Goal: Task Accomplishment & Management: Manage account settings

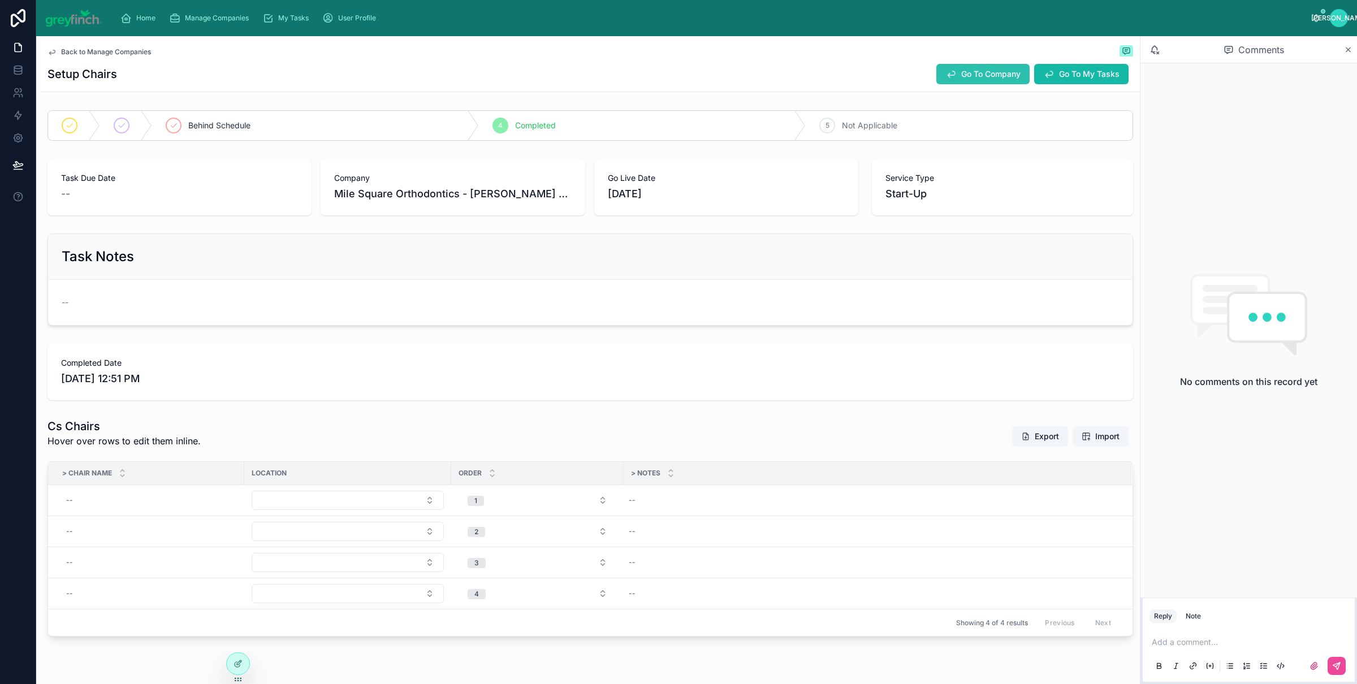
click at [972, 80] on button "Go To Company" at bounding box center [983, 74] width 93 height 20
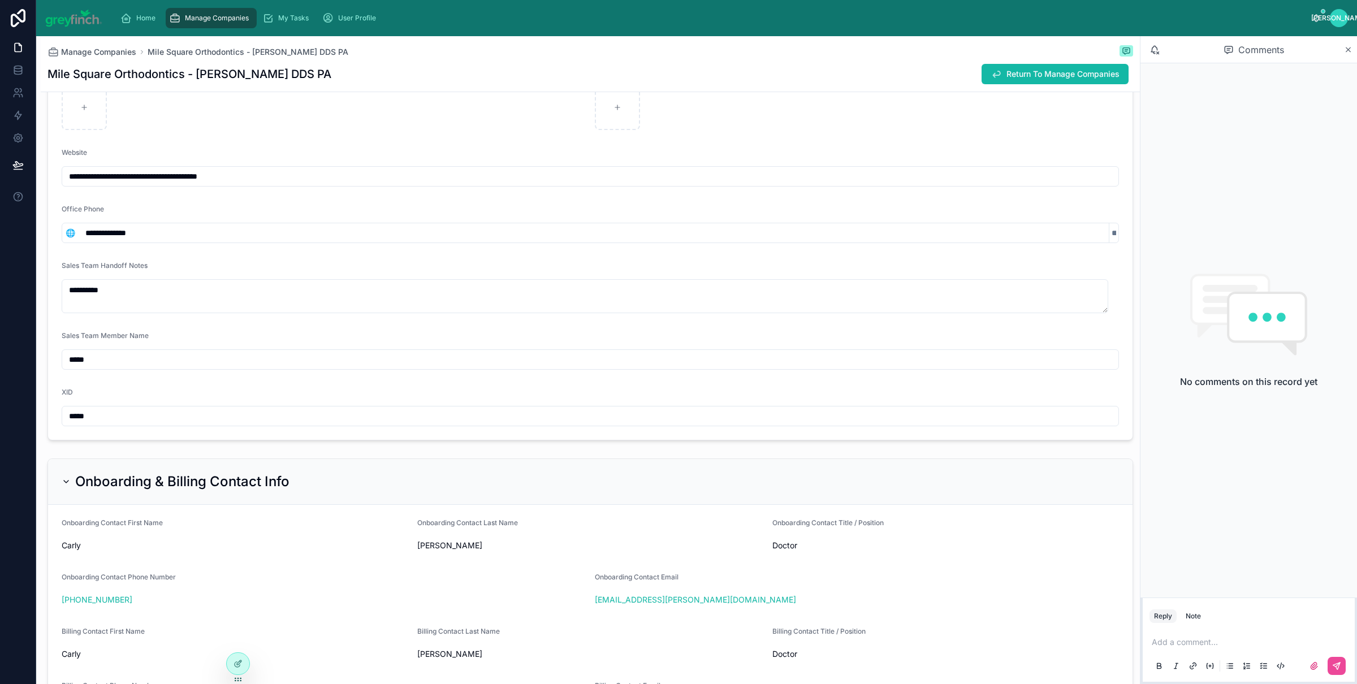
scroll to position [762, 0]
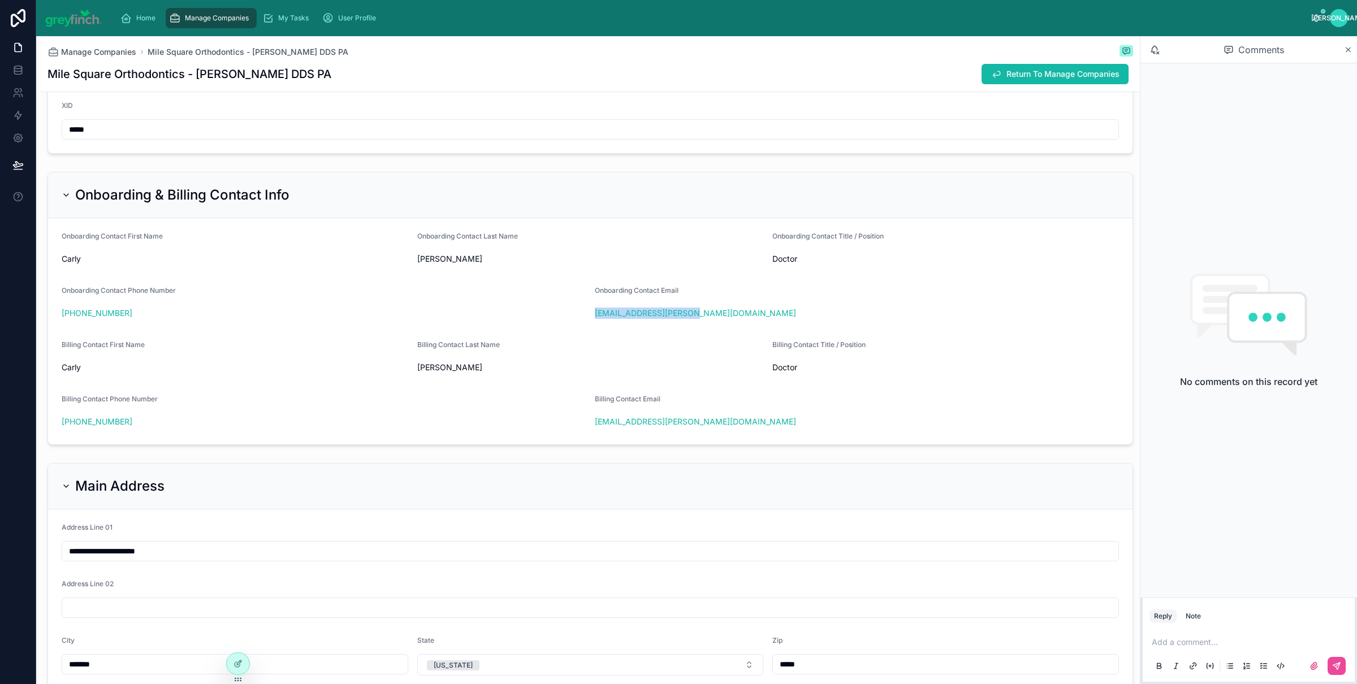
drag, startPoint x: 702, startPoint y: 313, endPoint x: 586, endPoint y: 326, distance: 116.7
click at [587, 318] on form "Onboarding Contact First Name Carly Onboarding Contact Last Name Kinzer Onboard…" at bounding box center [590, 331] width 1085 height 226
copy link "carly.kinzer@gmail.com"
click at [1007, 76] on span "Return To Manage Companies" at bounding box center [1063, 73] width 113 height 11
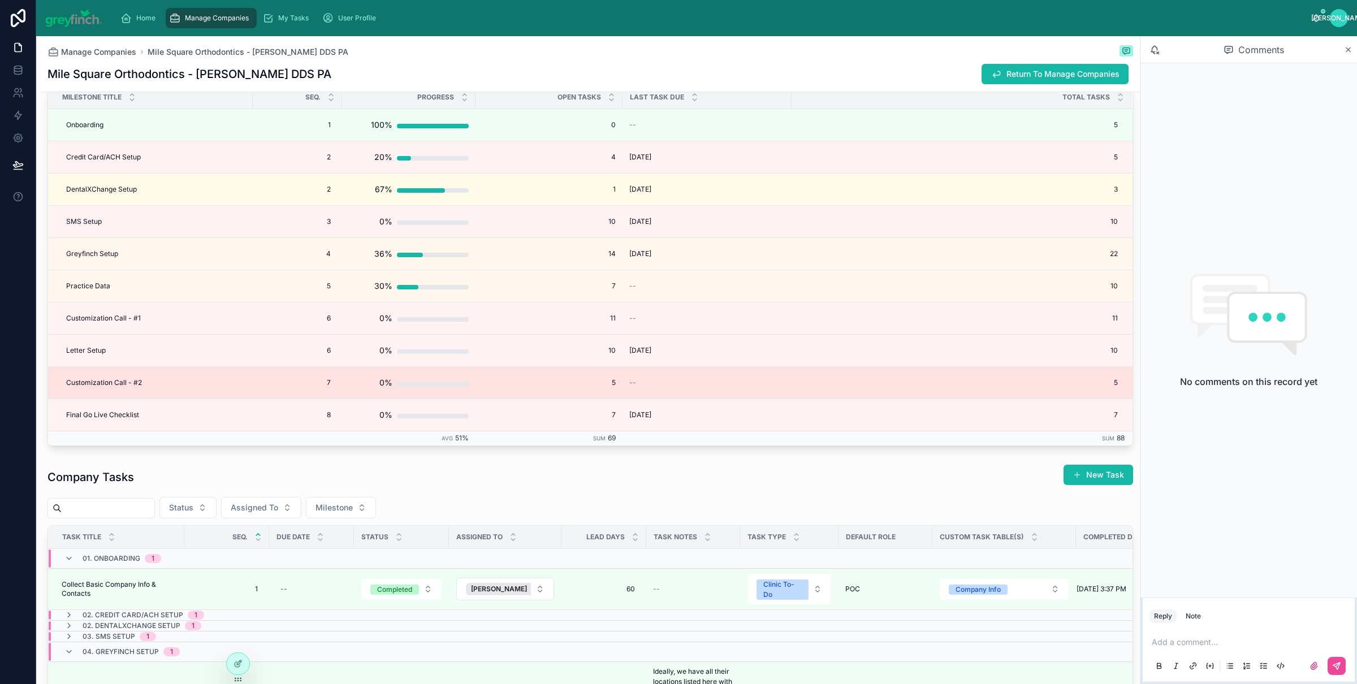
scroll to position [2817, 0]
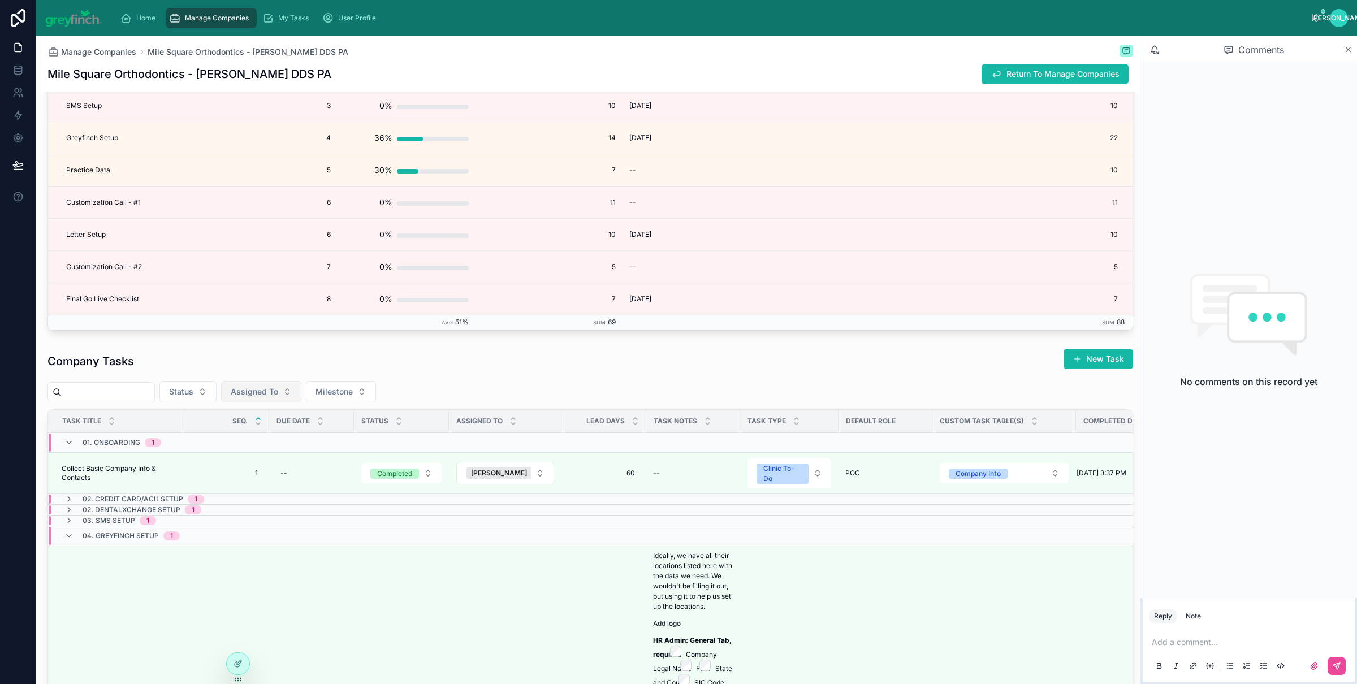
click at [278, 397] on span "Assigned To" at bounding box center [255, 391] width 48 height 11
click at [268, 443] on div "Carly Kinzer" at bounding box center [273, 443] width 136 height 18
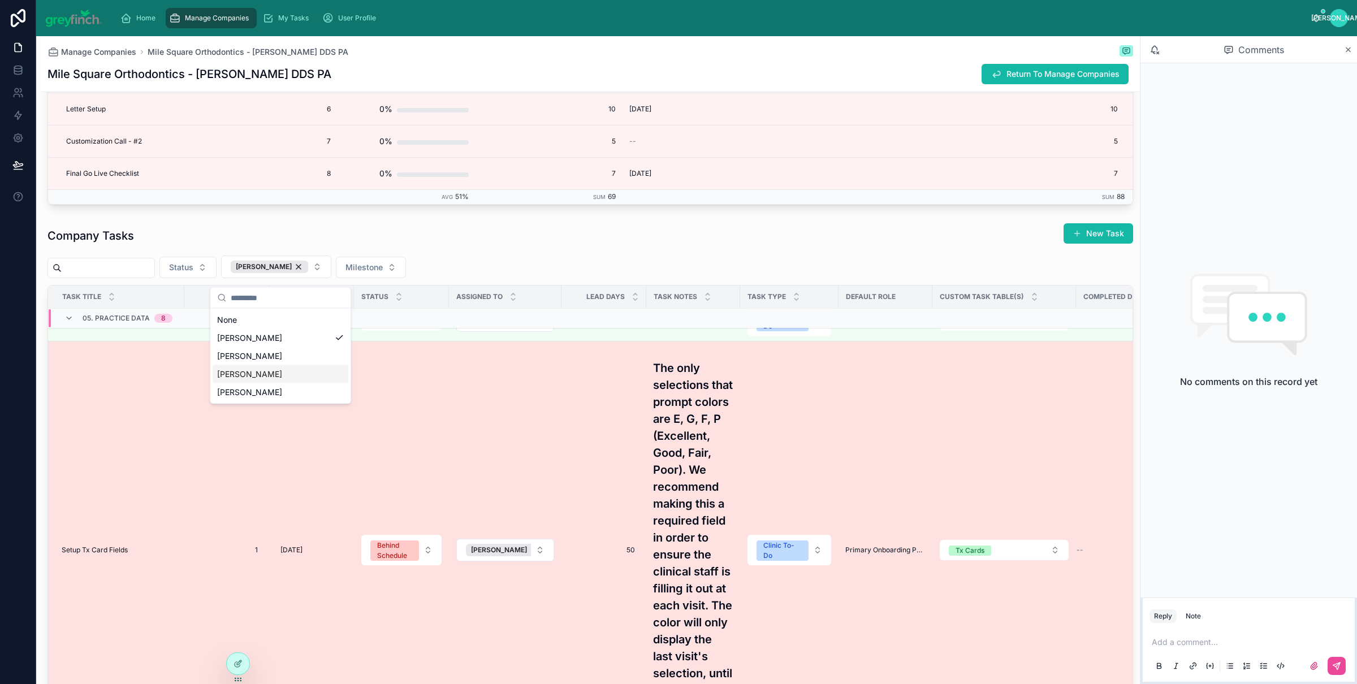
scroll to position [106, 0]
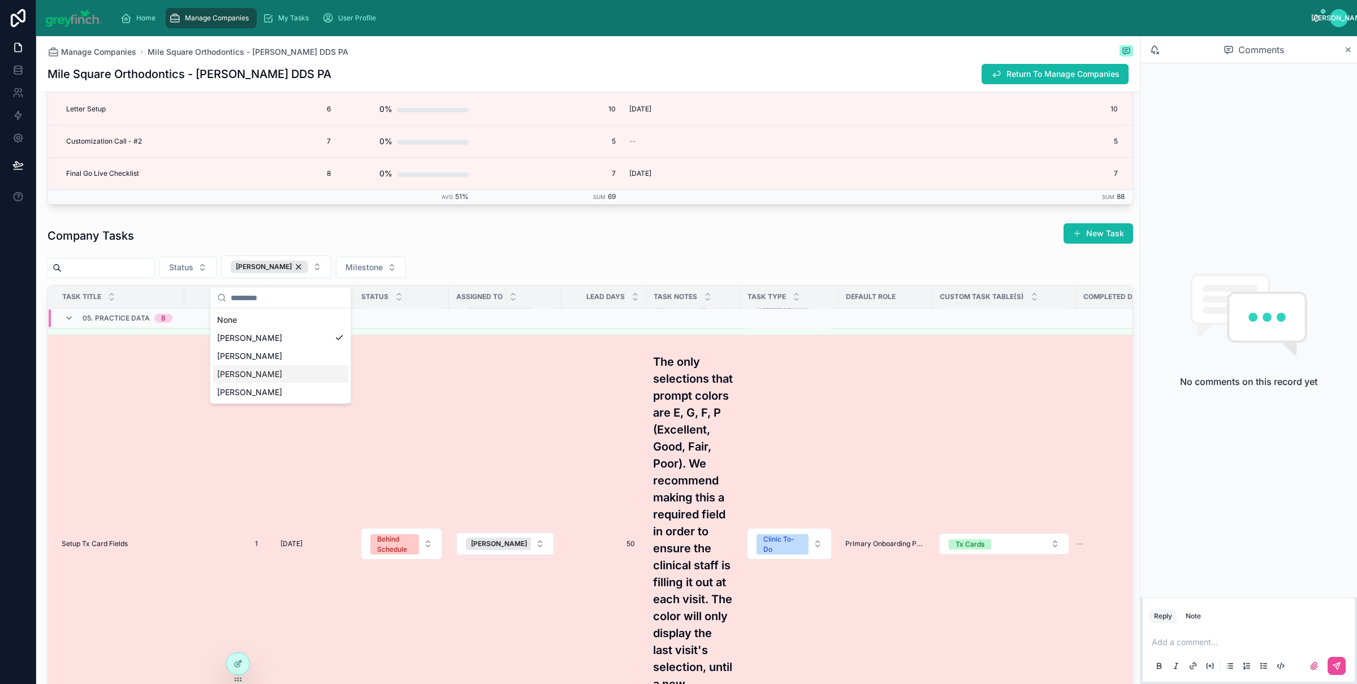
click at [162, 540] on td "Setup Tx Card Fields Setup Tx Card Fields" at bounding box center [116, 544] width 136 height 418
click at [121, 551] on td "Setup Tx Card Fields Setup Tx Card Fields" at bounding box center [116, 544] width 136 height 418
click at [115, 549] on span "Setup Tx Card Fields" at bounding box center [95, 544] width 66 height 9
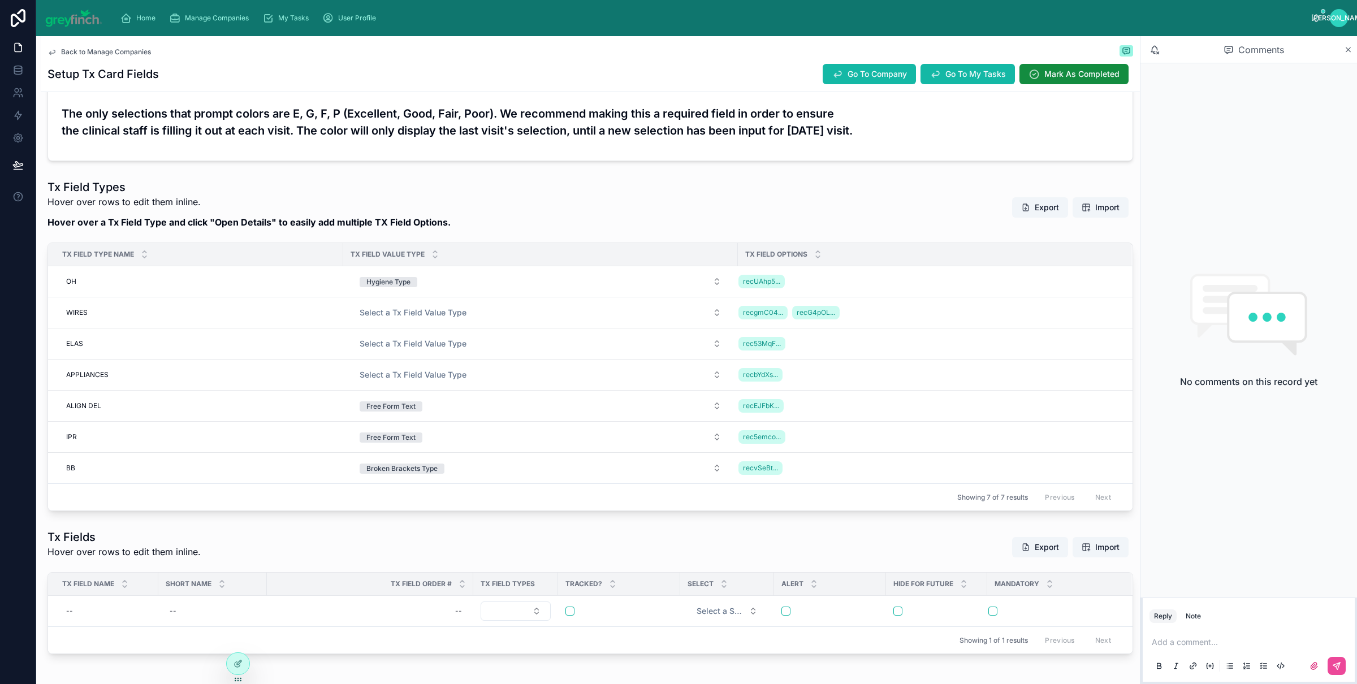
scroll to position [222, 0]
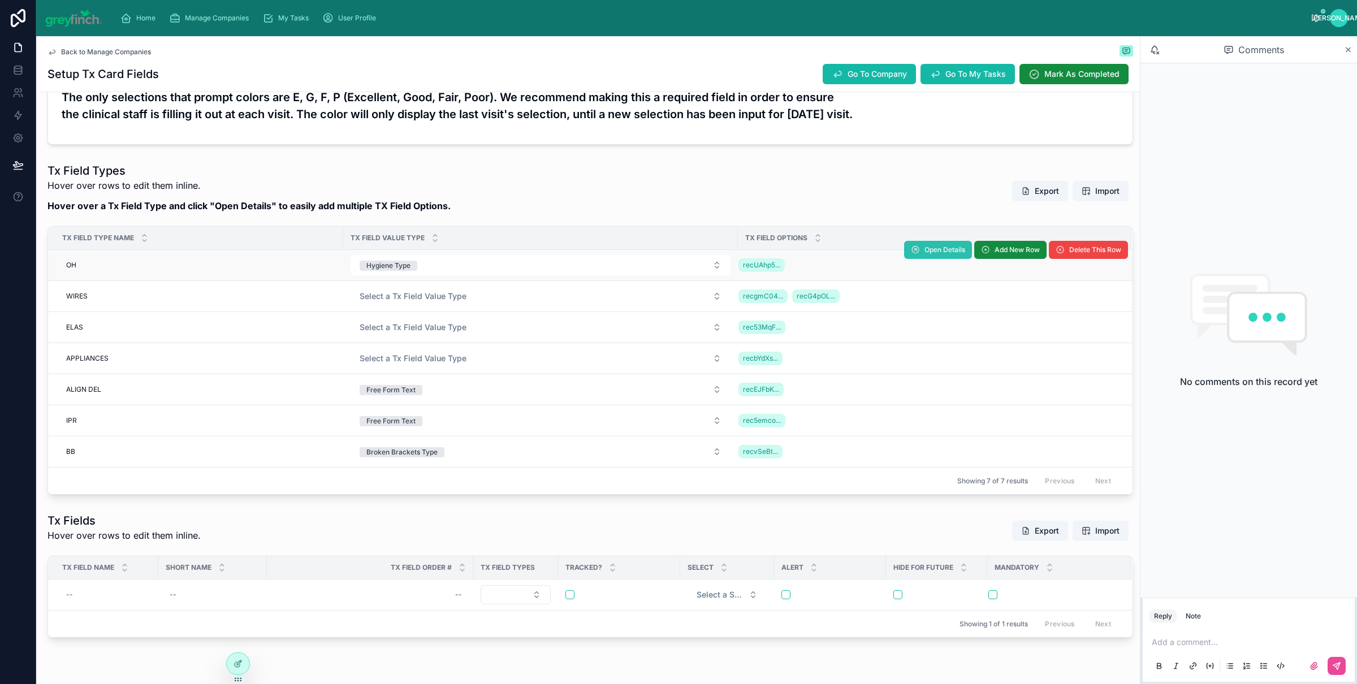
click at [921, 257] on button "Open Details" at bounding box center [938, 250] width 68 height 18
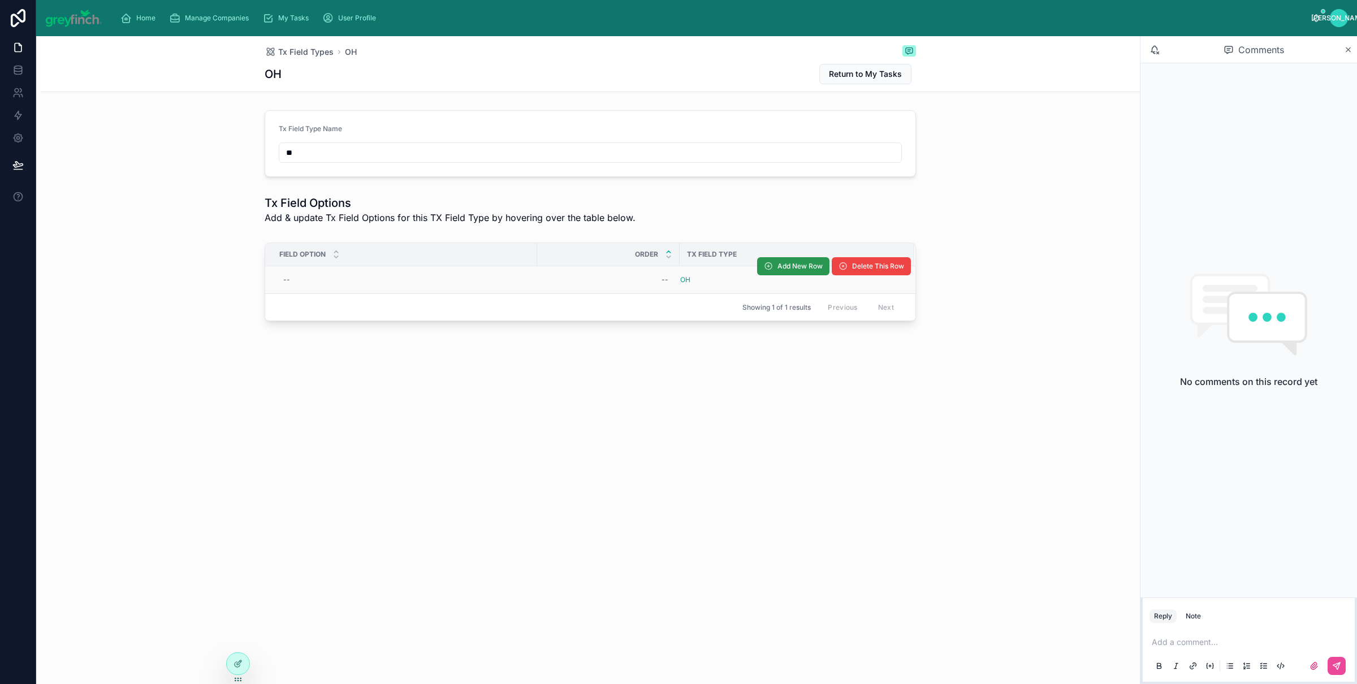
click at [787, 265] on span "Add New Row" at bounding box center [800, 266] width 45 height 9
click at [775, 273] on tr "-- -- OH Add New Row Delete This Row" at bounding box center [590, 280] width 650 height 28
click at [801, 267] on span "Add New Row" at bounding box center [800, 266] width 45 height 9
click at [787, 268] on span "Add New Row" at bounding box center [800, 266] width 45 height 9
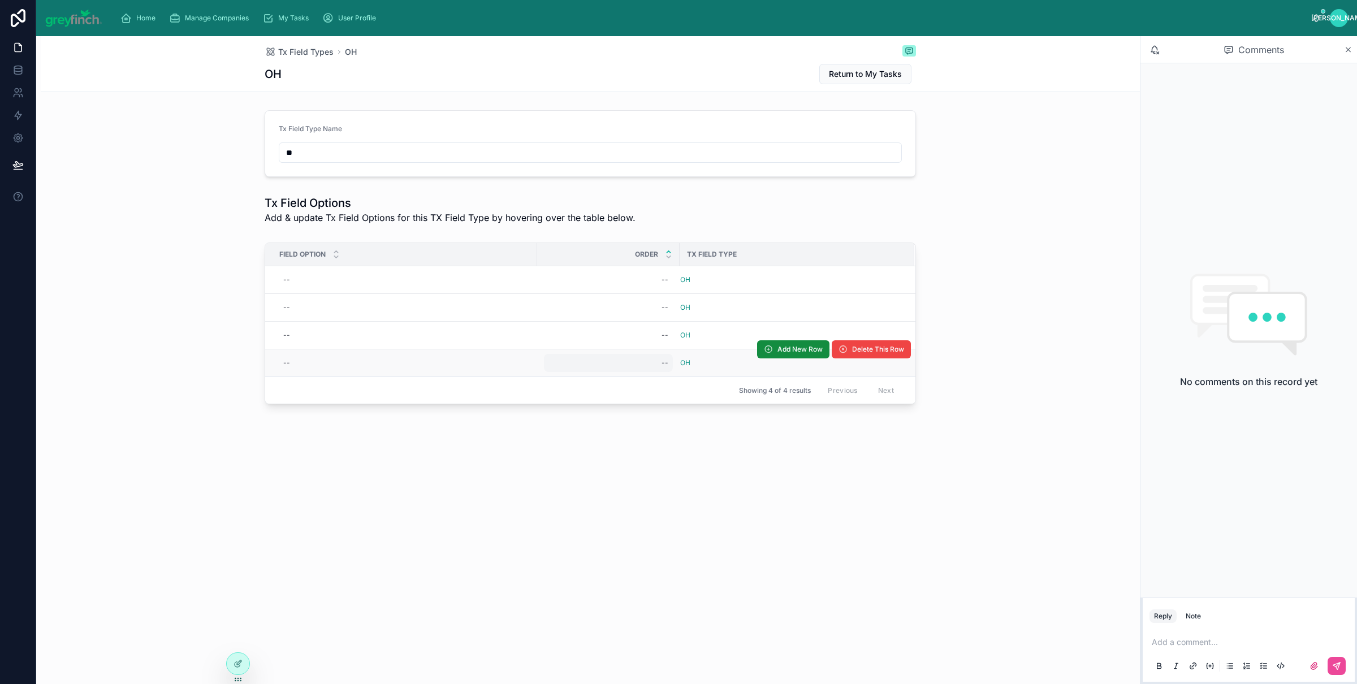
click at [666, 365] on div "--" at bounding box center [665, 363] width 7 height 9
type input "*"
click button "submit" at bounding box center [801, 380] width 14 height 14
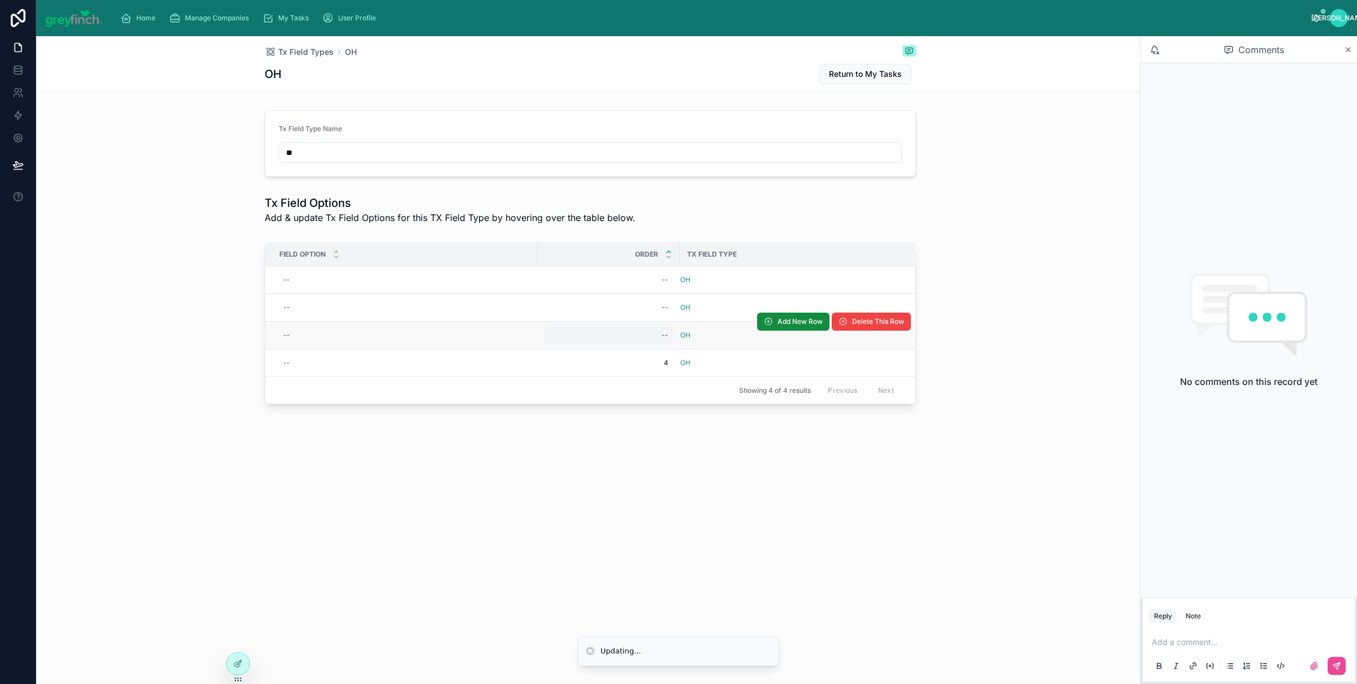
click at [650, 339] on div "--" at bounding box center [608, 335] width 129 height 18
type input "*"
click button "submit" at bounding box center [801, 351] width 14 height 14
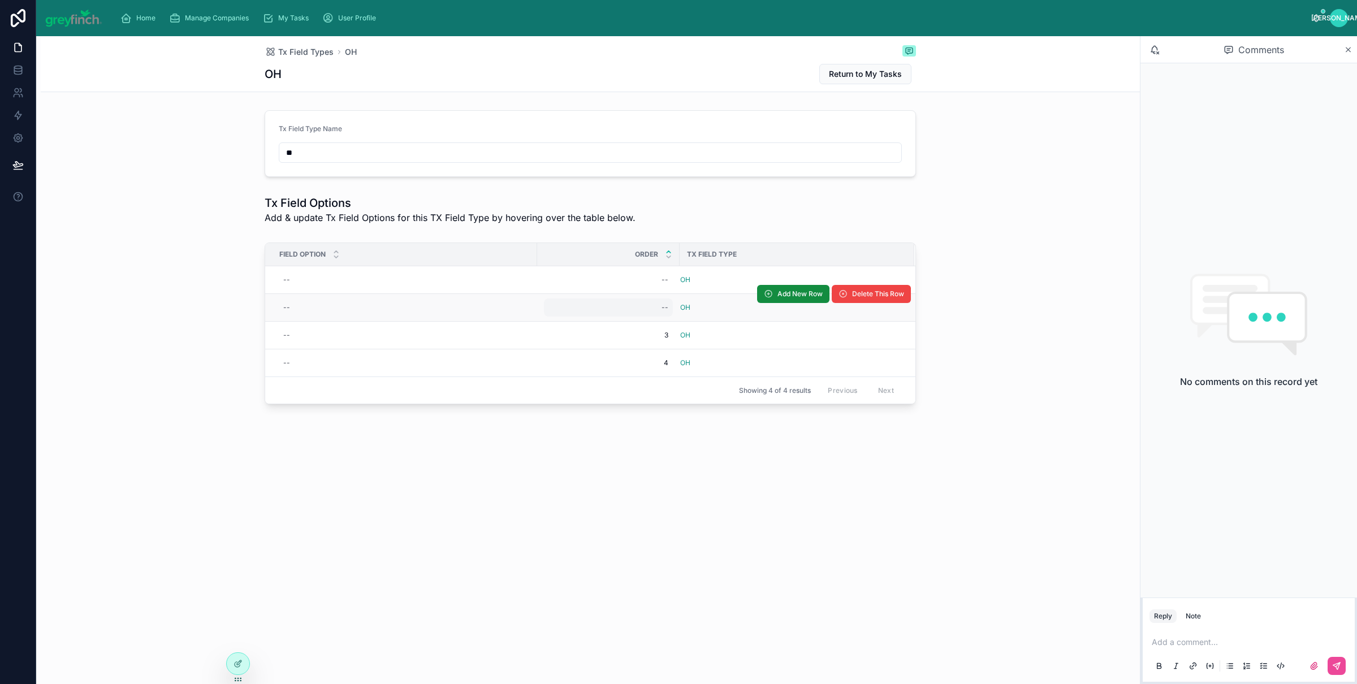
click at [644, 309] on div "--" at bounding box center [608, 308] width 129 height 18
click button "submit" at bounding box center [801, 324] width 14 height 14
click at [650, 282] on div "--" at bounding box center [608, 280] width 129 height 18
type input "*"
click button "submit" at bounding box center [801, 297] width 14 height 14
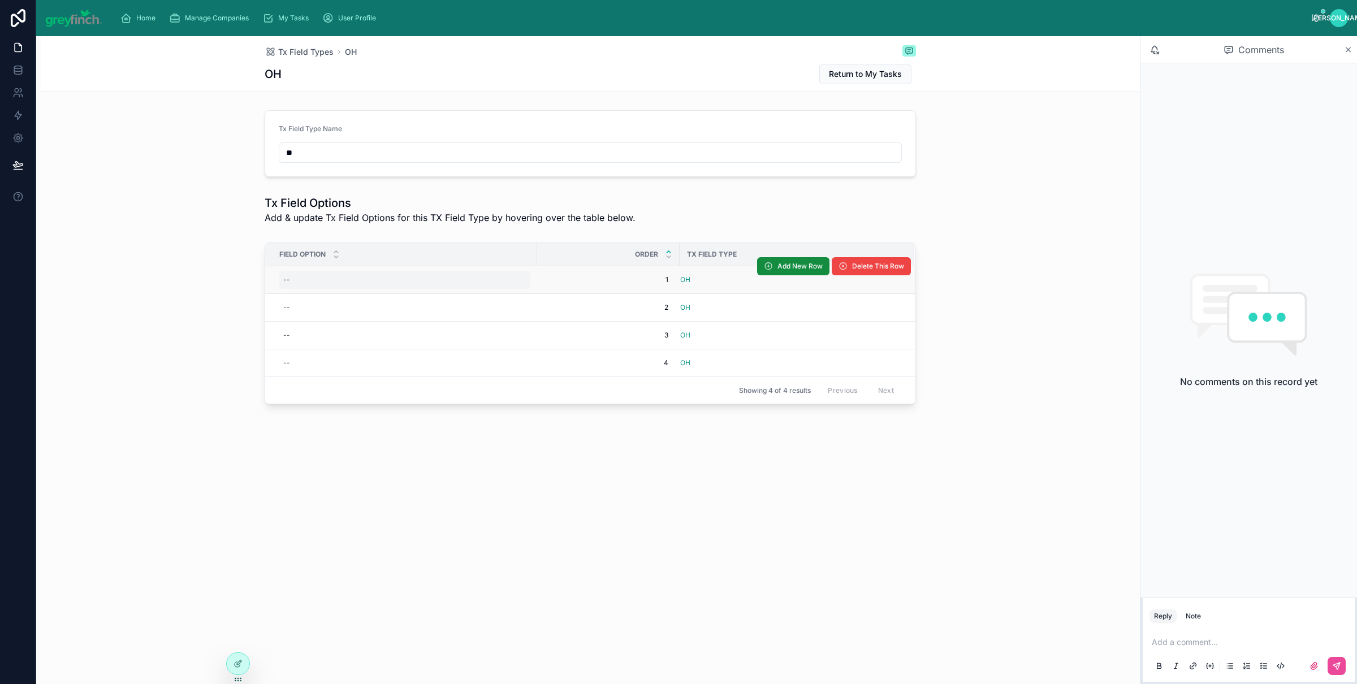
click at [318, 276] on div "--" at bounding box center [405, 280] width 252 height 18
click at [331, 278] on div "--" at bounding box center [405, 280] width 252 height 18
type input "*"
click button "submit" at bounding box center [422, 297] width 14 height 14
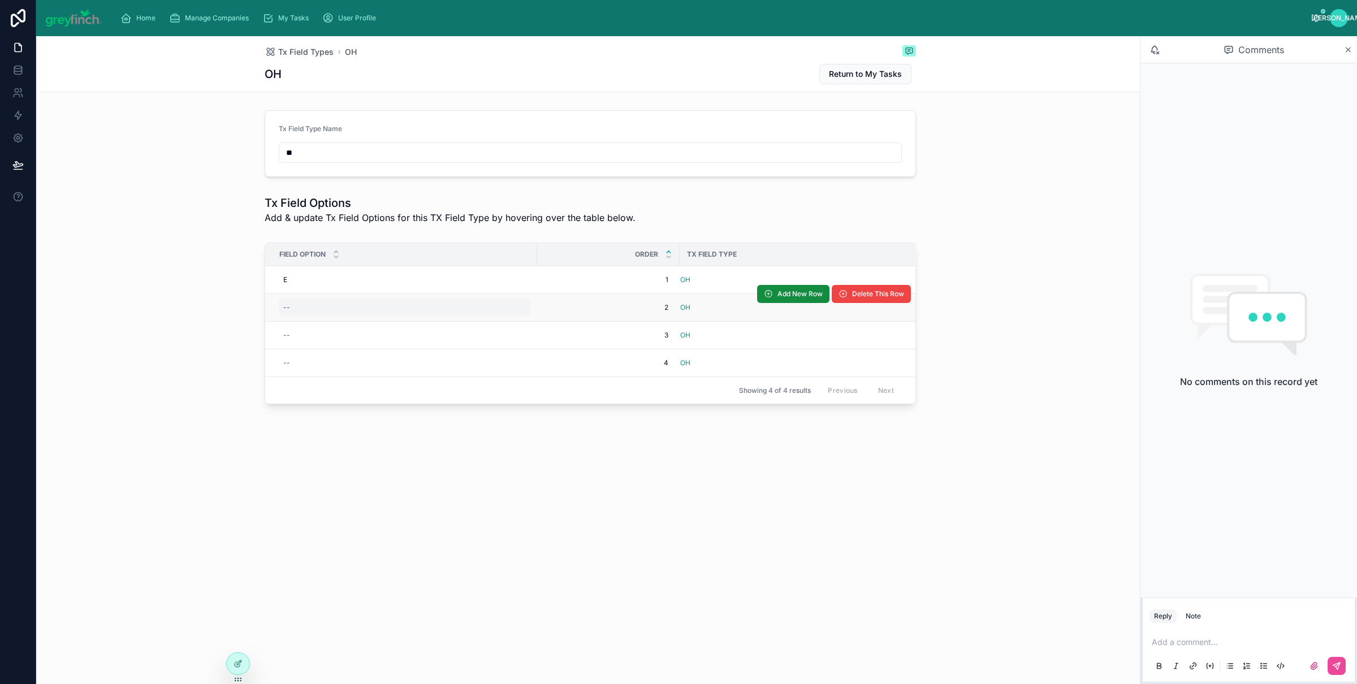
click at [317, 301] on div "--" at bounding box center [405, 308] width 252 height 18
type input "*"
click button "submit" at bounding box center [422, 324] width 14 height 14
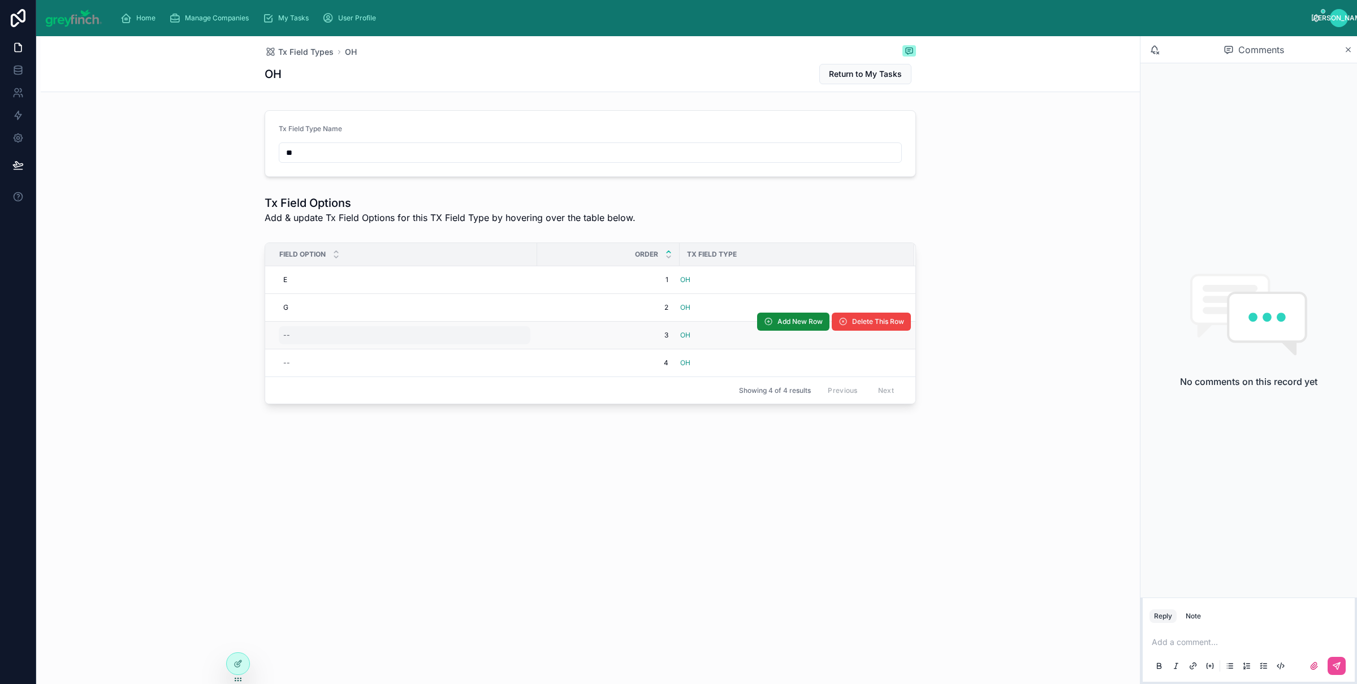
click at [311, 344] on div "--" at bounding box center [405, 335] width 252 height 18
click button "submit" at bounding box center [422, 351] width 14 height 14
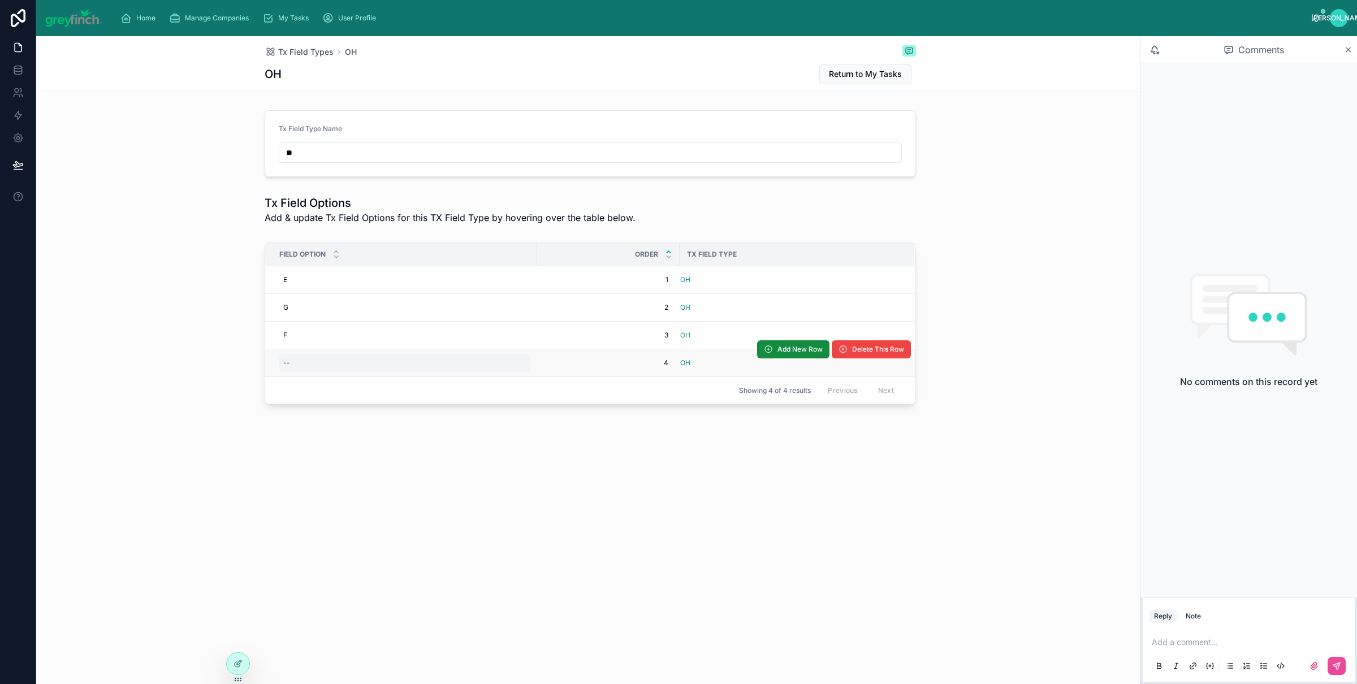
click at [294, 364] on div "--" at bounding box center [405, 363] width 252 height 18
type input "*"
click button "submit" at bounding box center [422, 380] width 14 height 14
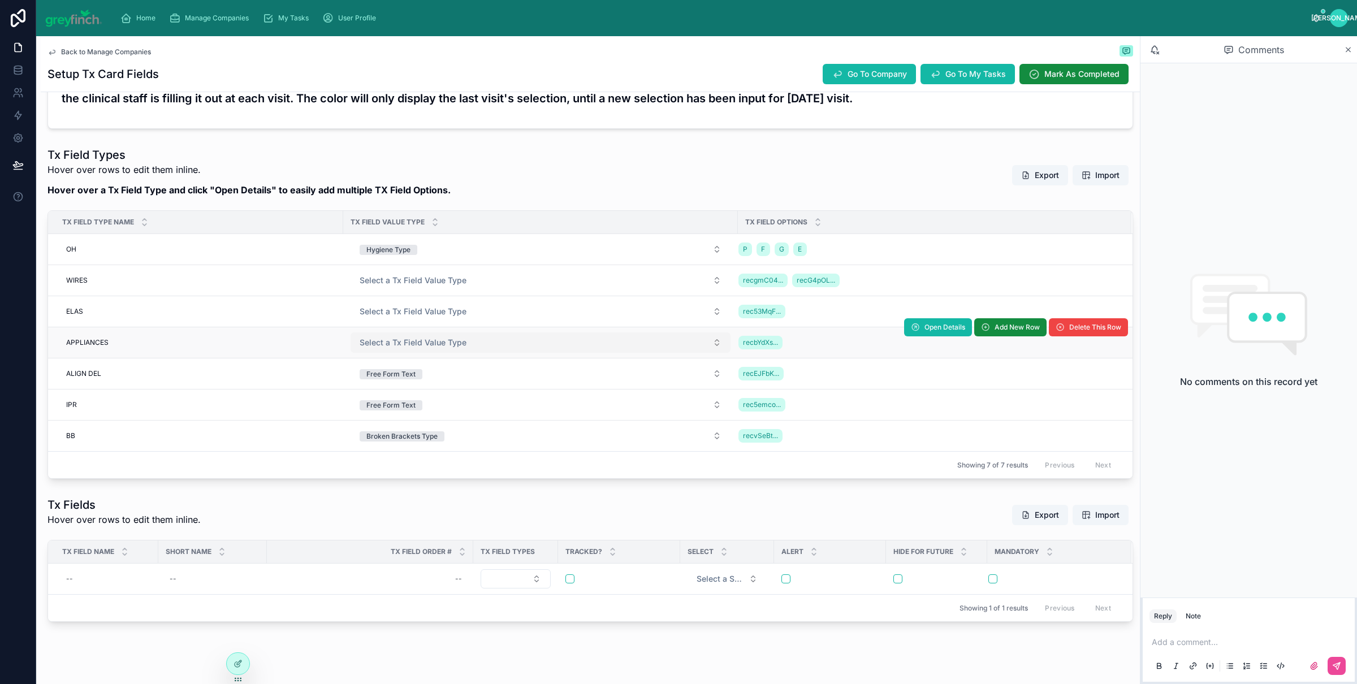
scroll to position [239, 0]
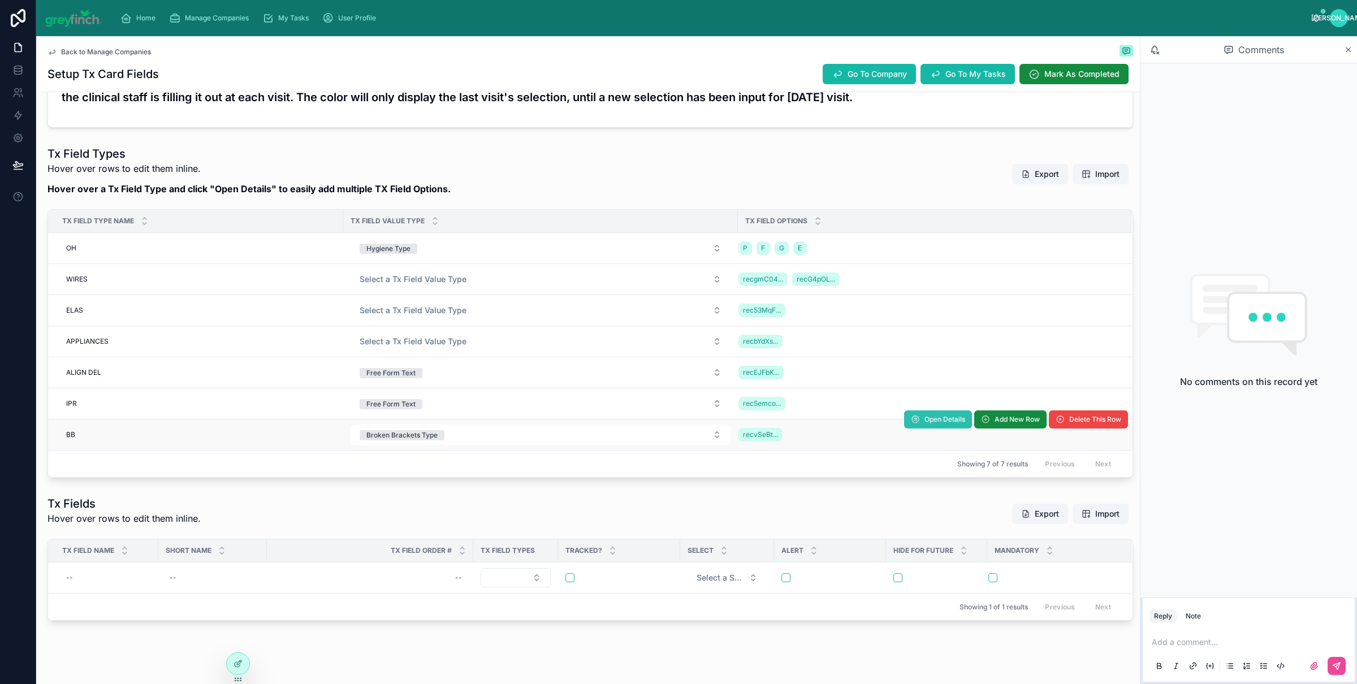
click at [925, 424] on span "Open Details" at bounding box center [945, 419] width 41 height 9
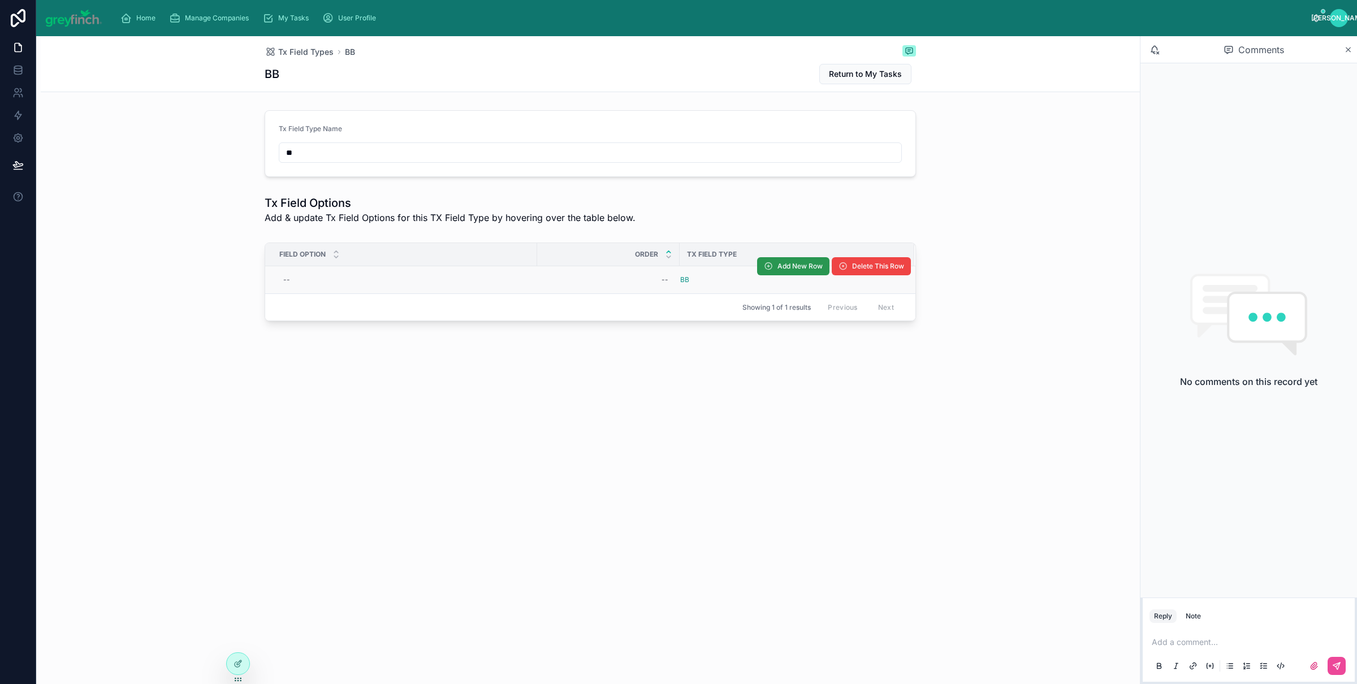
click at [782, 271] on span "Add New Row" at bounding box center [800, 266] width 45 height 9
click at [783, 269] on span "Add New Row" at bounding box center [800, 266] width 45 height 9
click at [0, 0] on span "Add New Row" at bounding box center [0, 0] width 0 height 0
click at [783, 269] on span "Add New Row" at bounding box center [793, 268] width 72 height 8
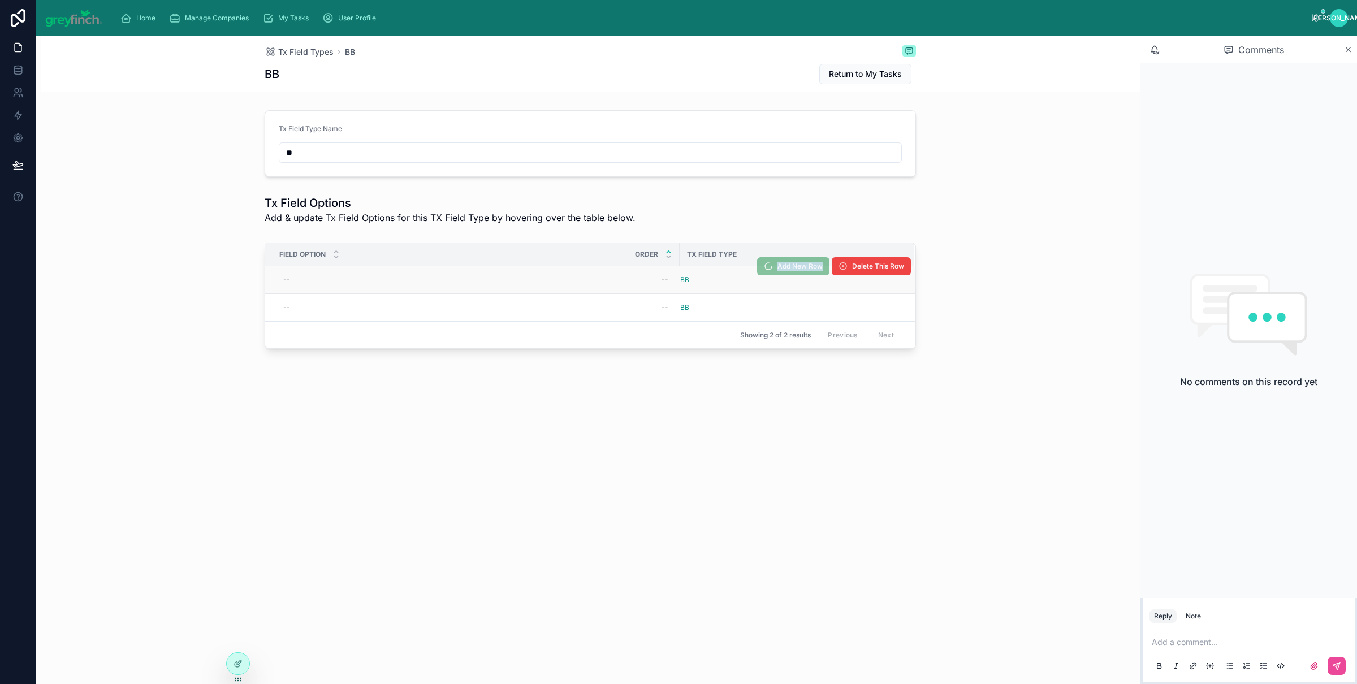
click at [783, 269] on span "Add New Row" at bounding box center [793, 268] width 72 height 8
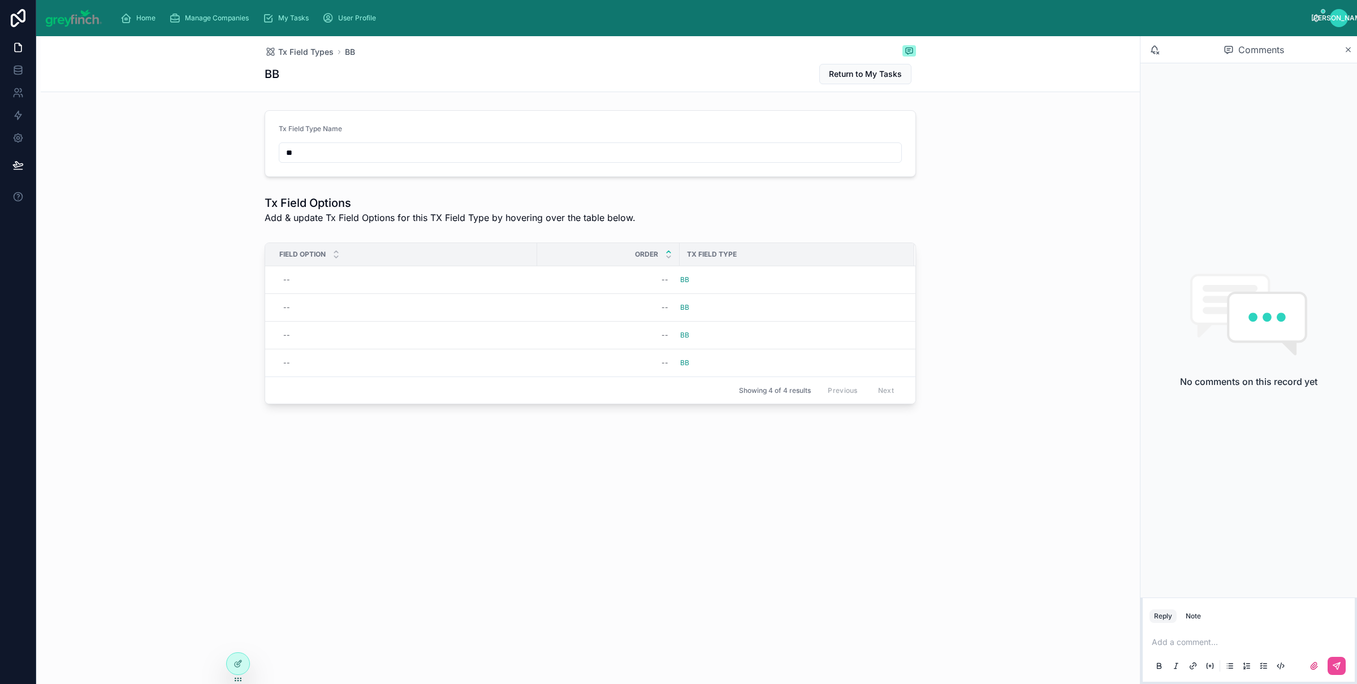
click at [0, 0] on span "Add New Row" at bounding box center [0, 0] width 0 height 0
click at [782, 269] on span "Add New Row" at bounding box center [793, 268] width 72 height 8
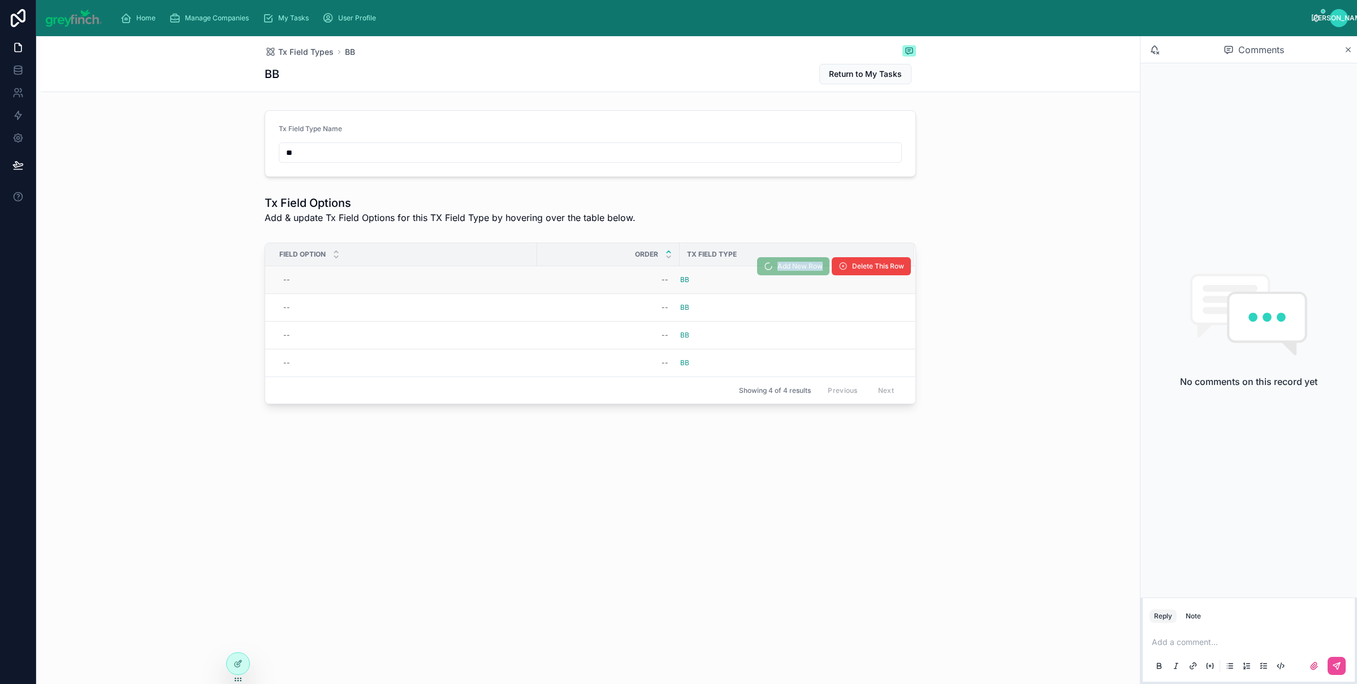
click at [782, 269] on span "Add New Row" at bounding box center [793, 268] width 72 height 8
click at [0, 0] on span "Add New Row" at bounding box center [0, 0] width 0 height 0
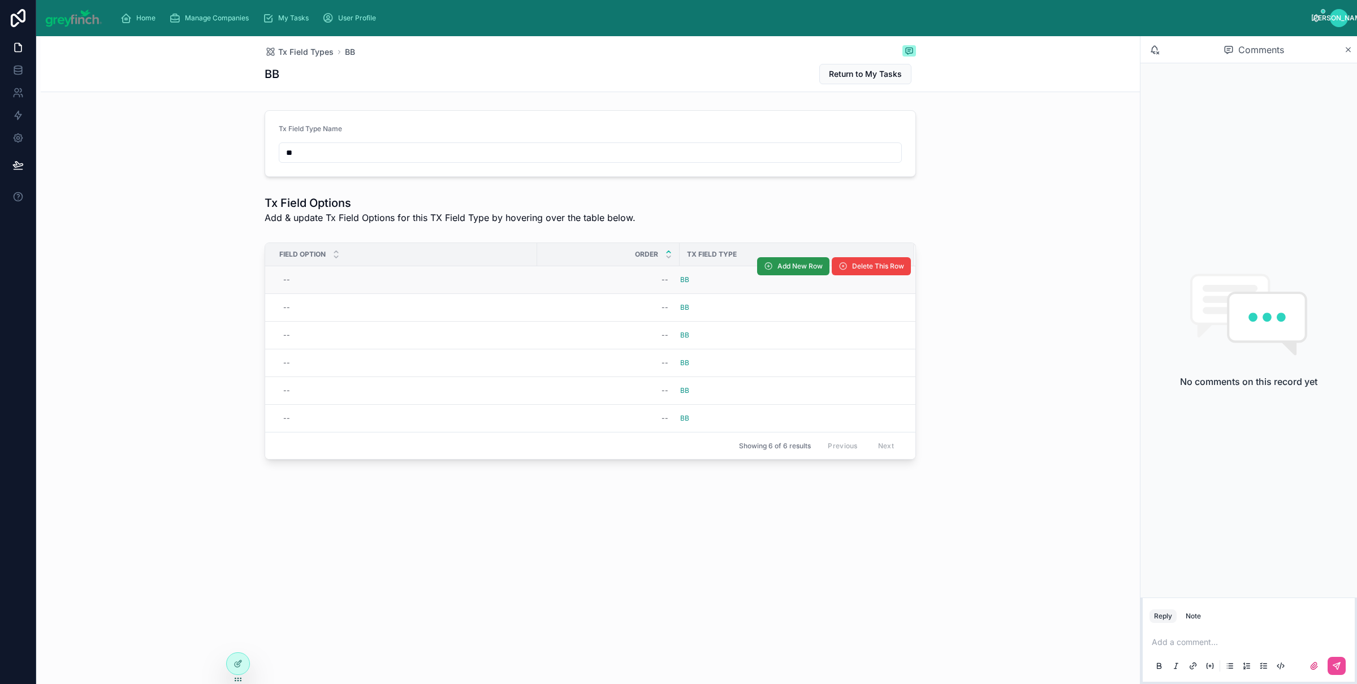
click at [782, 266] on span "Add New Row" at bounding box center [800, 266] width 45 height 9
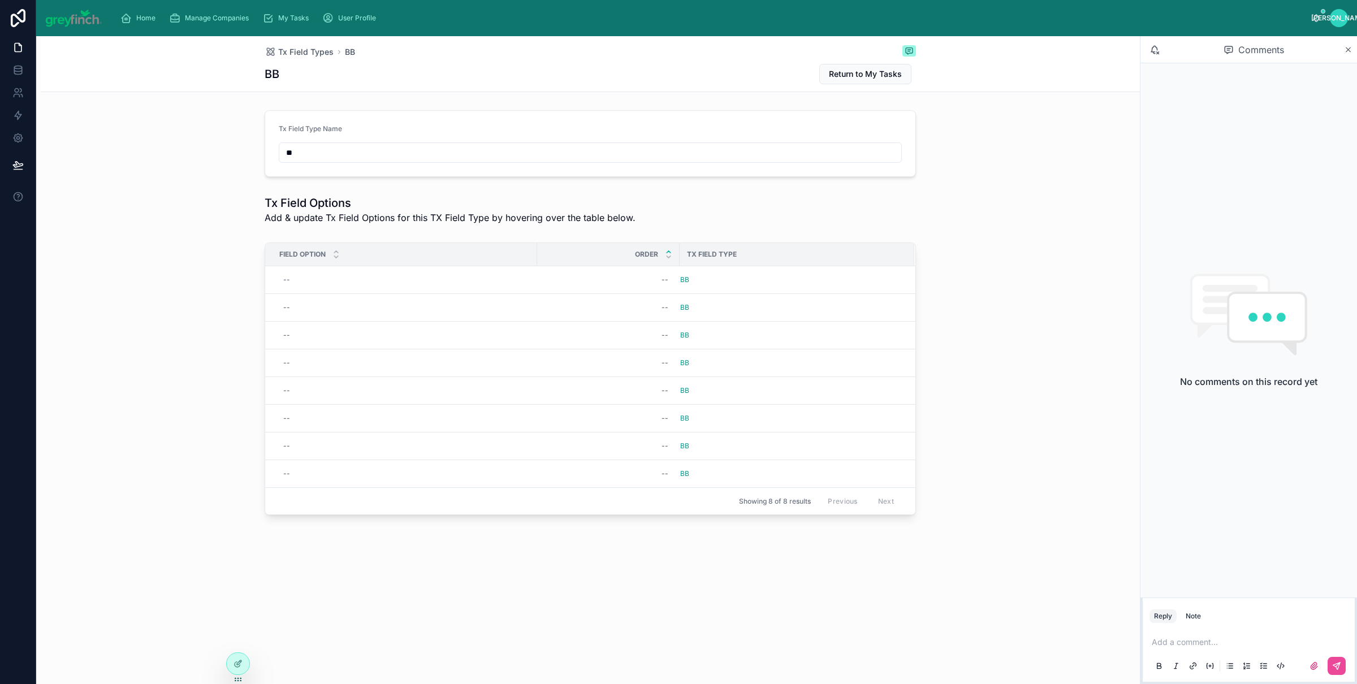
click at [788, 264] on th "Tx Field Type" at bounding box center [797, 254] width 235 height 23
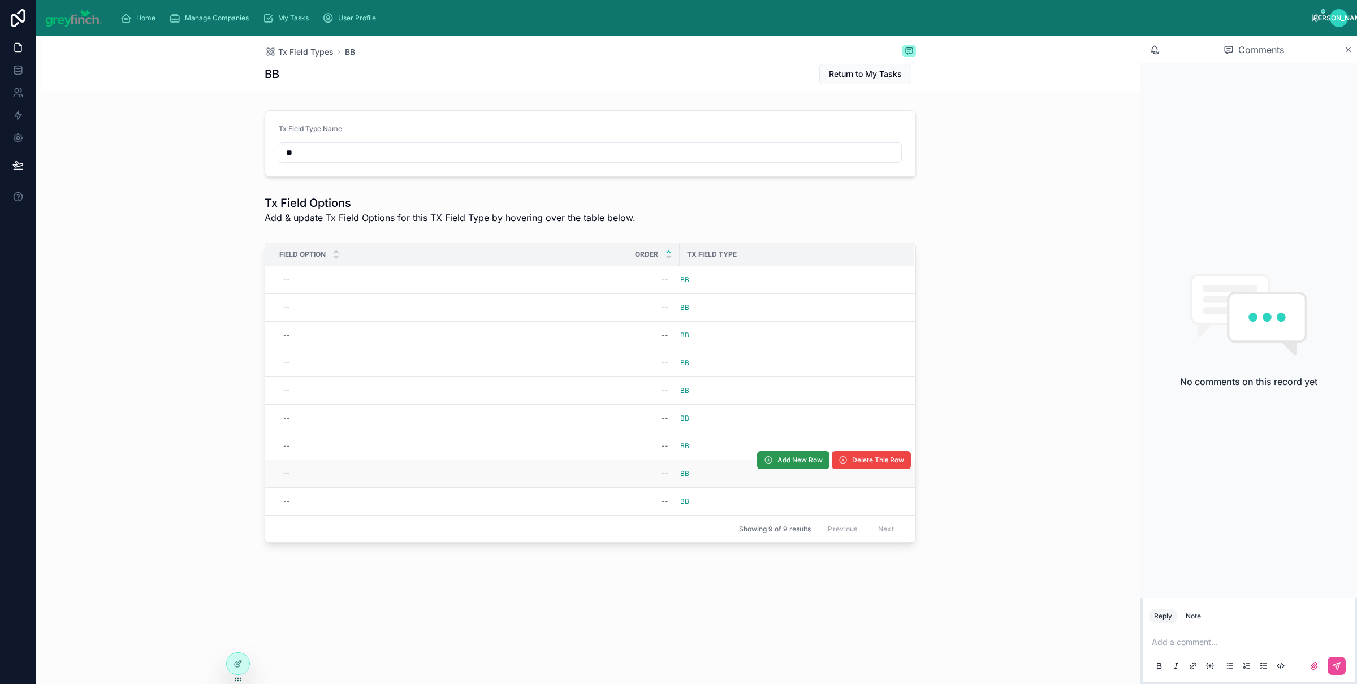
click at [773, 456] on button "Add New Row" at bounding box center [793, 460] width 72 height 18
click at [776, 462] on button "Add New Row" at bounding box center [793, 460] width 72 height 18
click at [776, 462] on span "Add New Row" at bounding box center [793, 462] width 72 height 8
click at [776, 462] on button "Add New Row" at bounding box center [793, 460] width 72 height 18
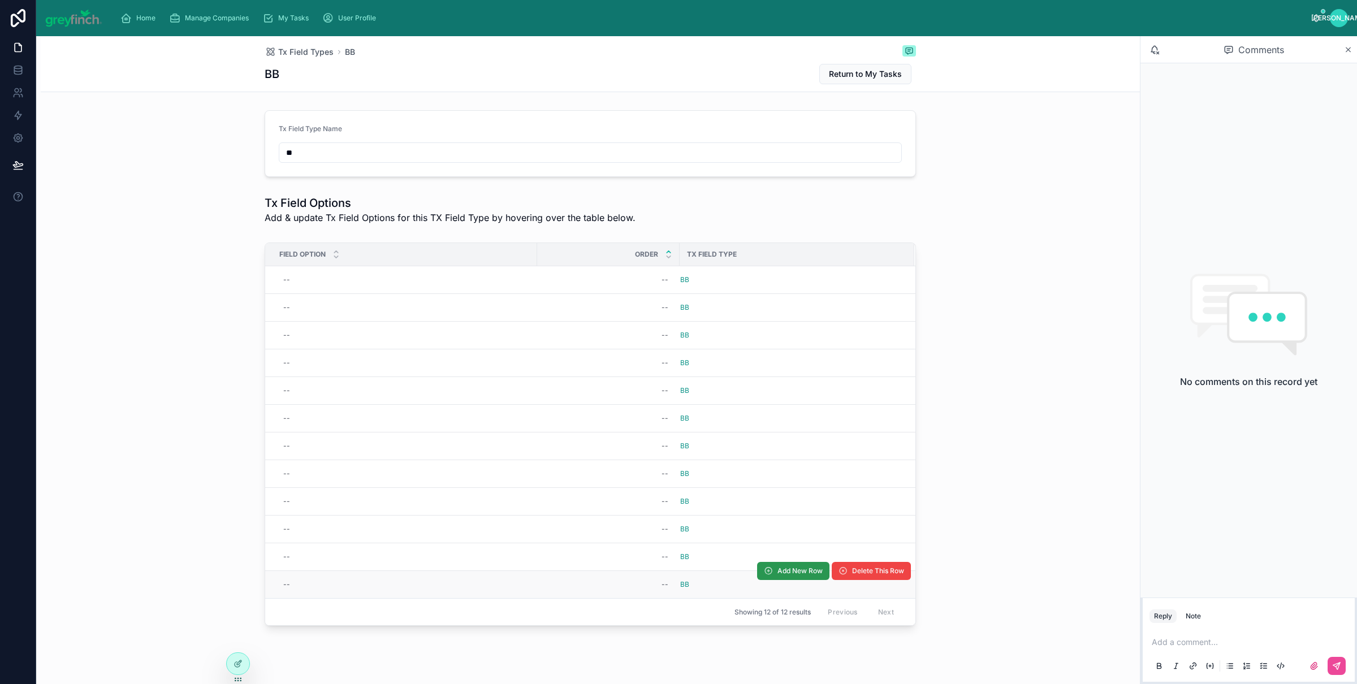
click at [781, 571] on span "Add New Row" at bounding box center [800, 571] width 45 height 9
click at [780, 571] on span "Add New Row" at bounding box center [793, 573] width 72 height 8
click at [783, 570] on span "Add New Row" at bounding box center [800, 571] width 45 height 9
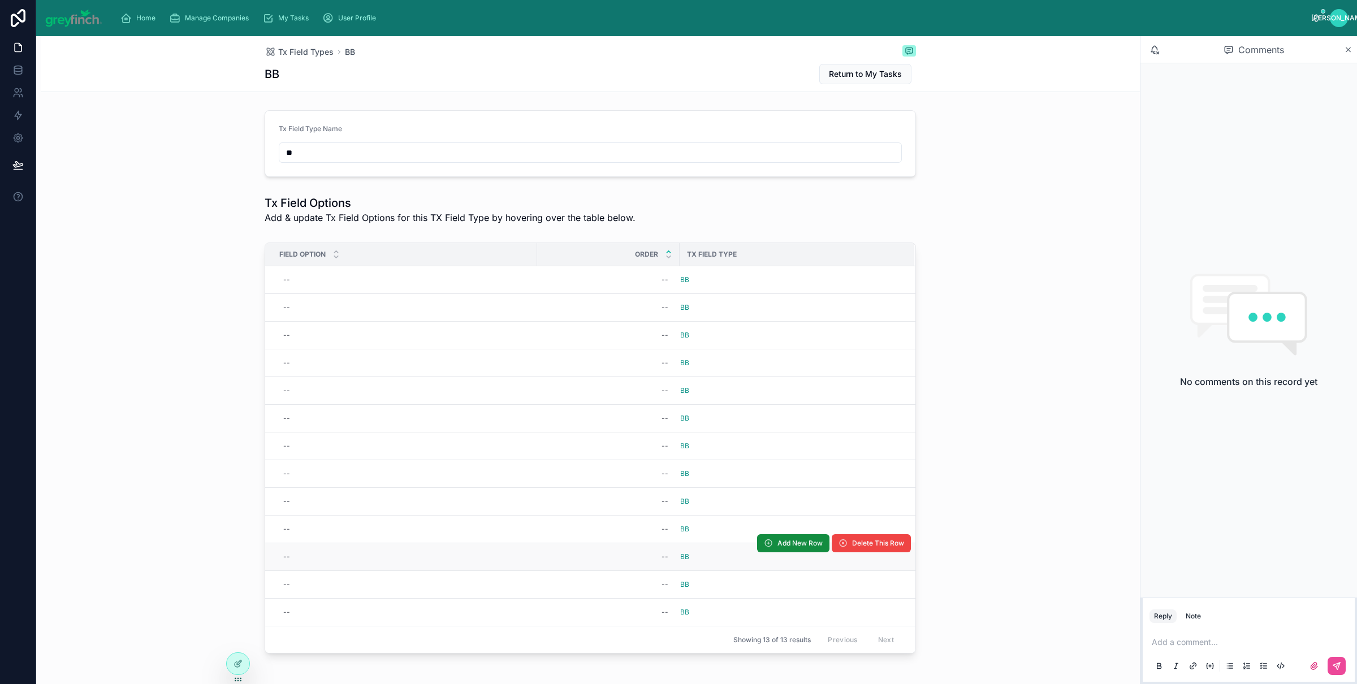
click at [787, 568] on td "BB" at bounding box center [797, 558] width 235 height 28
click at [782, 554] on div "Add New Row Delete This Row" at bounding box center [834, 543] width 154 height 27
click at [781, 550] on button "Add New Row" at bounding box center [793, 543] width 72 height 18
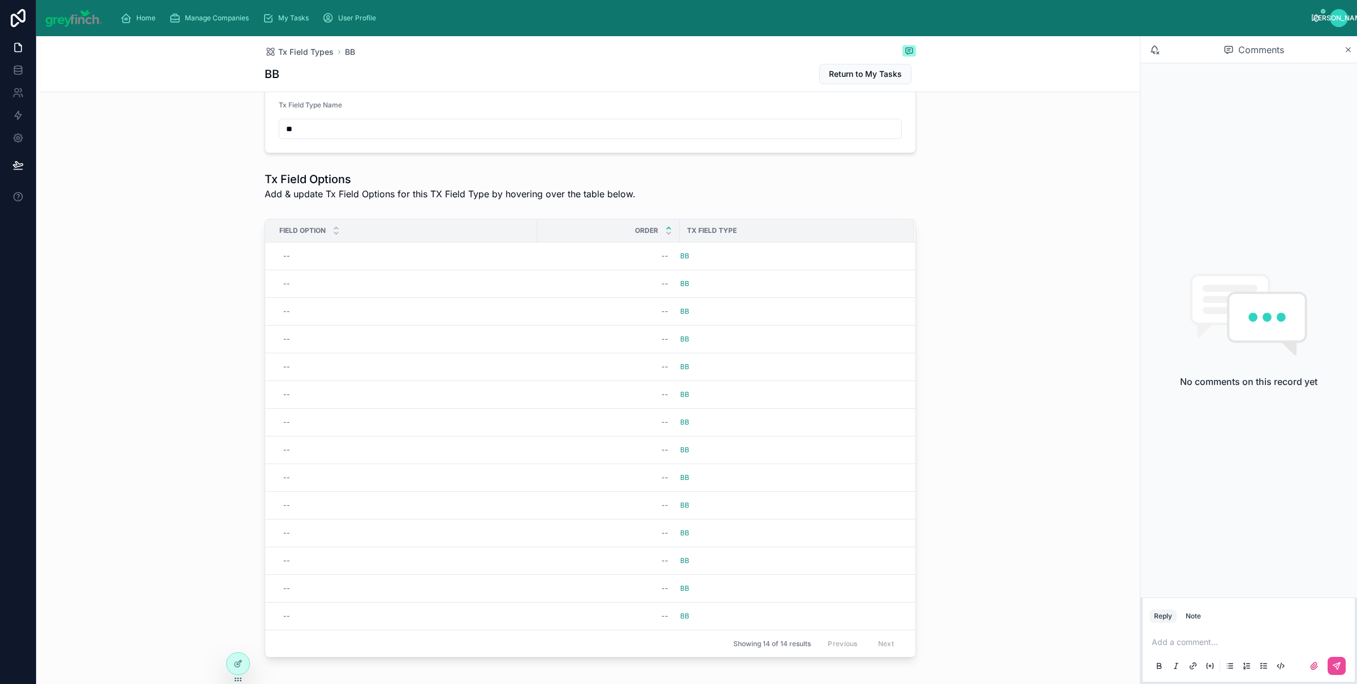
scroll to position [80, 0]
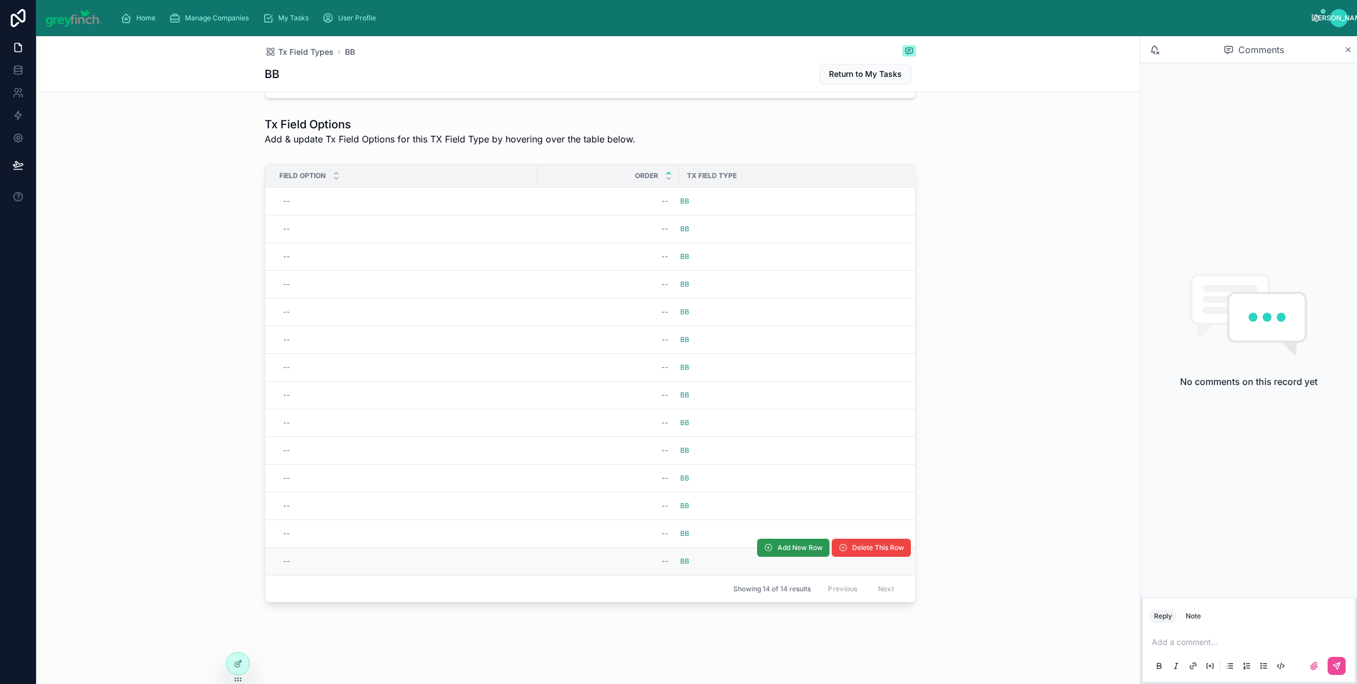
click at [798, 547] on span "Add New Row" at bounding box center [800, 548] width 45 height 9
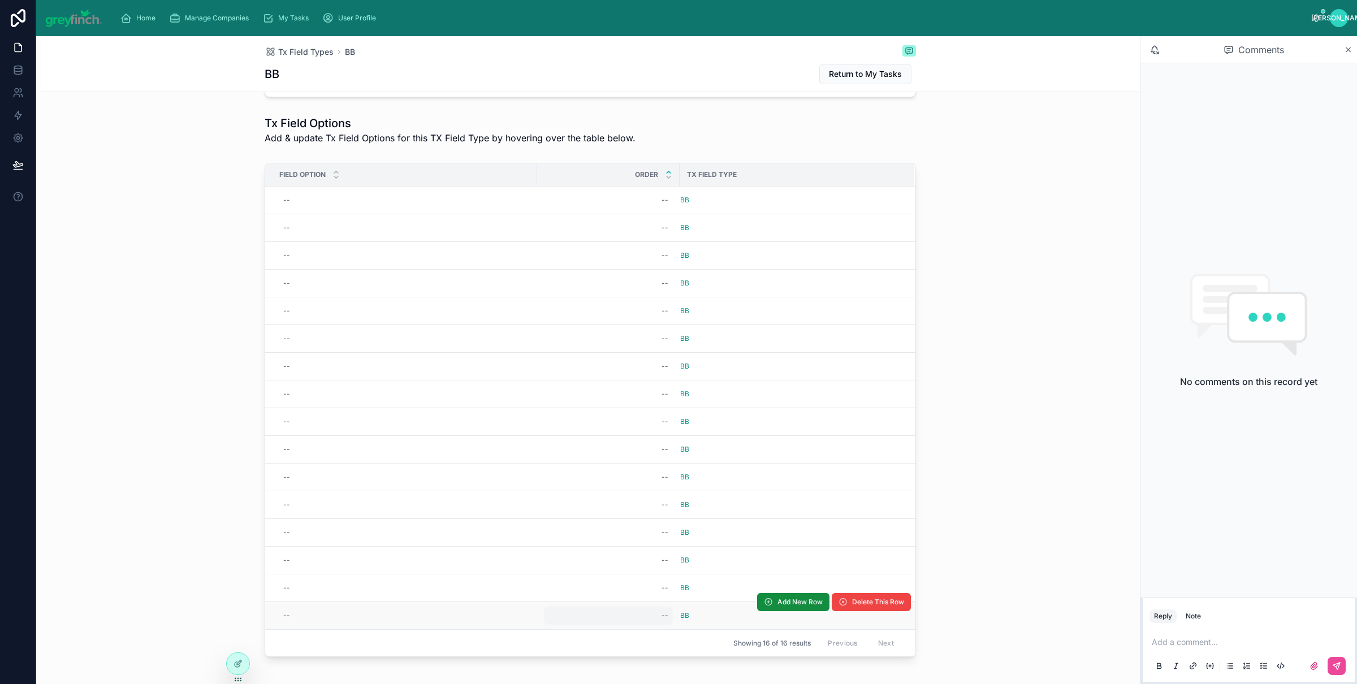
click at [645, 618] on div "--" at bounding box center [608, 616] width 129 height 18
type input "**"
click button "submit" at bounding box center [796, 634] width 14 height 14
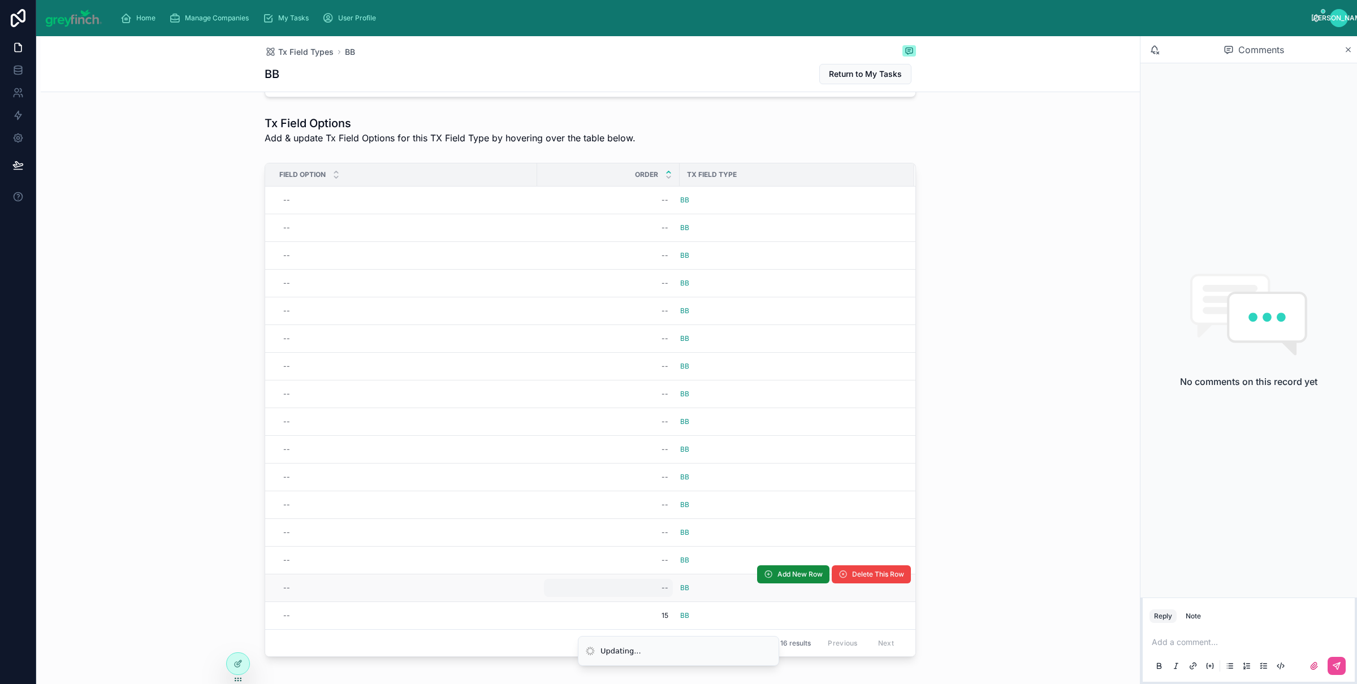
click at [655, 597] on div "--" at bounding box center [608, 588] width 129 height 18
type input "**"
click button "submit" at bounding box center [796, 606] width 14 height 14
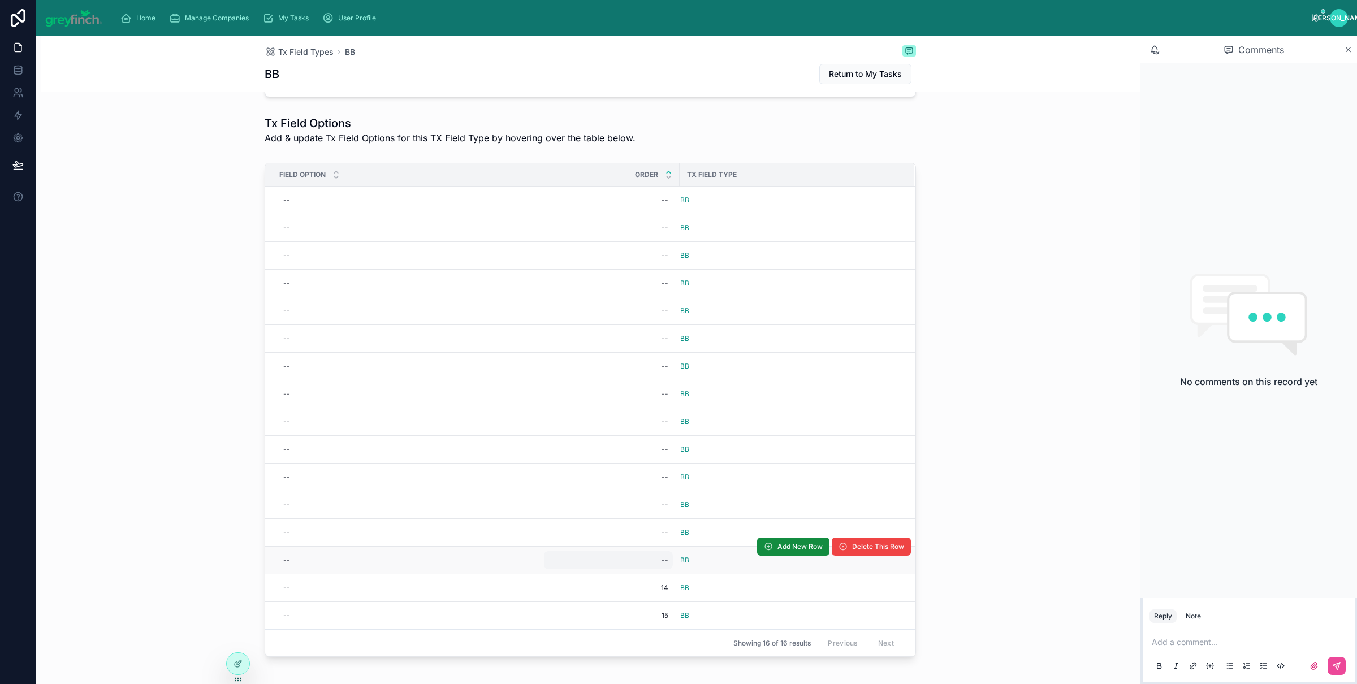
click at [662, 565] on div "--" at bounding box center [665, 560] width 7 height 9
type input "**"
click button "submit" at bounding box center [796, 578] width 14 height 14
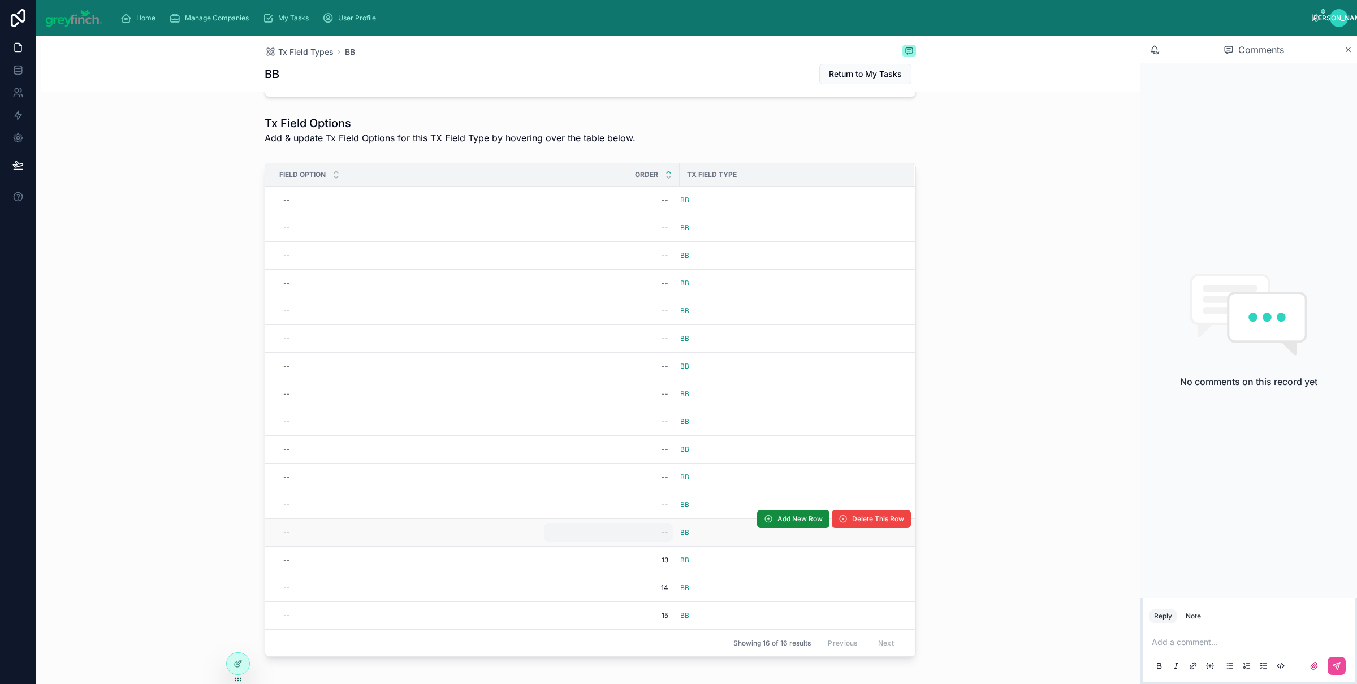
click at [656, 529] on div "--" at bounding box center [608, 533] width 129 height 18
click at [656, 528] on div "--" at bounding box center [608, 533] width 129 height 18
type input "**"
click button "submit" at bounding box center [796, 551] width 14 height 14
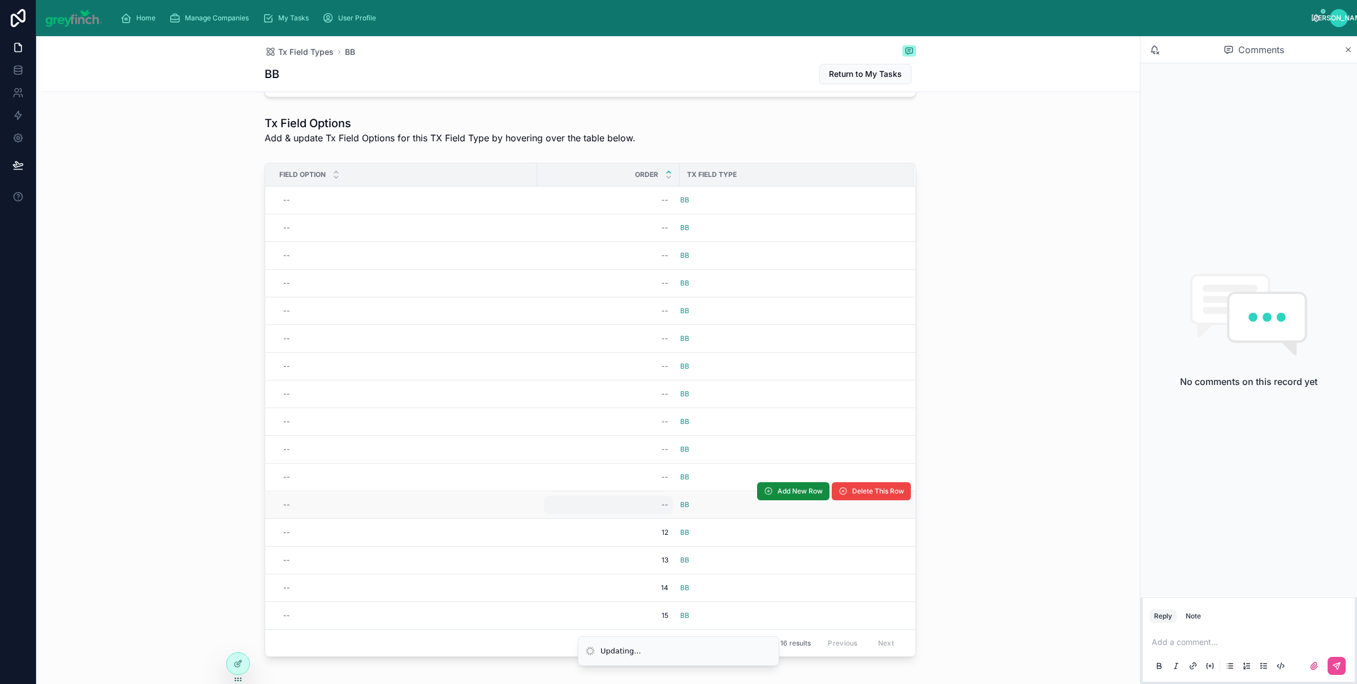
click at [652, 507] on div "--" at bounding box center [608, 505] width 129 height 18
type input "**"
click button "submit" at bounding box center [796, 523] width 14 height 14
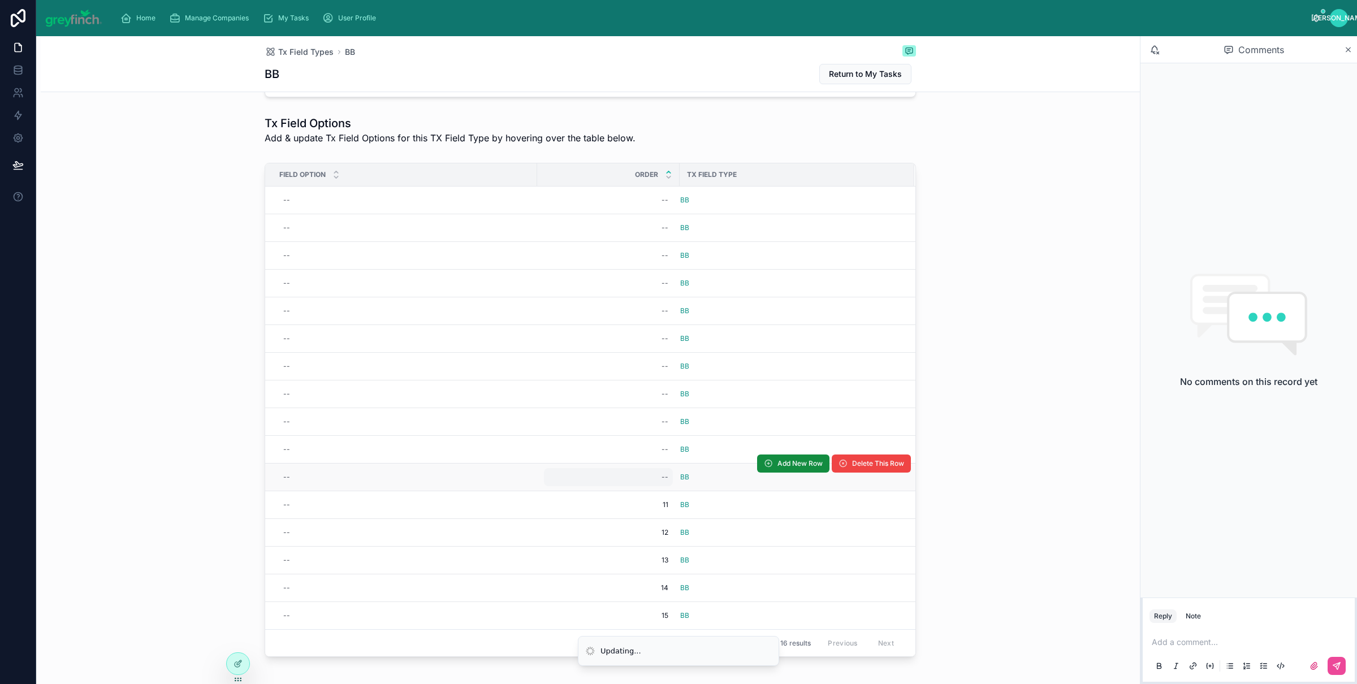
click at [649, 483] on div "--" at bounding box center [608, 477] width 129 height 18
type input "**"
click button "submit" at bounding box center [796, 495] width 14 height 14
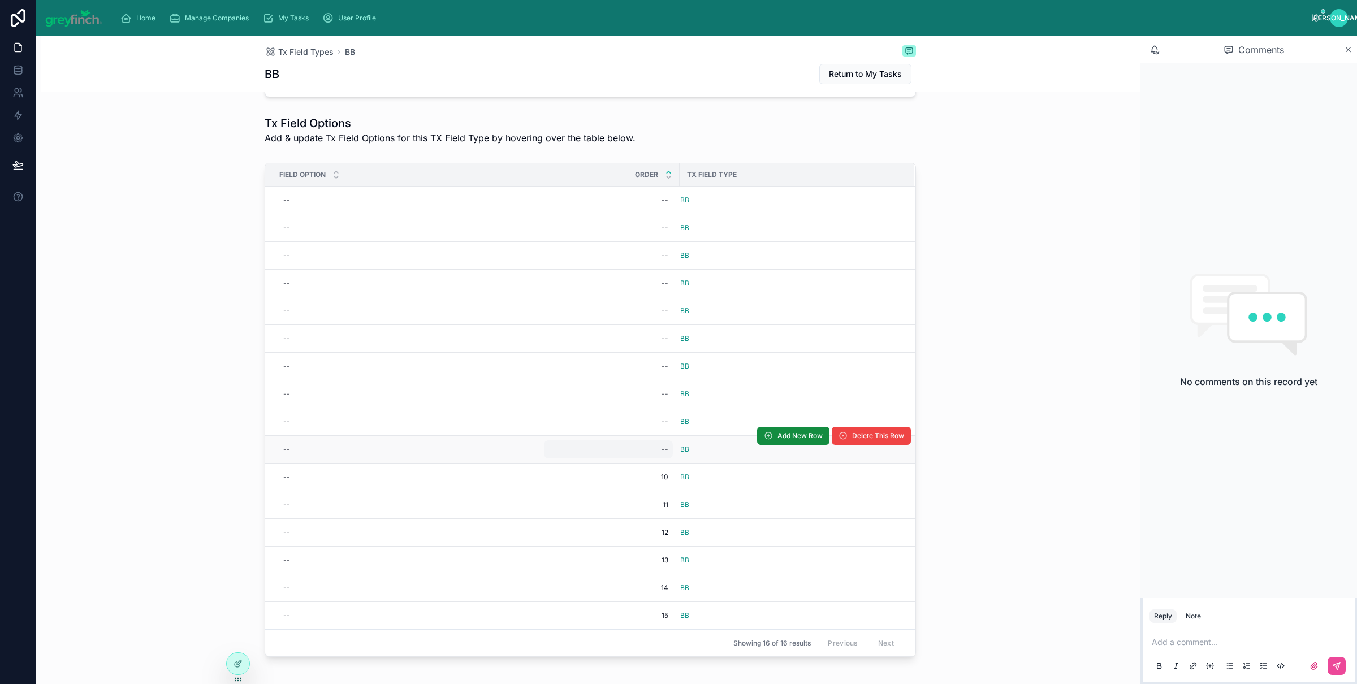
click at [662, 454] on div "--" at bounding box center [665, 449] width 7 height 9
click at [662, 453] on div "--" at bounding box center [665, 449] width 7 height 9
type input "*"
click button "submit" at bounding box center [796, 467] width 14 height 14
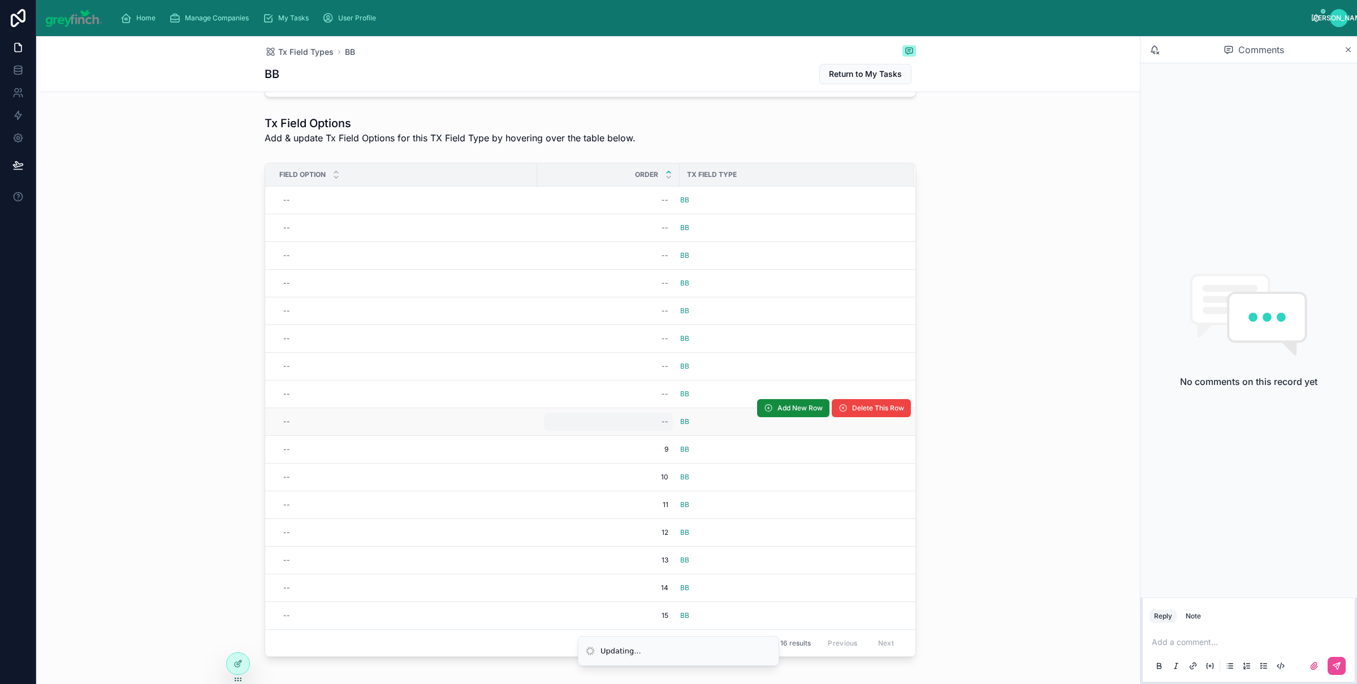
click at [652, 420] on div "--" at bounding box center [608, 422] width 129 height 18
type input "*"
click button "submit" at bounding box center [796, 439] width 14 height 14
click at [662, 398] on div "--" at bounding box center [665, 394] width 7 height 9
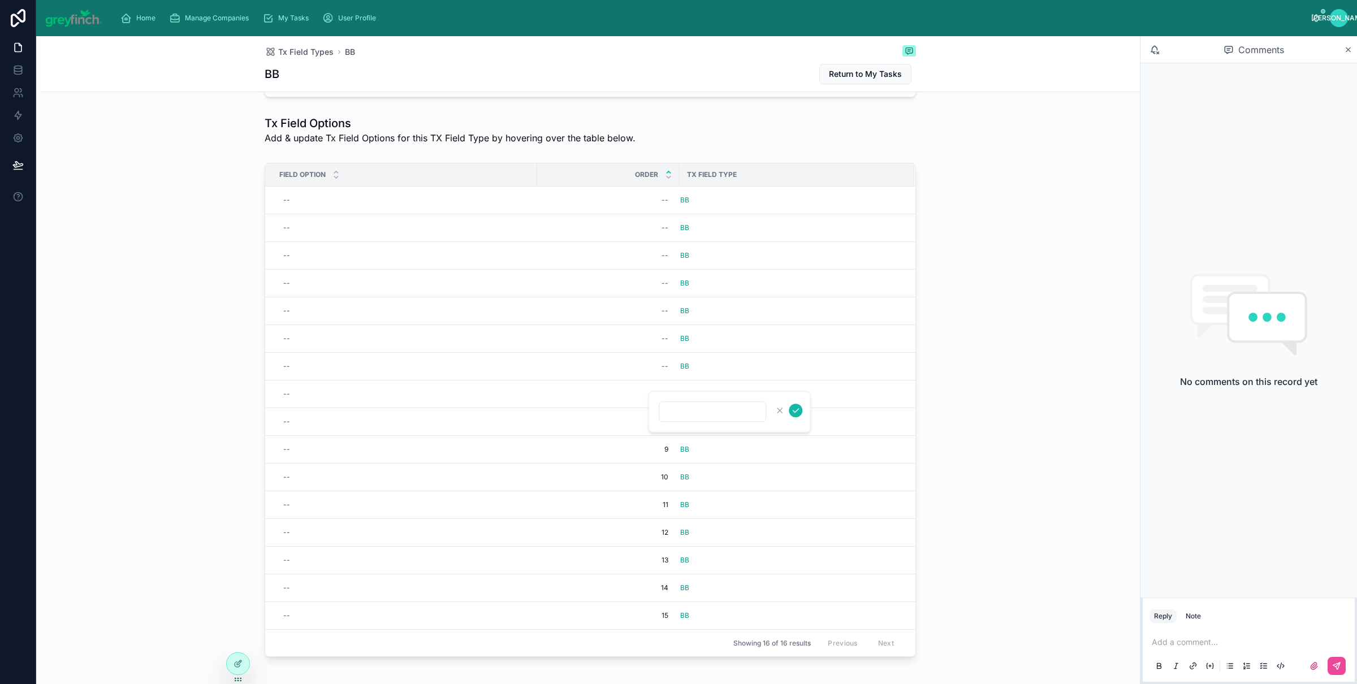
type input "*"
click button "submit" at bounding box center [796, 411] width 14 height 14
click at [655, 370] on div "--" at bounding box center [608, 366] width 129 height 18
type input "*"
click button "submit" at bounding box center [796, 384] width 14 height 14
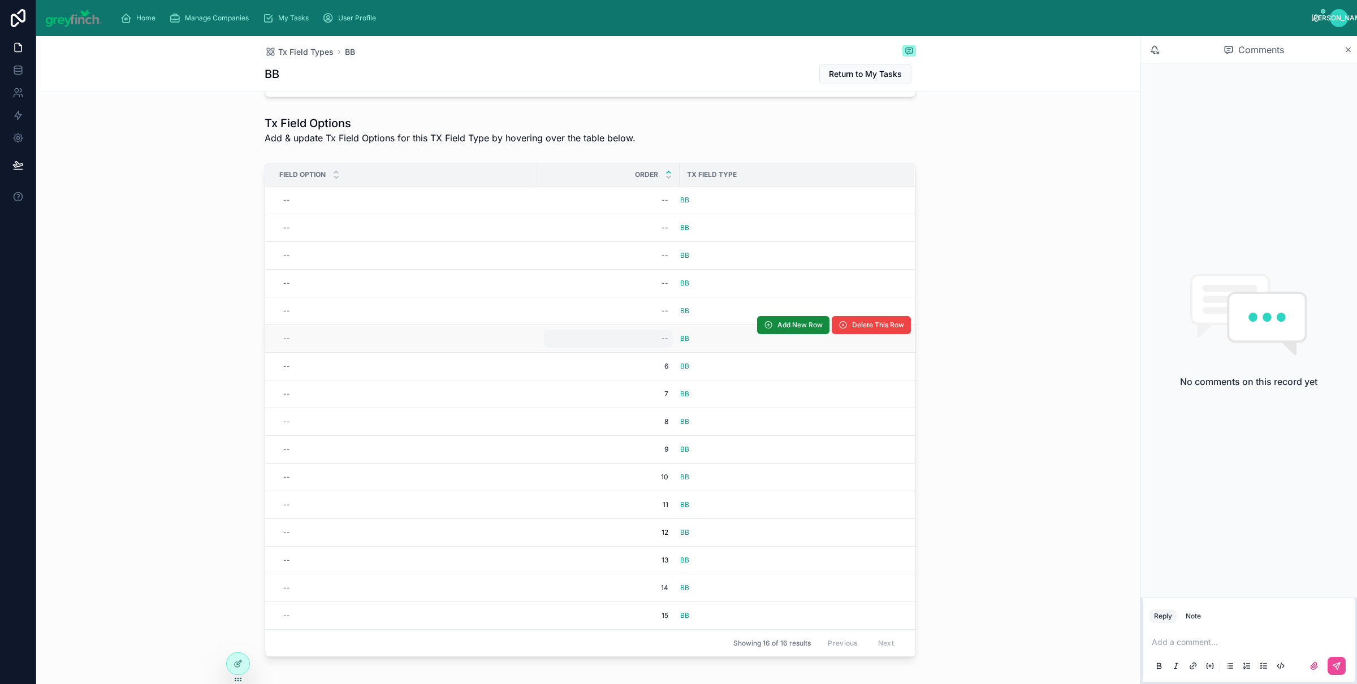
click at [648, 348] on div "--" at bounding box center [608, 339] width 129 height 18
type input "*"
click button "submit" at bounding box center [796, 356] width 14 height 14
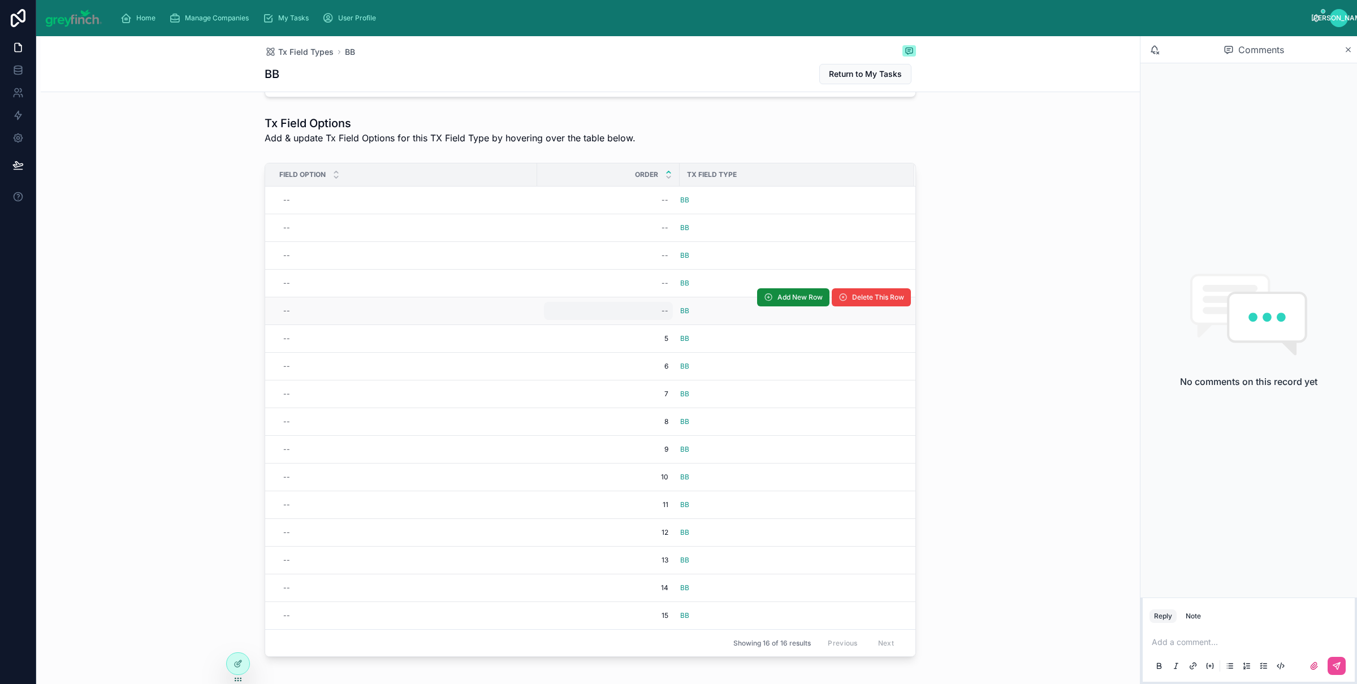
click at [652, 314] on div "--" at bounding box center [608, 311] width 129 height 18
type input "*"
click button "submit" at bounding box center [796, 328] width 14 height 14
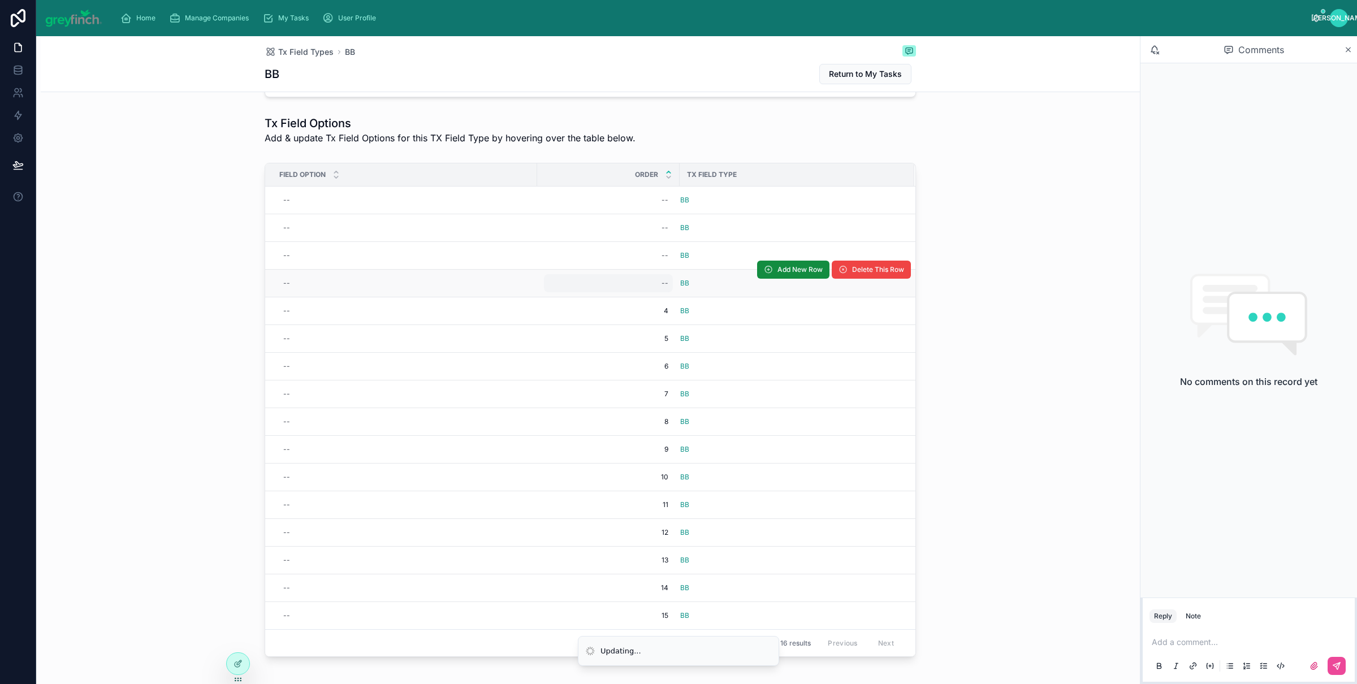
click at [643, 280] on div "--" at bounding box center [608, 283] width 129 height 18
click at [643, 281] on div "--" at bounding box center [608, 283] width 129 height 18
type input "*"
click button "submit" at bounding box center [796, 300] width 14 height 14
click at [625, 253] on div "--" at bounding box center [608, 256] width 129 height 18
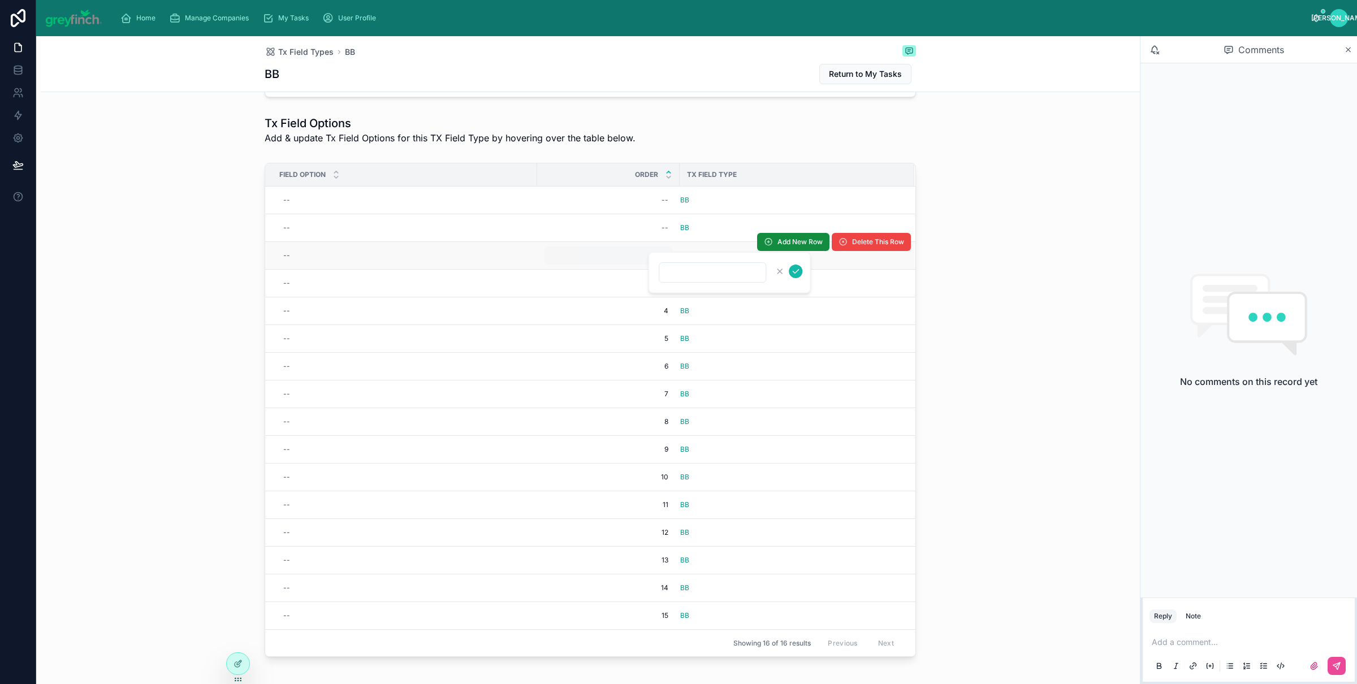
type input "*"
click button "submit" at bounding box center [796, 272] width 14 height 14
click at [650, 226] on div "--" at bounding box center [608, 228] width 129 height 18
type input "*"
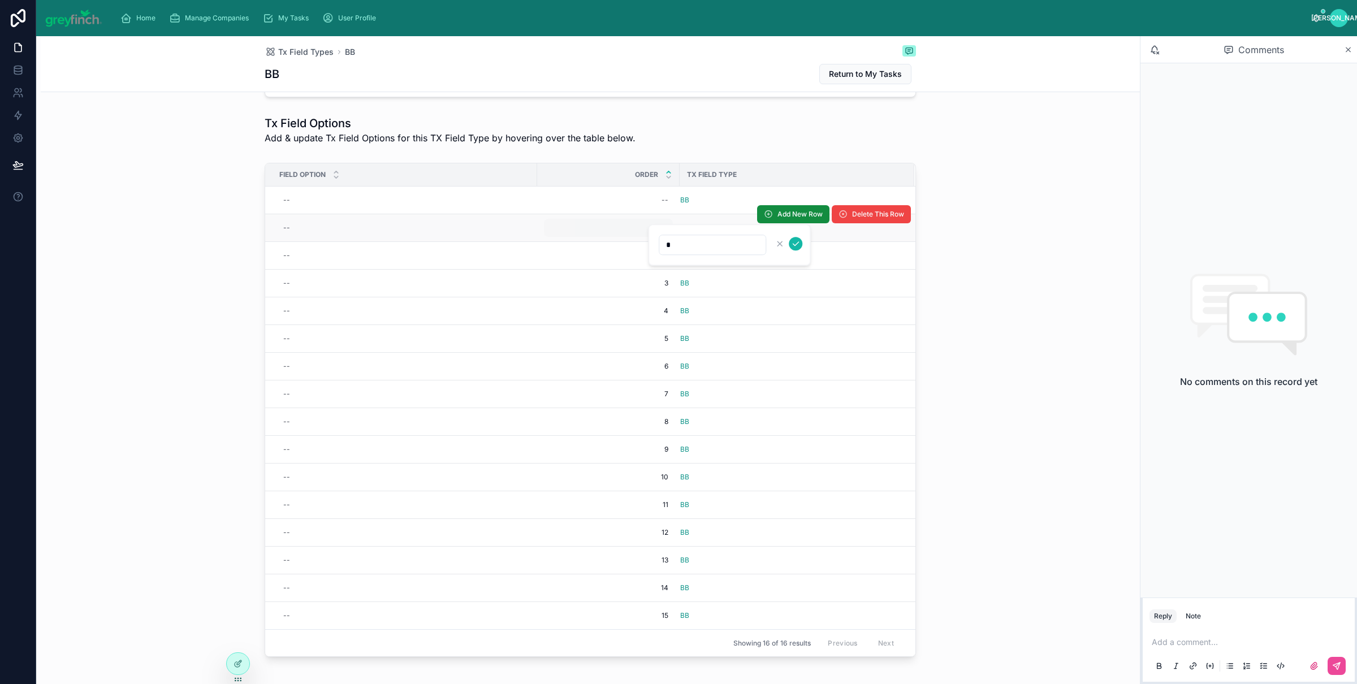
click button "submit" at bounding box center [796, 244] width 14 height 14
click at [655, 197] on div "--" at bounding box center [608, 200] width 129 height 18
type input "*"
click at [655, 197] on div "--" at bounding box center [608, 200] width 129 height 18
type input "**"
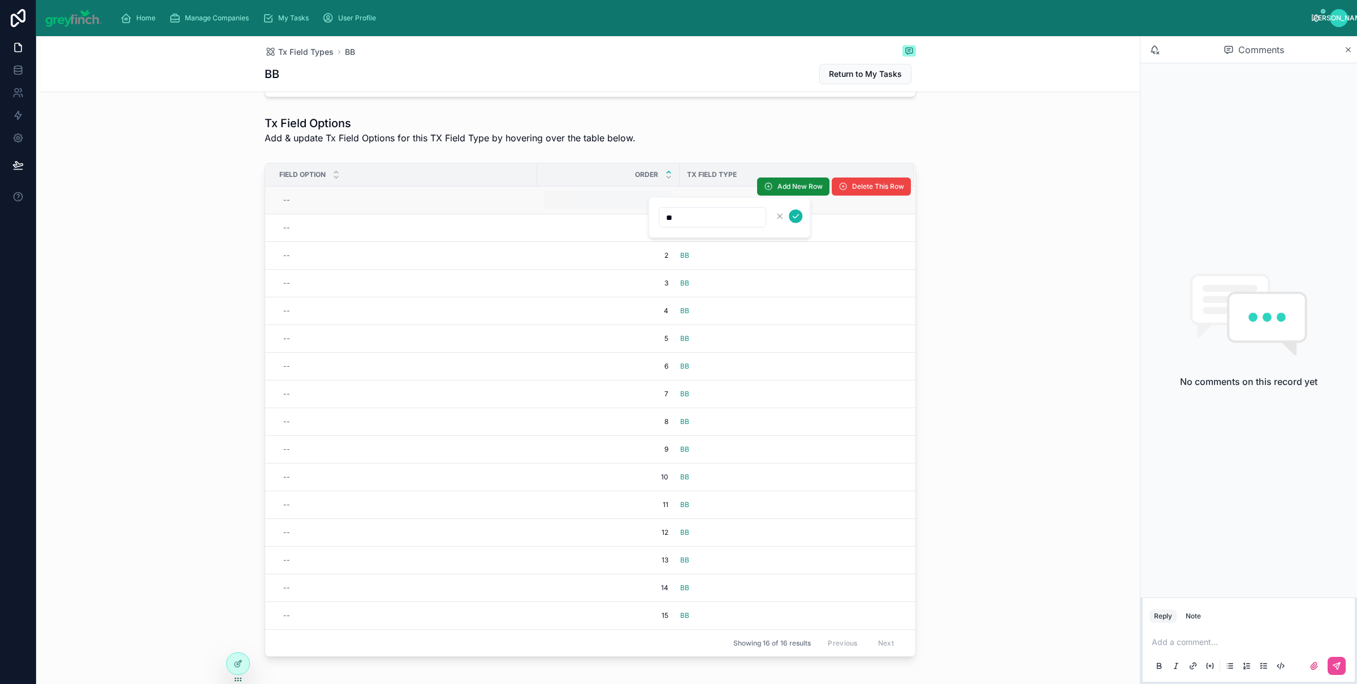
click button "submit" at bounding box center [796, 217] width 14 height 14
click at [655, 197] on span "0" at bounding box center [609, 200] width 120 height 9
click at [304, 199] on div "--" at bounding box center [405, 200] width 252 height 18
type input "*"
click button "submit" at bounding box center [417, 217] width 14 height 14
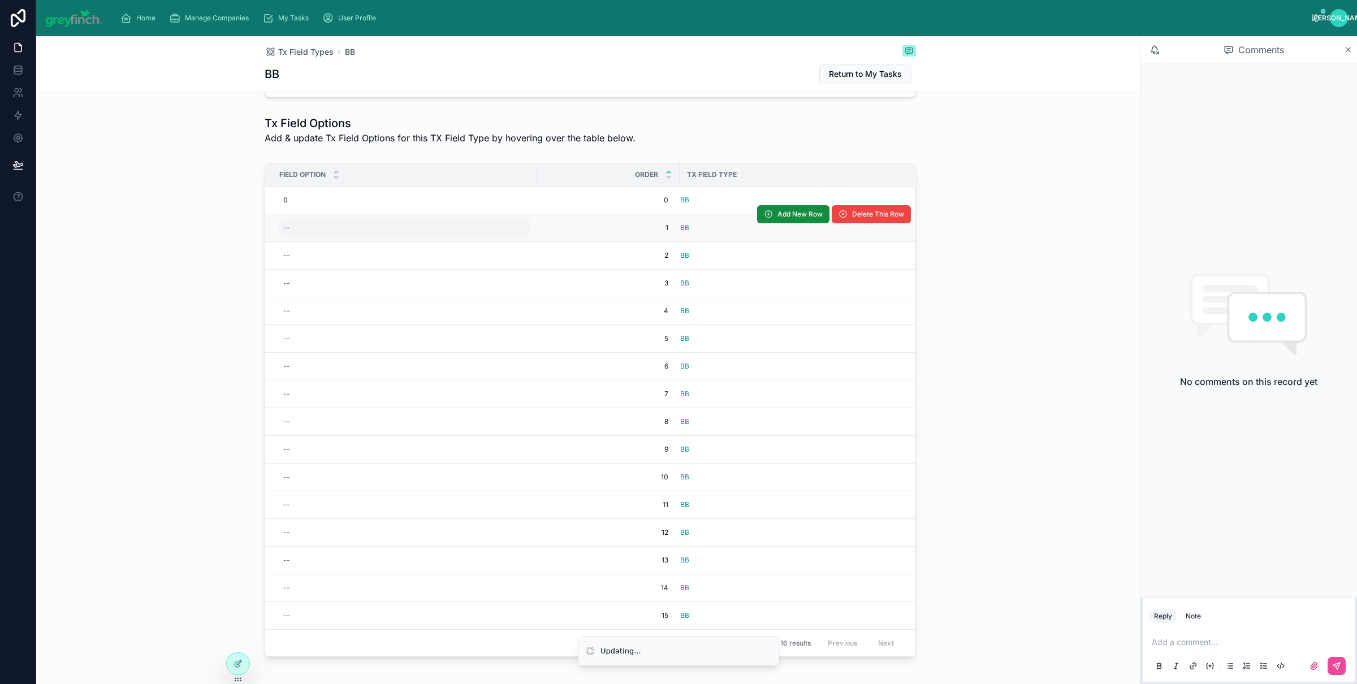
click at [293, 228] on div "--" at bounding box center [405, 228] width 252 height 18
type input "*"
click button "submit" at bounding box center [417, 244] width 14 height 14
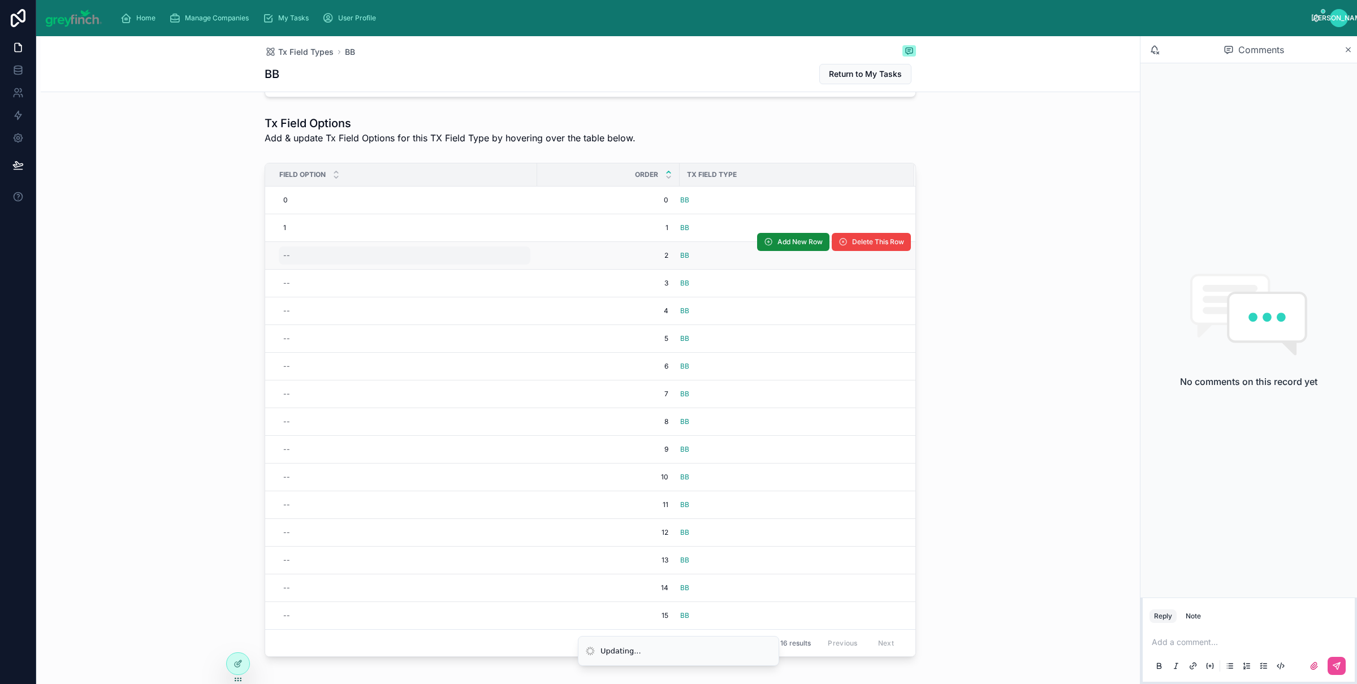
click at [294, 255] on div "--" at bounding box center [405, 256] width 252 height 18
type input "*"
click button "submit" at bounding box center [417, 272] width 14 height 14
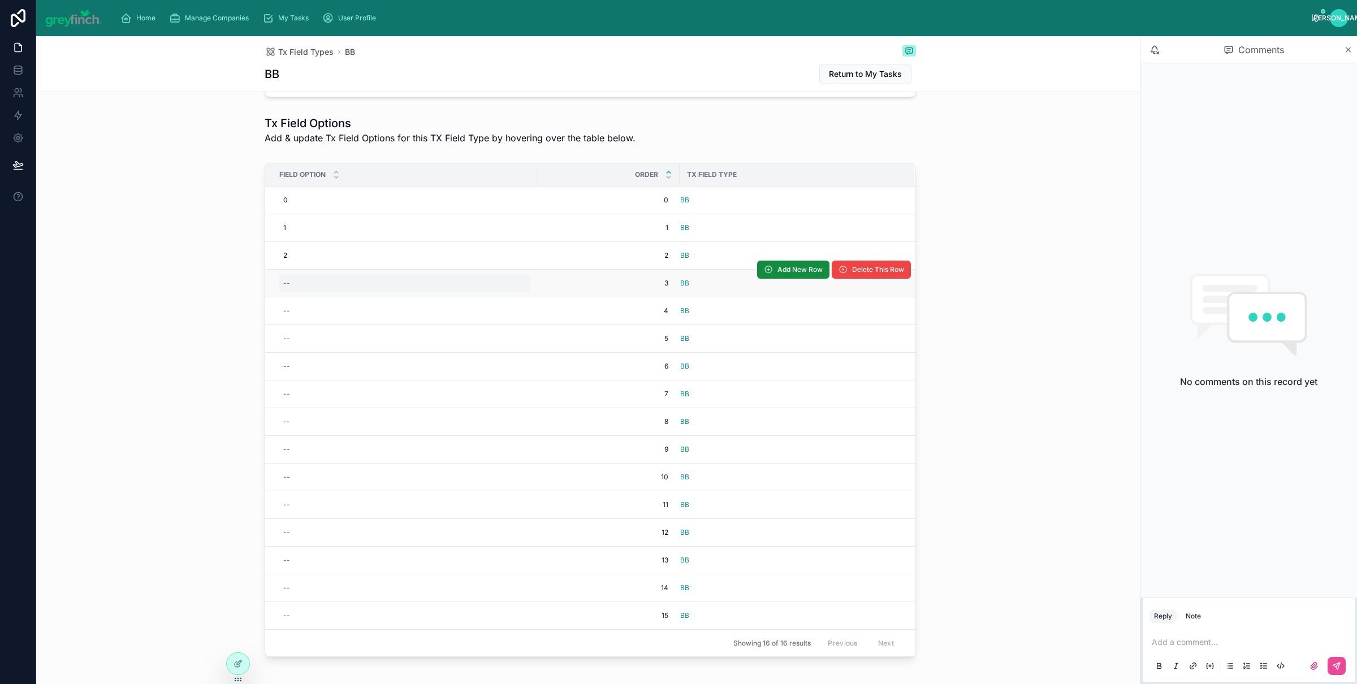
click at [291, 286] on div "--" at bounding box center [405, 283] width 252 height 18
type input "*"
click button "submit" at bounding box center [417, 300] width 14 height 14
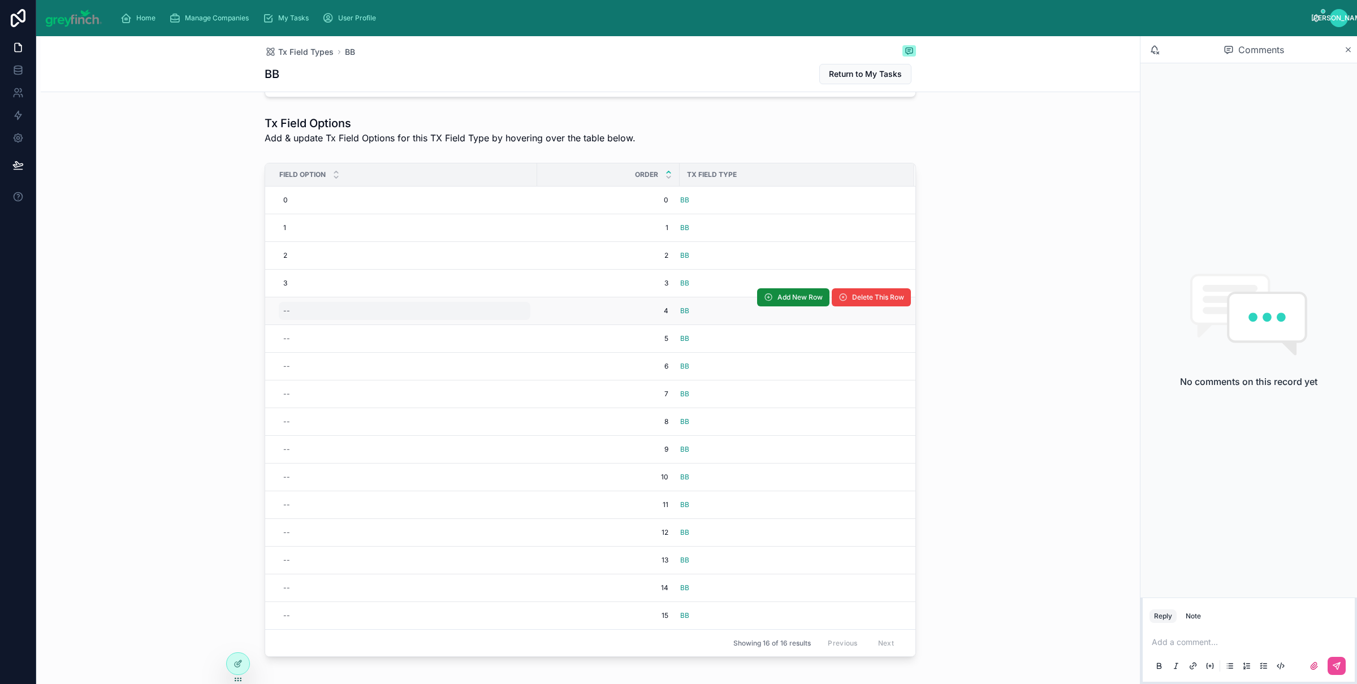
click at [287, 308] on div "--" at bounding box center [405, 311] width 252 height 18
type input "*"
click button "submit" at bounding box center [417, 328] width 14 height 14
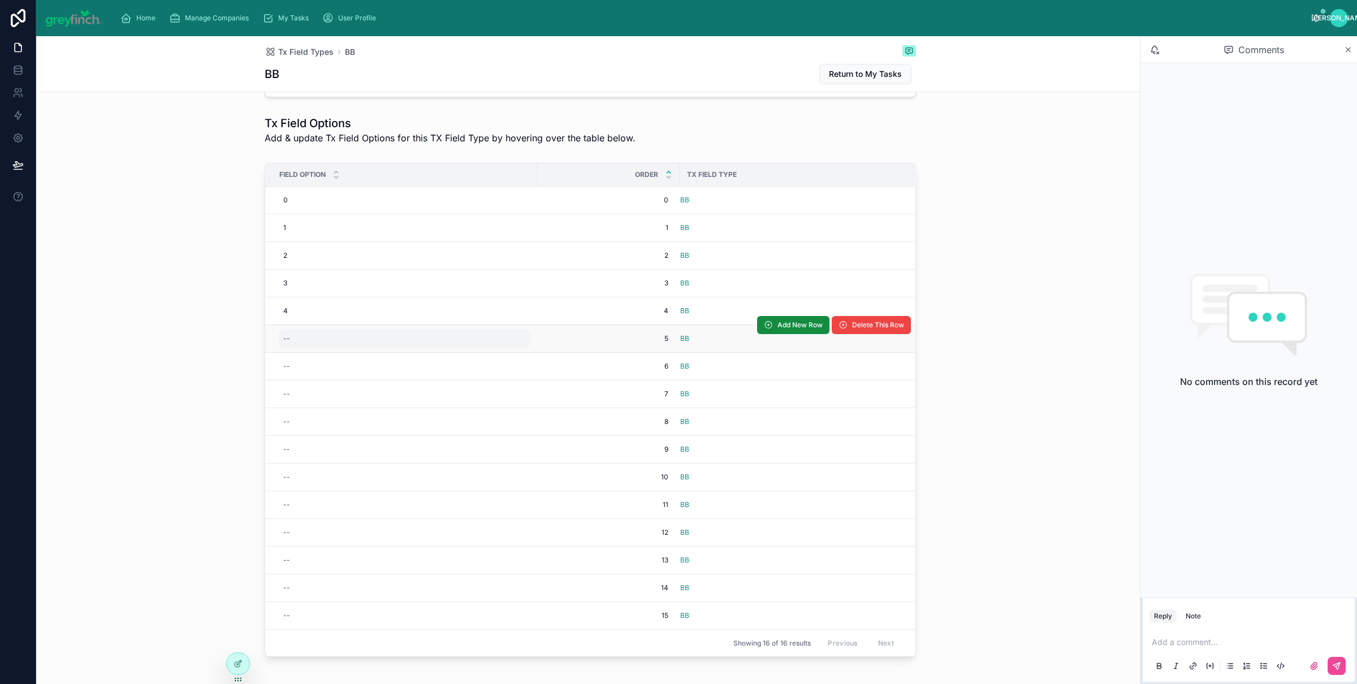
click at [288, 337] on div "--" at bounding box center [405, 339] width 252 height 18
click at [295, 344] on div "--" at bounding box center [405, 339] width 252 height 18
type input "*"
click button "submit" at bounding box center [417, 356] width 14 height 14
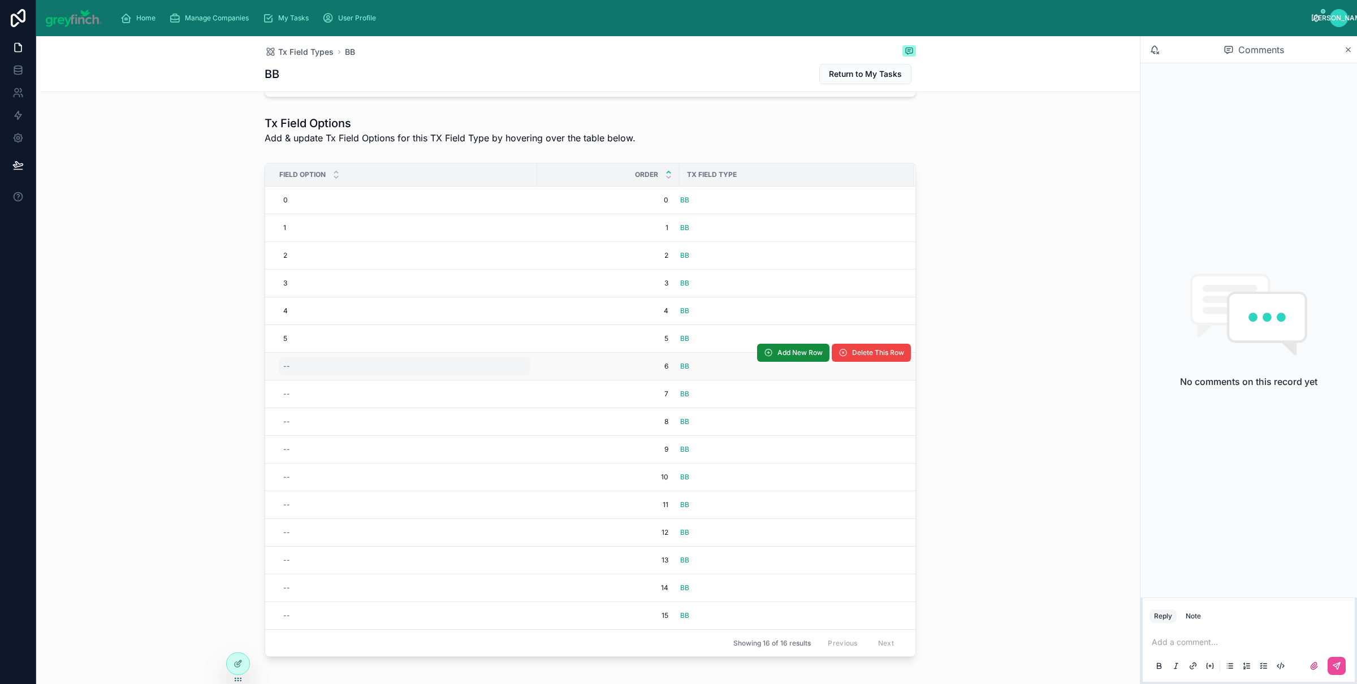
click at [291, 369] on div "--" at bounding box center [405, 366] width 252 height 18
type input "*"
click button "submit" at bounding box center [417, 384] width 14 height 14
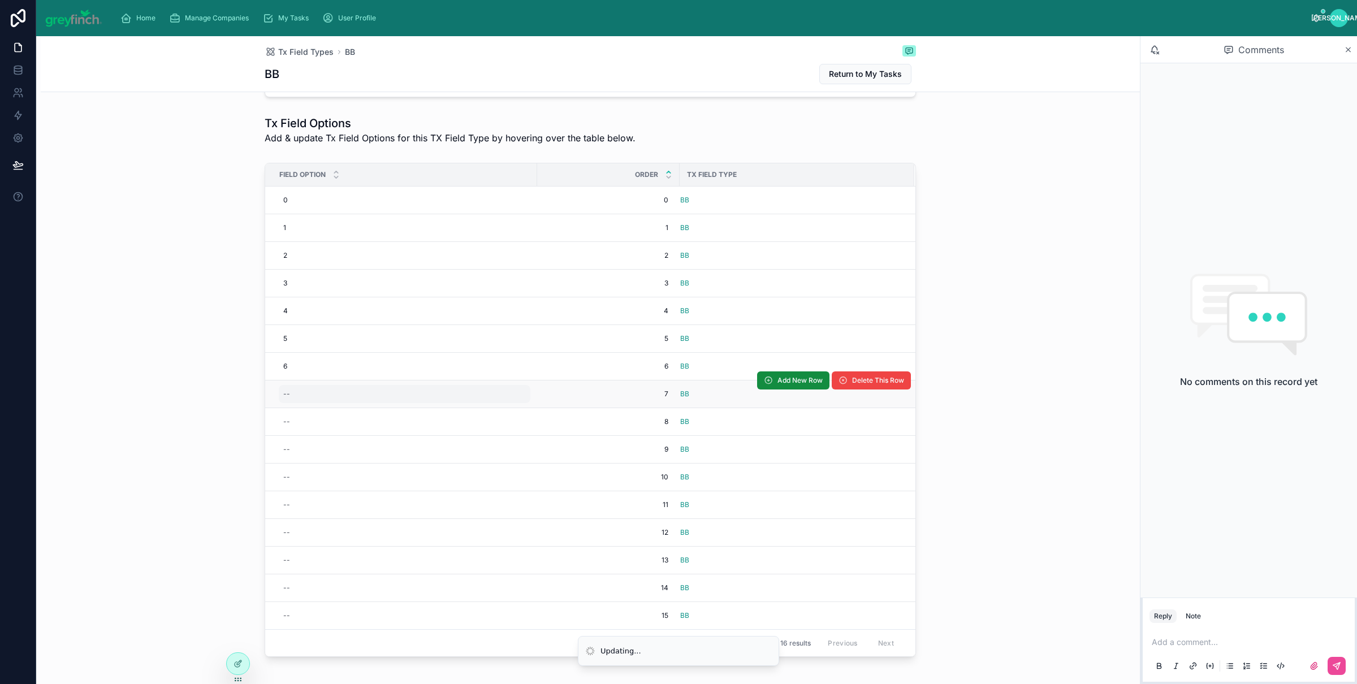
click at [284, 390] on div "--" at bounding box center [286, 394] width 7 height 9
type input "*"
click button "submit" at bounding box center [417, 411] width 14 height 14
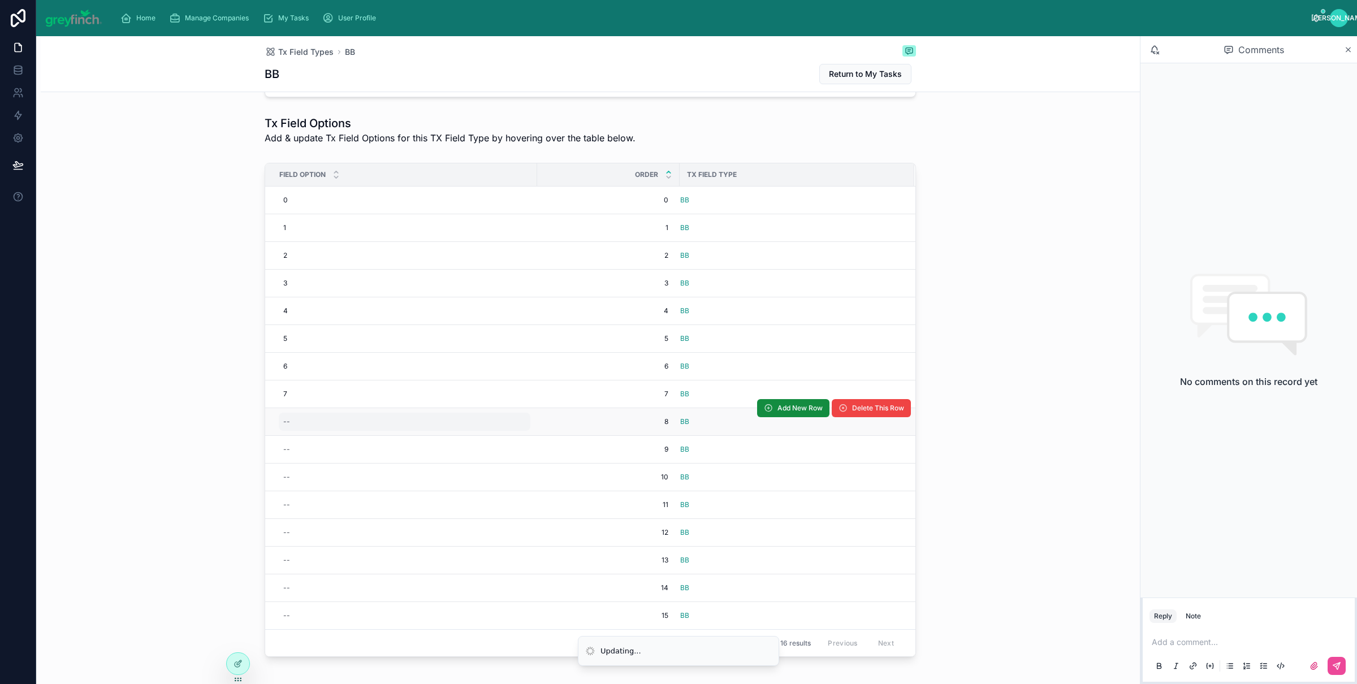
click at [287, 420] on div "--" at bounding box center [405, 422] width 252 height 18
type input "*"
click button "submit" at bounding box center [417, 439] width 14 height 14
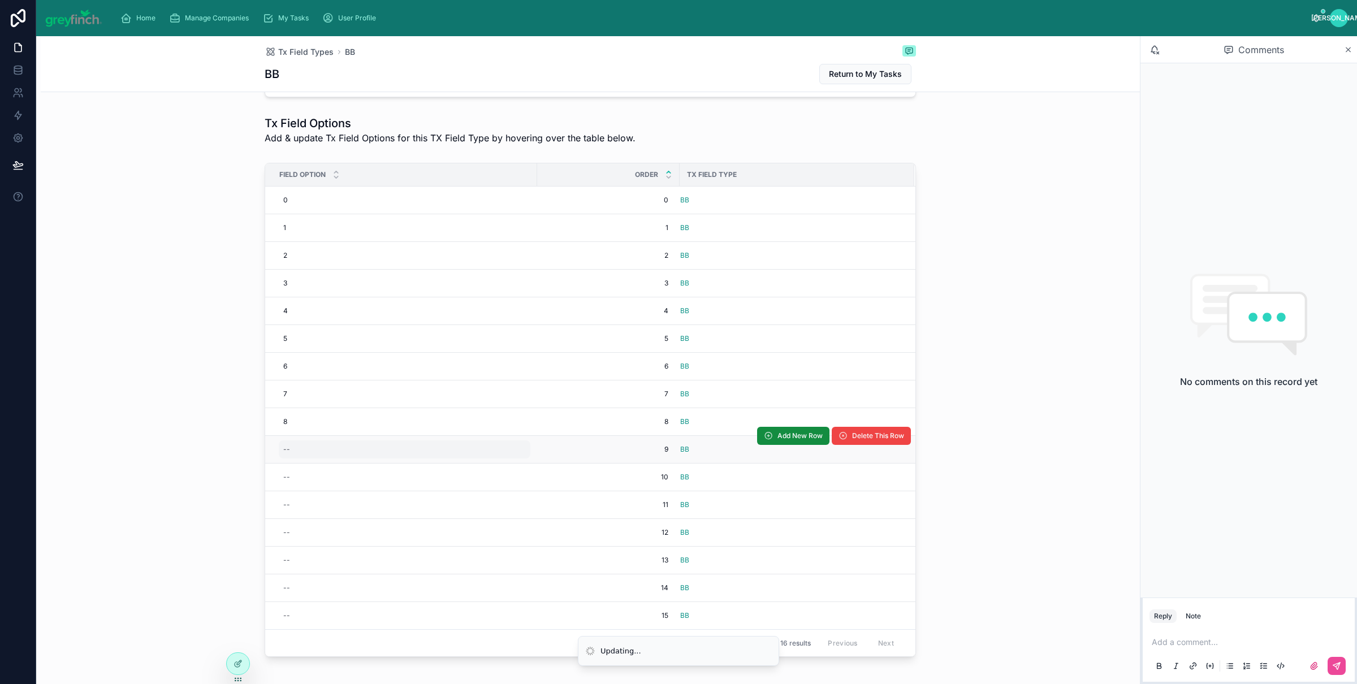
click at [290, 449] on div "--" at bounding box center [405, 450] width 252 height 18
type input "*"
click button "submit" at bounding box center [417, 467] width 14 height 14
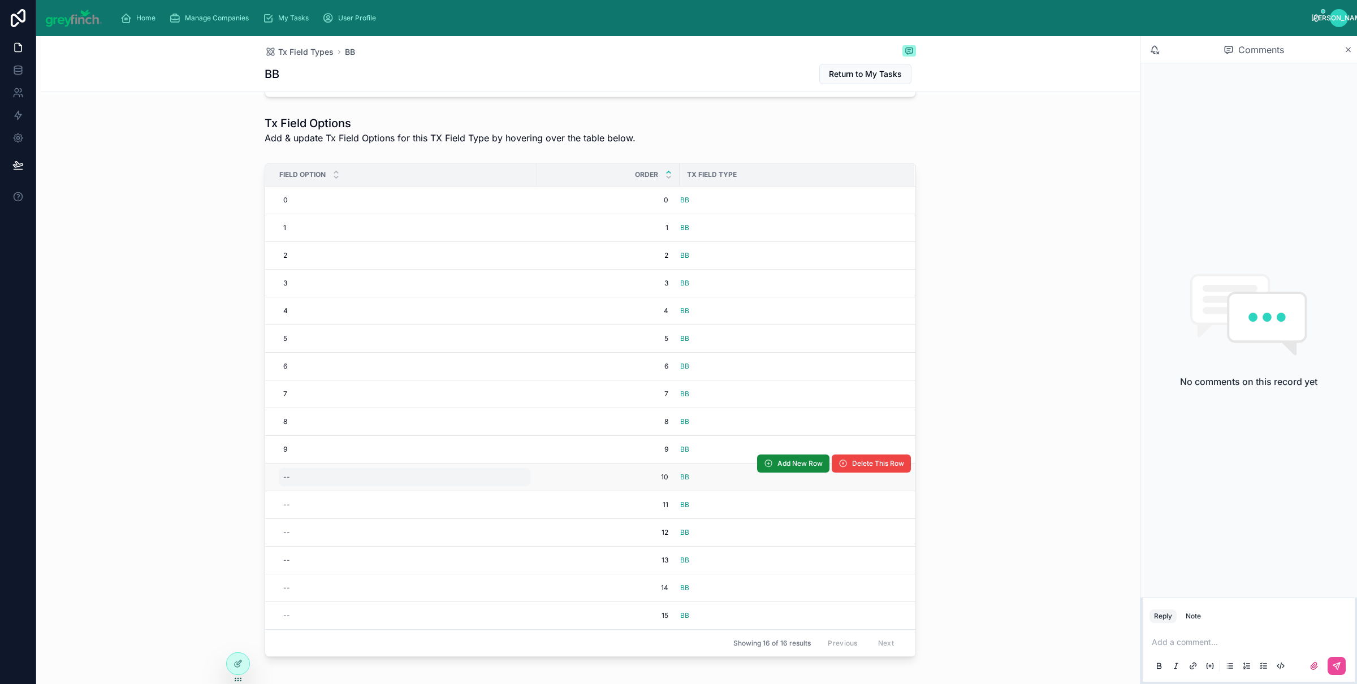
click at [297, 478] on div "--" at bounding box center [405, 477] width 252 height 18
type input "*"
click button "submit" at bounding box center [417, 495] width 14 height 14
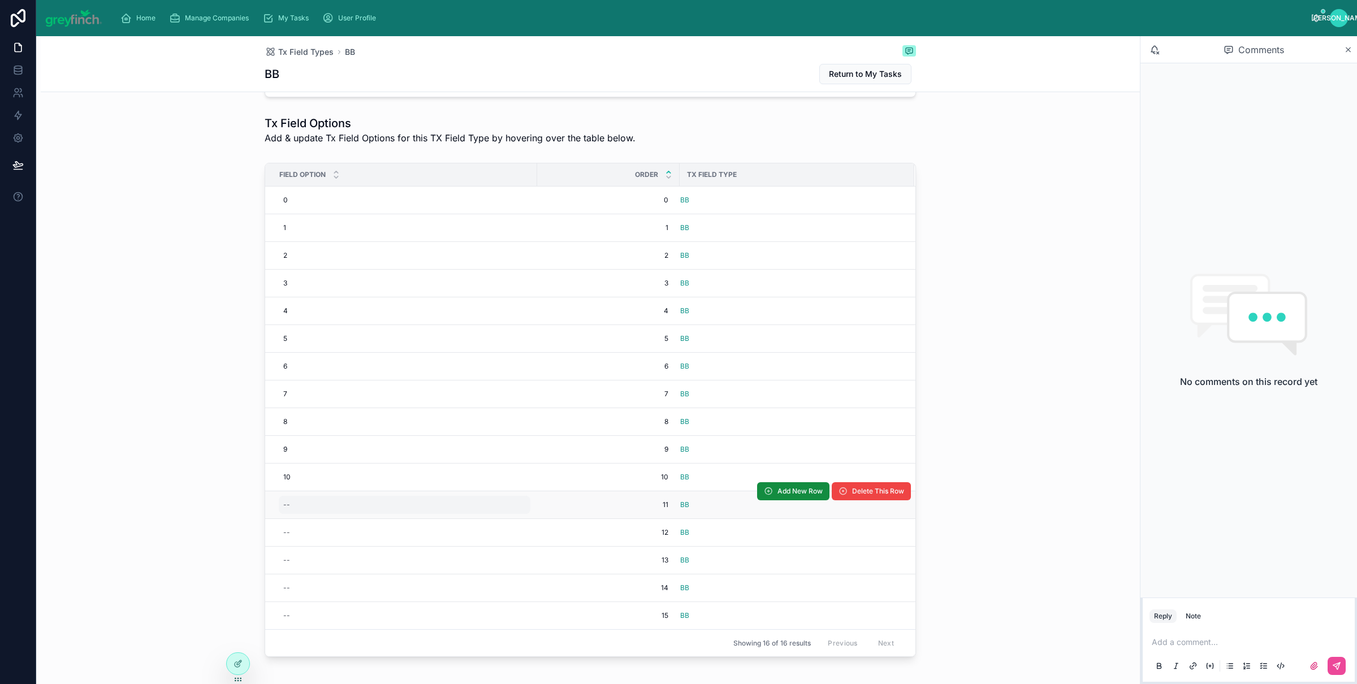
click at [293, 506] on div "--" at bounding box center [405, 505] width 252 height 18
type input "**"
click at [292, 507] on div "--" at bounding box center [405, 505] width 252 height 18
click button "submit" at bounding box center [417, 523] width 14 height 14
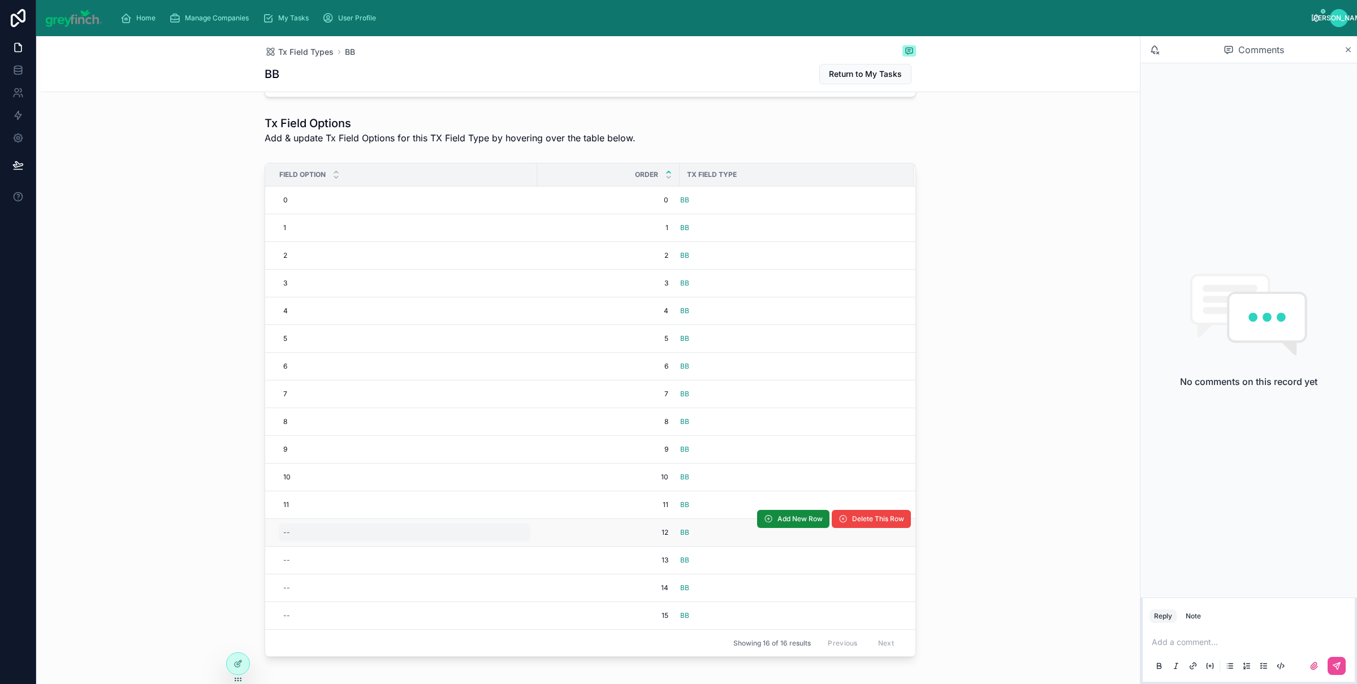
click at [279, 536] on div "--" at bounding box center [405, 533] width 252 height 18
type input "**"
click button "submit" at bounding box center [417, 551] width 14 height 14
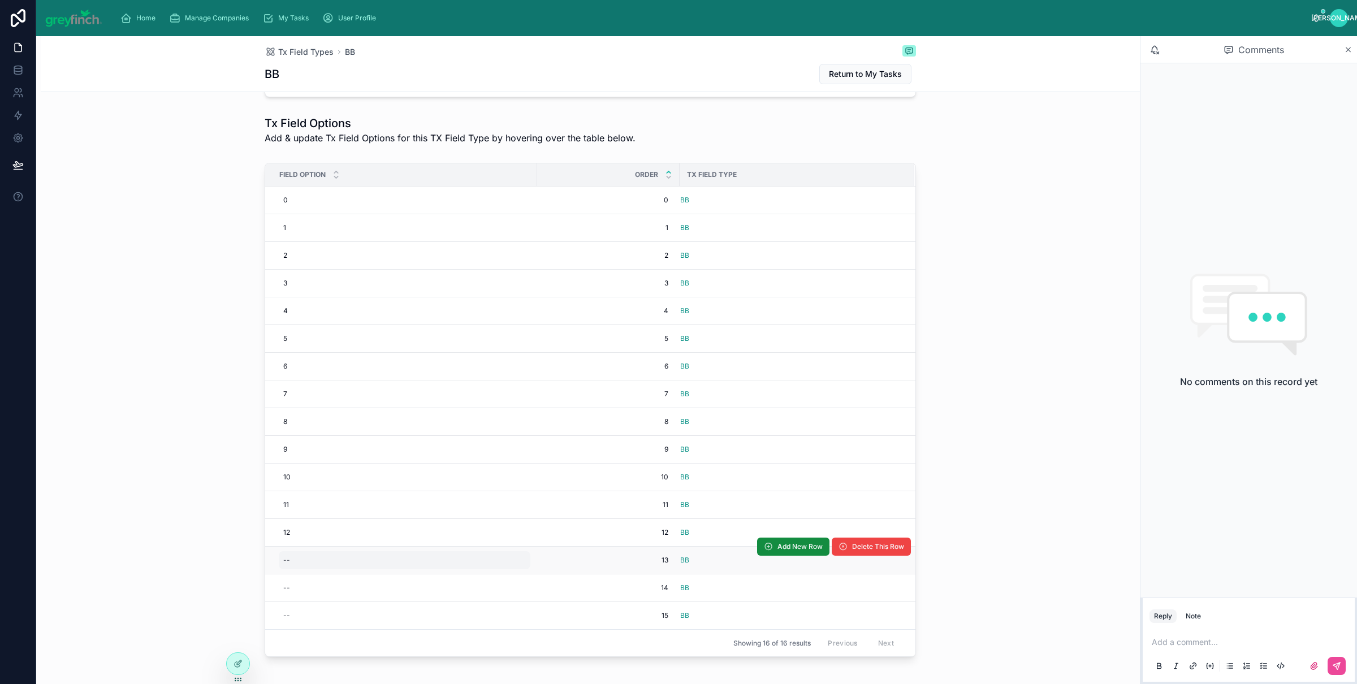
click at [294, 558] on div "--" at bounding box center [405, 560] width 252 height 18
type input "**"
click button "submit" at bounding box center [417, 578] width 14 height 14
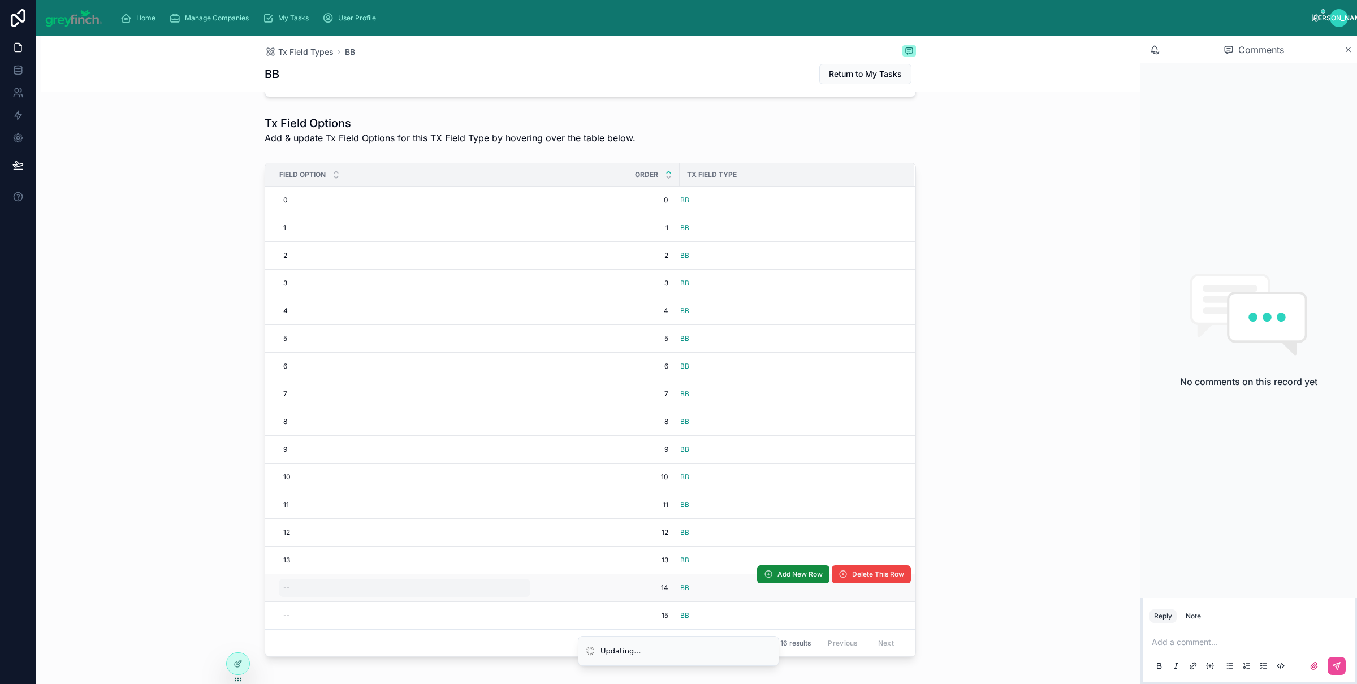
click at [287, 593] on div "--" at bounding box center [405, 588] width 252 height 18
type input "*"
click button "submit" at bounding box center [417, 606] width 14 height 14
click at [286, 592] on div "4 4" at bounding box center [405, 588] width 252 height 18
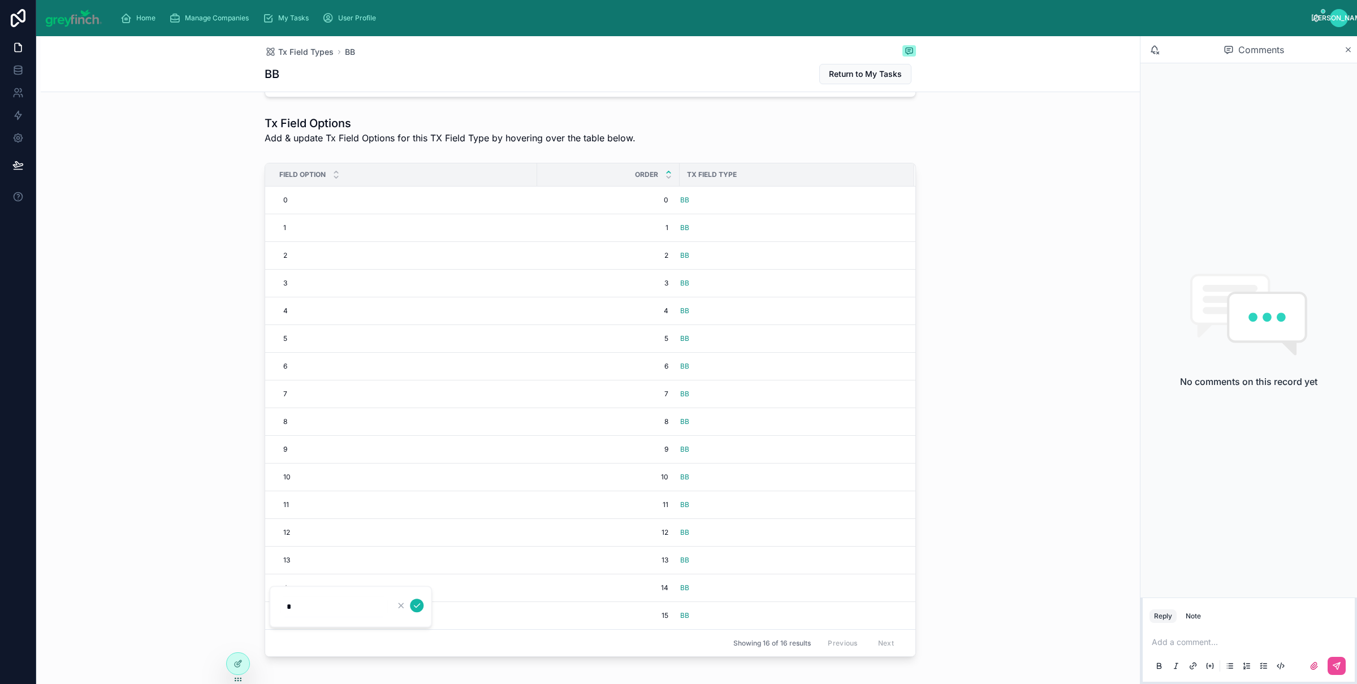
type input "**"
click button "submit" at bounding box center [417, 606] width 14 height 14
click at [294, 614] on div "--" at bounding box center [405, 616] width 252 height 18
type input "**"
click button "submit" at bounding box center [417, 634] width 14 height 14
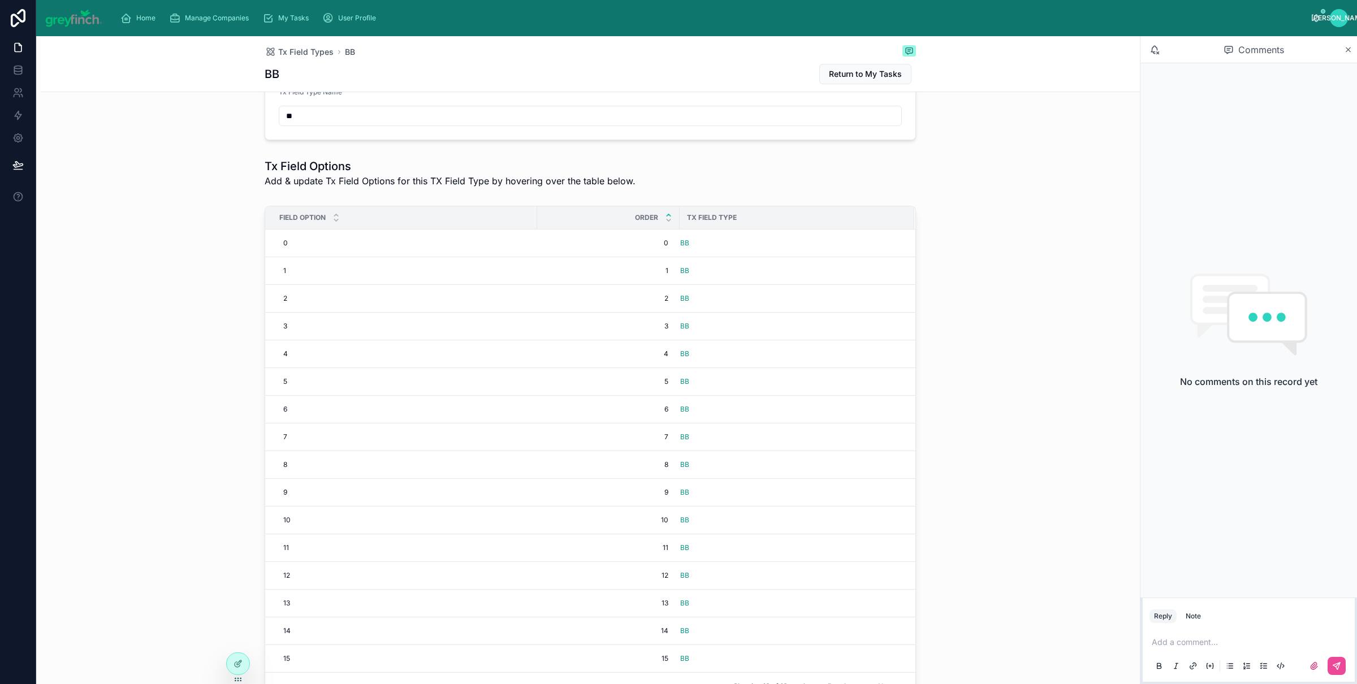
scroll to position [0, 0]
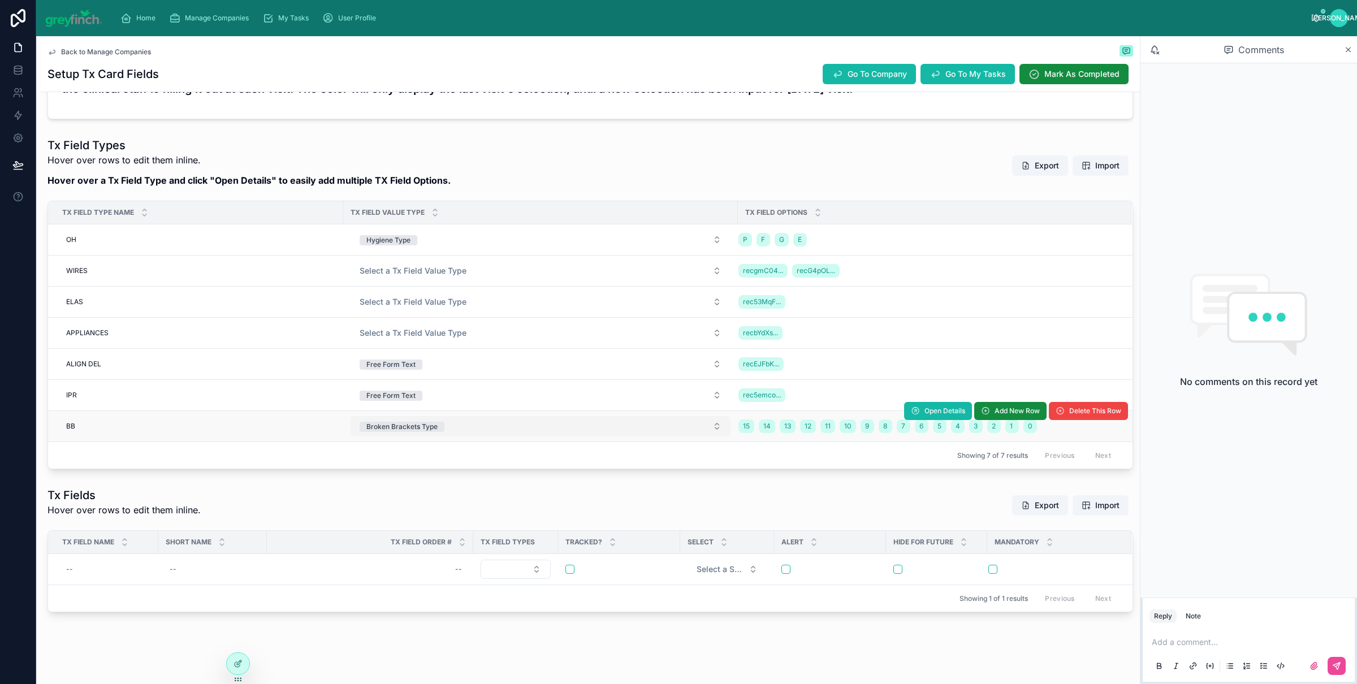
scroll to position [253, 0]
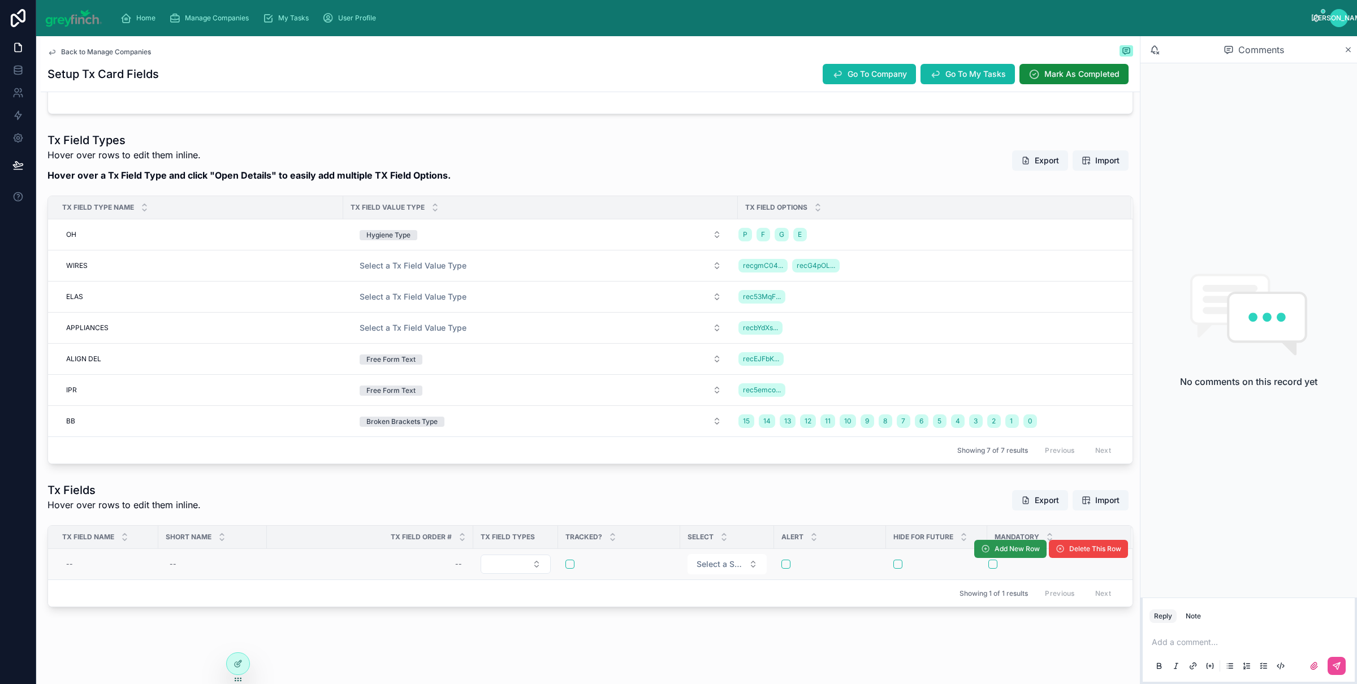
click at [995, 549] on span "Add New Row" at bounding box center [1017, 549] width 45 height 9
click at [1002, 545] on span "Add New Row" at bounding box center [1017, 548] width 45 height 9
click at [996, 551] on span "Add New Row" at bounding box center [1017, 548] width 45 height 9
click at [1004, 546] on span "Add New Row" at bounding box center [1017, 548] width 45 height 9
click at [995, 553] on span "Add New Row" at bounding box center [1017, 548] width 45 height 9
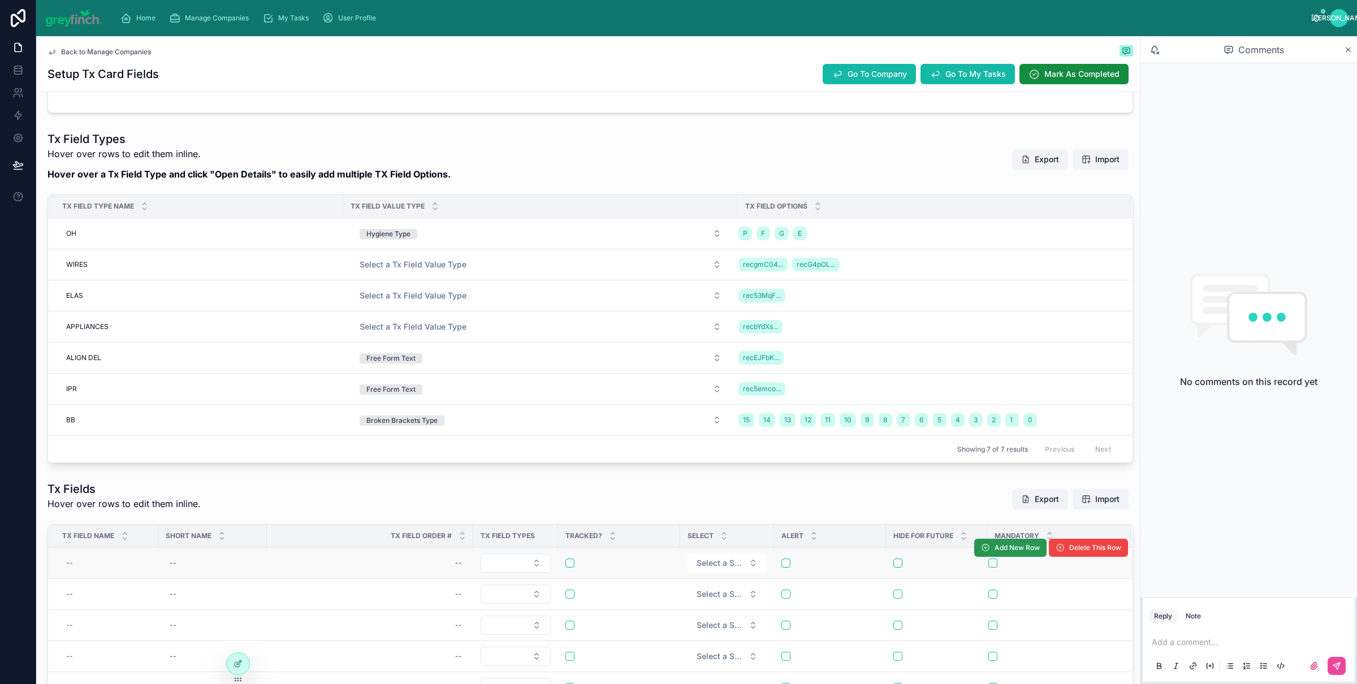
click at [995, 550] on span "Add New Row" at bounding box center [1017, 548] width 45 height 9
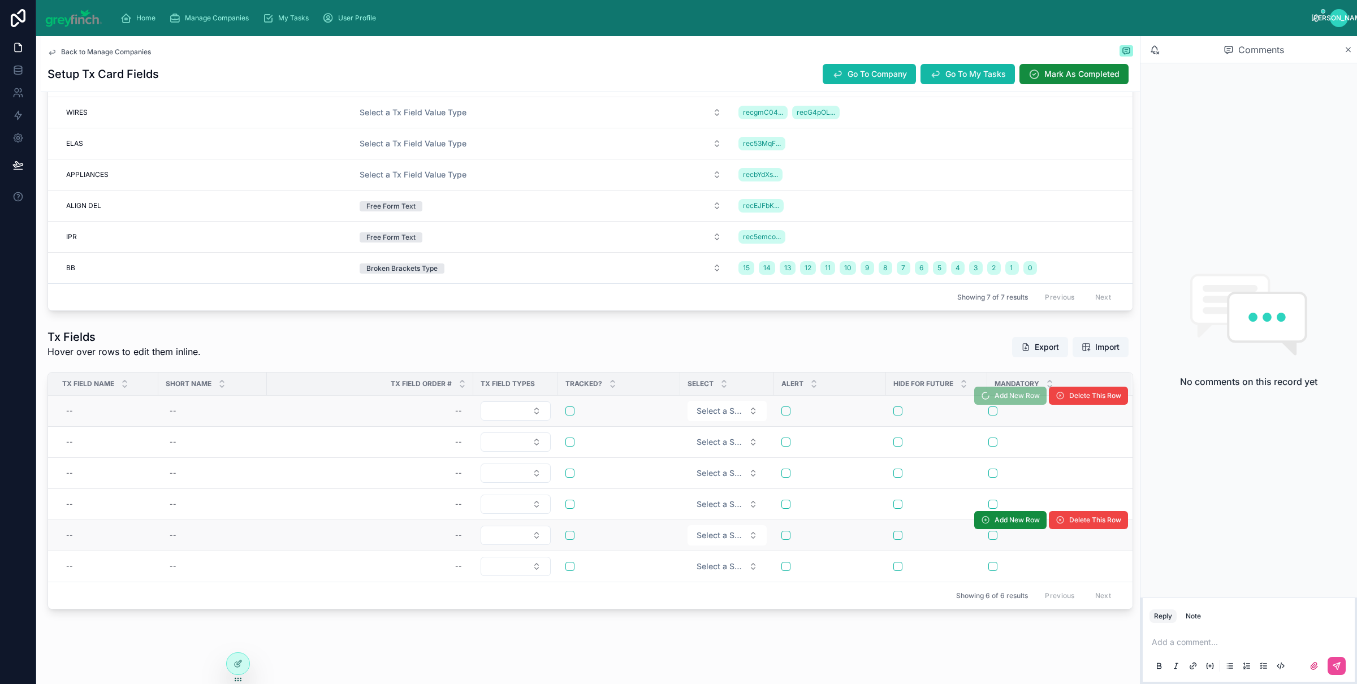
scroll to position [410, 0]
click at [995, 395] on span "Add New Row" at bounding box center [1017, 393] width 45 height 9
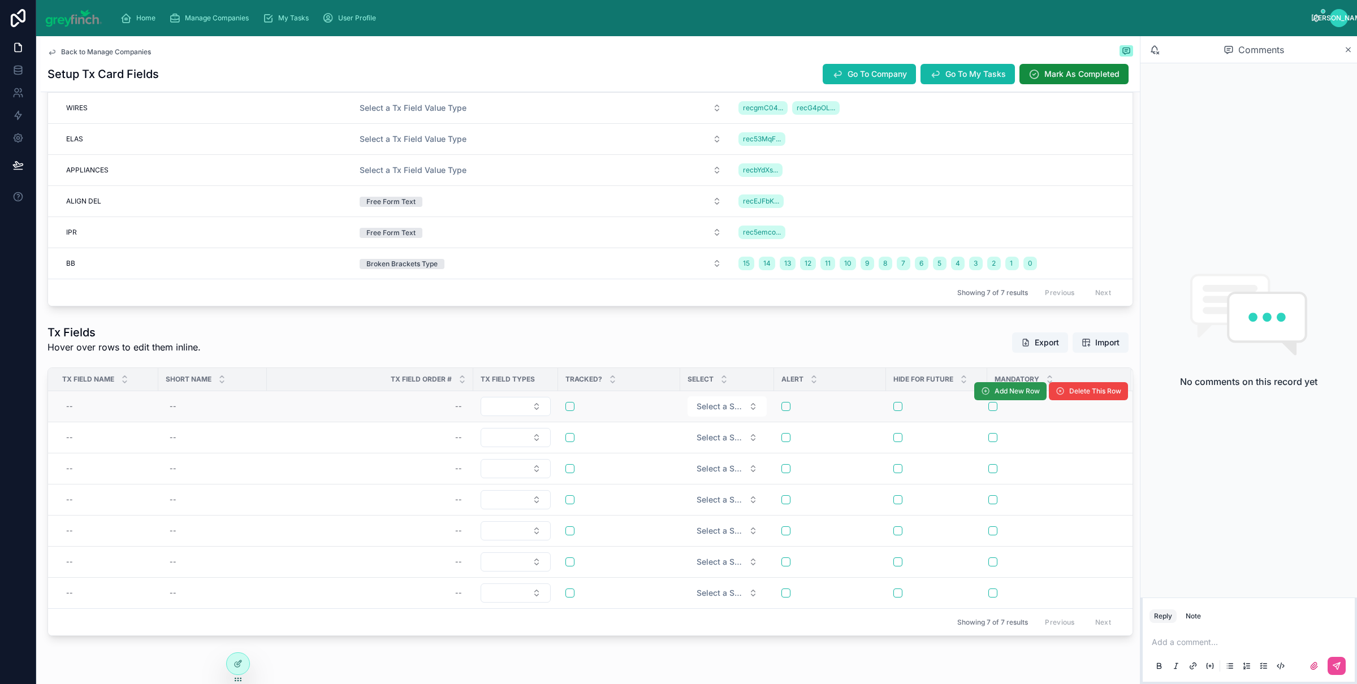
click at [995, 395] on span "Add New Row" at bounding box center [1017, 391] width 45 height 9
click at [995, 396] on span "Add New Row" at bounding box center [1017, 391] width 45 height 9
click at [995, 394] on span "Add New Row" at bounding box center [1017, 391] width 45 height 9
click at [0, 0] on span "Add New Row" at bounding box center [0, 0] width 0 height 0
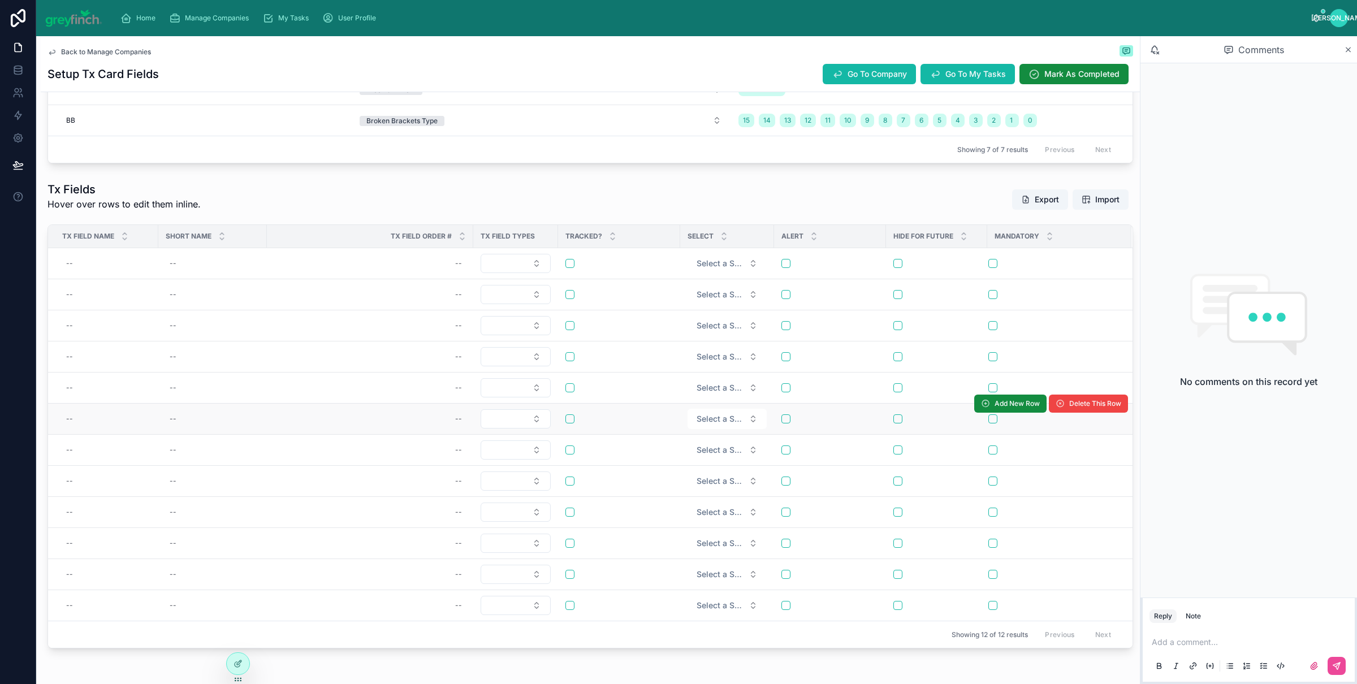
scroll to position [597, 0]
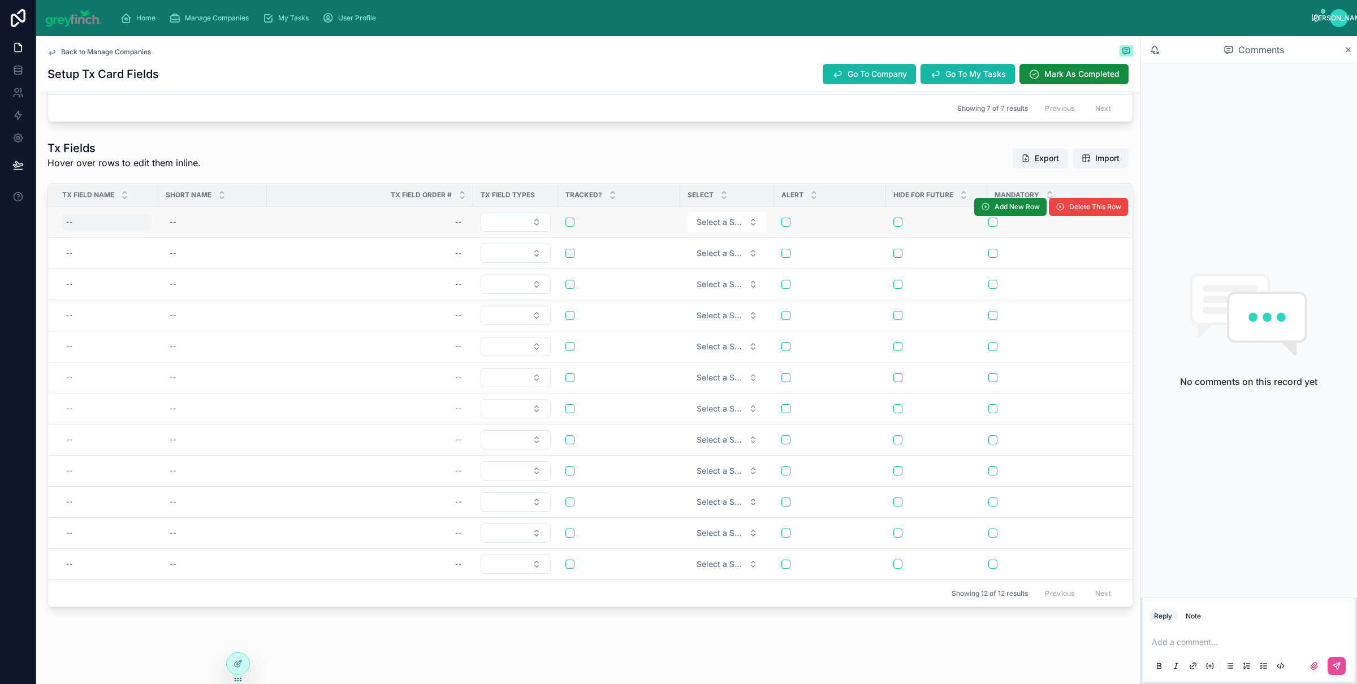
click at [84, 227] on div "--" at bounding box center [107, 222] width 90 height 18
type input "**"
click button "submit" at bounding box center [205, 237] width 14 height 14
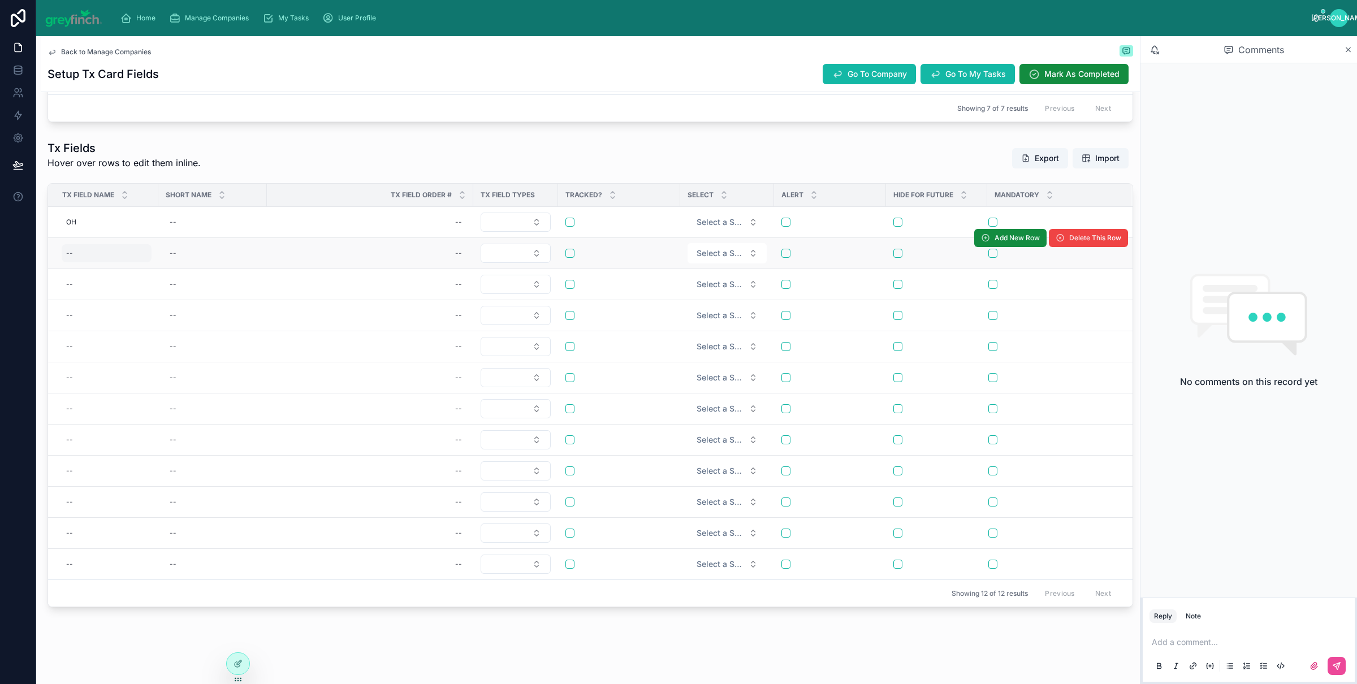
click at [101, 250] on div "--" at bounding box center [107, 253] width 90 height 18
type input "***"
click button "submit" at bounding box center [205, 269] width 14 height 14
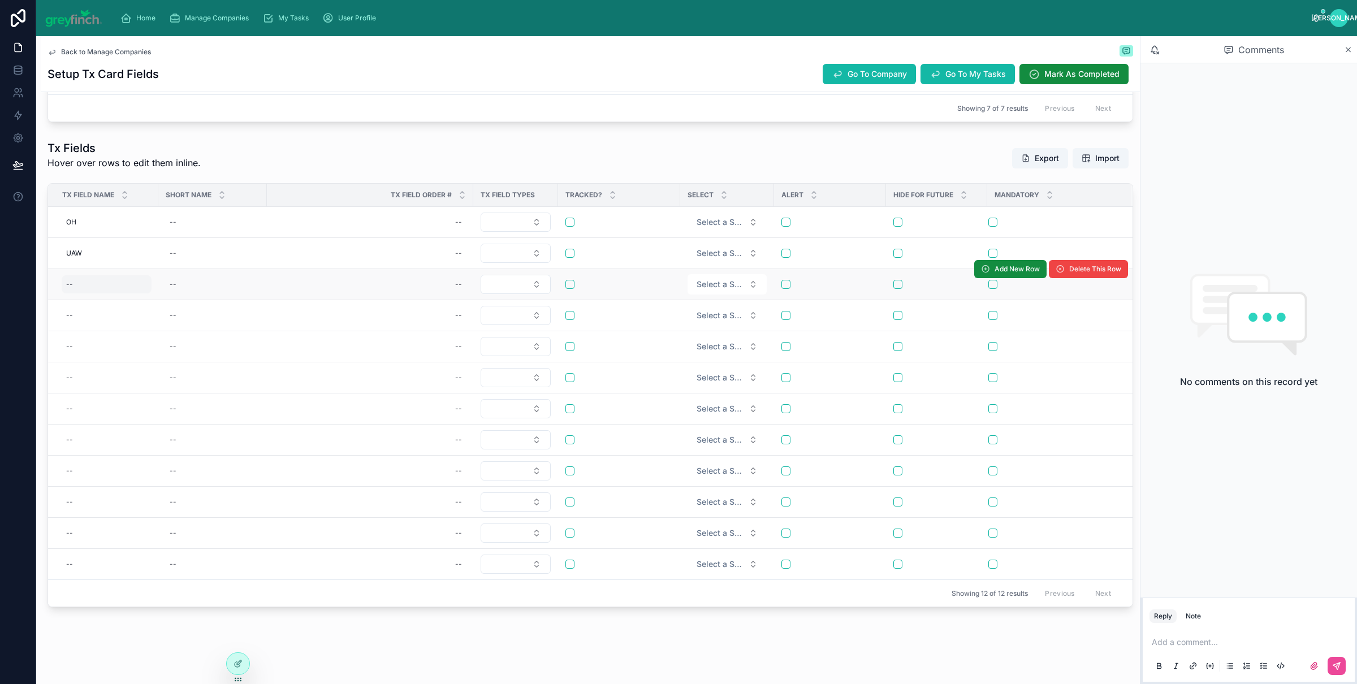
click at [68, 286] on div "--" at bounding box center [69, 284] width 7 height 9
click at [69, 286] on div "--" at bounding box center [69, 284] width 7 height 9
type input "***"
click button "submit" at bounding box center [205, 300] width 14 height 14
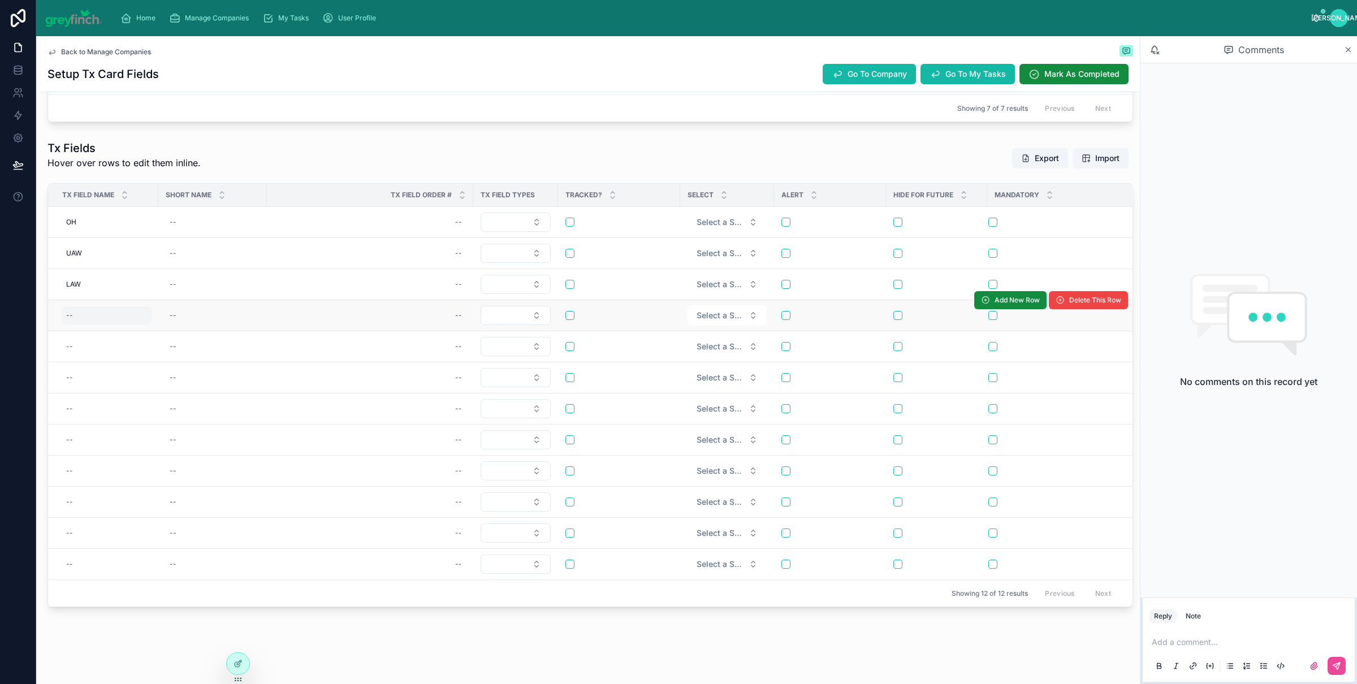
click at [76, 314] on div "--" at bounding box center [107, 316] width 90 height 18
type input "******"
click button "submit" at bounding box center [205, 331] width 14 height 14
click at [77, 359] on td "--" at bounding box center [103, 346] width 110 height 31
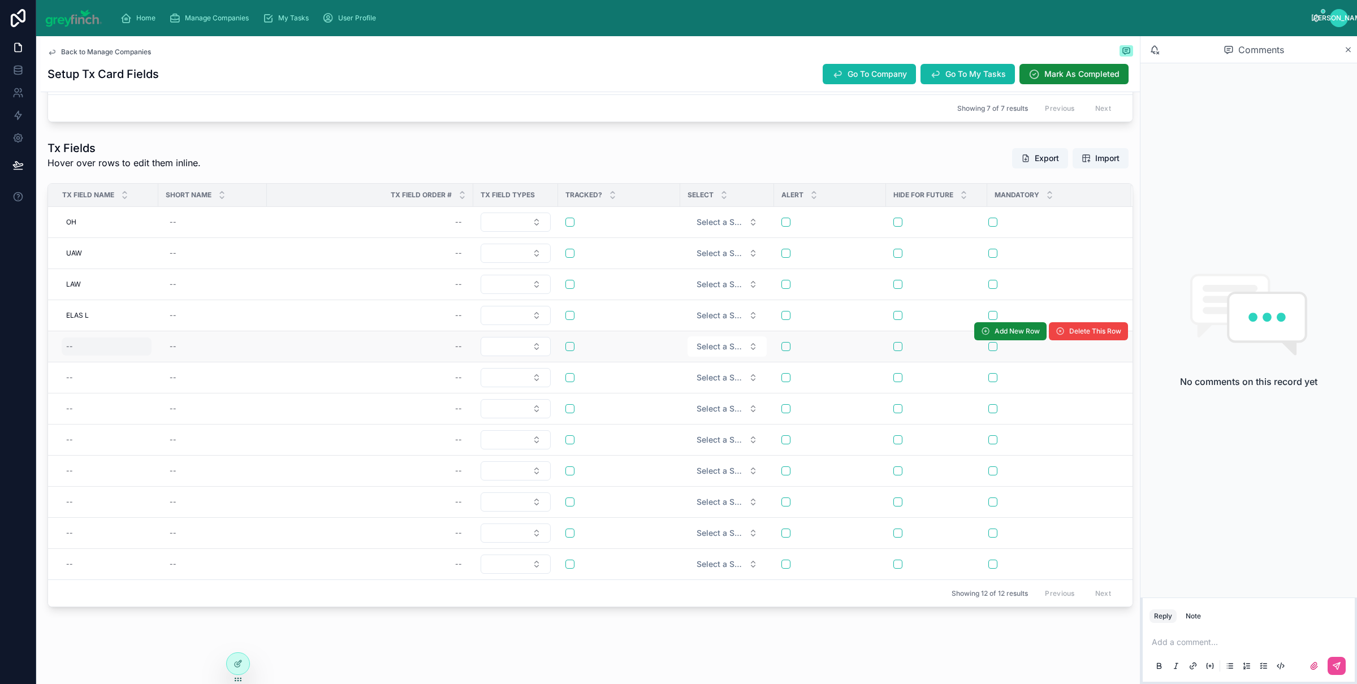
click at [76, 348] on div "--" at bounding box center [107, 347] width 90 height 18
click at [77, 347] on div "--" at bounding box center [107, 347] width 90 height 18
type input "******"
click button "submit" at bounding box center [205, 362] width 14 height 14
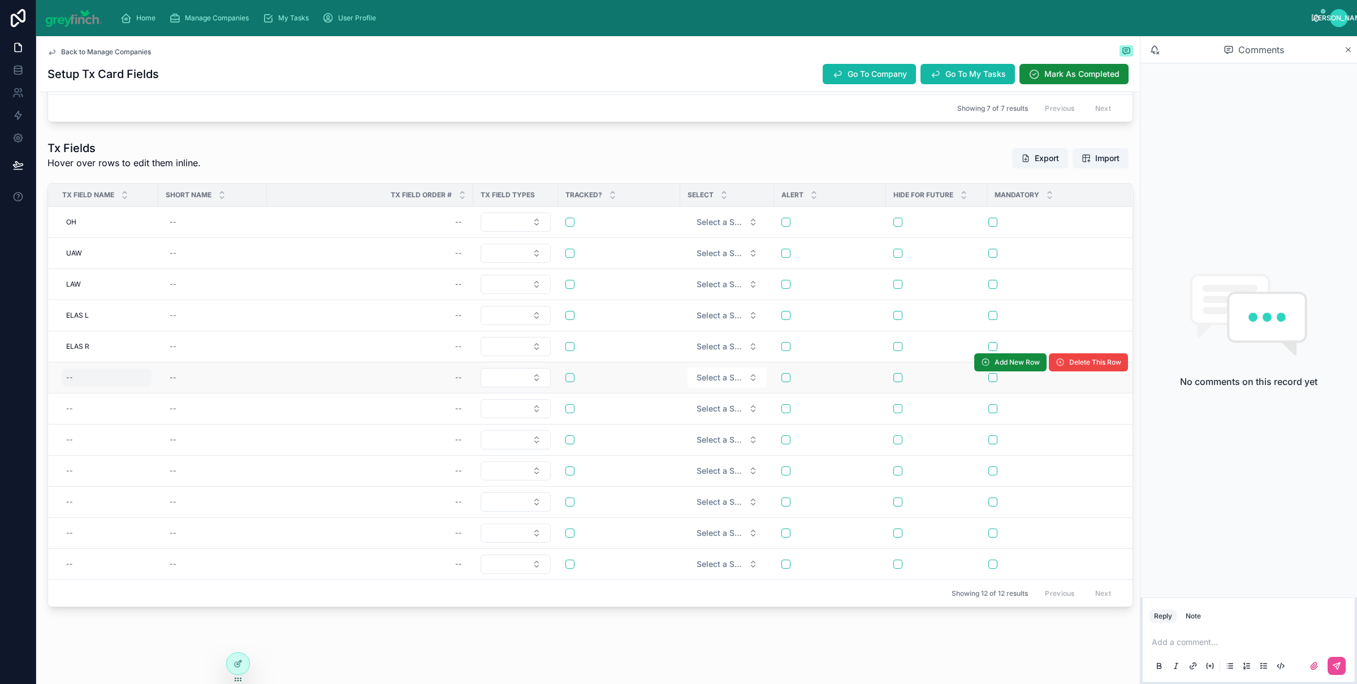
click at [78, 379] on div "--" at bounding box center [107, 378] width 90 height 18
type input "****"
click button "submit" at bounding box center [205, 393] width 14 height 14
click at [71, 376] on span "COMP" at bounding box center [76, 377] width 21 height 9
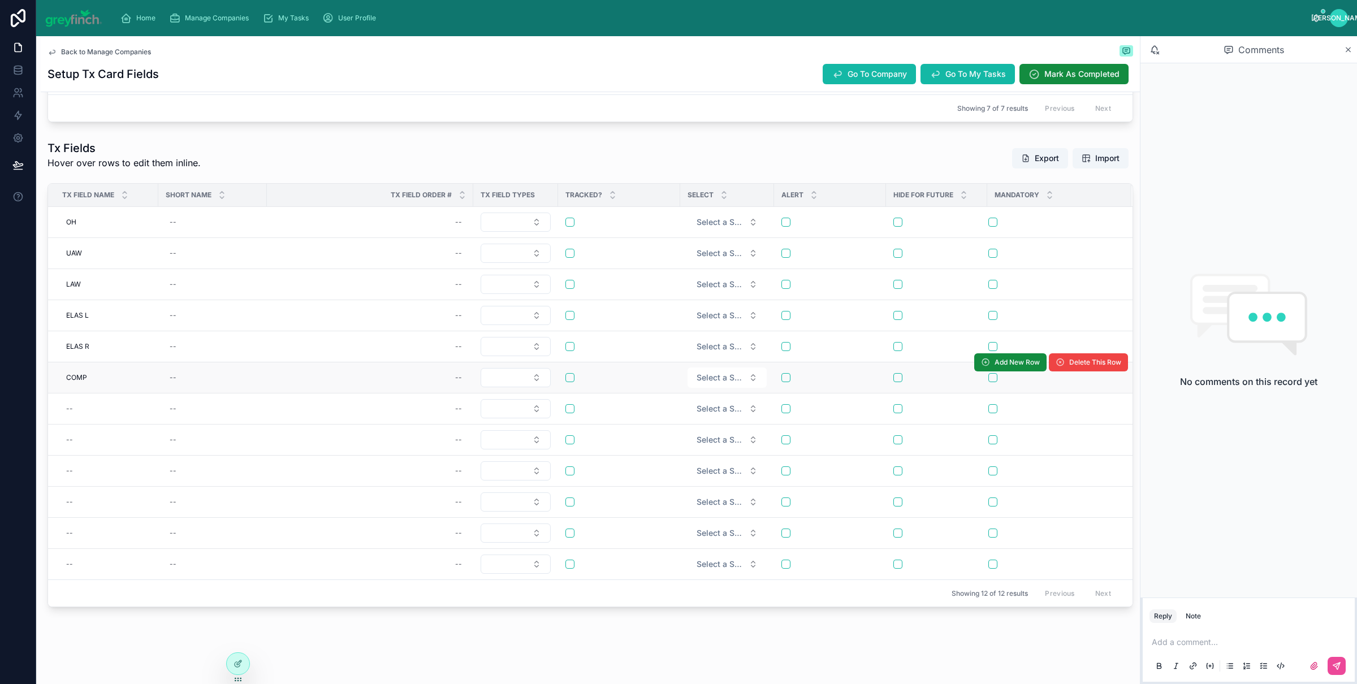
click at [74, 393] on td "COMP COMP" at bounding box center [103, 378] width 110 height 31
click at [81, 382] on span "COMP" at bounding box center [76, 377] width 21 height 9
type input "*********"
click button "submit" at bounding box center [205, 393] width 14 height 14
click at [87, 403] on div "--" at bounding box center [107, 409] width 90 height 18
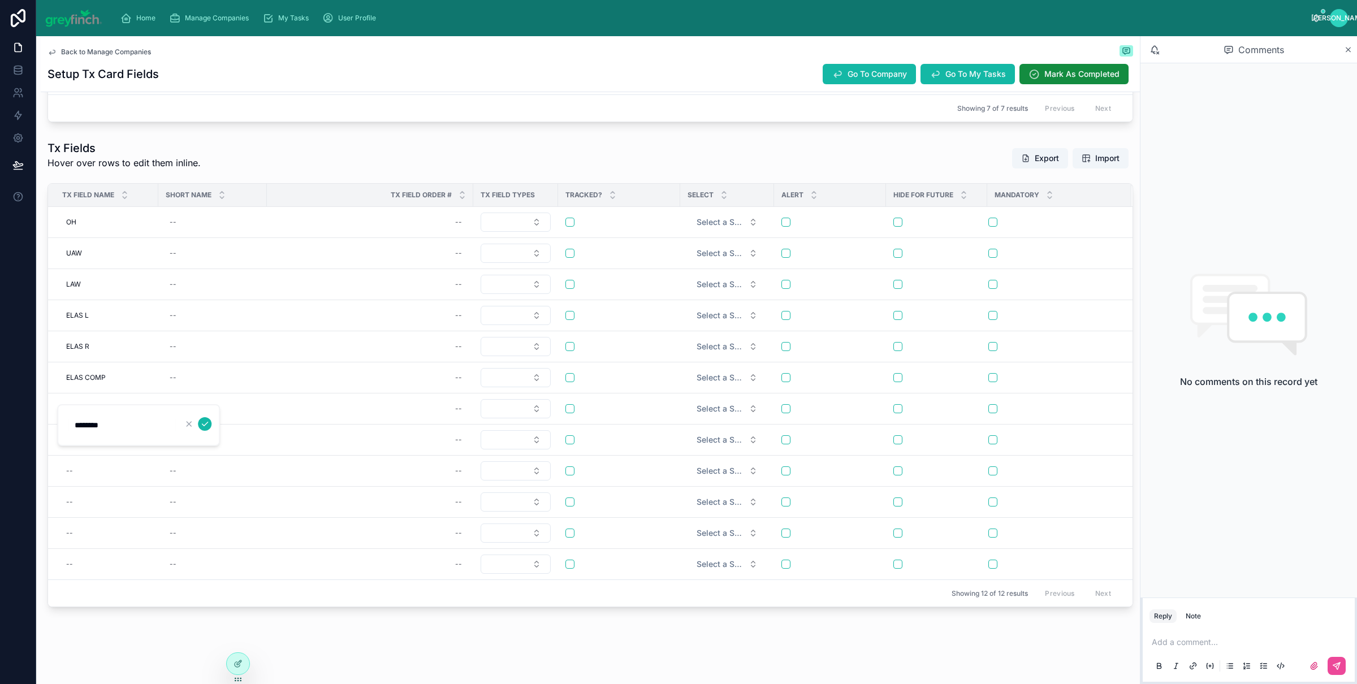
type input "*******"
click button "submit" at bounding box center [205, 424] width 14 height 14
click at [82, 442] on div "--" at bounding box center [107, 440] width 90 height 18
click at [104, 409] on div "APP DEL APP DEL" at bounding box center [107, 409] width 90 height 18
drag, startPoint x: 111, startPoint y: 422, endPoint x: 88, endPoint y: 423, distance: 22.6
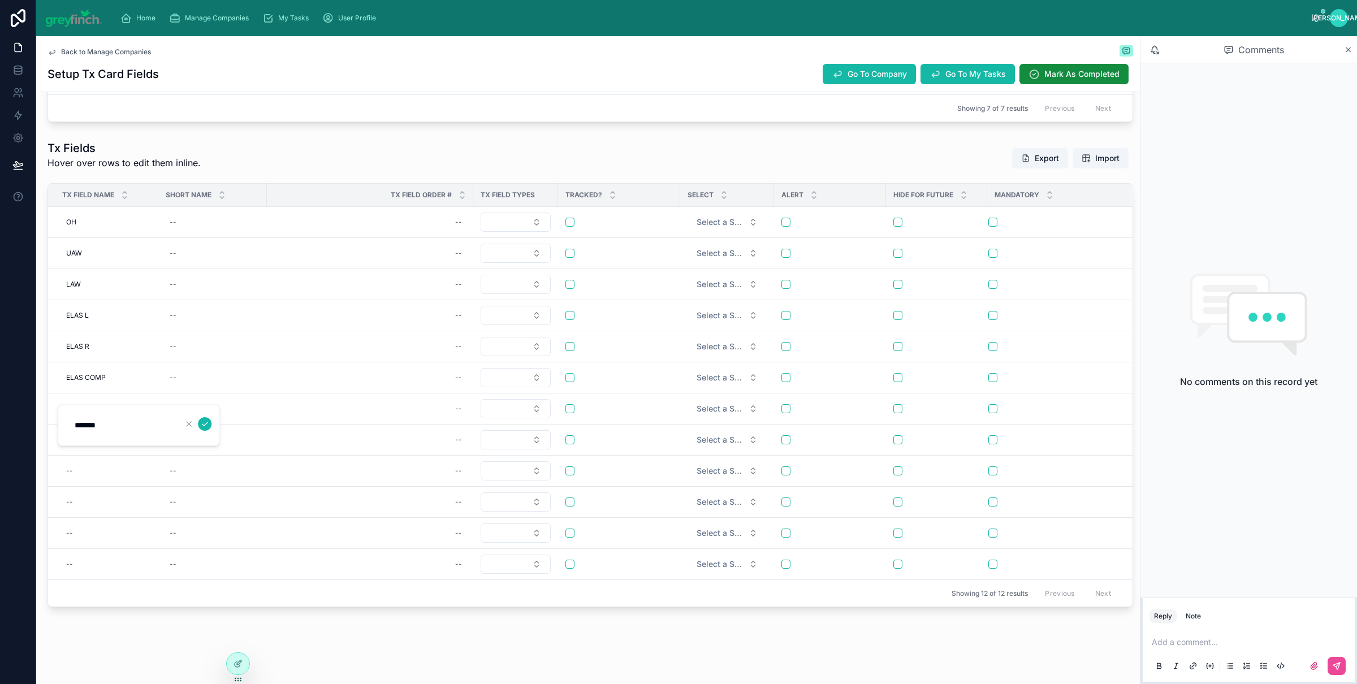
click at [88, 423] on input "*******" at bounding box center [121, 425] width 107 height 16
type input "**********"
click button "submit" at bounding box center [205, 424] width 14 height 14
click at [81, 446] on div "--" at bounding box center [107, 440] width 90 height 18
type input "***"
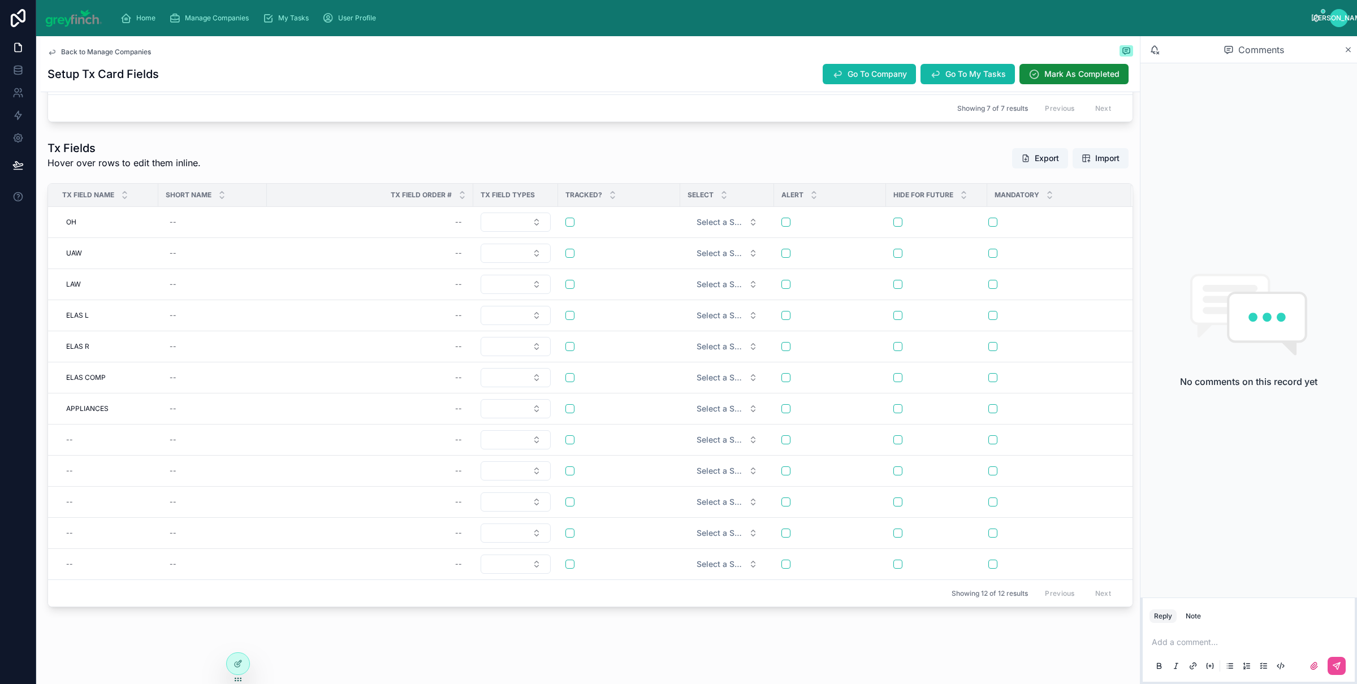
click at [81, 446] on div "--" at bounding box center [107, 440] width 90 height 18
type input "*********"
click button "submit" at bounding box center [205, 455] width 14 height 14
click at [79, 480] on div "--" at bounding box center [107, 471] width 90 height 18
type input "**"
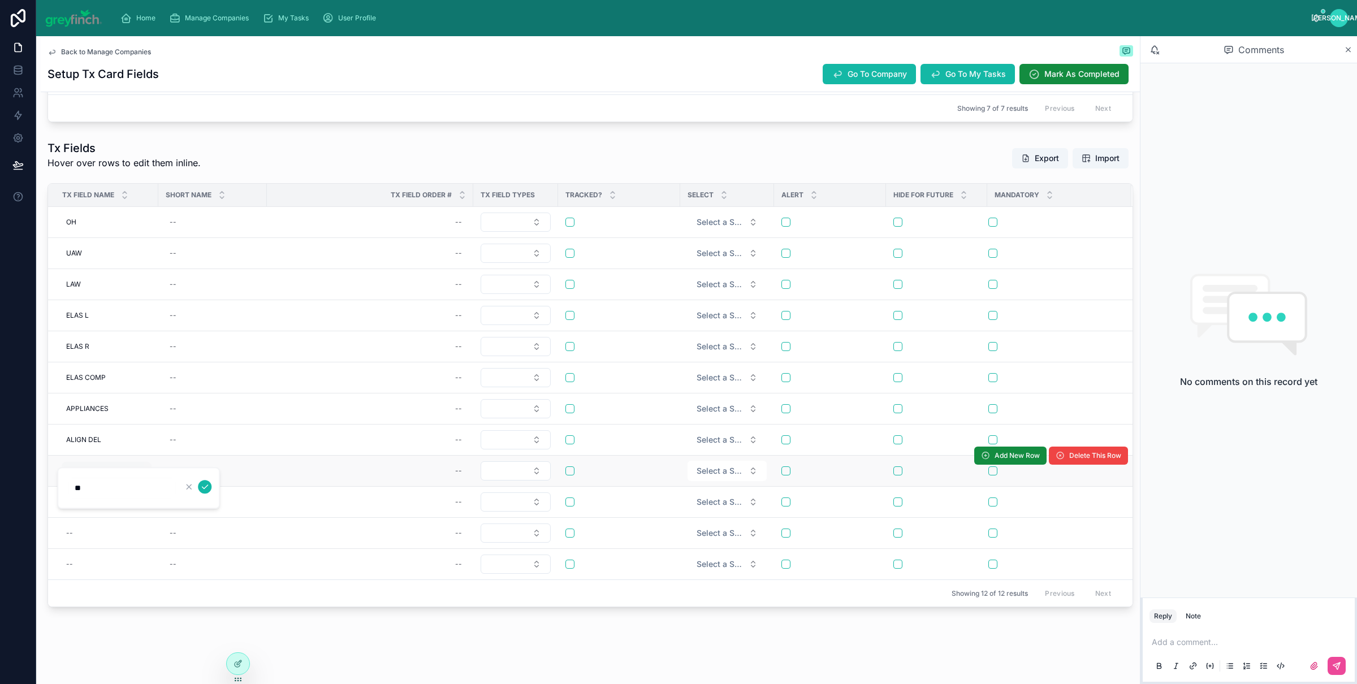
click button "submit" at bounding box center [205, 487] width 14 height 14
click at [75, 505] on div "--" at bounding box center [107, 502] width 90 height 18
click at [86, 471] on div "BB BB" at bounding box center [107, 471] width 90 height 18
drag, startPoint x: 97, startPoint y: 484, endPoint x: 42, endPoint y: 486, distance: 54.9
click at [42, 486] on div "Home Manage Companies My Tasks User Profile JO Jocelyn Omealia Back to Manage C…" at bounding box center [696, 342] width 1321 height 684
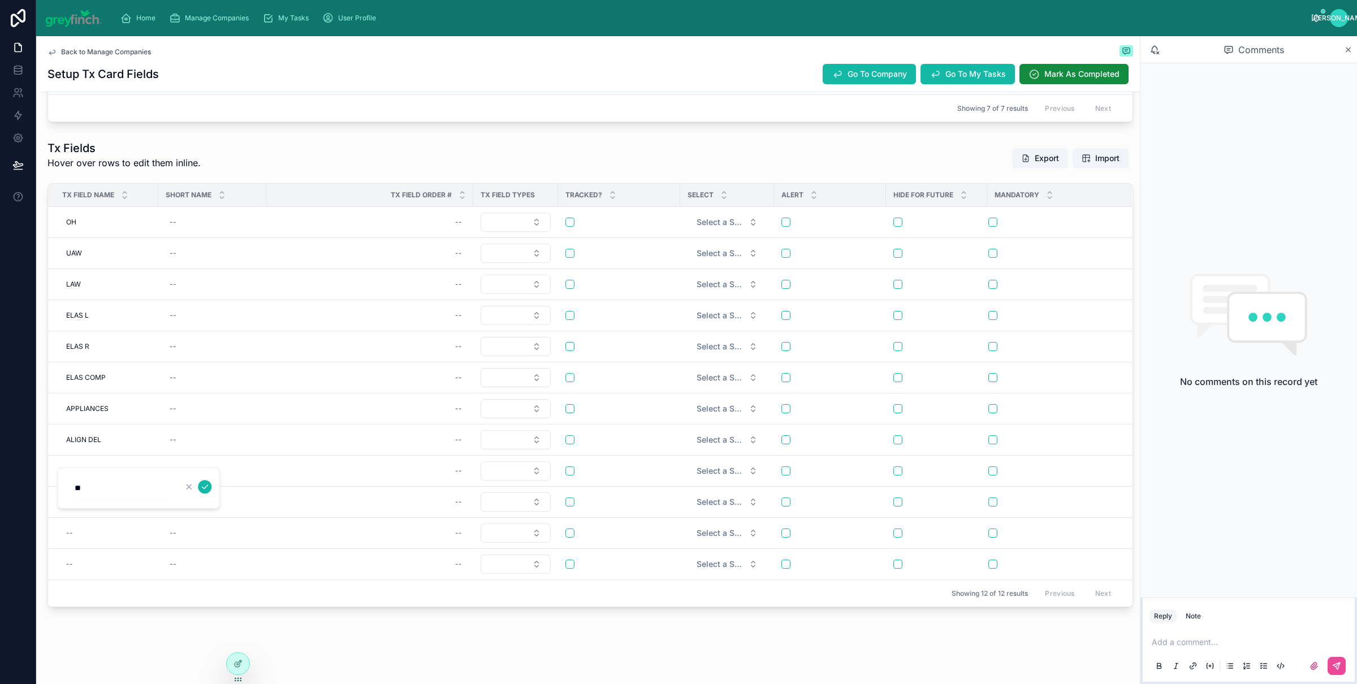
type input "***"
click button "submit" at bounding box center [205, 487] width 14 height 14
click at [72, 500] on div "--" at bounding box center [69, 502] width 7 height 9
type input "**"
click button "submit" at bounding box center [205, 518] width 14 height 14
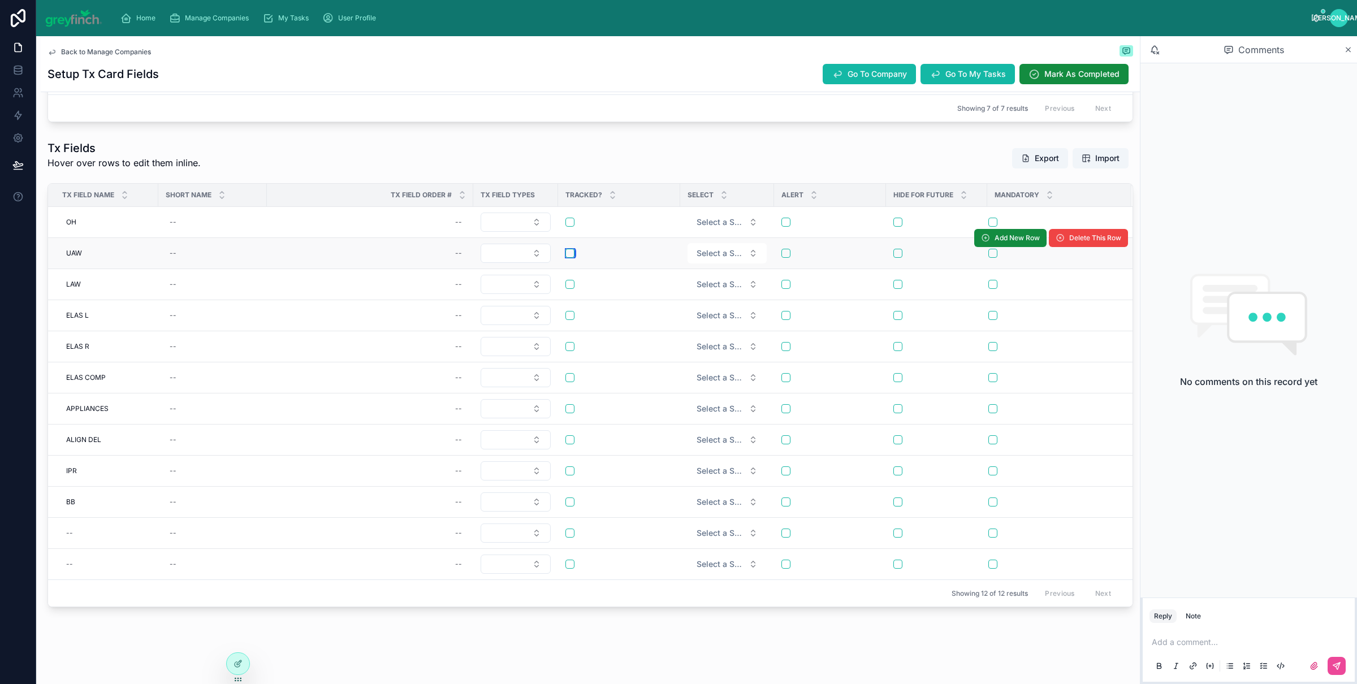
click at [572, 253] on button "button" at bounding box center [570, 253] width 9 height 9
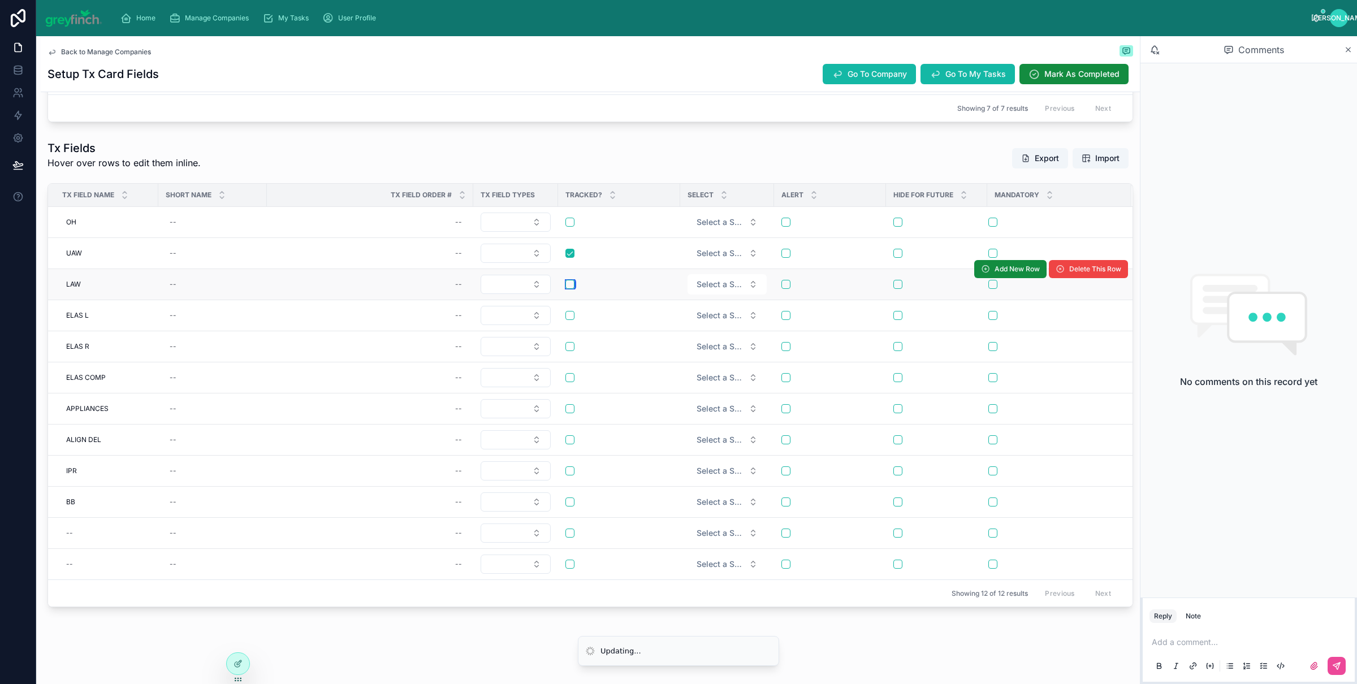
click at [570, 284] on button "button" at bounding box center [570, 284] width 9 height 9
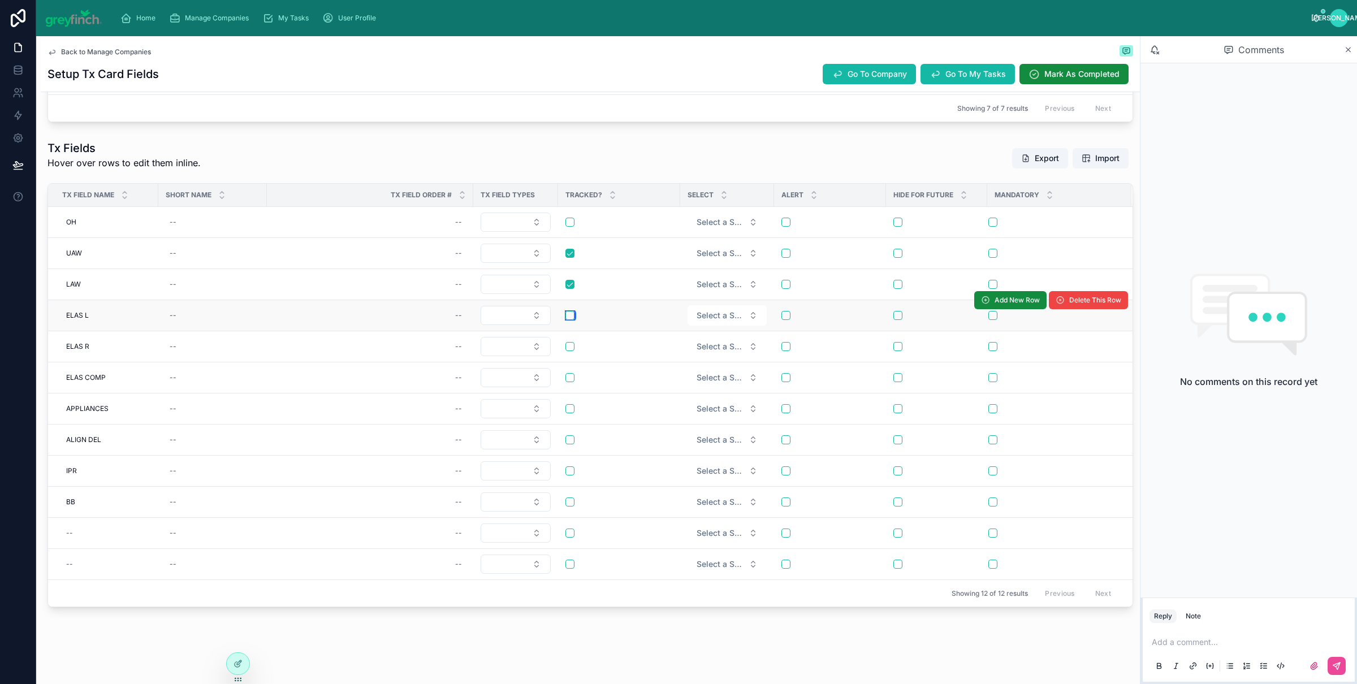
click at [573, 316] on button "button" at bounding box center [570, 315] width 9 height 9
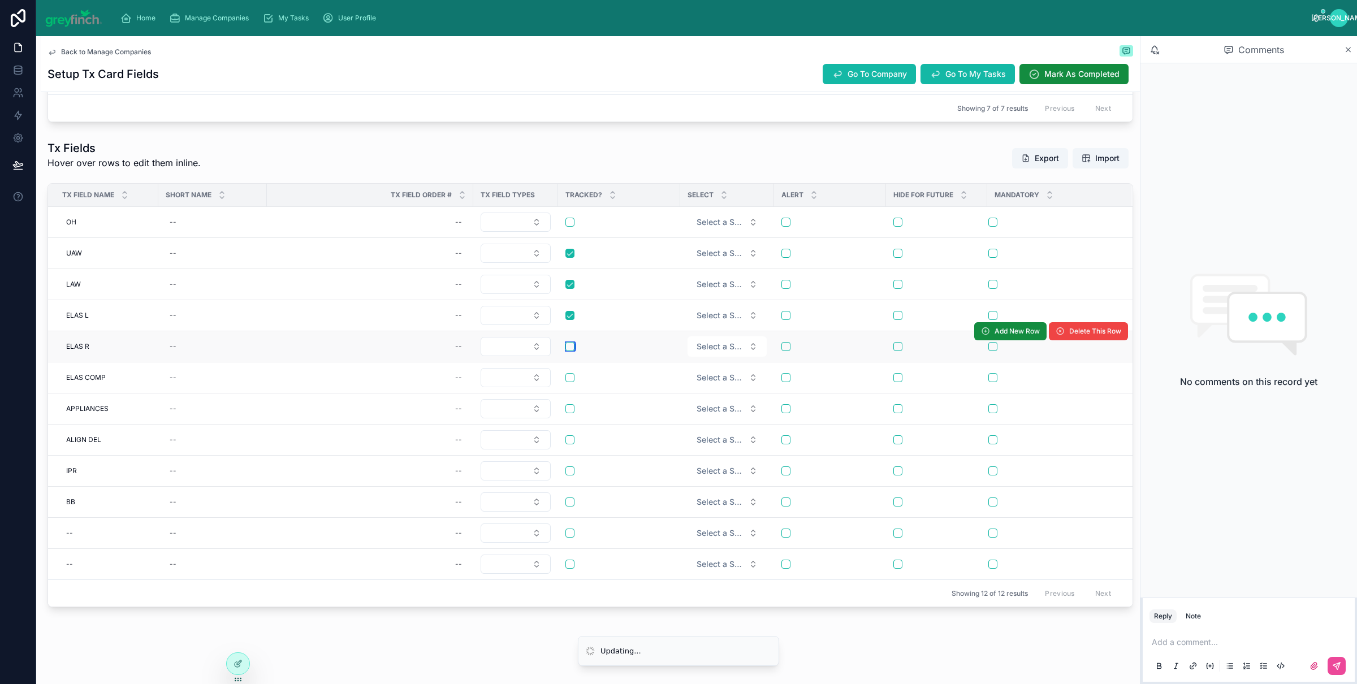
click at [572, 343] on button "button" at bounding box center [570, 346] width 9 height 9
click at [570, 382] on form at bounding box center [619, 378] width 109 height 10
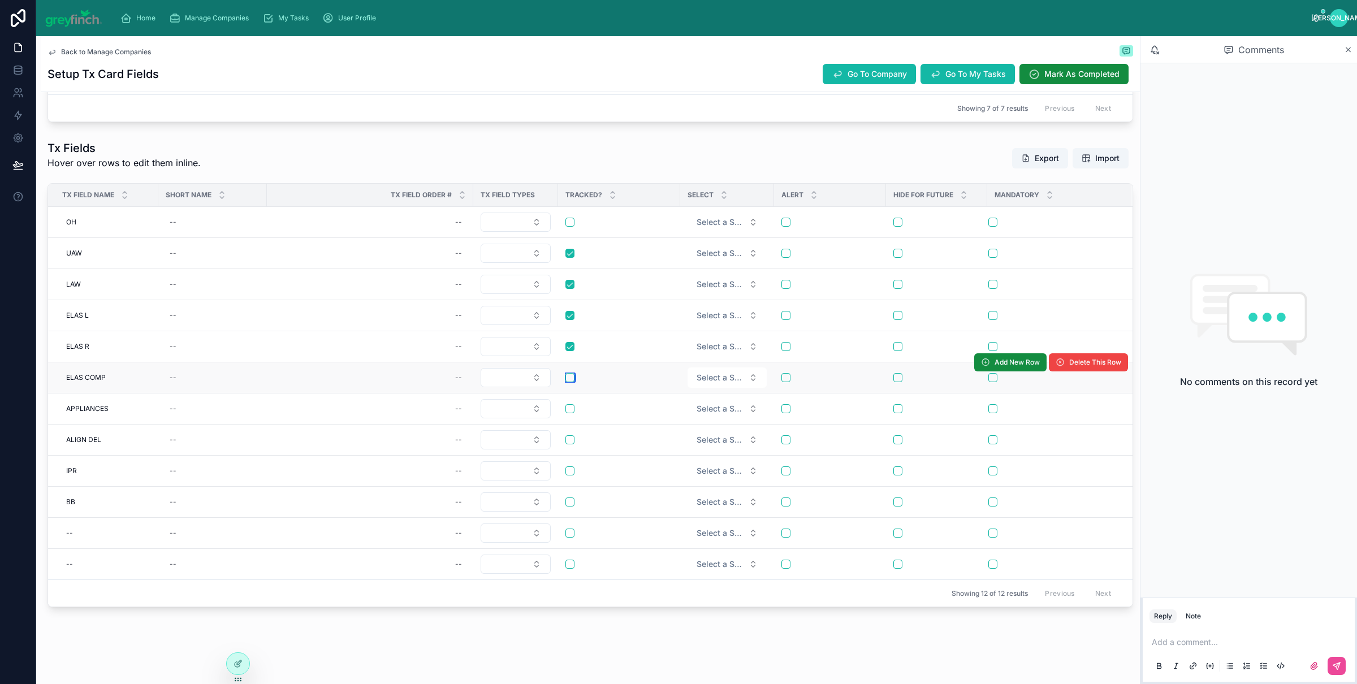
click at [571, 378] on button "button" at bounding box center [570, 377] width 9 height 9
click at [571, 410] on button "button" at bounding box center [570, 408] width 9 height 9
click at [572, 381] on button "button" at bounding box center [570, 377] width 9 height 9
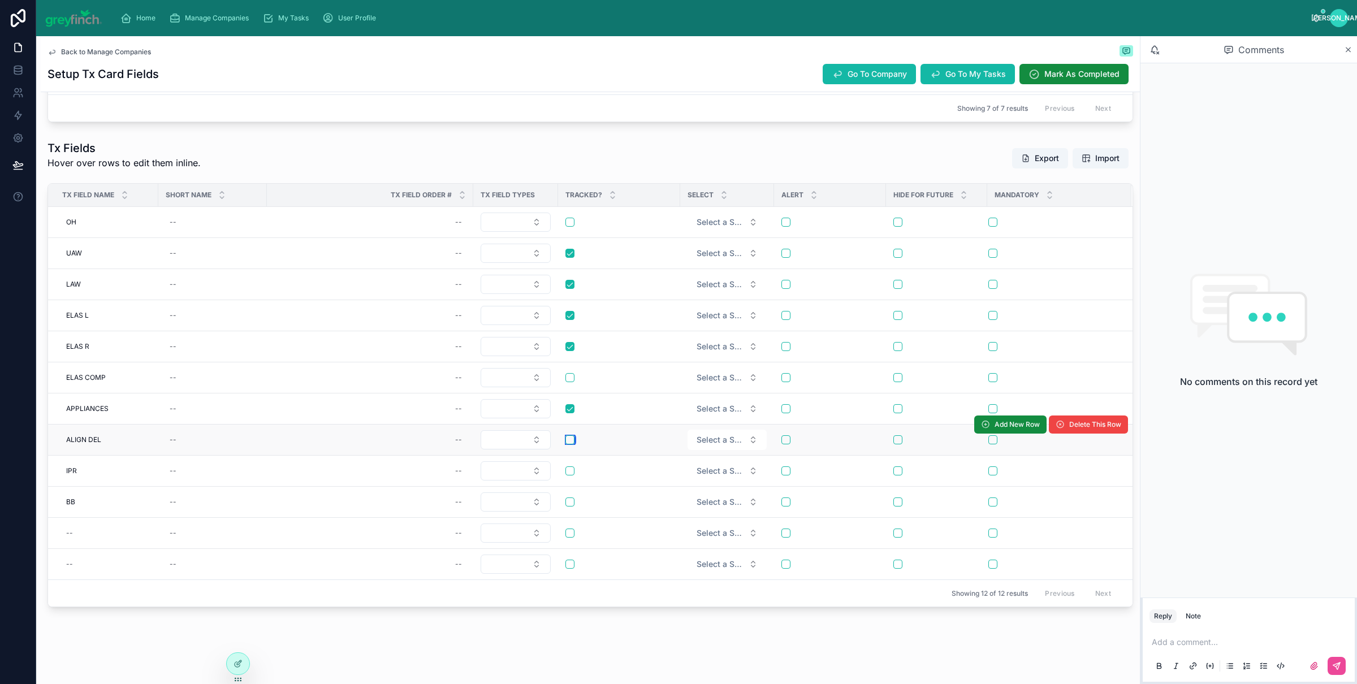
click at [572, 439] on button "button" at bounding box center [570, 439] width 9 height 9
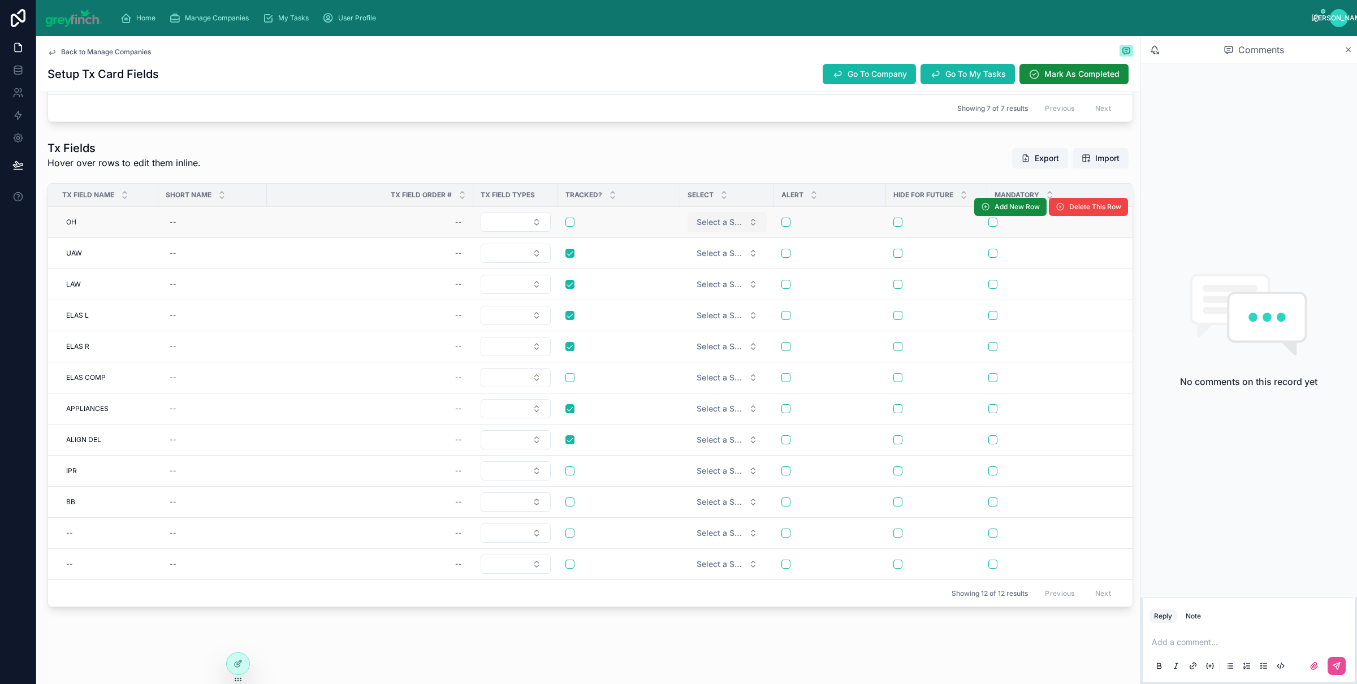
click at [740, 226] on span "Select a Select" at bounding box center [721, 222] width 48 height 11
click at [705, 263] on div "Single select" at bounding box center [691, 266] width 41 height 10
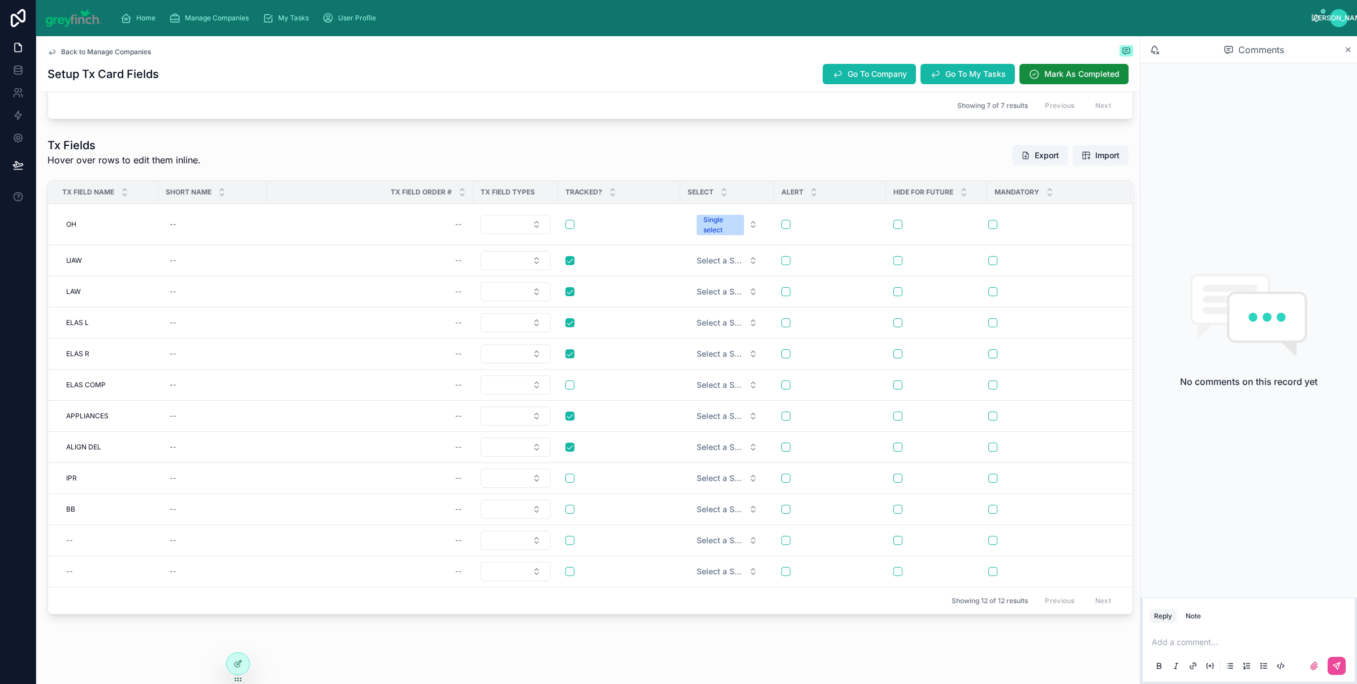
click at [722, 264] on span "Select a Select" at bounding box center [721, 260] width 48 height 11
click at [717, 308] on span "Single select" at bounding box center [691, 308] width 54 height 10
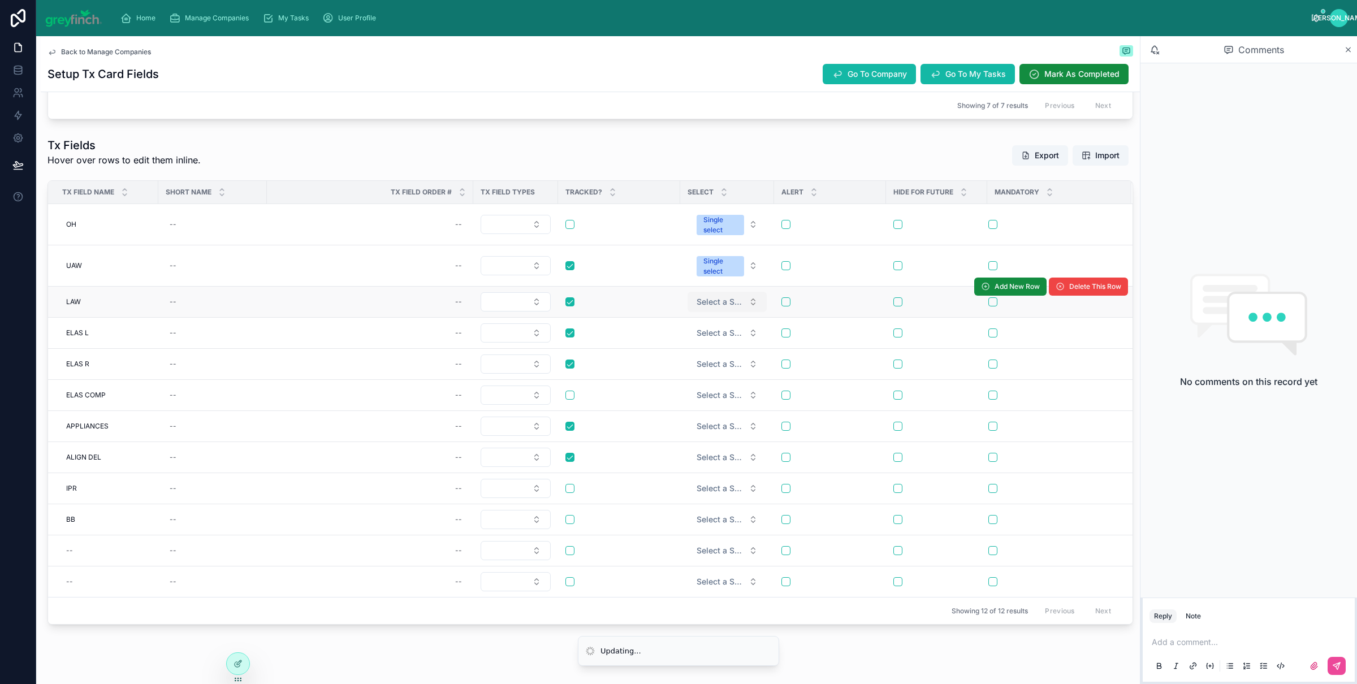
click at [724, 301] on span "Select a Select" at bounding box center [721, 301] width 48 height 11
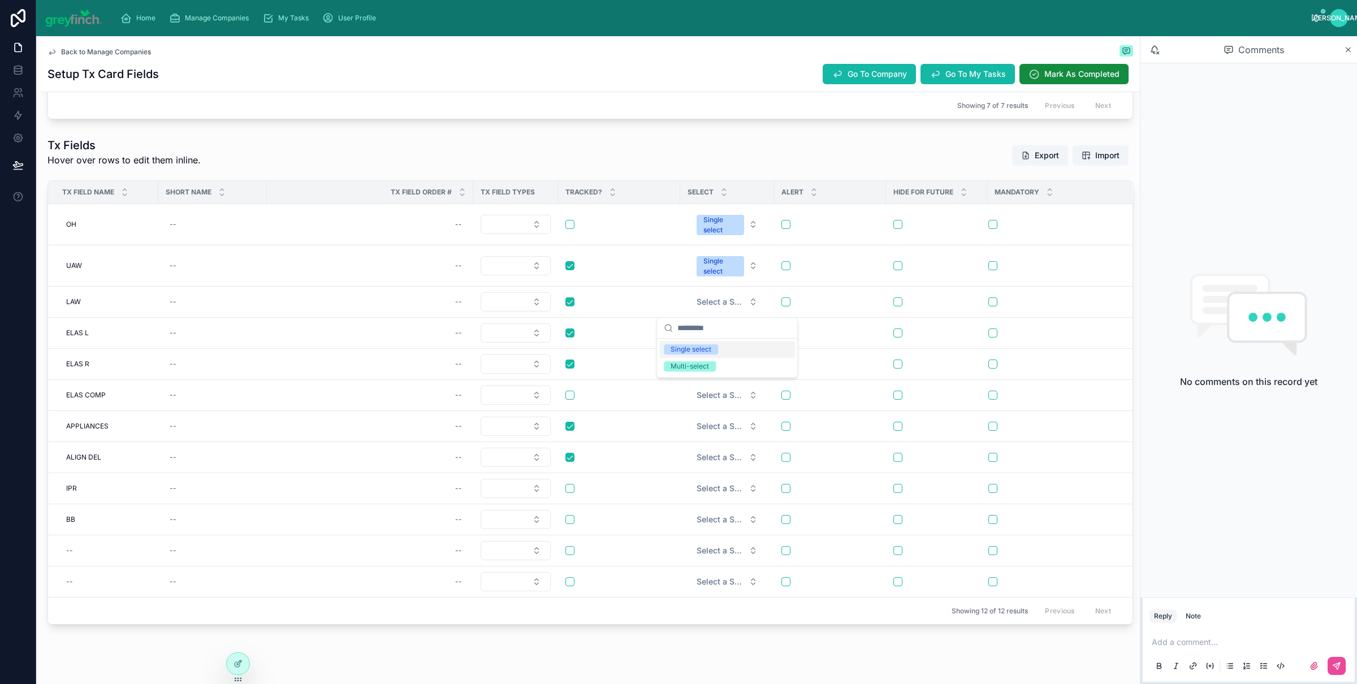
click at [708, 348] on div "Single select" at bounding box center [691, 349] width 41 height 10
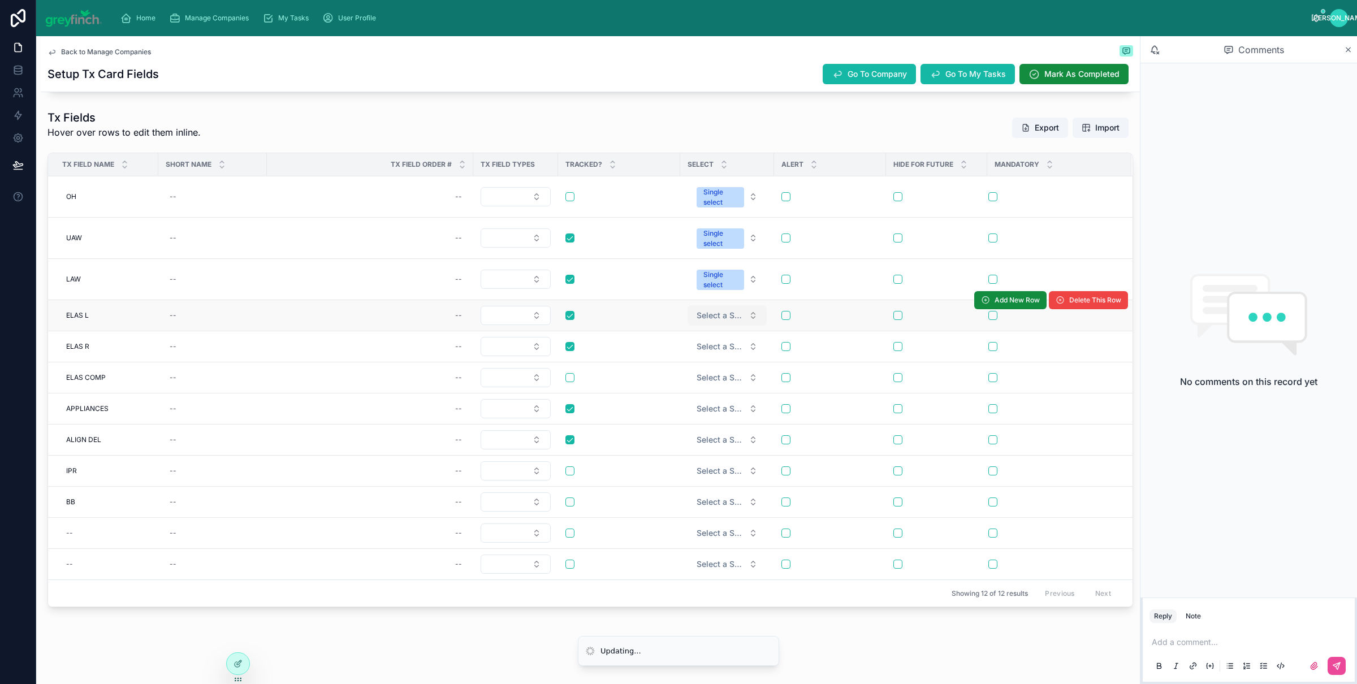
scroll to position [628, 0]
click at [718, 317] on span "Select a Select" at bounding box center [721, 315] width 48 height 11
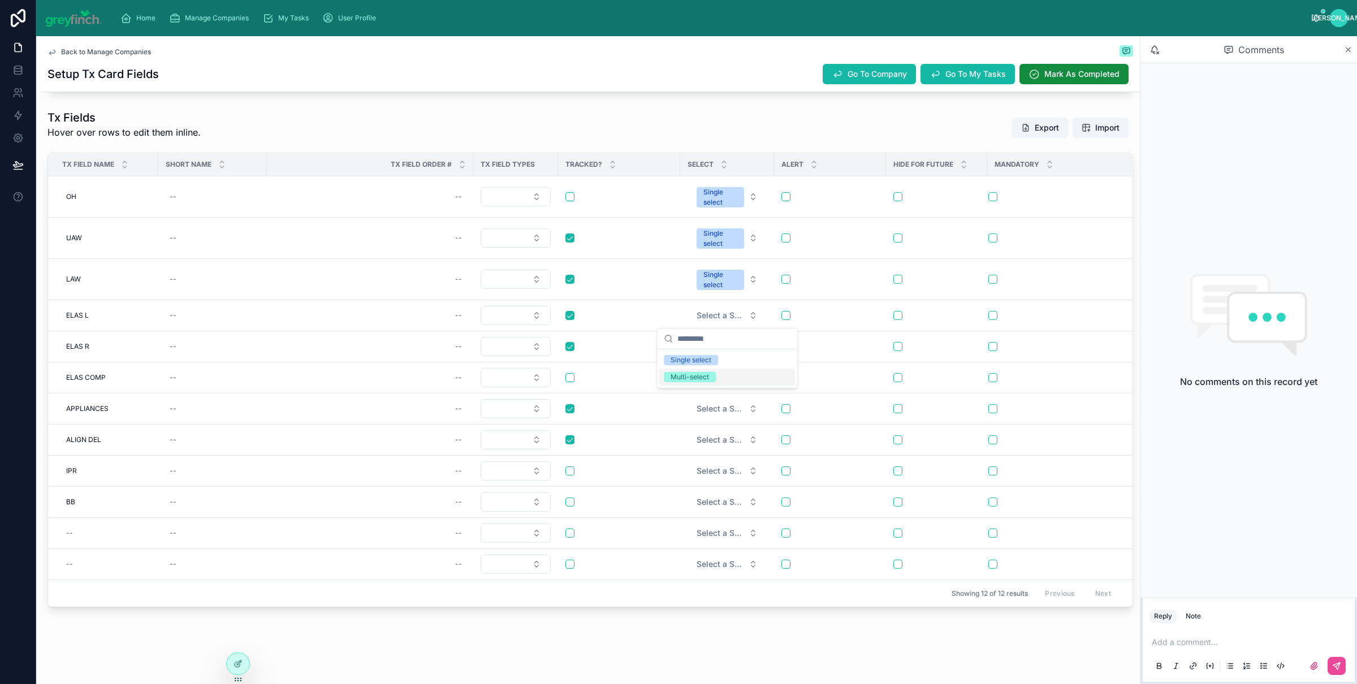
click at [724, 382] on div "Multi-select" at bounding box center [727, 377] width 136 height 17
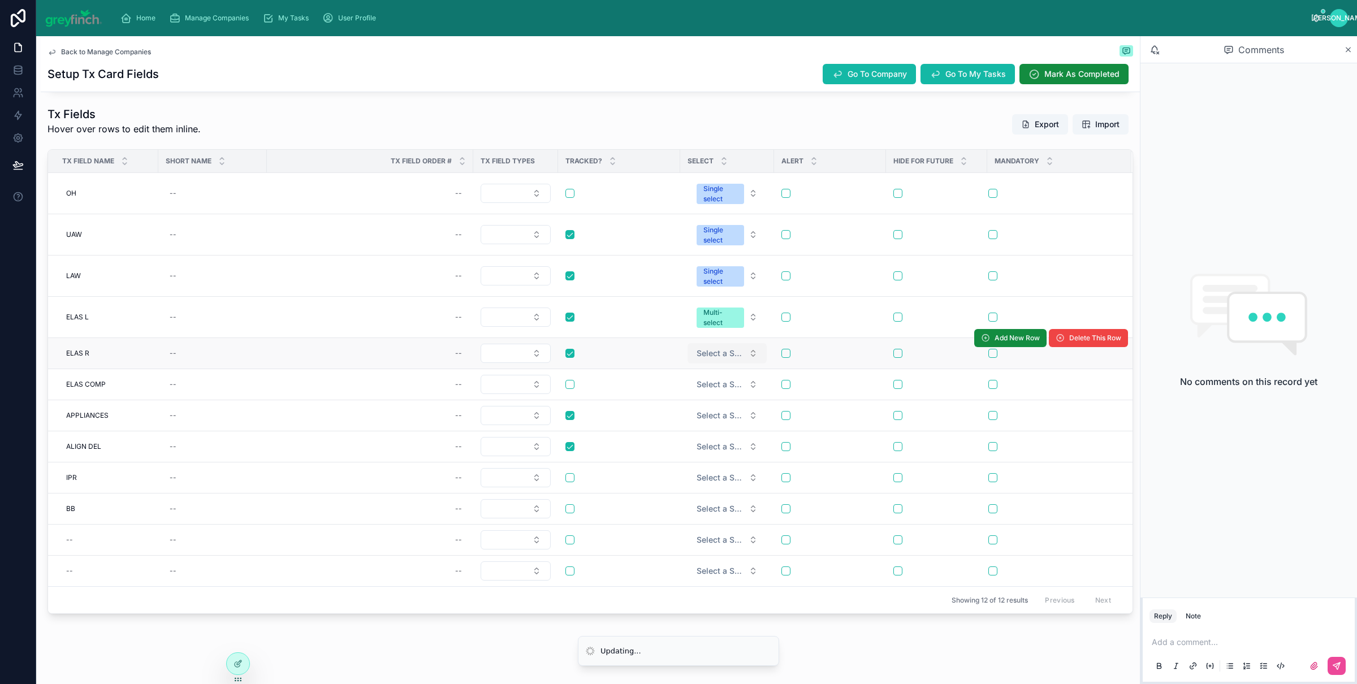
click at [720, 357] on span "Select a Select" at bounding box center [721, 353] width 48 height 11
click at [708, 421] on div "Multi-select" at bounding box center [690, 419] width 38 height 10
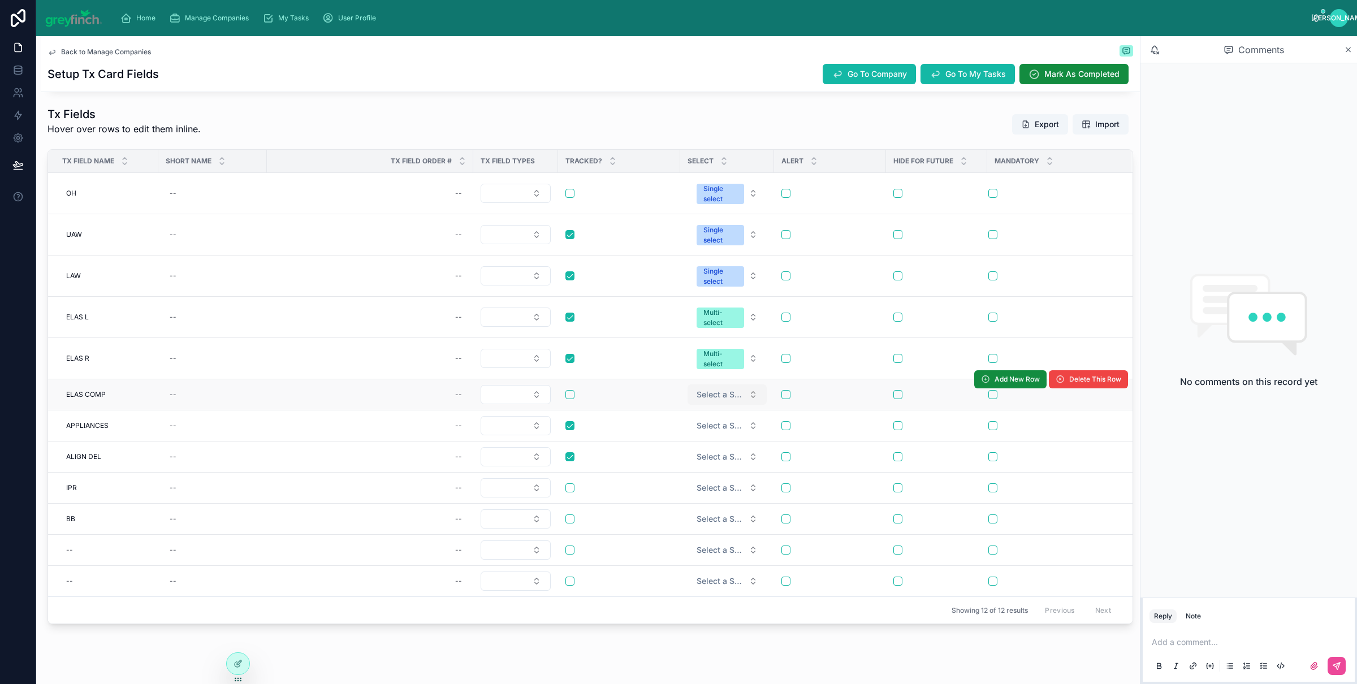
click at [718, 400] on span "Select a Select" at bounding box center [721, 394] width 48 height 11
click at [700, 443] on div "Single select" at bounding box center [691, 444] width 41 height 10
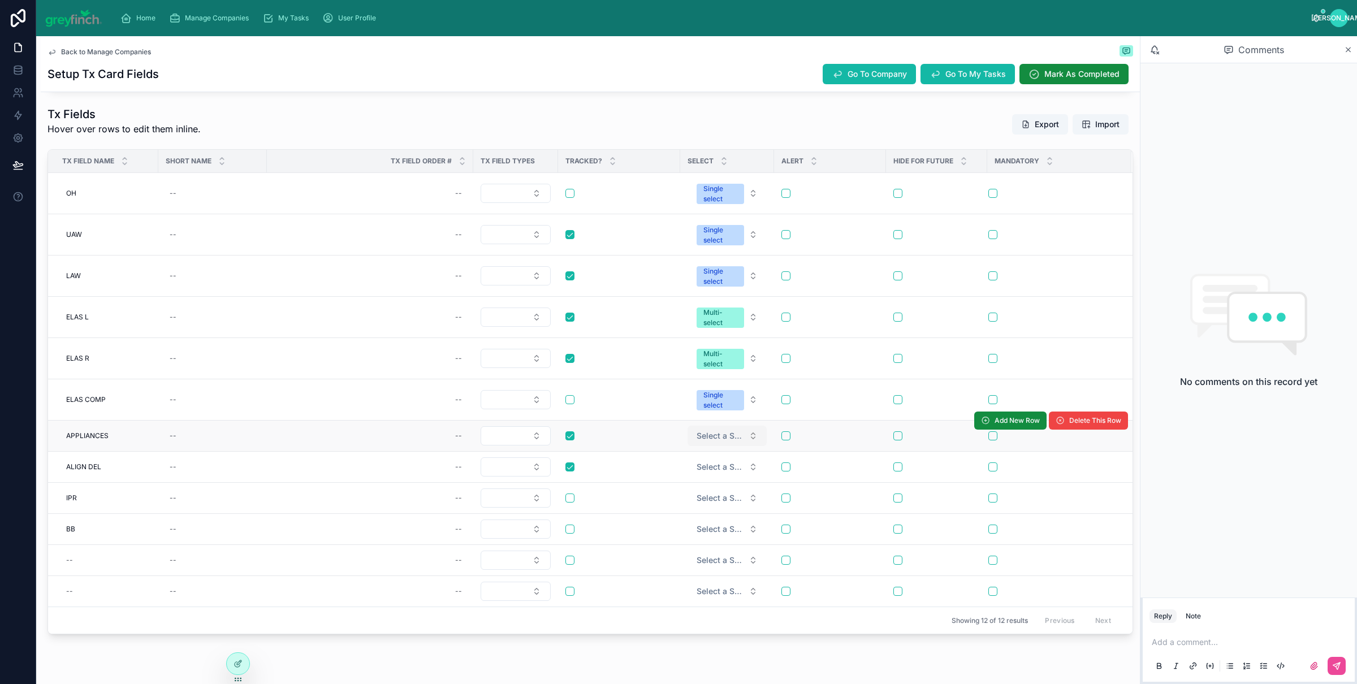
click at [713, 439] on span "Select a Select" at bounding box center [721, 435] width 48 height 11
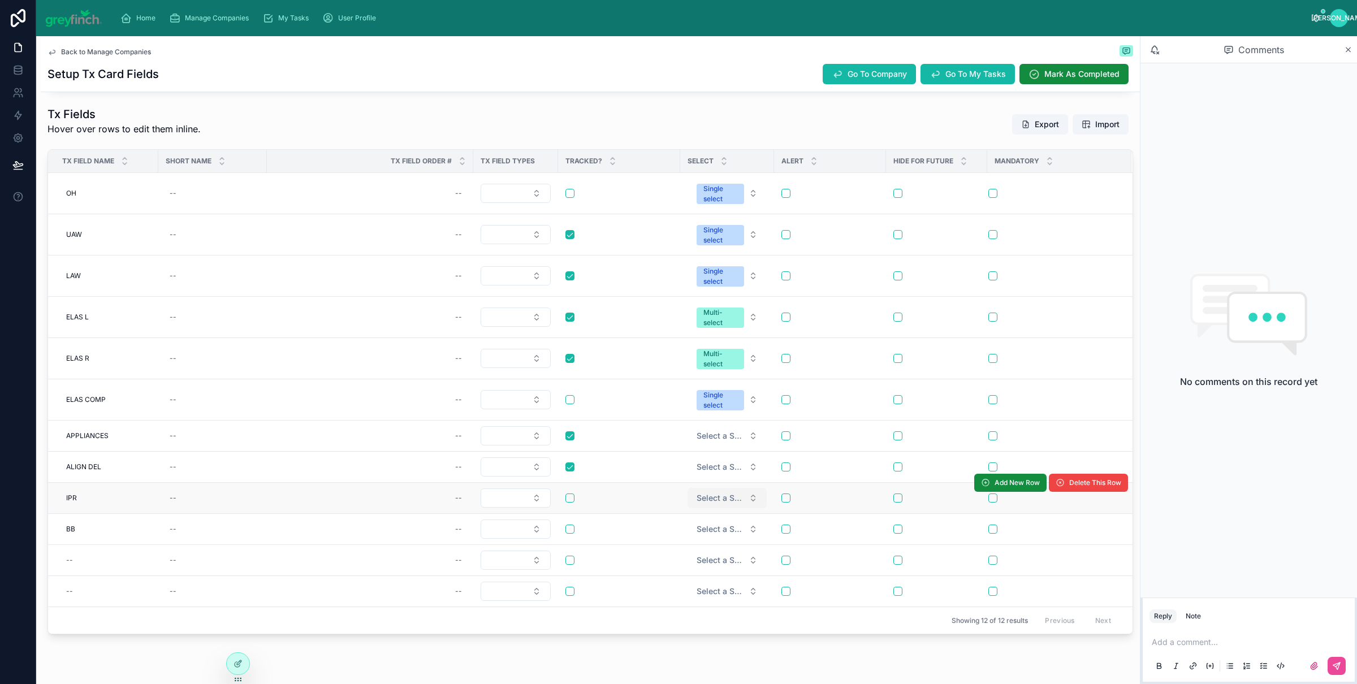
click at [698, 500] on span "Select a Select" at bounding box center [721, 498] width 48 height 11
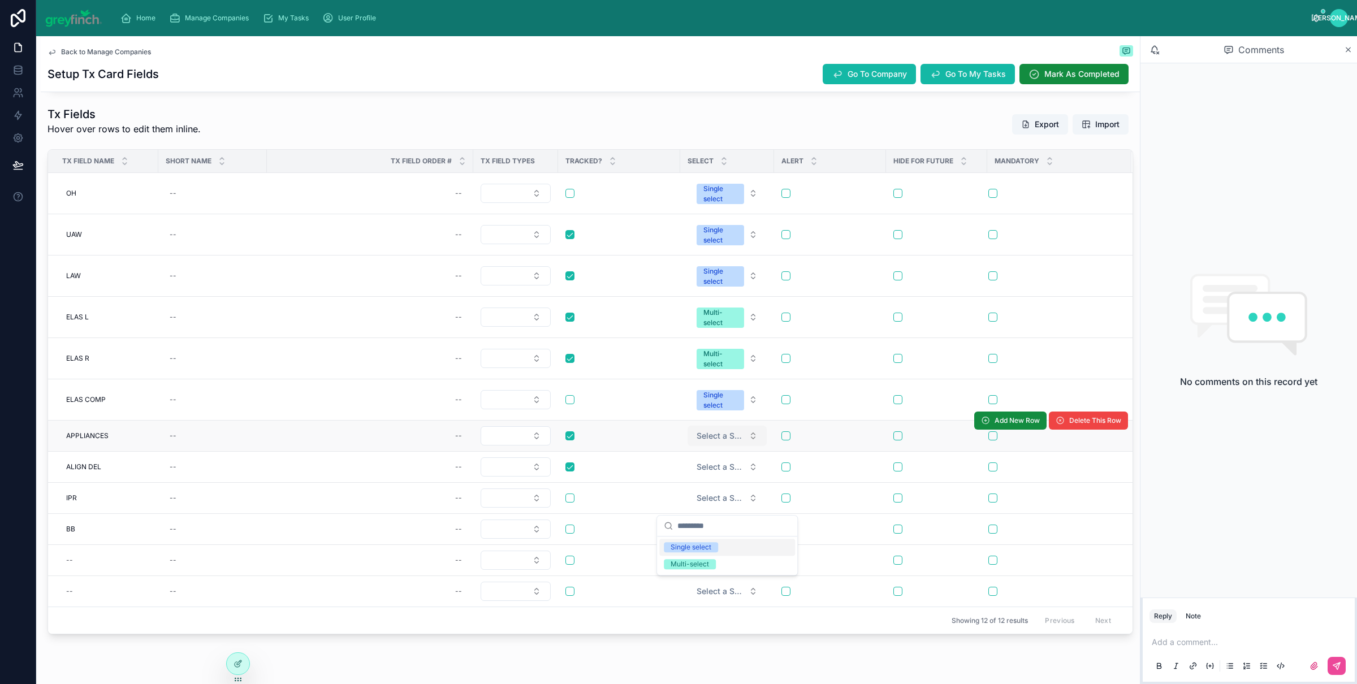
click at [715, 446] on button "Select a Select" at bounding box center [727, 436] width 79 height 20
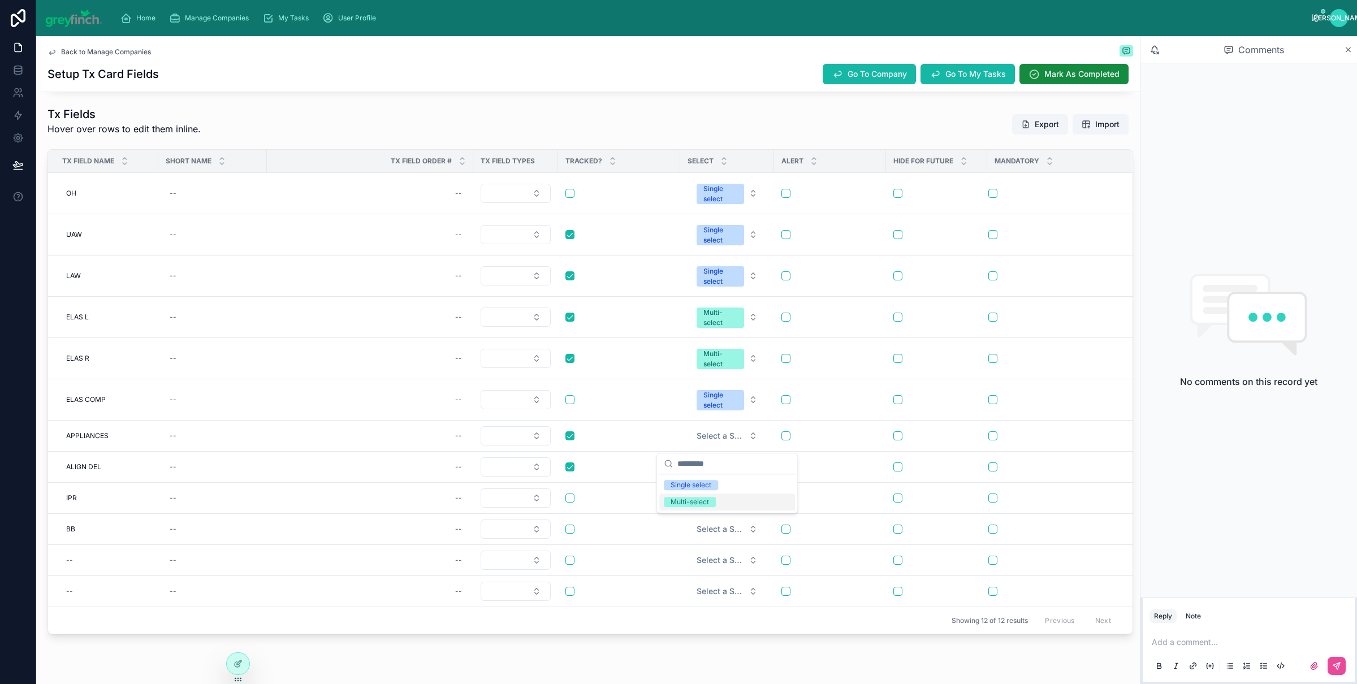
click at [718, 498] on div "Multi-select" at bounding box center [727, 502] width 136 height 17
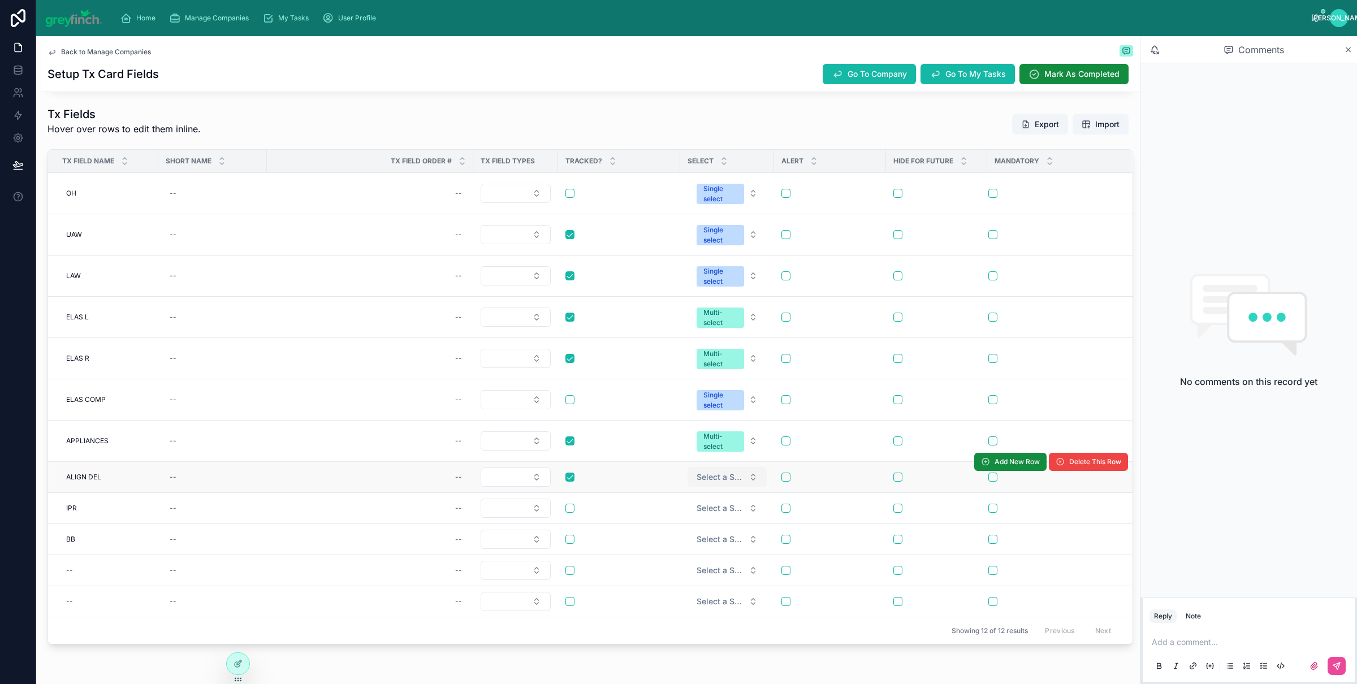
click at [729, 481] on span "Select a Select" at bounding box center [721, 477] width 48 height 11
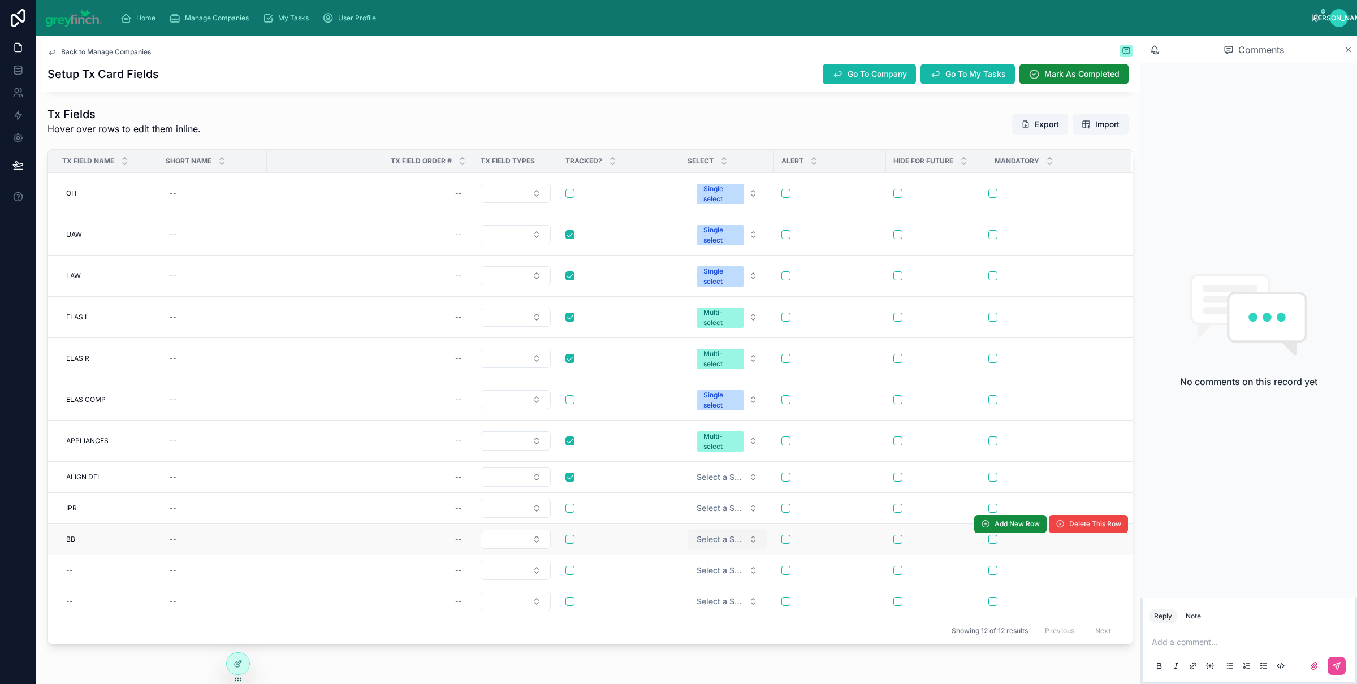
click at [736, 544] on span "Select a Select" at bounding box center [721, 539] width 48 height 11
click at [718, 607] on div "Multi-select" at bounding box center [727, 606] width 136 height 17
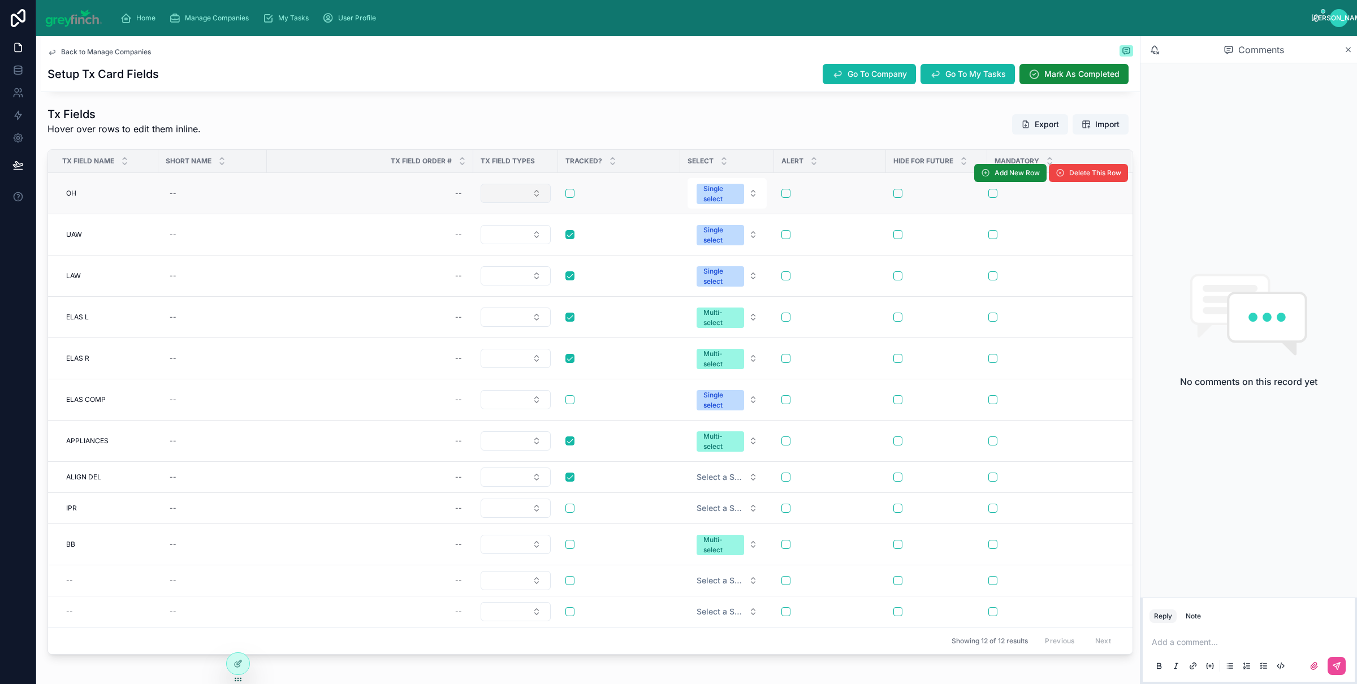
click at [538, 196] on button "Select Button" at bounding box center [516, 193] width 70 height 19
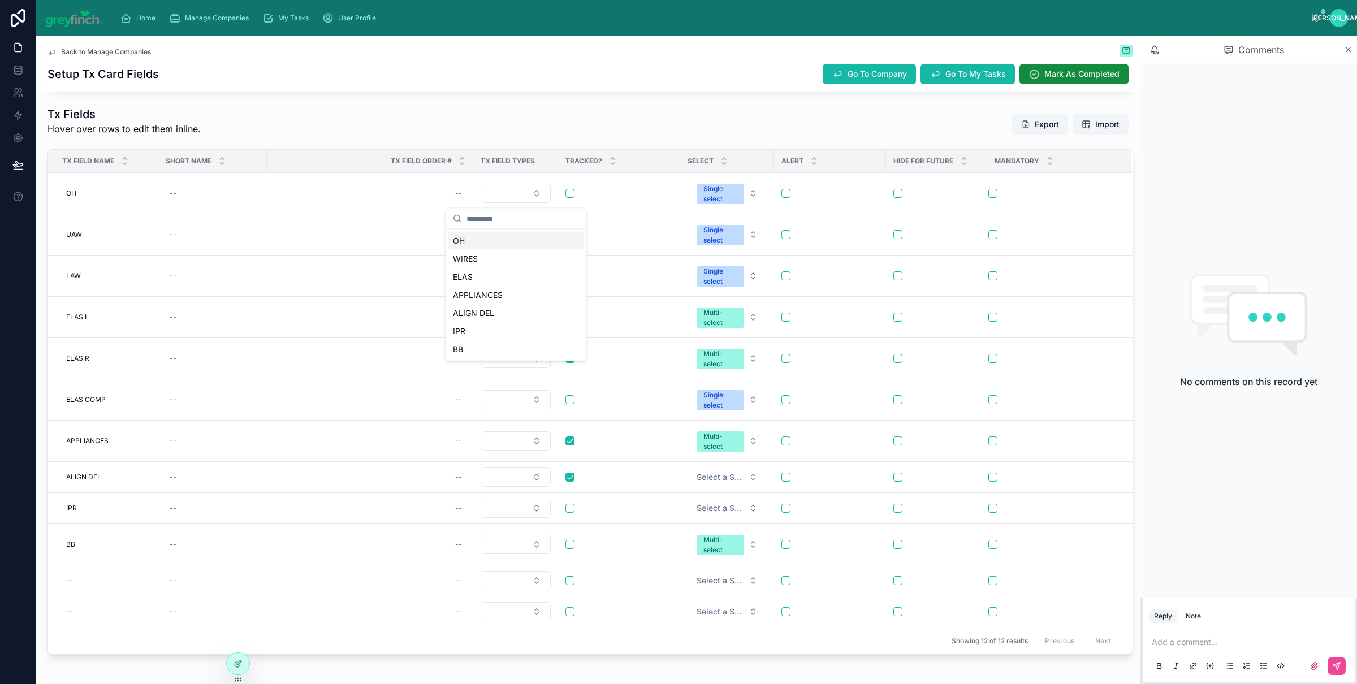
click at [488, 239] on div "OH" at bounding box center [516, 241] width 136 height 18
click at [512, 235] on button "Select Button" at bounding box center [516, 234] width 70 height 19
click at [479, 304] on div "WIRES" at bounding box center [516, 300] width 136 height 18
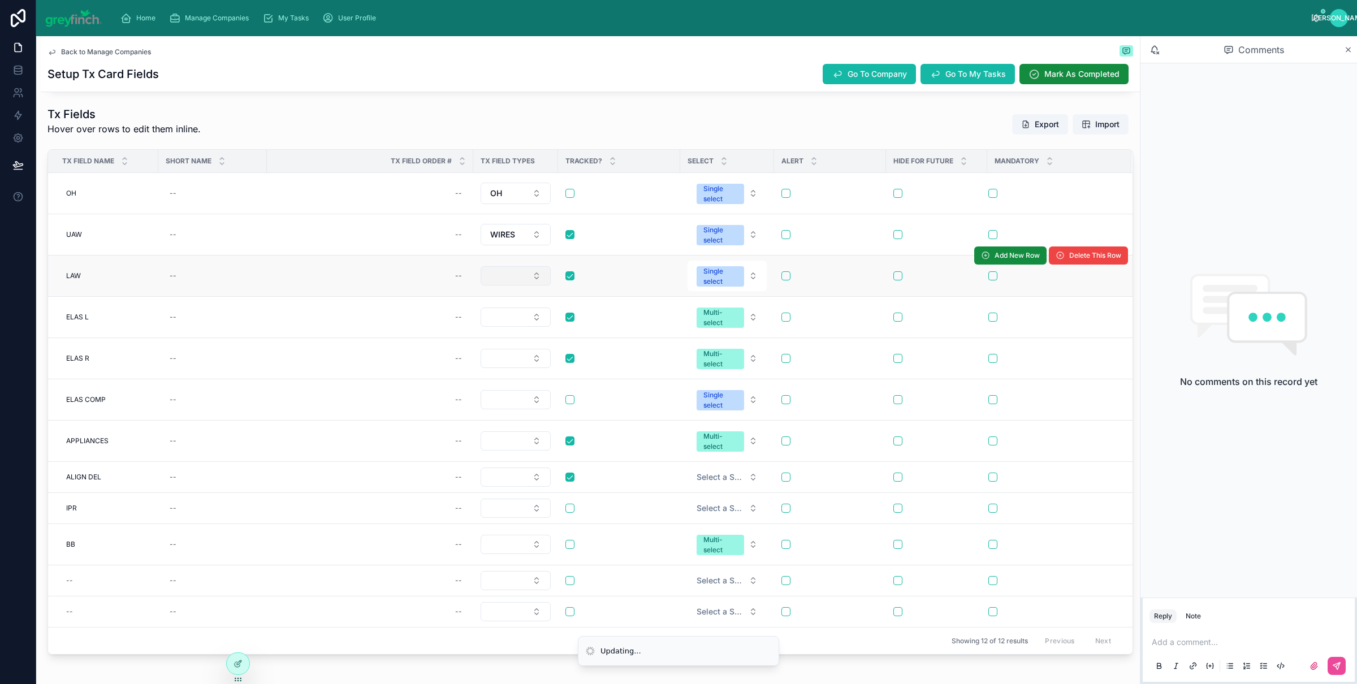
click at [511, 278] on button "Select Button" at bounding box center [516, 275] width 70 height 19
click at [488, 340] on div "WIRES" at bounding box center [516, 342] width 136 height 18
drag, startPoint x: 511, startPoint y: 318, endPoint x: 513, endPoint y: 326, distance: 8.8
click at [511, 318] on button "Select Button" at bounding box center [516, 317] width 70 height 19
click at [488, 403] on div "ELAS" at bounding box center [516, 402] width 136 height 18
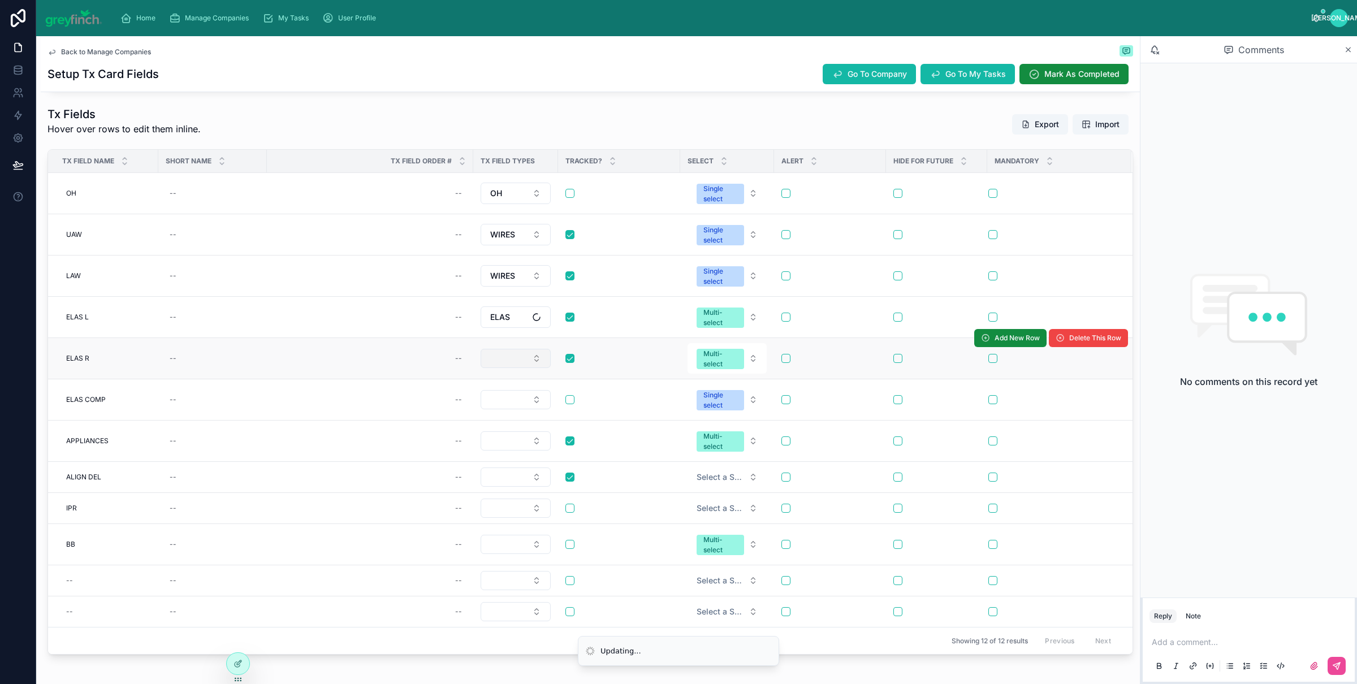
click at [514, 368] on button "Select Button" at bounding box center [516, 358] width 70 height 19
click at [515, 368] on button "Select Button" at bounding box center [516, 358] width 70 height 19
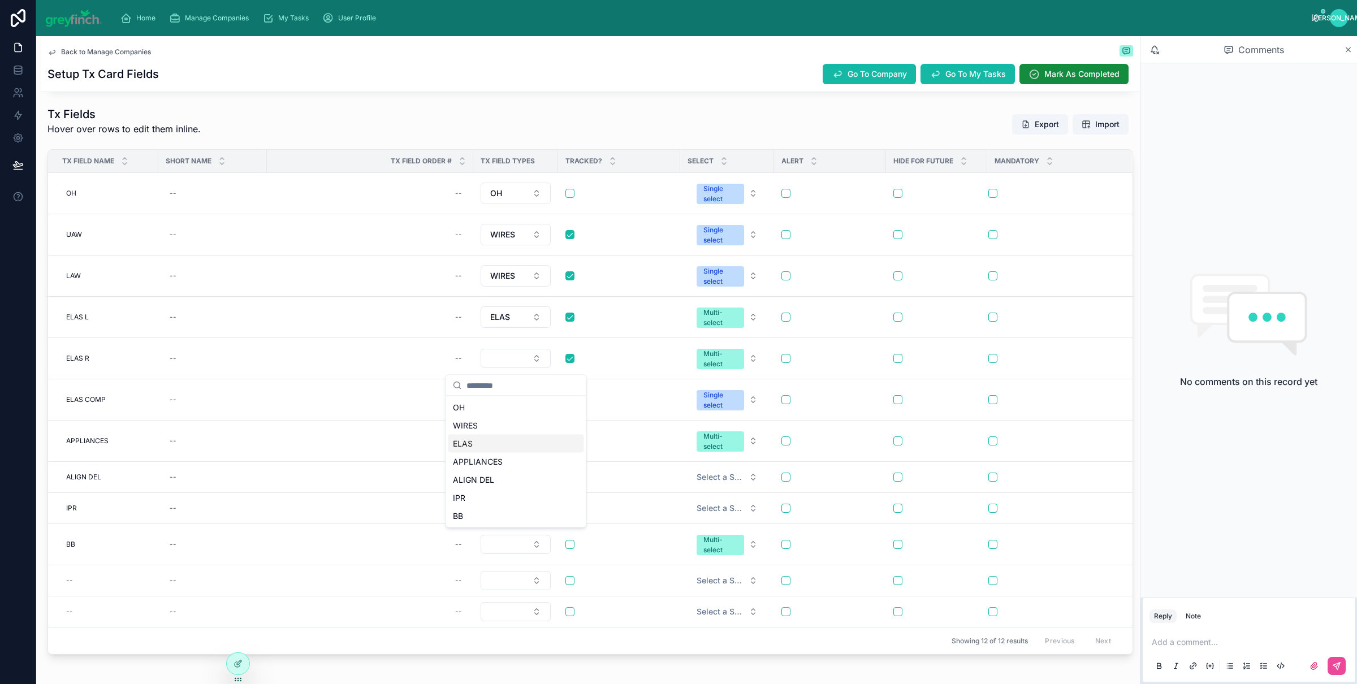
click at [486, 440] on div "ELAS" at bounding box center [516, 444] width 136 height 18
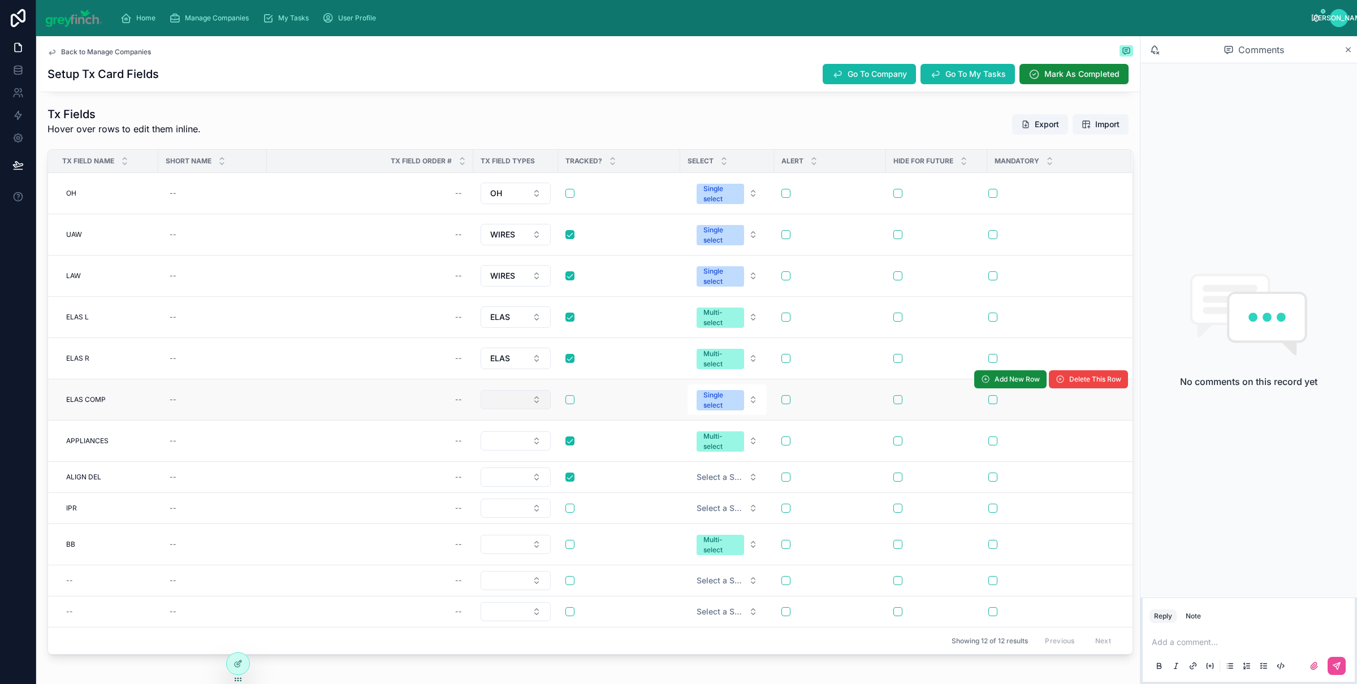
click at [504, 409] on button "Select Button" at bounding box center [516, 399] width 70 height 19
click at [515, 408] on button "Select Button" at bounding box center [516, 399] width 70 height 19
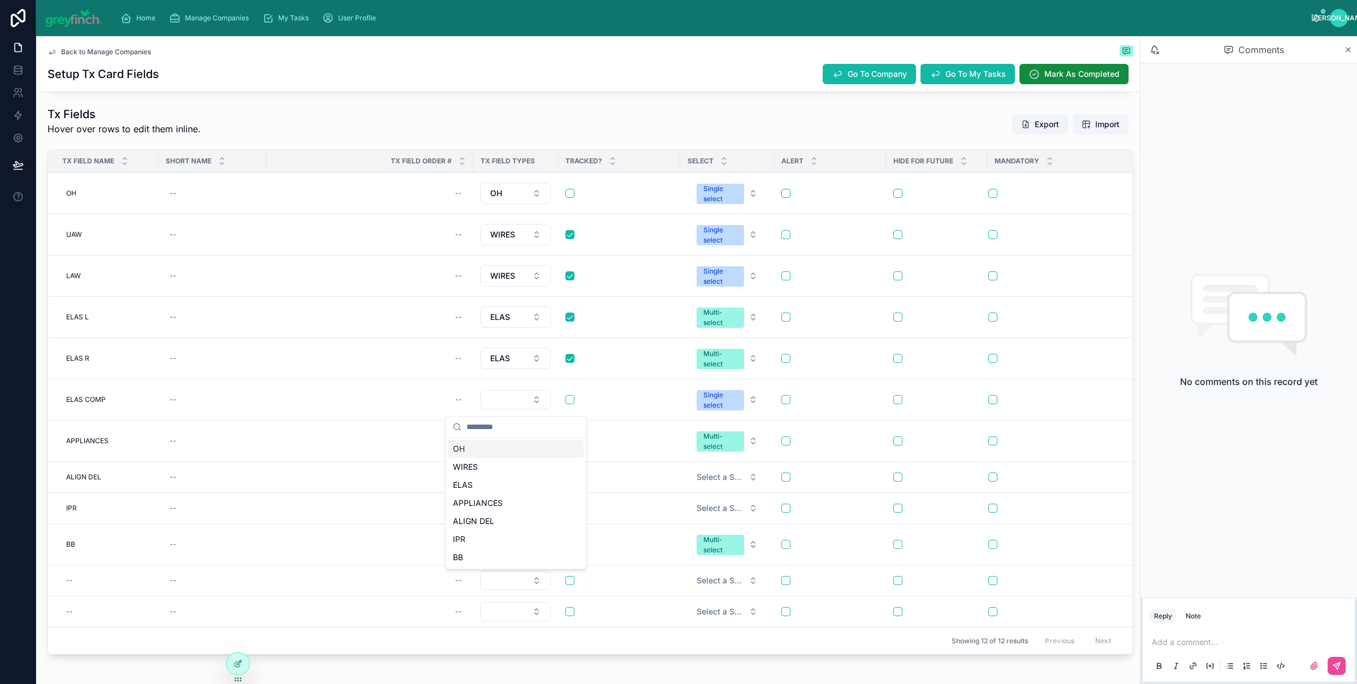
click at [498, 446] on div "OH" at bounding box center [516, 449] width 136 height 18
click at [505, 451] on button "Select Button" at bounding box center [516, 441] width 70 height 19
click at [502, 448] on button "Select Button" at bounding box center [516, 441] width 70 height 19
click at [492, 541] on span "APPLIANCES" at bounding box center [478, 545] width 50 height 11
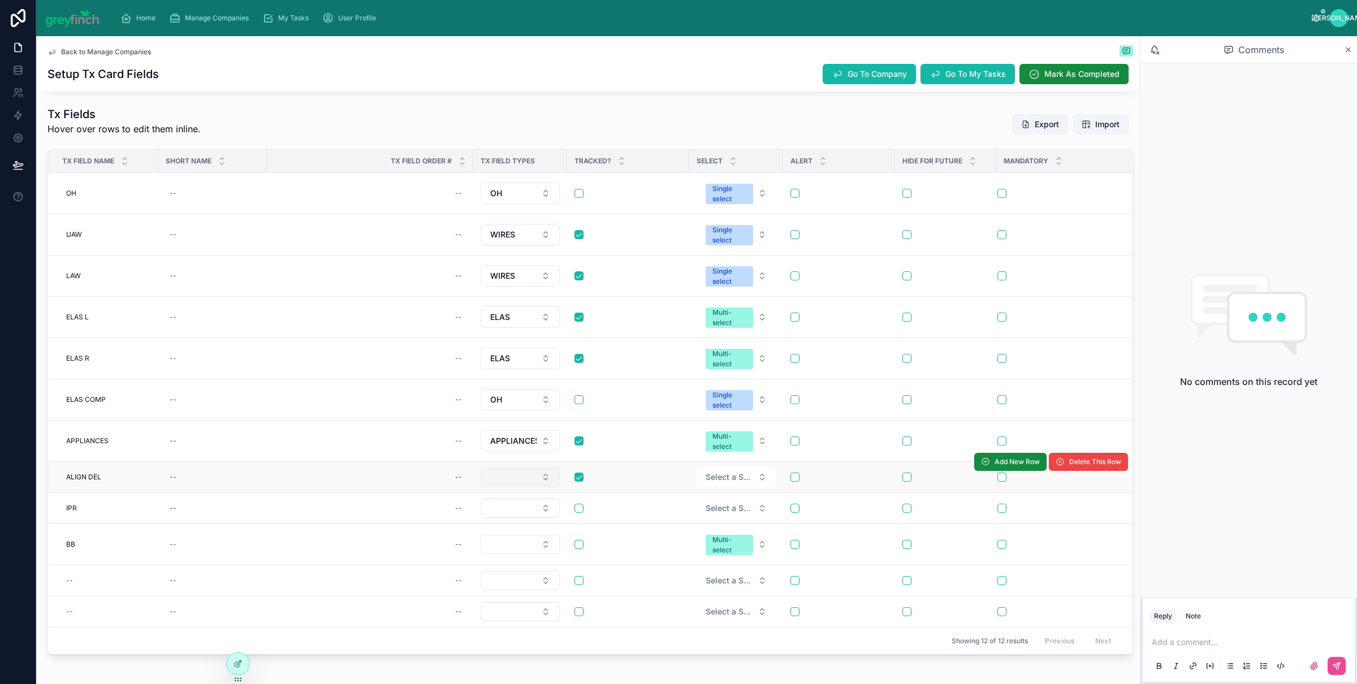
click at [515, 478] on button "Select Button" at bounding box center [520, 477] width 79 height 19
click at [501, 603] on div "ALIGN DEL" at bounding box center [520, 599] width 136 height 18
click at [525, 517] on button "Select Button" at bounding box center [520, 509] width 79 height 19
click at [516, 516] on button "Select Button" at bounding box center [520, 509] width 79 height 19
click at [488, 650] on div "IPR" at bounding box center [520, 650] width 136 height 18
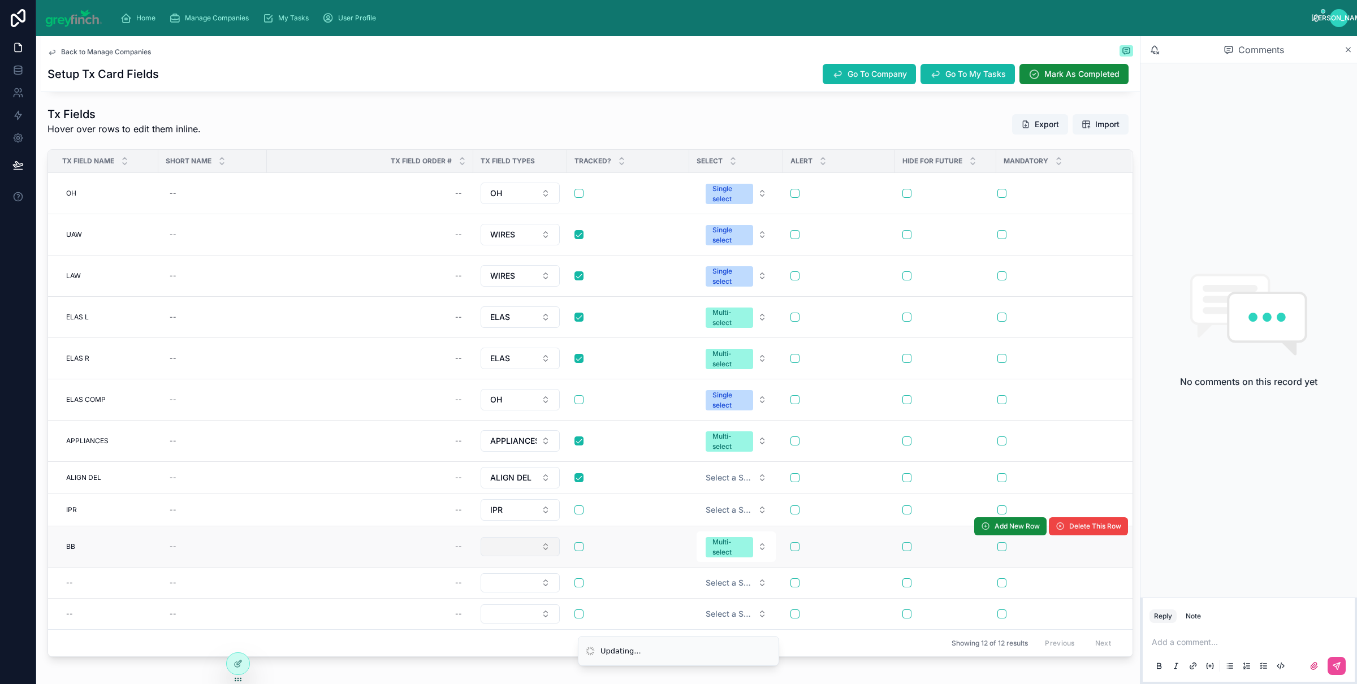
click at [520, 549] on button "Select Button" at bounding box center [520, 546] width 79 height 19
click at [520, 529] on div "BB" at bounding box center [520, 529] width 136 height 18
click at [1056, 572] on icon at bounding box center [1060, 567] width 9 height 9
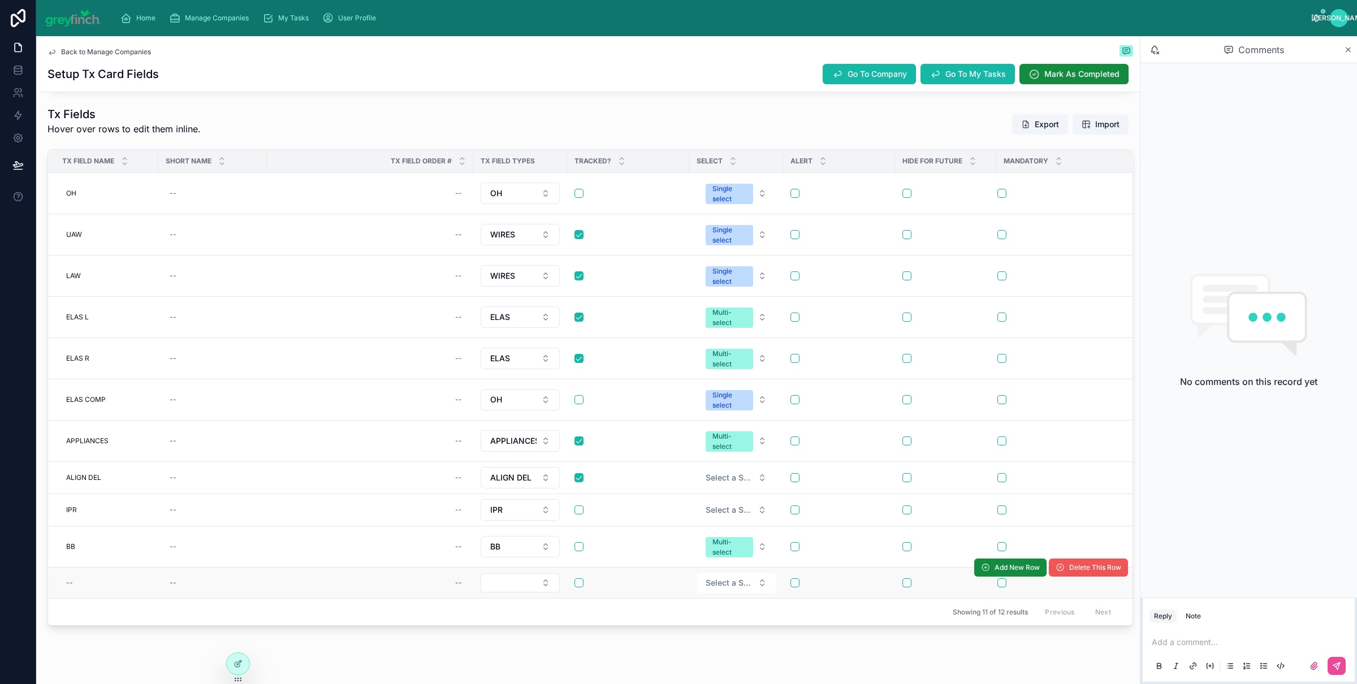
click at [1071, 572] on span "Delete This Row" at bounding box center [1095, 567] width 52 height 9
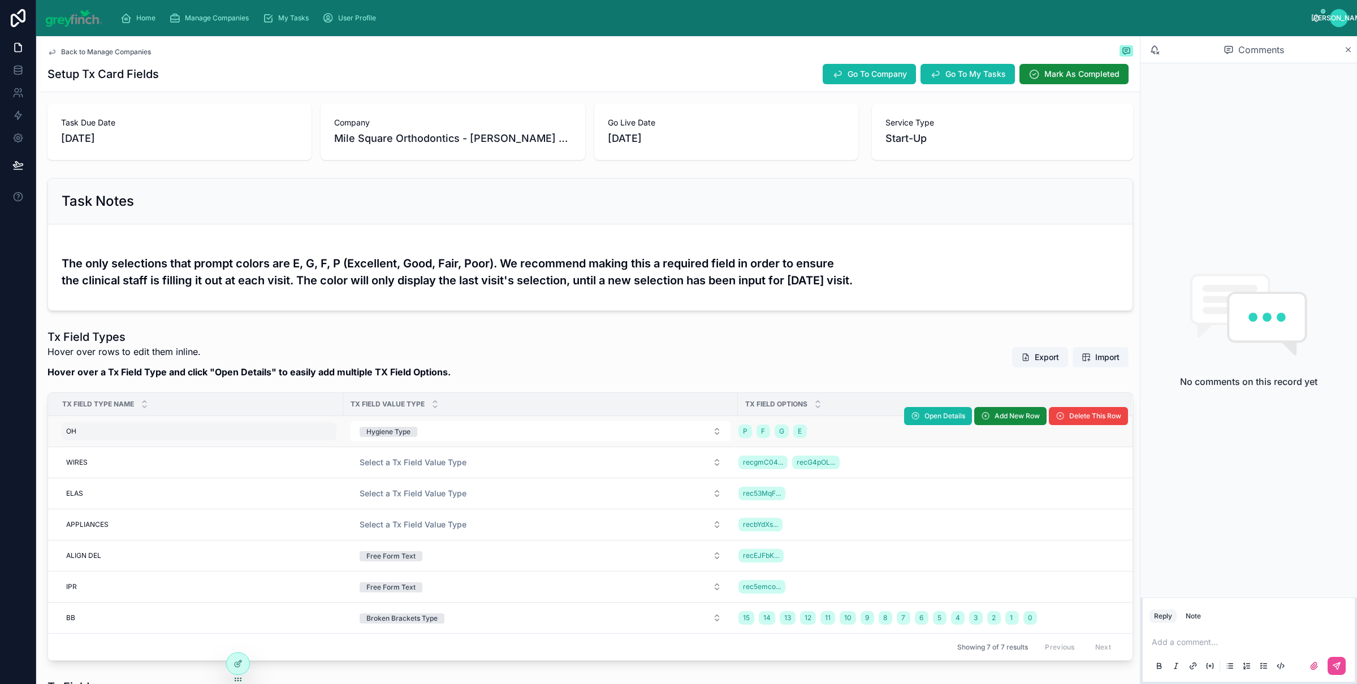
scroll to position [57, 0]
click at [121, 429] on div "OH OH" at bounding box center [199, 430] width 275 height 18
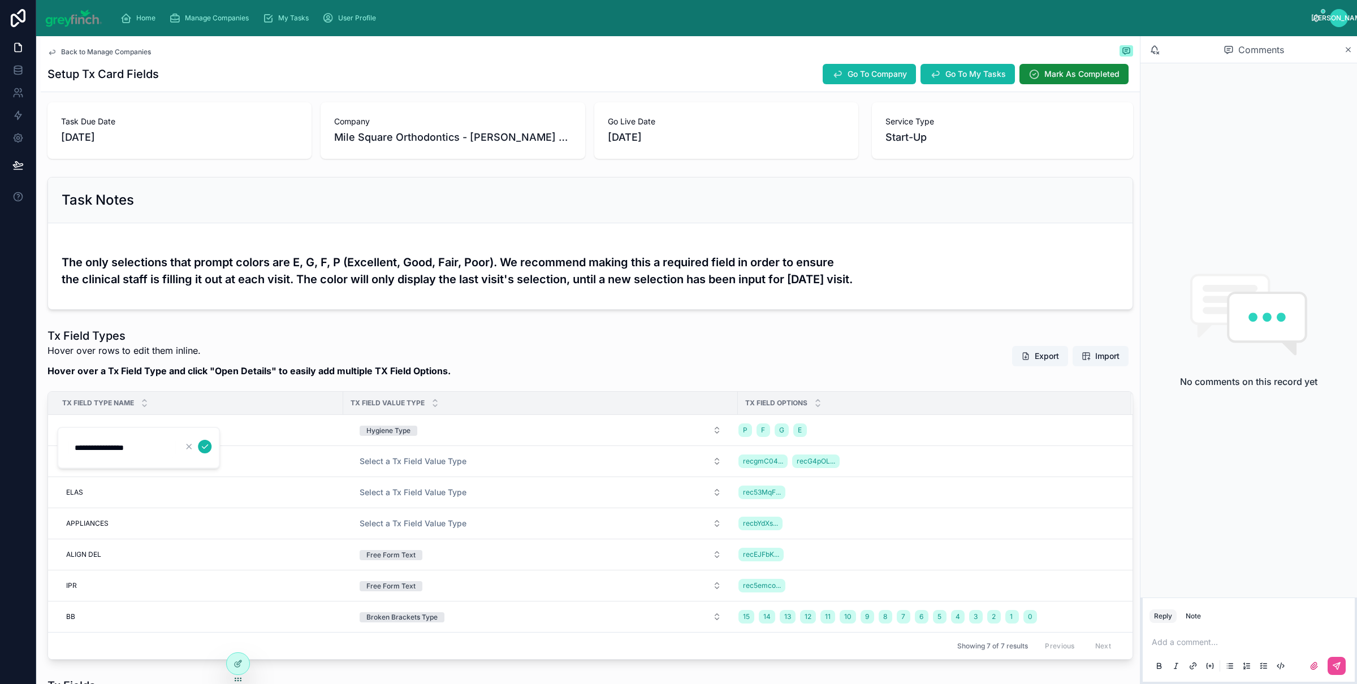
click at [85, 451] on input "**********" at bounding box center [121, 448] width 107 height 16
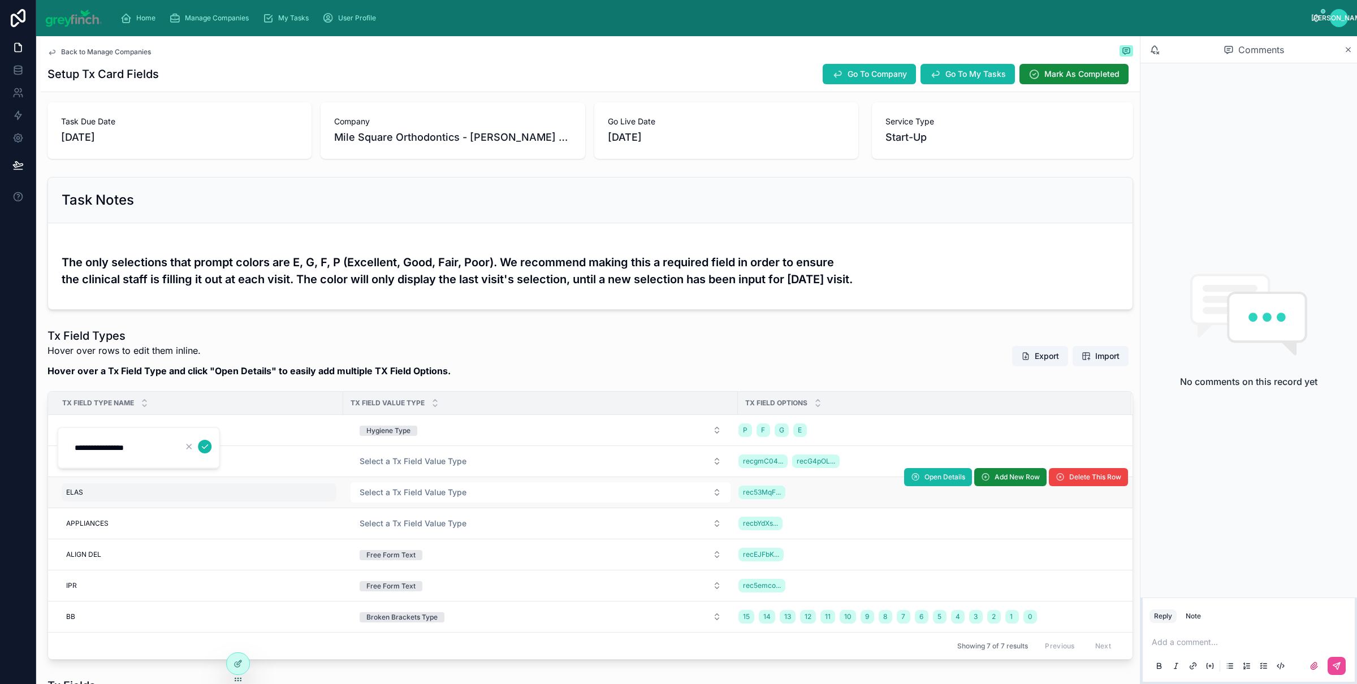
type input "**********"
click at [103, 486] on div "ELAS ELAS" at bounding box center [199, 493] width 275 height 18
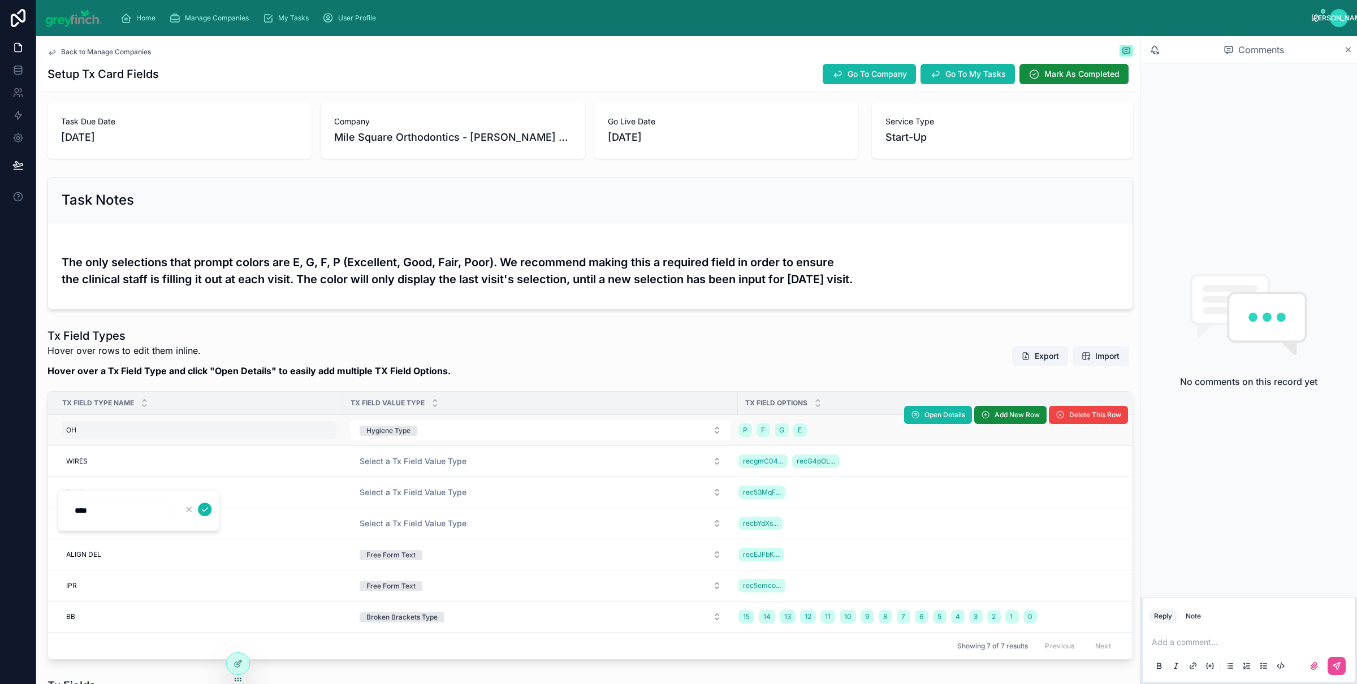
click at [105, 439] on div "OH OH" at bounding box center [199, 430] width 275 height 18
click button "submit" at bounding box center [205, 447] width 14 height 14
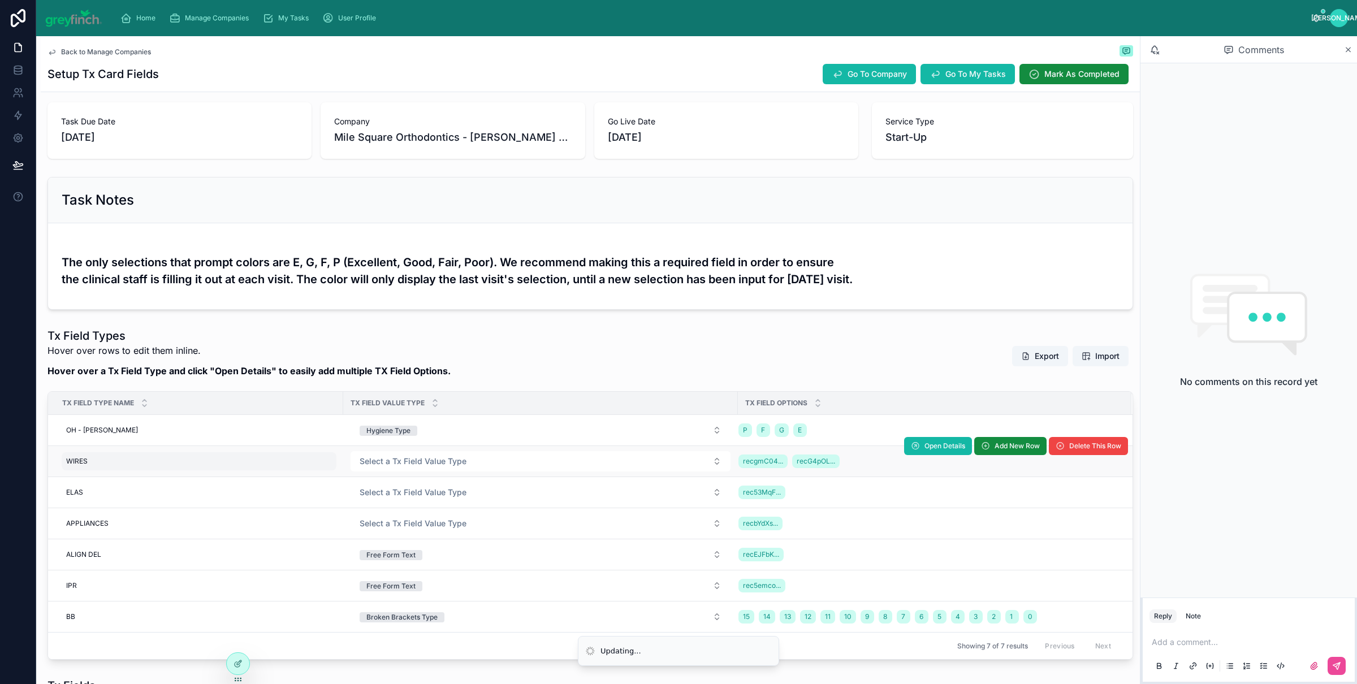
click at [113, 462] on div "WIRES WIRES" at bounding box center [199, 461] width 275 height 18
type input "**********"
click button "submit" at bounding box center [205, 479] width 14 height 14
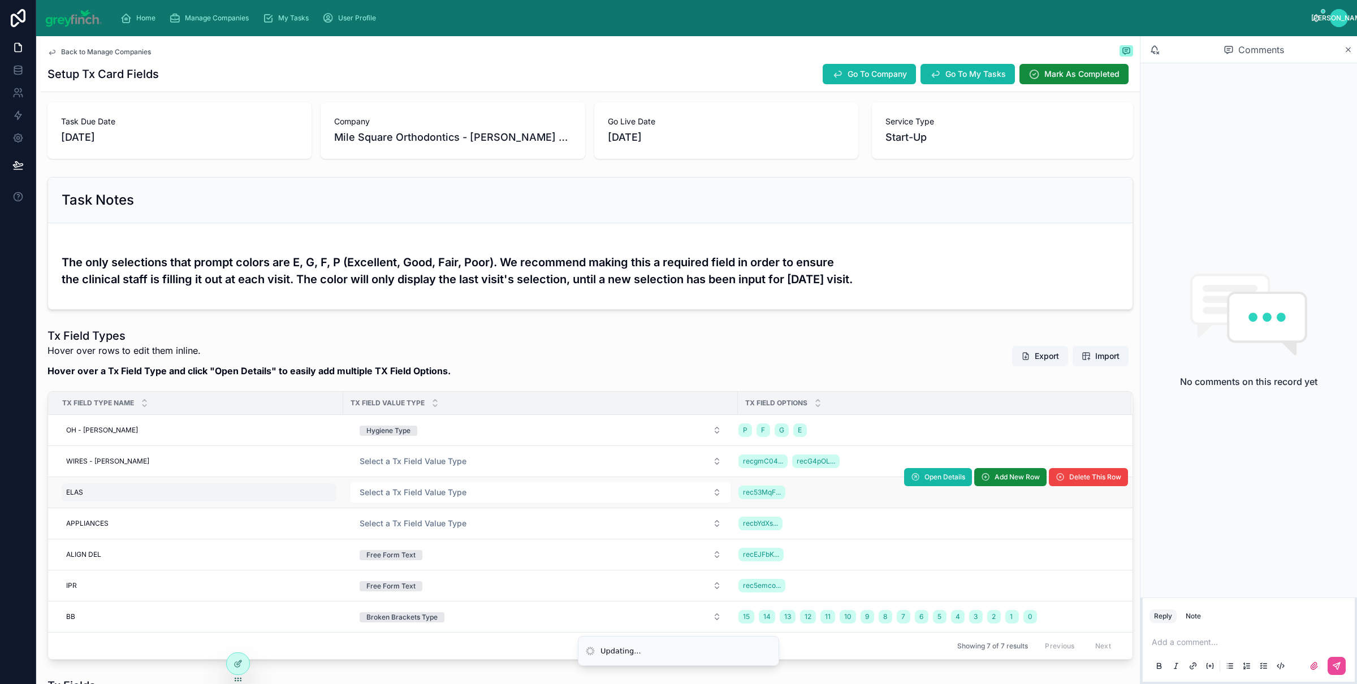
click at [103, 498] on div "ELAS ELAS" at bounding box center [199, 493] width 275 height 18
type input "*****"
click button "submit" at bounding box center [205, 510] width 14 height 14
click at [103, 495] on div "ELASV ELASV" at bounding box center [199, 493] width 275 height 18
type input "****"
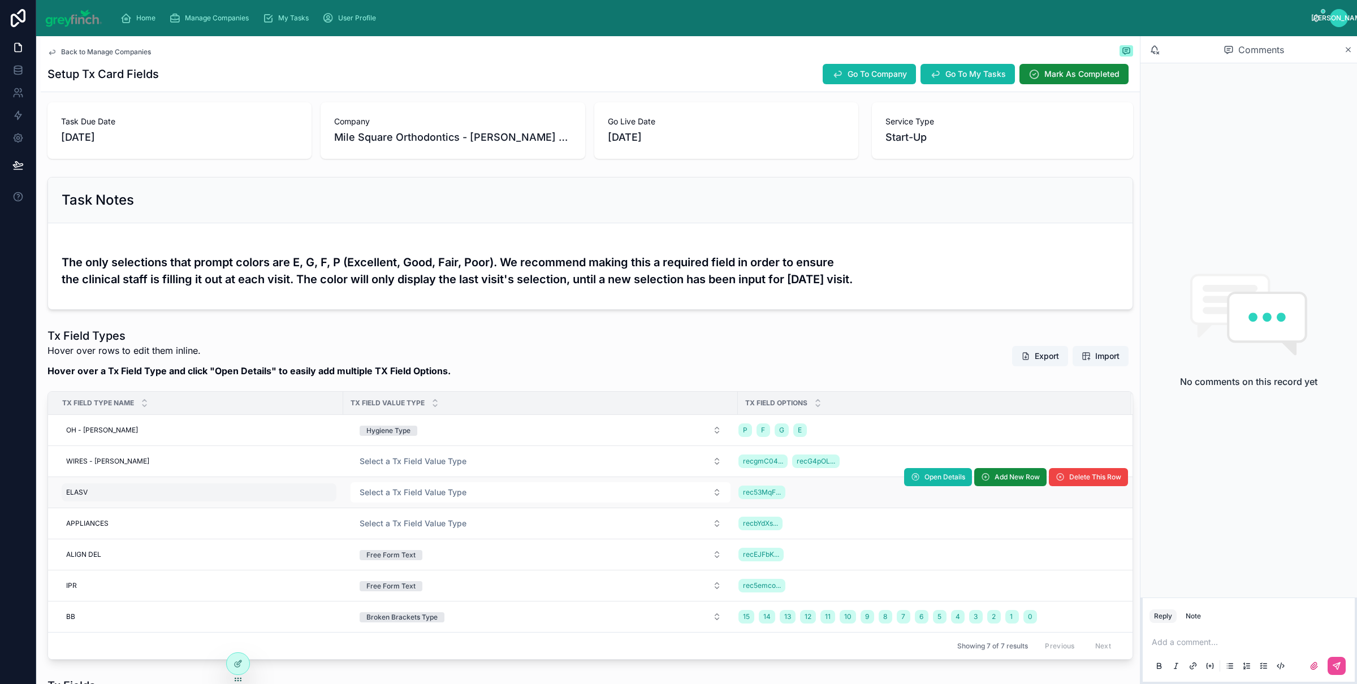
click at [103, 494] on div "ELASV ELASV" at bounding box center [199, 493] width 275 height 18
type input "**********"
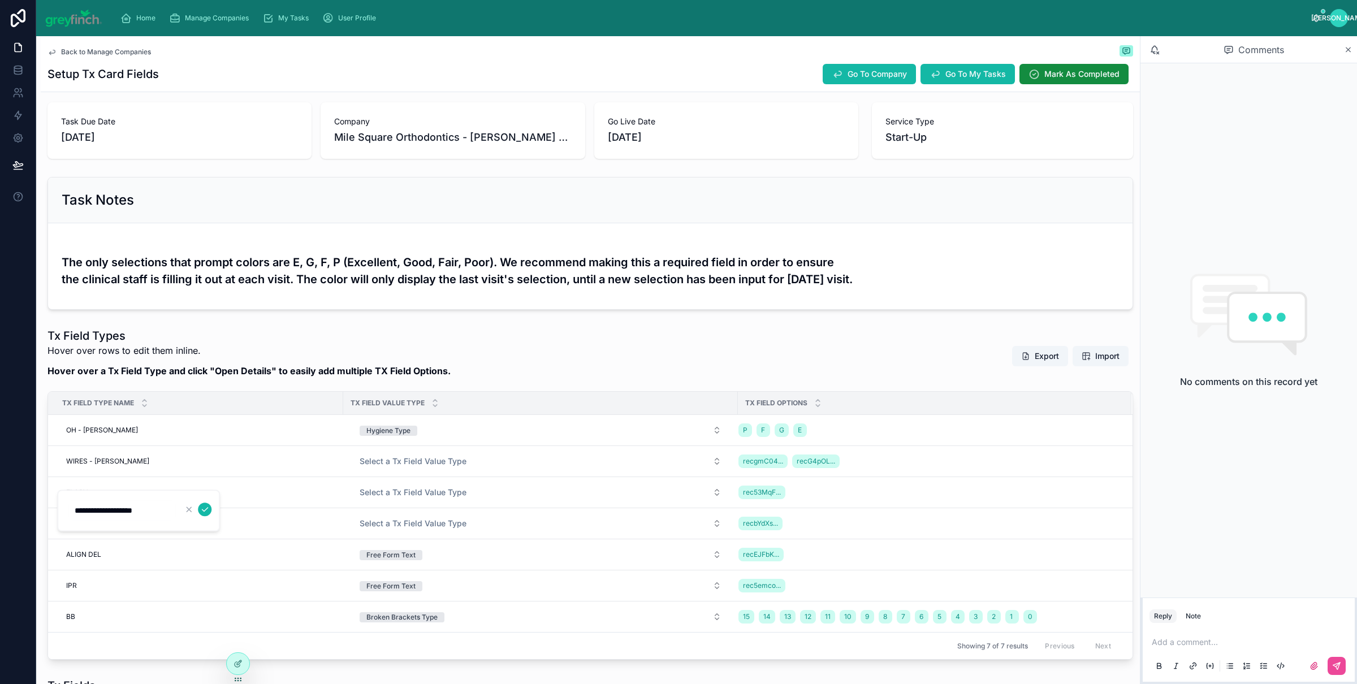
click button "submit" at bounding box center [205, 510] width 14 height 14
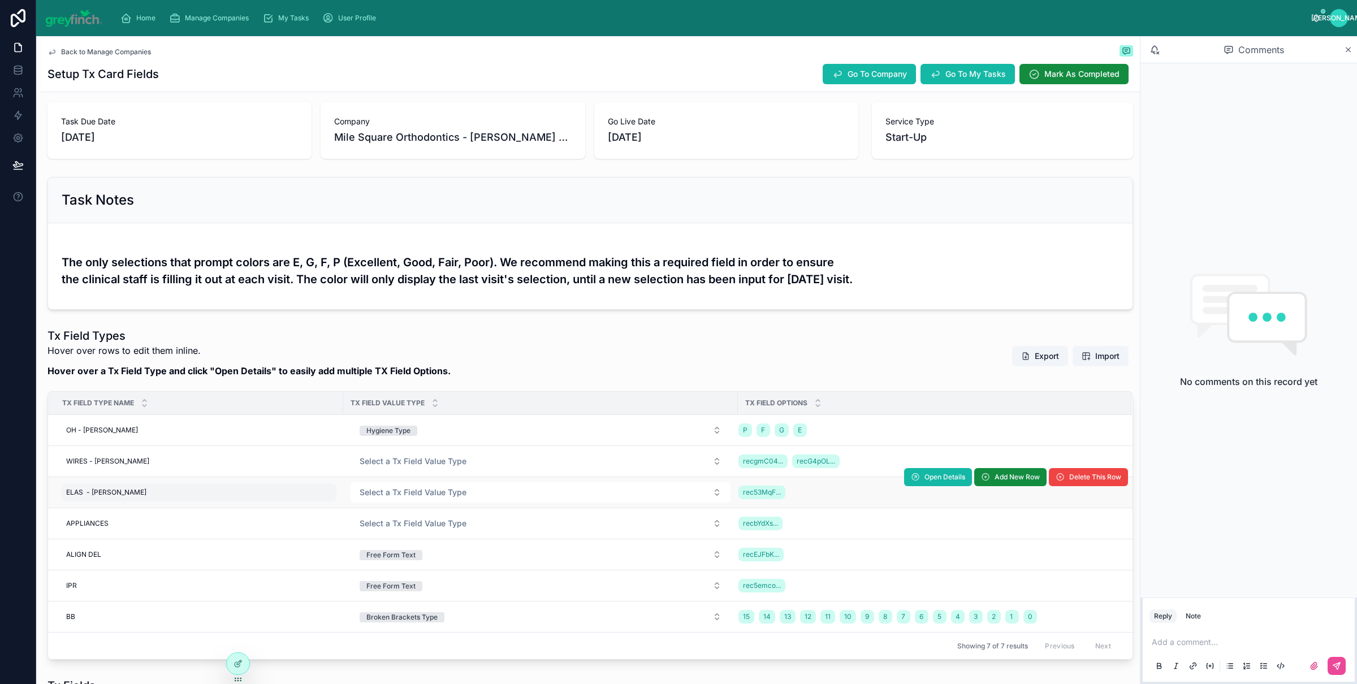
click at [94, 493] on span "ELAS - CARLY KINZER" at bounding box center [106, 492] width 80 height 9
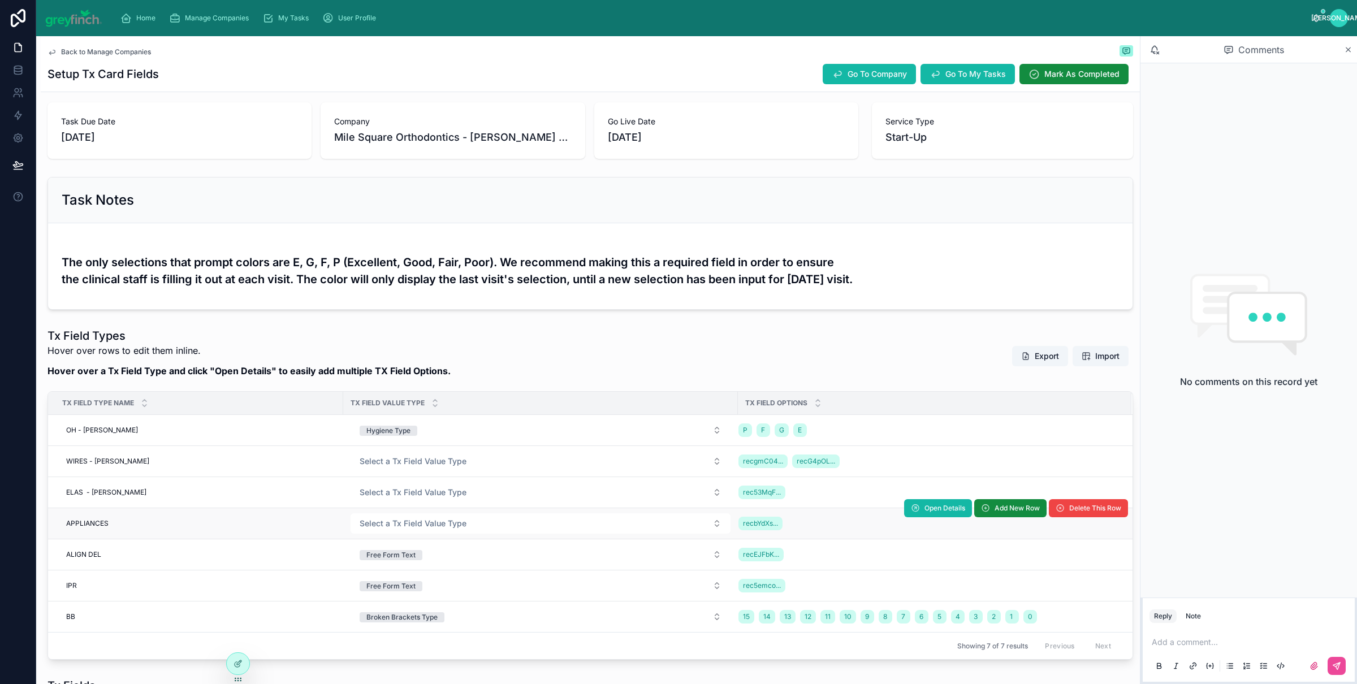
click at [98, 510] on td "APPLIANCES APPLIANCES" at bounding box center [195, 523] width 295 height 31
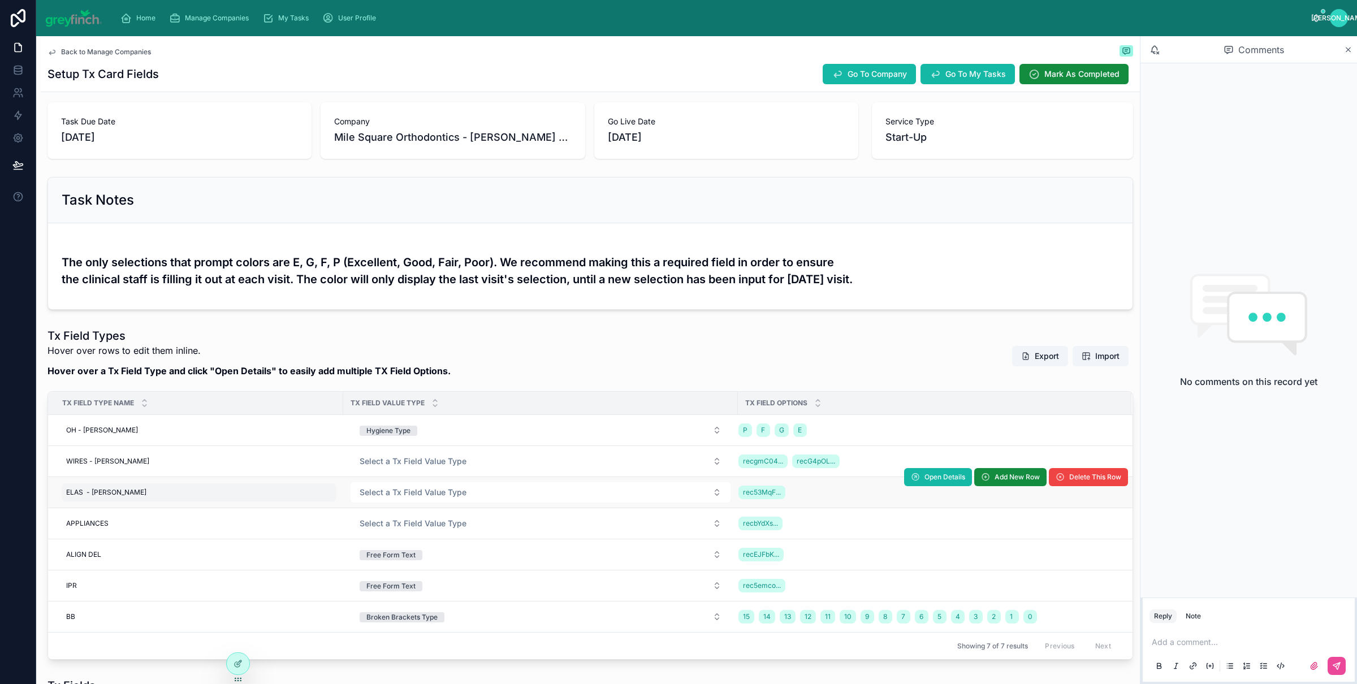
click at [92, 497] on span "ELAS - CARLY KINZER" at bounding box center [106, 492] width 80 height 9
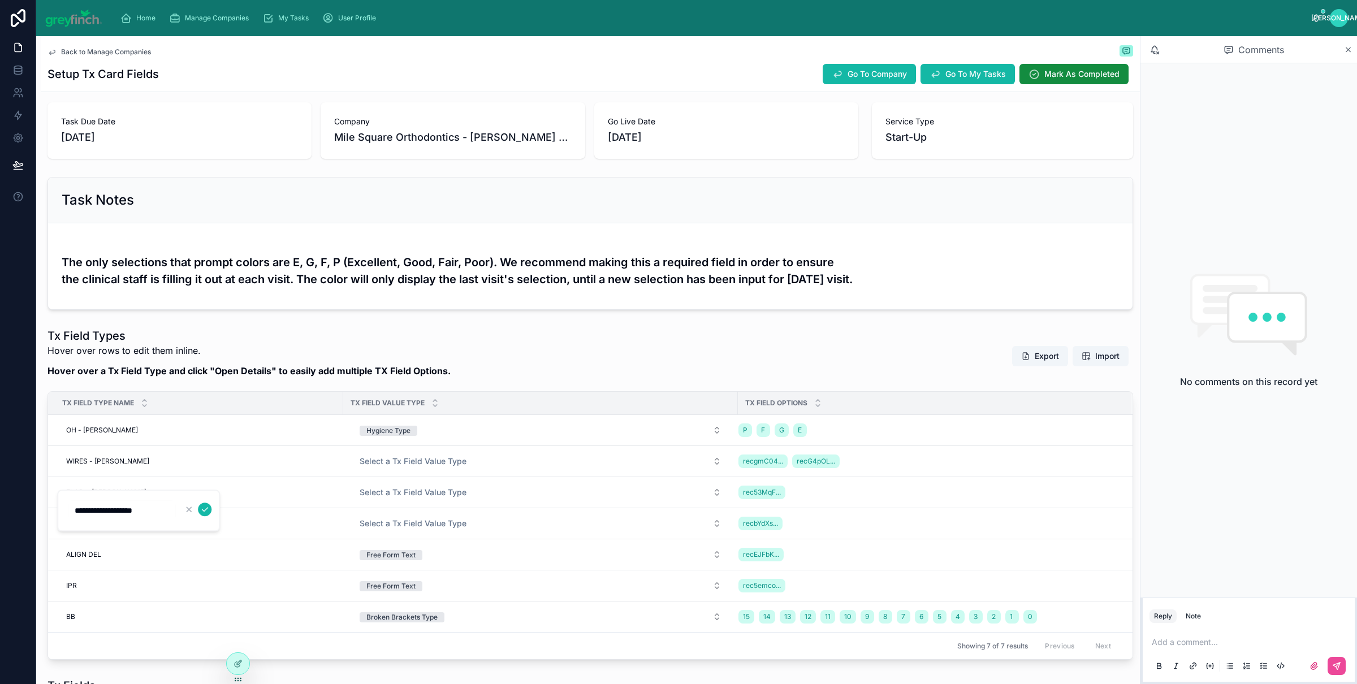
click at [98, 513] on input "**********" at bounding box center [121, 511] width 107 height 16
type input "**********"
click button "submit" at bounding box center [205, 510] width 14 height 14
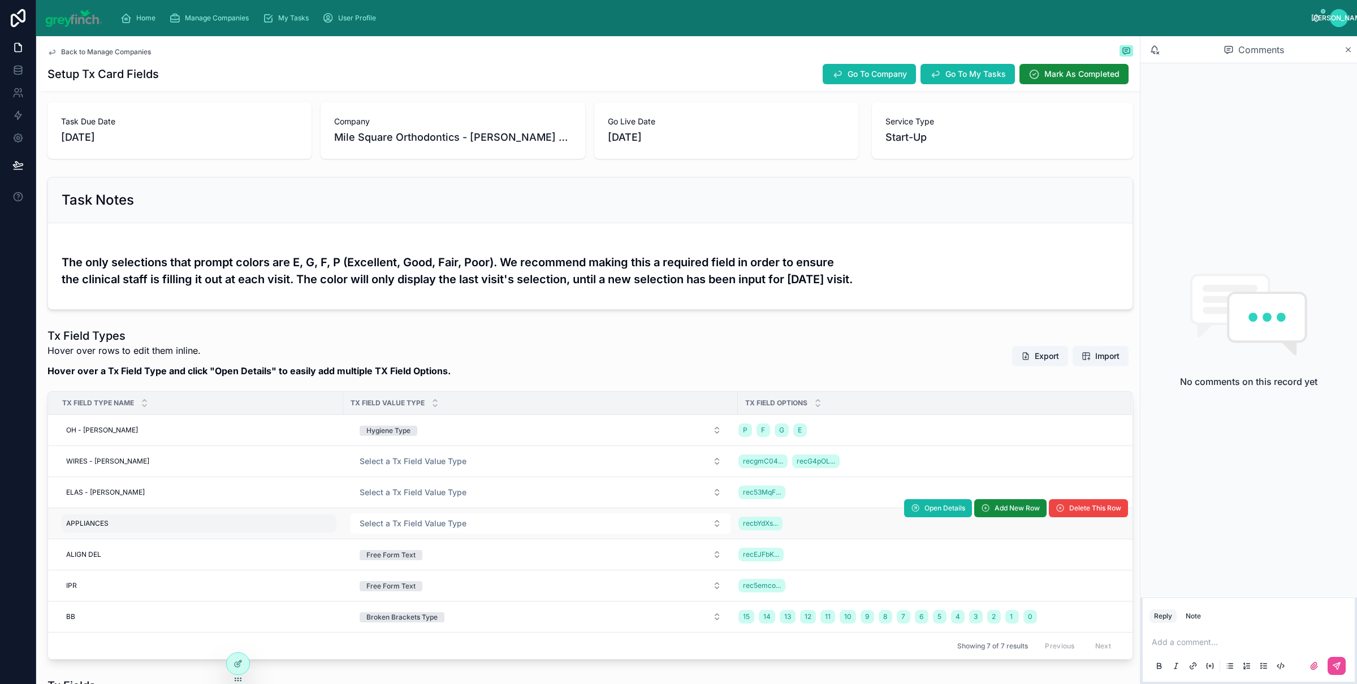
click at [117, 525] on div "APPLIANCES APPLIANCES" at bounding box center [199, 524] width 275 height 18
type input "**********"
click button "submit" at bounding box center [205, 541] width 14 height 14
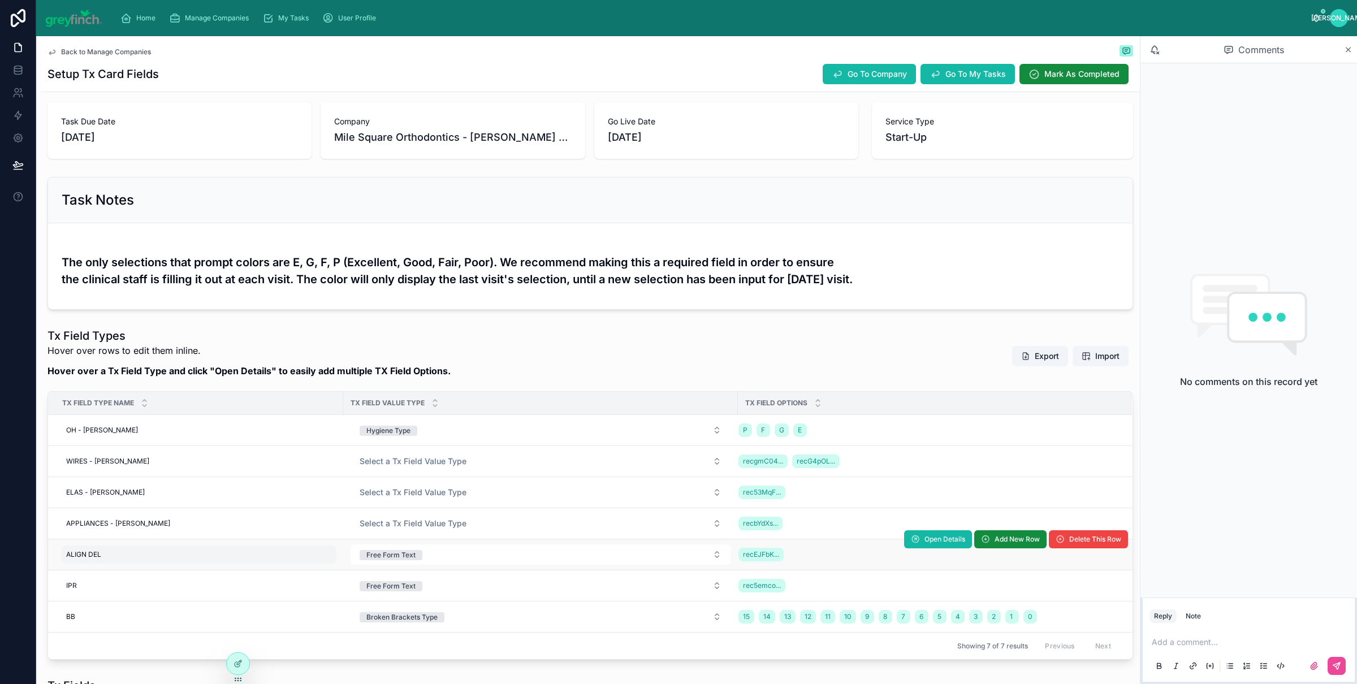
click at [111, 556] on div "ALIGN DEL ALIGN DEL" at bounding box center [199, 555] width 275 height 18
type input "**********"
click button "submit" at bounding box center [205, 572] width 14 height 14
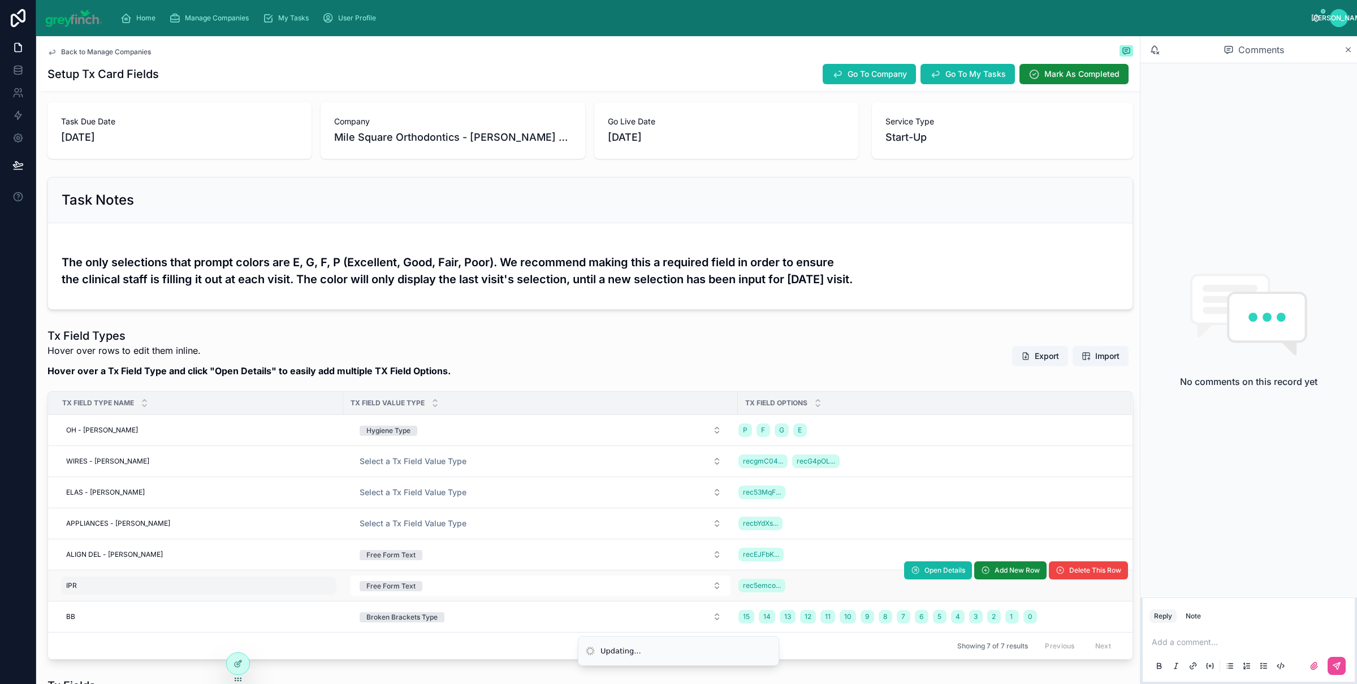
click at [113, 593] on div "IPR IPR" at bounding box center [199, 586] width 275 height 18
type input "**********"
click button "submit" at bounding box center [205, 604] width 14 height 14
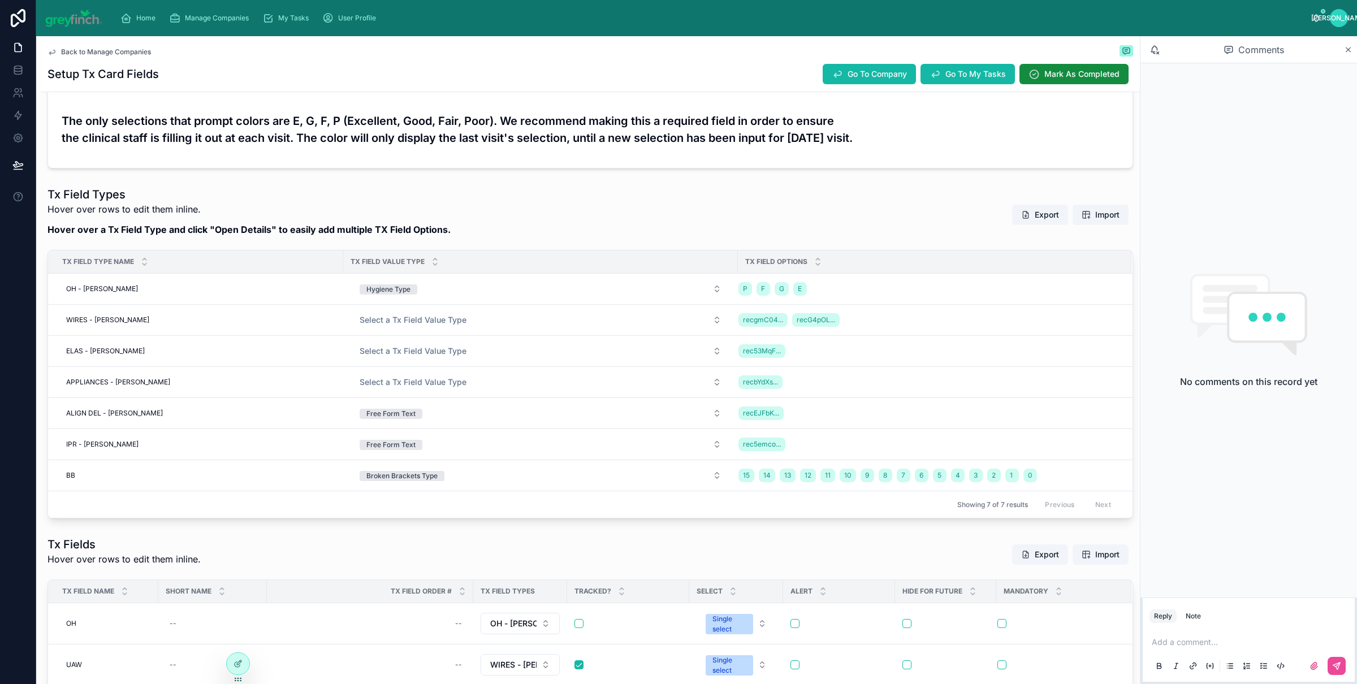
scroll to position [200, 0]
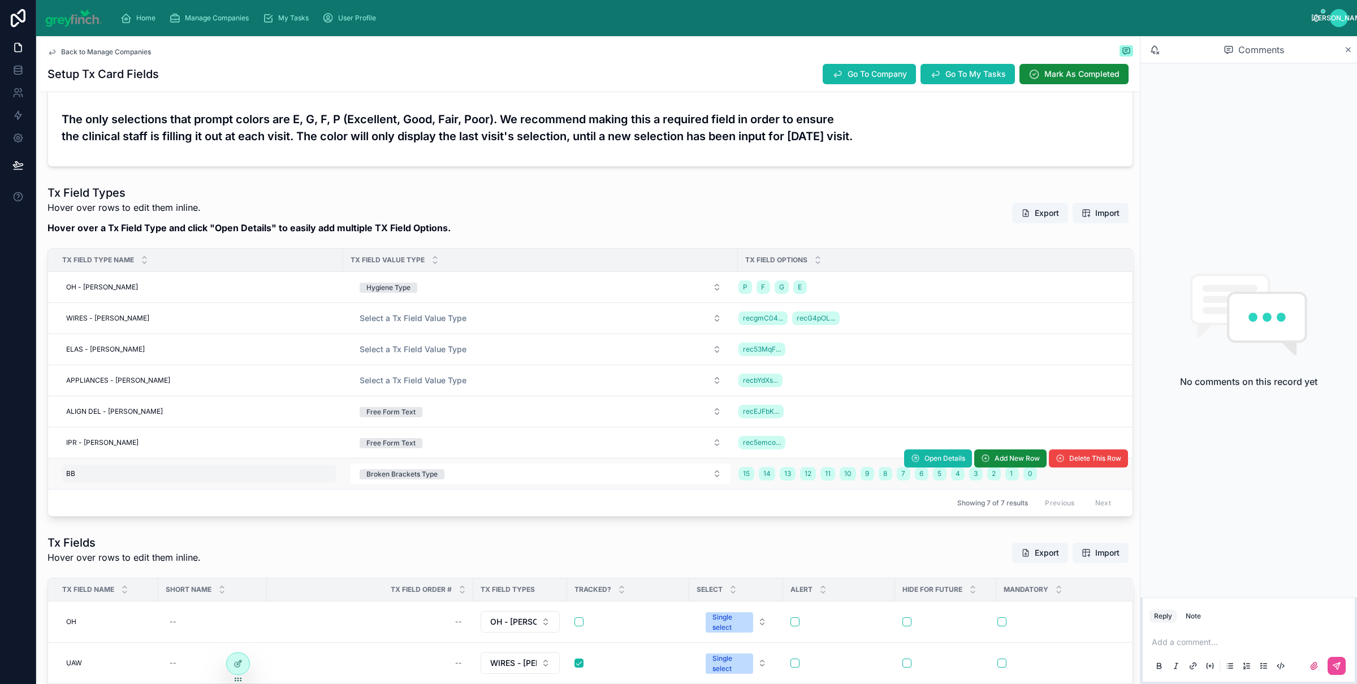
click at [92, 477] on div "BB BB" at bounding box center [199, 474] width 275 height 18
type input "**********"
click button "submit" at bounding box center [205, 492] width 14 height 14
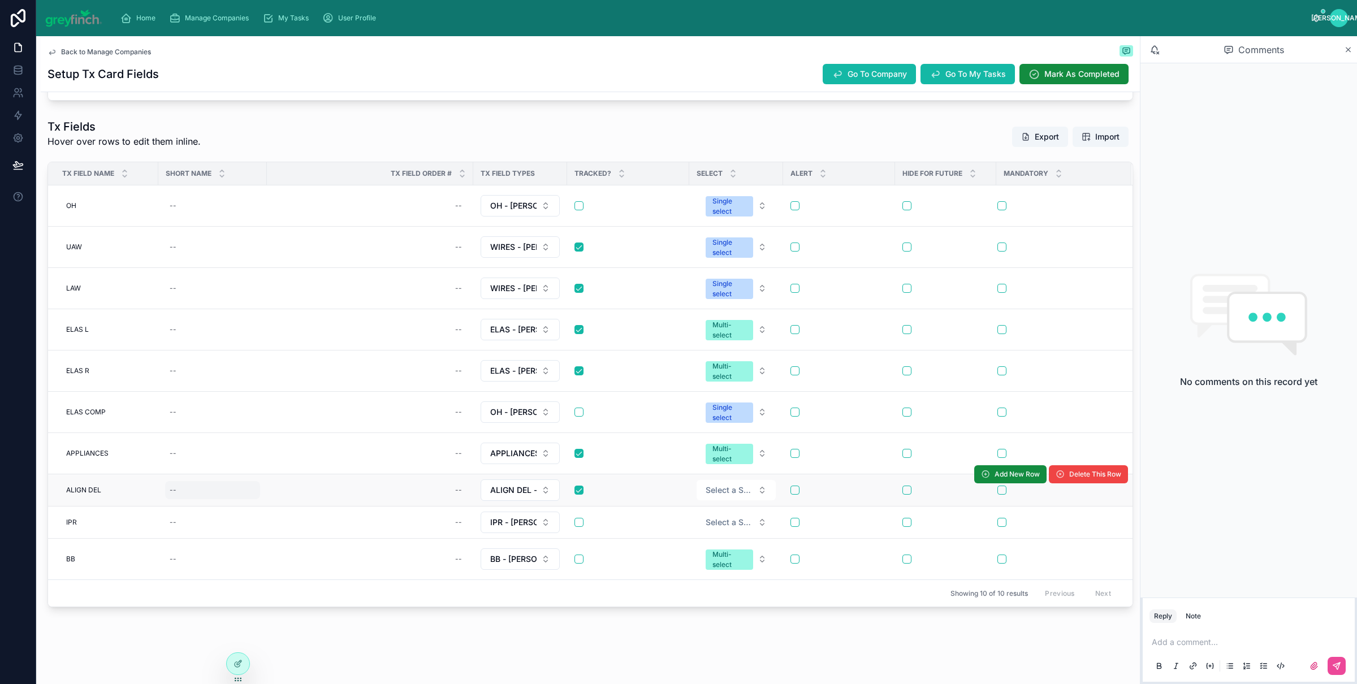
scroll to position [621, 0]
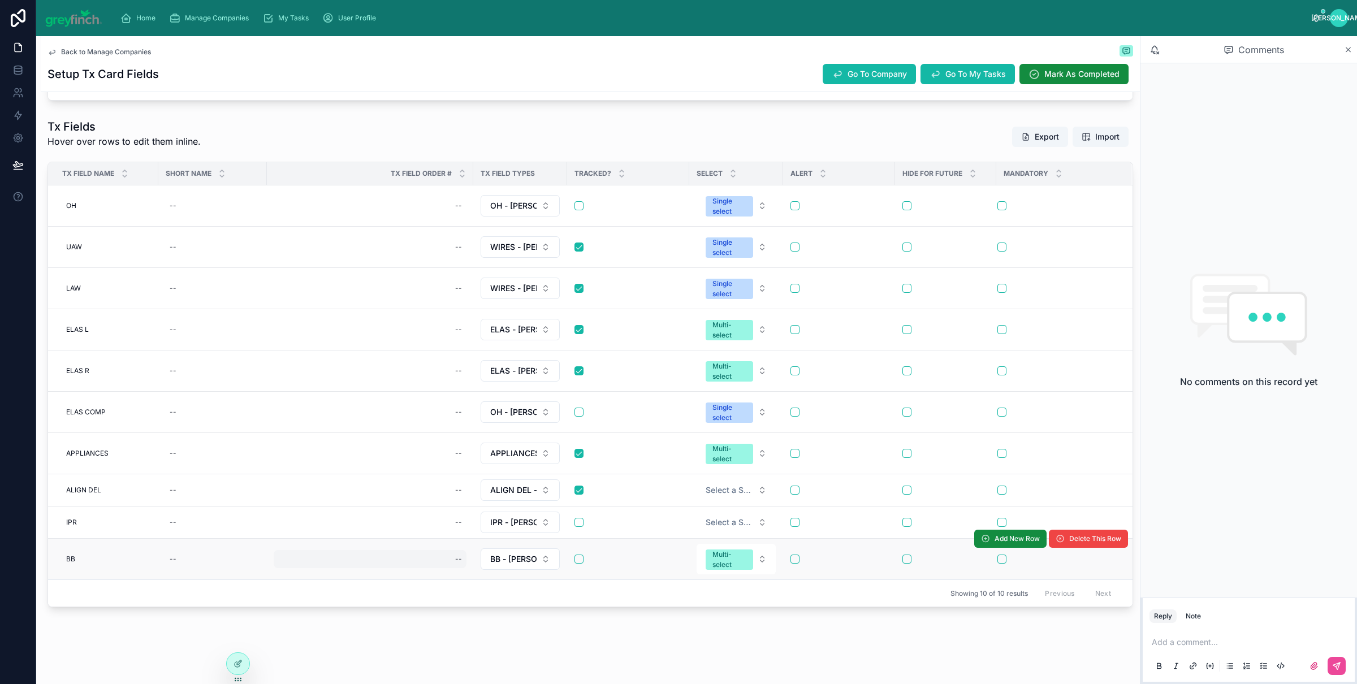
click at [442, 562] on div "--" at bounding box center [370, 559] width 193 height 18
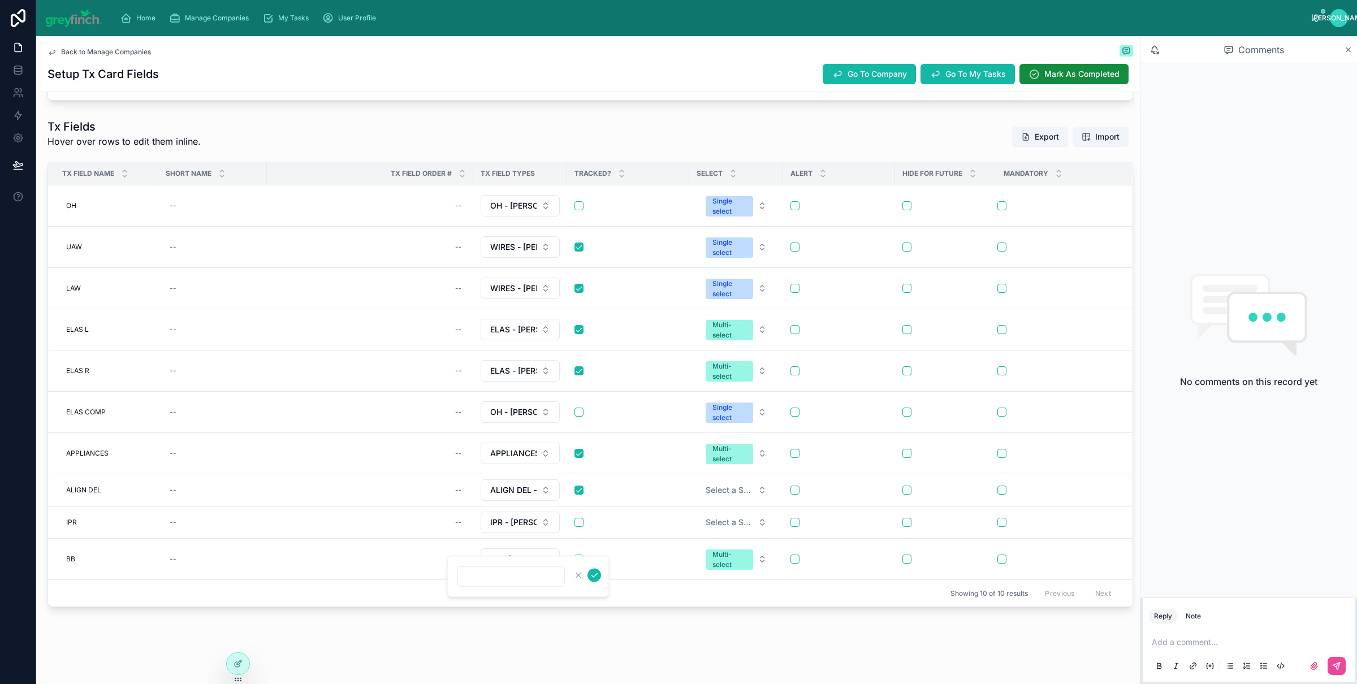
drag, startPoint x: 394, startPoint y: 667, endPoint x: 394, endPoint y: 661, distance: 6.2
click at [394, 666] on div "Back to Manage Companies Setup Tx Card Fields Go To Company Go To My Tasks Mark…" at bounding box center [590, 52] width 1099 height 1264
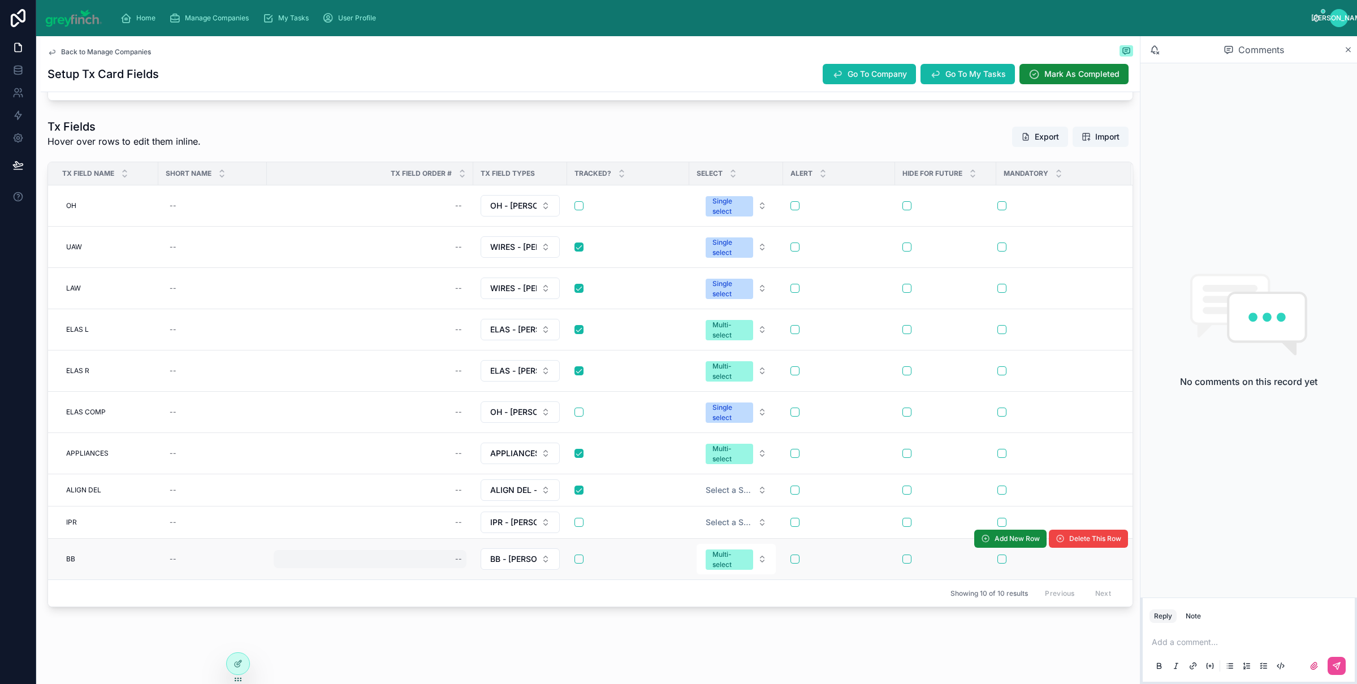
click at [439, 559] on div "--" at bounding box center [370, 559] width 193 height 18
type input "**"
click button "submit" at bounding box center [595, 576] width 14 height 14
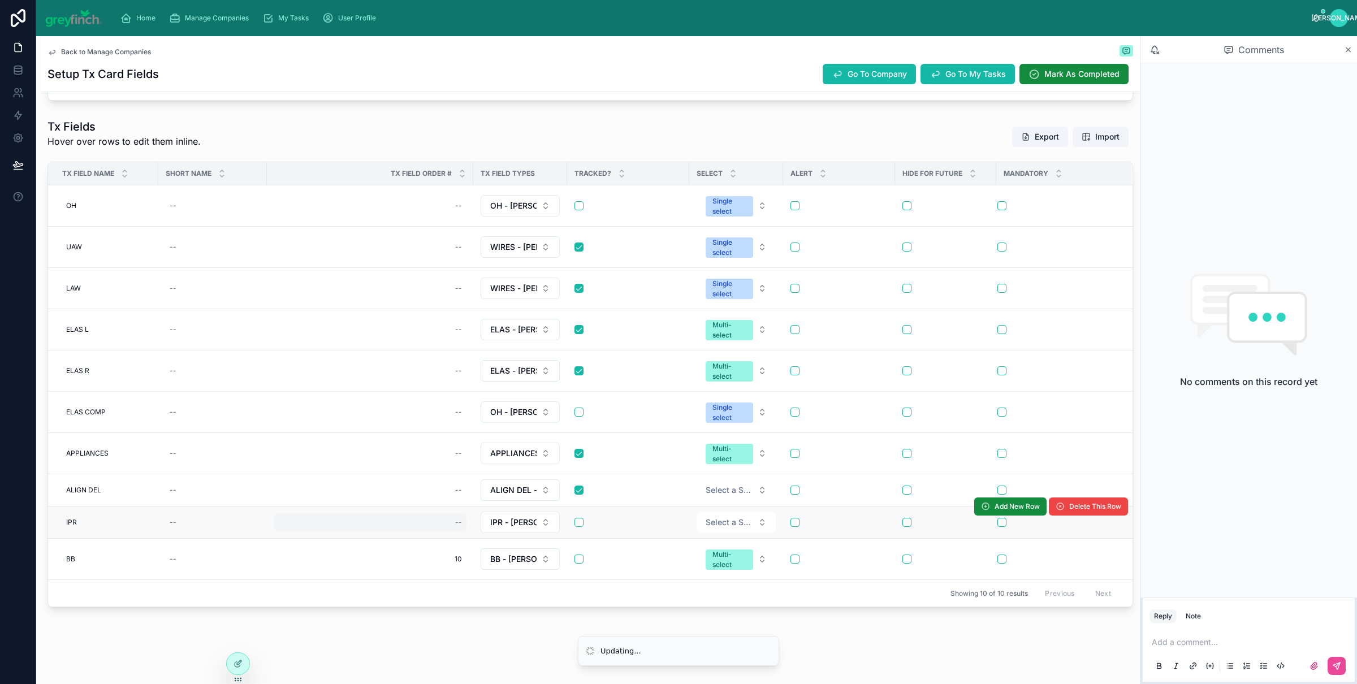
click at [443, 525] on div "--" at bounding box center [370, 523] width 193 height 18
type input "*"
click button "submit" at bounding box center [595, 538] width 14 height 14
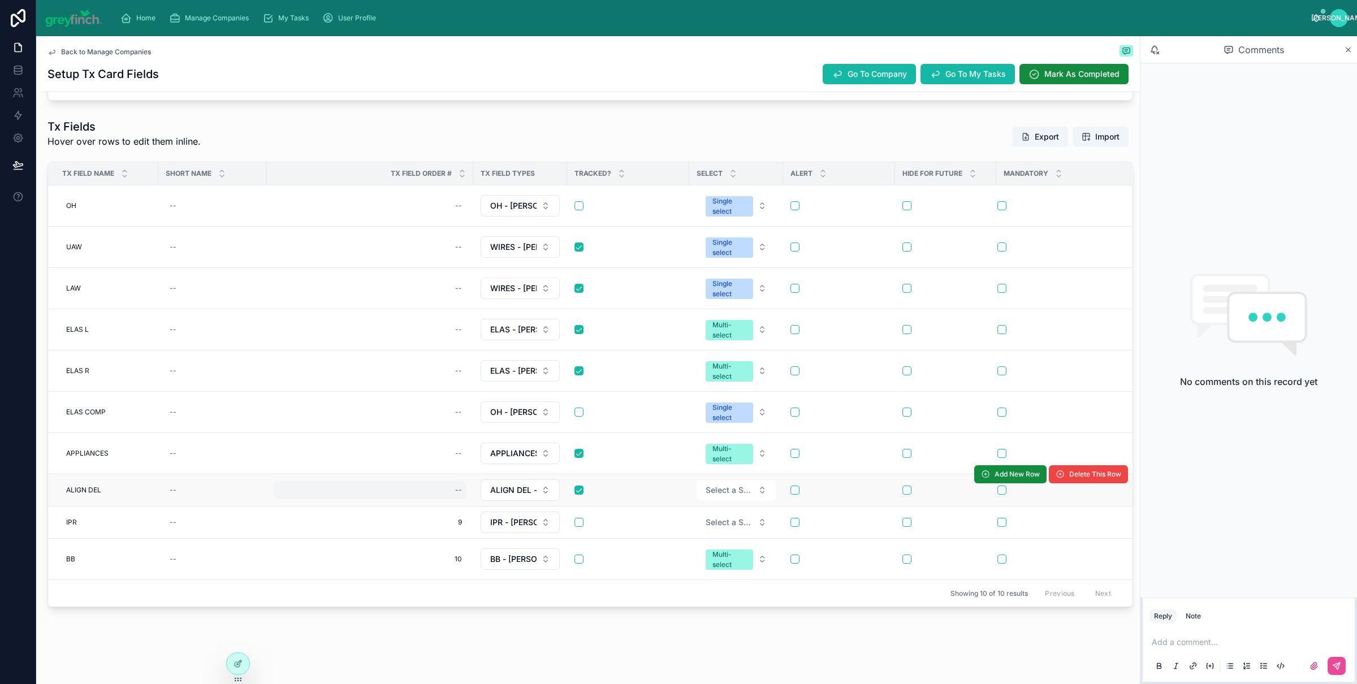
click at [448, 489] on div "--" at bounding box center [370, 490] width 193 height 18
type input "*"
click button "submit" at bounding box center [595, 506] width 14 height 14
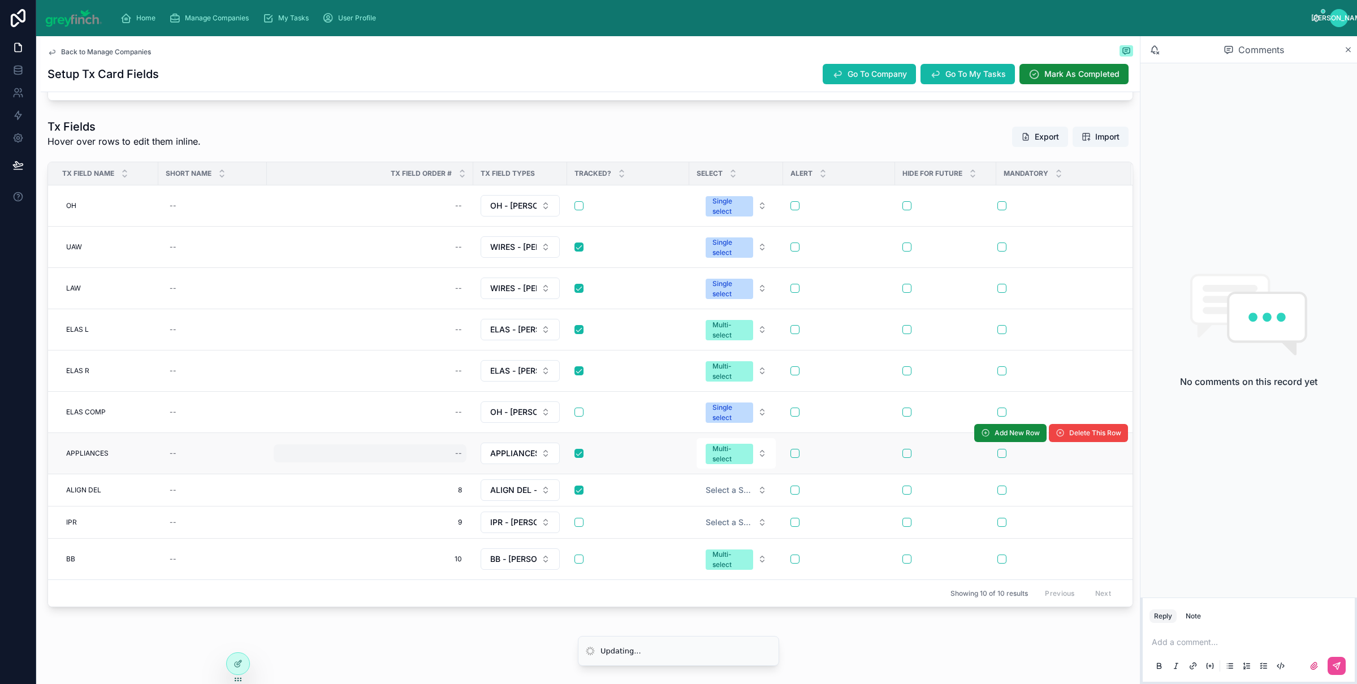
click at [445, 448] on div "--" at bounding box center [370, 454] width 193 height 18
type input "*"
click button "submit" at bounding box center [595, 469] width 14 height 14
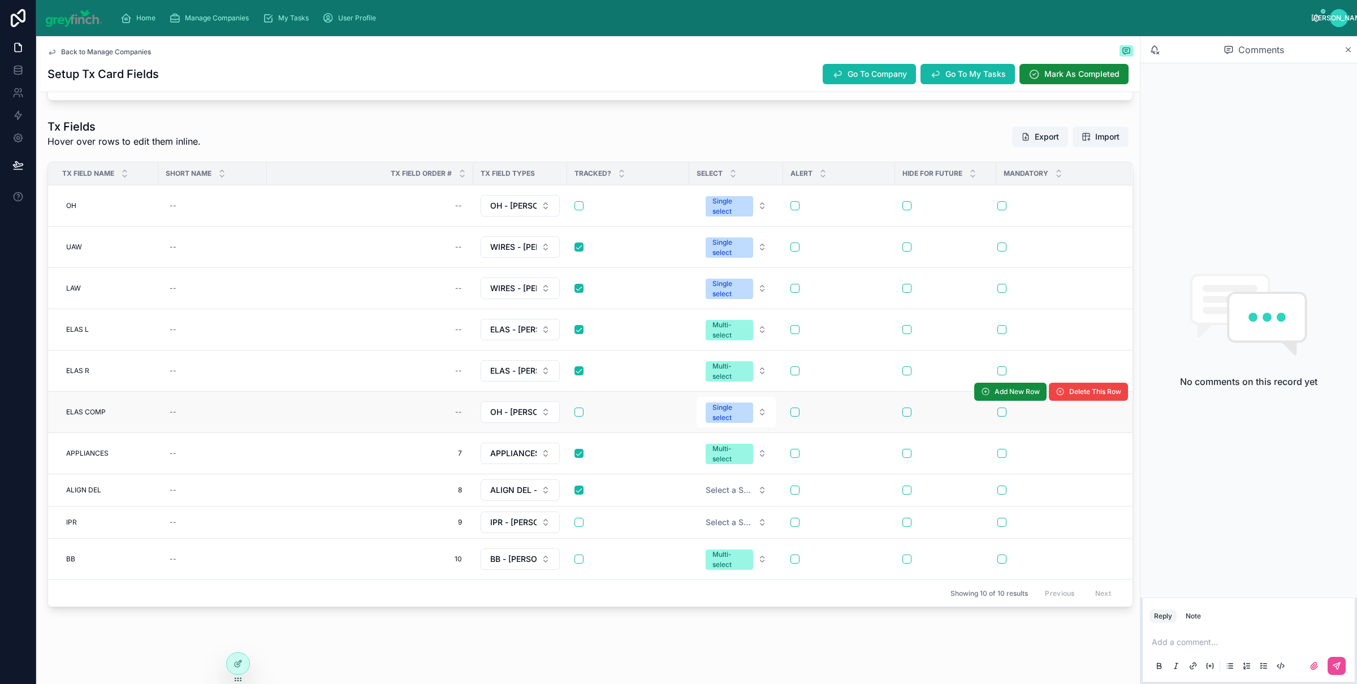
click at [443, 421] on td "--" at bounding box center [370, 412] width 206 height 41
click at [445, 415] on div "--" at bounding box center [370, 412] width 193 height 18
type input "*"
click button "submit" at bounding box center [595, 427] width 14 height 14
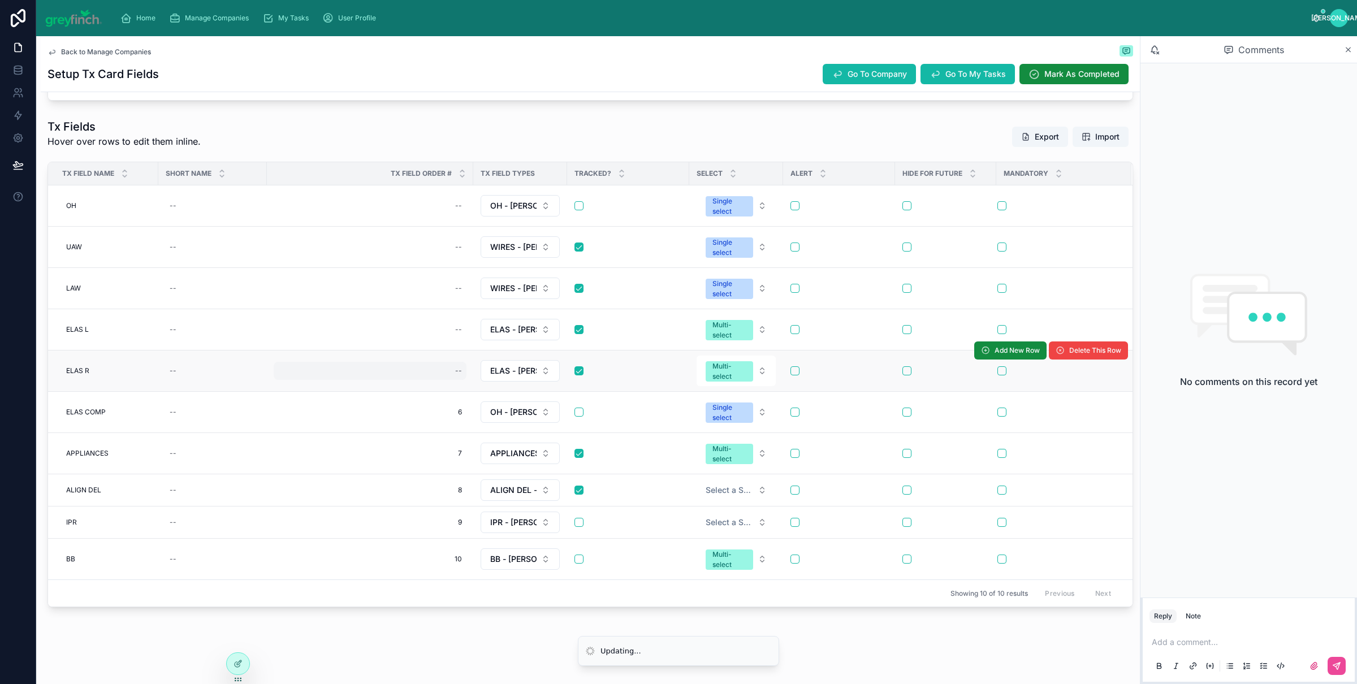
click at [447, 366] on div "--" at bounding box center [370, 371] width 193 height 18
type input "*"
click button "submit" at bounding box center [595, 385] width 14 height 14
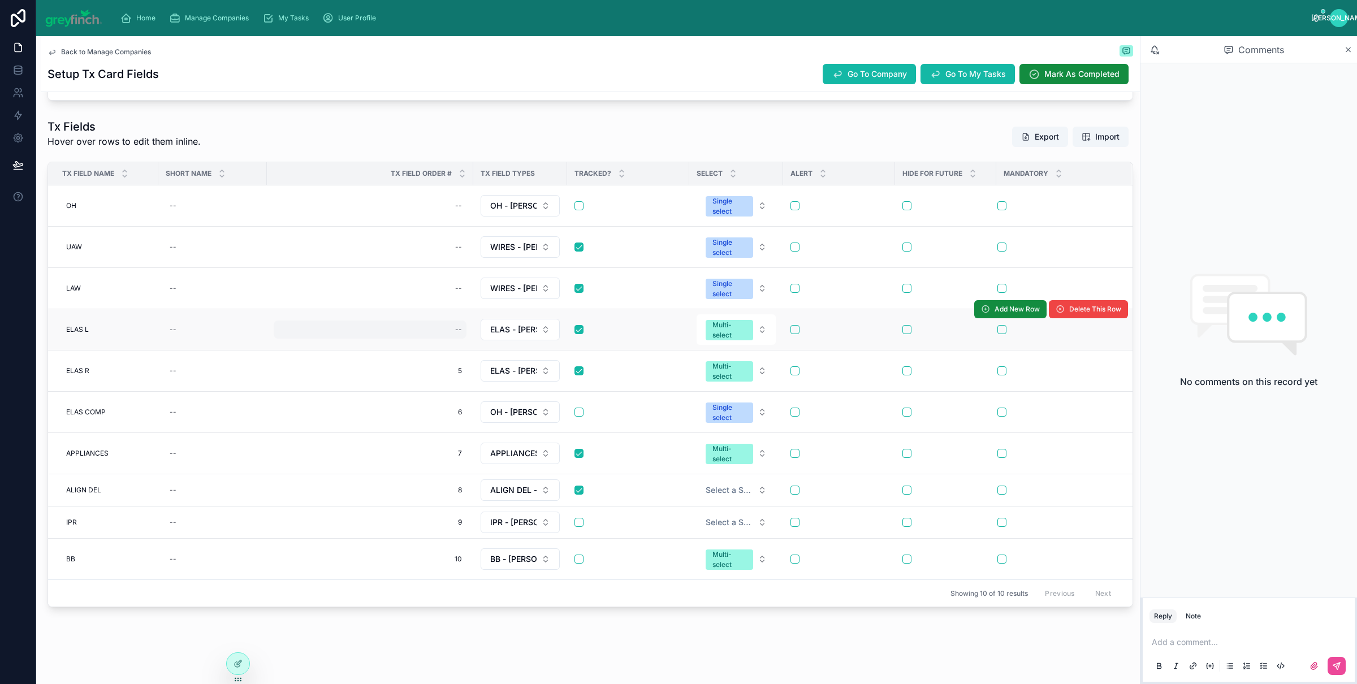
click at [447, 333] on div "--" at bounding box center [370, 330] width 193 height 18
click at [447, 332] on div "--" at bounding box center [370, 330] width 193 height 18
type input "*"
click button "submit" at bounding box center [595, 344] width 14 height 14
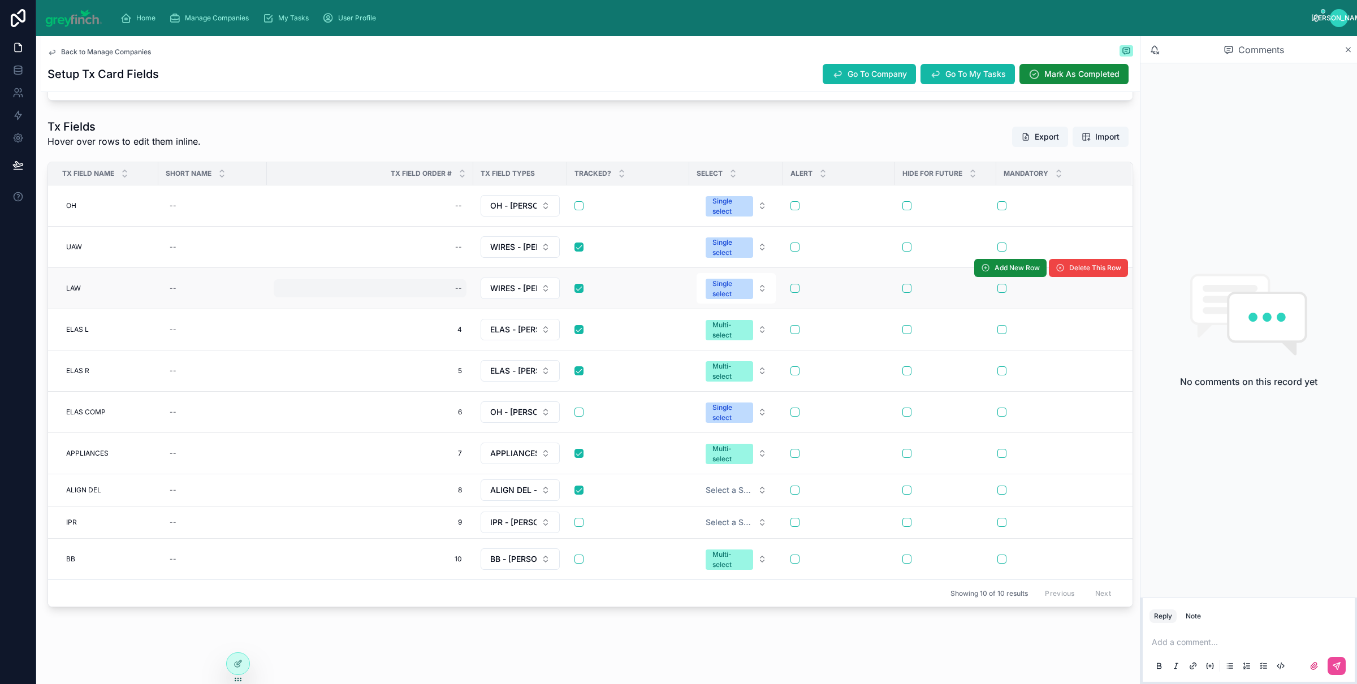
click at [461, 288] on div "--" at bounding box center [458, 288] width 7 height 9
click at [461, 293] on div "--" at bounding box center [370, 288] width 193 height 18
click button "submit" at bounding box center [595, 302] width 14 height 14
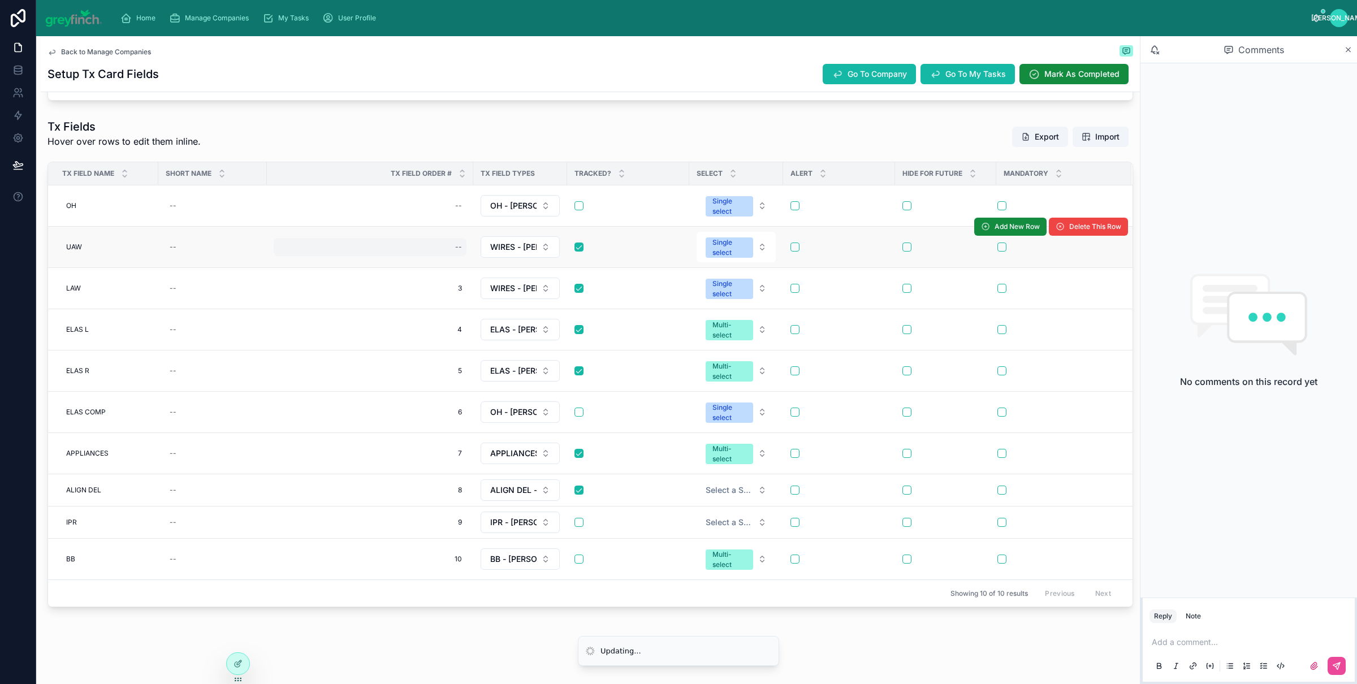
click at [460, 244] on div "--" at bounding box center [458, 247] width 7 height 9
type input "*"
click button "submit" at bounding box center [595, 260] width 14 height 14
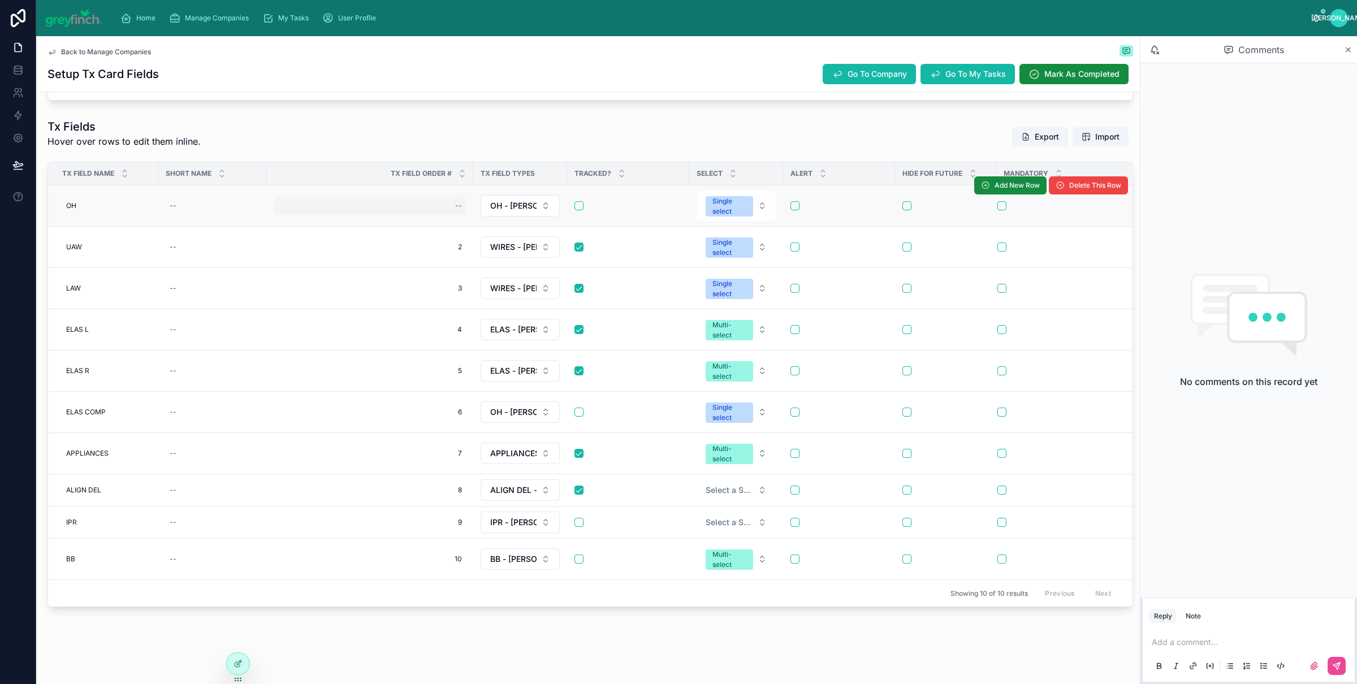
click at [447, 203] on div "--" at bounding box center [370, 206] width 193 height 18
type input "*"
click button "submit" at bounding box center [595, 219] width 14 height 14
click at [447, 204] on span "1" at bounding box center [370, 205] width 184 height 9
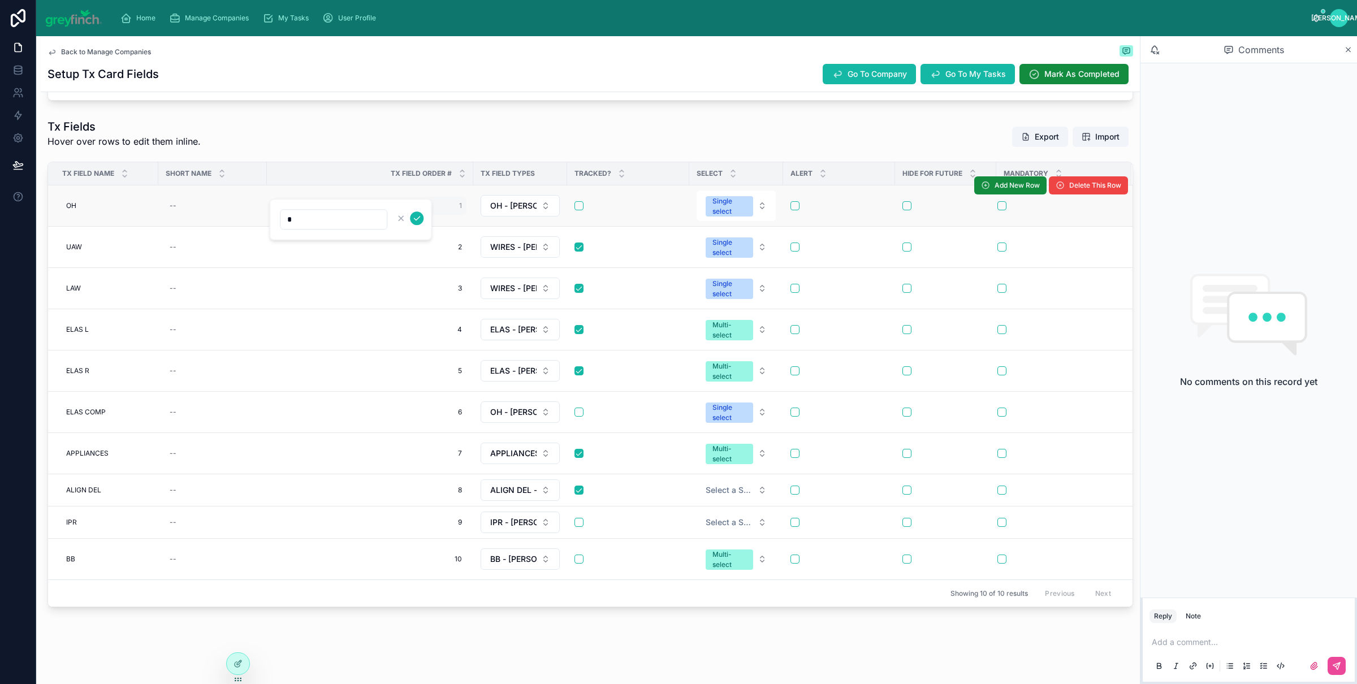
type input "**"
click button "submit" at bounding box center [417, 219] width 14 height 14
click at [446, 238] on div "2 2" at bounding box center [370, 247] width 193 height 18
type input "**"
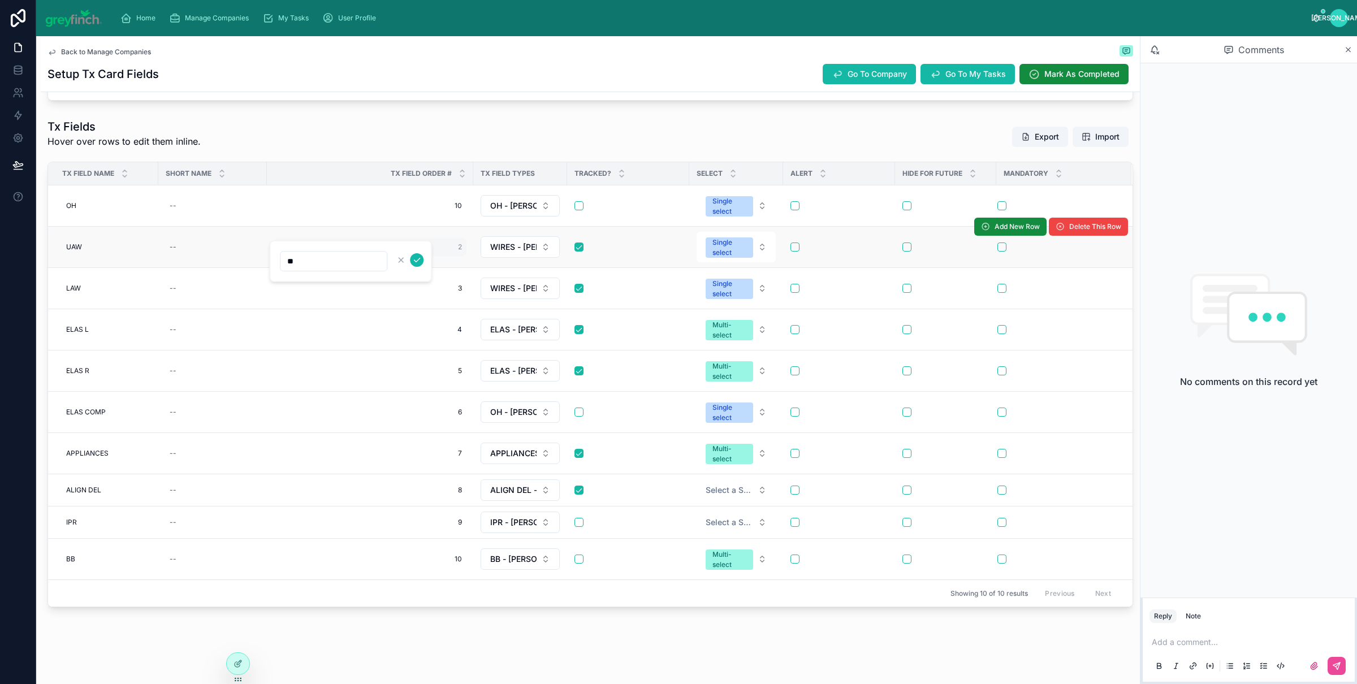
click button "submit" at bounding box center [417, 260] width 14 height 14
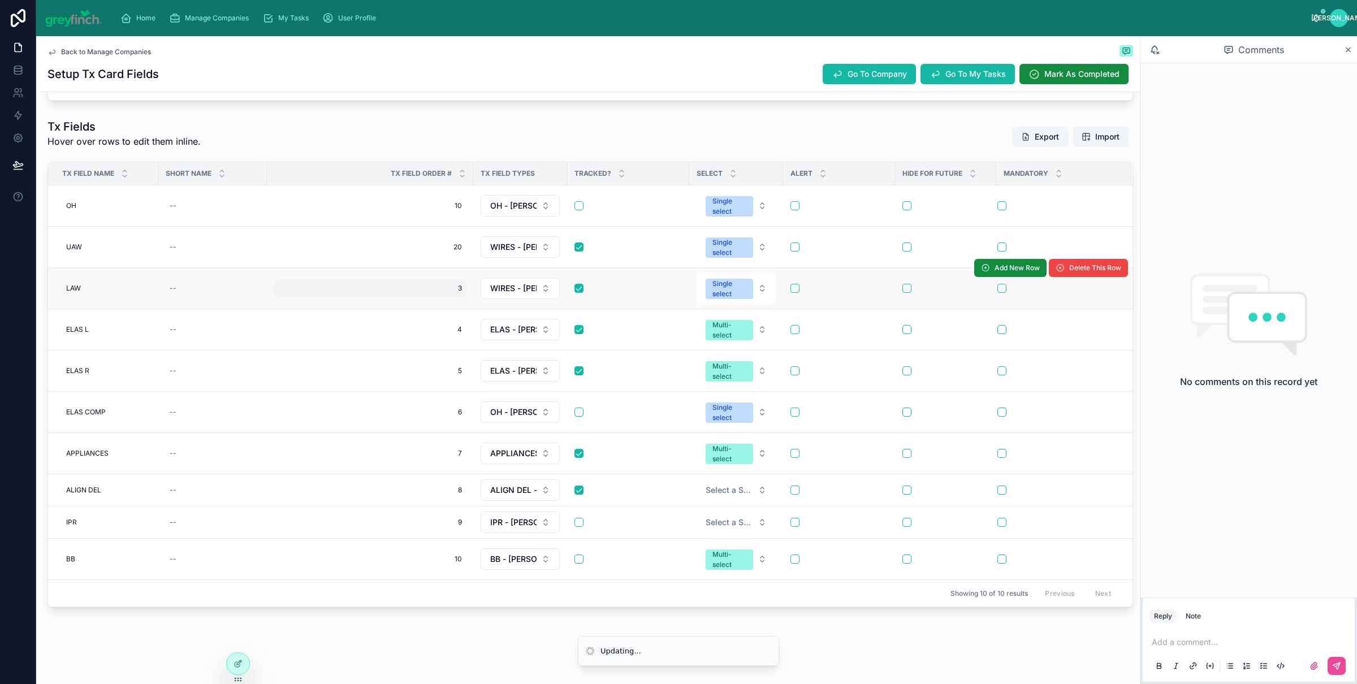
click at [451, 286] on span "3" at bounding box center [370, 288] width 184 height 9
click button "submit" at bounding box center [417, 302] width 14 height 14
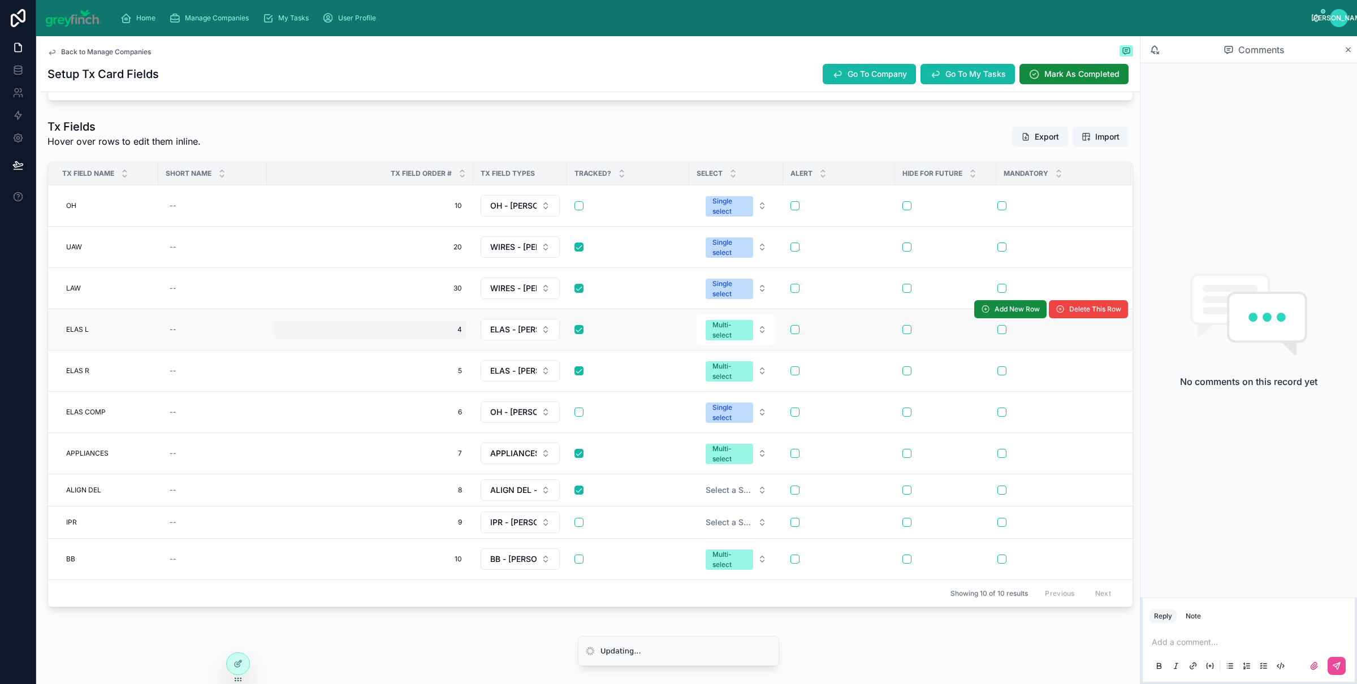
click at [461, 329] on span "4" at bounding box center [370, 329] width 184 height 9
type input "**"
click button "submit" at bounding box center [417, 344] width 14 height 14
click at [455, 374] on div "5 5" at bounding box center [370, 371] width 193 height 18
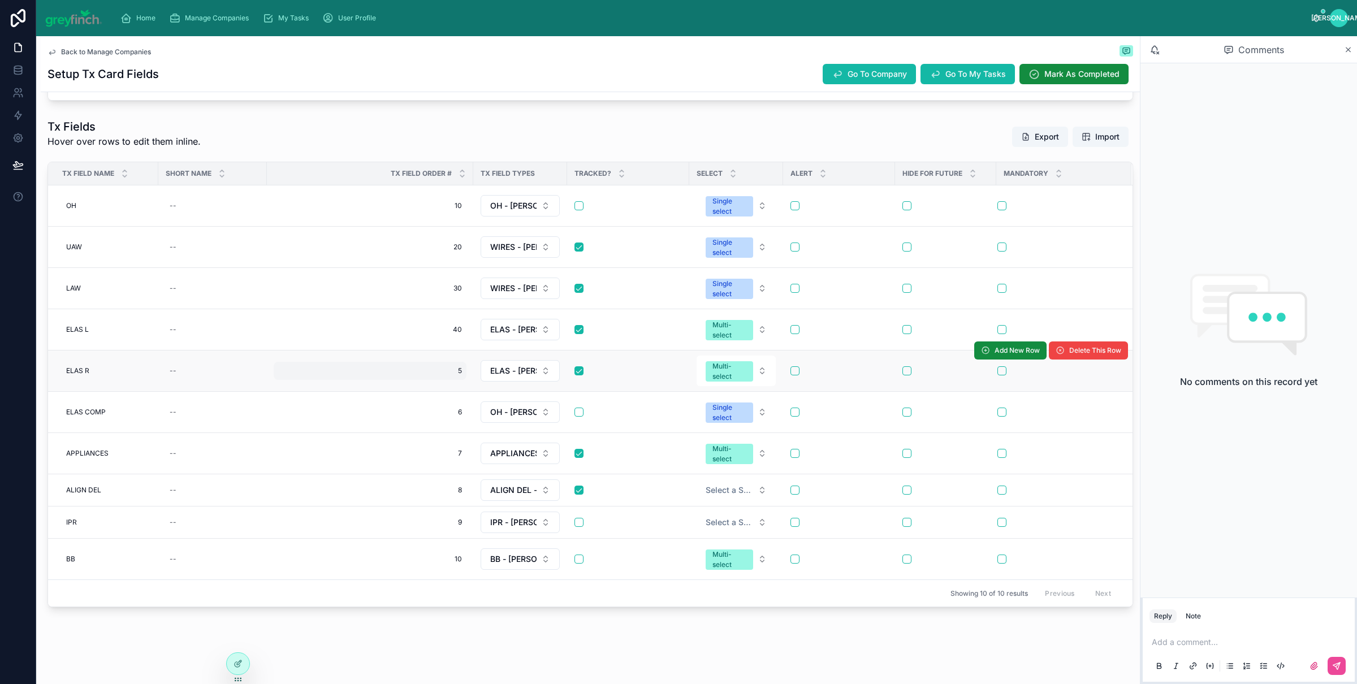
click at [454, 372] on span "5" at bounding box center [370, 370] width 184 height 9
click button "submit" at bounding box center [417, 385] width 14 height 14
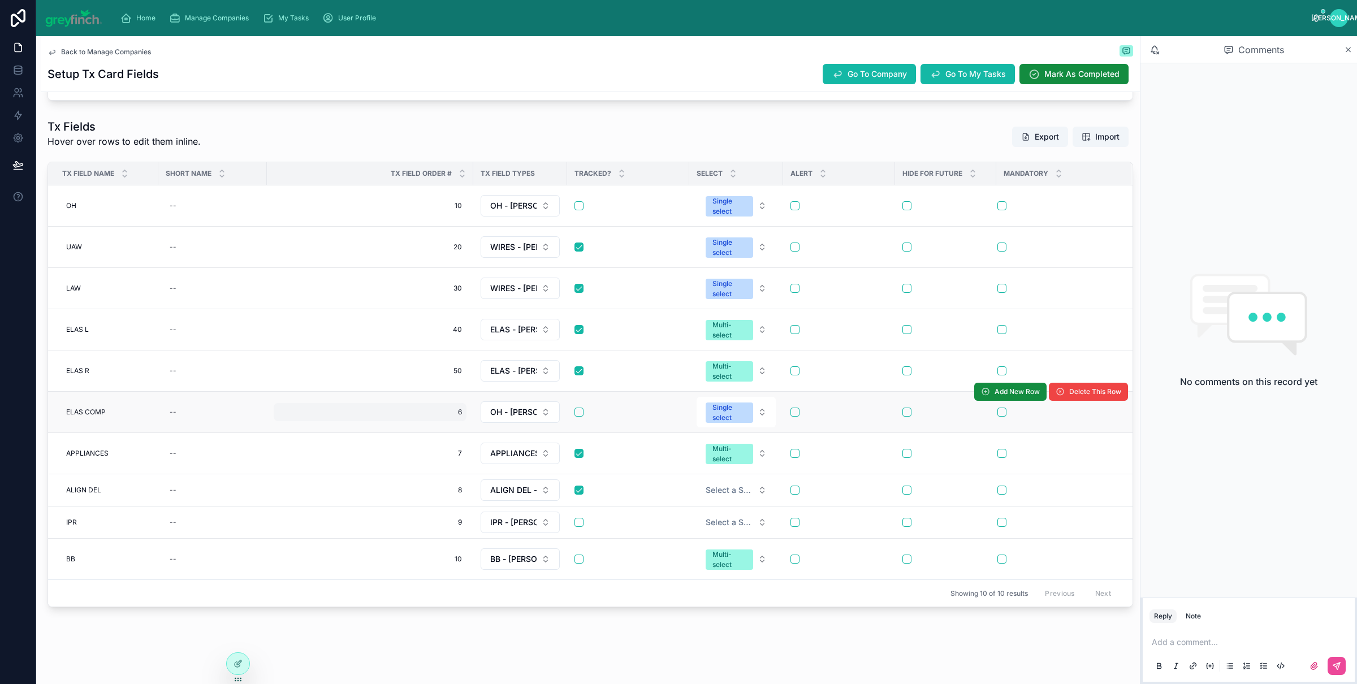
click at [459, 408] on span "6" at bounding box center [370, 412] width 184 height 9
type input "**"
click button "submit" at bounding box center [417, 427] width 14 height 14
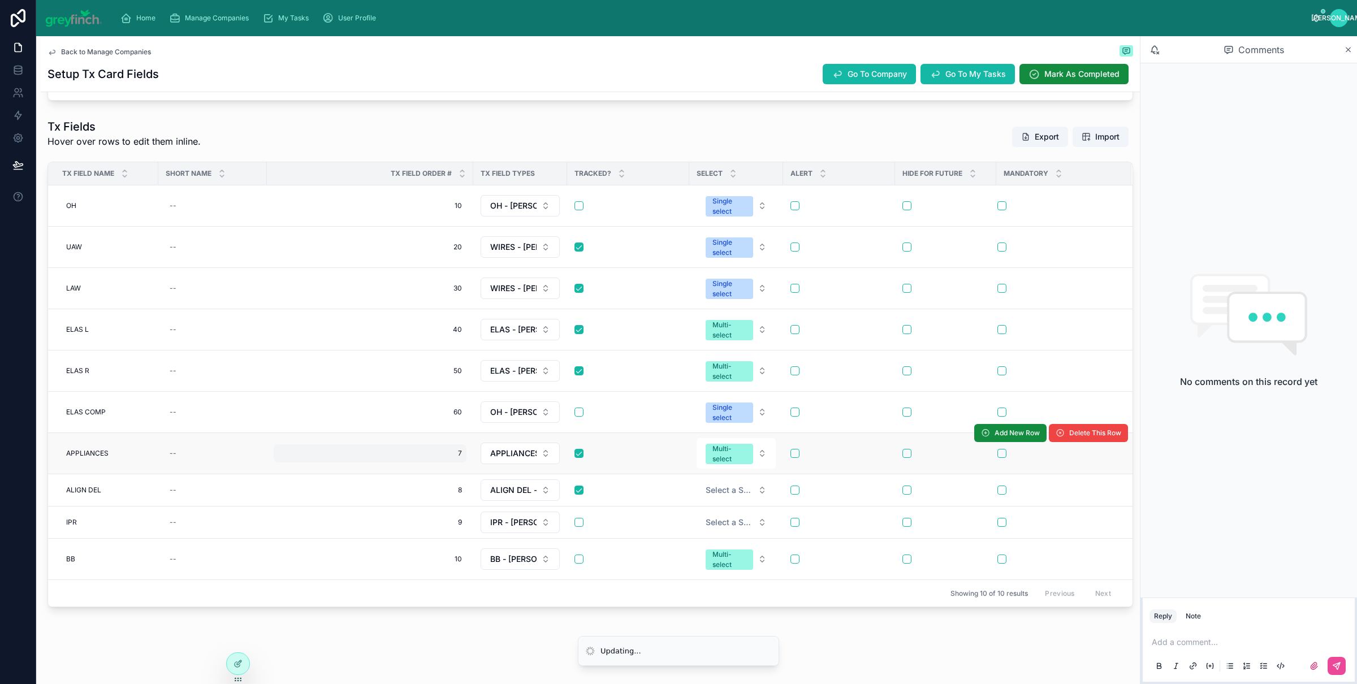
click at [463, 447] on div "7 7" at bounding box center [370, 454] width 193 height 18
type input "**"
click button "submit" at bounding box center [417, 469] width 14 height 14
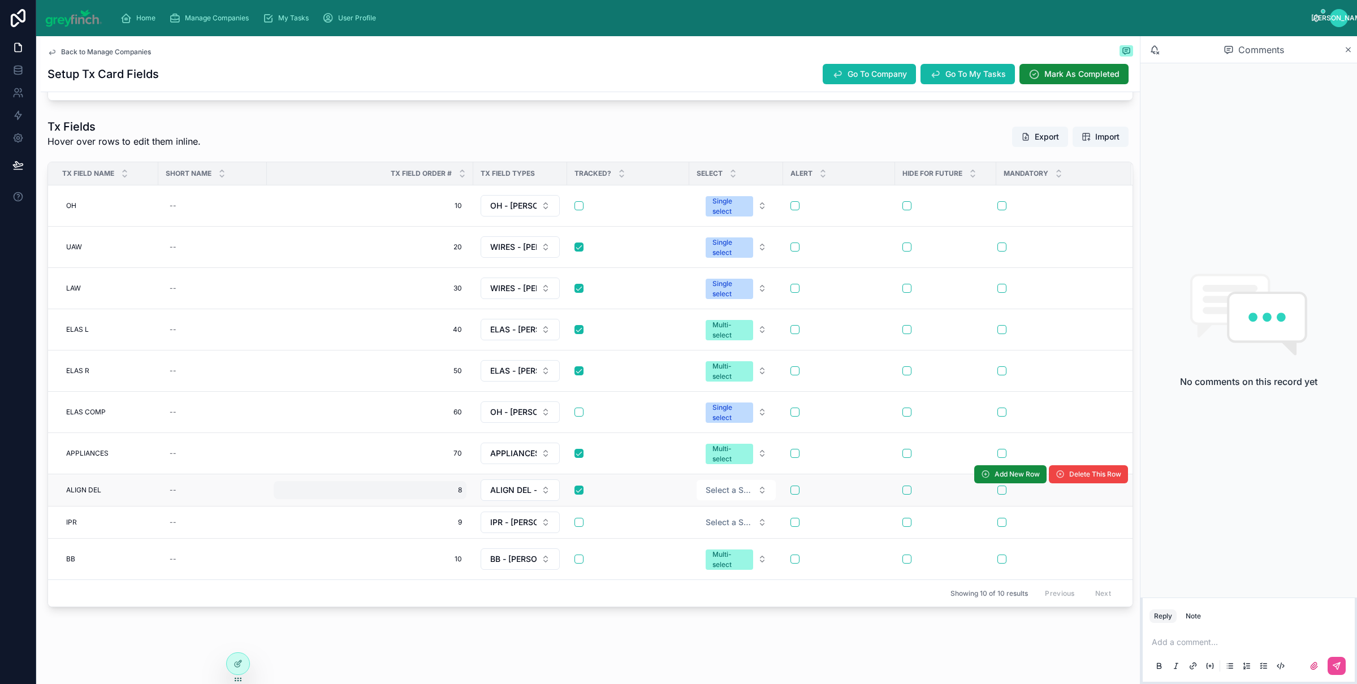
click at [454, 491] on span "8" at bounding box center [370, 490] width 184 height 9
type input "**"
click button "submit" at bounding box center [417, 506] width 14 height 14
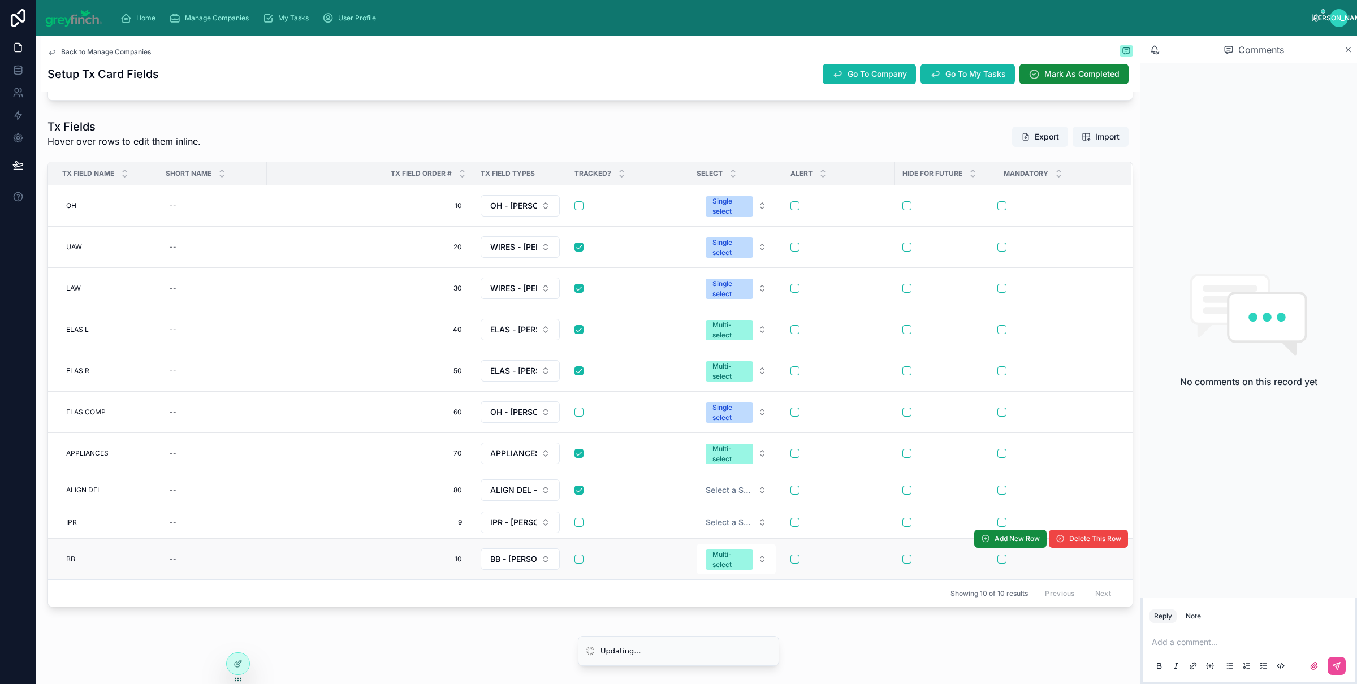
click at [448, 539] on td "10 10" at bounding box center [370, 559] width 206 height 41
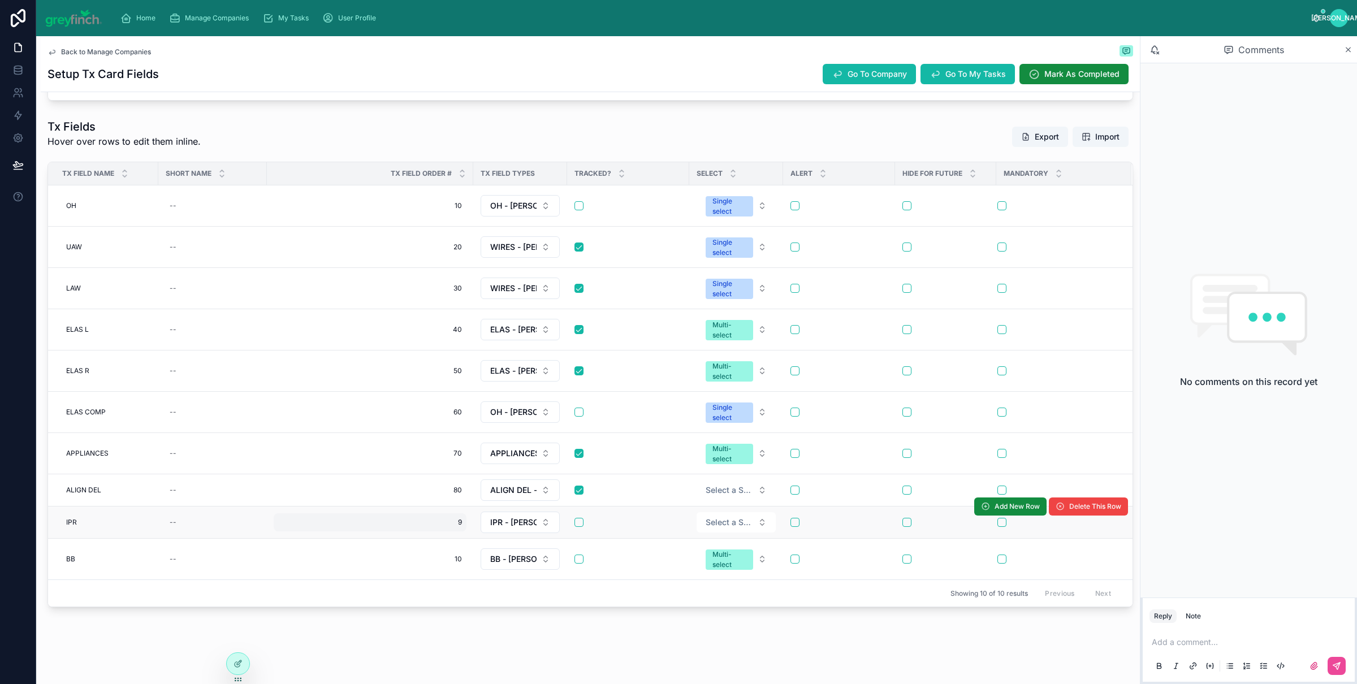
click at [450, 520] on span "9" at bounding box center [370, 522] width 184 height 9
type input "**"
click at [450, 520] on span "9" at bounding box center [370, 522] width 184 height 9
click button "submit" at bounding box center [417, 538] width 14 height 14
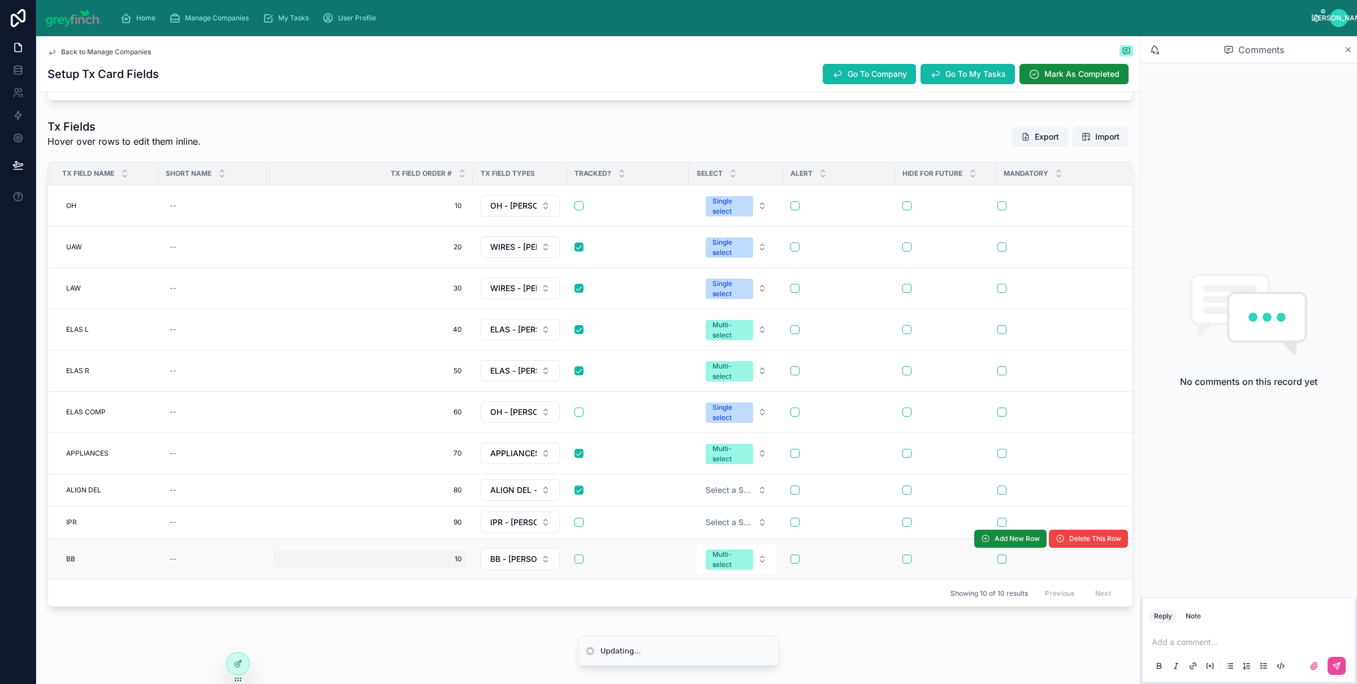
click at [447, 561] on span "10" at bounding box center [370, 559] width 184 height 9
type input "***"
click button "submit" at bounding box center [417, 576] width 14 height 14
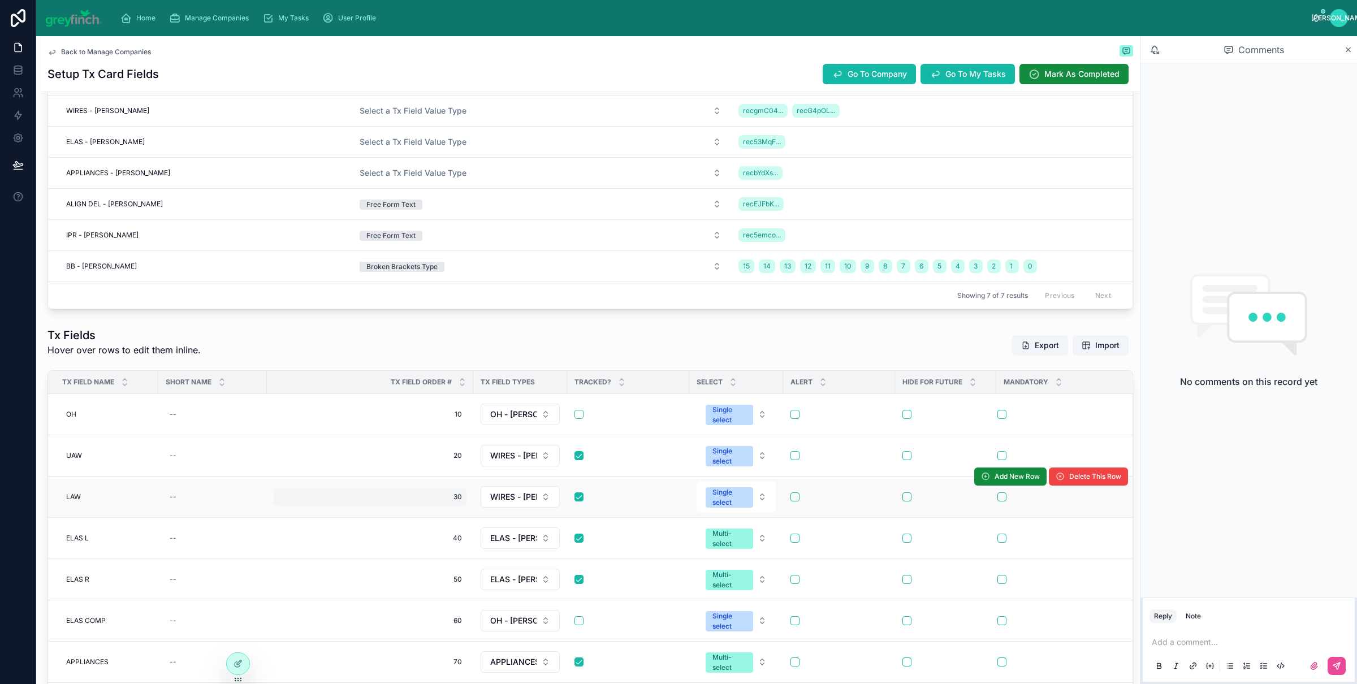
scroll to position [315, 0]
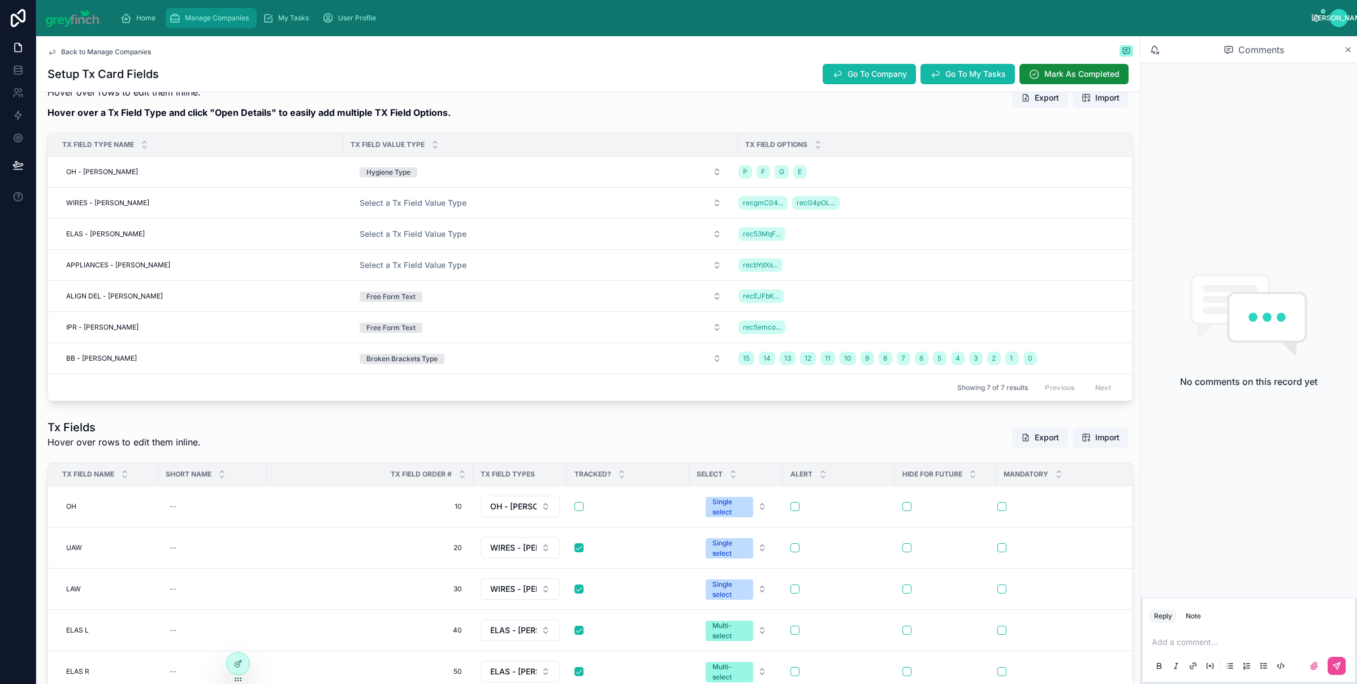
click at [208, 19] on span "Manage Companies" at bounding box center [217, 18] width 64 height 9
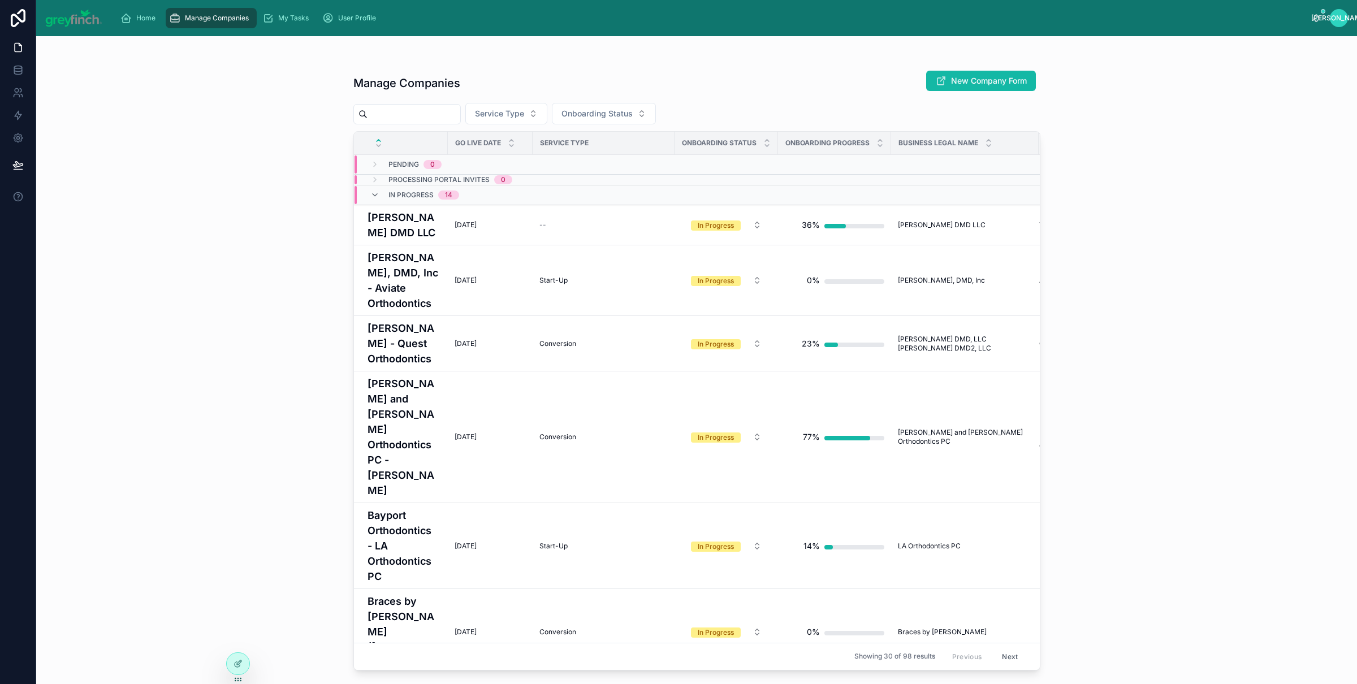
click at [397, 127] on div "Manage Companies New Company Form Service Type Onboarding Status Go Live Date S…" at bounding box center [696, 366] width 687 height 607
click at [402, 118] on input "text" at bounding box center [414, 114] width 93 height 16
type input "*"
type input "******"
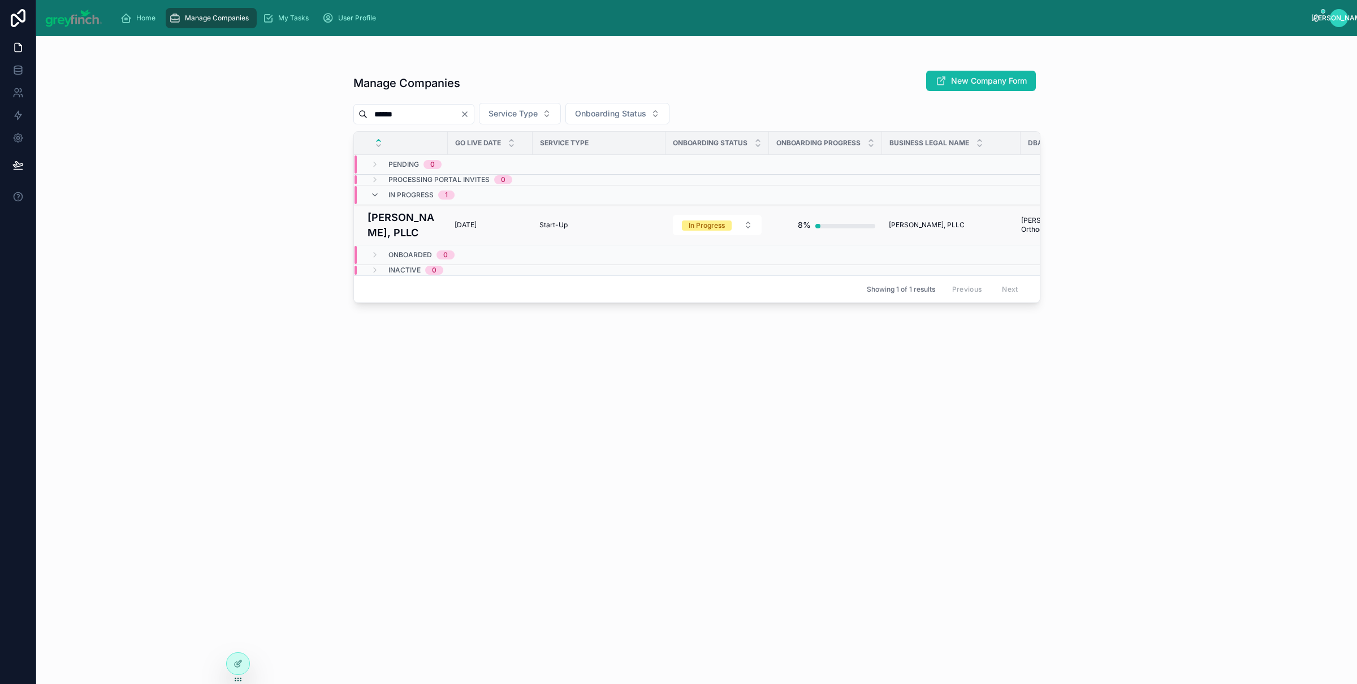
click at [379, 237] on h4 "[PERSON_NAME], PLLC" at bounding box center [405, 225] width 74 height 31
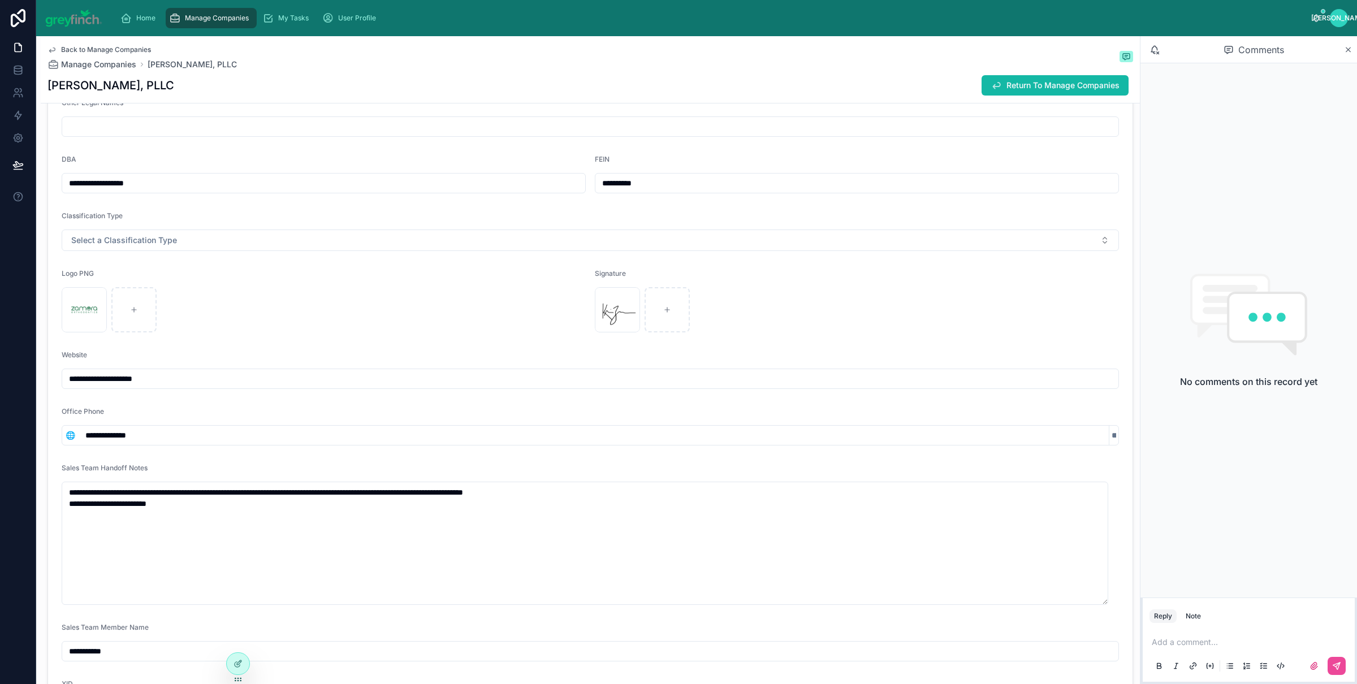
scroll to position [273, 0]
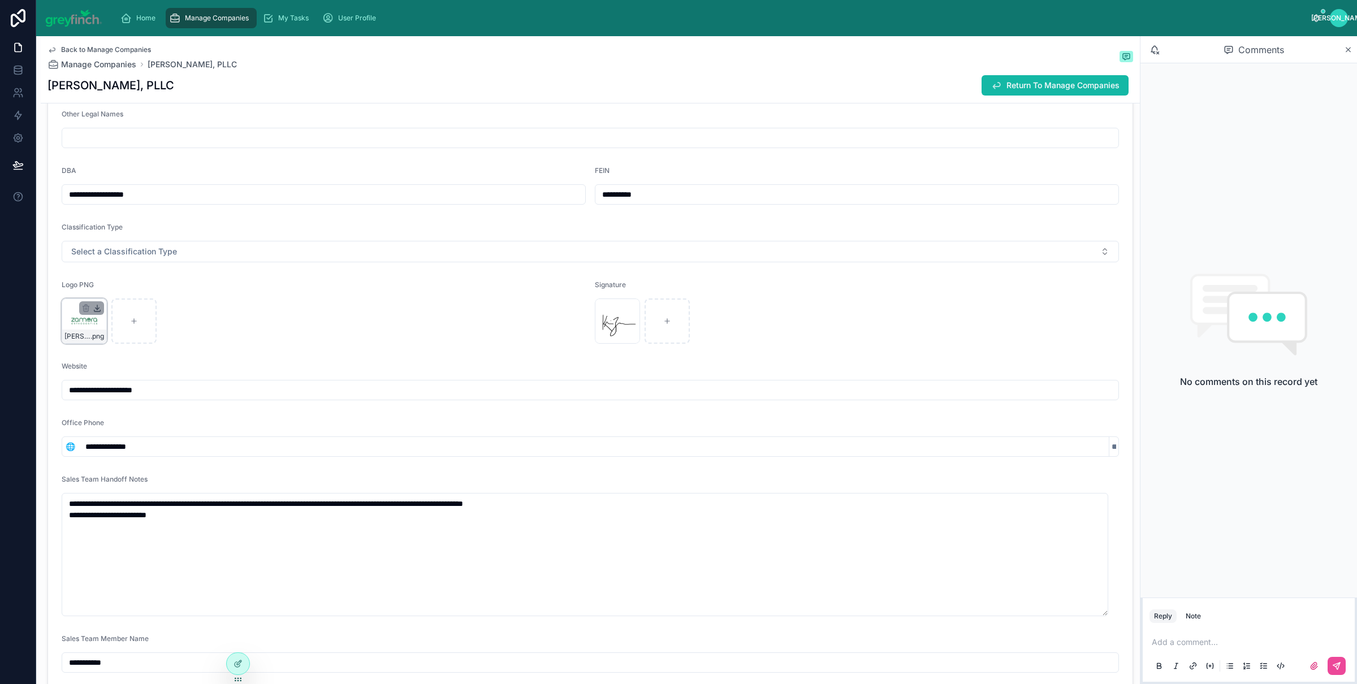
click at [98, 311] on icon at bounding box center [97, 308] width 9 height 9
click at [626, 307] on icon at bounding box center [630, 308] width 9 height 9
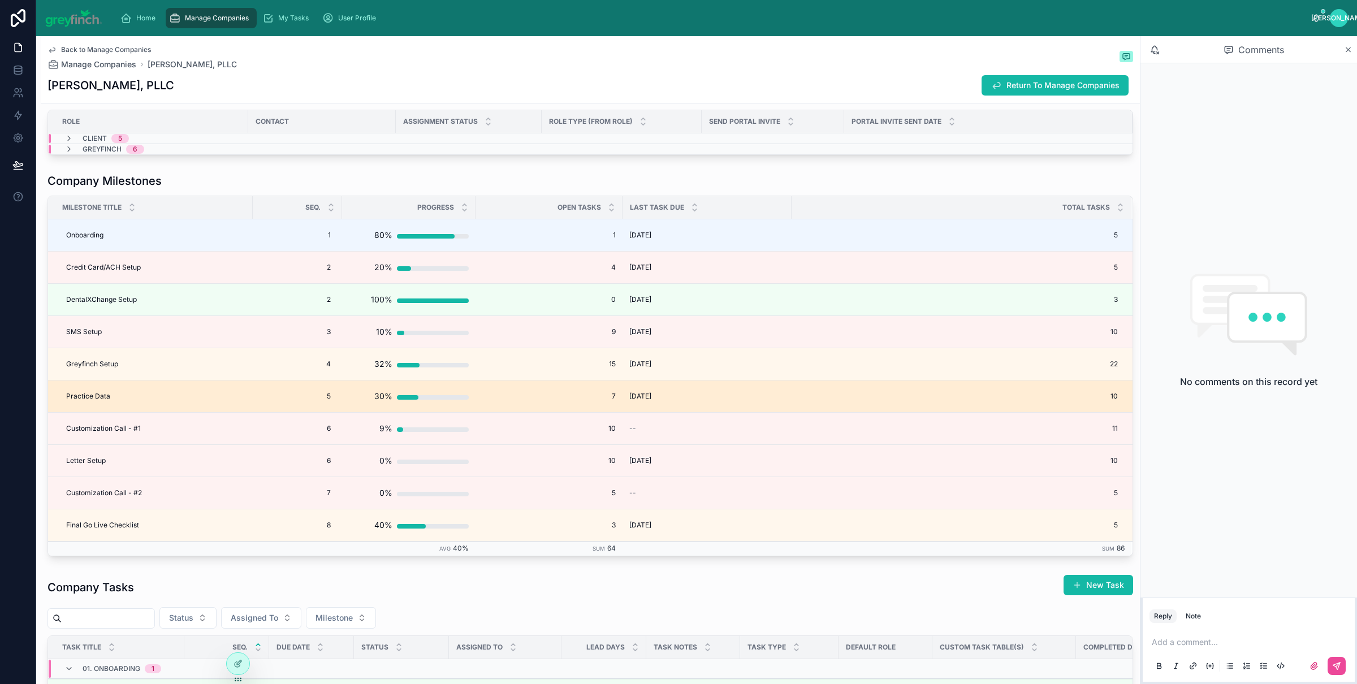
scroll to position [2845, 0]
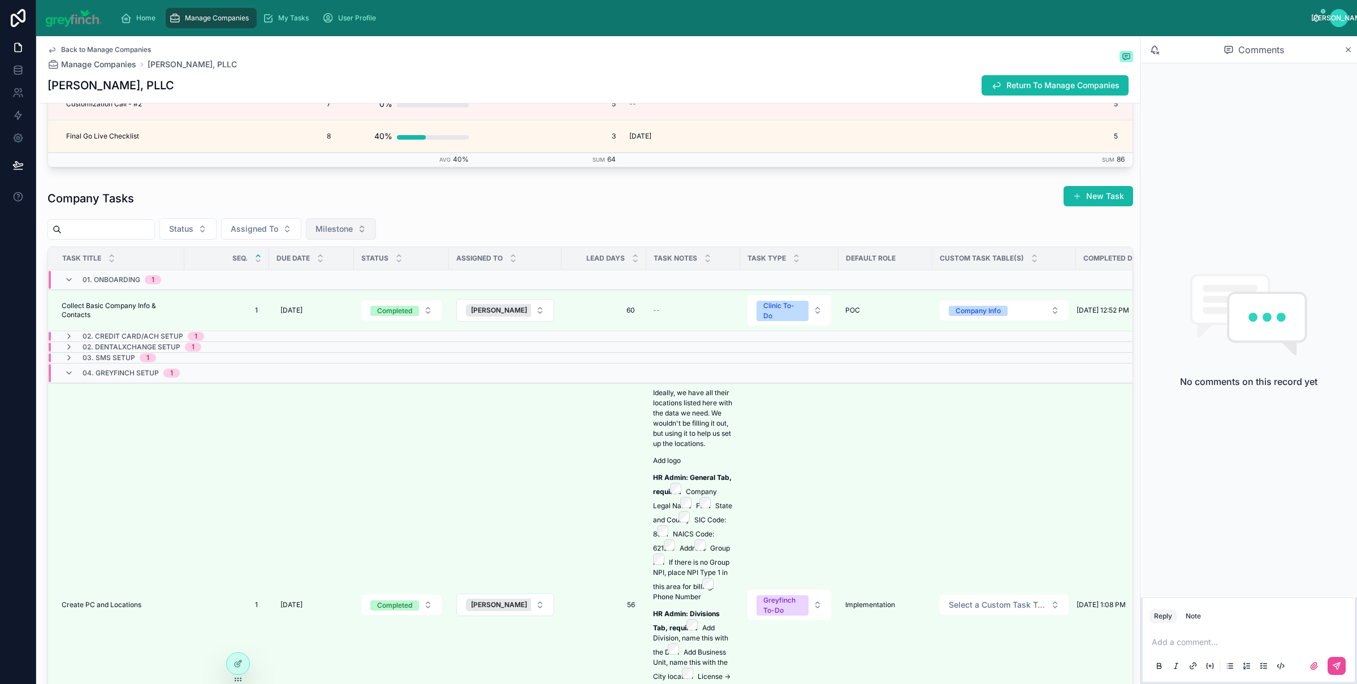
click at [321, 227] on button "Milestone" at bounding box center [341, 228] width 70 height 21
click at [289, 234] on button "Assigned To" at bounding box center [261, 228] width 80 height 21
click at [243, 273] on div "[PERSON_NAME]" at bounding box center [273, 280] width 136 height 18
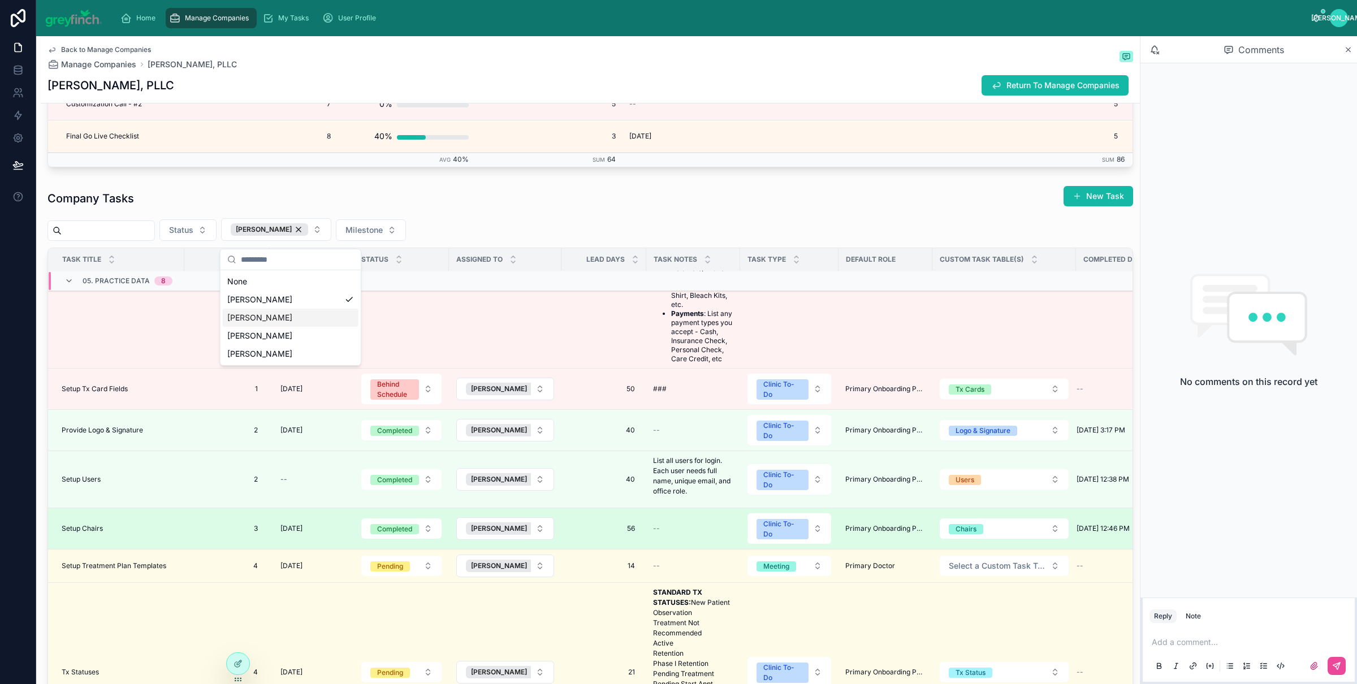
scroll to position [374, 0]
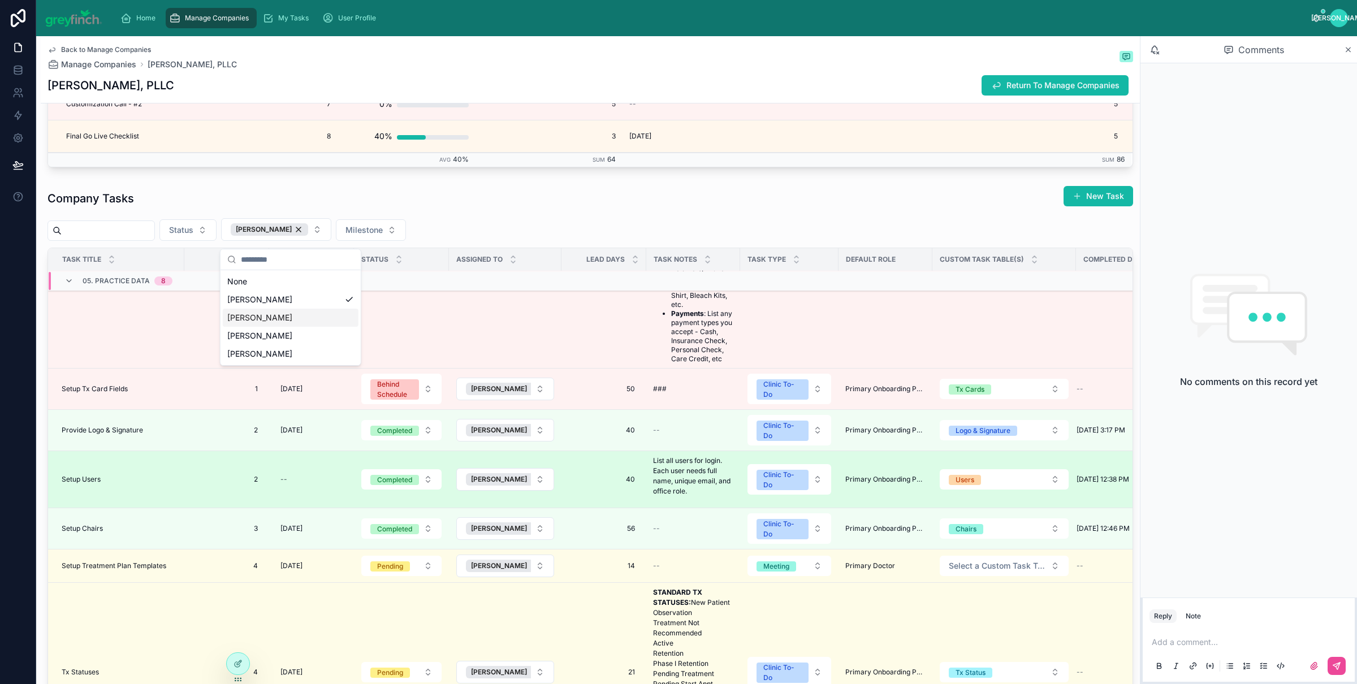
click at [118, 458] on td "Setup Users Setup Users" at bounding box center [116, 479] width 136 height 57
click at [137, 475] on div "Setup Users Setup Users" at bounding box center [120, 479] width 116 height 9
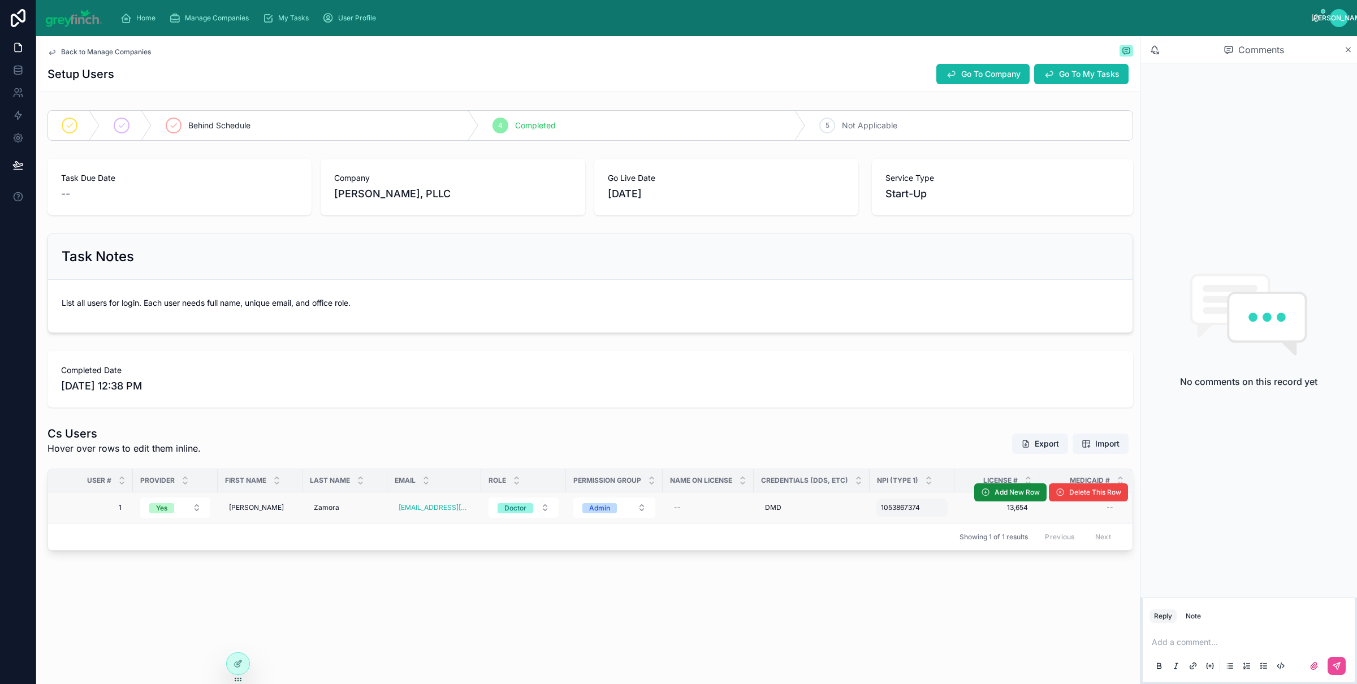
click at [899, 511] on span "1053867374" at bounding box center [900, 507] width 39 height 9
click at [899, 511] on div "**********" at bounding box center [953, 526] width 163 height 42
click at [905, 523] on input "**********" at bounding box center [935, 526] width 107 height 16
click at [882, 353] on div "Completed Date 7/16/2025 12:38 PM" at bounding box center [591, 379] width 1086 height 57
click at [938, 73] on button "Go To Company" at bounding box center [983, 74] width 93 height 20
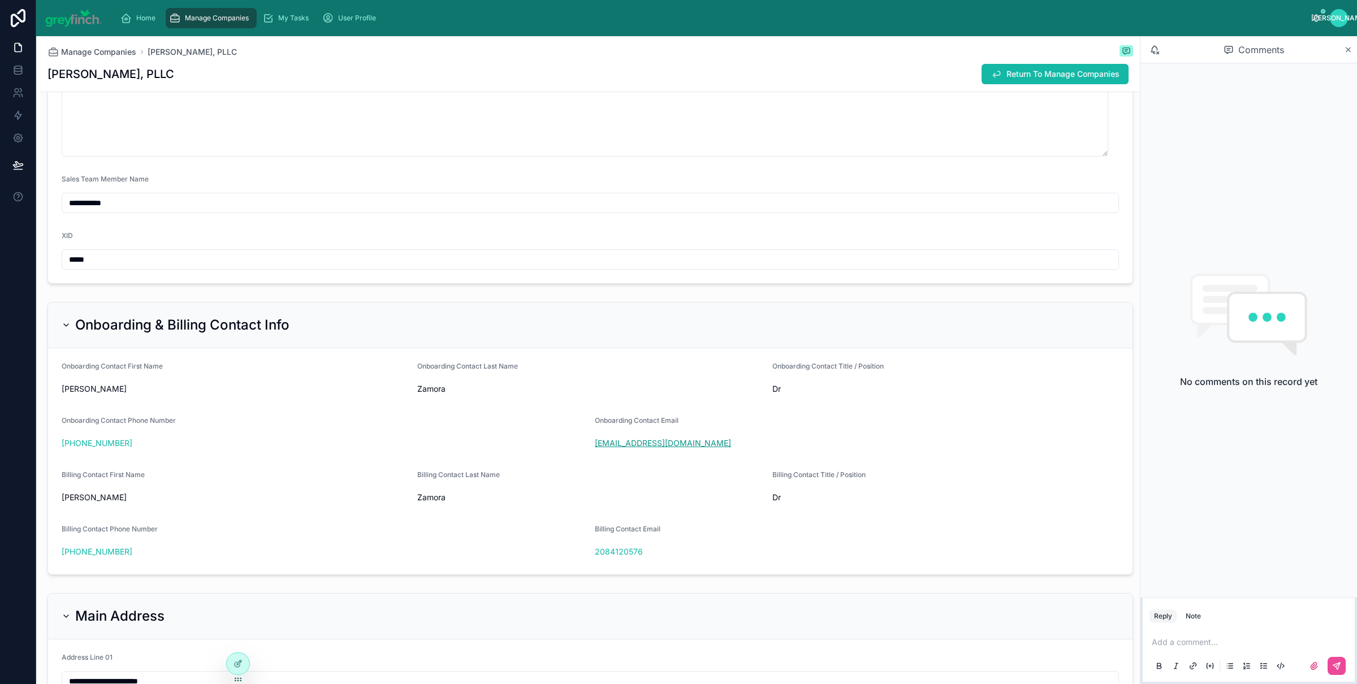
scroll to position [787, 0]
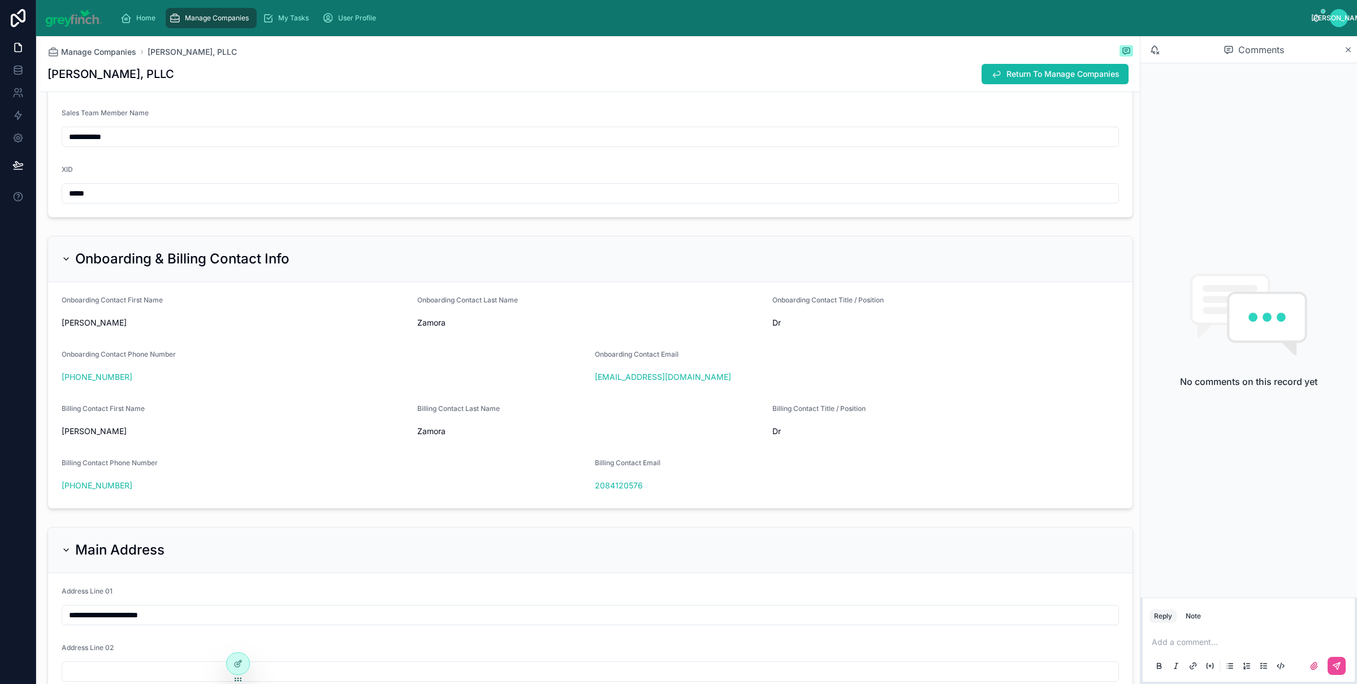
copy link "[EMAIL_ADDRESS][DOMAIN_NAME]"
drag, startPoint x: 739, startPoint y: 376, endPoint x: 587, endPoint y: 381, distance: 152.2
click at [587, 381] on form "Onboarding Contact First Name Kristopher Onboarding Contact Last Name Zamora On…" at bounding box center [590, 395] width 1085 height 226
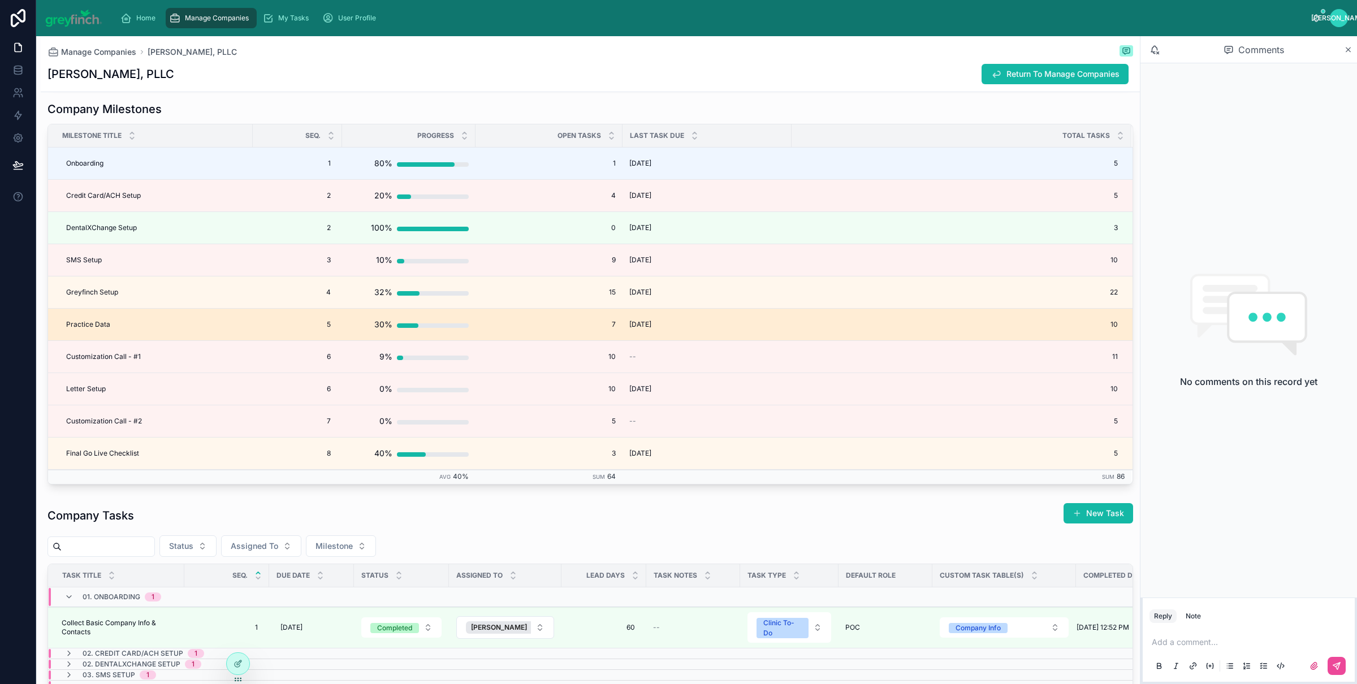
scroll to position [2595, 0]
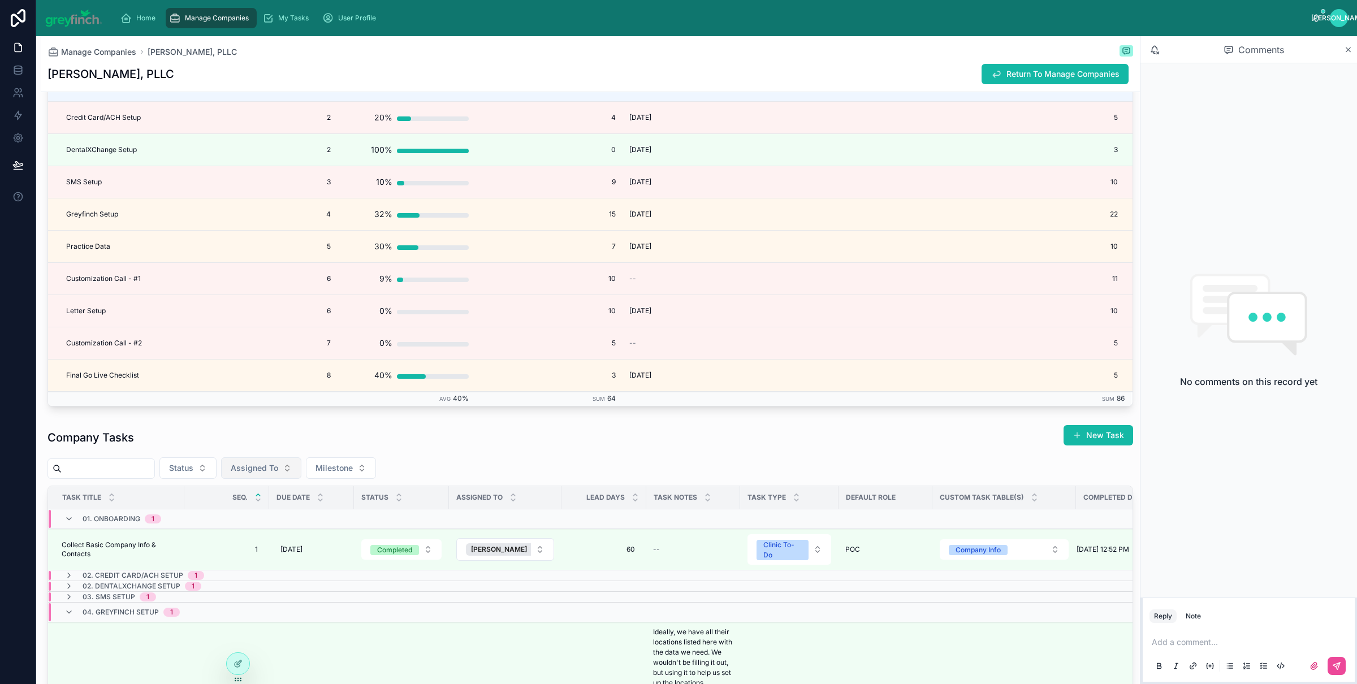
click at [277, 470] on span "Assigned To" at bounding box center [255, 468] width 48 height 11
click at [253, 516] on span "[PERSON_NAME]" at bounding box center [242, 519] width 65 height 11
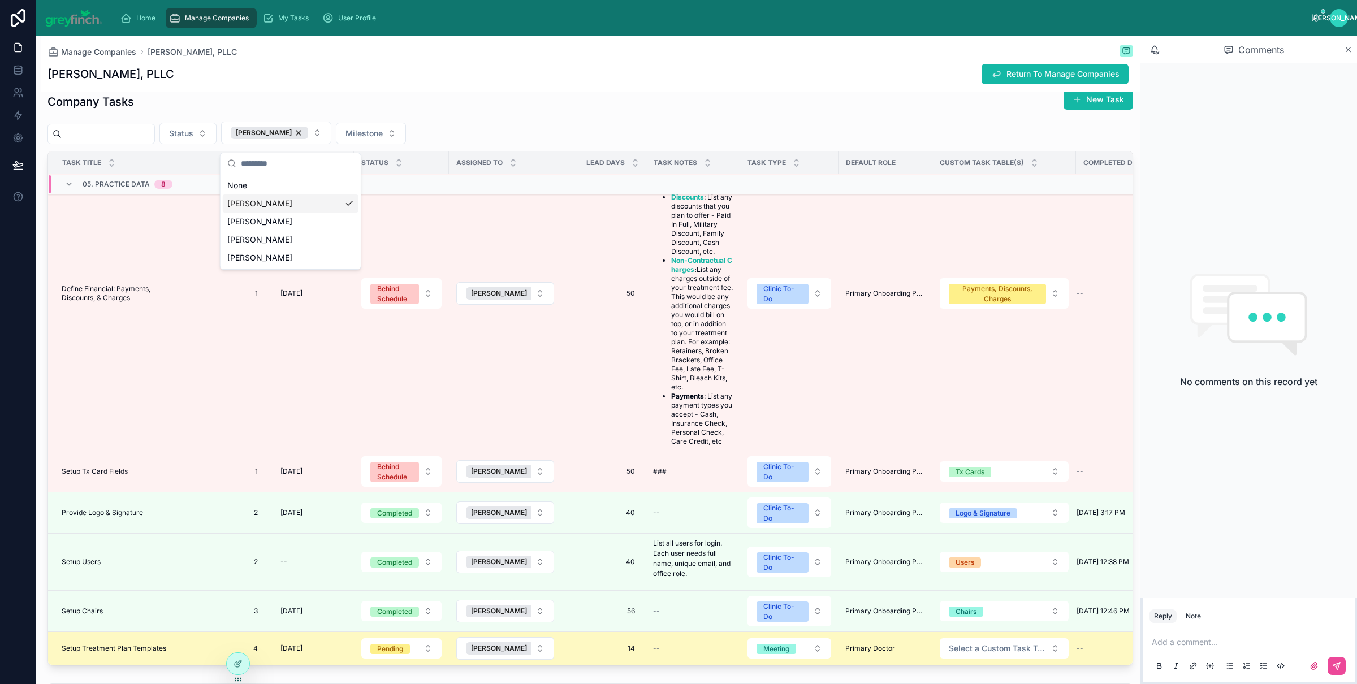
scroll to position [279, 0]
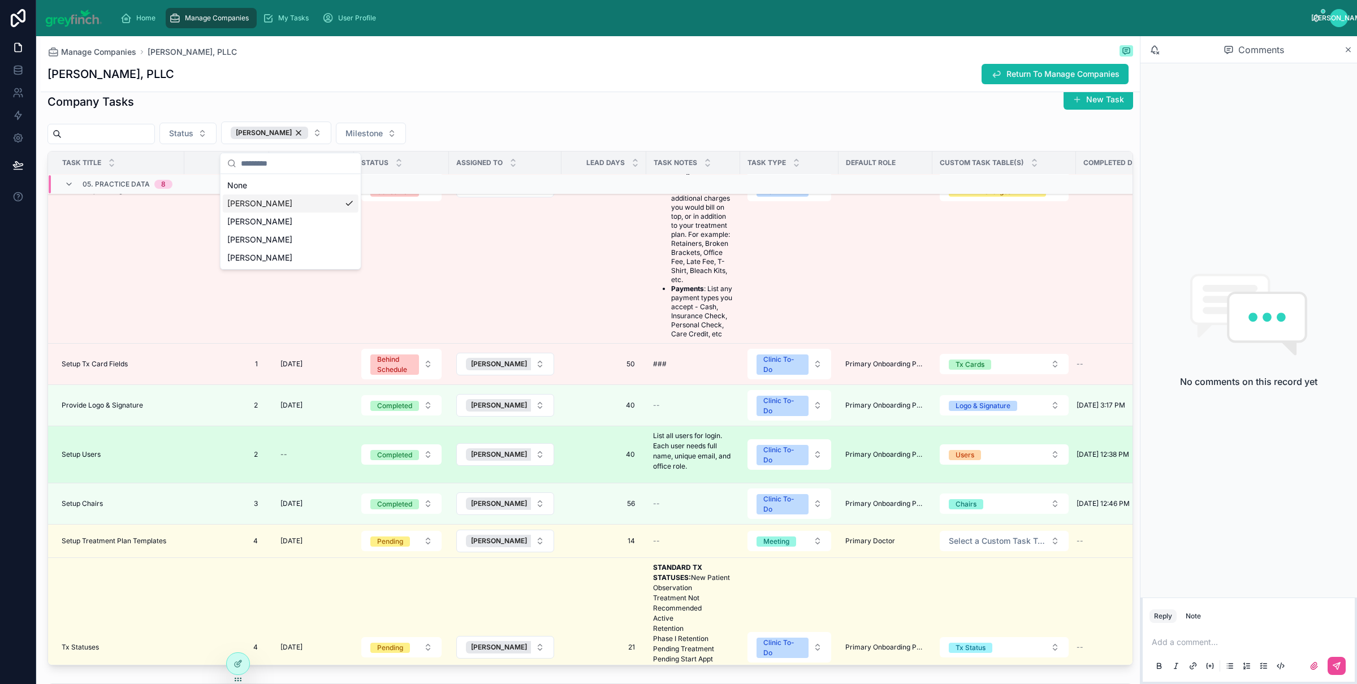
click at [85, 467] on td "Setup Users Setup Users" at bounding box center [116, 454] width 136 height 57
click at [83, 459] on span "Setup Users" at bounding box center [81, 454] width 39 height 9
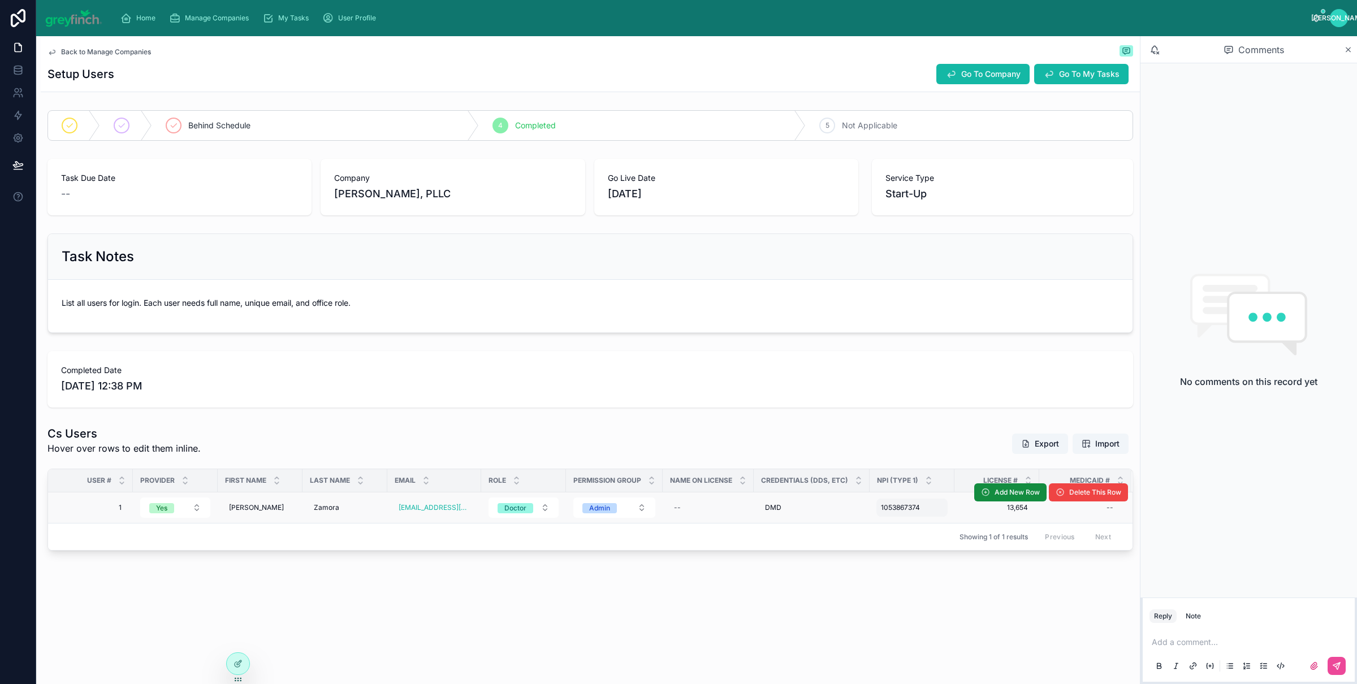
click at [900, 511] on span "1053867374" at bounding box center [900, 507] width 39 height 9
click at [899, 511] on div "**********" at bounding box center [953, 526] width 163 height 42
click at [907, 521] on input "**********" at bounding box center [935, 526] width 107 height 16
click at [779, 572] on div "Back to Manage Companies Setup Users Go To Company Go To My Tasks Behind Schedu…" at bounding box center [590, 332] width 1099 height 592
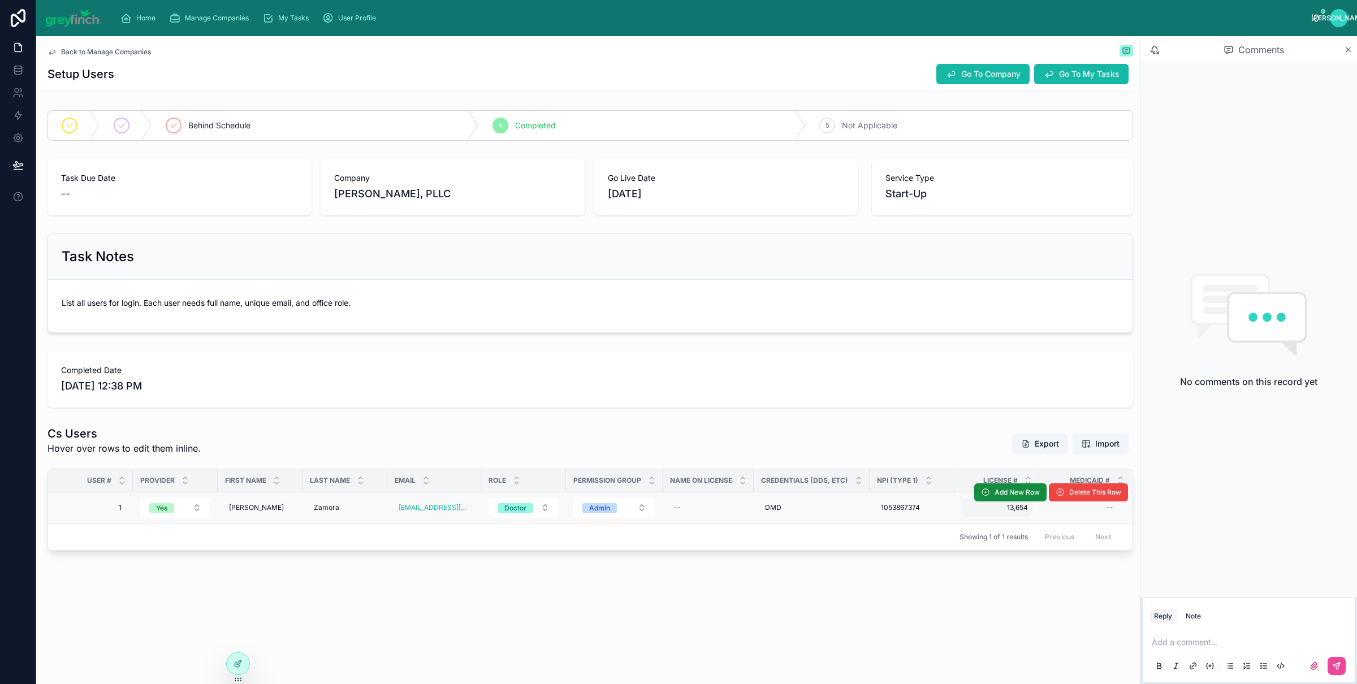
click at [1002, 516] on div "13,654 13,654" at bounding box center [996, 508] width 71 height 18
click at [969, 57] on div "Back to Manage Companies" at bounding box center [591, 52] width 1086 height 14
click at [967, 67] on button "Go To Company" at bounding box center [983, 74] width 93 height 20
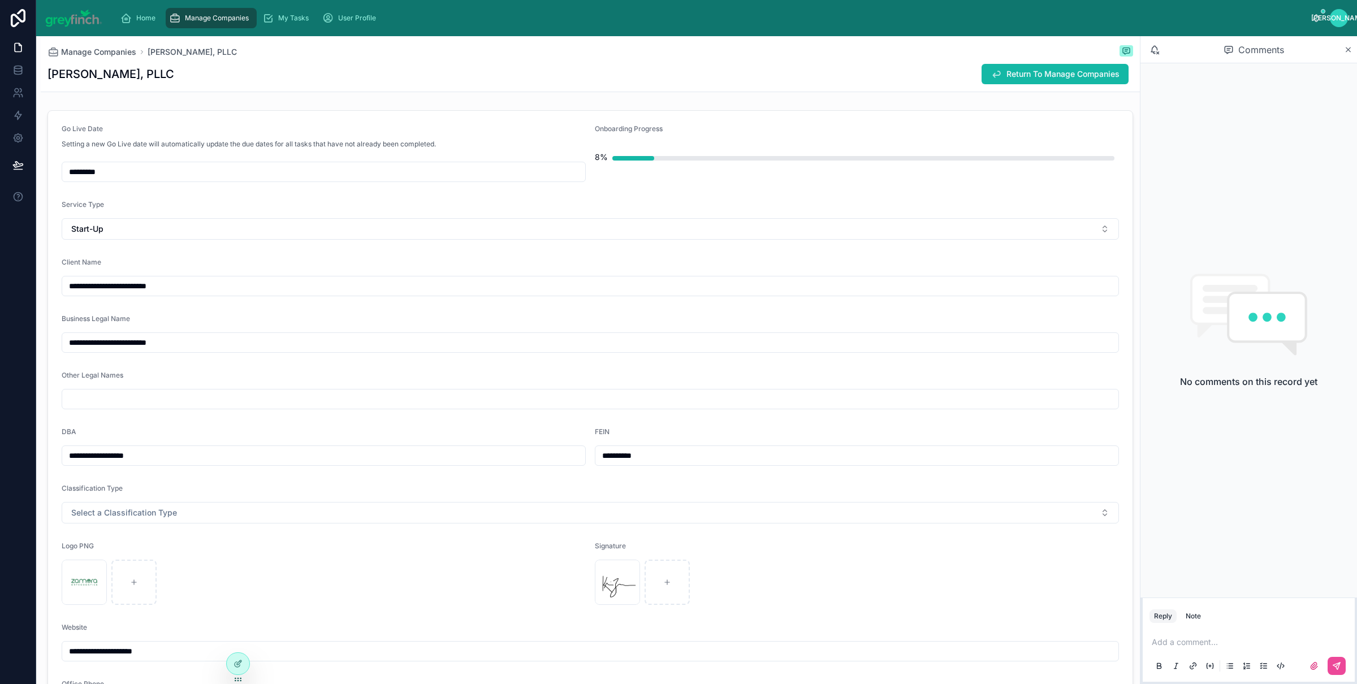
click at [631, 453] on input "**********" at bounding box center [857, 456] width 523 height 16
click at [206, 456] on input "**********" at bounding box center [323, 456] width 523 height 16
click at [199, 457] on input "**********" at bounding box center [323, 456] width 523 height 16
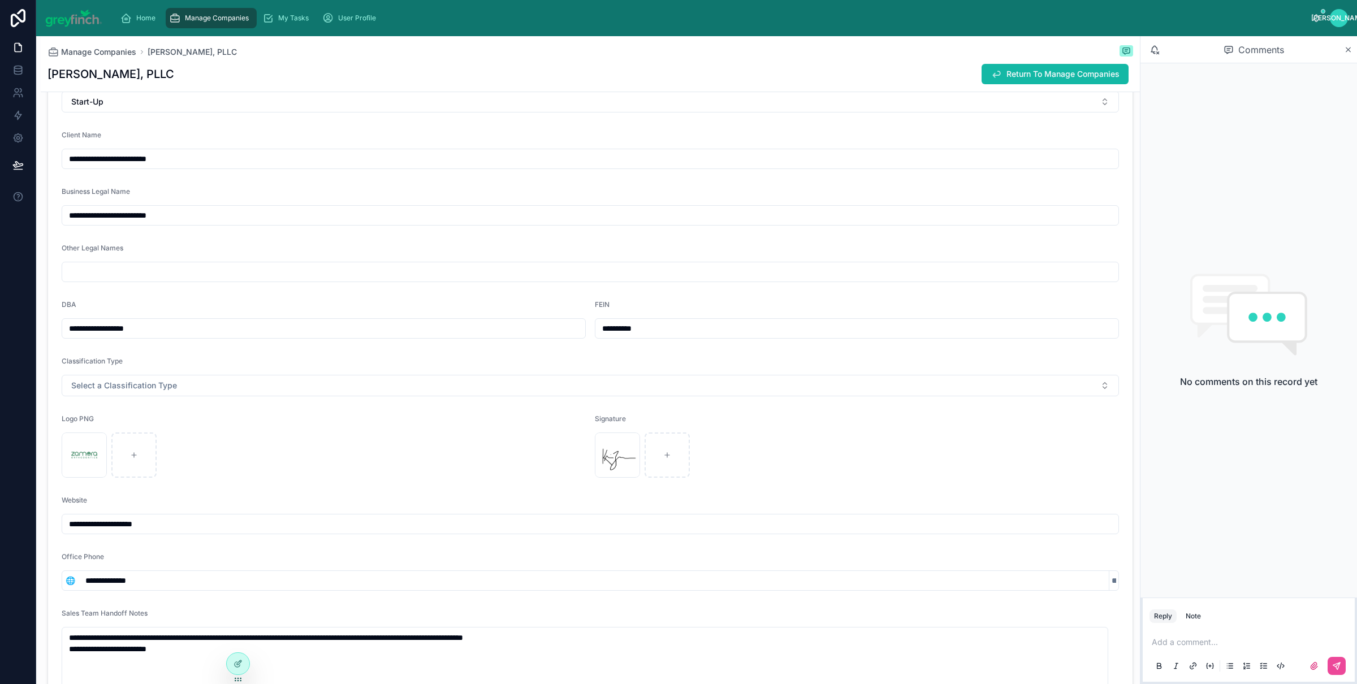
scroll to position [298, 0]
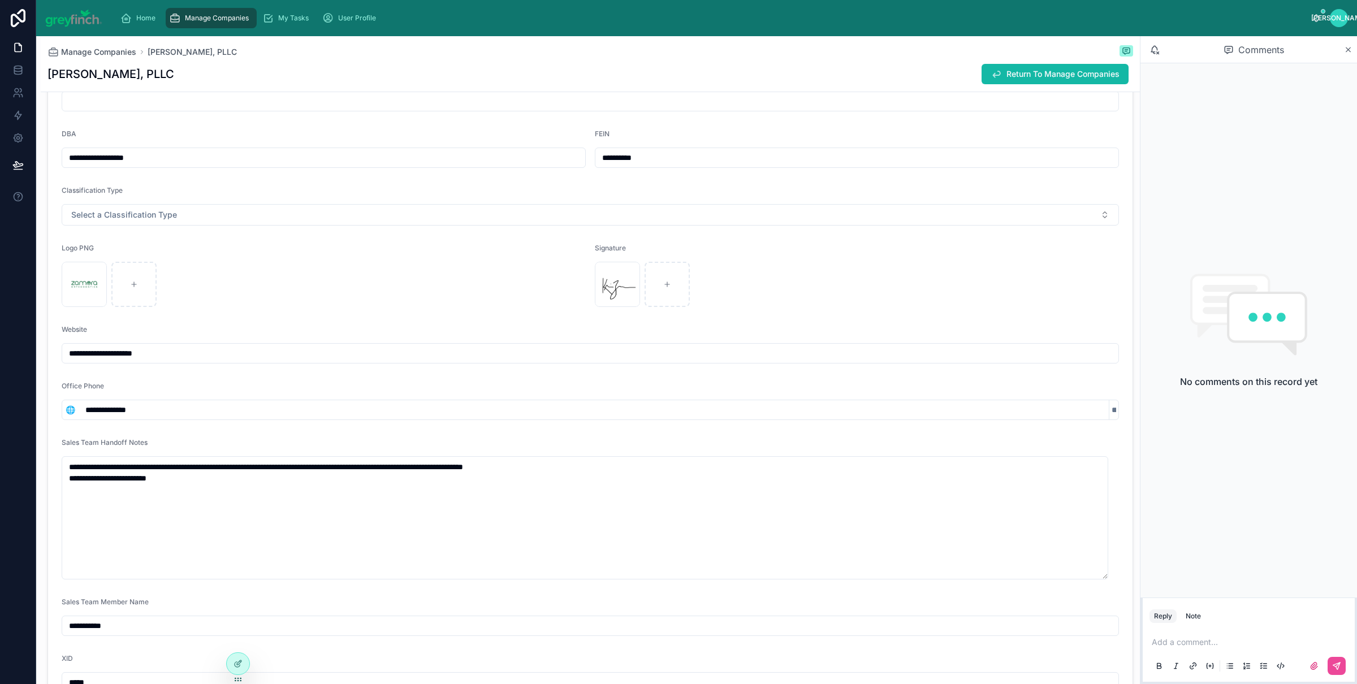
click at [123, 407] on input "**********" at bounding box center [594, 410] width 1030 height 16
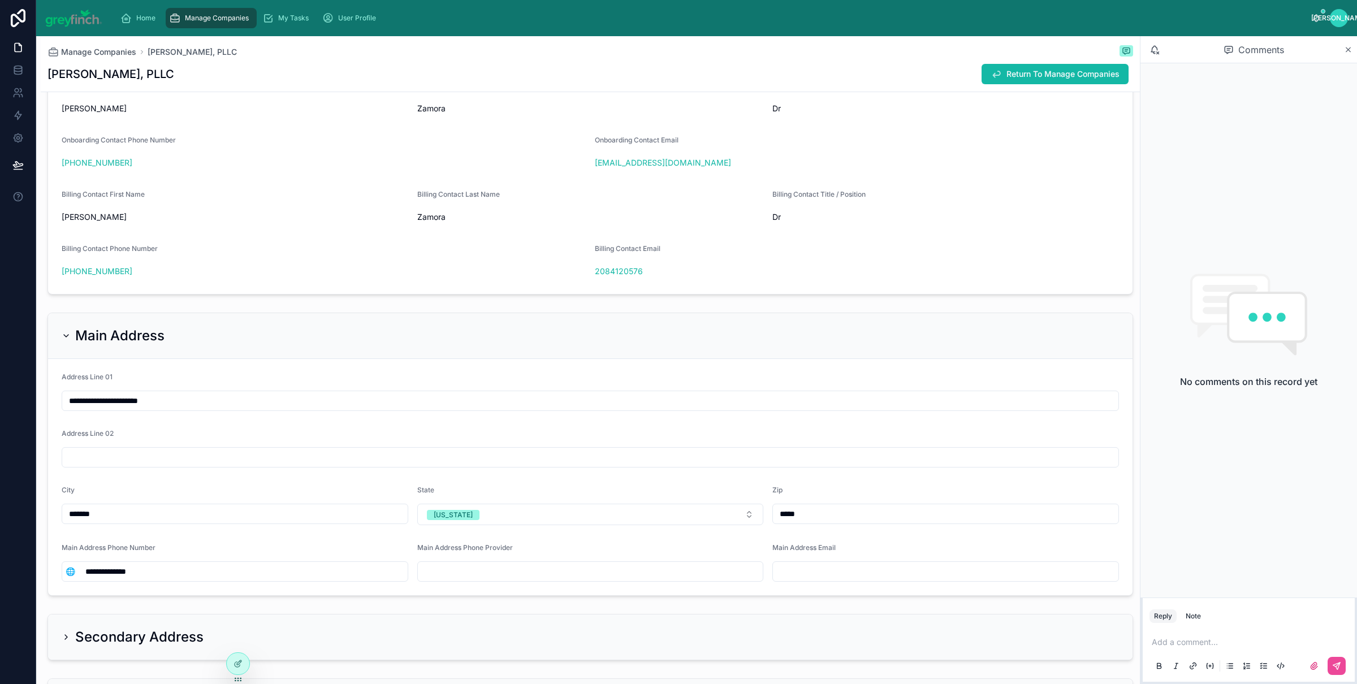
scroll to position [991, 0]
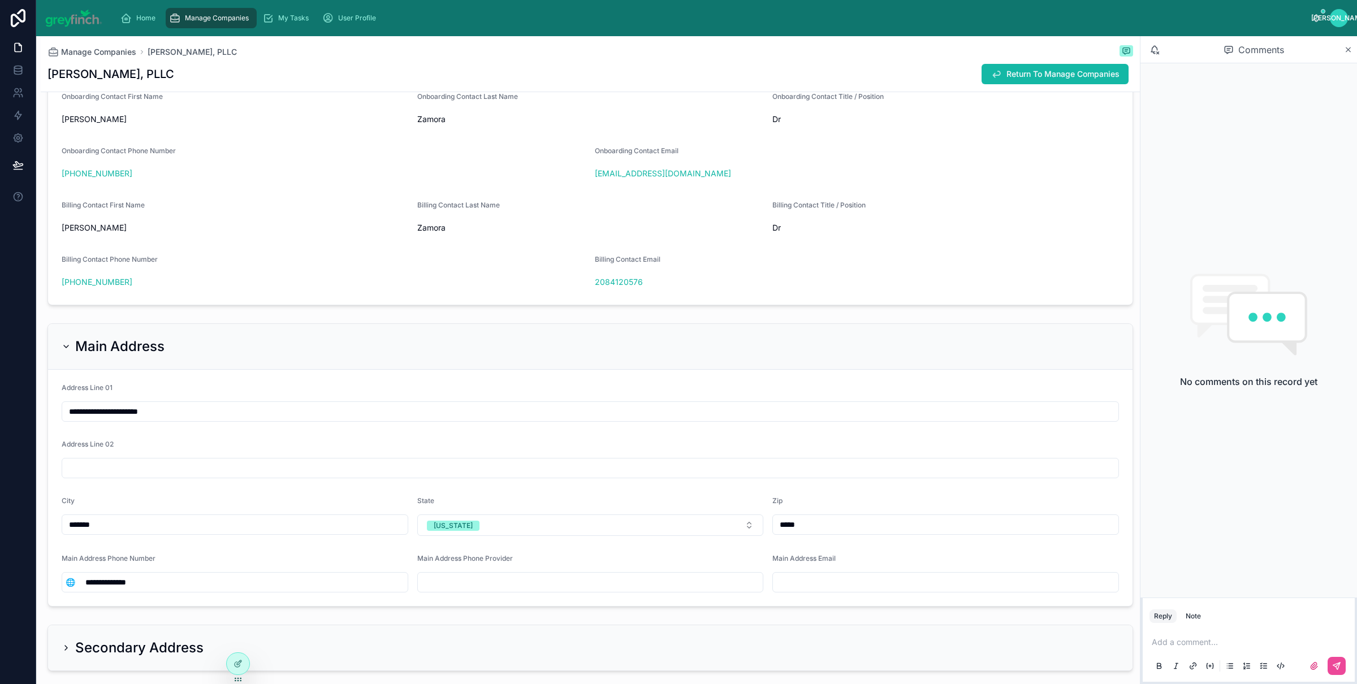
click at [973, 84] on div "Return To Manage Companies" at bounding box center [1053, 73] width 161 height 21
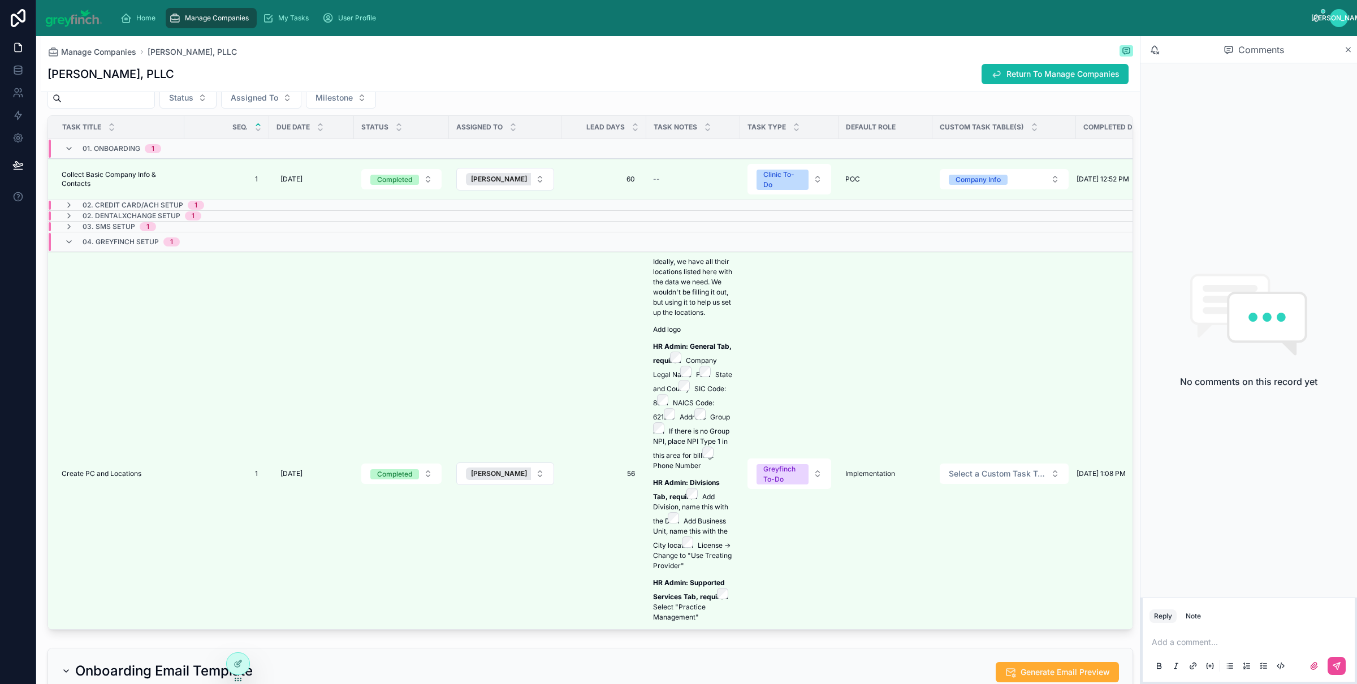
scroll to position [2716, 0]
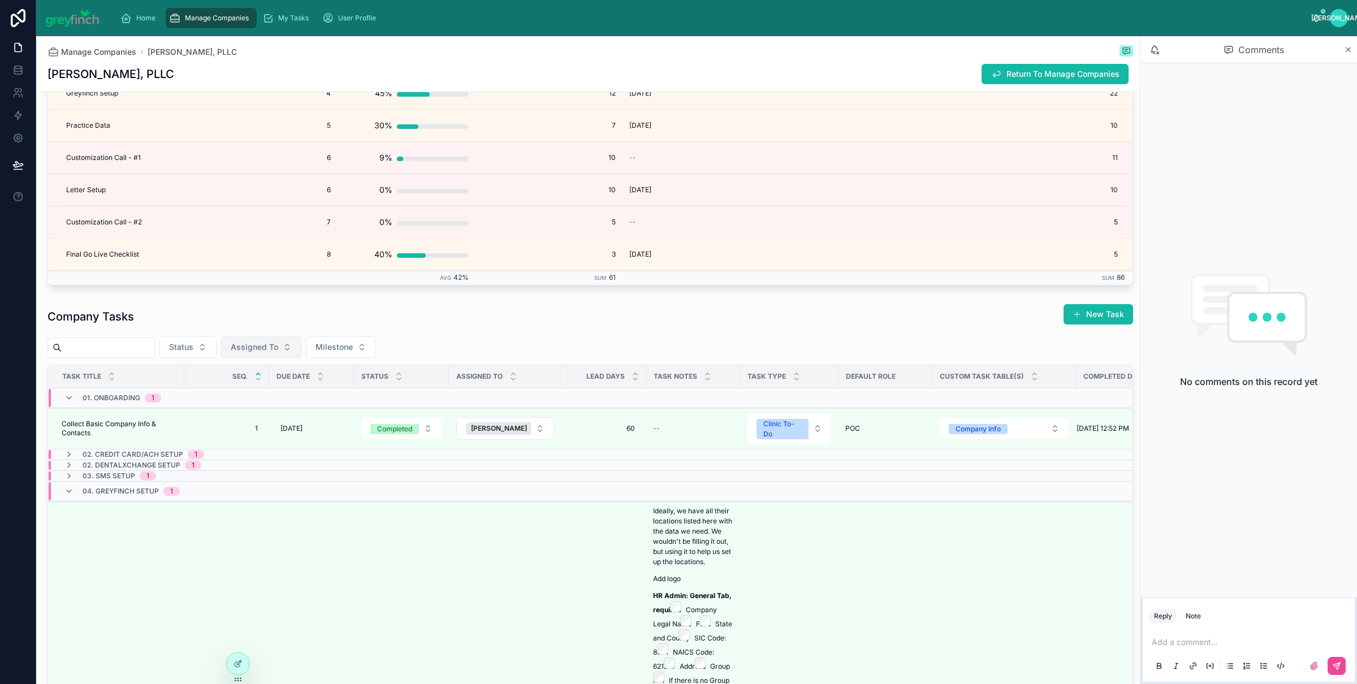
click at [278, 353] on span "Assigned To" at bounding box center [255, 347] width 48 height 11
click at [265, 395] on span "[PERSON_NAME]" at bounding box center [242, 398] width 65 height 11
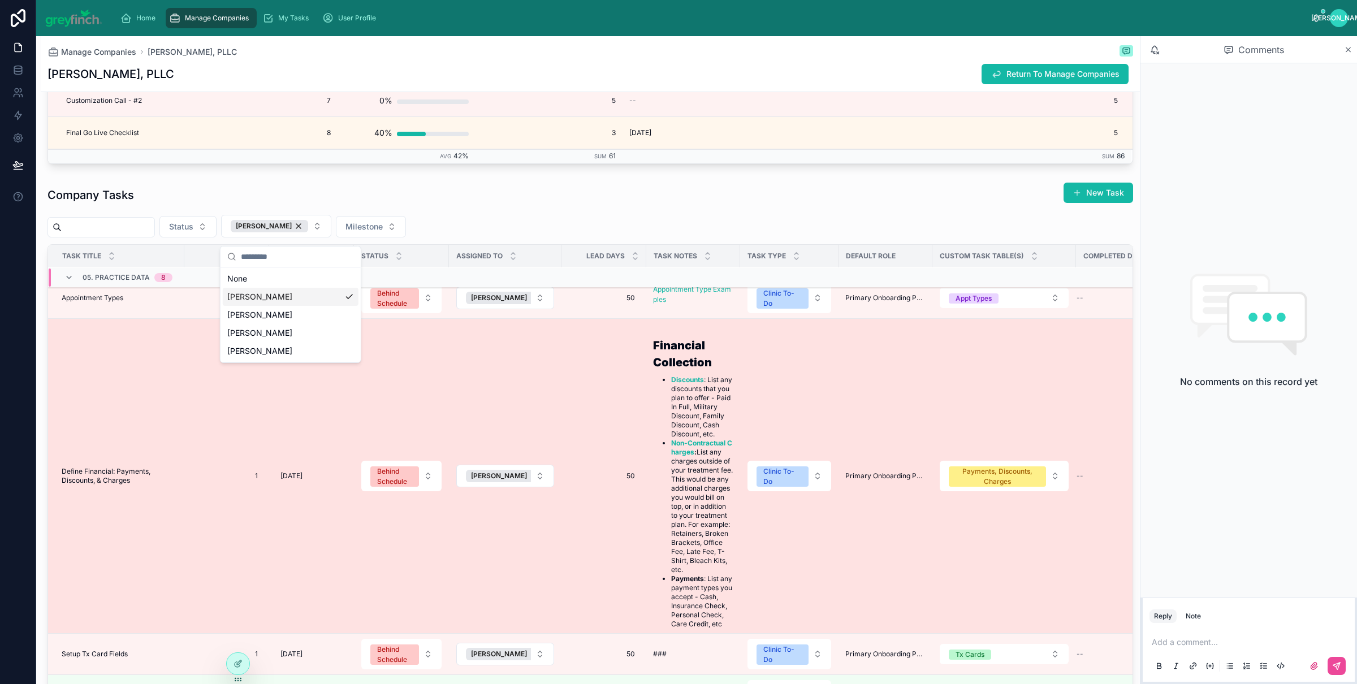
scroll to position [109, 0]
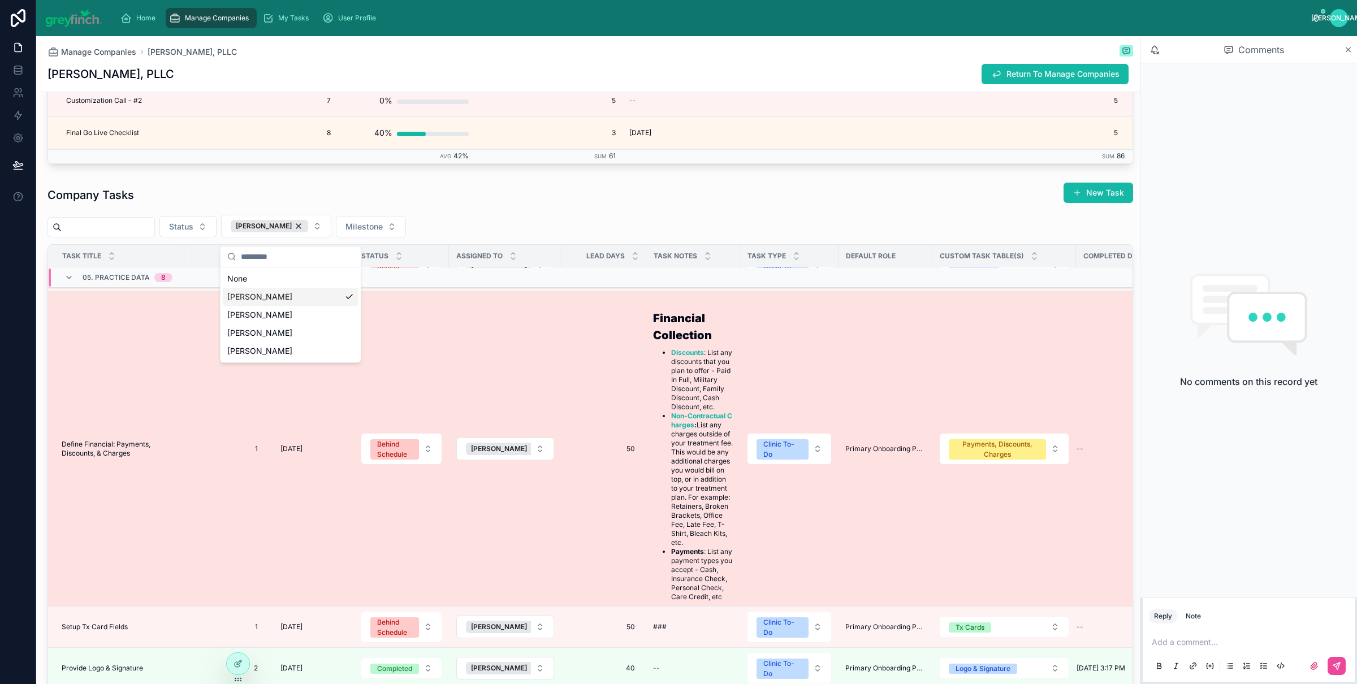
click at [133, 440] on td "Define Financial: Payments, Discounts, & Charges Define Financial: Payments, Di…" at bounding box center [116, 449] width 136 height 315
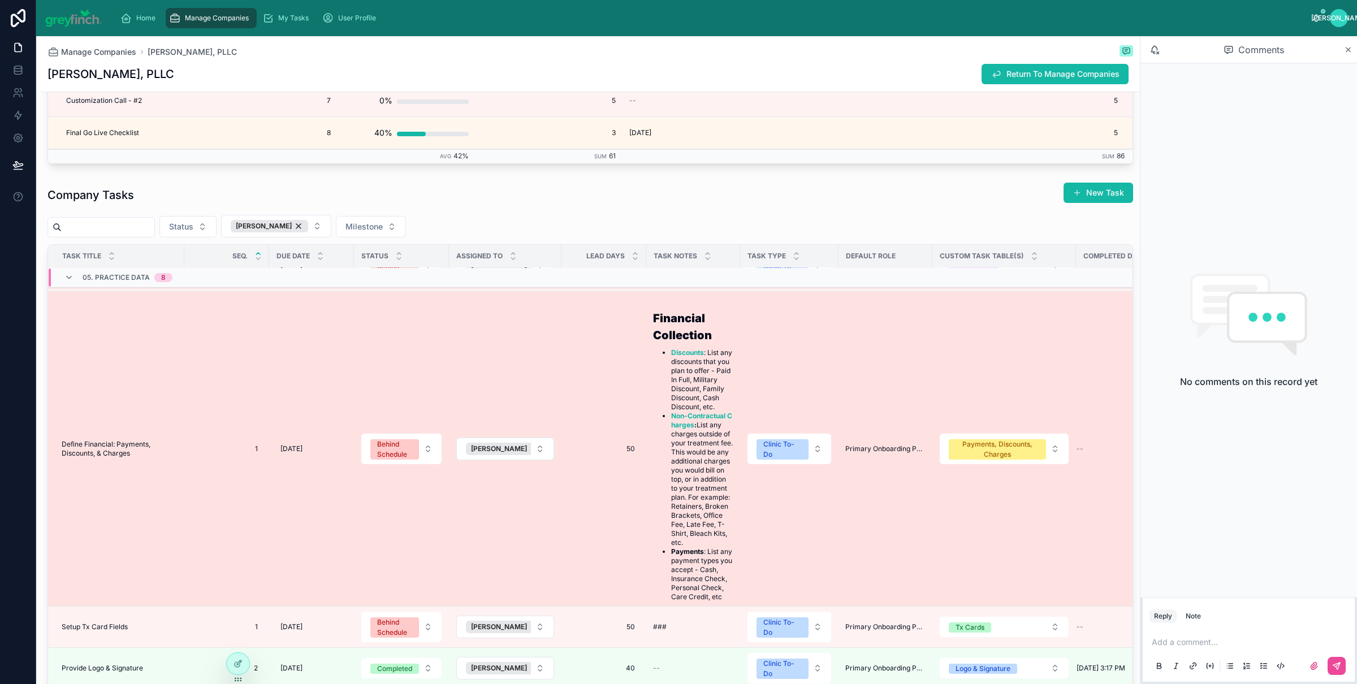
click at [127, 447] on span "Define Financial: Payments, Discounts, & Charges" at bounding box center [120, 449] width 116 height 18
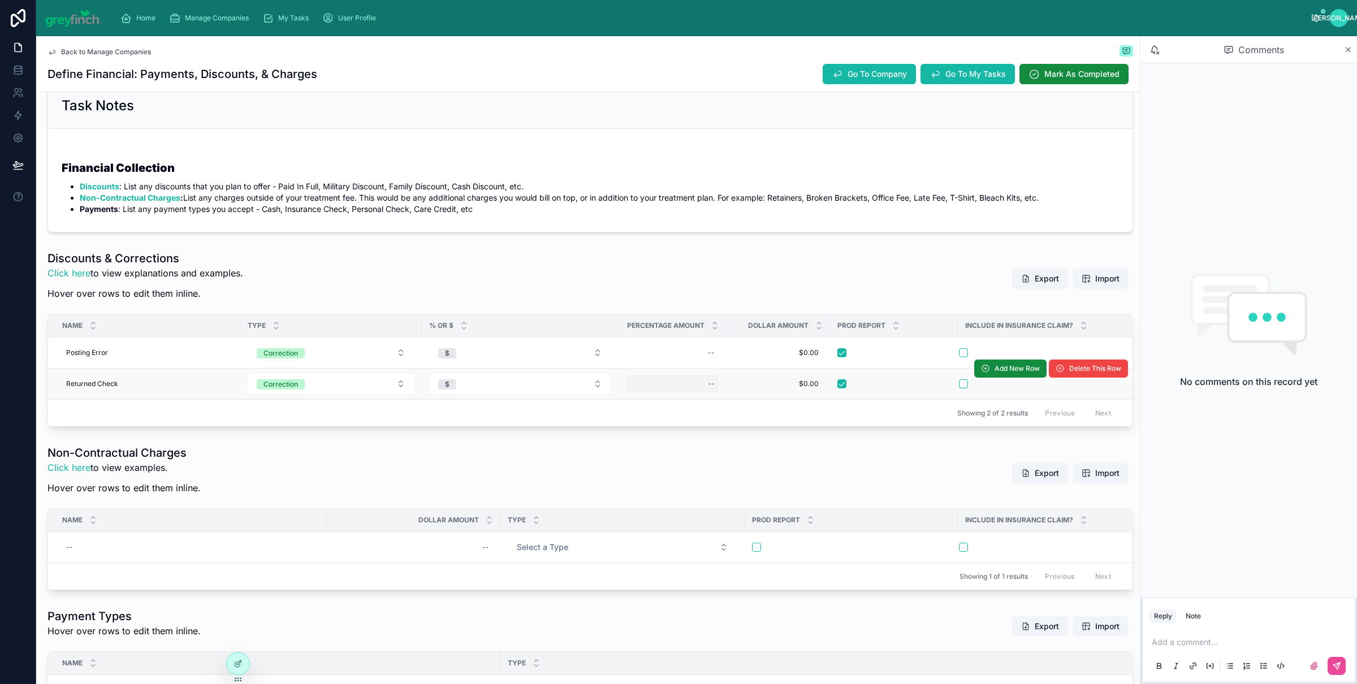
scroll to position [174, 0]
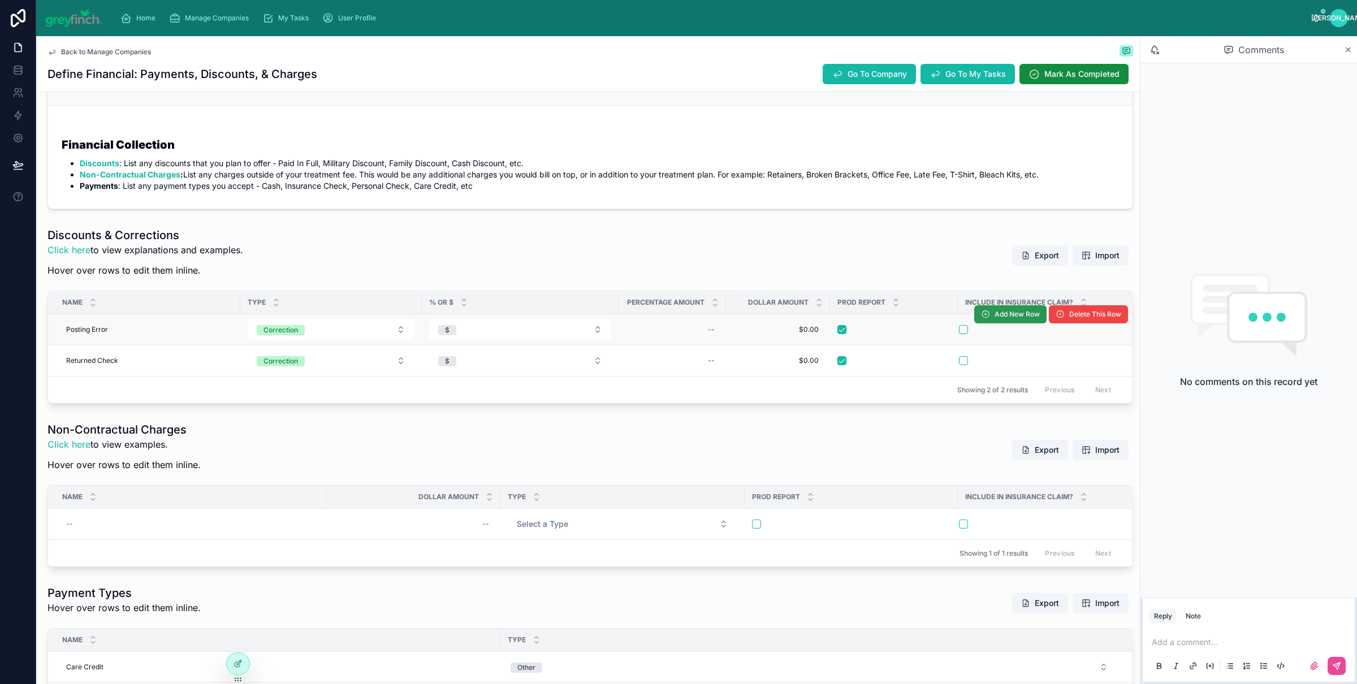
click at [995, 318] on span "Add New Row" at bounding box center [1017, 314] width 45 height 9
click at [1003, 315] on span "Add New Row" at bounding box center [1017, 314] width 45 height 9
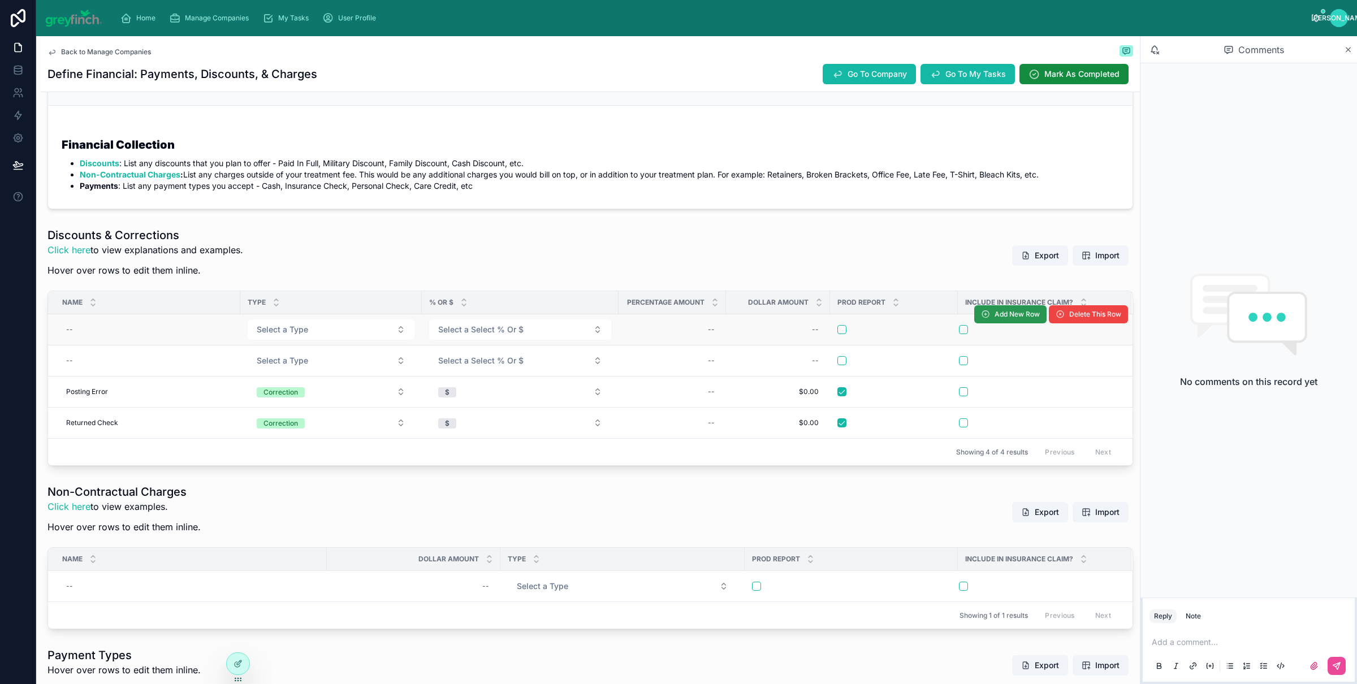
click at [1007, 317] on span "Add New Row" at bounding box center [1017, 314] width 45 height 9
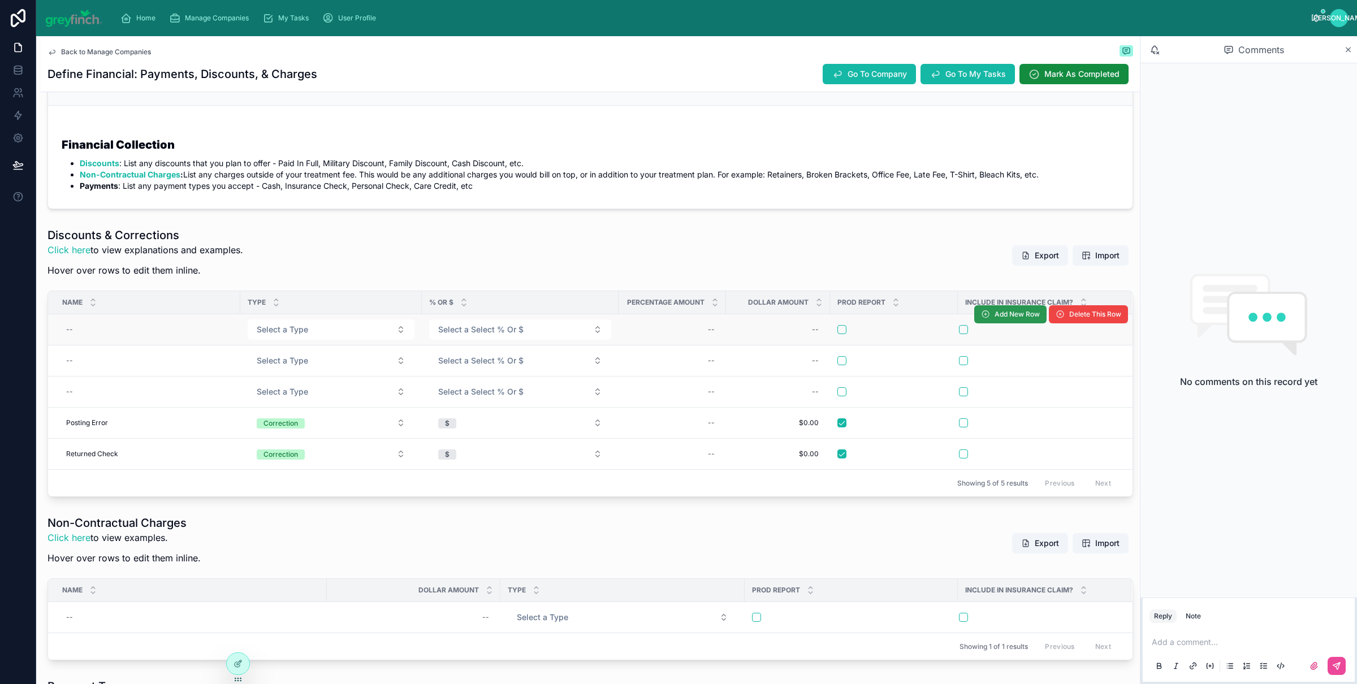
click at [998, 313] on span "Add New Row" at bounding box center [1017, 314] width 45 height 9
click at [995, 314] on span "Add New Row" at bounding box center [1017, 314] width 45 height 9
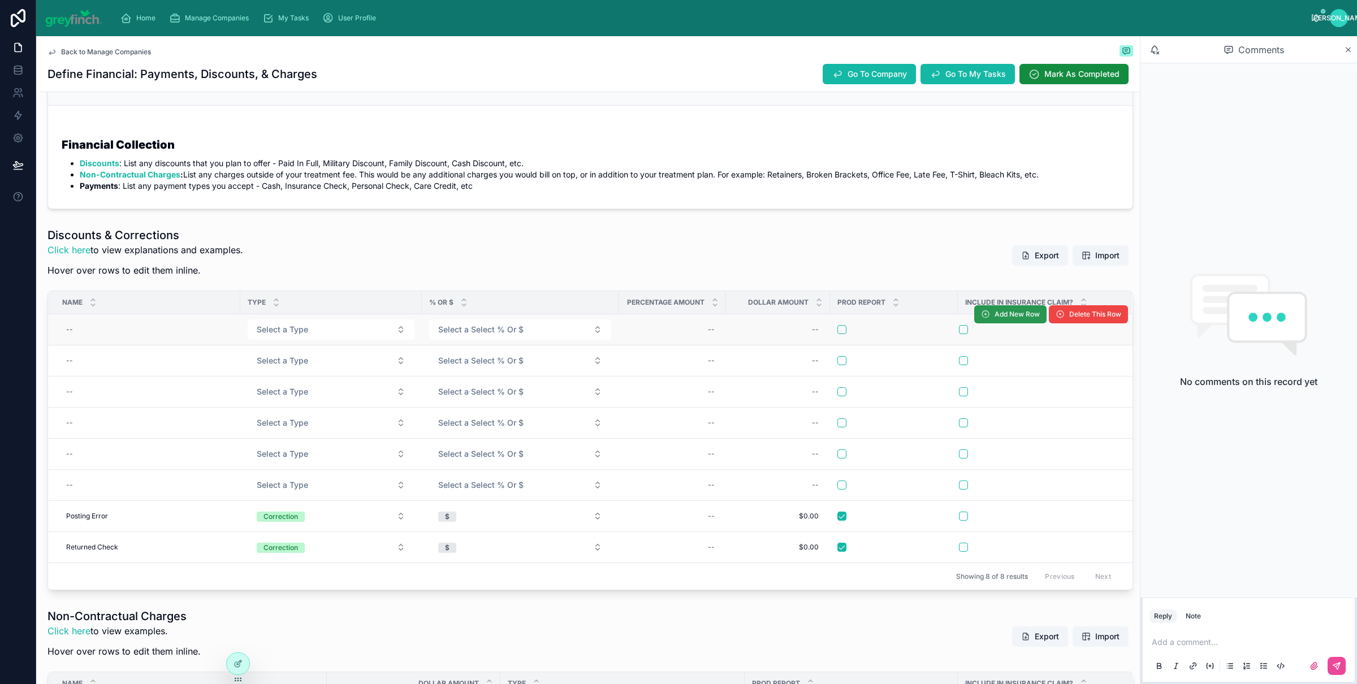
click at [995, 318] on span "Add New Row" at bounding box center [1017, 314] width 45 height 9
click at [995, 317] on span "Add New Row" at bounding box center [1017, 314] width 45 height 9
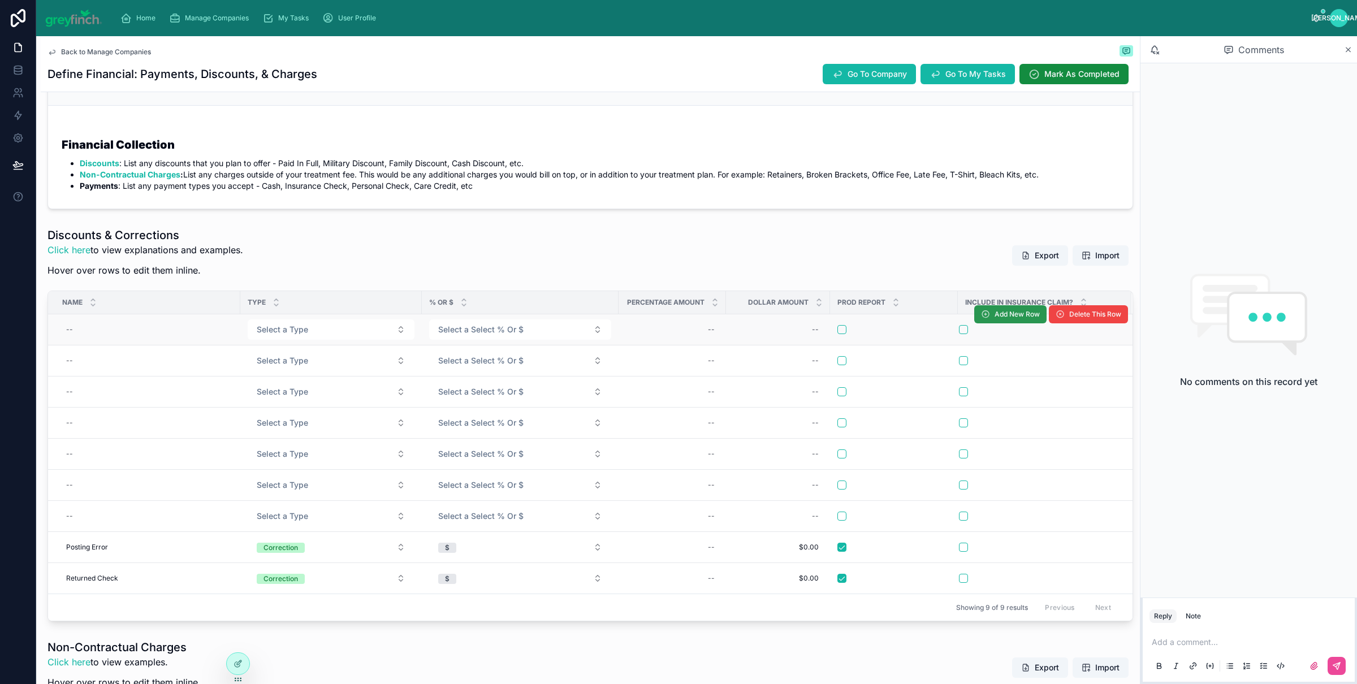
click at [995, 317] on span "Add New Row" at bounding box center [1017, 314] width 45 height 9
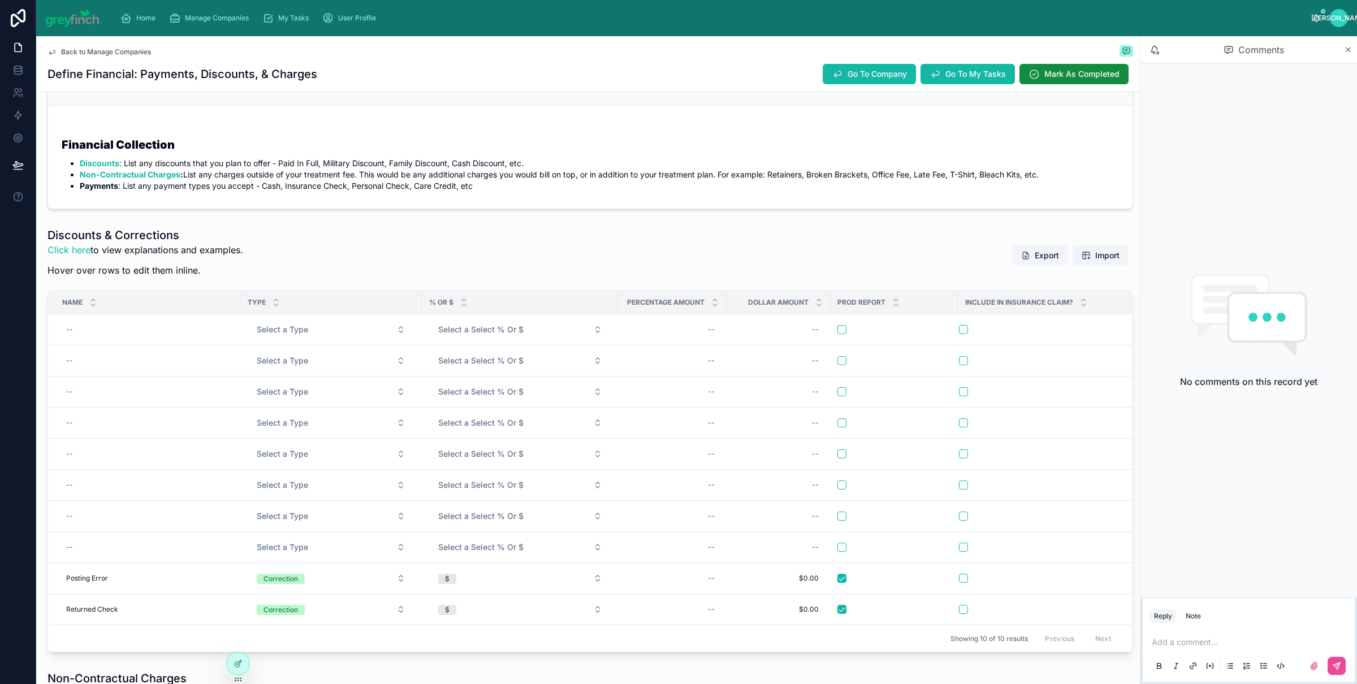
click at [0, 0] on span "Add New Row" at bounding box center [0, 0] width 0 height 0
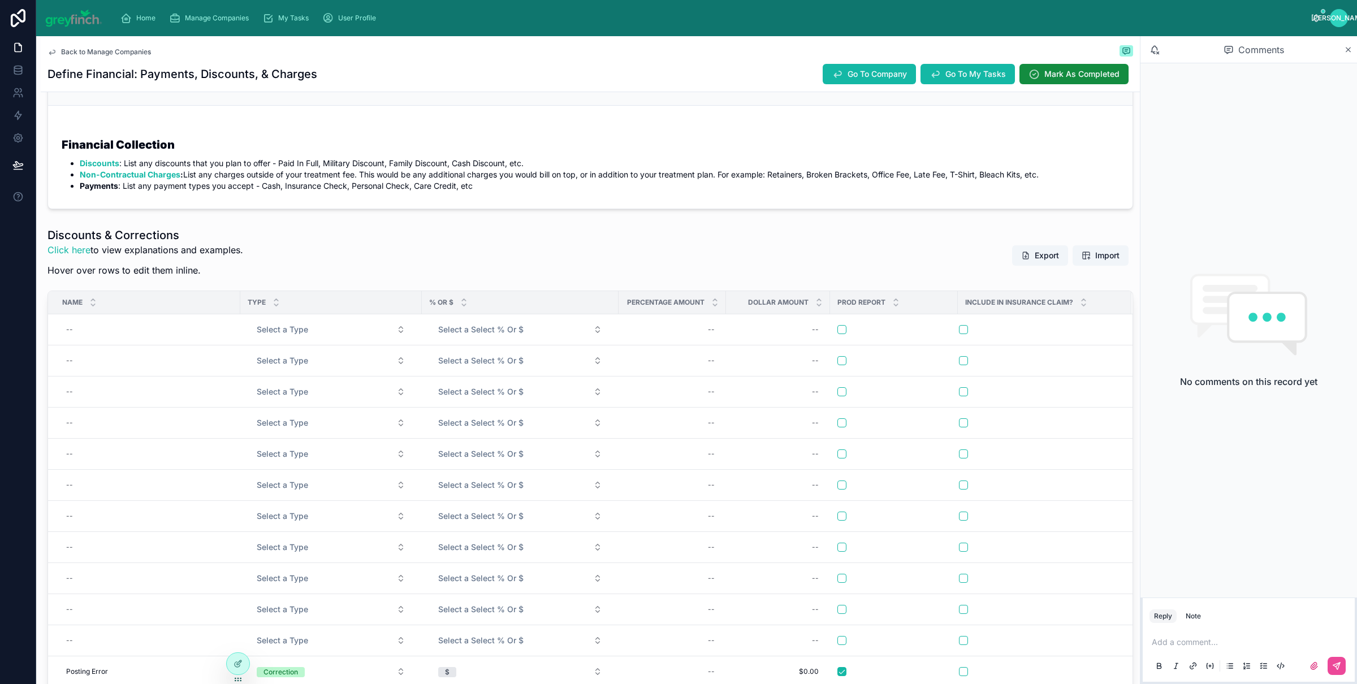
click at [0, 0] on span "Add New Row" at bounding box center [0, 0] width 0 height 0
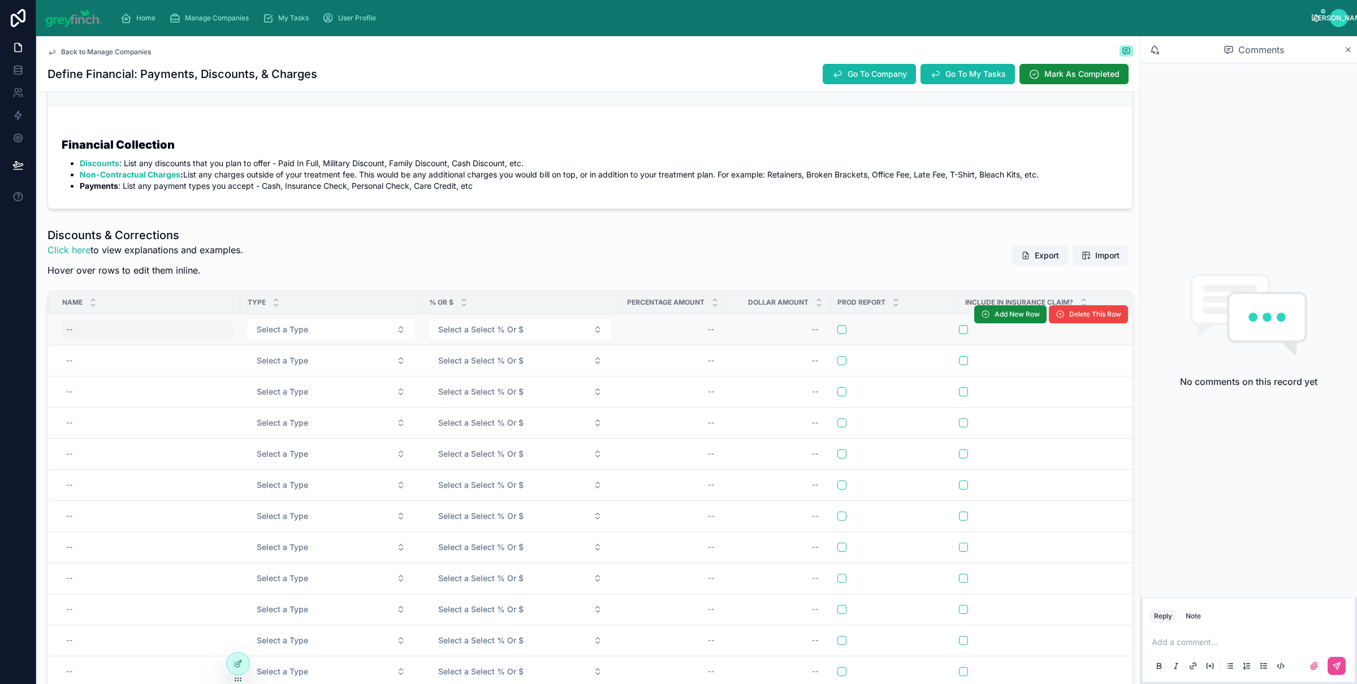
click at [113, 326] on div "--" at bounding box center [148, 330] width 172 height 18
type input "**********"
click button "submit" at bounding box center [205, 346] width 14 height 14
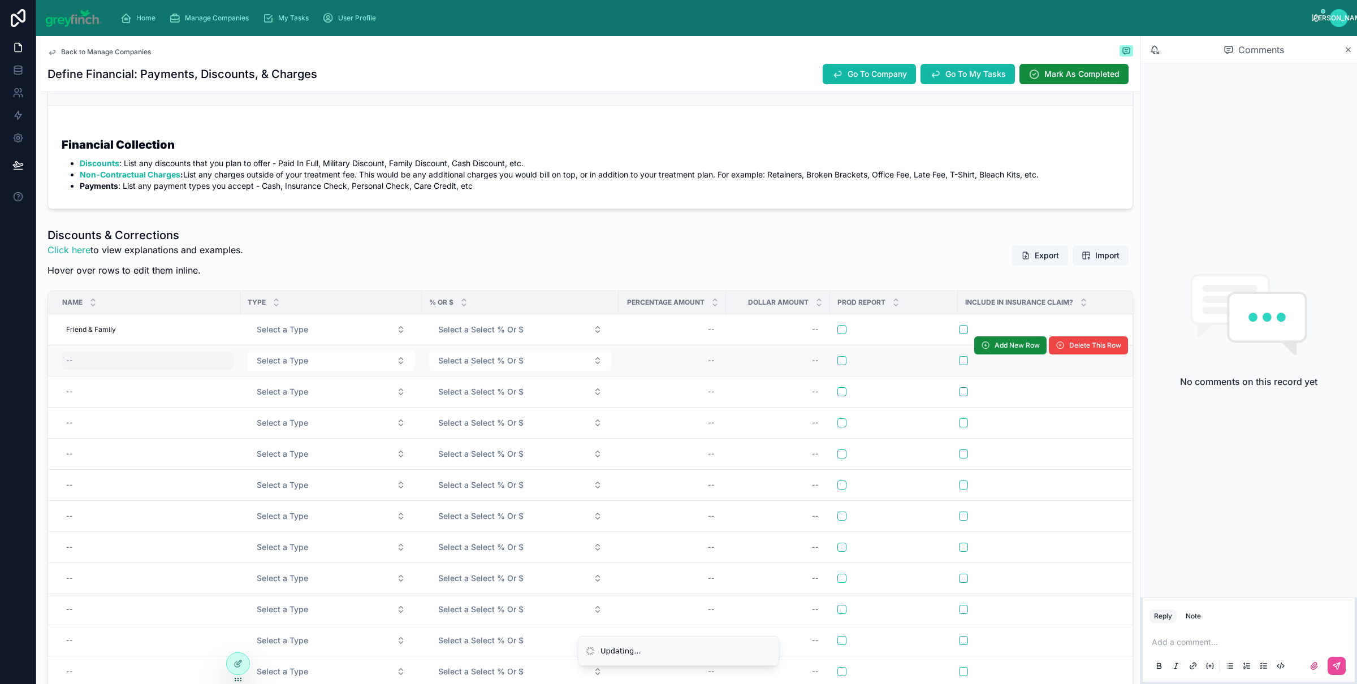
click at [97, 360] on div "--" at bounding box center [148, 361] width 172 height 18
type input "*"
type input "**********"
click button "submit" at bounding box center [205, 377] width 14 height 14
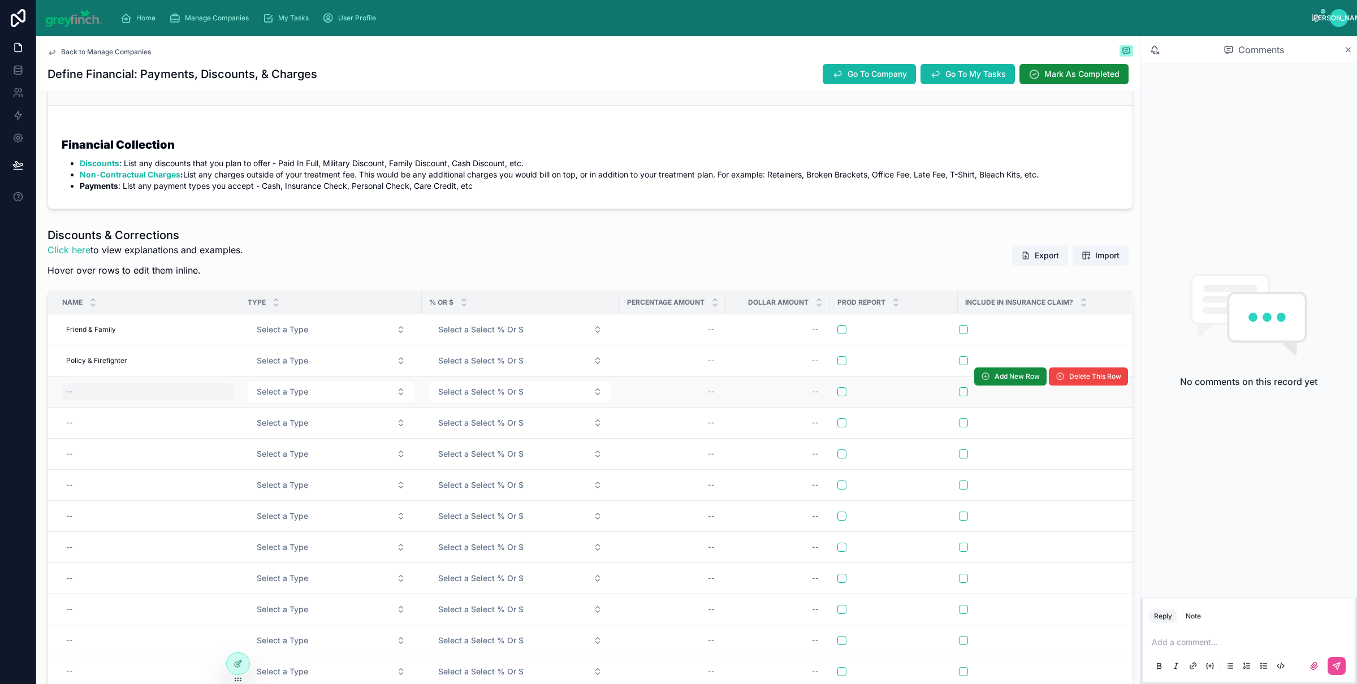
click at [96, 395] on div "--" at bounding box center [148, 392] width 172 height 18
type input "***"
click at [97, 395] on div "--" at bounding box center [148, 392] width 172 height 18
type input "*******"
click button "submit" at bounding box center [205, 408] width 14 height 14
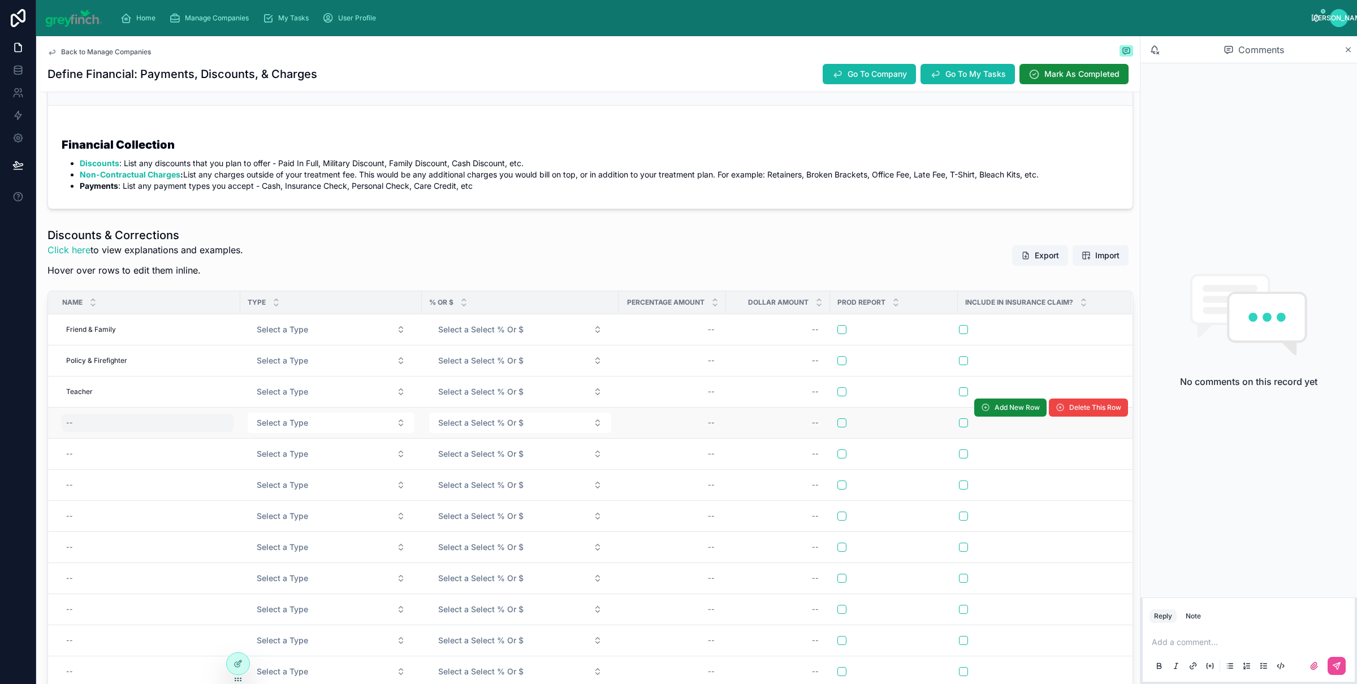
click at [82, 423] on div "--" at bounding box center [148, 423] width 172 height 18
type input "***"
click at [83, 423] on div "--" at bounding box center [148, 423] width 172 height 18
type input "********"
click button "submit" at bounding box center [205, 439] width 14 height 14
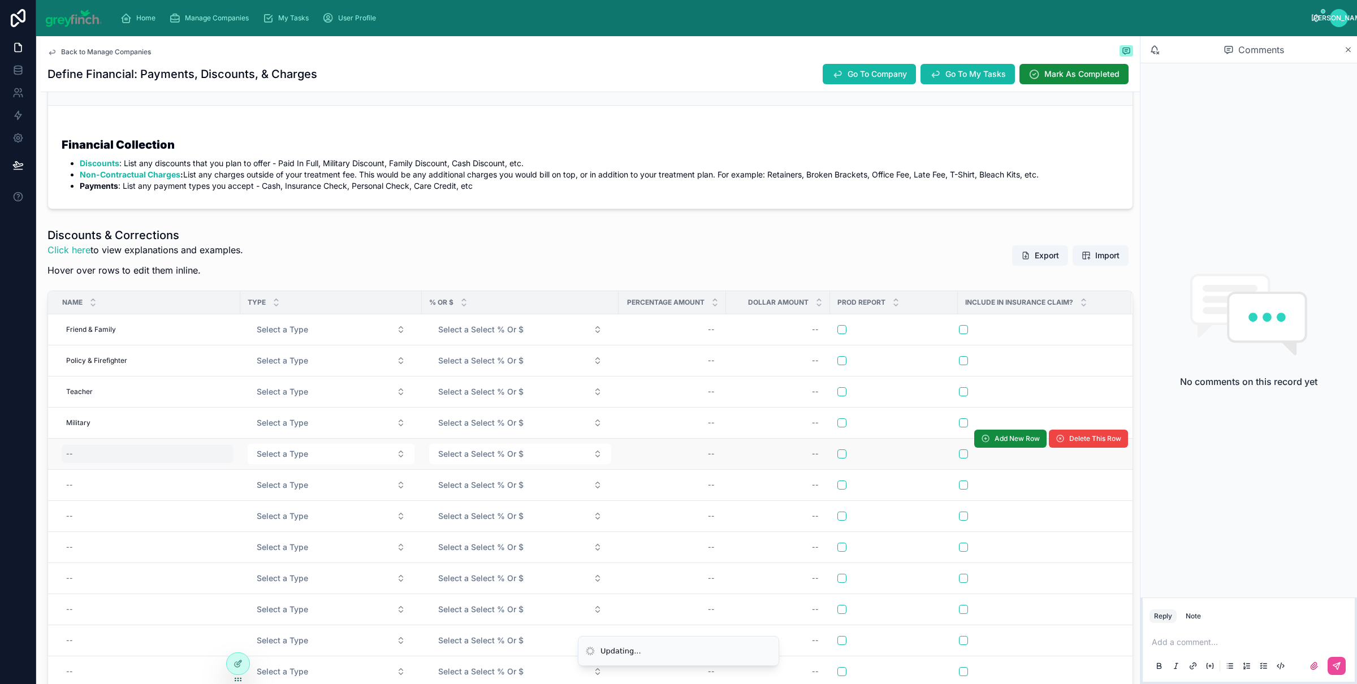
click at [85, 451] on div "--" at bounding box center [148, 454] width 172 height 18
type input "***"
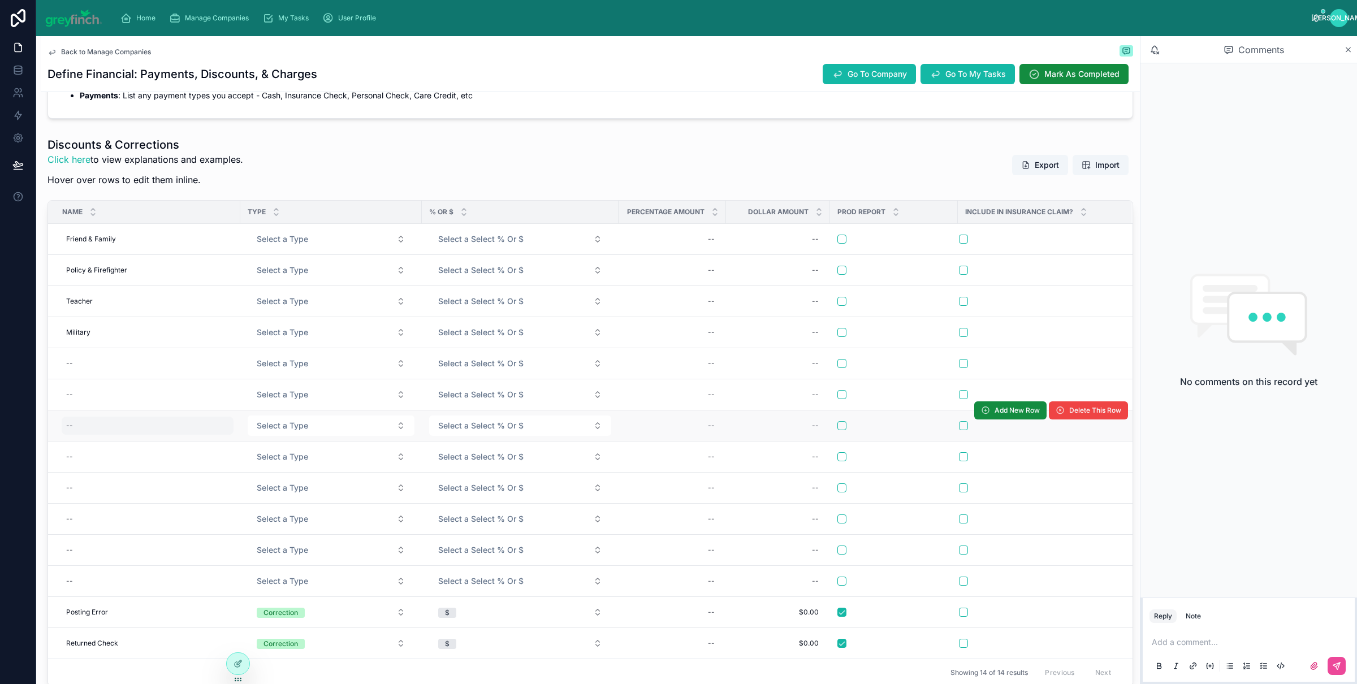
scroll to position [269, 0]
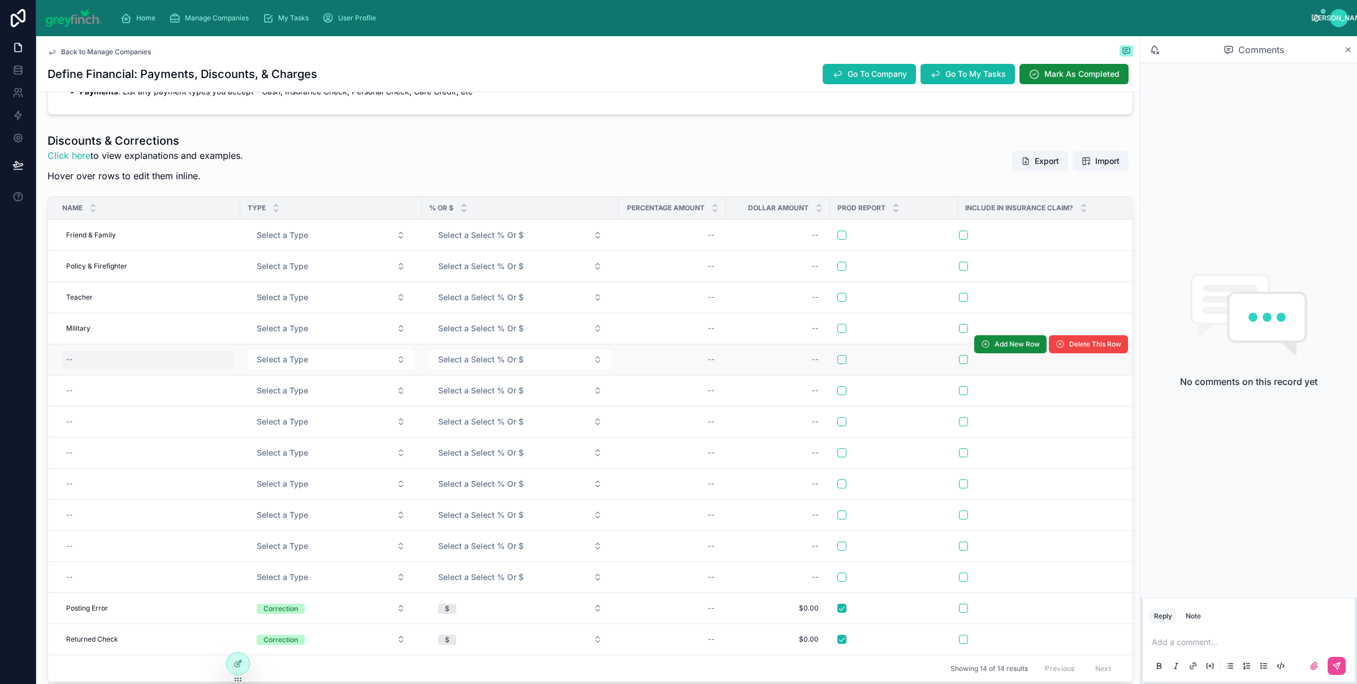
click at [85, 365] on div "--" at bounding box center [148, 360] width 172 height 18
type input "**********"
click button "submit" at bounding box center [205, 377] width 14 height 14
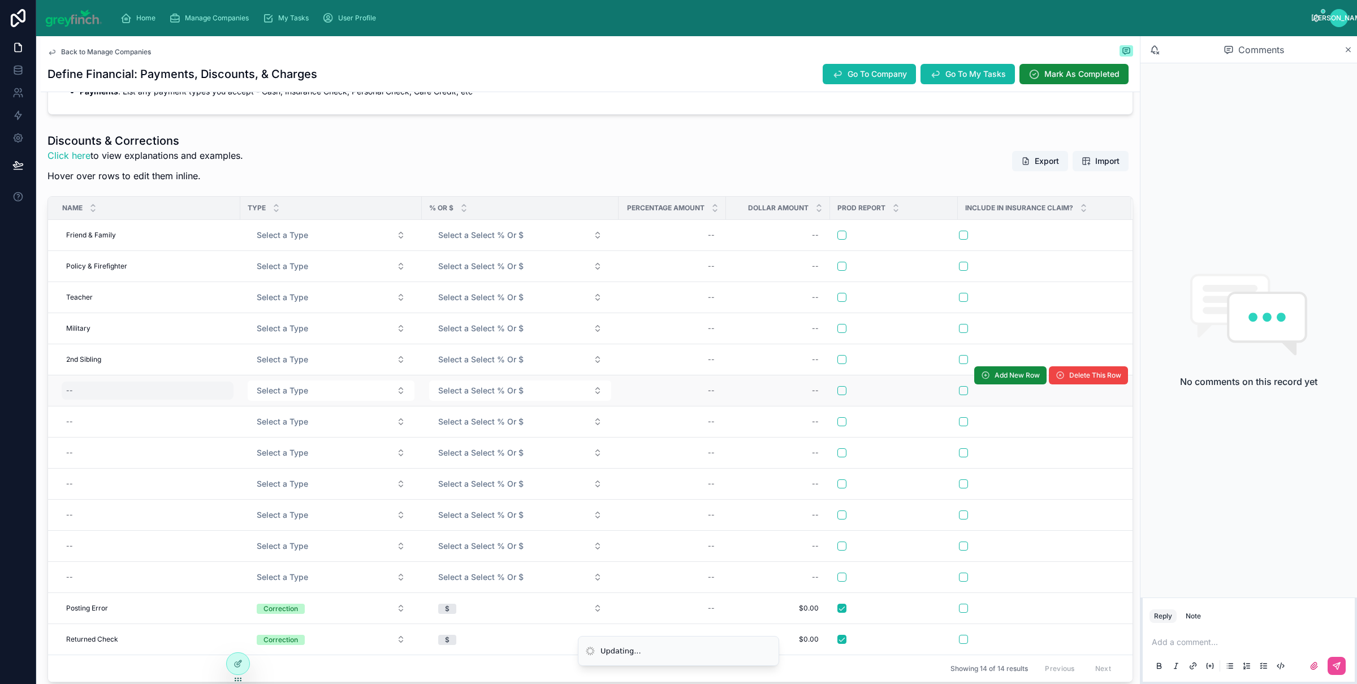
click at [109, 393] on div "--" at bounding box center [148, 391] width 172 height 18
type input "*"
click at [109, 393] on div "--" at bounding box center [148, 391] width 172 height 18
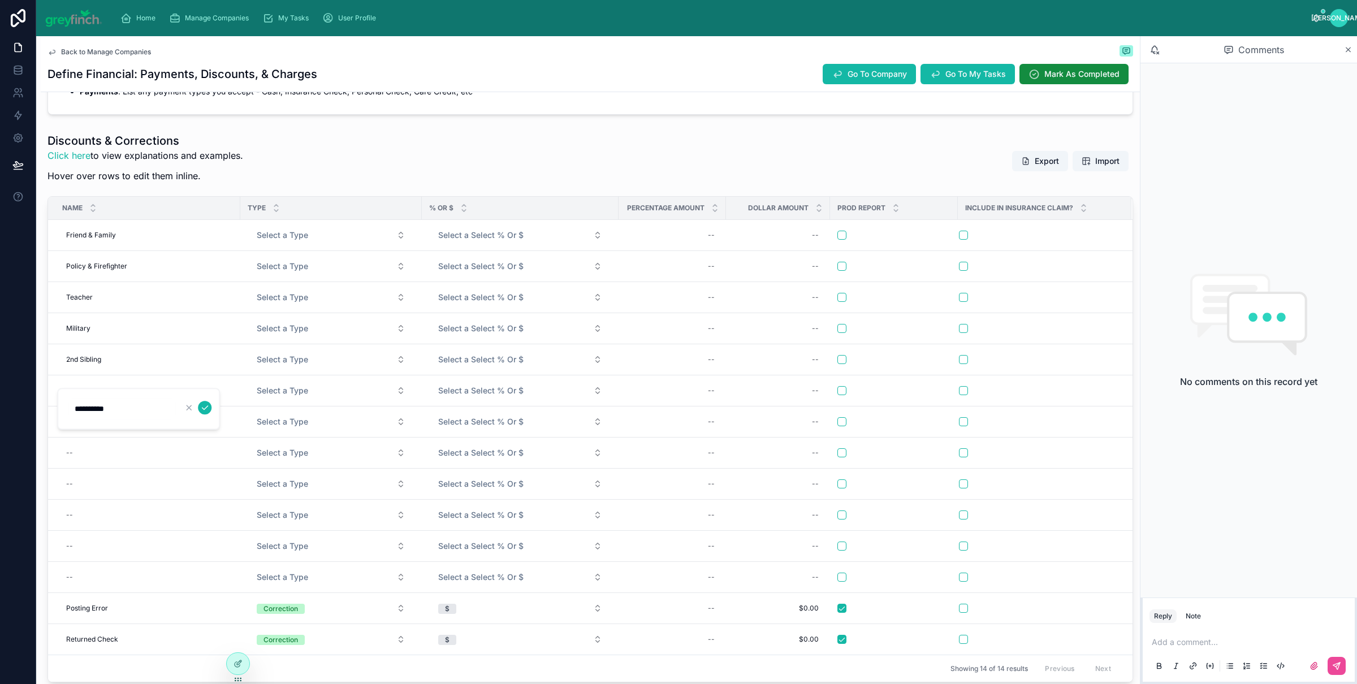
type input "**********"
click button "submit" at bounding box center [205, 408] width 14 height 14
click at [83, 425] on div "--" at bounding box center [148, 422] width 172 height 18
type input "**********"
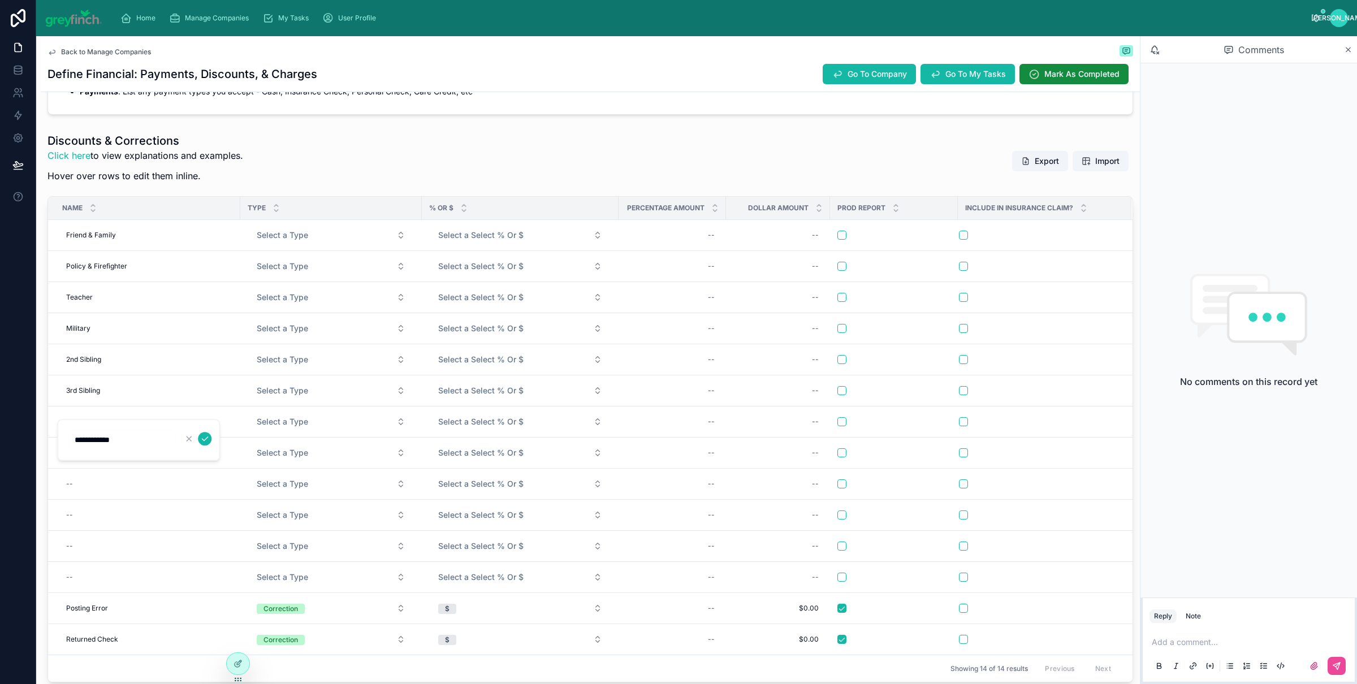
click button "submit" at bounding box center [205, 439] width 14 height 14
click at [79, 450] on div "--" at bounding box center [148, 453] width 172 height 18
type input "***"
click button "submit" at bounding box center [205, 470] width 14 height 14
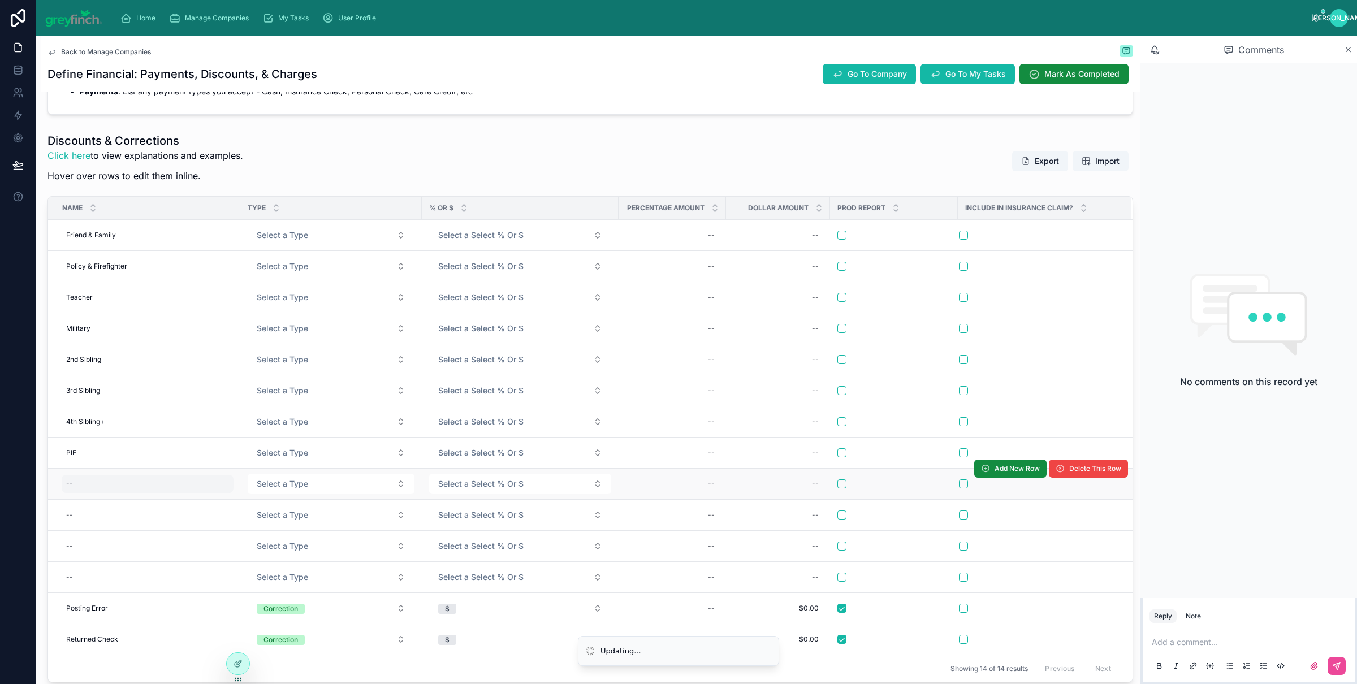
click at [77, 482] on div "--" at bounding box center [148, 484] width 172 height 18
type input "*"
type input "**********"
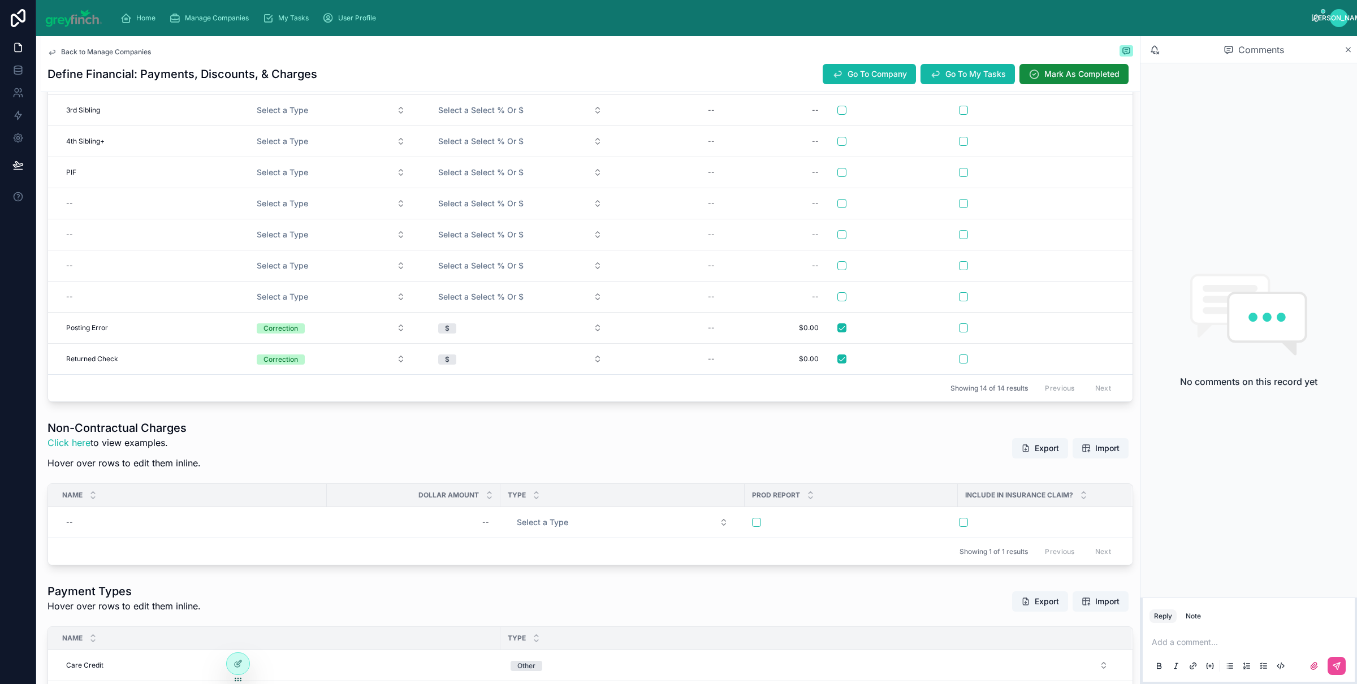
scroll to position [278, 0]
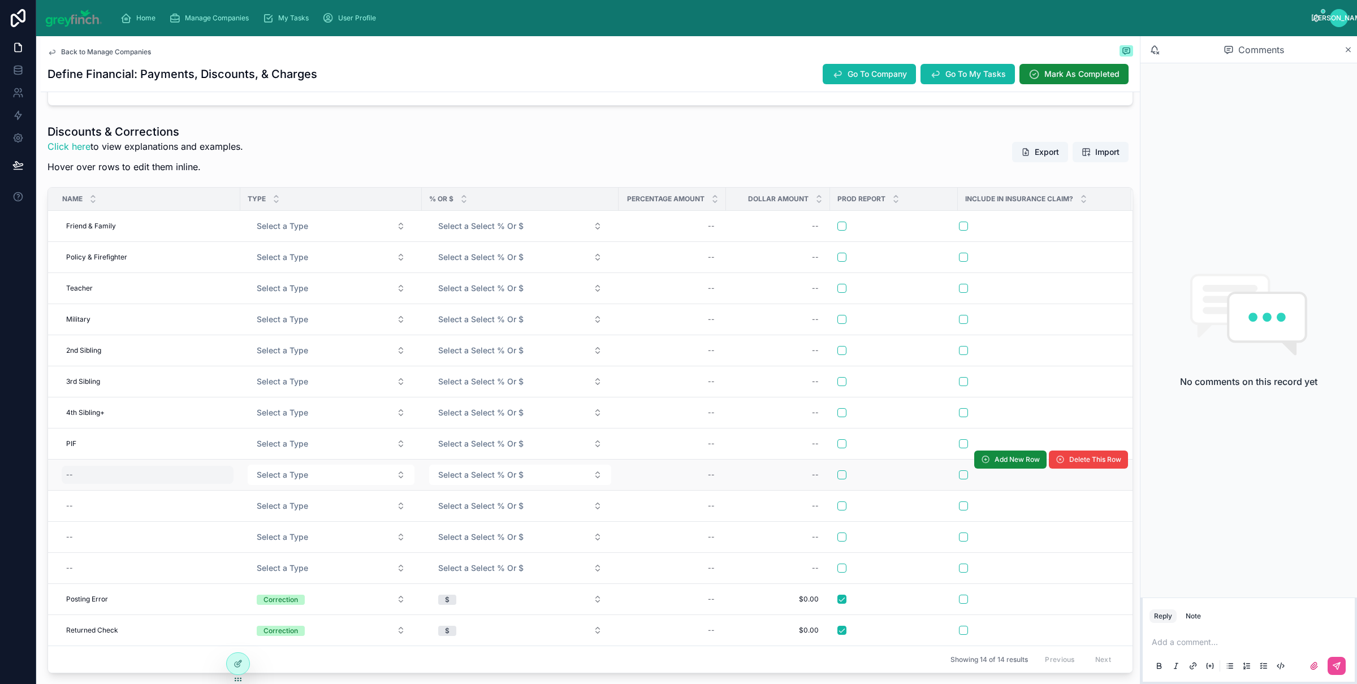
click at [80, 482] on div "--" at bounding box center [148, 475] width 172 height 18
type input "**********"
click button "submit" at bounding box center [205, 492] width 14 height 14
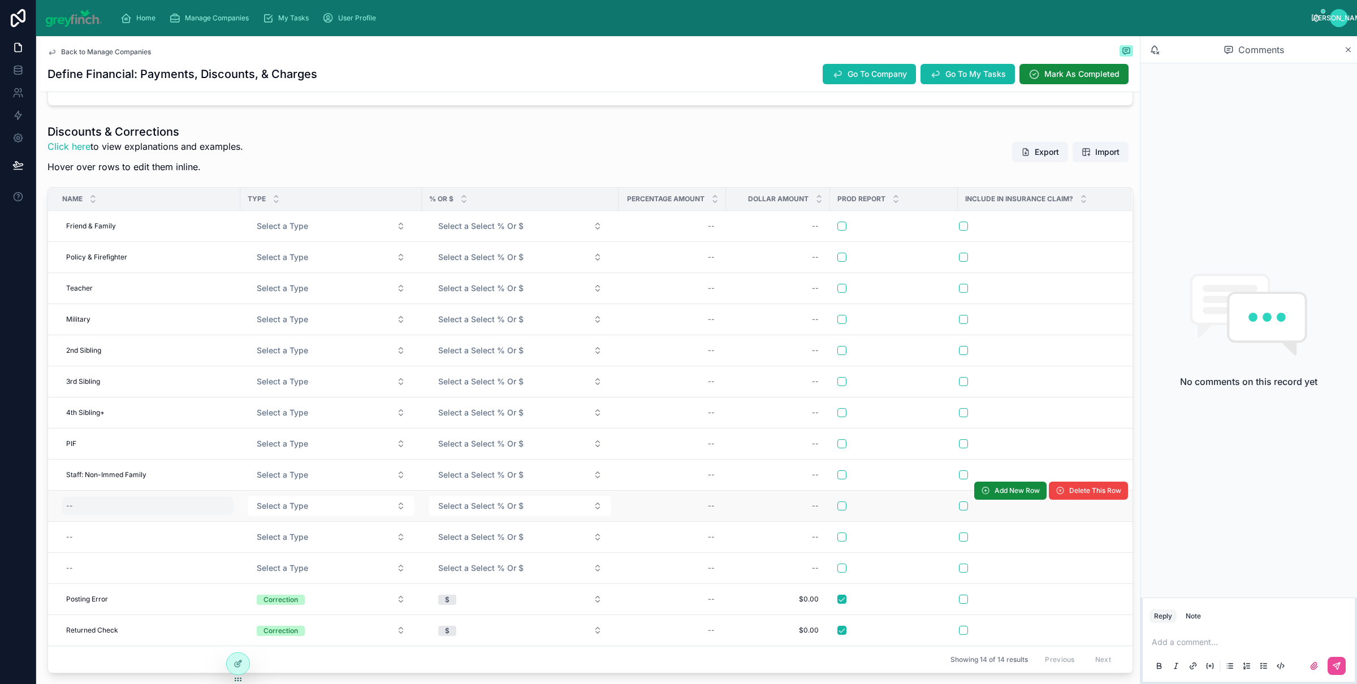
click at [71, 498] on div "--" at bounding box center [148, 506] width 172 height 18
click at [81, 504] on div "--" at bounding box center [148, 506] width 172 height 18
type input "*"
click button "submit" at bounding box center [205, 523] width 14 height 14
click at [83, 508] on div "v v" at bounding box center [148, 506] width 172 height 18
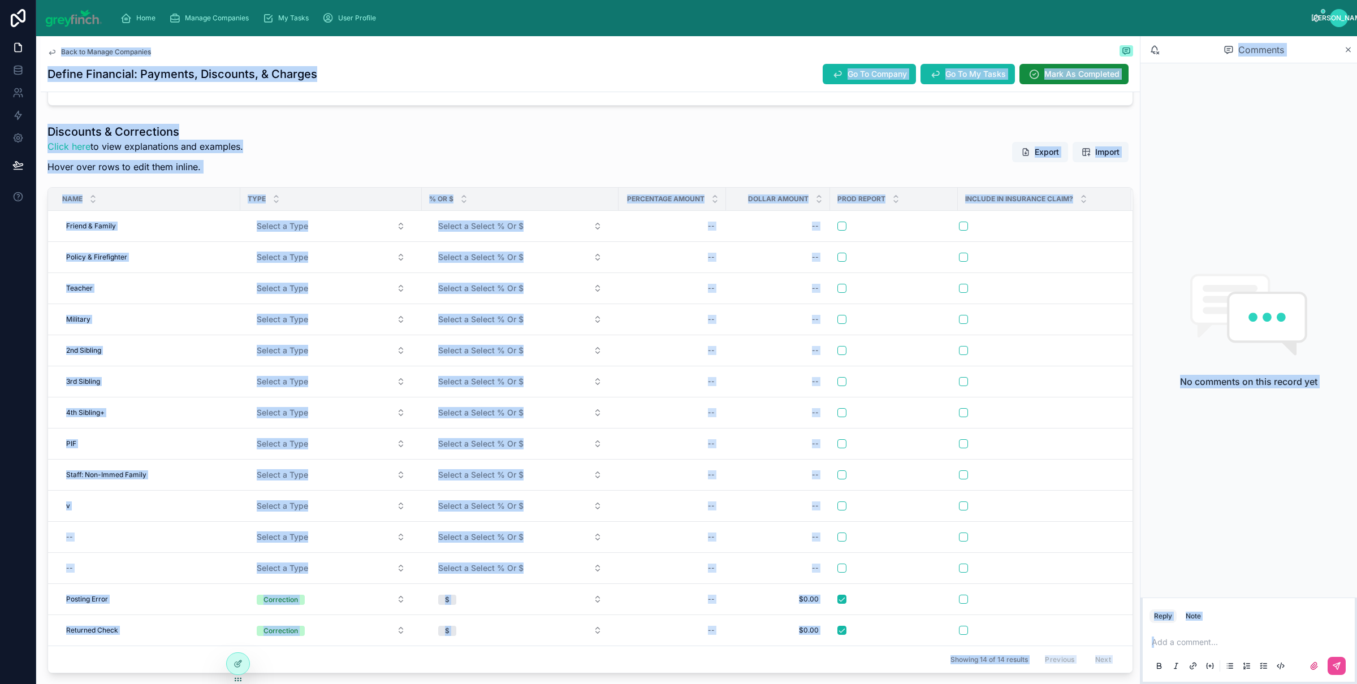
click at [83, 508] on div "v v" at bounding box center [148, 506] width 172 height 18
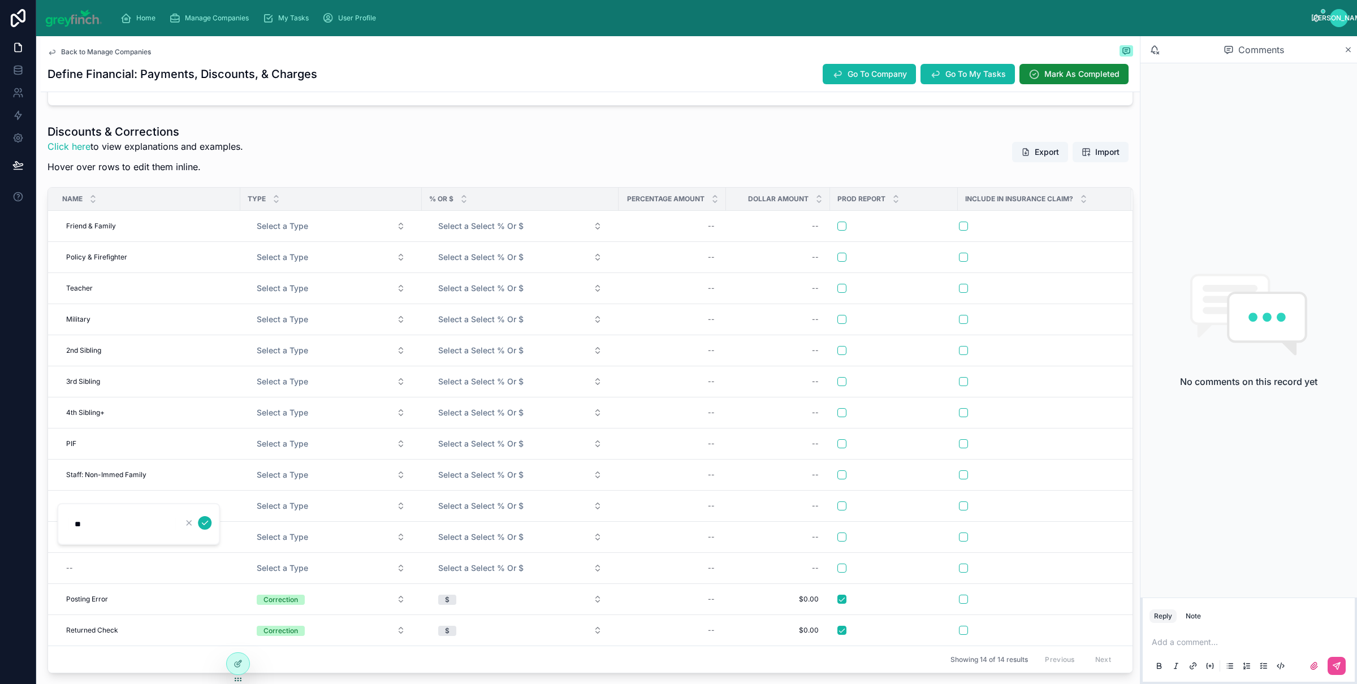
type input "**********"
click button "submit" at bounding box center [205, 523] width 14 height 14
click at [75, 532] on div "--" at bounding box center [148, 537] width 172 height 18
type input "**********"
click button "submit" at bounding box center [205, 555] width 14 height 14
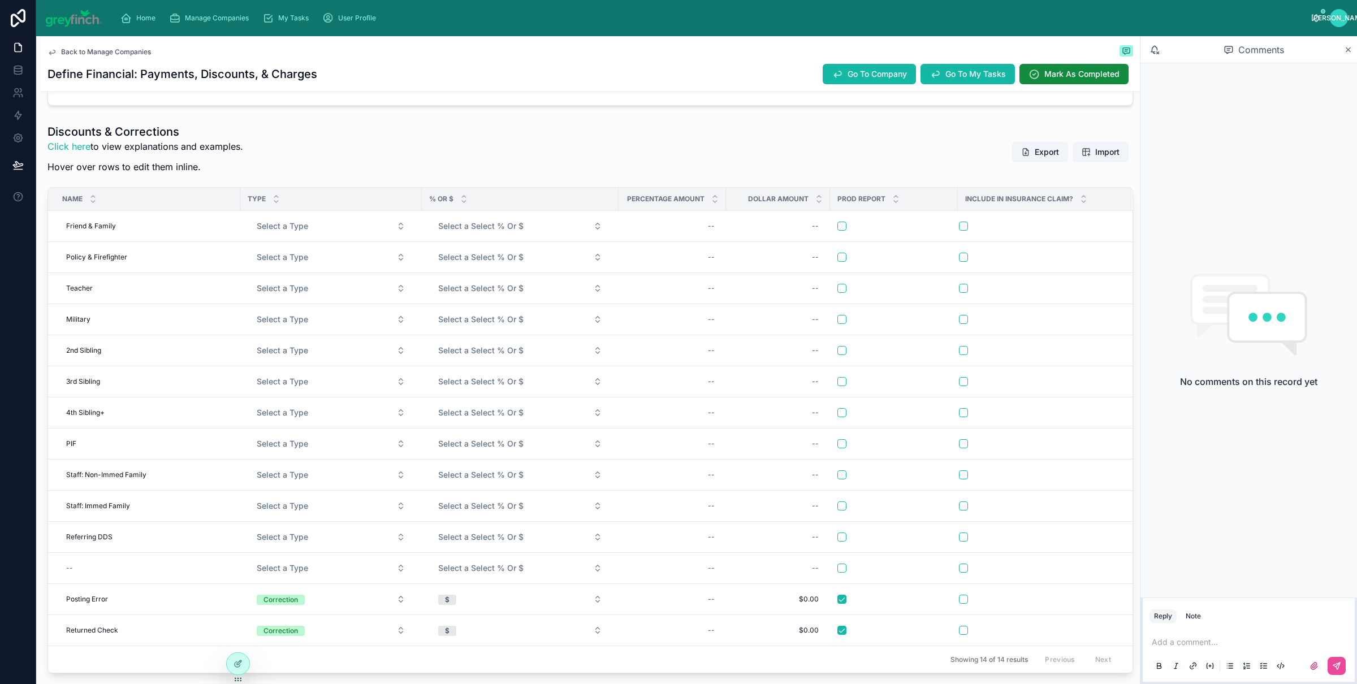
click at [84, 573] on div "--" at bounding box center [148, 568] width 172 height 18
type input "**********"
click button "submit" at bounding box center [205, 586] width 14 height 14
click at [293, 230] on span "Select a Type" at bounding box center [282, 226] width 51 height 11
click at [290, 228] on span "Select a Type" at bounding box center [282, 226] width 51 height 11
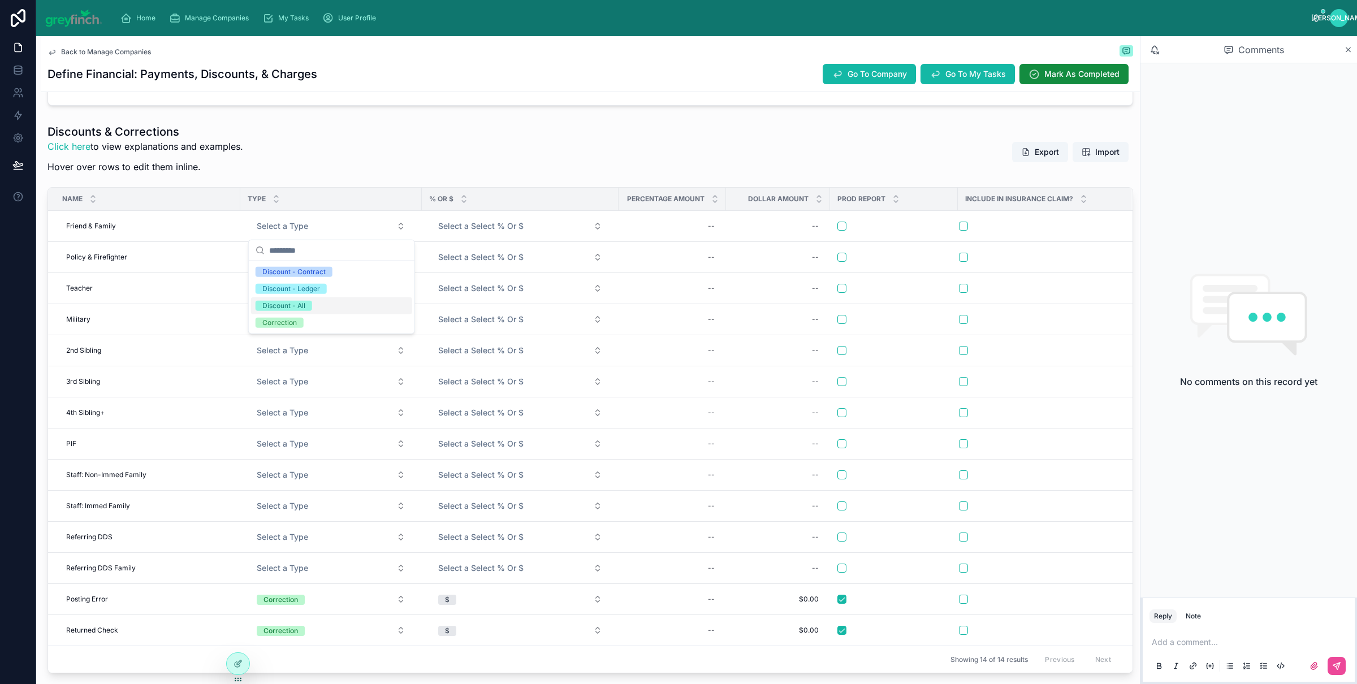
click at [299, 304] on div "Discount - All" at bounding box center [283, 306] width 43 height 10
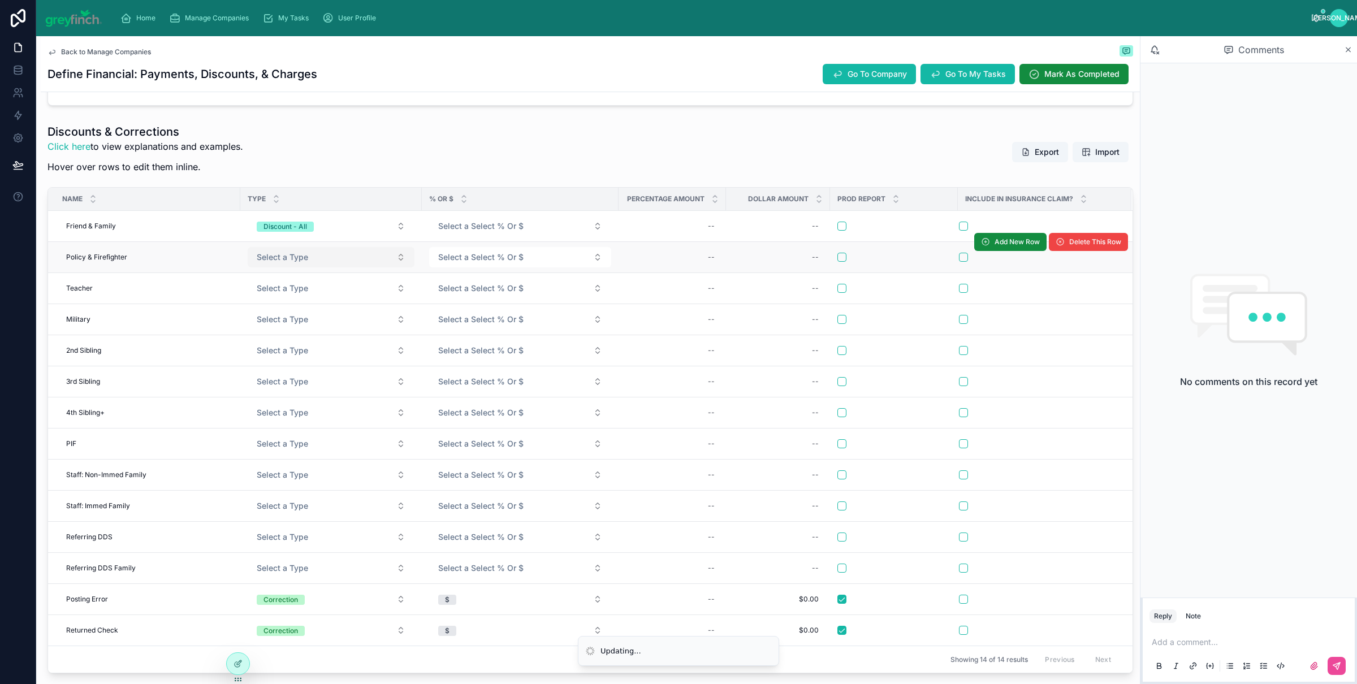
click at [292, 262] on span "Select a Type" at bounding box center [282, 257] width 51 height 11
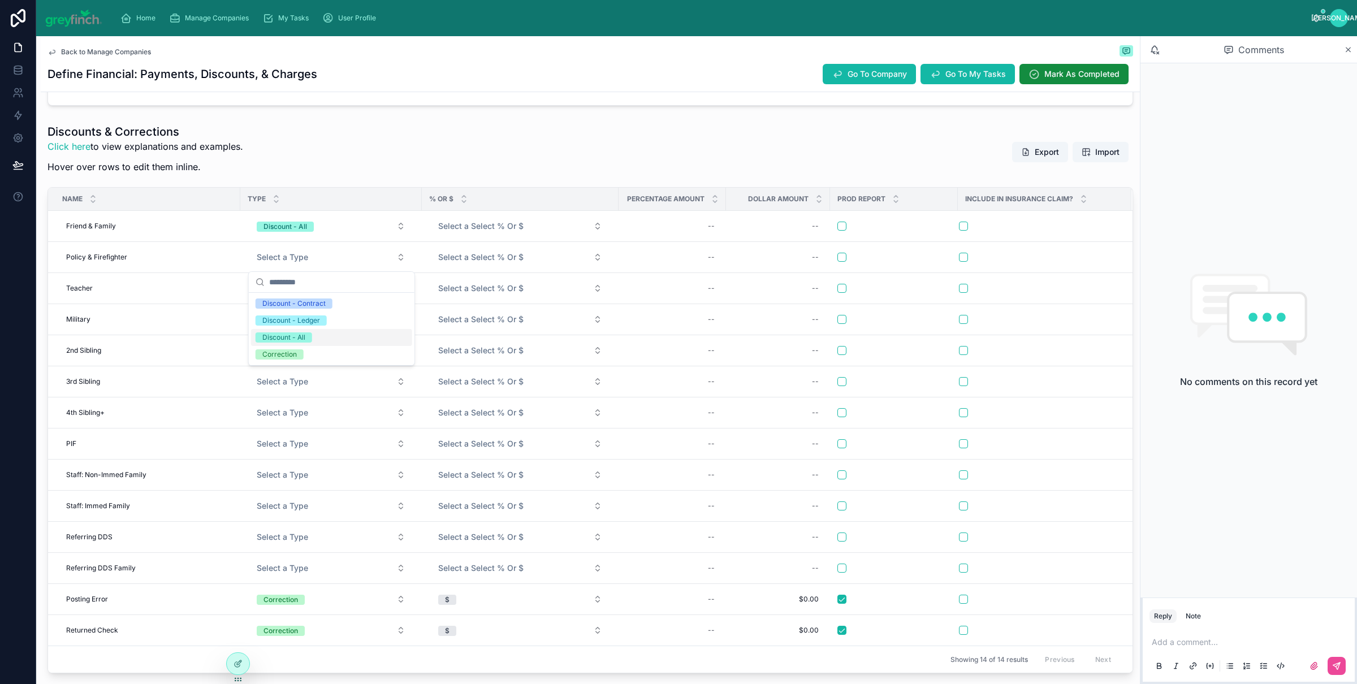
click at [302, 333] on div "Discount - All" at bounding box center [283, 338] width 43 height 10
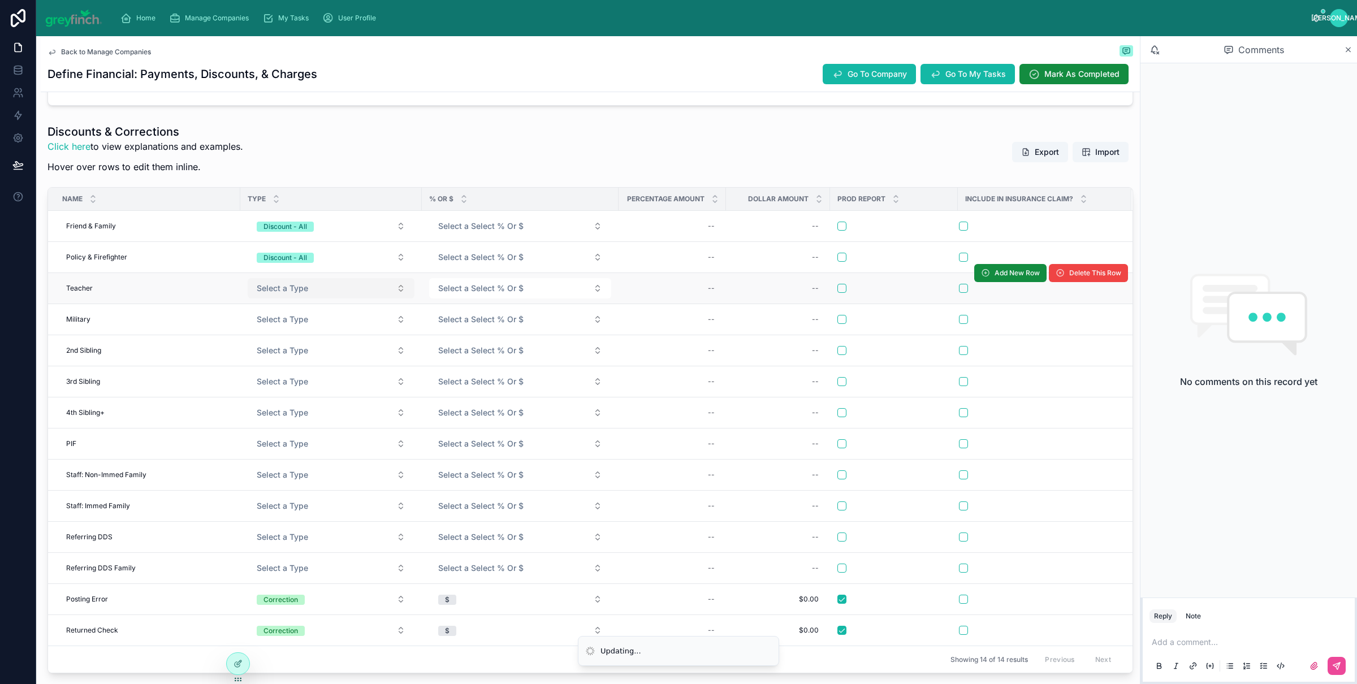
click at [290, 289] on span "Select a Type" at bounding box center [282, 288] width 51 height 11
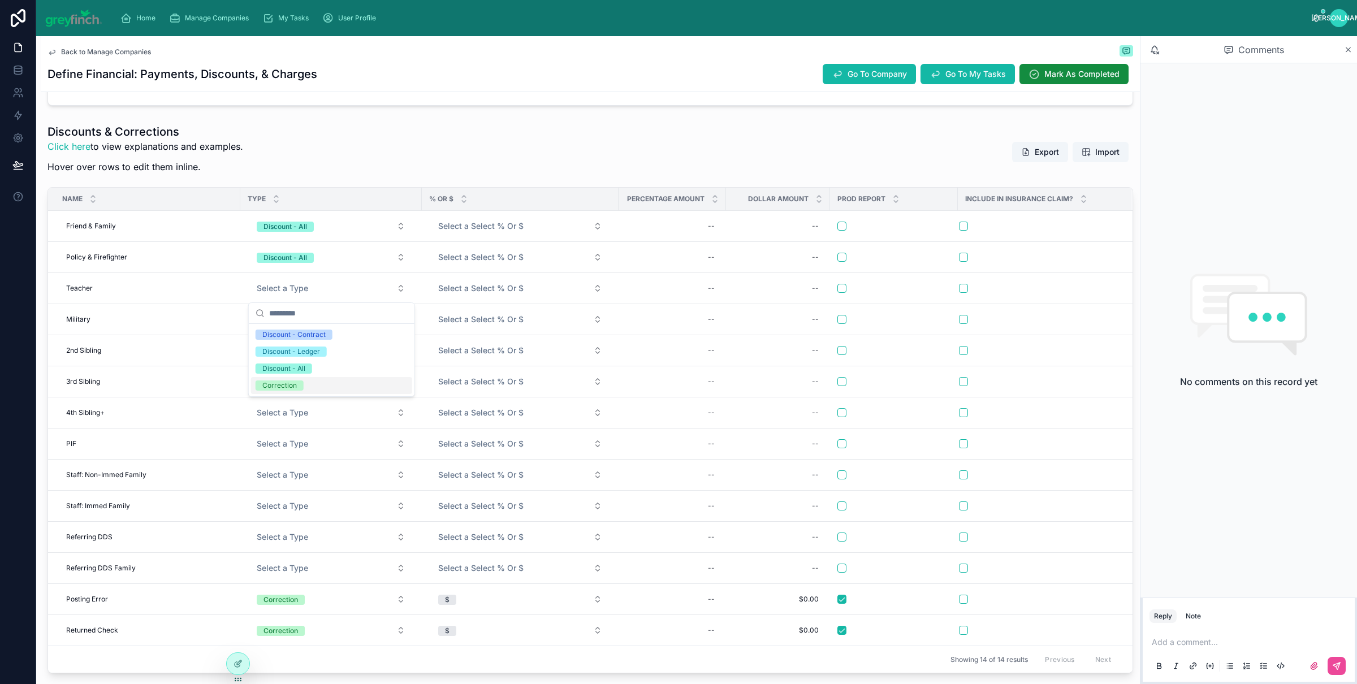
click at [280, 368] on div "Discount - All" at bounding box center [283, 369] width 43 height 10
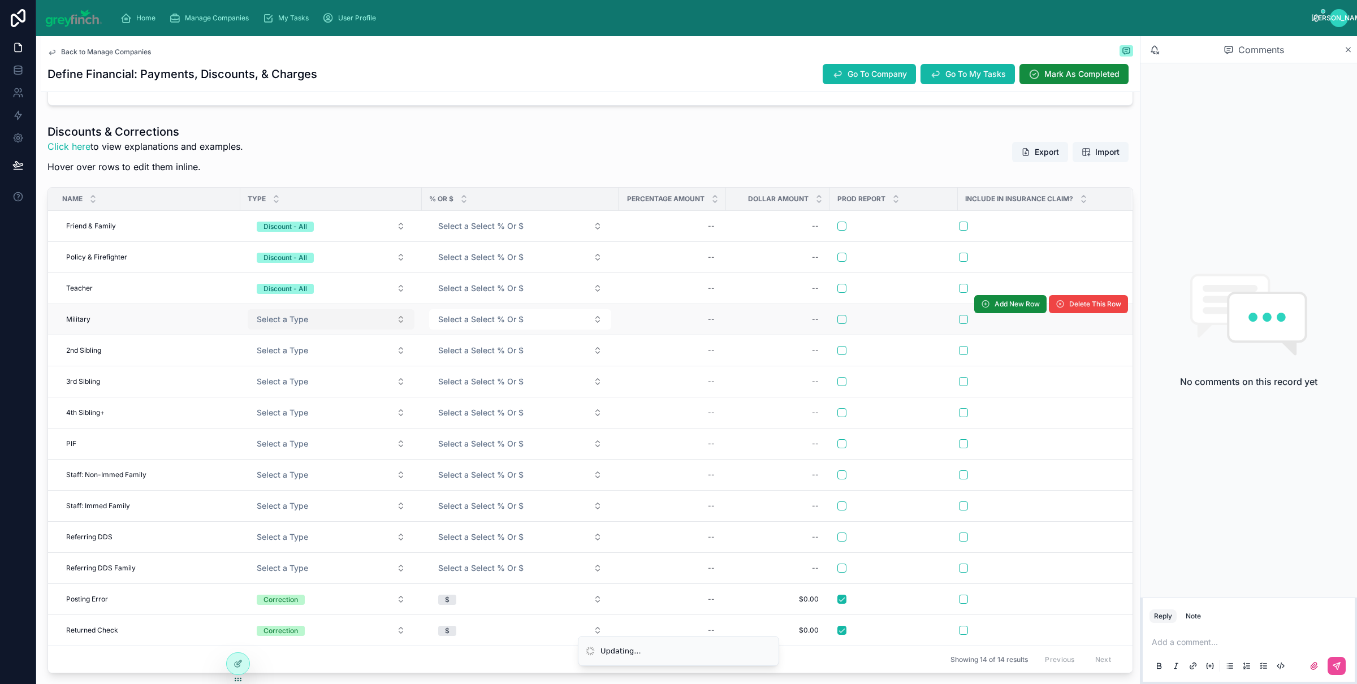
click at [273, 320] on span "Select a Type" at bounding box center [282, 319] width 51 height 11
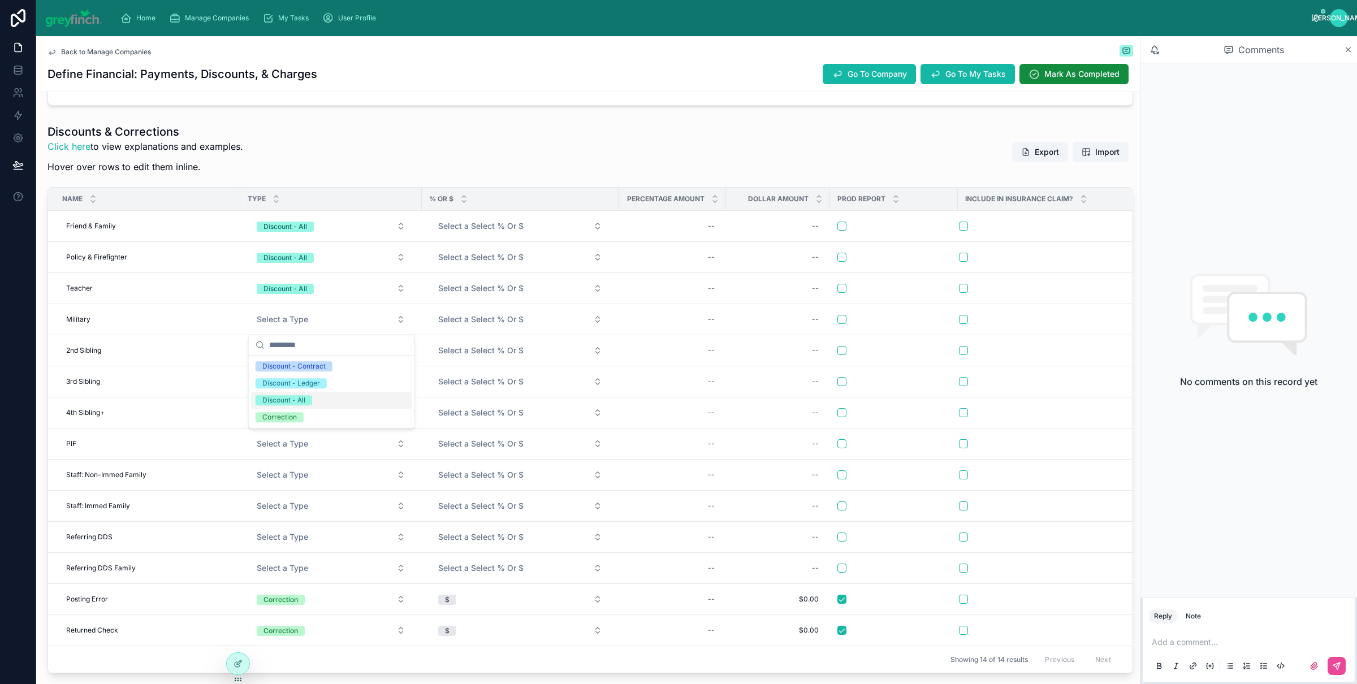
click at [278, 401] on div "Discount - All" at bounding box center [283, 400] width 43 height 10
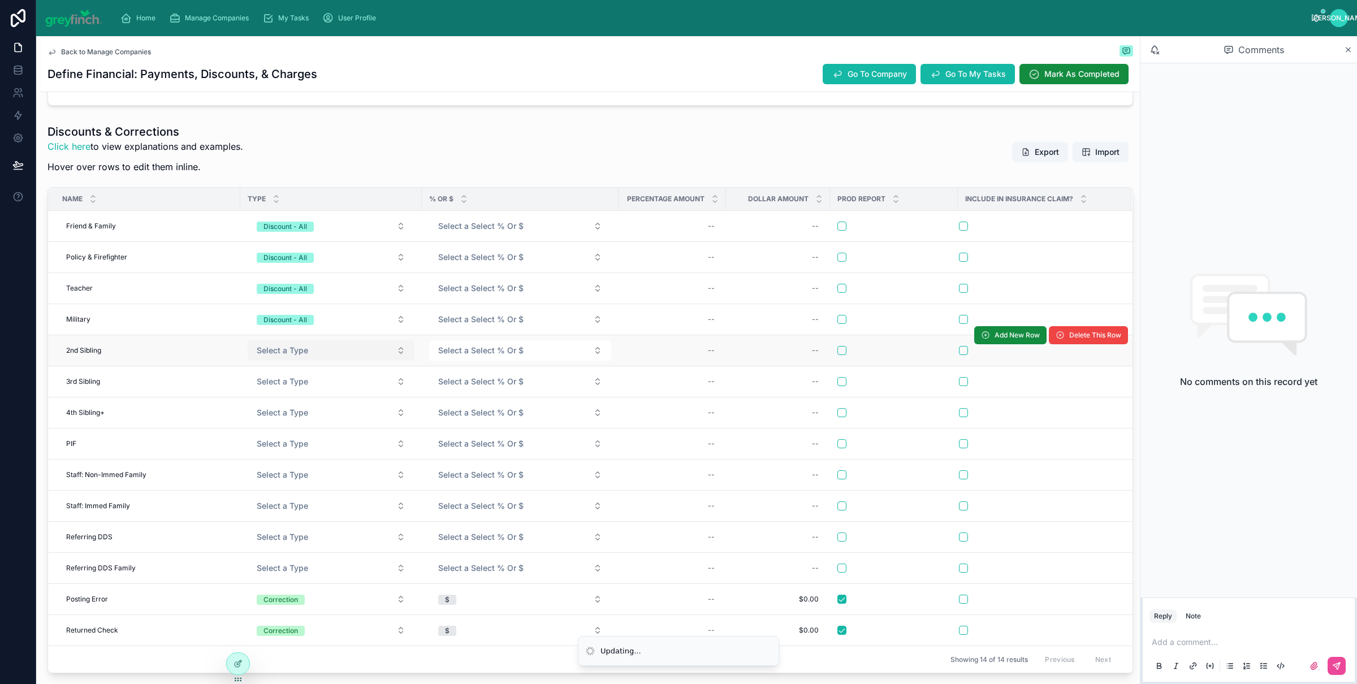
click at [269, 353] on span "Select a Type" at bounding box center [282, 350] width 51 height 11
click at [282, 356] on span "Select a Type" at bounding box center [282, 350] width 51 height 11
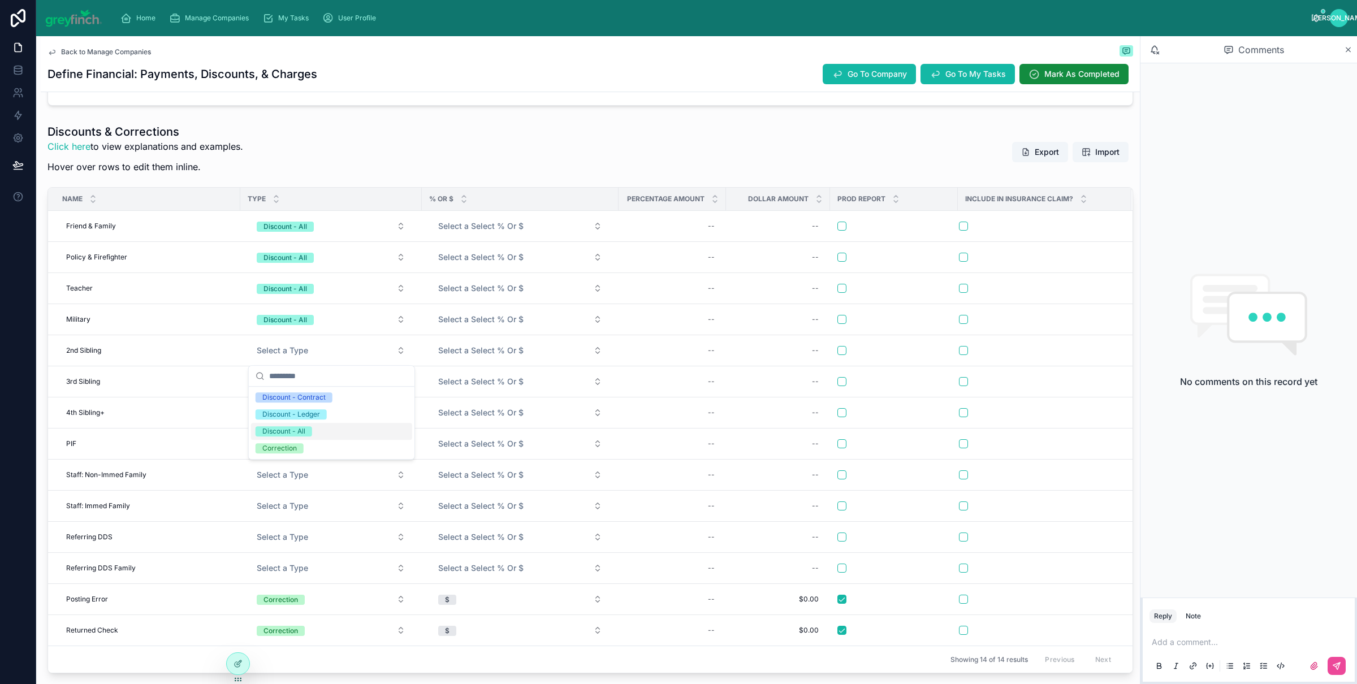
click at [286, 431] on div "Discount - All" at bounding box center [283, 431] width 43 height 10
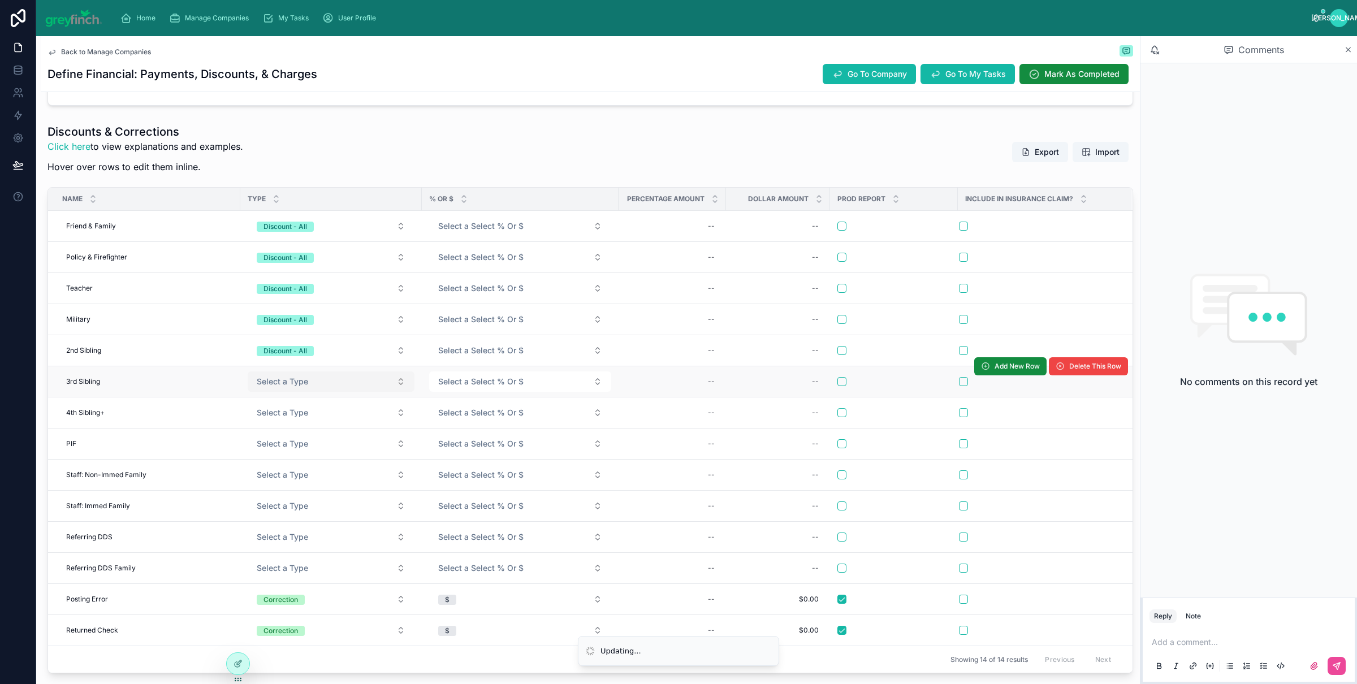
click at [283, 382] on span "Select a Type" at bounding box center [282, 381] width 51 height 11
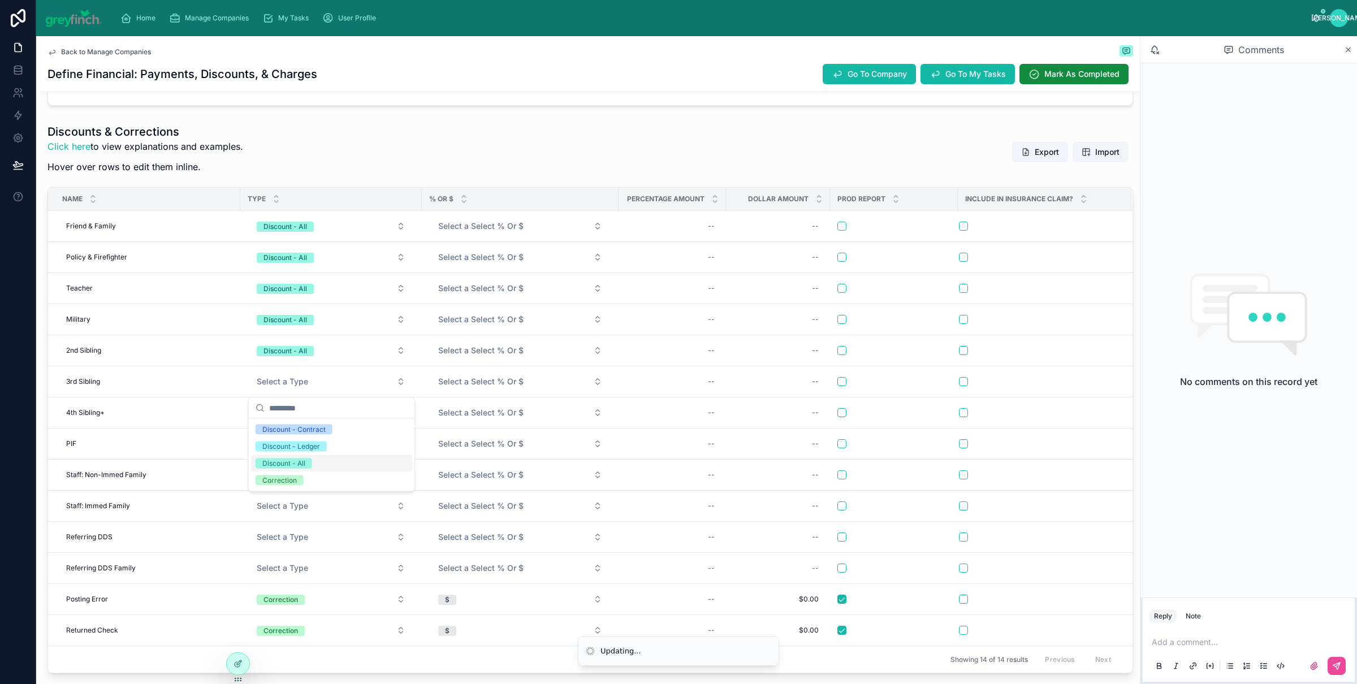
click at [299, 463] on div "Discount - All" at bounding box center [283, 464] width 43 height 10
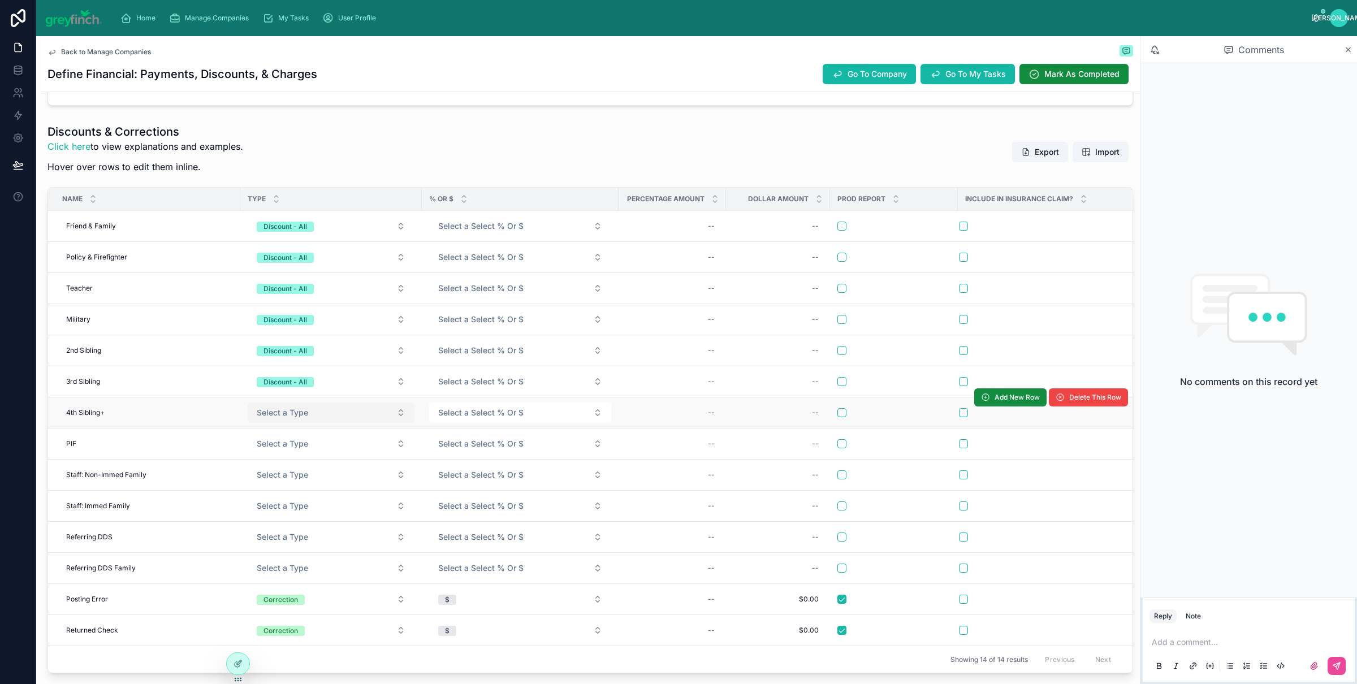
click at [290, 422] on button "Select a Type" at bounding box center [331, 413] width 167 height 20
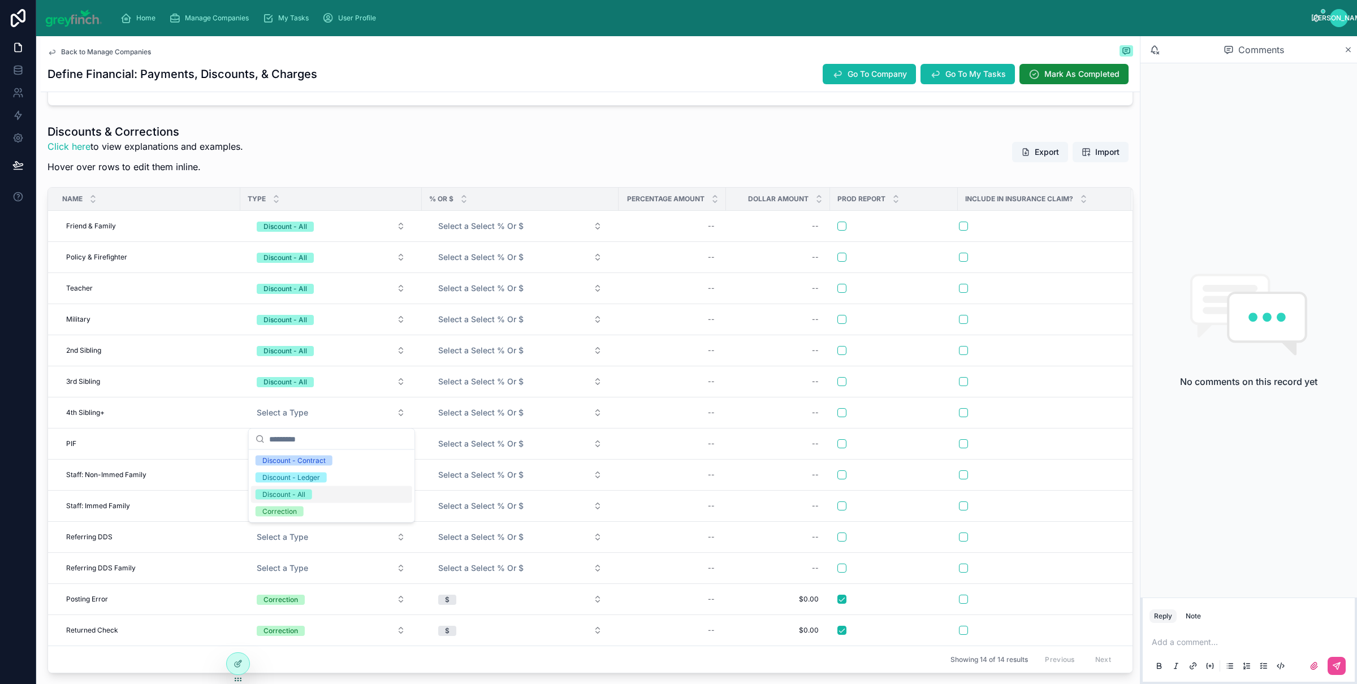
click at [291, 492] on div "Discount - All" at bounding box center [283, 495] width 43 height 10
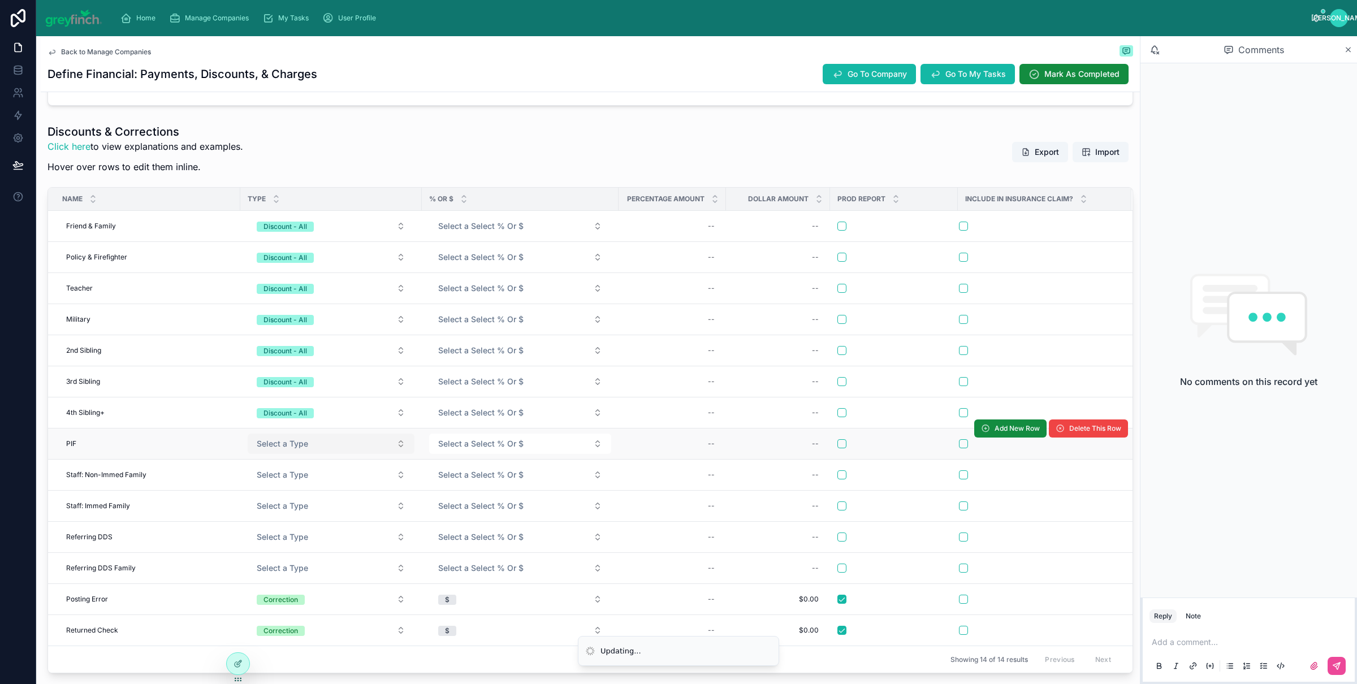
click at [284, 445] on span "Select a Type" at bounding box center [282, 443] width 51 height 11
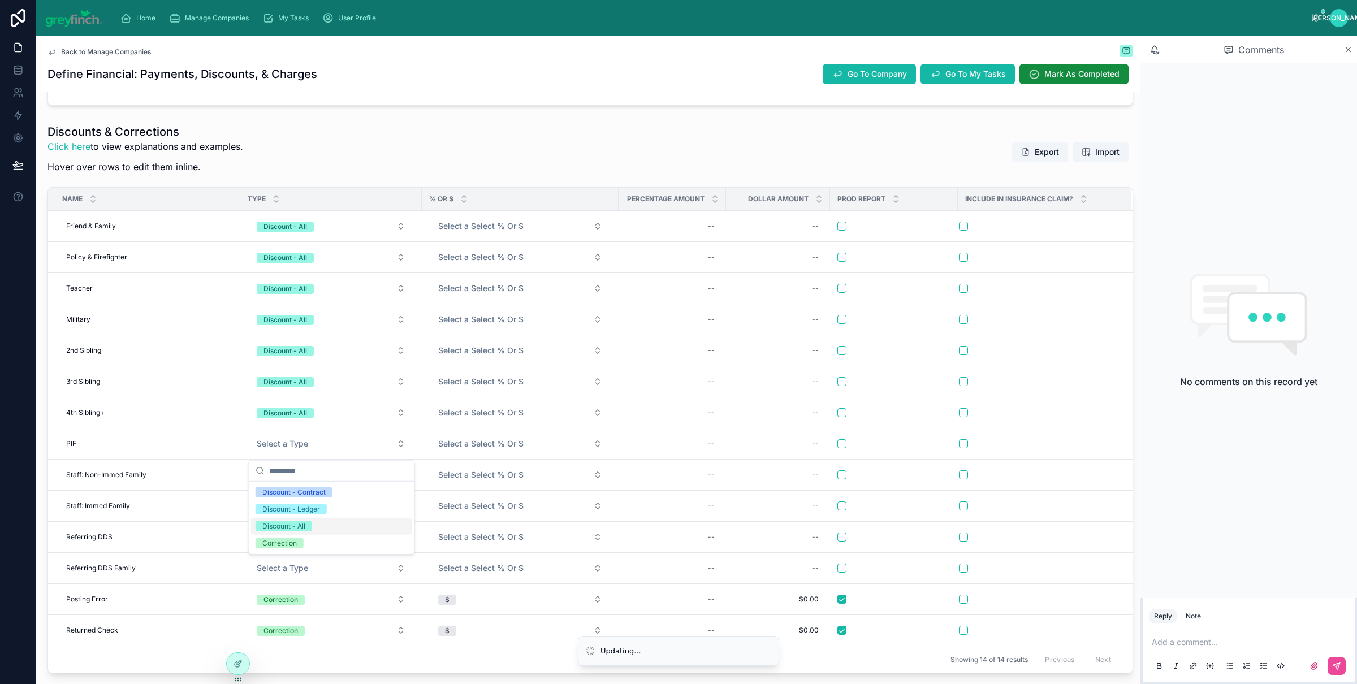
click at [296, 525] on div "Discount - All" at bounding box center [283, 526] width 43 height 10
click at [284, 553] on div "Discount - All" at bounding box center [283, 558] width 43 height 10
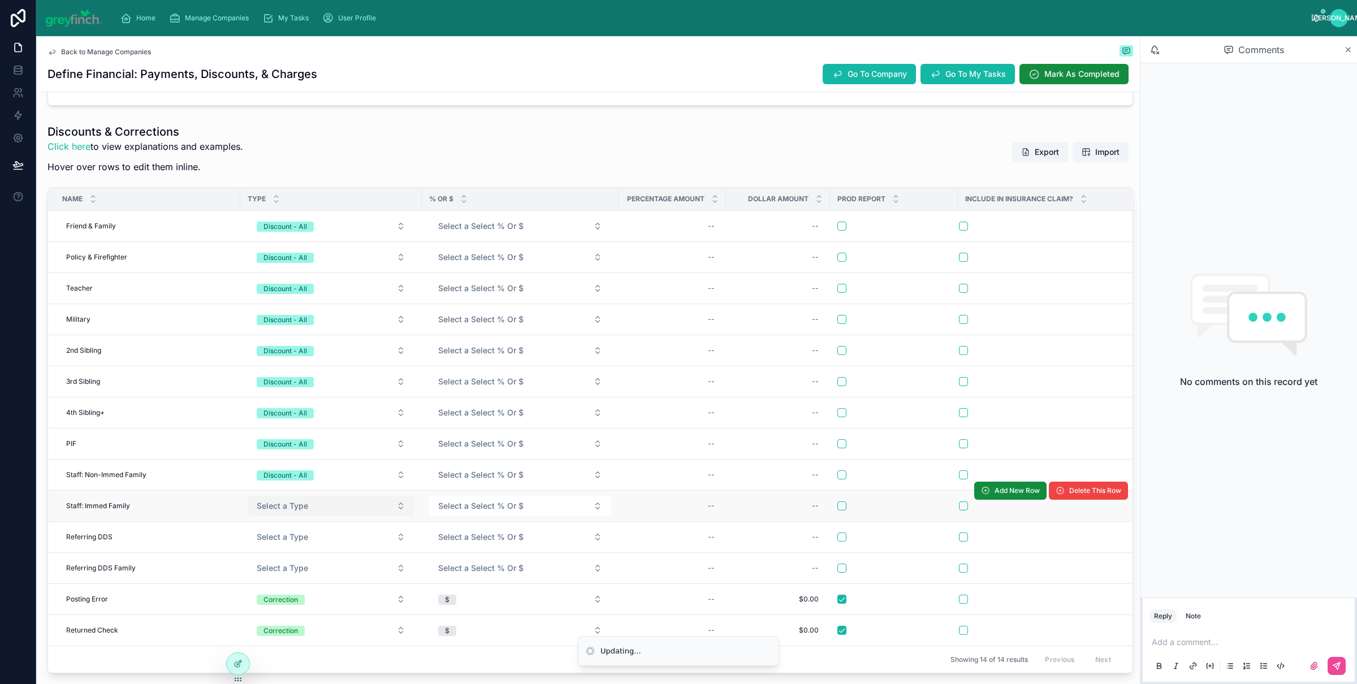
click at [269, 512] on span "Select a Type" at bounding box center [282, 506] width 51 height 11
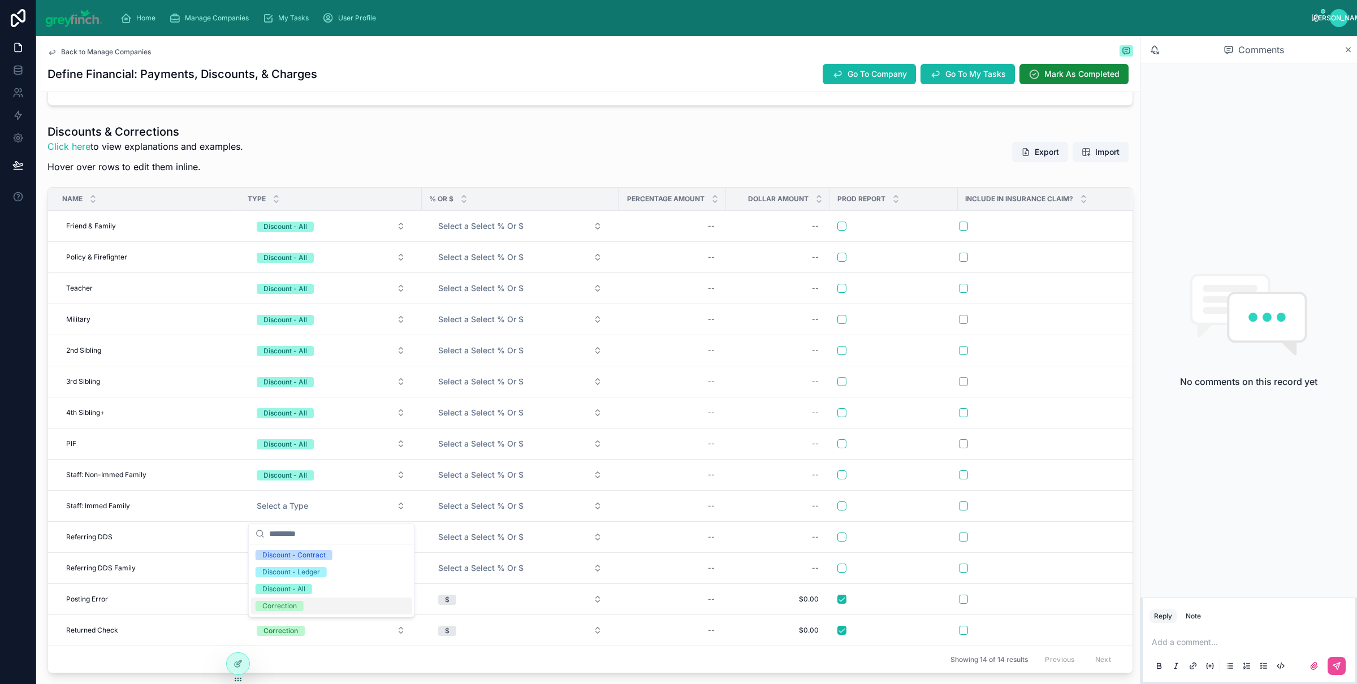
click at [291, 589] on div "Discount - All" at bounding box center [283, 589] width 43 height 10
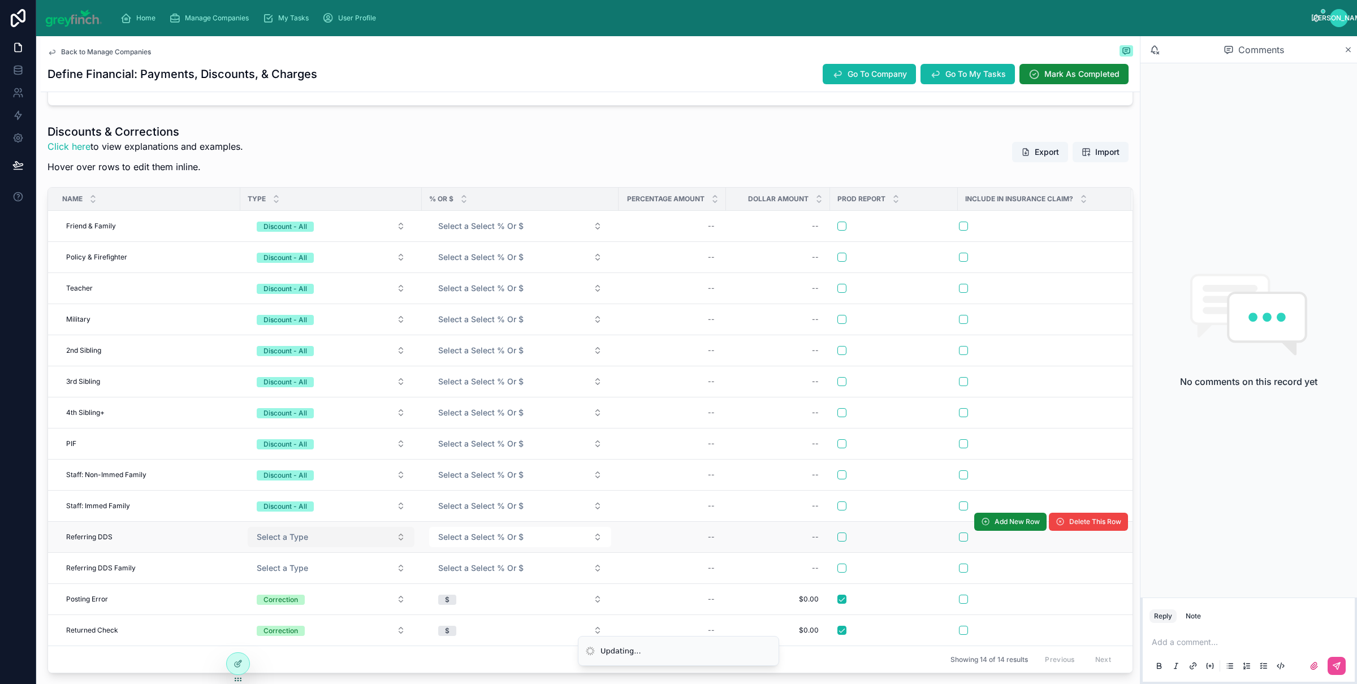
click at [281, 534] on button "Select a Type" at bounding box center [331, 537] width 167 height 20
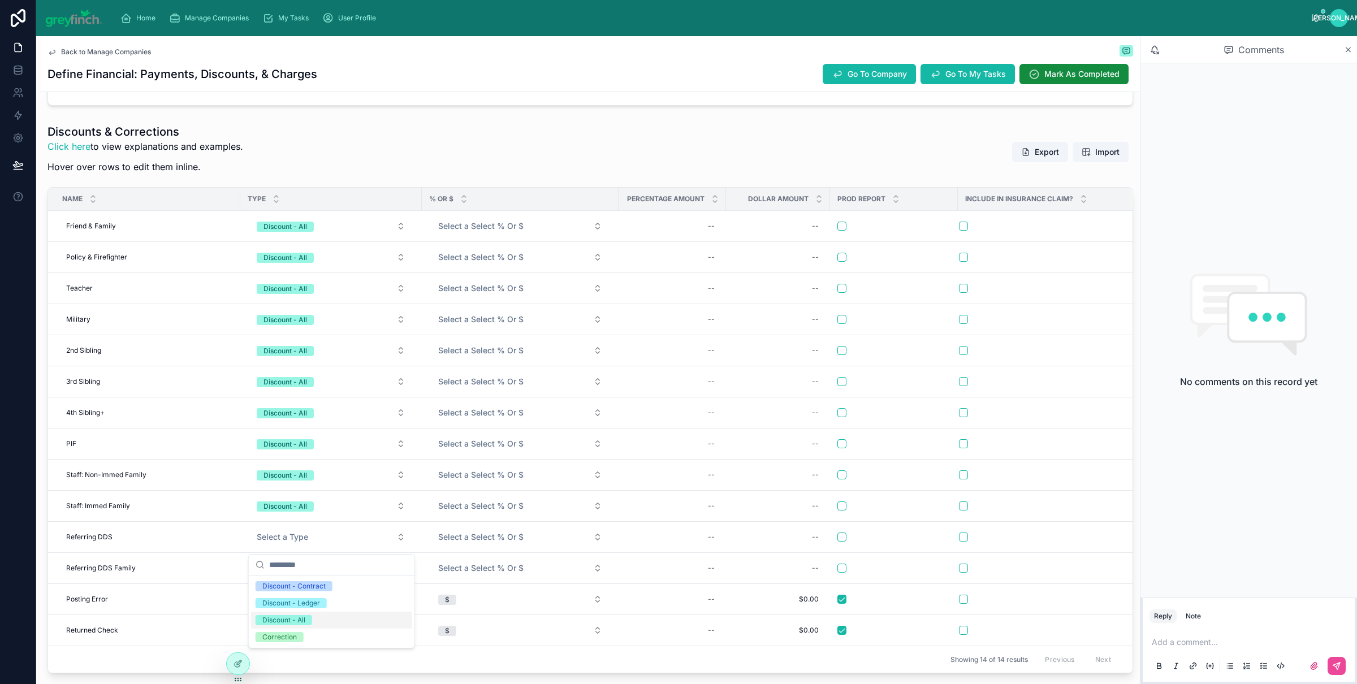
click at [292, 613] on div "Discount - All" at bounding box center [331, 620] width 161 height 17
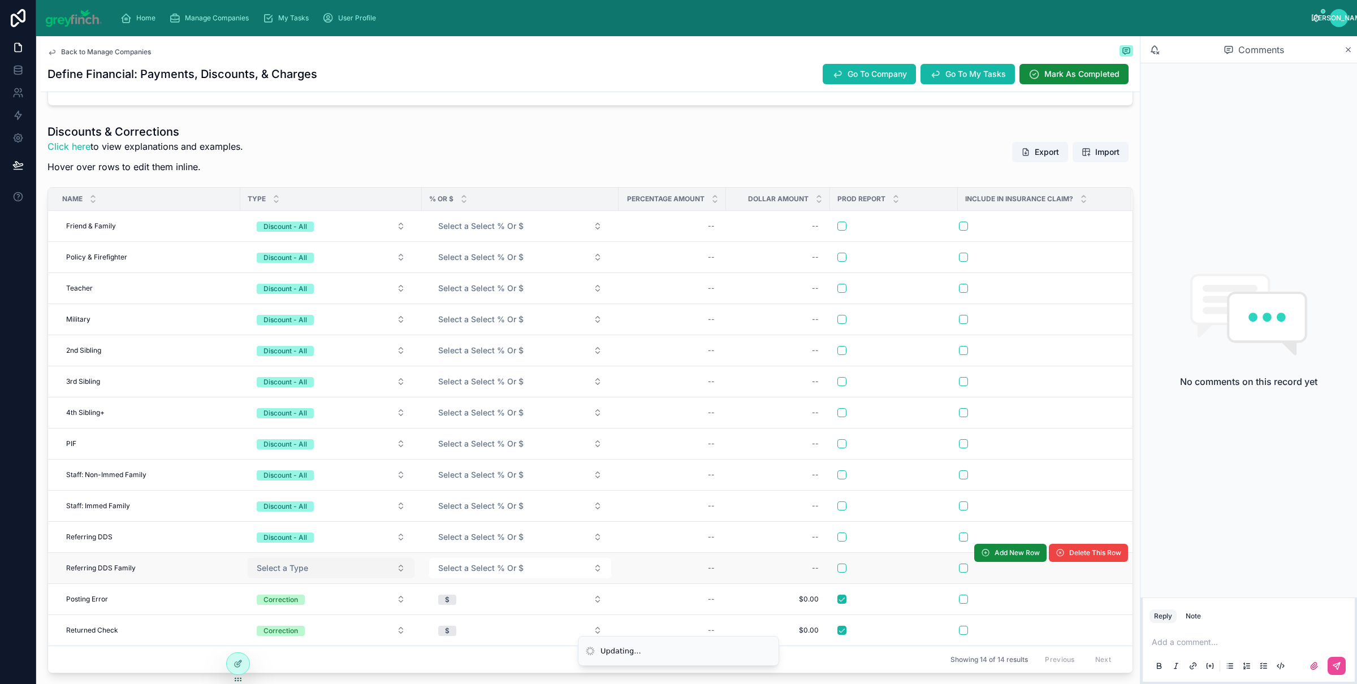
click at [286, 574] on span "Select a Type" at bounding box center [282, 568] width 51 height 11
click at [295, 569] on span "Select a Type" at bounding box center [282, 568] width 51 height 11
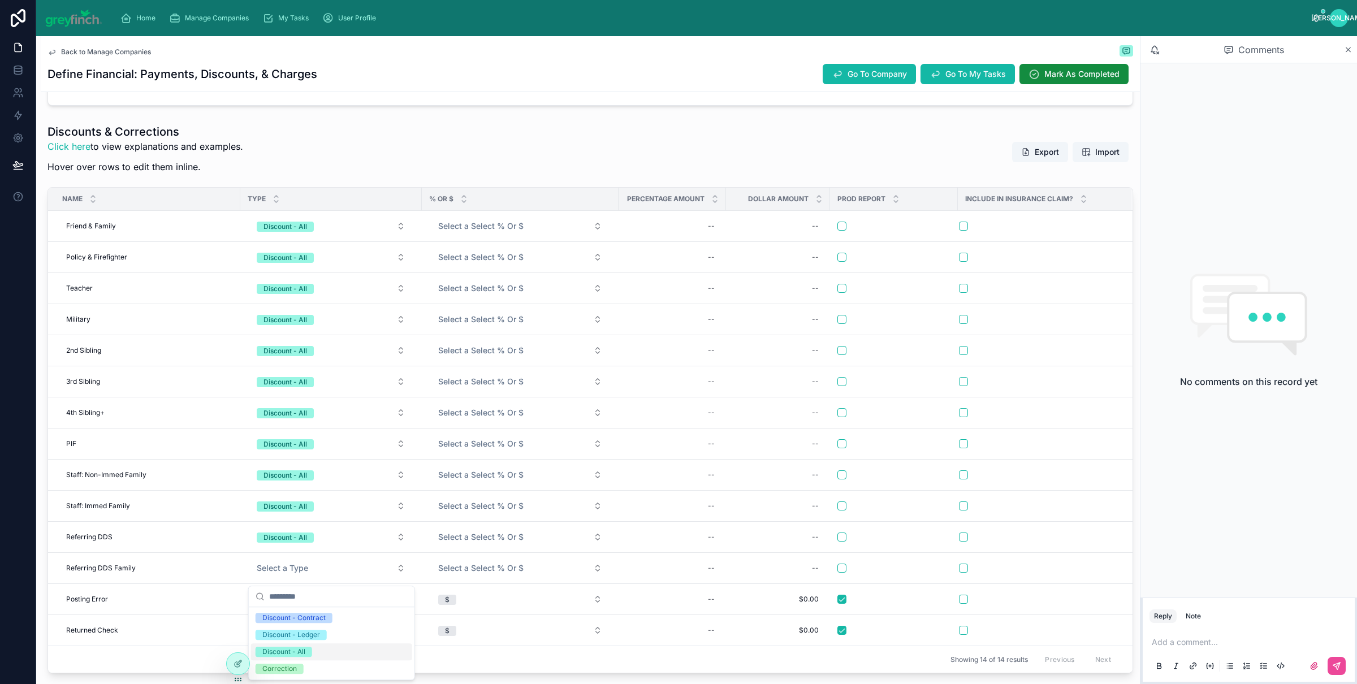
click at [302, 649] on div "Discount - All" at bounding box center [283, 652] width 43 height 10
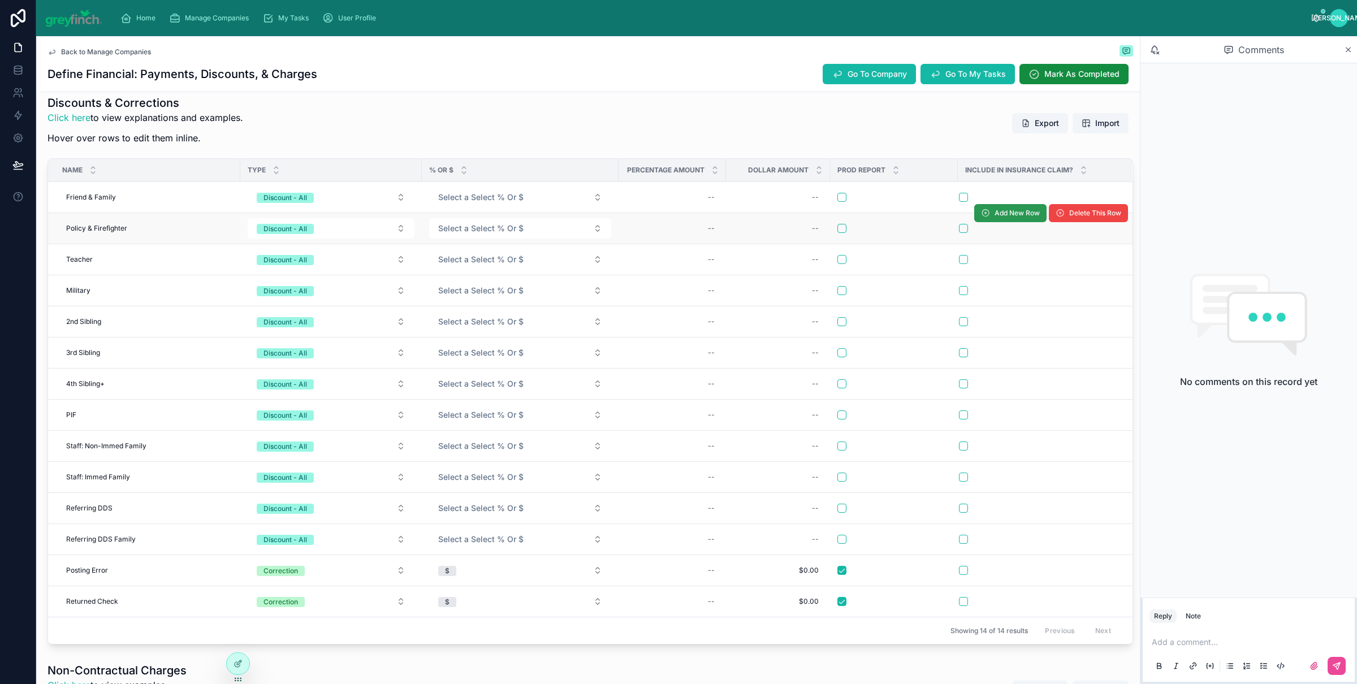
scroll to position [290, 0]
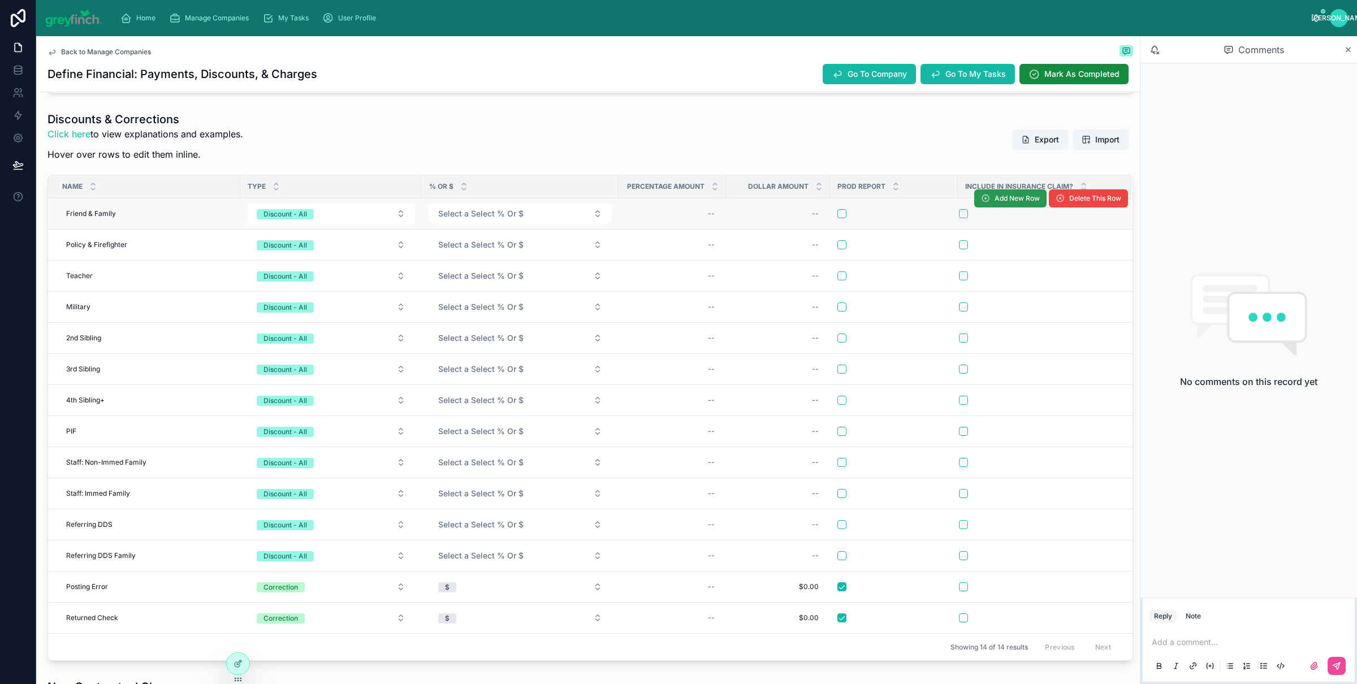
click at [1004, 201] on span "Add New Row" at bounding box center [1017, 198] width 45 height 9
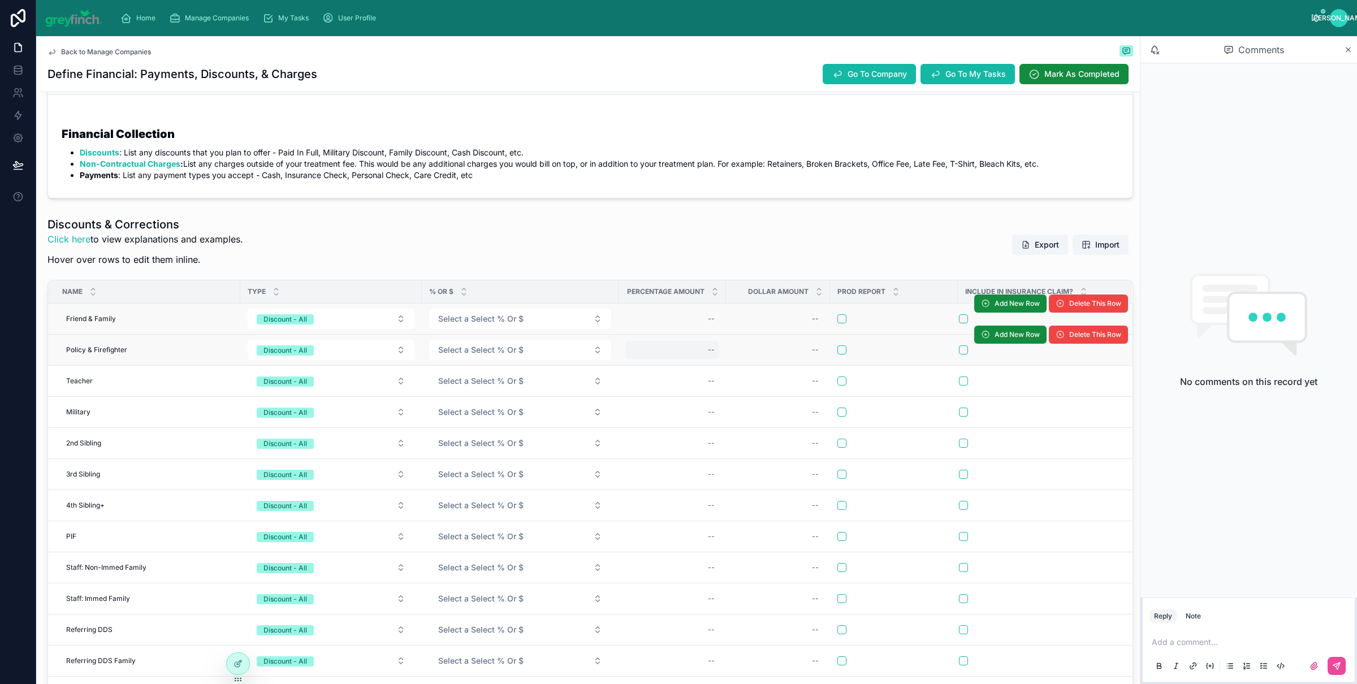
scroll to position [183, 0]
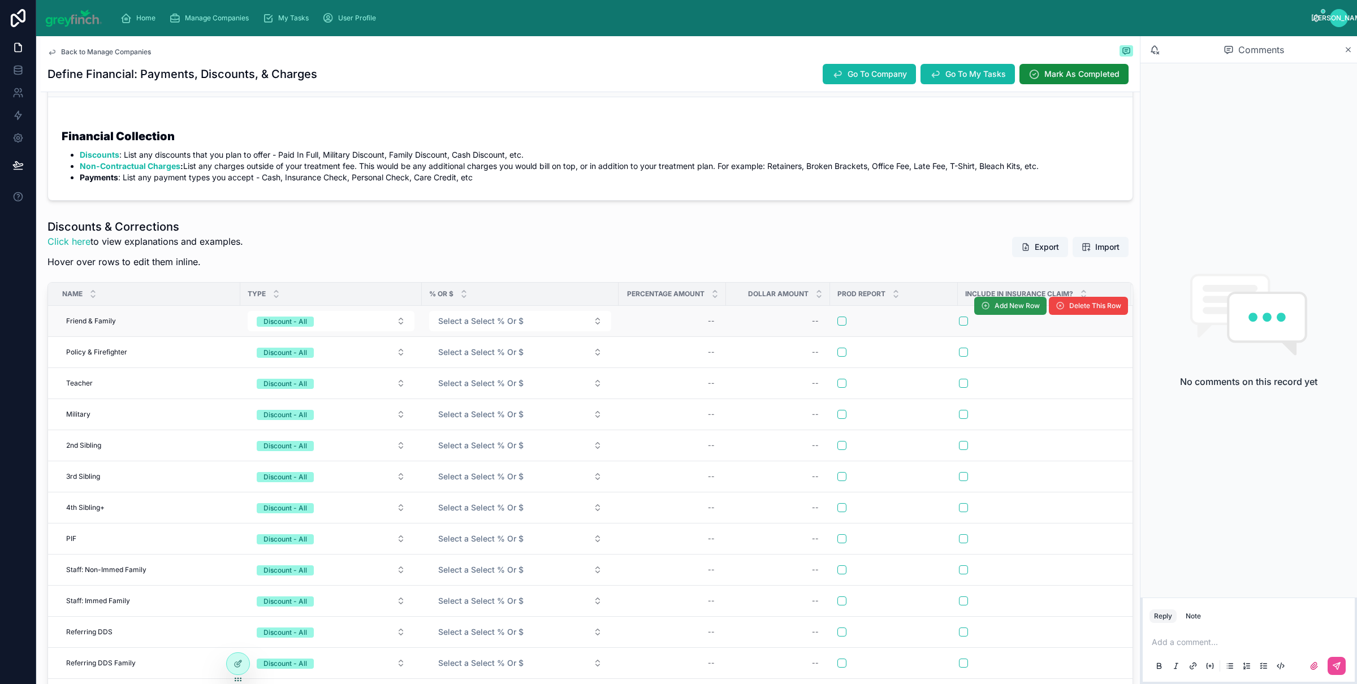
click at [995, 305] on span "Add New Row" at bounding box center [1017, 305] width 45 height 9
click at [117, 320] on div "--" at bounding box center [148, 321] width 172 height 18
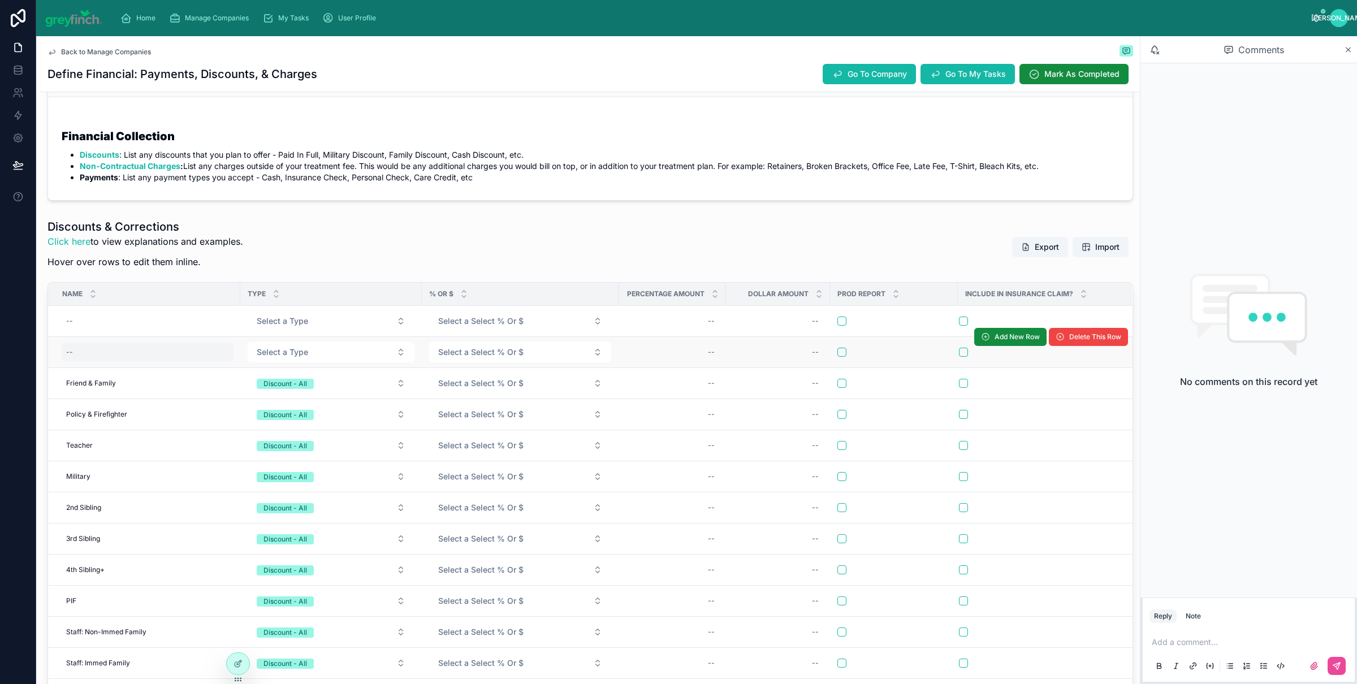
click at [105, 354] on div "--" at bounding box center [148, 352] width 172 height 18
type input "**********"
click button "submit" at bounding box center [205, 368] width 14 height 14
click at [269, 348] on span "Select a Type" at bounding box center [282, 352] width 51 height 11
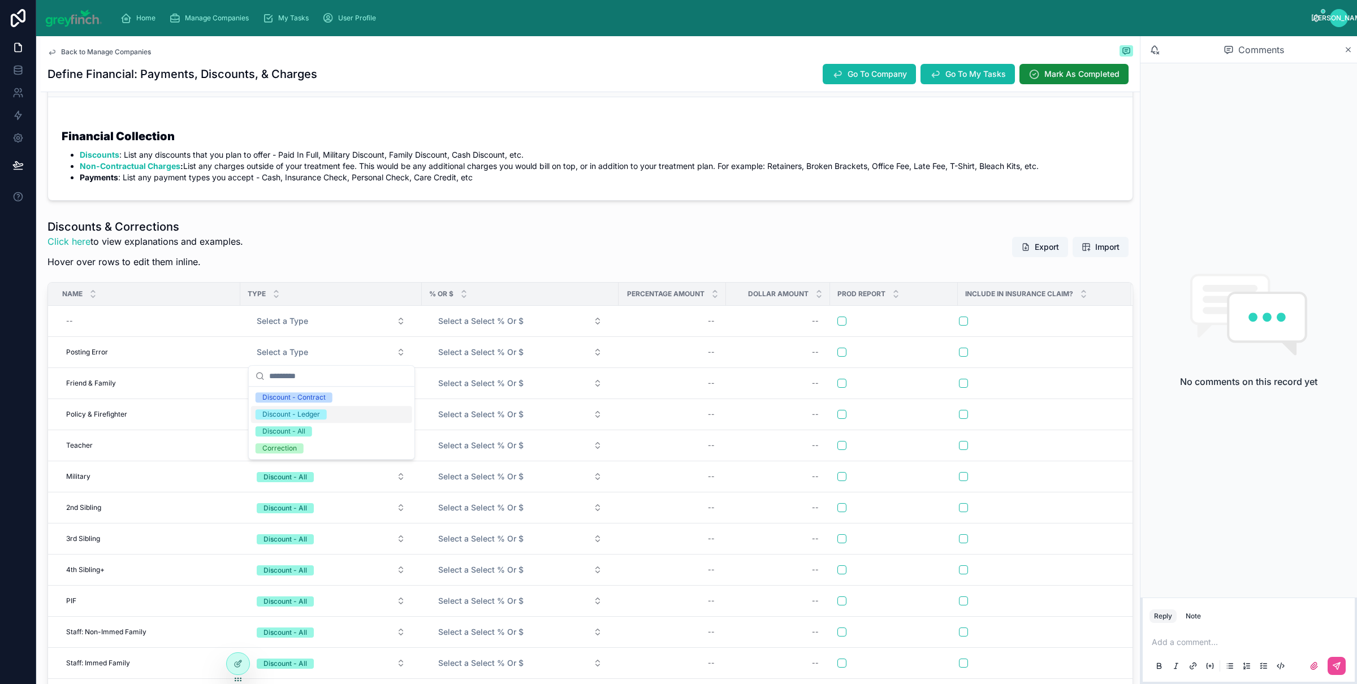
click at [308, 412] on div "Discount - Ledger" at bounding box center [291, 414] width 58 height 10
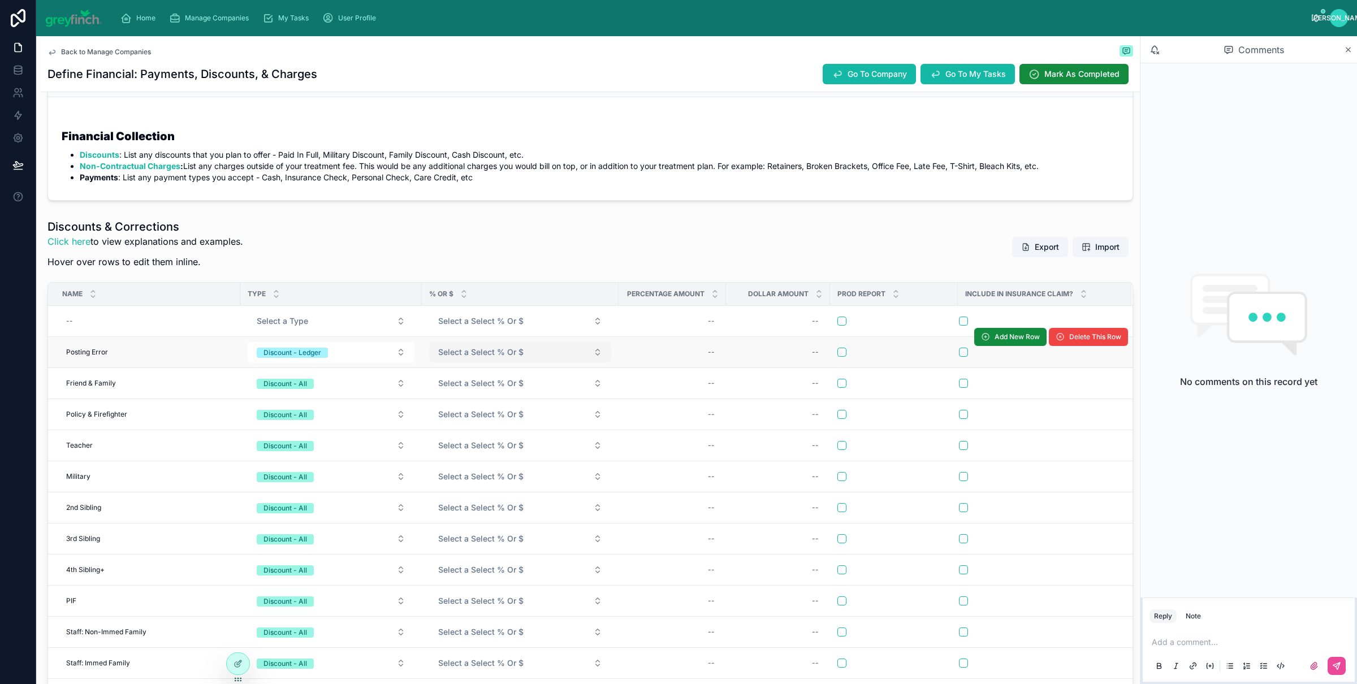
click at [472, 354] on span "Select a Select % Or $" at bounding box center [480, 352] width 85 height 11
click at [455, 409] on div "$" at bounding box center [520, 414] width 176 height 17
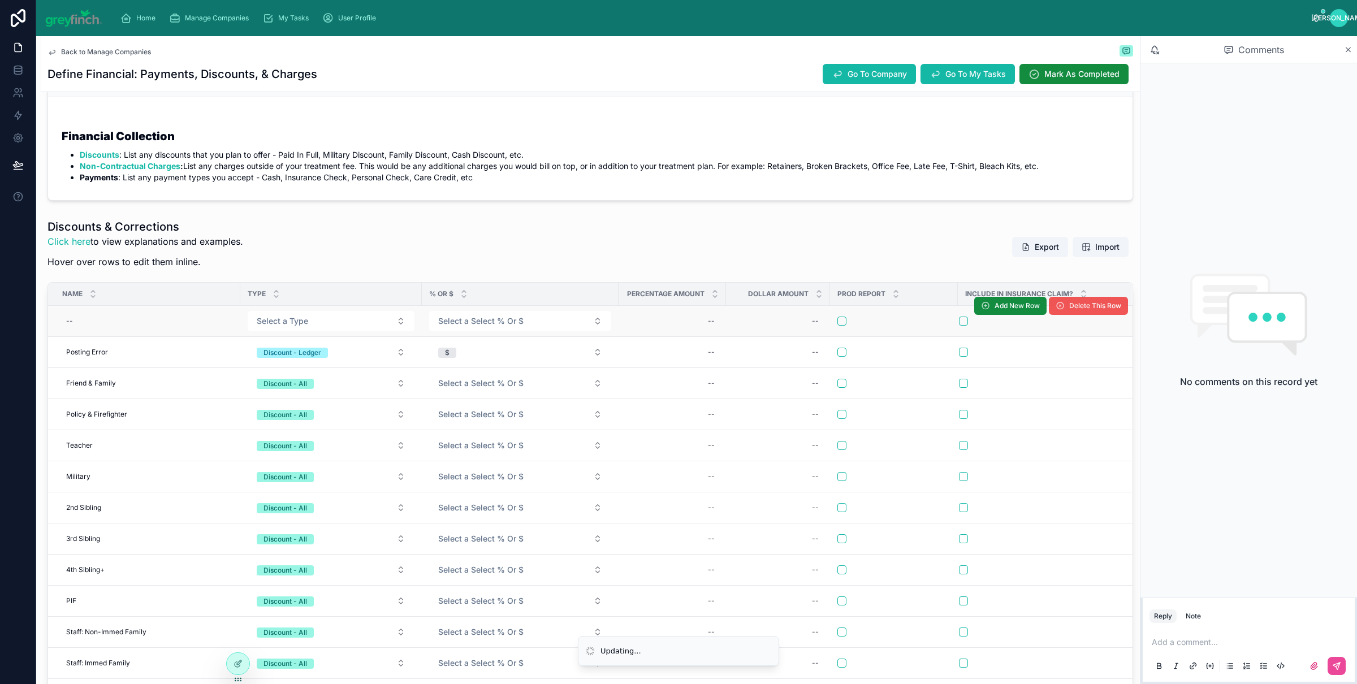
click at [1058, 312] on button "Delete This Row" at bounding box center [1088, 306] width 79 height 18
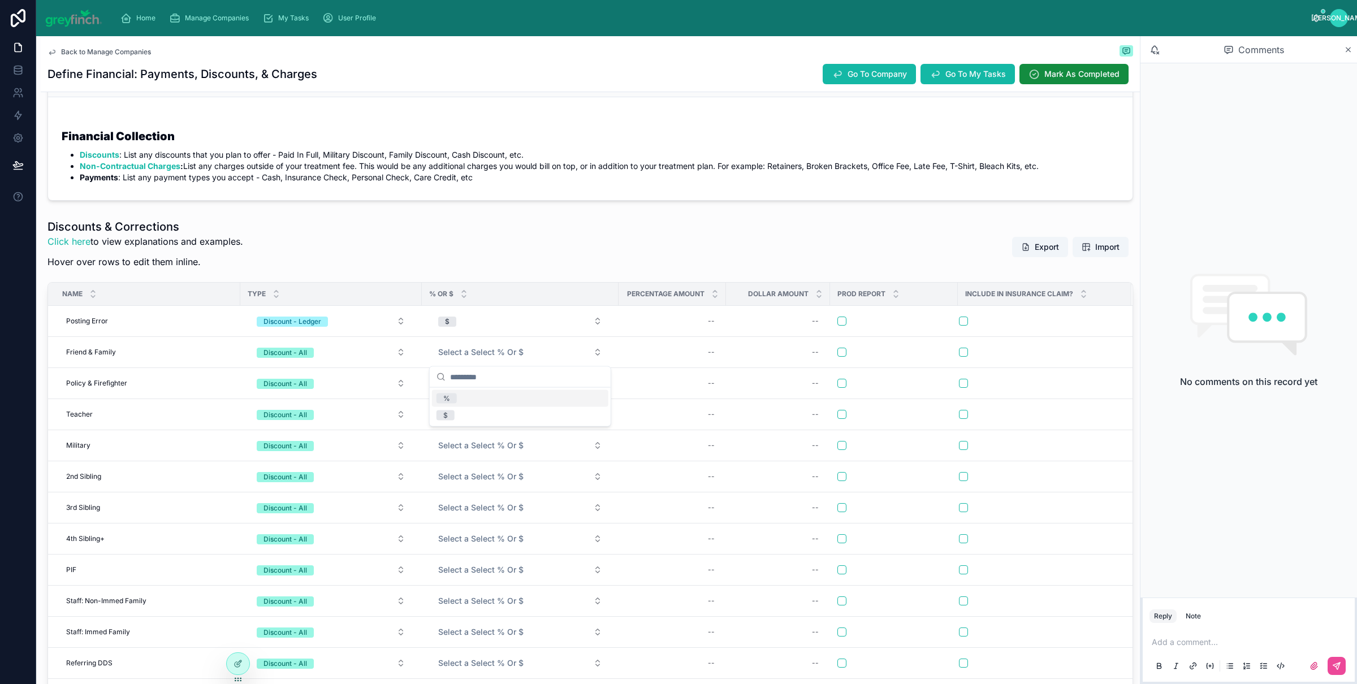
click at [467, 393] on div "%" at bounding box center [520, 398] width 176 height 17
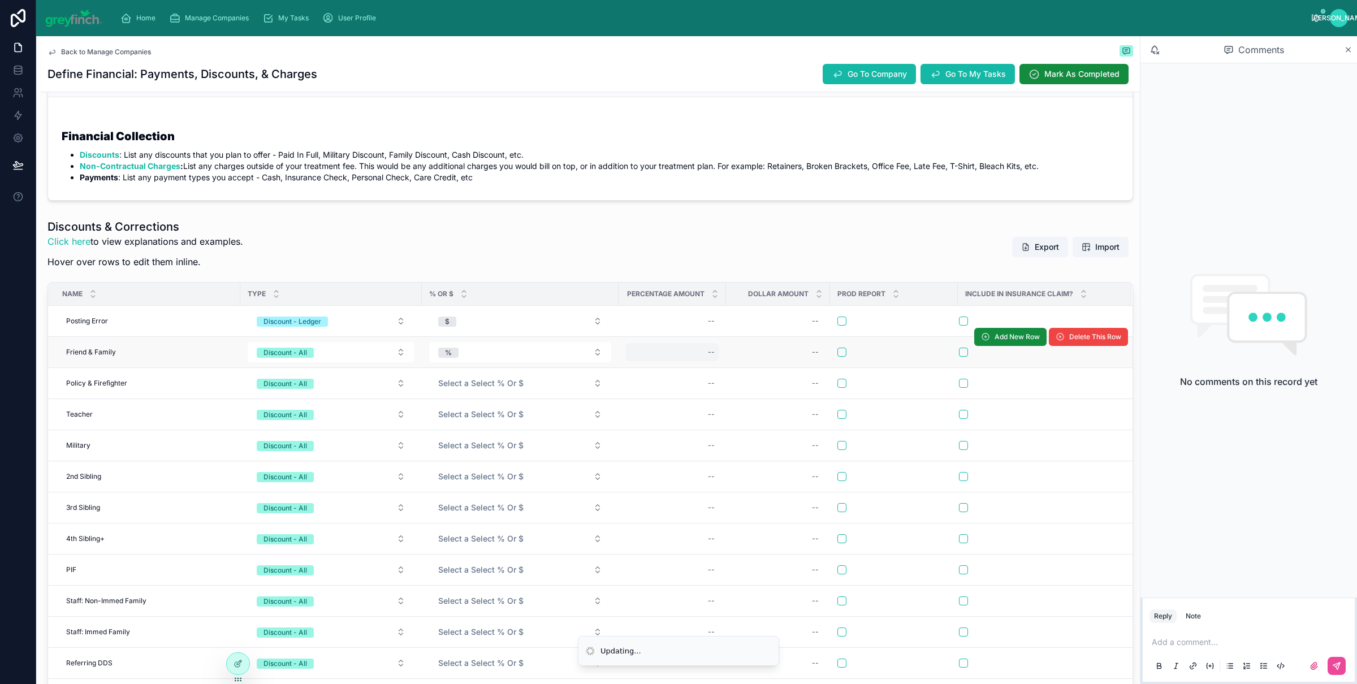
click at [628, 355] on div "--" at bounding box center [673, 352] width 94 height 18
type input "****"
click at [628, 355] on div "--" at bounding box center [673, 352] width 94 height 18
type input "****"
click button "submit" at bounding box center [848, 370] width 14 height 14
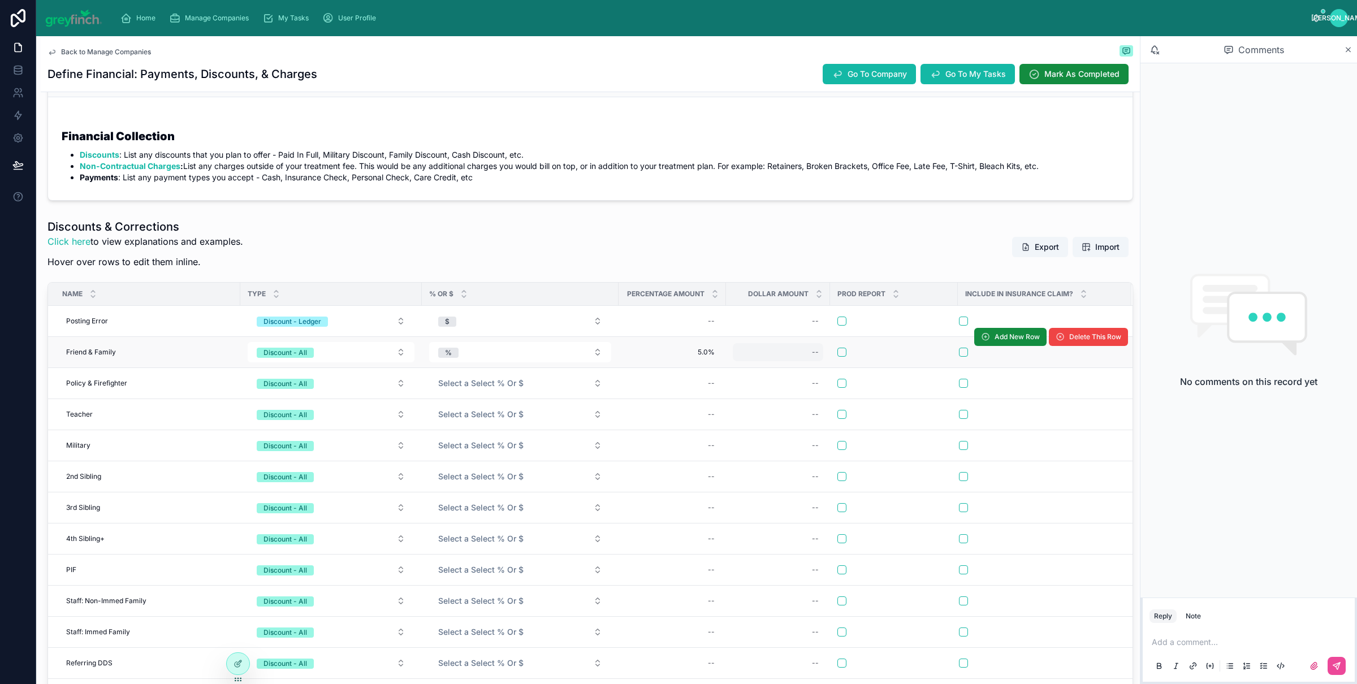
click at [781, 350] on div "--" at bounding box center [778, 352] width 90 height 18
type input "*****"
click button "submit" at bounding box center [951, 370] width 14 height 14
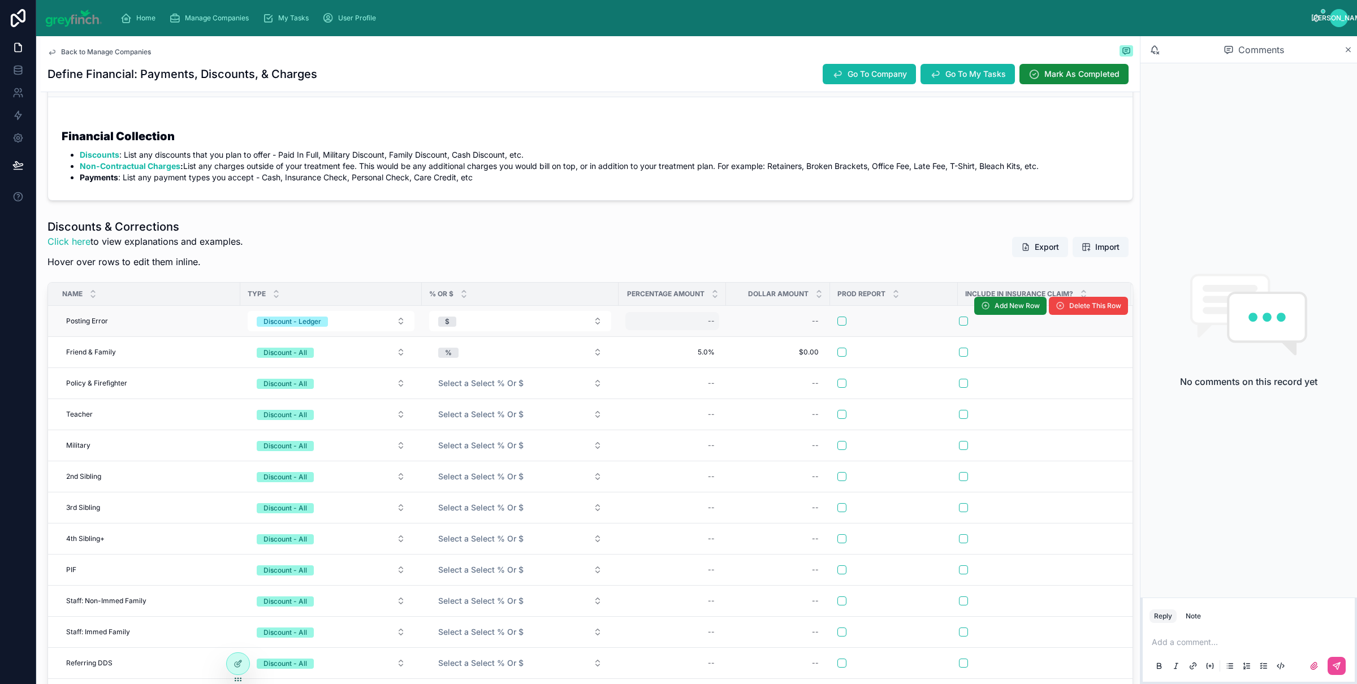
click at [706, 321] on div "--" at bounding box center [673, 321] width 94 height 18
type input "****"
click button "submit" at bounding box center [848, 337] width 14 height 14
click at [780, 324] on div "--" at bounding box center [778, 321] width 90 height 18
type input "*****"
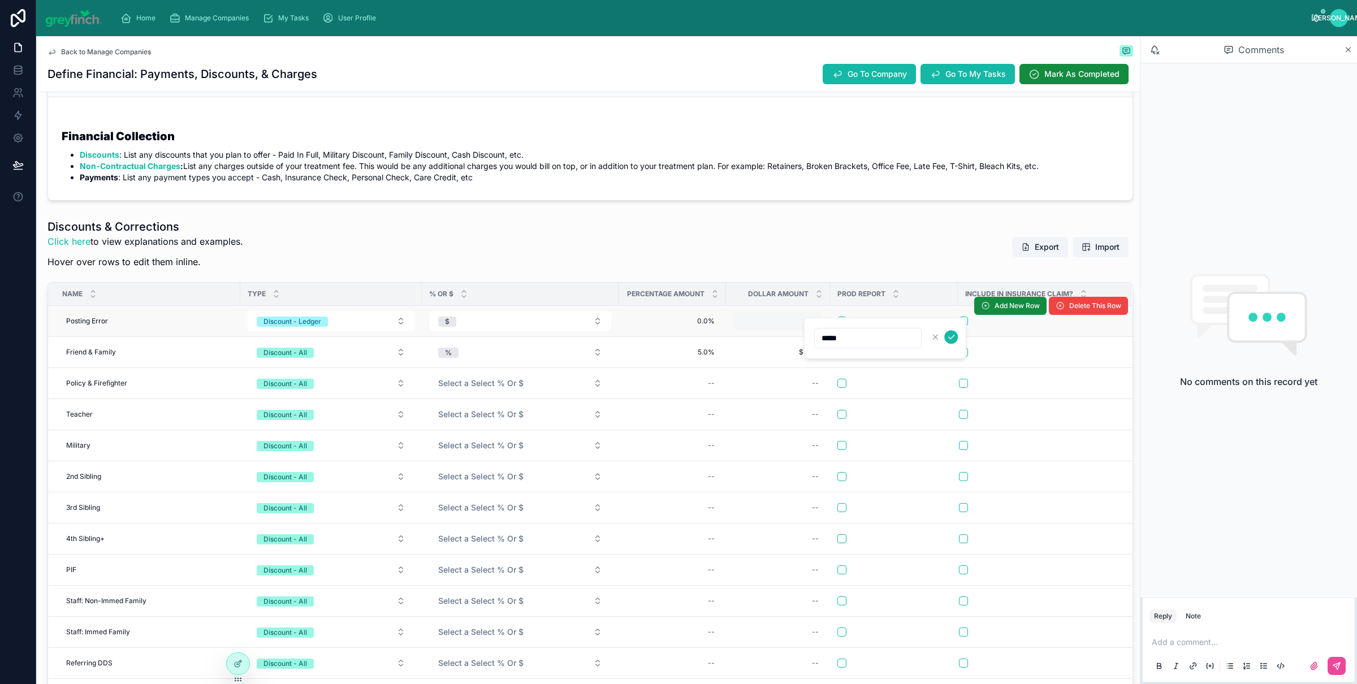
click button "submit" at bounding box center [951, 337] width 14 height 14
click at [841, 321] on button "button" at bounding box center [842, 321] width 9 height 9
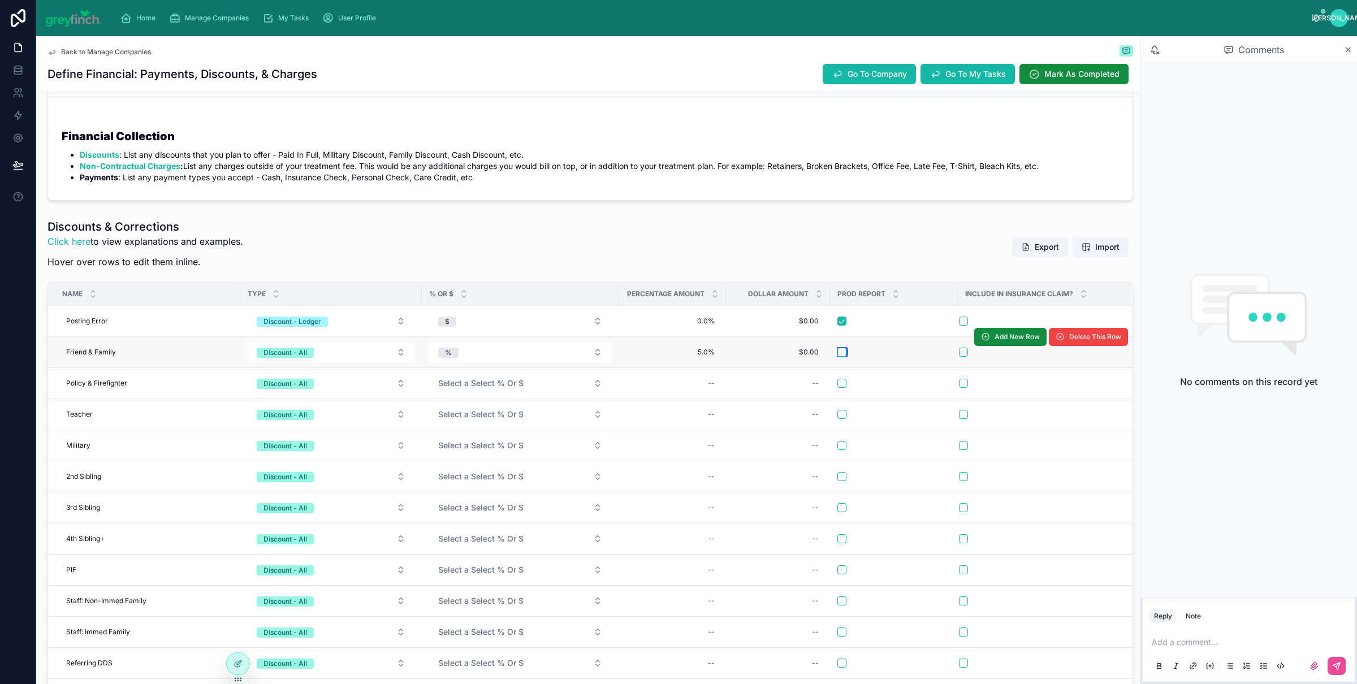
click at [841, 352] on button "button" at bounding box center [842, 352] width 9 height 9
click at [712, 386] on div "--" at bounding box center [711, 383] width 7 height 9
type input "****"
click button "submit" at bounding box center [848, 401] width 14 height 14
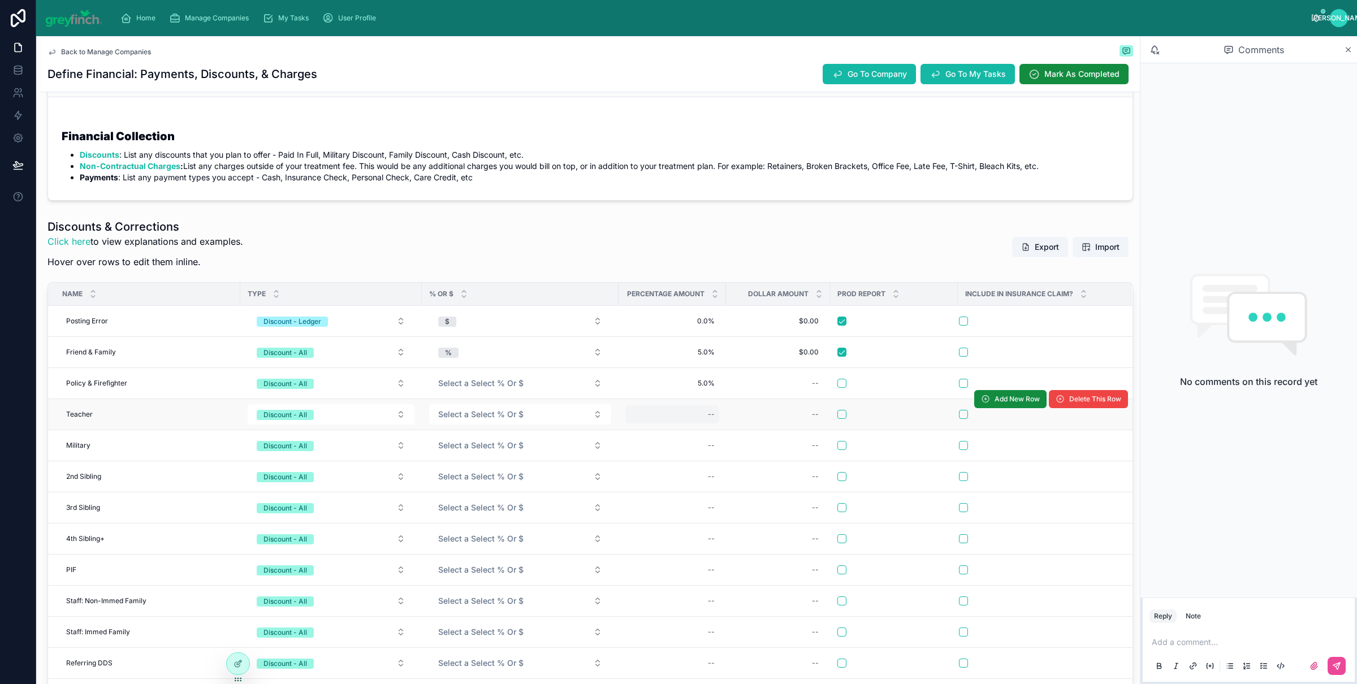
click at [702, 415] on div "--" at bounding box center [673, 415] width 94 height 18
type input "****"
click button "submit" at bounding box center [848, 432] width 14 height 14
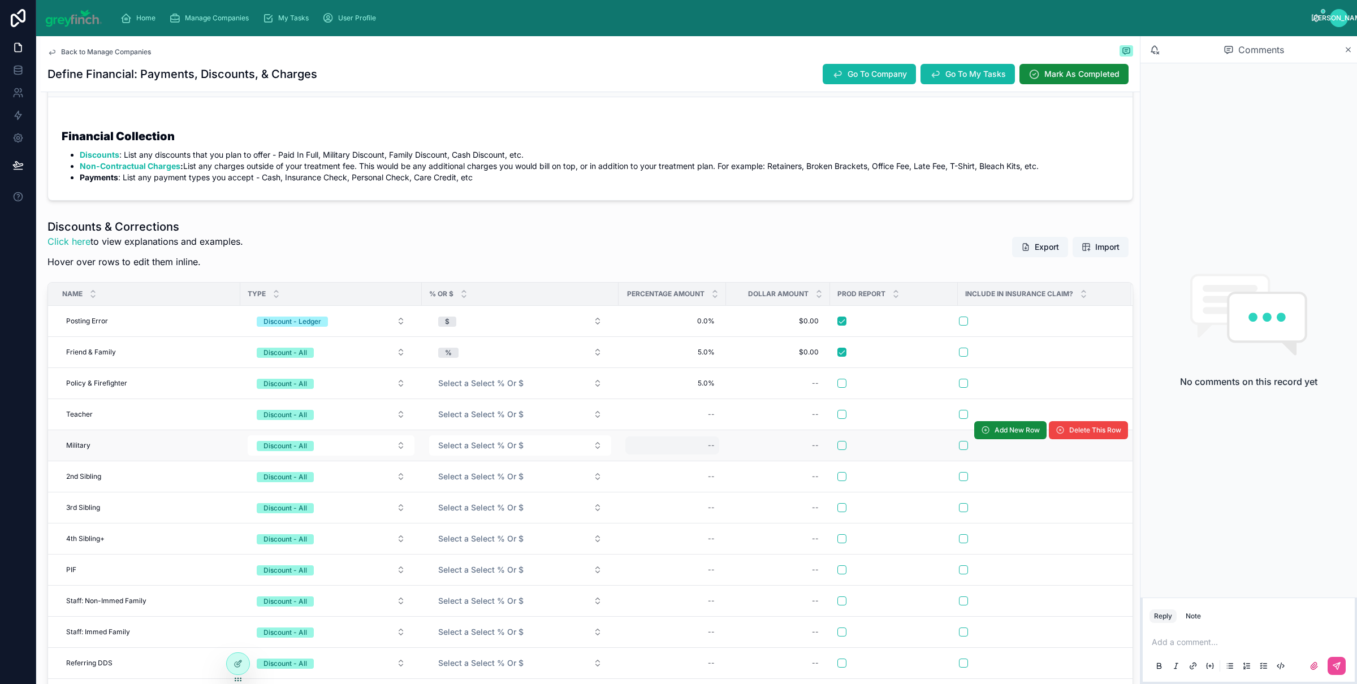
click at [697, 451] on div "--" at bounding box center [673, 446] width 94 height 18
type input "****"
click at [700, 455] on div "--" at bounding box center [673, 446] width 94 height 18
type input "****"
click button "submit" at bounding box center [848, 463] width 14 height 14
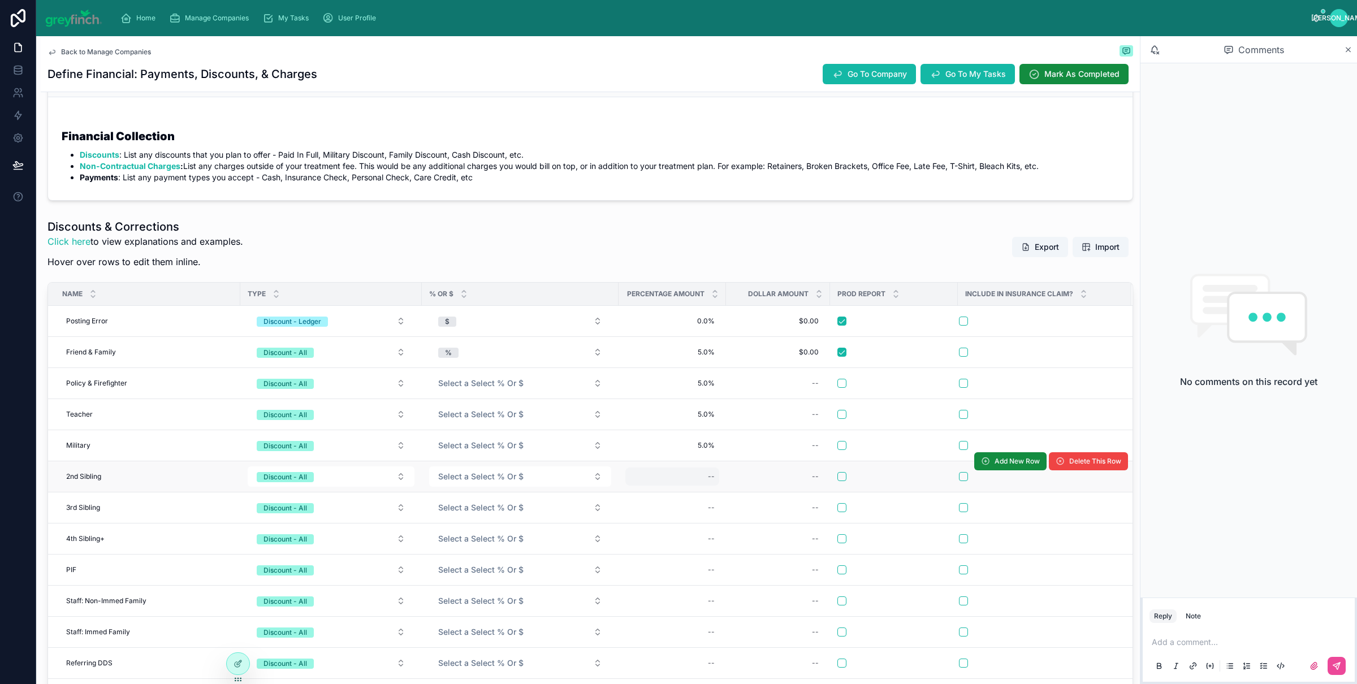
click at [700, 472] on div "--" at bounding box center [673, 477] width 94 height 18
type input "****"
click button "submit" at bounding box center [848, 495] width 14 height 14
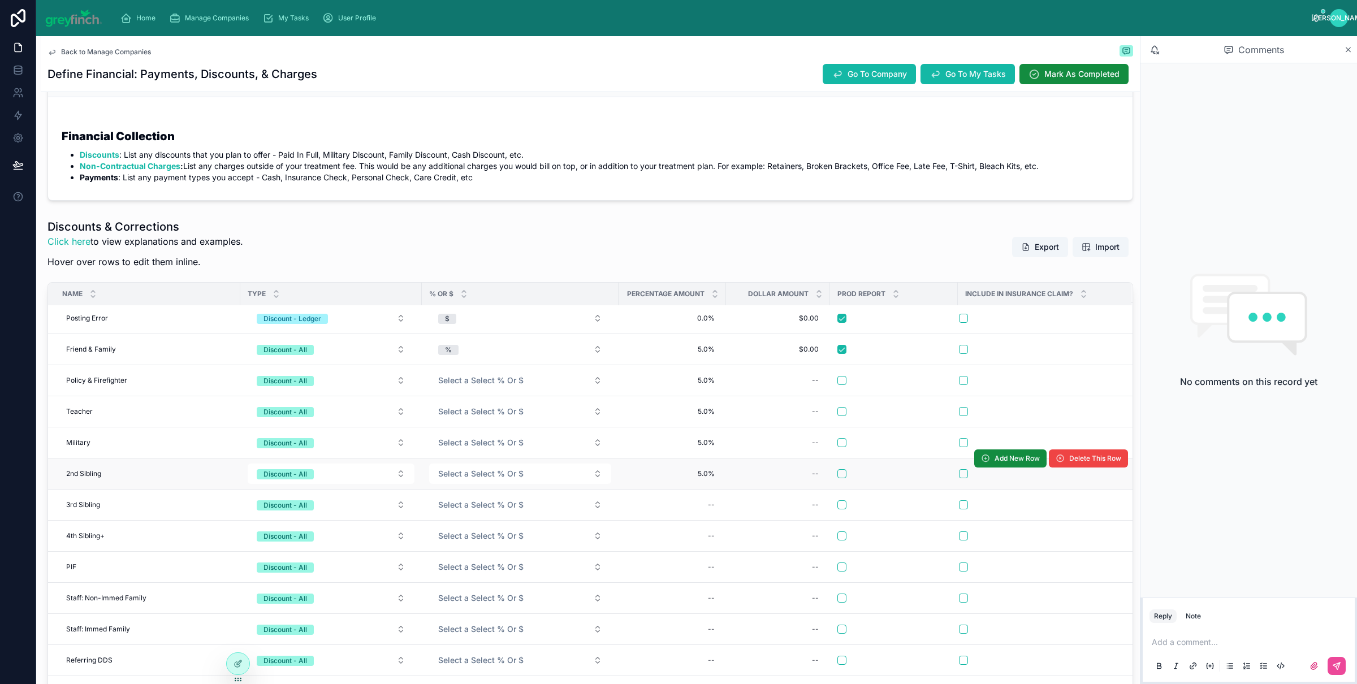
scroll to position [7, 0]
click at [697, 507] on div "--" at bounding box center [673, 505] width 94 height 18
type input "****"
click at [697, 499] on div "--" at bounding box center [673, 505] width 94 height 18
click button "submit" at bounding box center [848, 519] width 14 height 14
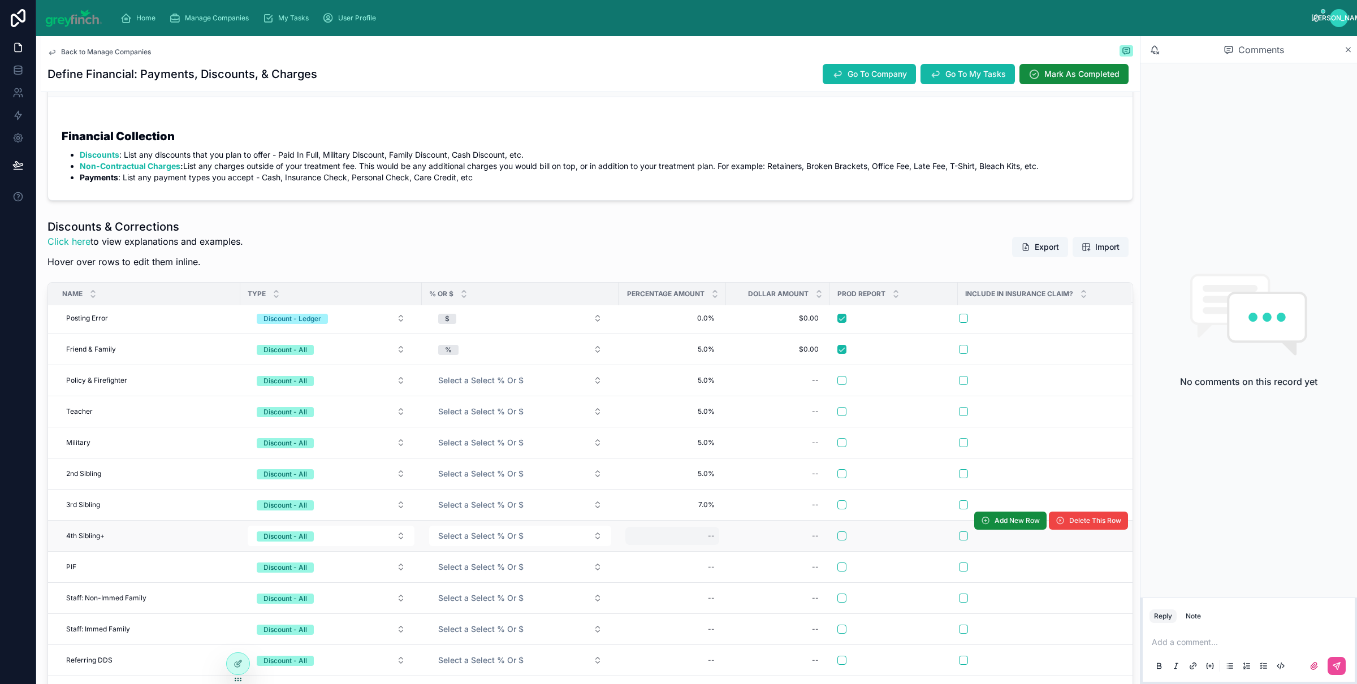
click at [699, 533] on div "--" at bounding box center [673, 536] width 94 height 18
type input "*****"
click button "submit" at bounding box center [848, 551] width 14 height 14
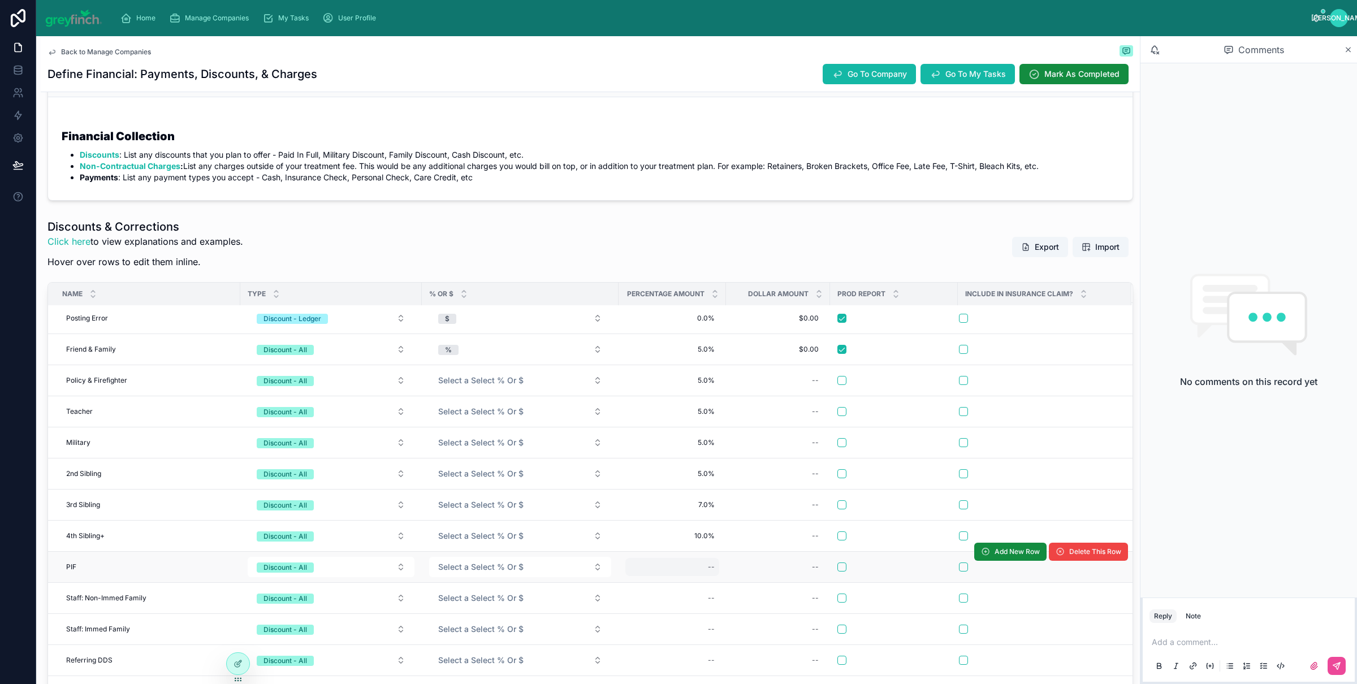
click at [705, 570] on div "--" at bounding box center [673, 567] width 94 height 18
type input "****"
click button "submit" at bounding box center [848, 582] width 14 height 14
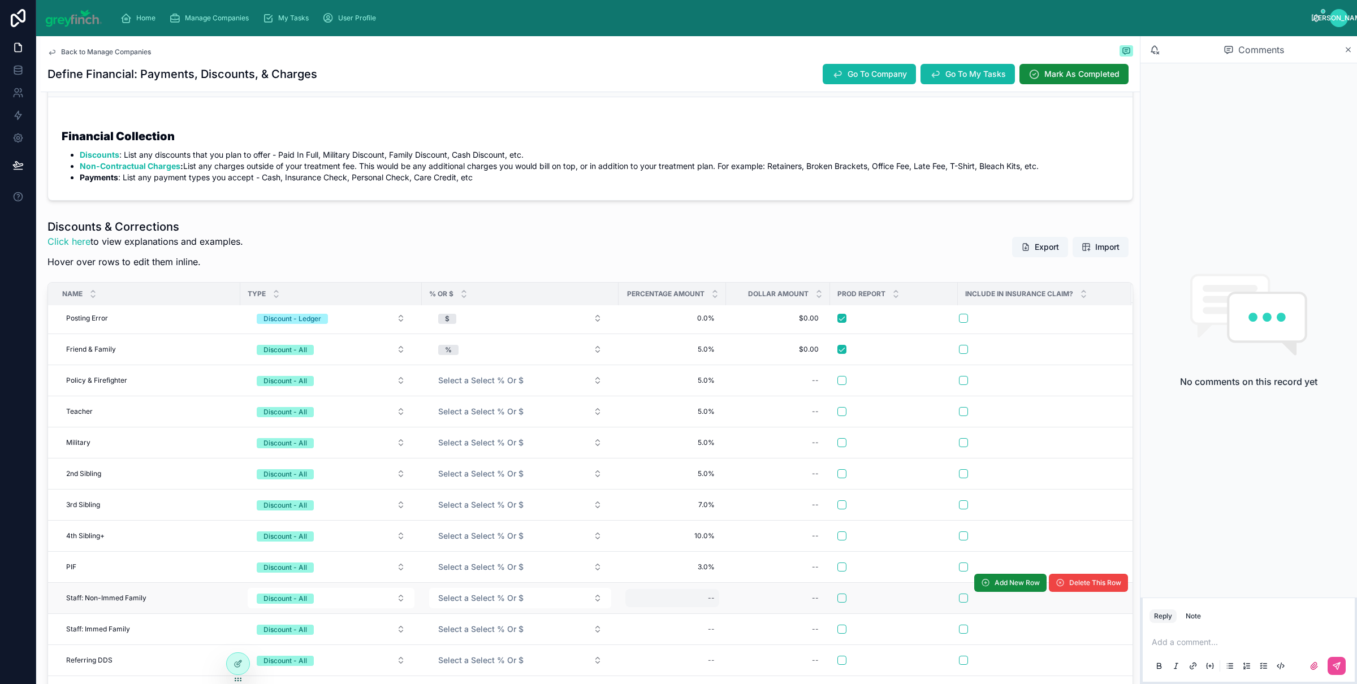
click at [694, 595] on div "--" at bounding box center [673, 598] width 94 height 18
type input "****"
click button "submit" at bounding box center [848, 613] width 14 height 14
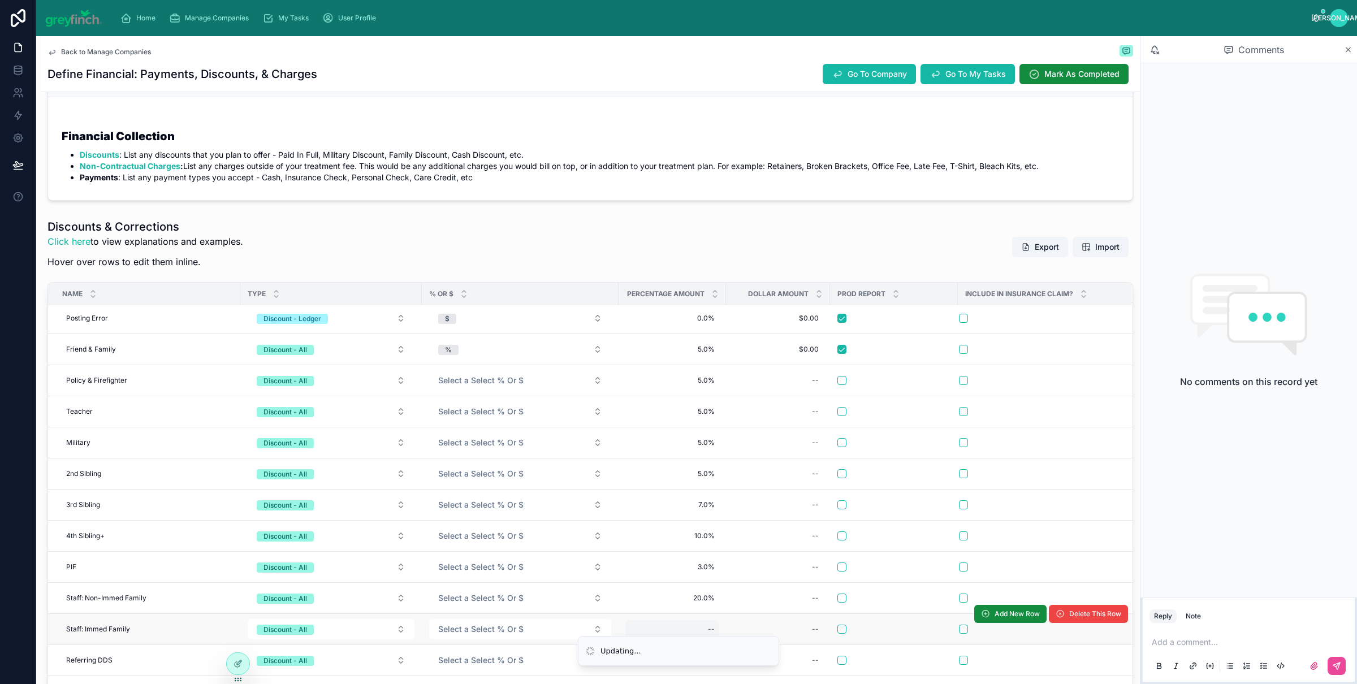
click at [705, 622] on div "Updating... Home Manage Companies My Tasks User Profile [PERSON_NAME] [PERSON_N…" at bounding box center [678, 342] width 1357 height 684
click at [705, 622] on div "--" at bounding box center [673, 629] width 94 height 18
type input "******"
click button "submit" at bounding box center [848, 645] width 14 height 14
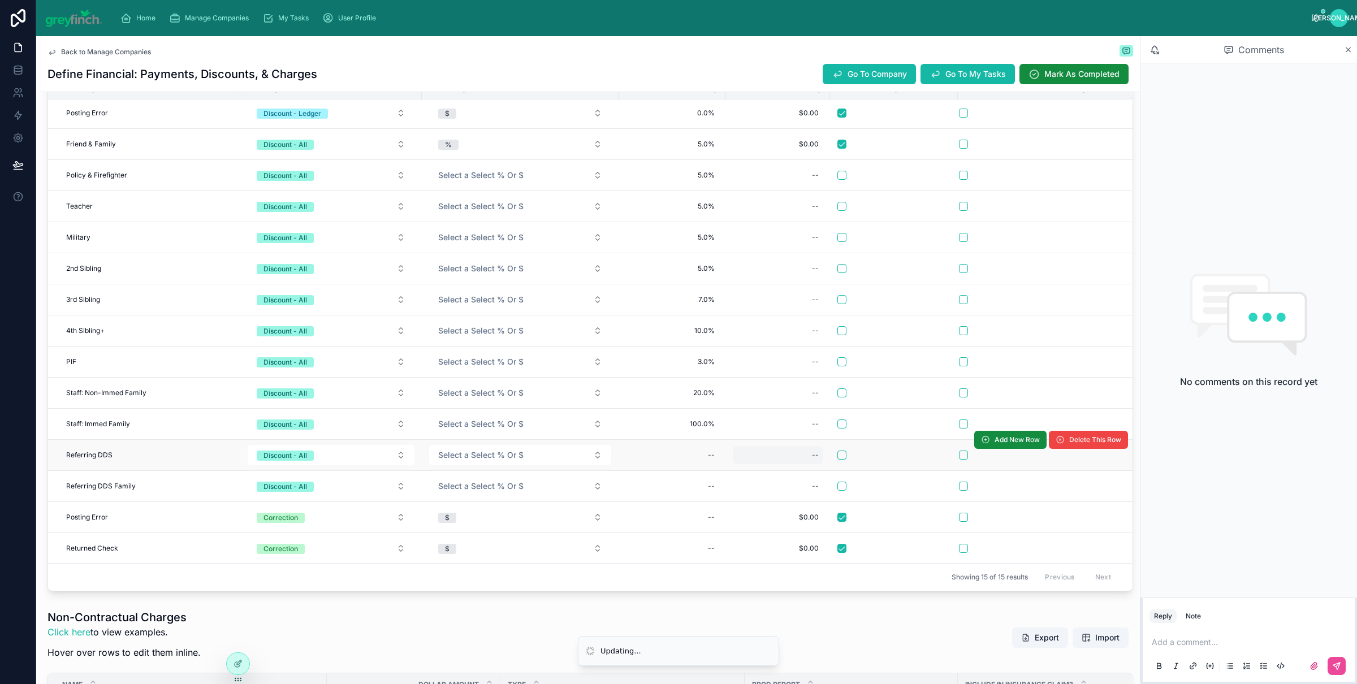
scroll to position [541, 0]
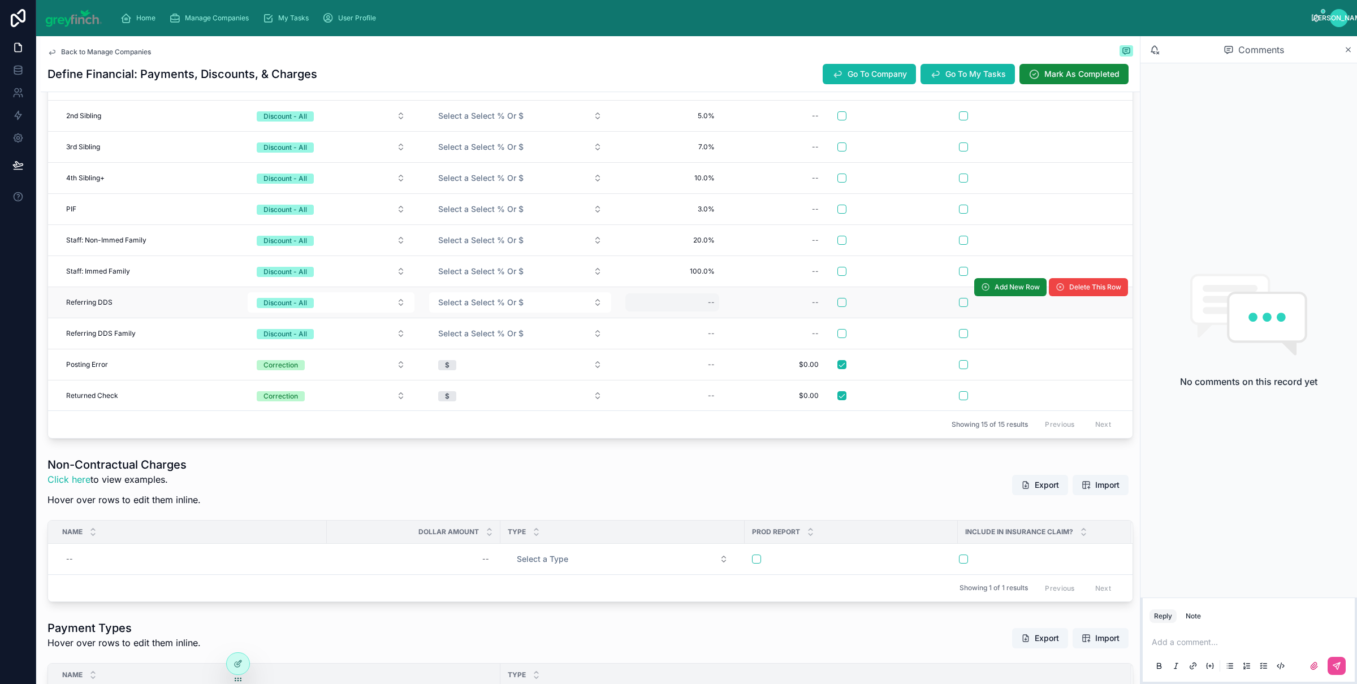
click at [699, 302] on div "--" at bounding box center [673, 303] width 94 height 18
type input "******"
click button "submit" at bounding box center [848, 319] width 14 height 14
click at [698, 328] on div "--" at bounding box center [673, 334] width 94 height 18
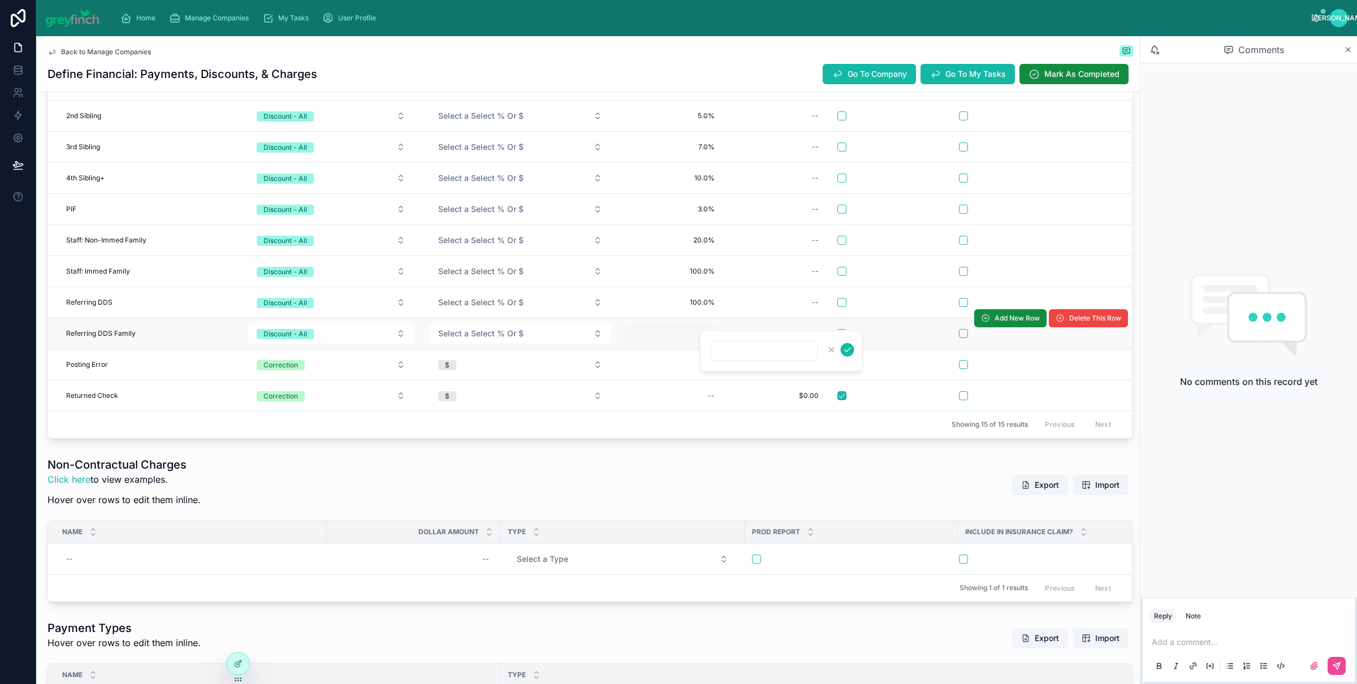
type input "****"
click at [698, 328] on div "--" at bounding box center [673, 334] width 94 height 18
type input "******"
click button "submit" at bounding box center [848, 350] width 14 height 14
click at [698, 361] on div "--" at bounding box center [673, 365] width 94 height 18
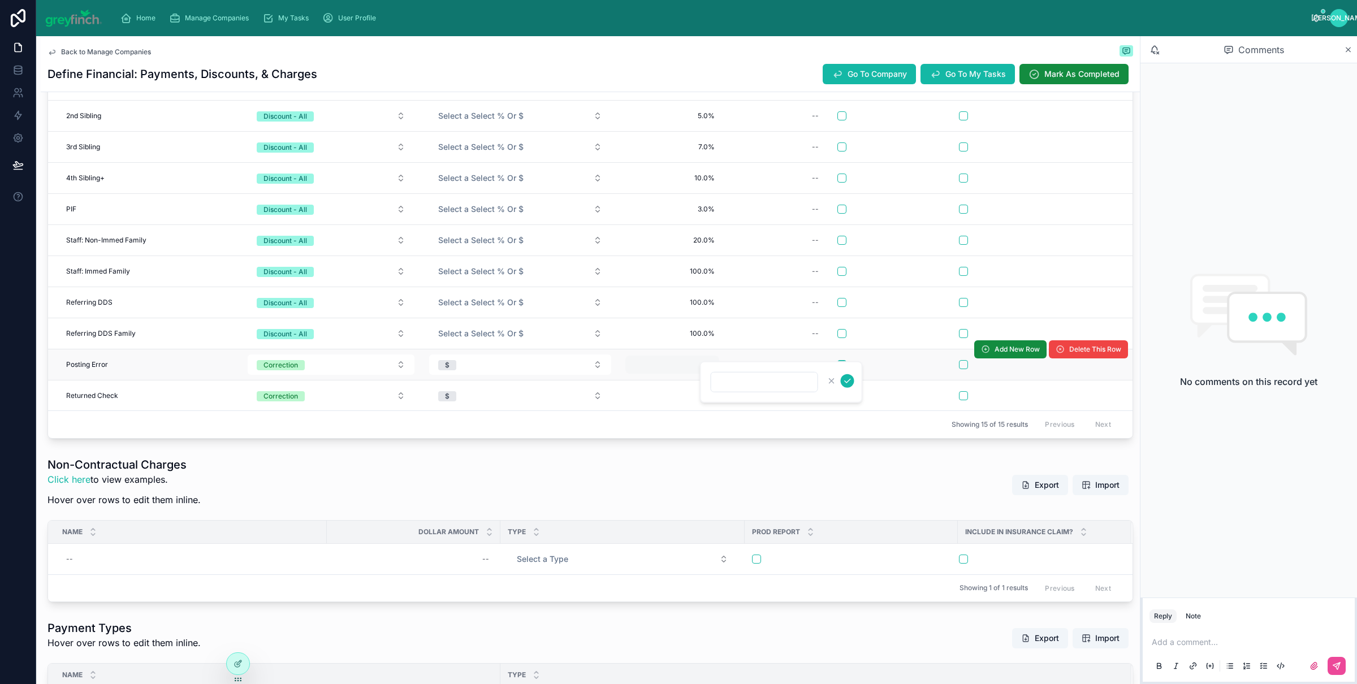
type input "****"
click button "submit" at bounding box center [848, 381] width 14 height 14
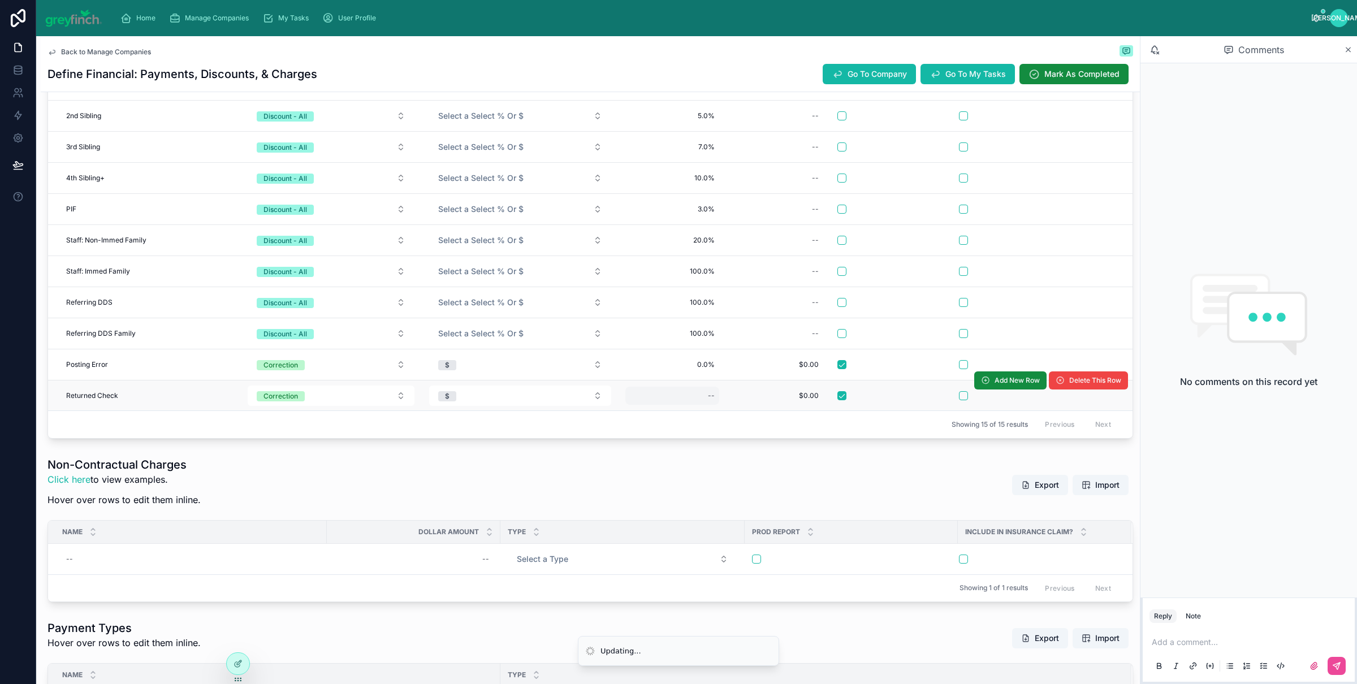
click at [701, 403] on div "--" at bounding box center [673, 396] width 94 height 18
type input "****"
click button "submit" at bounding box center [848, 413] width 14 height 14
click at [796, 326] on div "--" at bounding box center [778, 334] width 90 height 18
type input "*****"
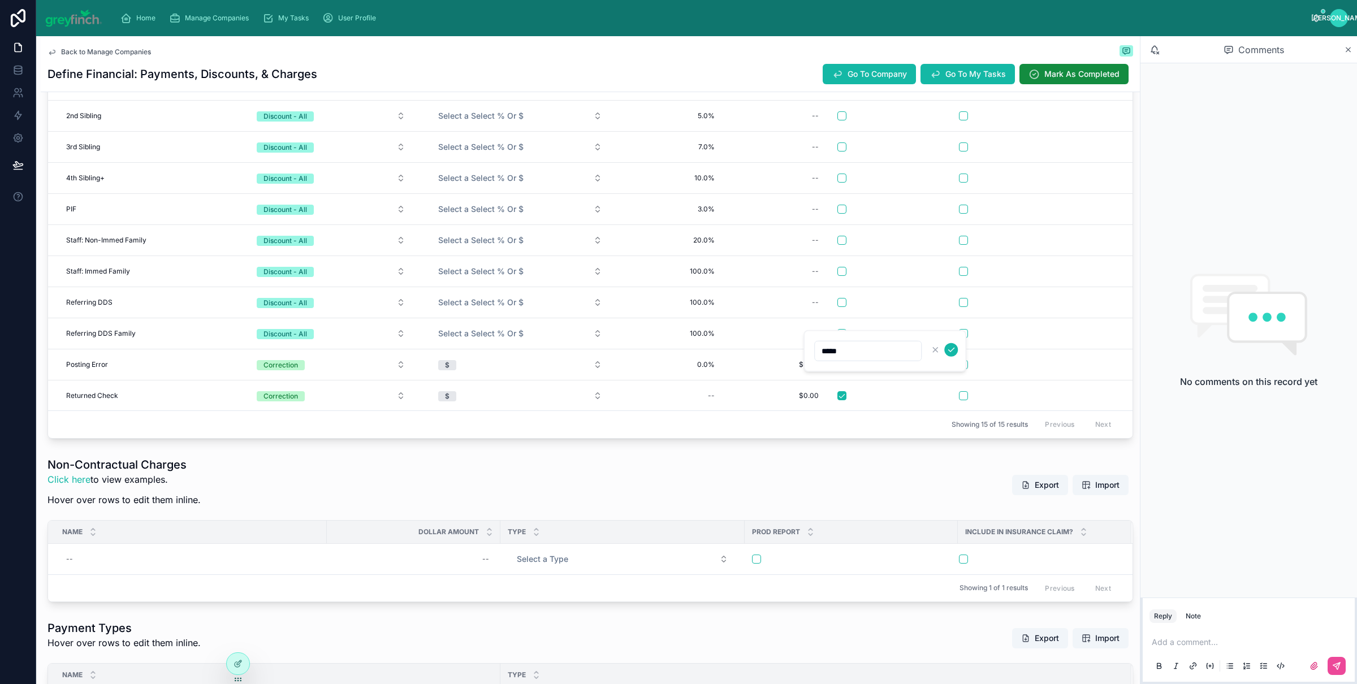
click button "submit" at bounding box center [951, 350] width 14 height 14
click at [806, 305] on div "--" at bounding box center [778, 303] width 90 height 18
type input "*****"
click button "submit" at bounding box center [951, 319] width 14 height 14
click at [808, 284] on td "--" at bounding box center [778, 271] width 104 height 31
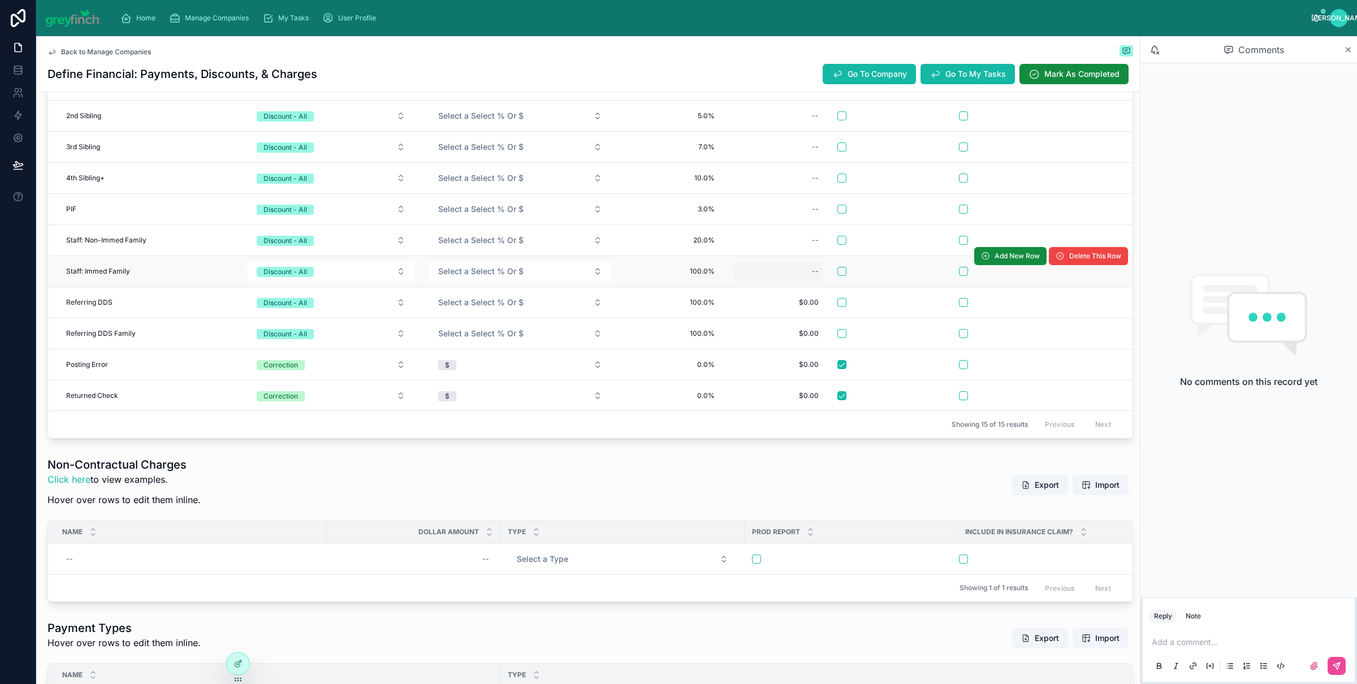
click at [809, 268] on div "--" at bounding box center [778, 271] width 90 height 18
type input "*****"
click button "submit" at bounding box center [951, 288] width 14 height 14
click at [812, 245] on div "--" at bounding box center [778, 240] width 90 height 18
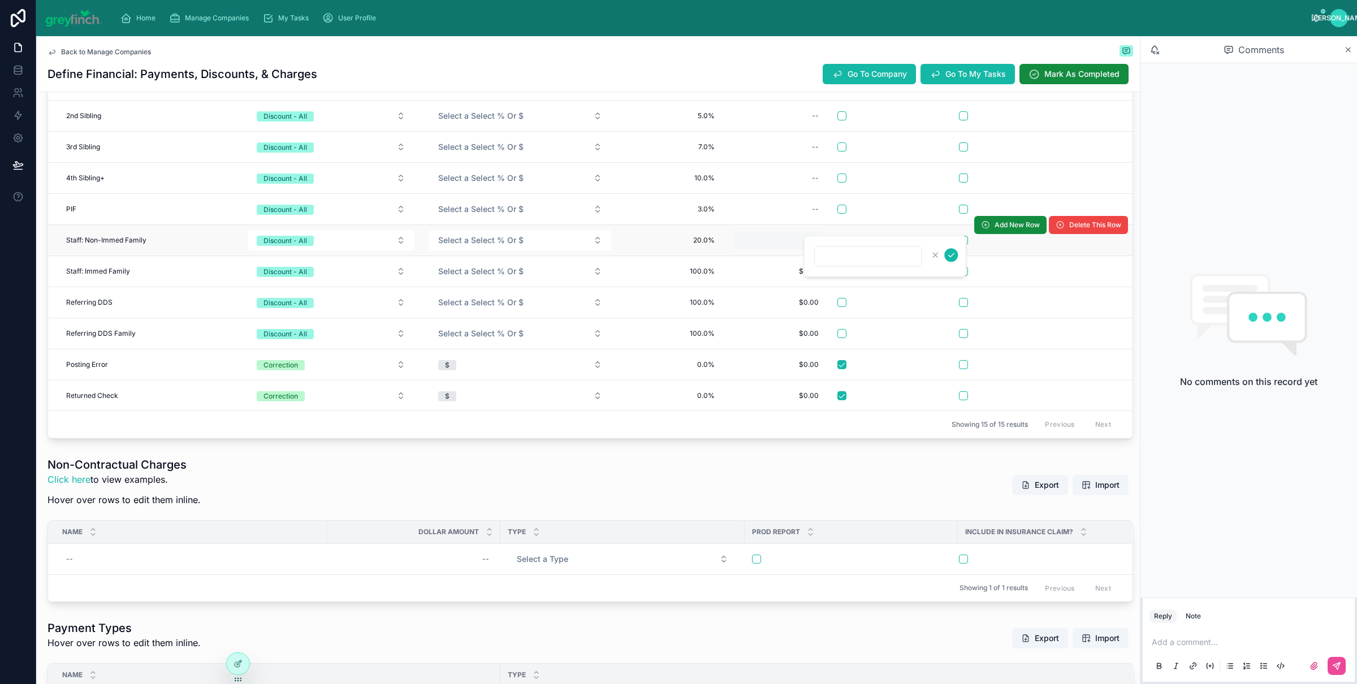
type input "*****"
click button "submit" at bounding box center [951, 255] width 14 height 14
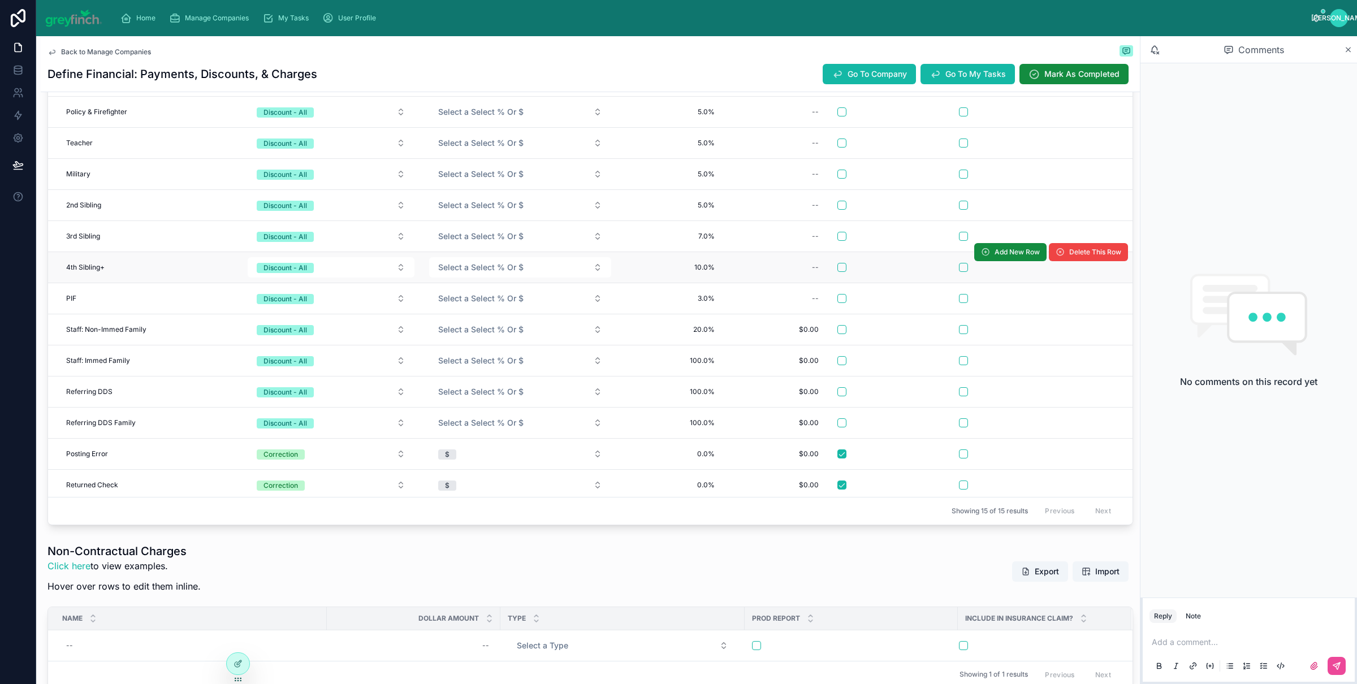
scroll to position [406, 0]
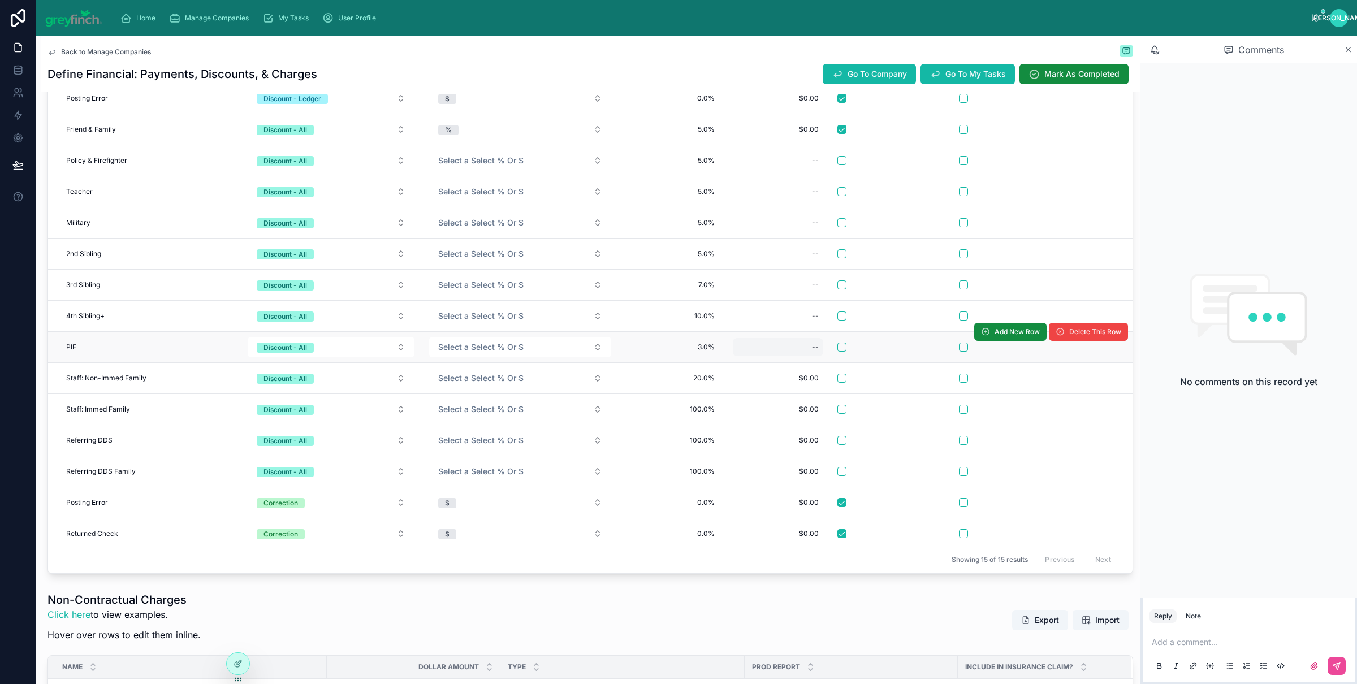
click at [800, 350] on div "--" at bounding box center [778, 347] width 90 height 18
type input "*****"
click button "submit" at bounding box center [951, 367] width 14 height 14
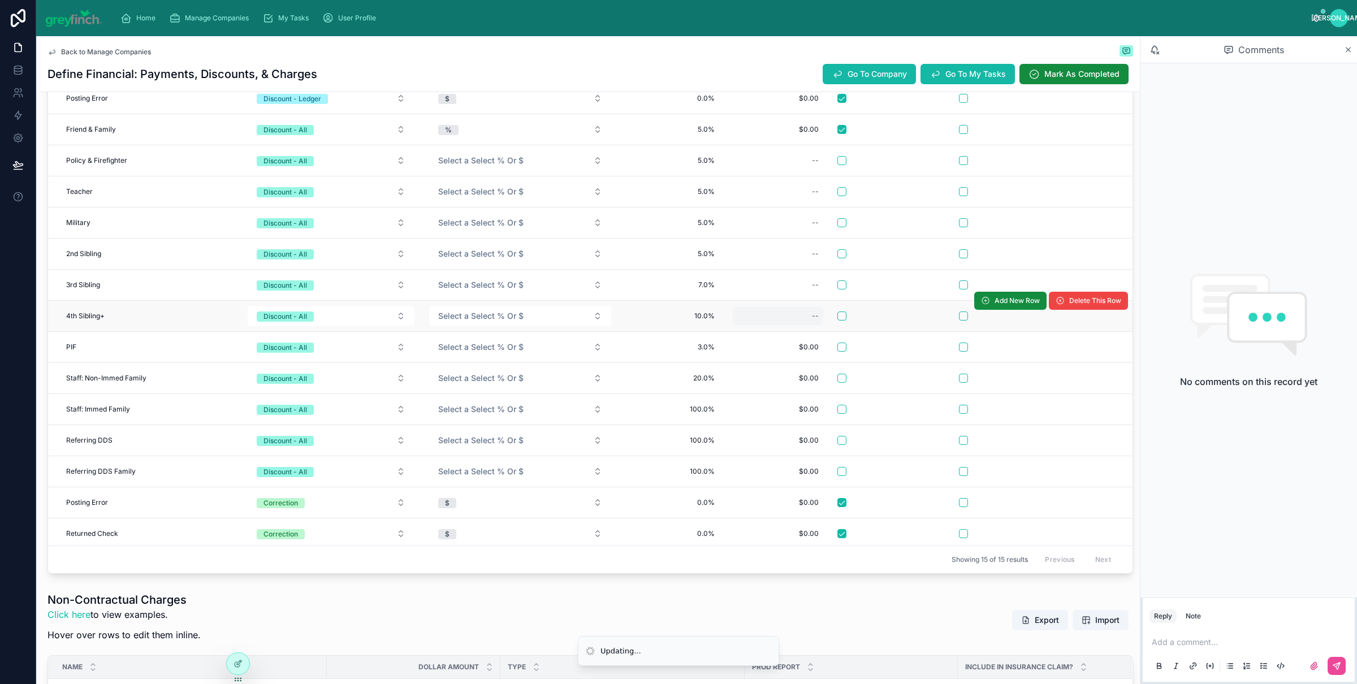
click at [793, 316] on div "--" at bounding box center [778, 316] width 90 height 18
type input "*****"
click button "submit" at bounding box center [951, 336] width 14 height 14
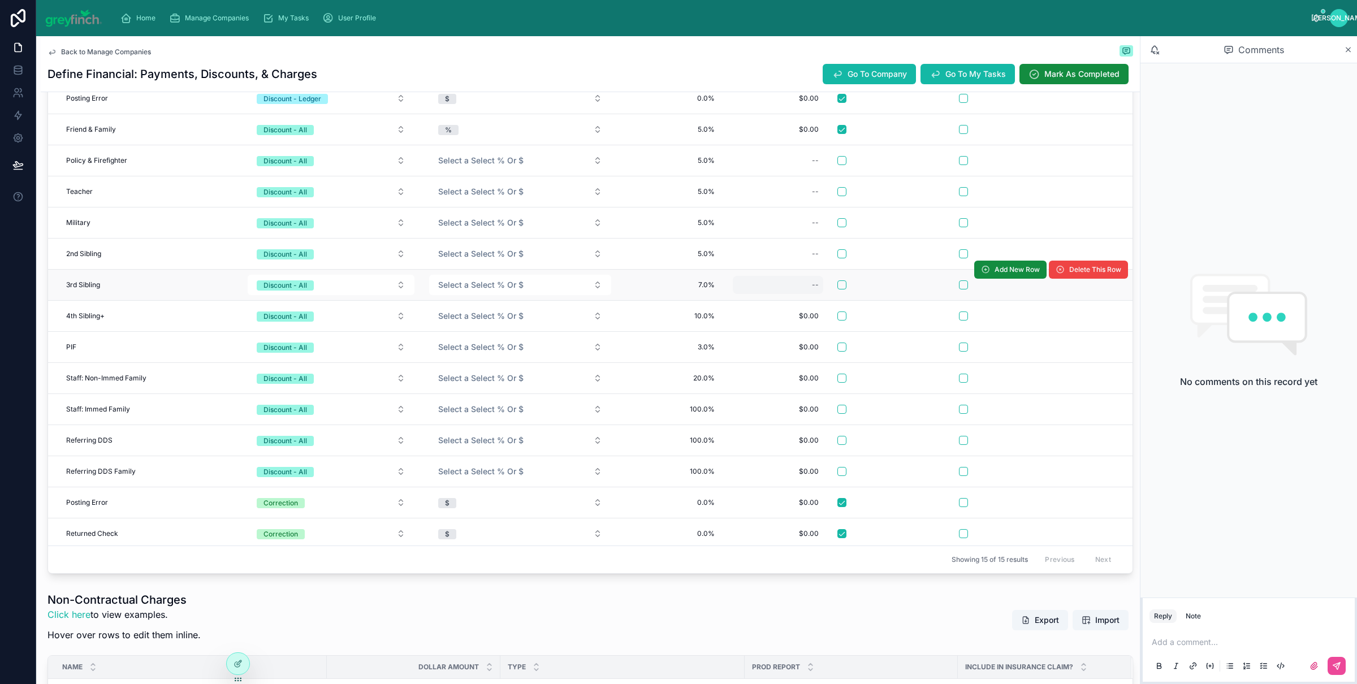
click at [792, 297] on td "--" at bounding box center [778, 285] width 104 height 31
click at [792, 294] on div "--" at bounding box center [778, 285] width 90 height 18
type input "*****"
click button "submit" at bounding box center [951, 304] width 14 height 14
click at [807, 263] on div "--" at bounding box center [778, 254] width 90 height 18
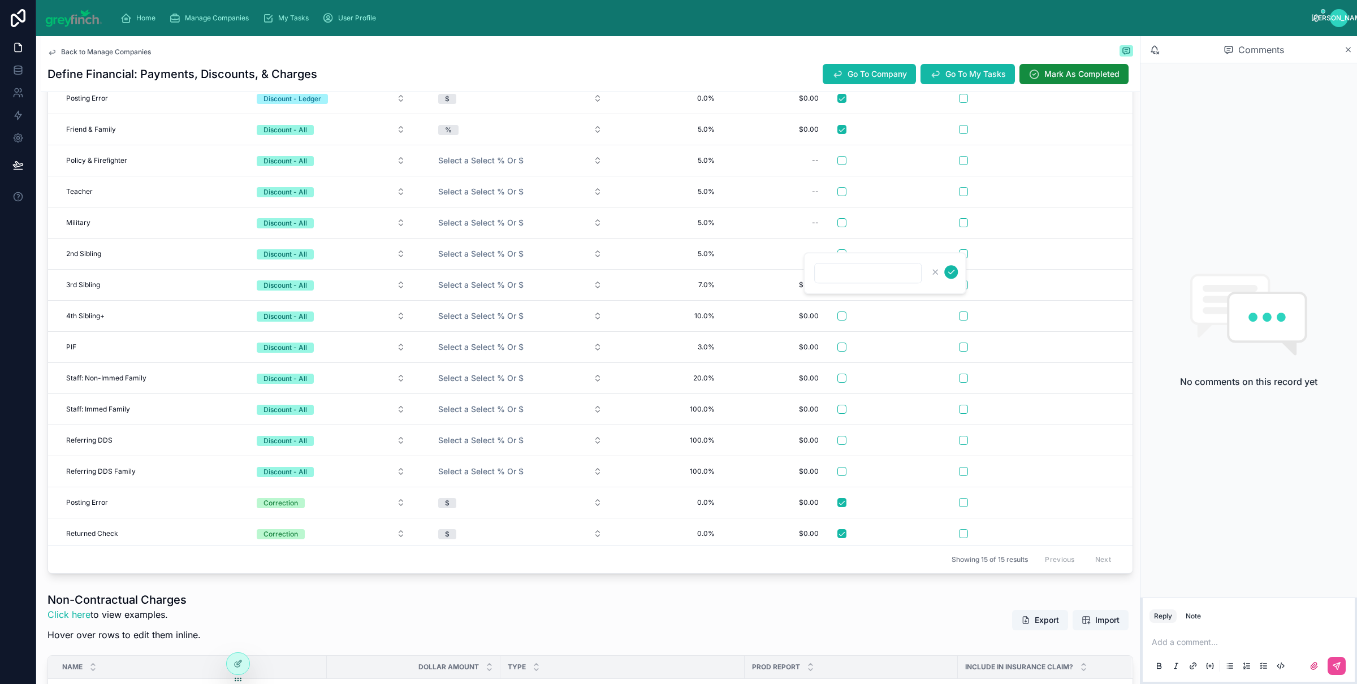
type input "*****"
click button "submit" at bounding box center [951, 272] width 14 height 14
click at [806, 232] on div "--" at bounding box center [778, 223] width 90 height 18
type input "*****"
click button "submit" at bounding box center [951, 241] width 14 height 14
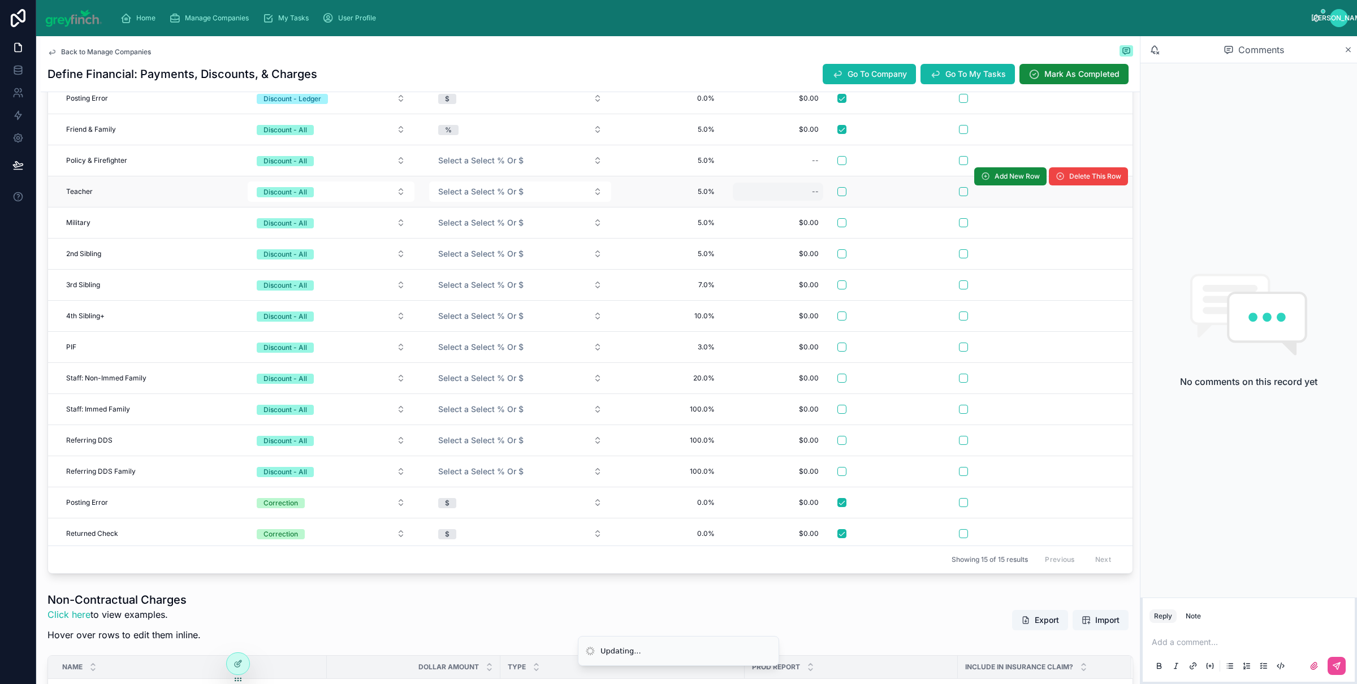
click at [805, 193] on div "--" at bounding box center [778, 192] width 90 height 18
type input "*****"
click button "submit" at bounding box center [951, 209] width 14 height 14
click at [802, 164] on div "--" at bounding box center [778, 161] width 90 height 18
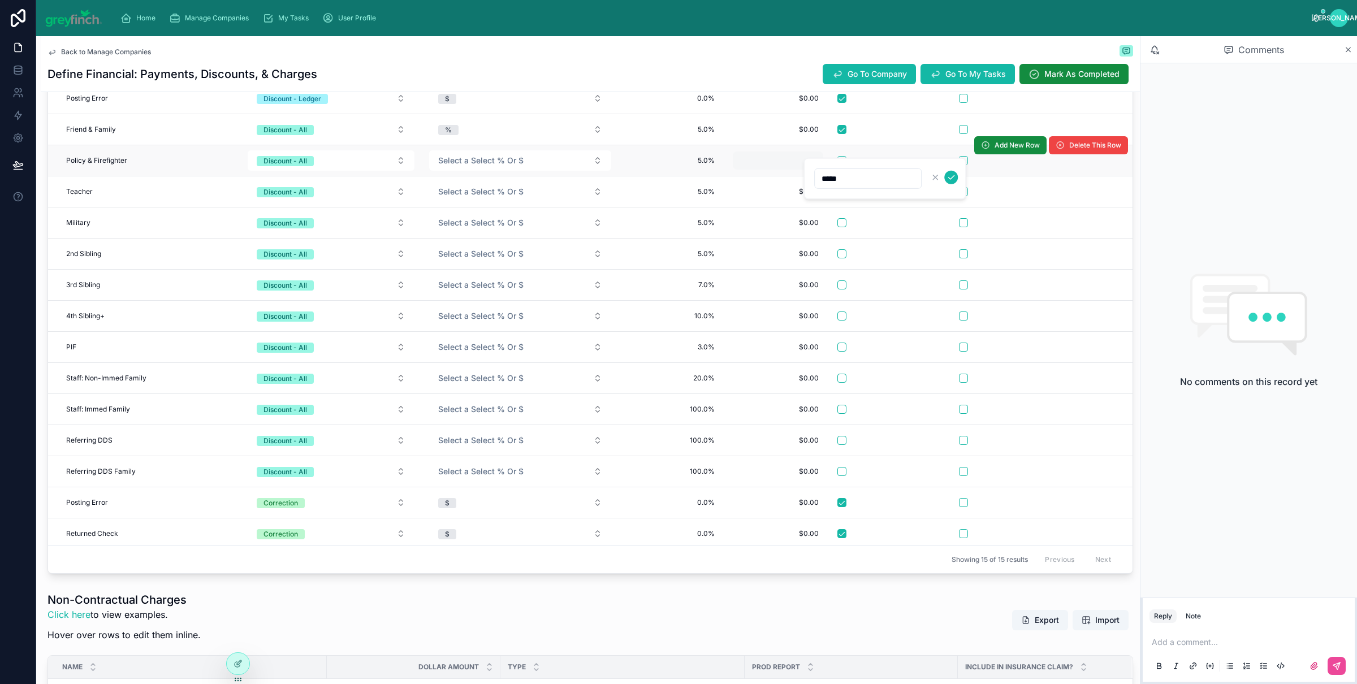
click button "submit" at bounding box center [951, 178] width 14 height 14
click at [849, 161] on div at bounding box center [894, 160] width 113 height 9
click at [846, 162] on button "button" at bounding box center [842, 160] width 9 height 9
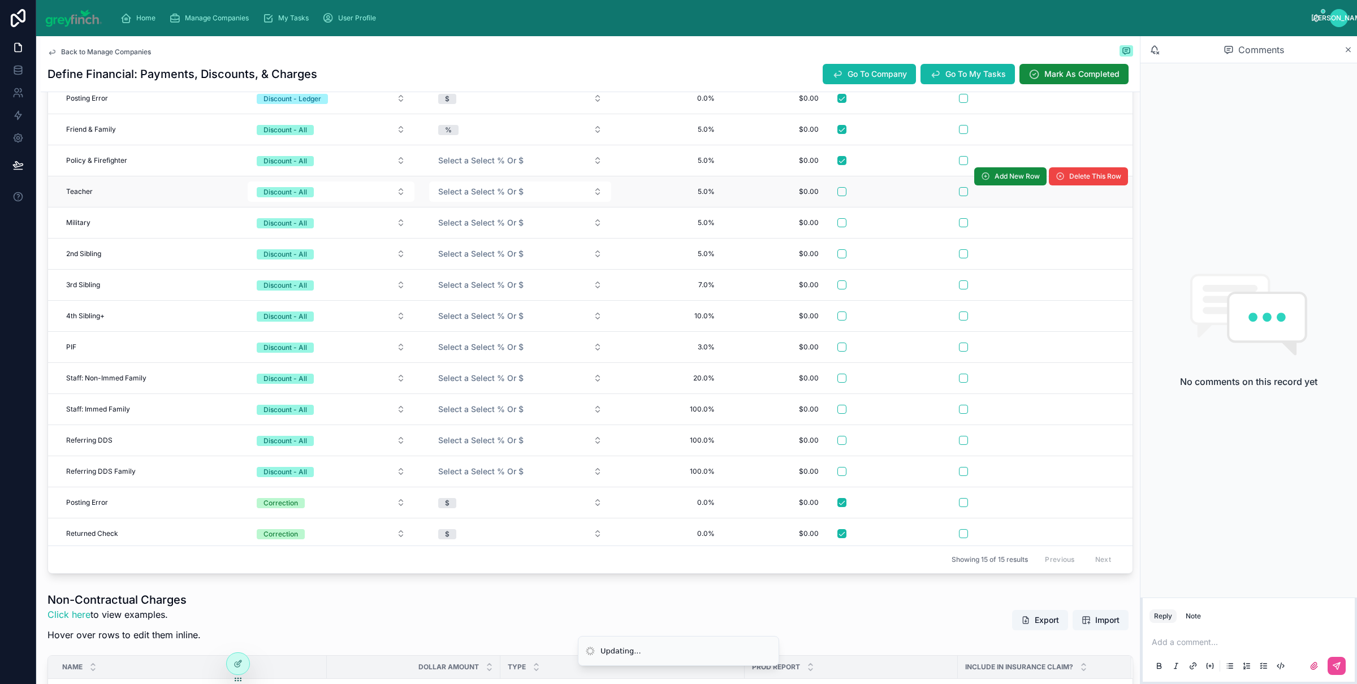
click at [845, 187] on td at bounding box center [894, 191] width 128 height 31
click at [846, 192] on button "button" at bounding box center [842, 191] width 9 height 9
click at [844, 223] on button "button" at bounding box center [842, 222] width 9 height 9
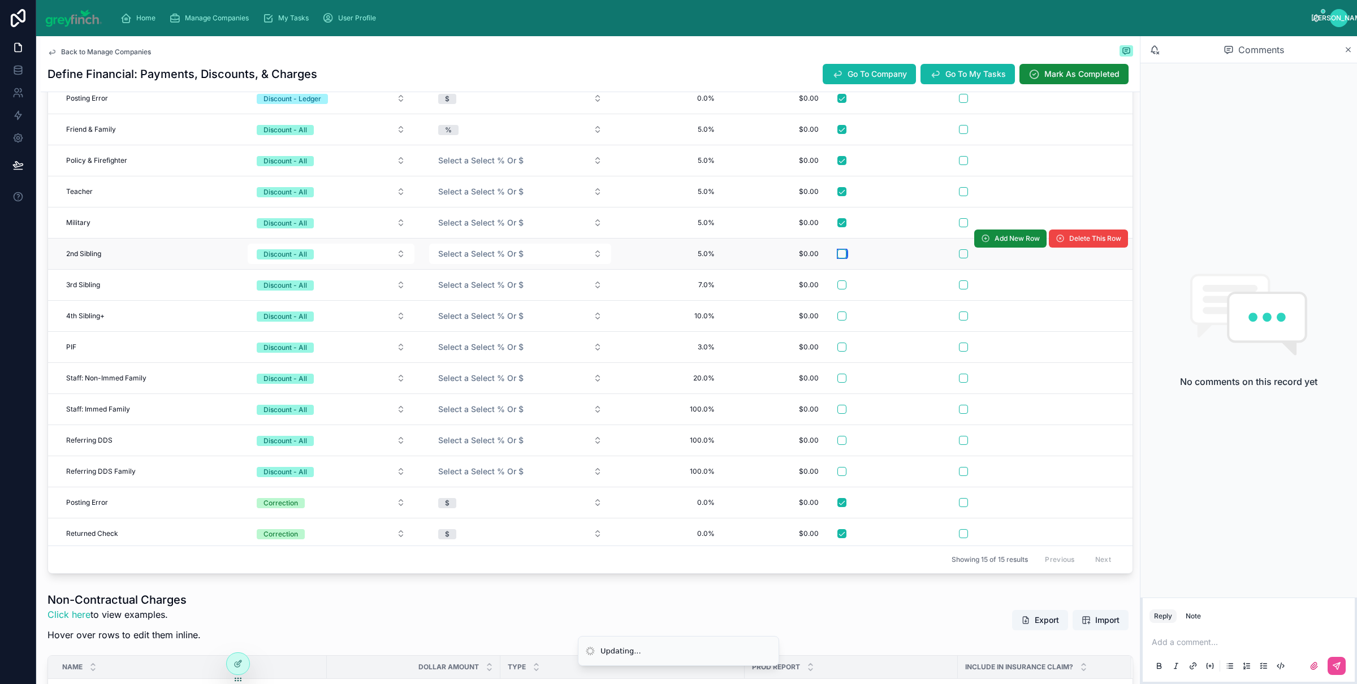
click at [844, 255] on button "button" at bounding box center [842, 253] width 9 height 9
click at [844, 287] on button "button" at bounding box center [842, 285] width 9 height 9
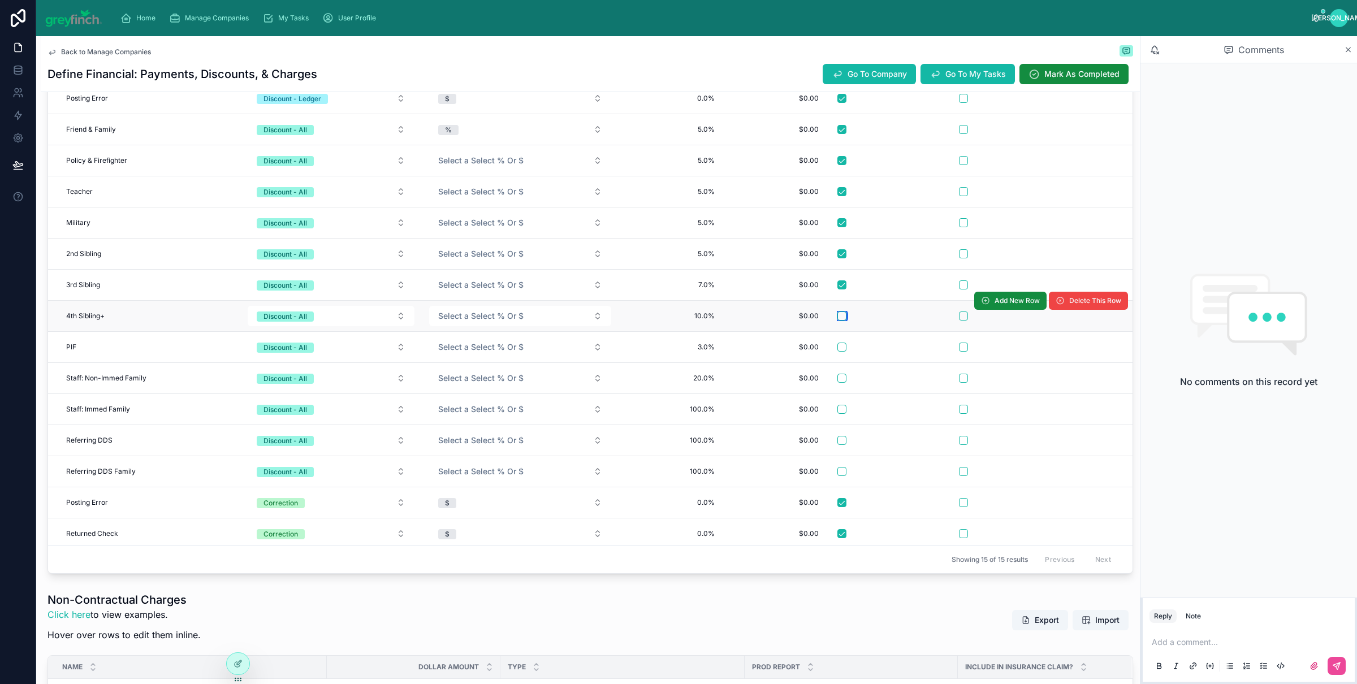
click at [842, 321] on button "button" at bounding box center [842, 316] width 9 height 9
click at [845, 352] on button "button" at bounding box center [842, 347] width 9 height 9
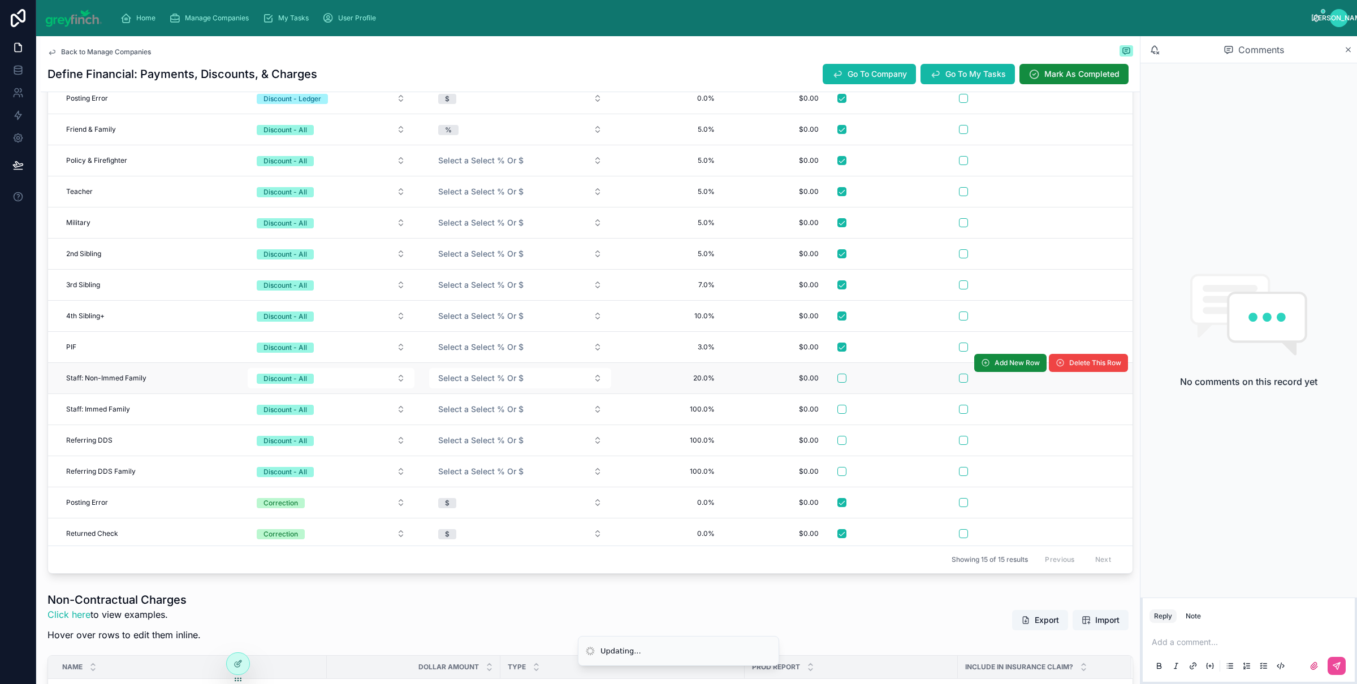
click at [840, 383] on form at bounding box center [894, 378] width 114 height 10
click at [843, 378] on button "button" at bounding box center [842, 378] width 9 height 9
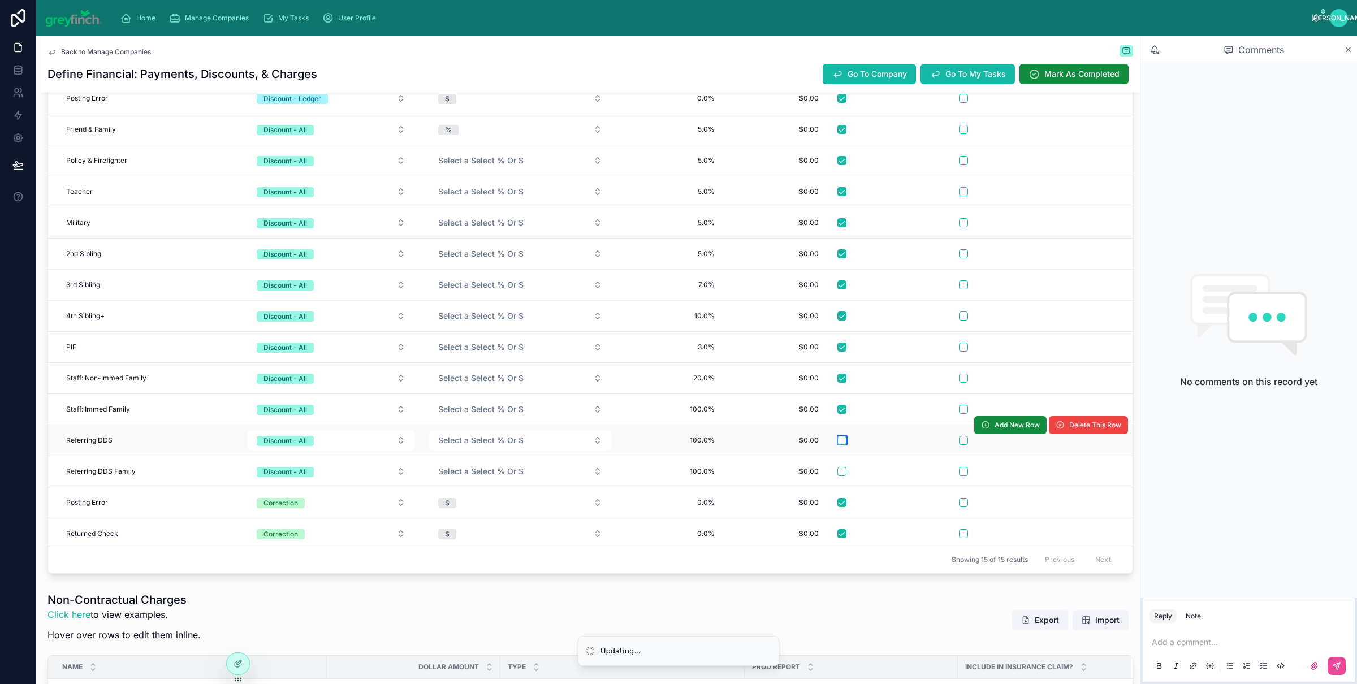
click at [842, 443] on button "button" at bounding box center [842, 440] width 9 height 9
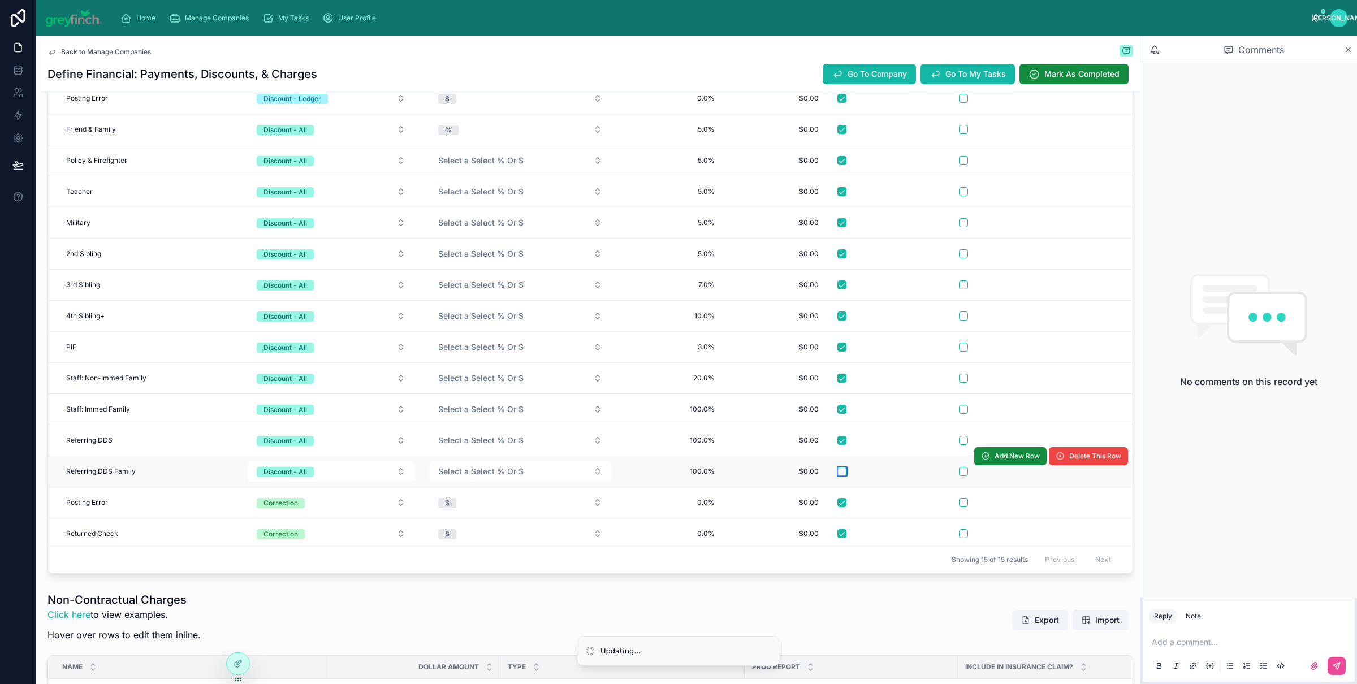
click at [842, 476] on button "button" at bounding box center [842, 471] width 9 height 9
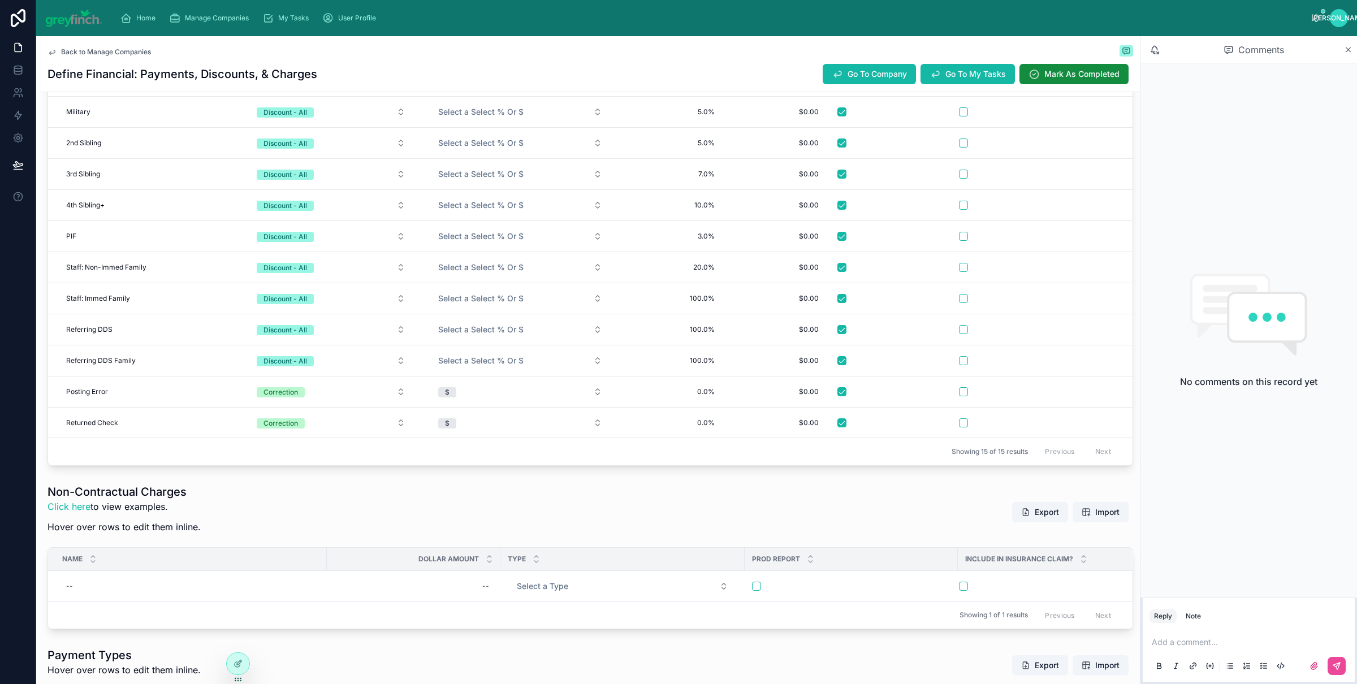
scroll to position [297, 0]
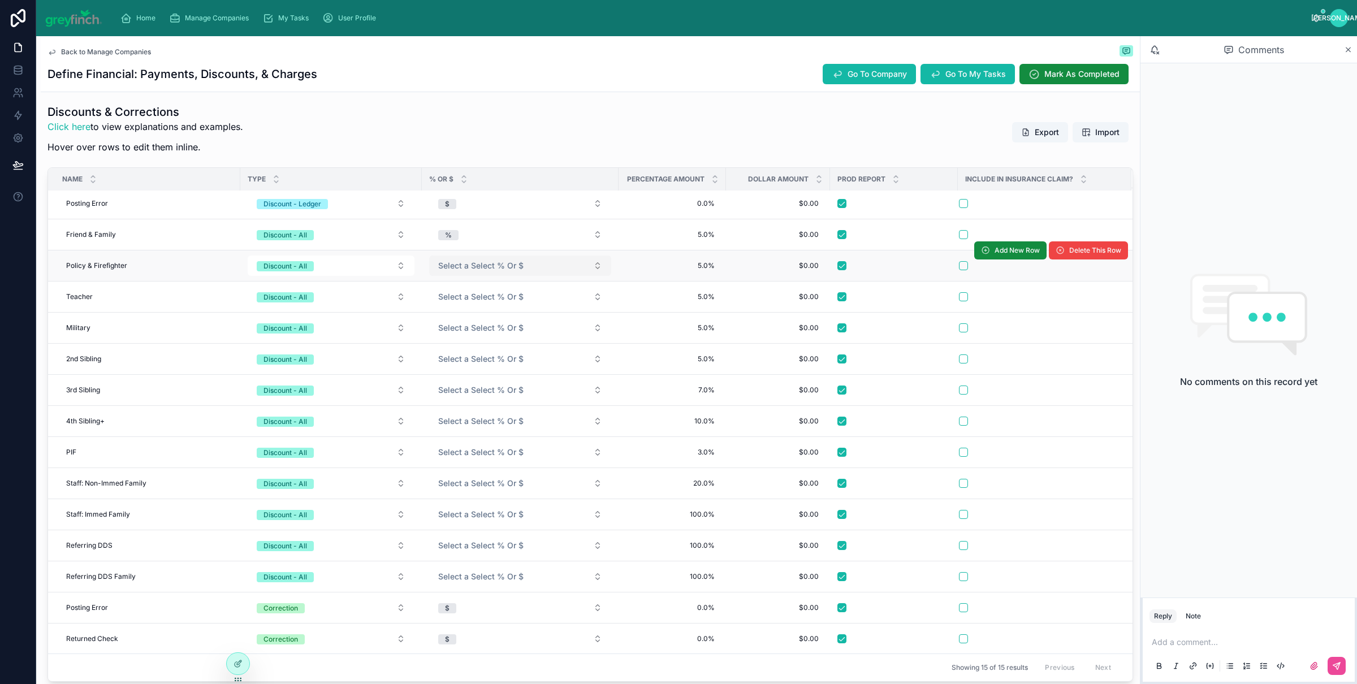
click at [455, 265] on span "Select a Select % Or $" at bounding box center [480, 265] width 85 height 11
click at [456, 310] on span "%" at bounding box center [447, 307] width 20 height 10
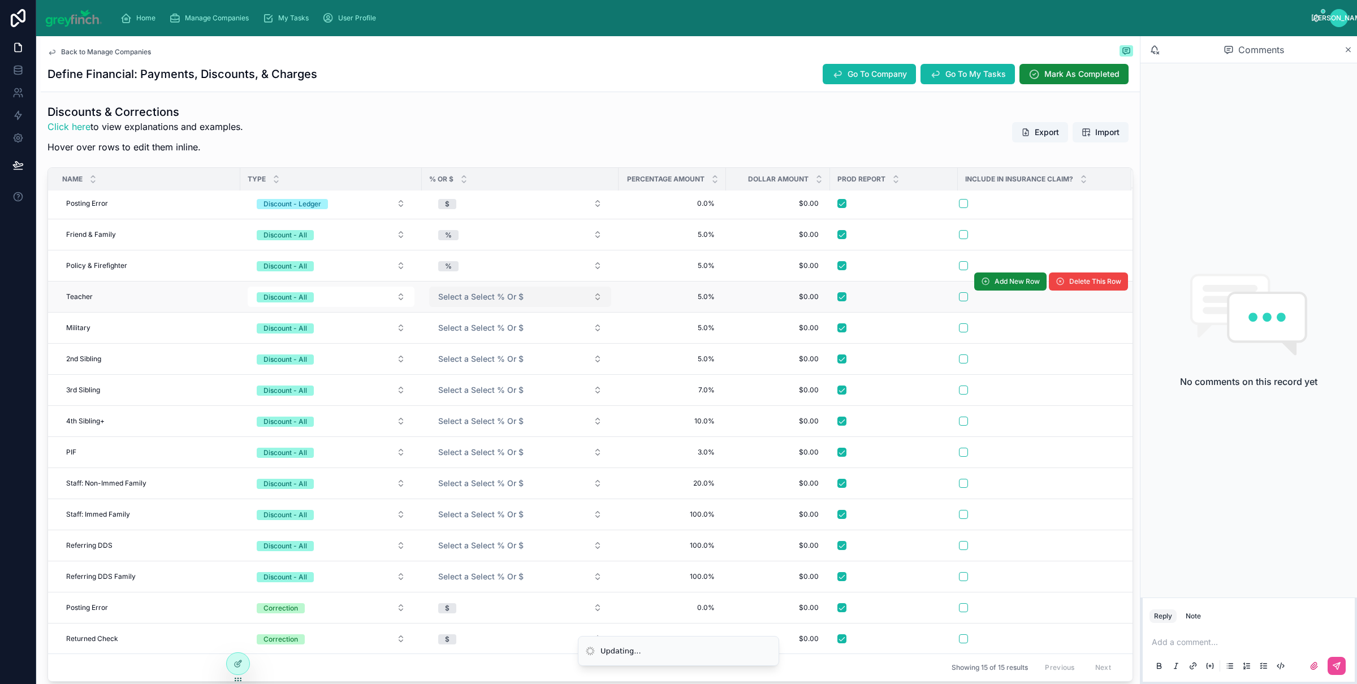
click at [463, 291] on span "Select a Select % Or $" at bounding box center [480, 296] width 85 height 11
click at [458, 332] on div "%" at bounding box center [520, 339] width 176 height 17
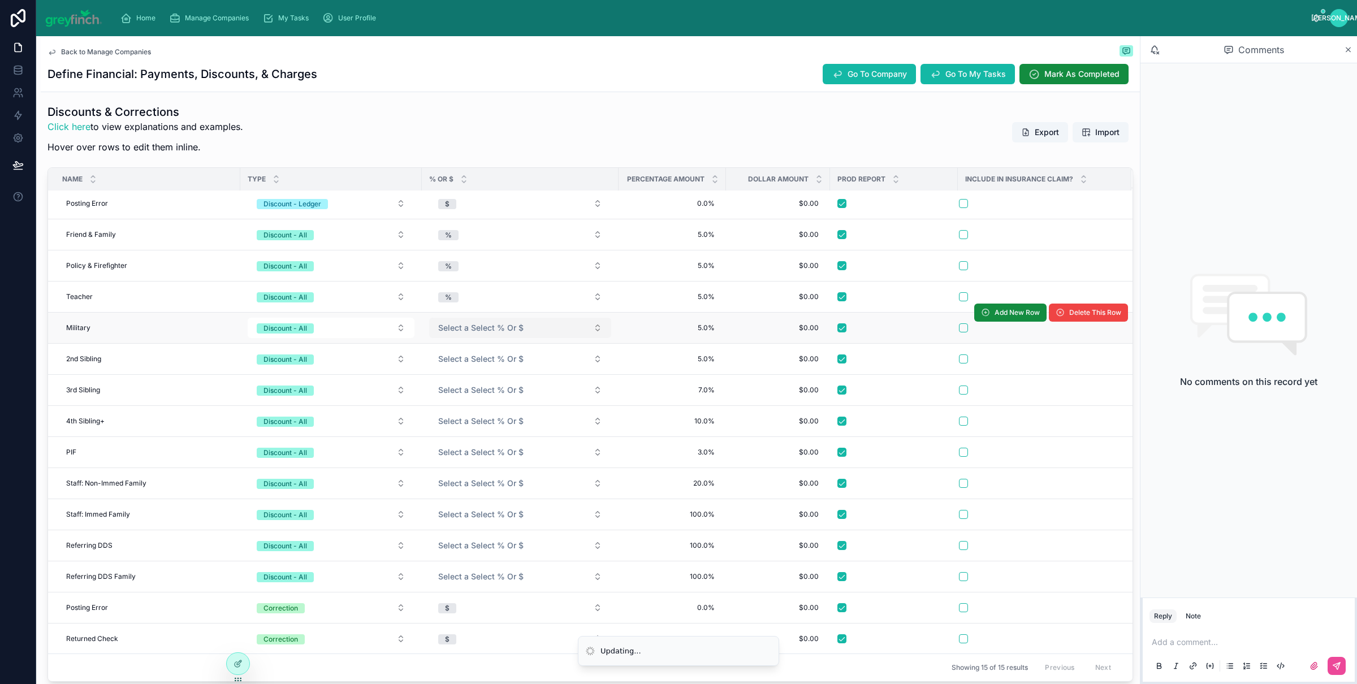
click at [455, 332] on button "Select a Select % Or $" at bounding box center [520, 328] width 182 height 20
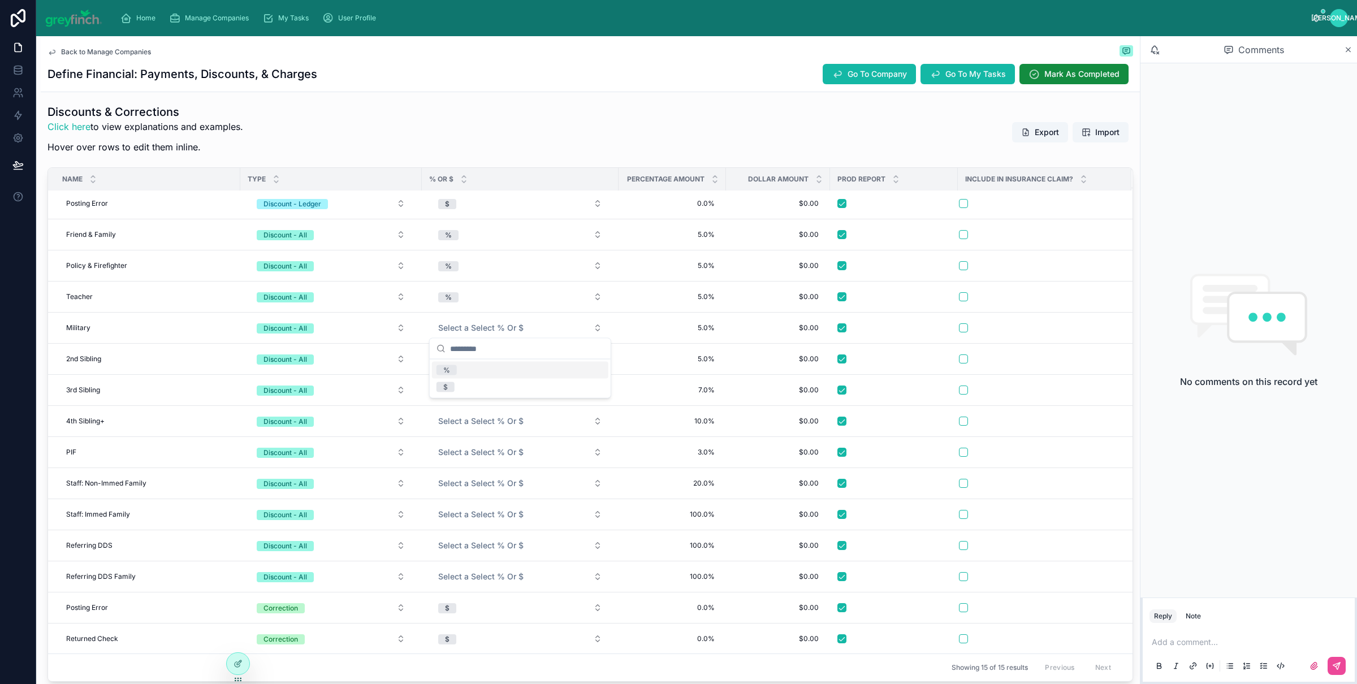
click at [457, 359] on input "text" at bounding box center [527, 349] width 154 height 20
click at [456, 370] on span "%" at bounding box center [447, 370] width 20 height 10
click at [455, 353] on span "Select a Select % Or $" at bounding box center [480, 358] width 85 height 11
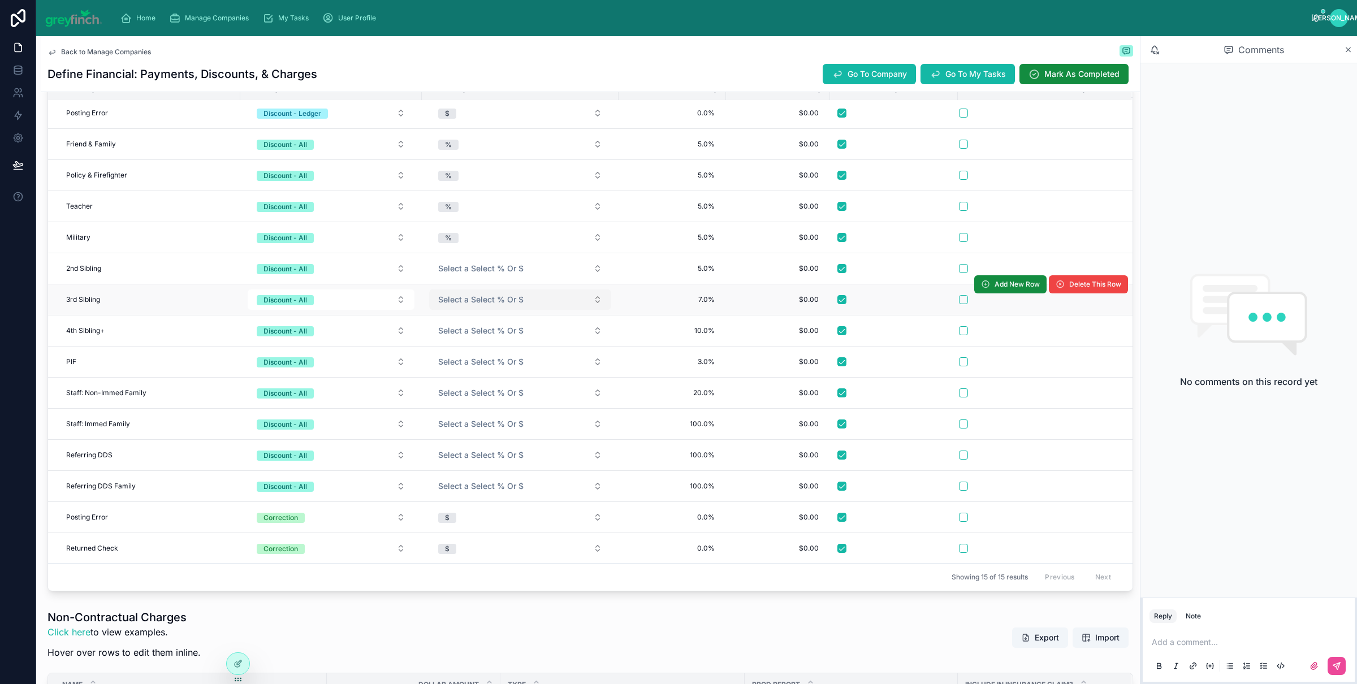
scroll to position [400, 0]
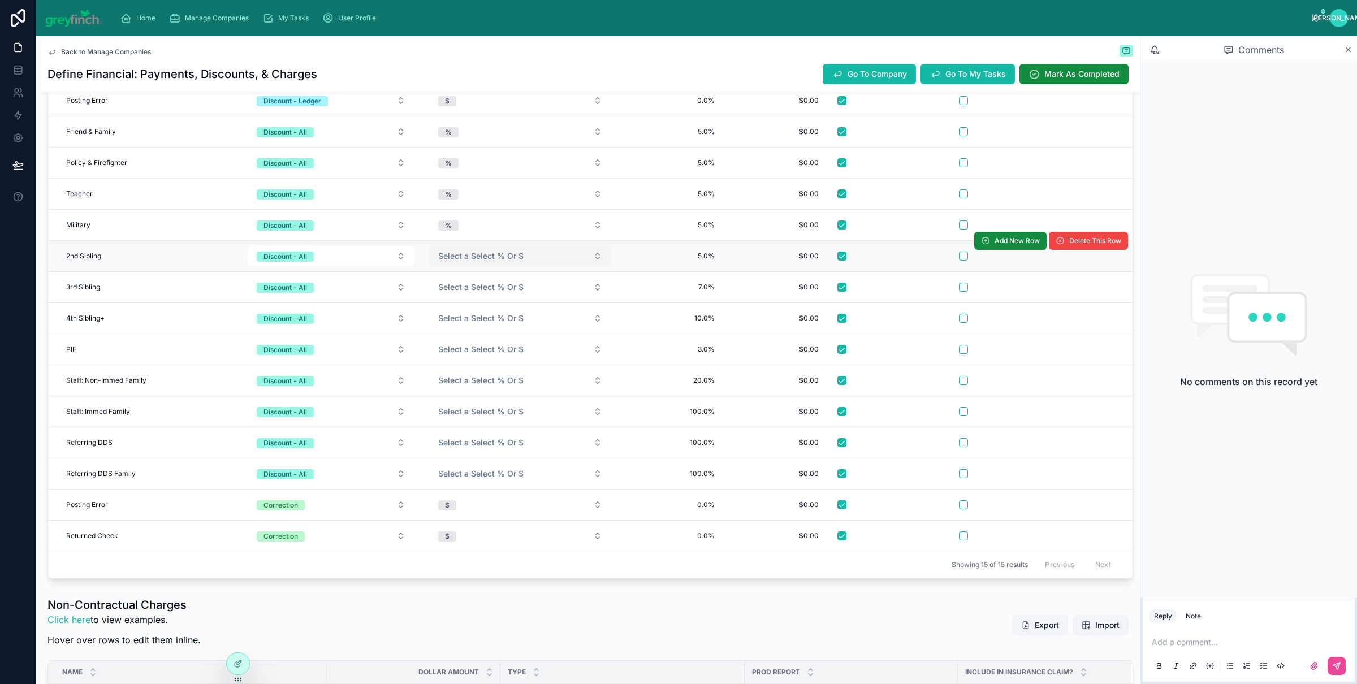
click at [447, 255] on span "Select a Select % Or $" at bounding box center [480, 256] width 85 height 11
click at [442, 303] on span "%" at bounding box center [447, 299] width 20 height 10
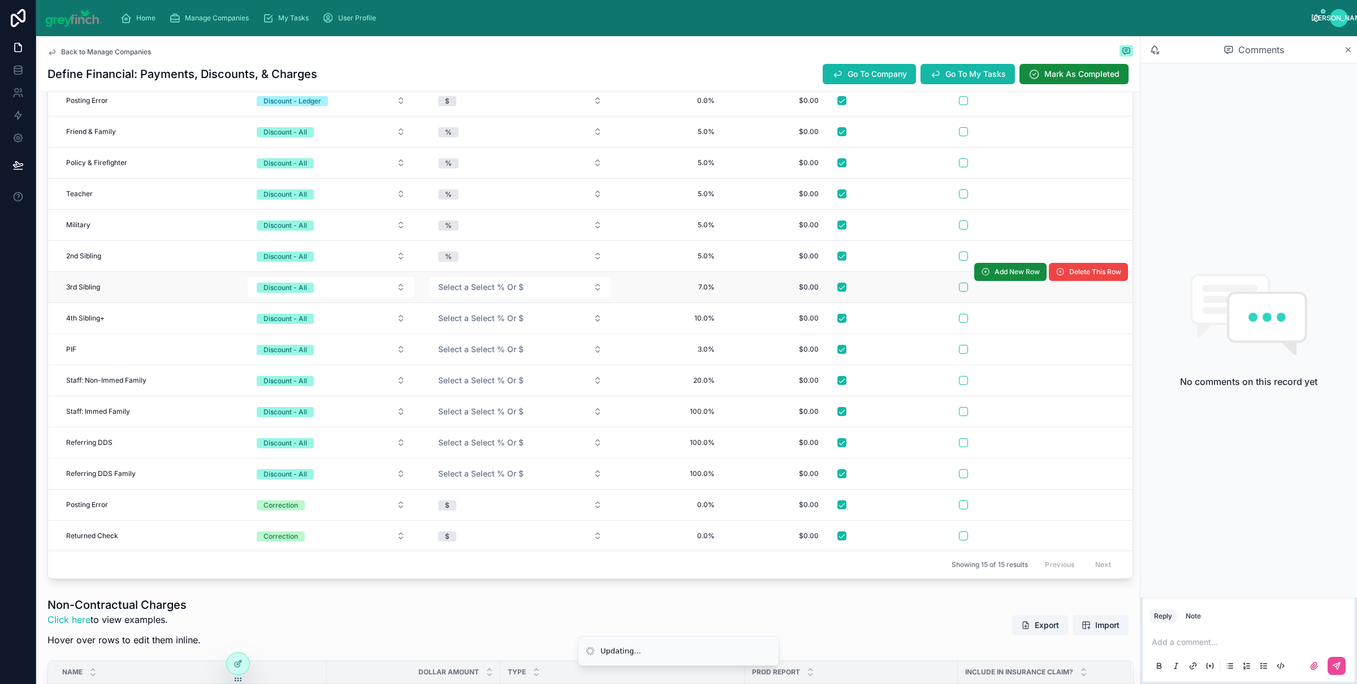
click at [446, 296] on form "Select a Select % Or $" at bounding box center [520, 287] width 183 height 21
click at [450, 288] on span "Select a Select % Or $" at bounding box center [480, 287] width 85 height 11
click at [447, 328] on div "%" at bounding box center [446, 330] width 7 height 10
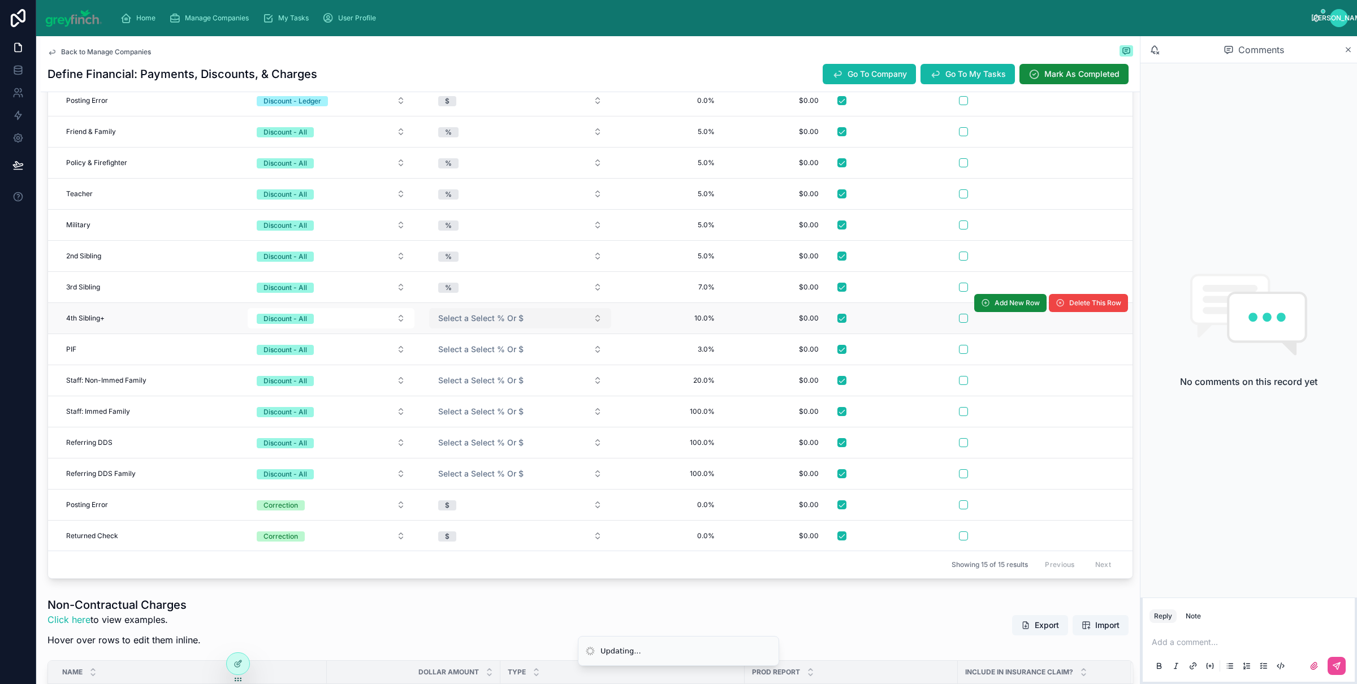
click at [455, 316] on span "Select a Select % Or $" at bounding box center [480, 318] width 85 height 11
click at [457, 367] on div "%" at bounding box center [520, 361] width 176 height 17
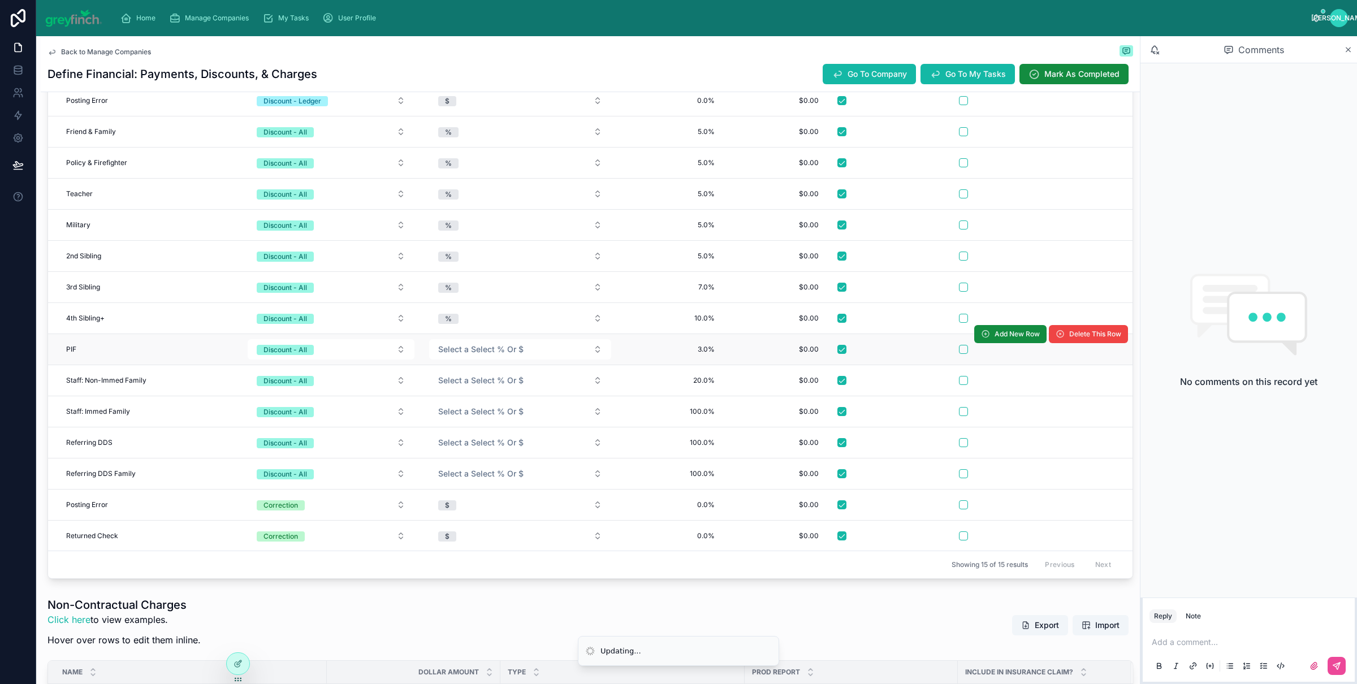
click at [456, 363] on td "Select a Select % Or $" at bounding box center [520, 349] width 197 height 31
click at [459, 357] on button "Select a Select % Or $" at bounding box center [520, 349] width 182 height 20
click at [453, 393] on span "%" at bounding box center [447, 394] width 20 height 10
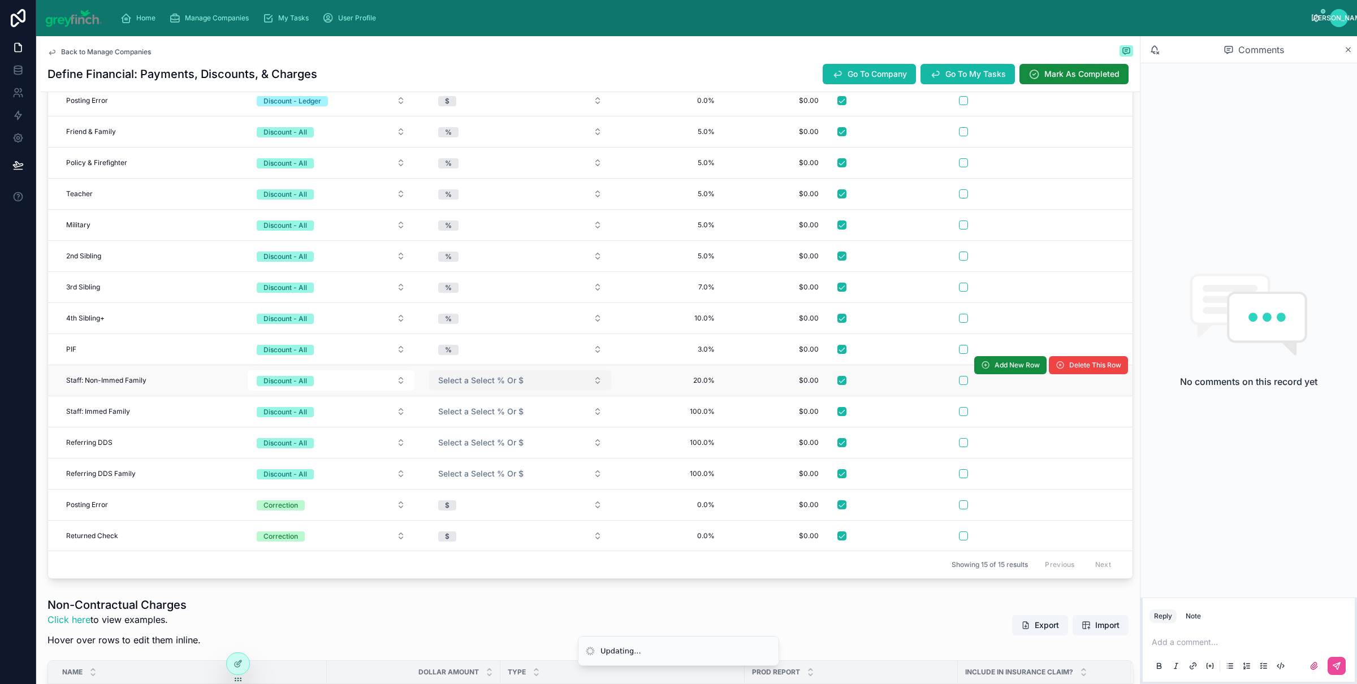
click at [460, 379] on span "Select a Select % Or $" at bounding box center [480, 380] width 85 height 11
click at [443, 426] on div "%" at bounding box center [446, 425] width 7 height 10
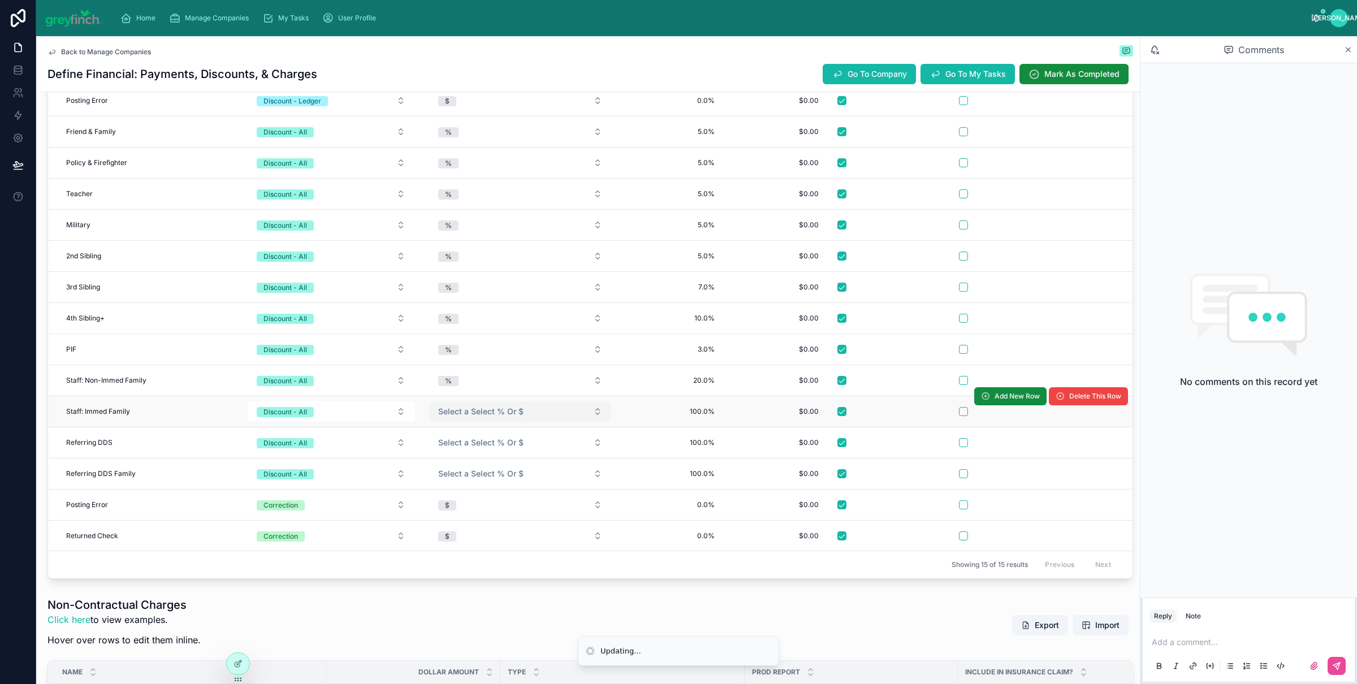
click at [446, 419] on button "Select a Select % Or $" at bounding box center [520, 412] width 182 height 20
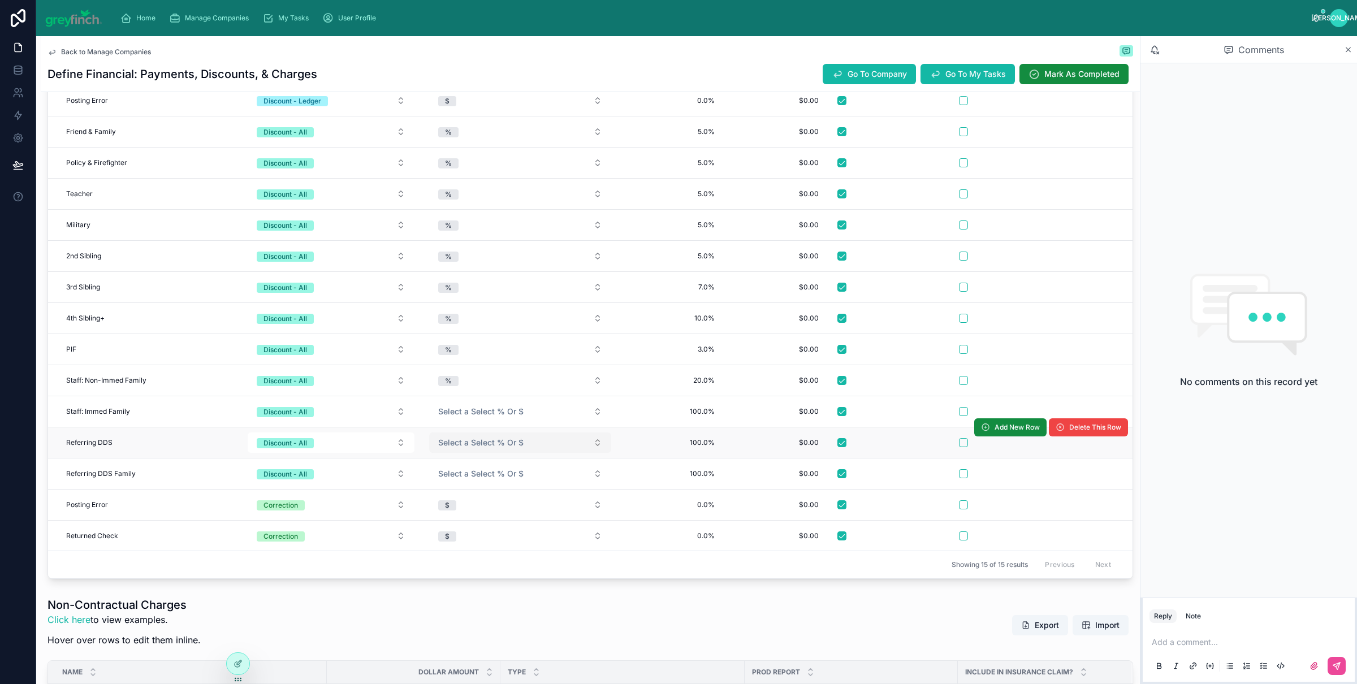
drag, startPoint x: 443, startPoint y: 456, endPoint x: 450, endPoint y: 450, distance: 9.6
click at [442, 456] on td "Select a Select % Or $" at bounding box center [520, 443] width 197 height 31
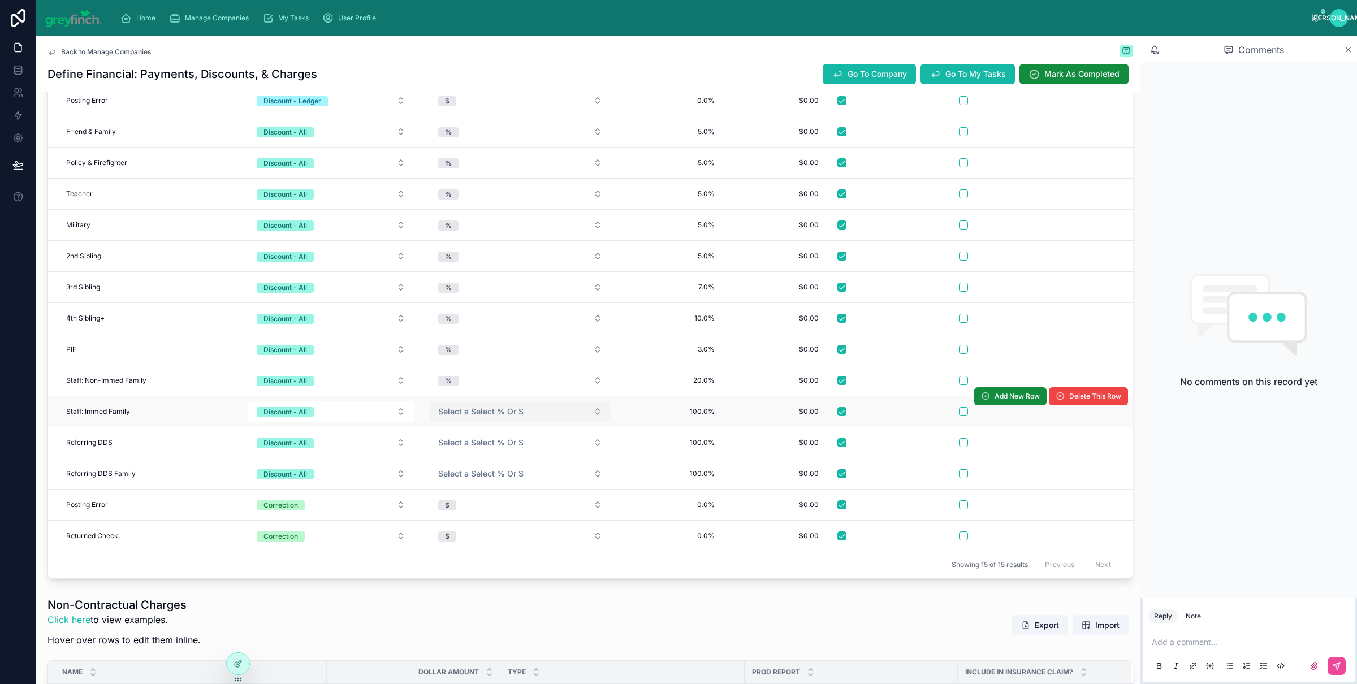
click at [447, 409] on span "Select a Select % Or $" at bounding box center [480, 411] width 85 height 11
click at [443, 455] on div "%" at bounding box center [446, 456] width 7 height 10
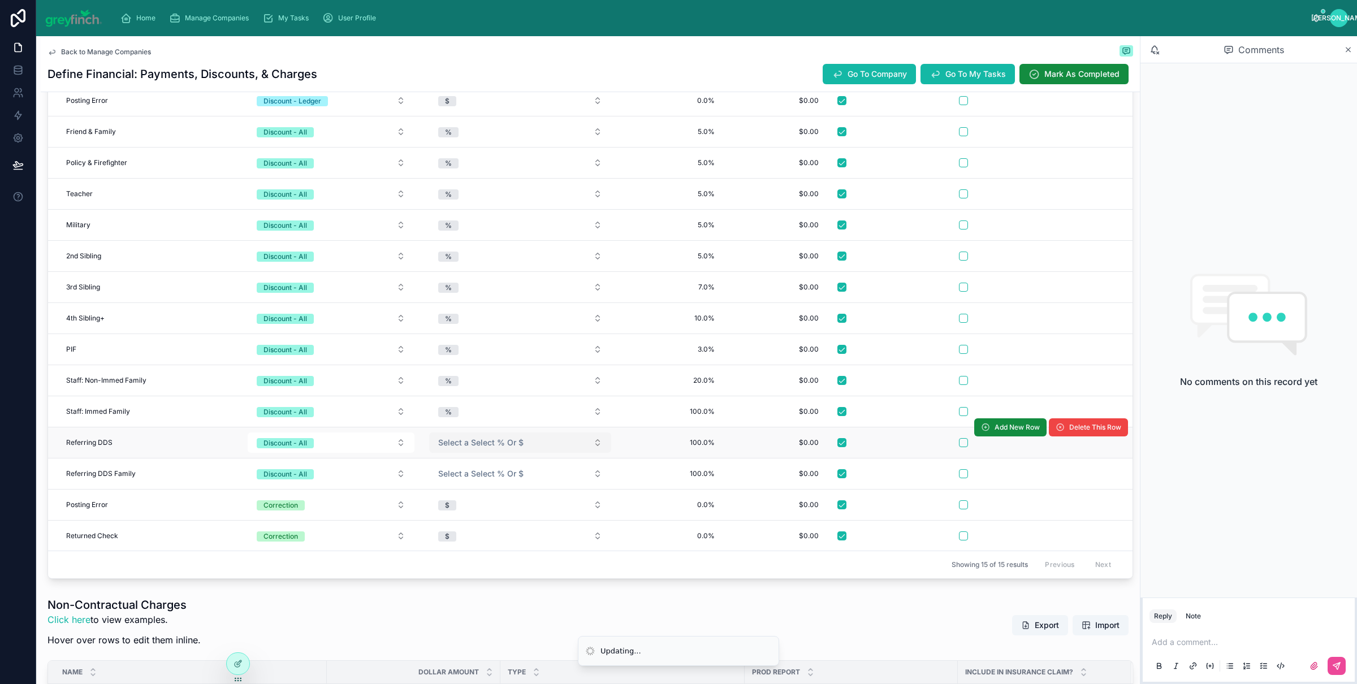
click at [446, 451] on button "Select a Select % Or $" at bounding box center [520, 443] width 182 height 20
click at [442, 483] on span "%" at bounding box center [447, 487] width 20 height 10
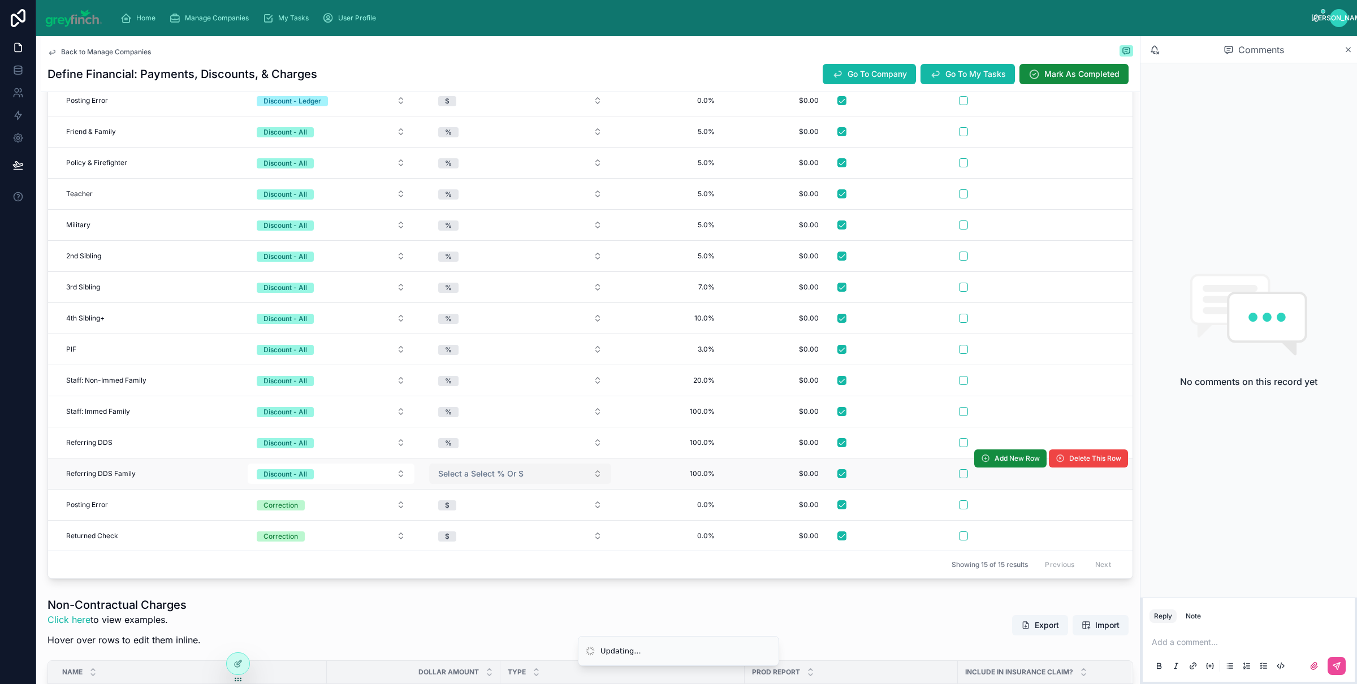
click at [447, 482] on button "Select a Select % Or $" at bounding box center [520, 474] width 182 height 20
click at [446, 519] on div "%" at bounding box center [446, 519] width 7 height 10
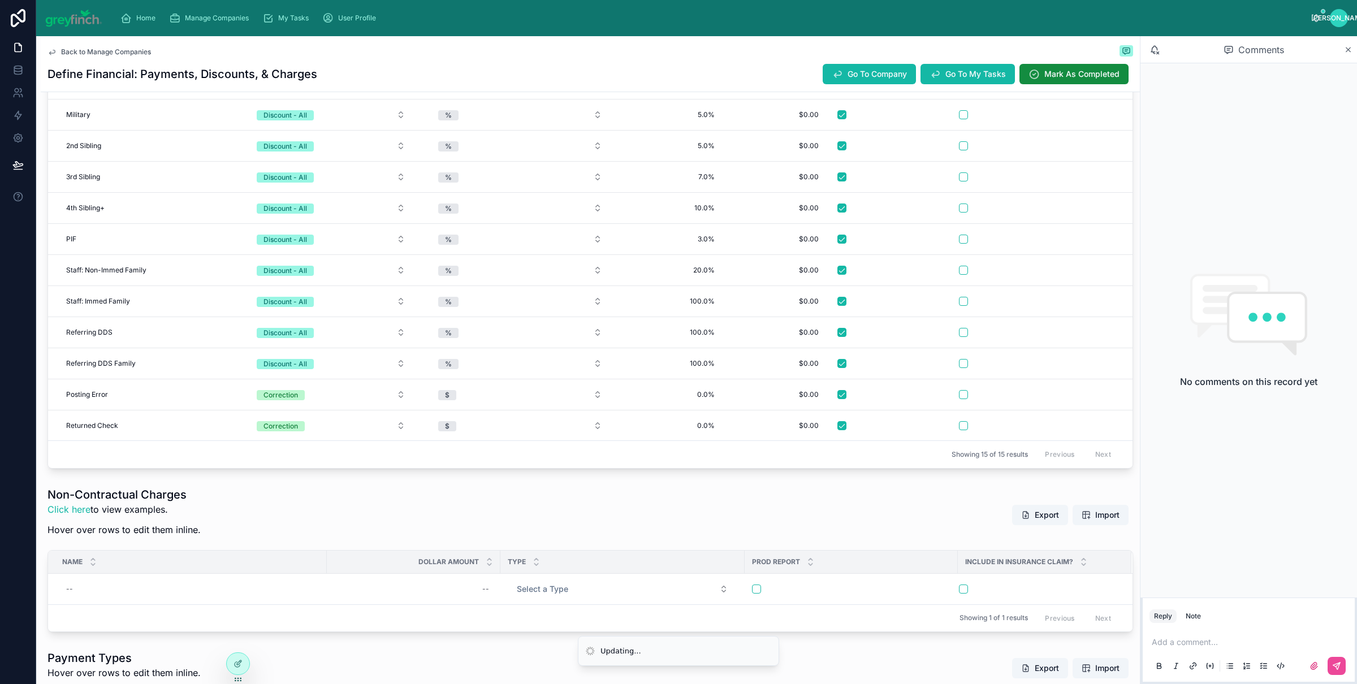
scroll to position [739, 0]
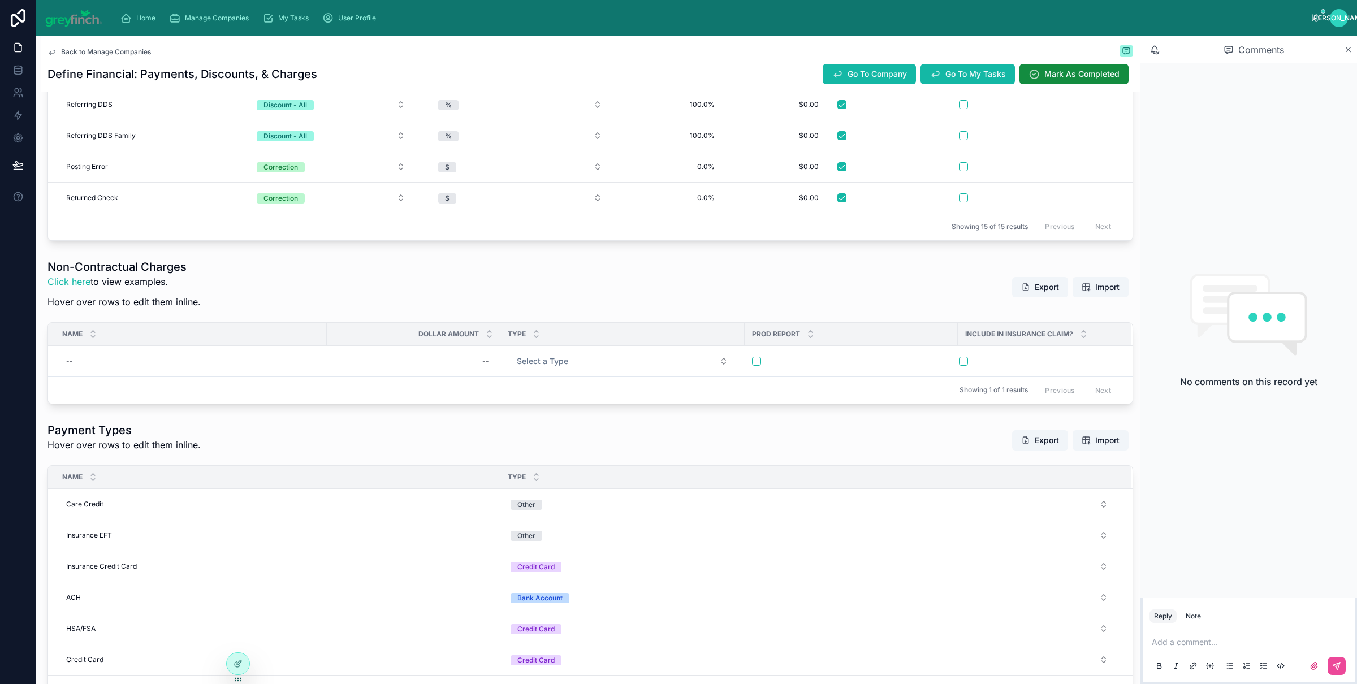
click at [1039, 303] on div "Non-Contractual Charges Click here to view examples. Hover over rows to edit th…" at bounding box center [591, 287] width 1086 height 57
click at [995, 348] on span "Add New Row" at bounding box center [1017, 346] width 45 height 9
click at [1002, 350] on span "Add New Row" at bounding box center [1010, 348] width 72 height 8
click at [1002, 350] on span "Add New Row" at bounding box center [1017, 346] width 45 height 9
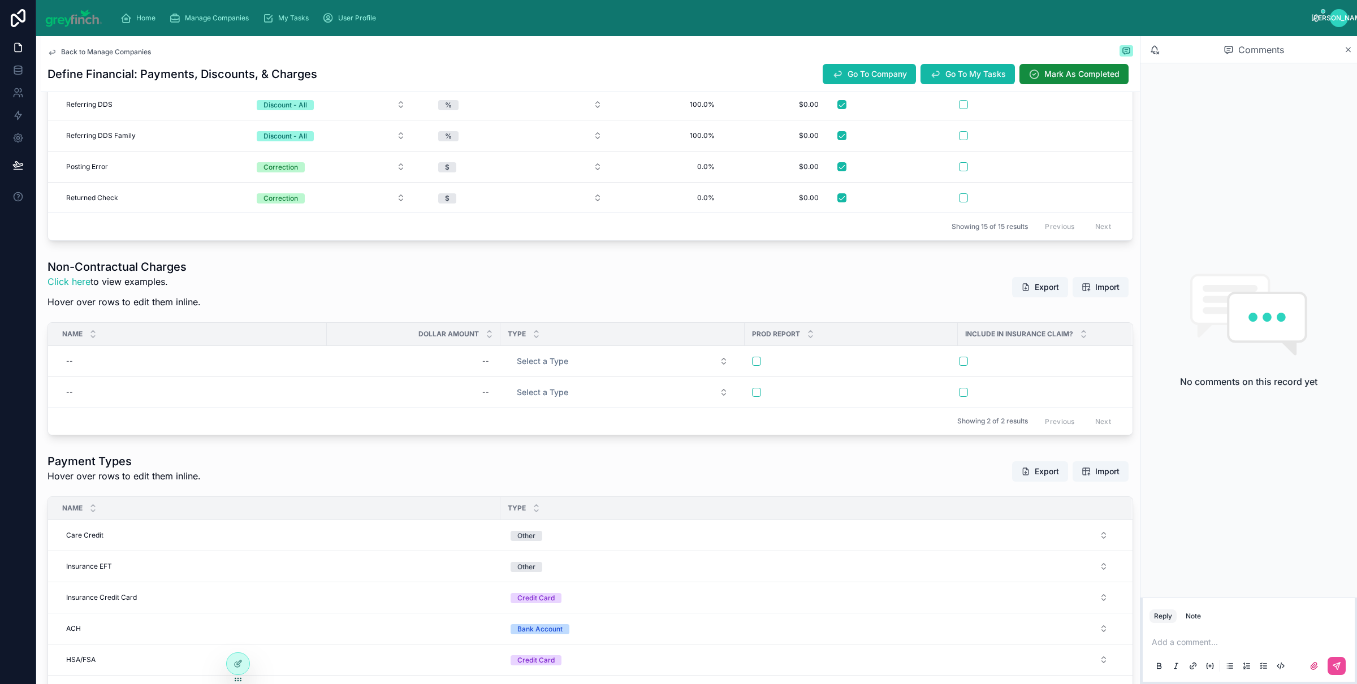
click at [1002, 350] on tr "-- -- Select a Type Add New Row Delete This Row" at bounding box center [590, 361] width 1085 height 31
click at [0, 0] on span "Add New Row" at bounding box center [0, 0] width 0 height 0
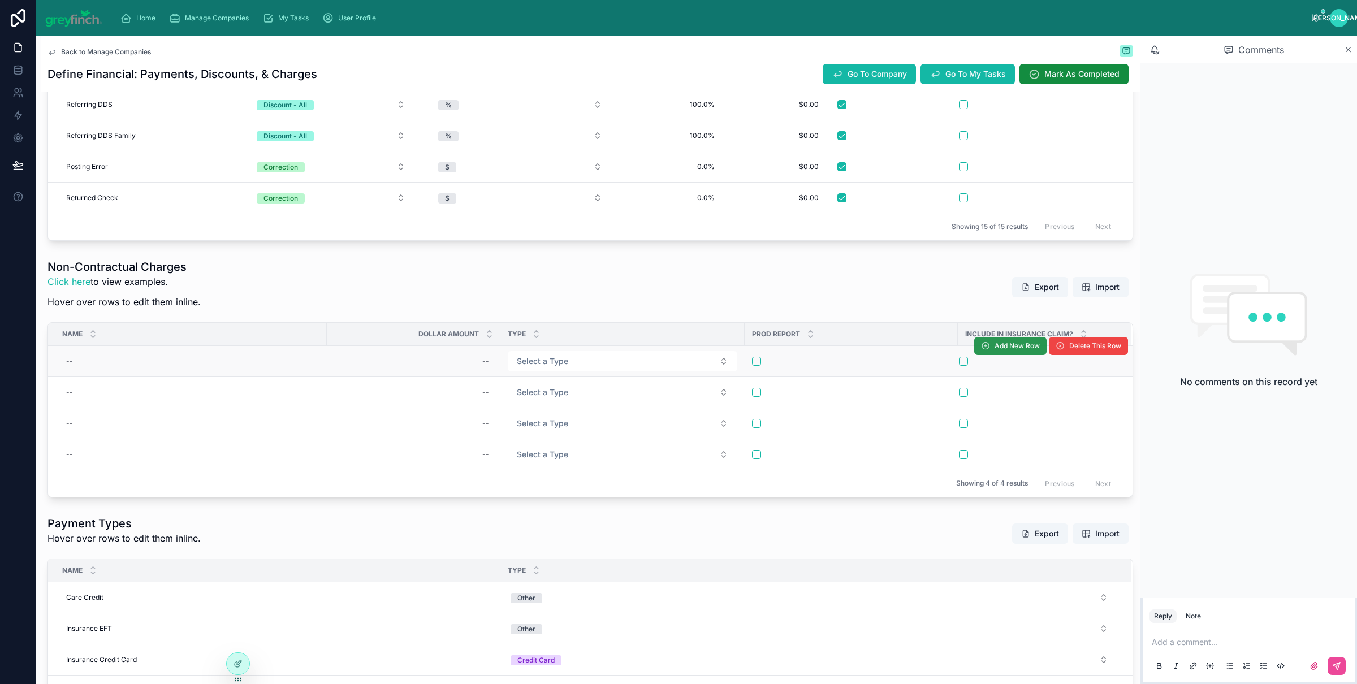
click at [1015, 349] on span "Add New Row" at bounding box center [1017, 346] width 45 height 9
click at [1015, 348] on span "Add New Row" at bounding box center [1010, 348] width 72 height 8
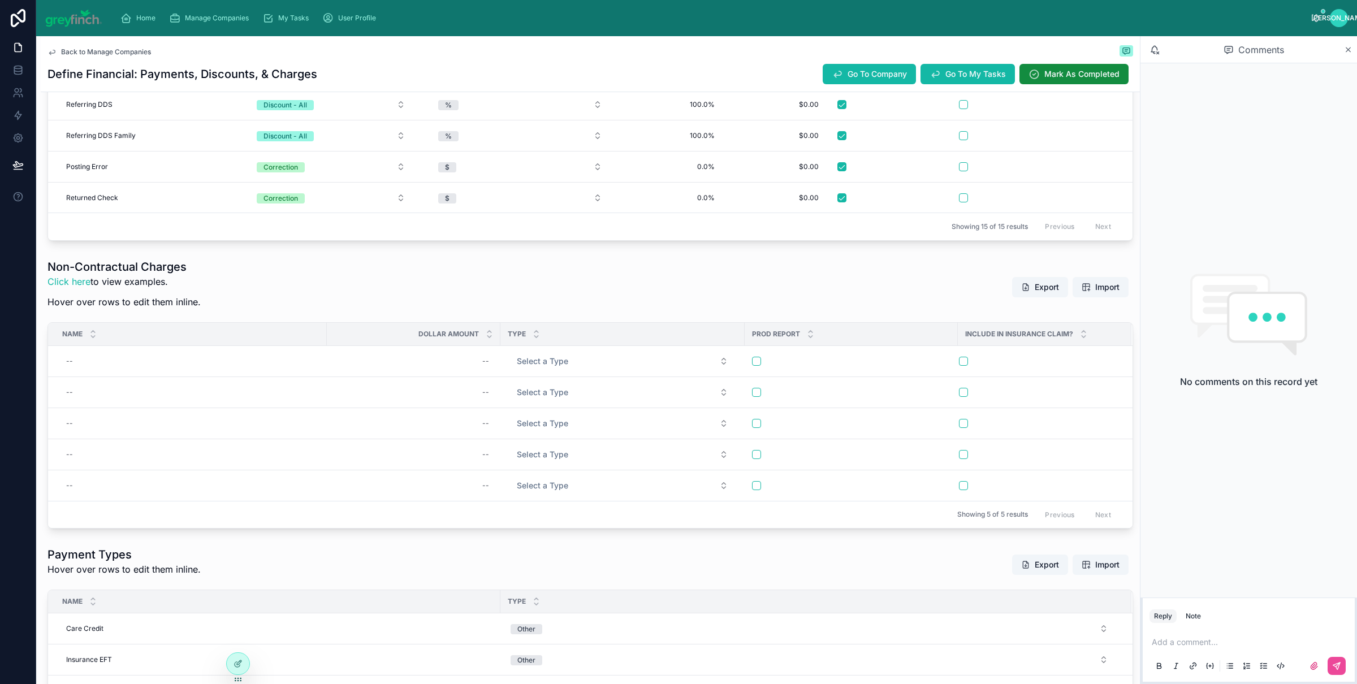
click at [0, 0] on span "Add New Row" at bounding box center [0, 0] width 0 height 0
click at [1015, 348] on span "Add New Row" at bounding box center [1010, 348] width 72 height 8
click at [1016, 348] on span "Add New Row" at bounding box center [1017, 346] width 45 height 9
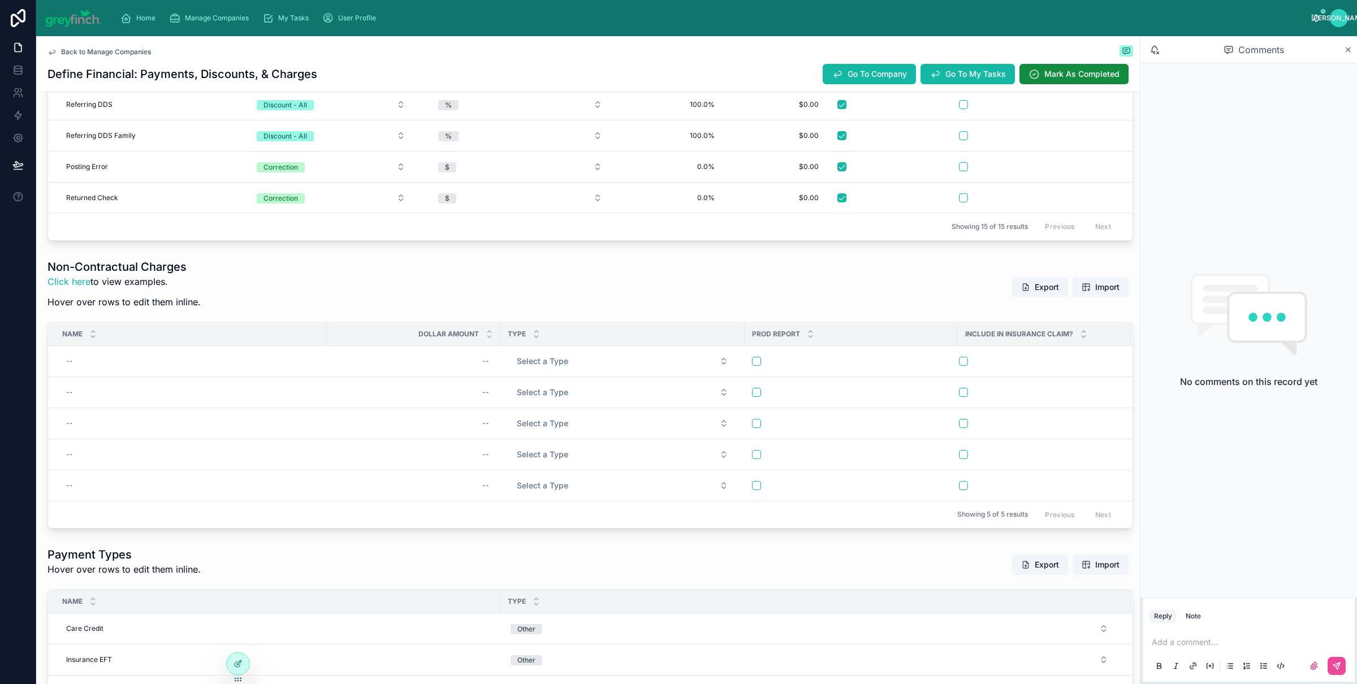
click at [0, 0] on span "Add New Row" at bounding box center [0, 0] width 0 height 0
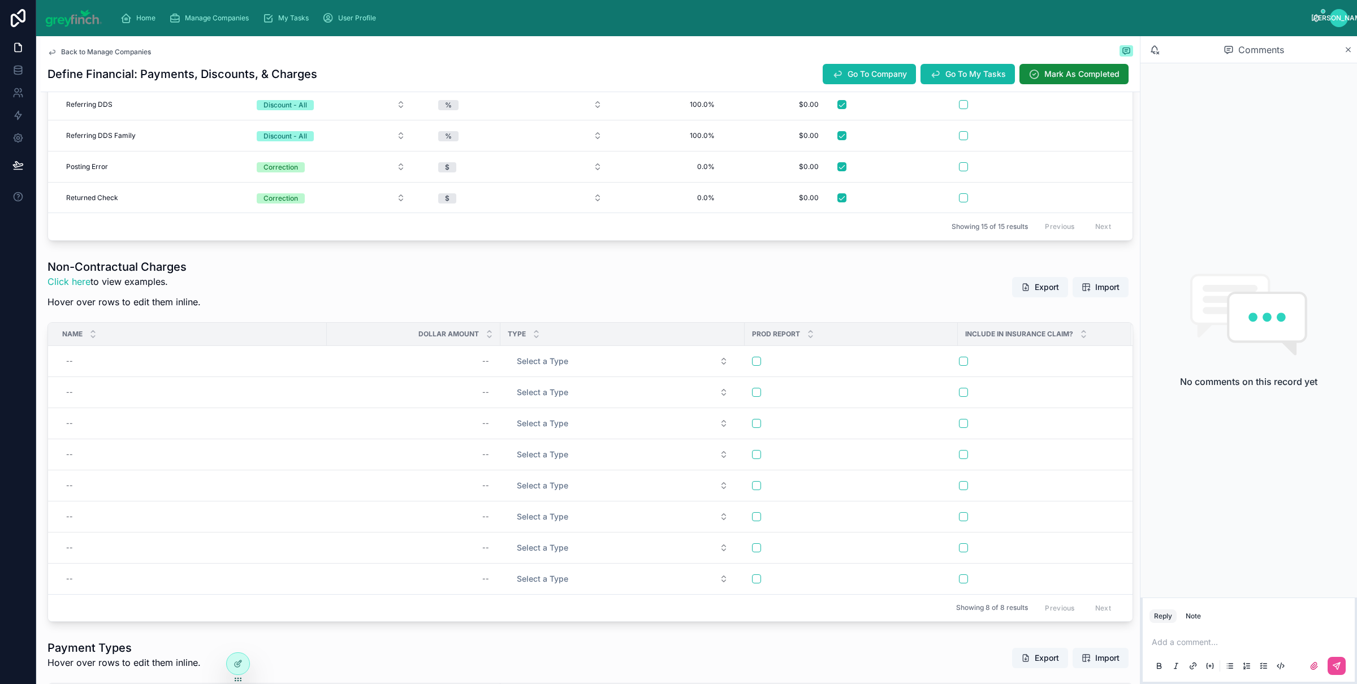
click at [0, 0] on span "Add New Row" at bounding box center [0, 0] width 0 height 0
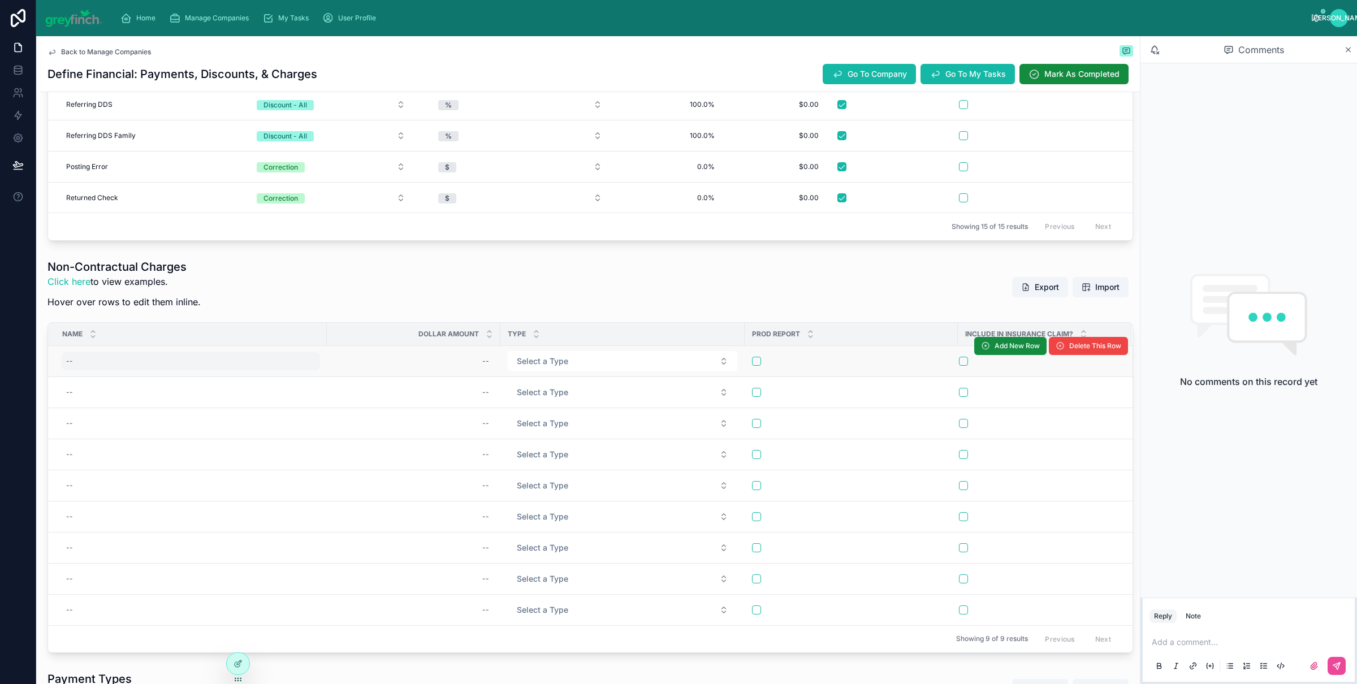
click at [117, 365] on div "--" at bounding box center [191, 361] width 258 height 18
type input "**********"
click button "submit" at bounding box center [205, 378] width 14 height 14
type input "*******"
click button "submit" at bounding box center [622, 378] width 14 height 14
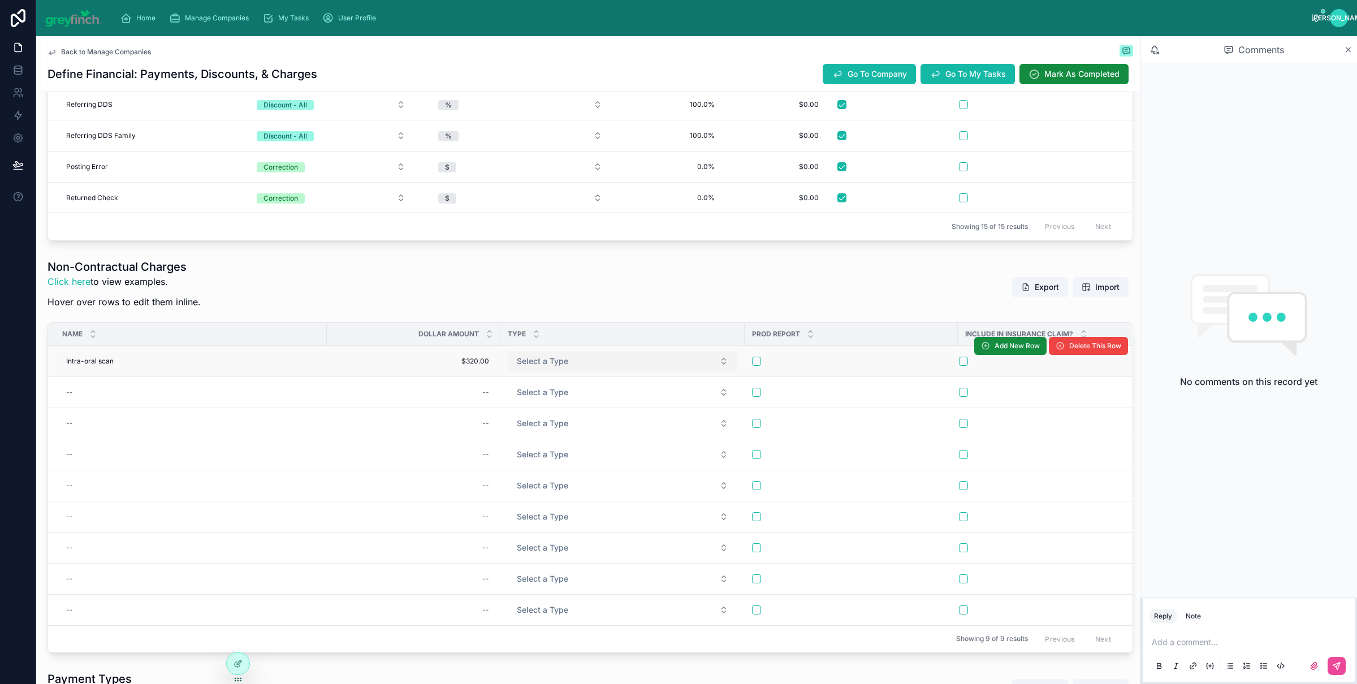
click at [562, 367] on span "Select a Type" at bounding box center [542, 361] width 51 height 11
click at [559, 357] on span "Select a Type" at bounding box center [542, 361] width 51 height 11
click at [545, 422] on div "Misc Charge" at bounding box center [543, 424] width 41 height 10
click at [756, 363] on button "button" at bounding box center [756, 361] width 9 height 9
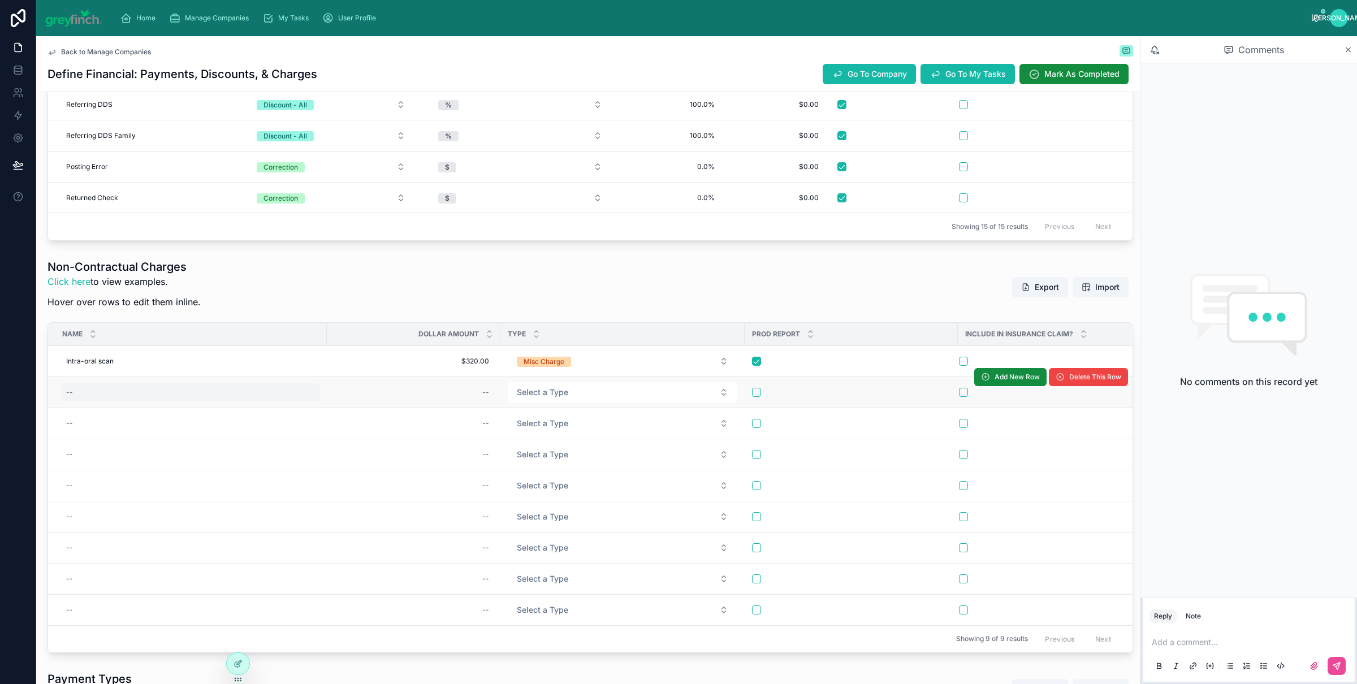
click at [94, 388] on div "--" at bounding box center [191, 392] width 258 height 18
type input "*"
click button "submit" at bounding box center [205, 410] width 14 height 14
click at [97, 395] on div "v v" at bounding box center [191, 392] width 258 height 18
type input "****"
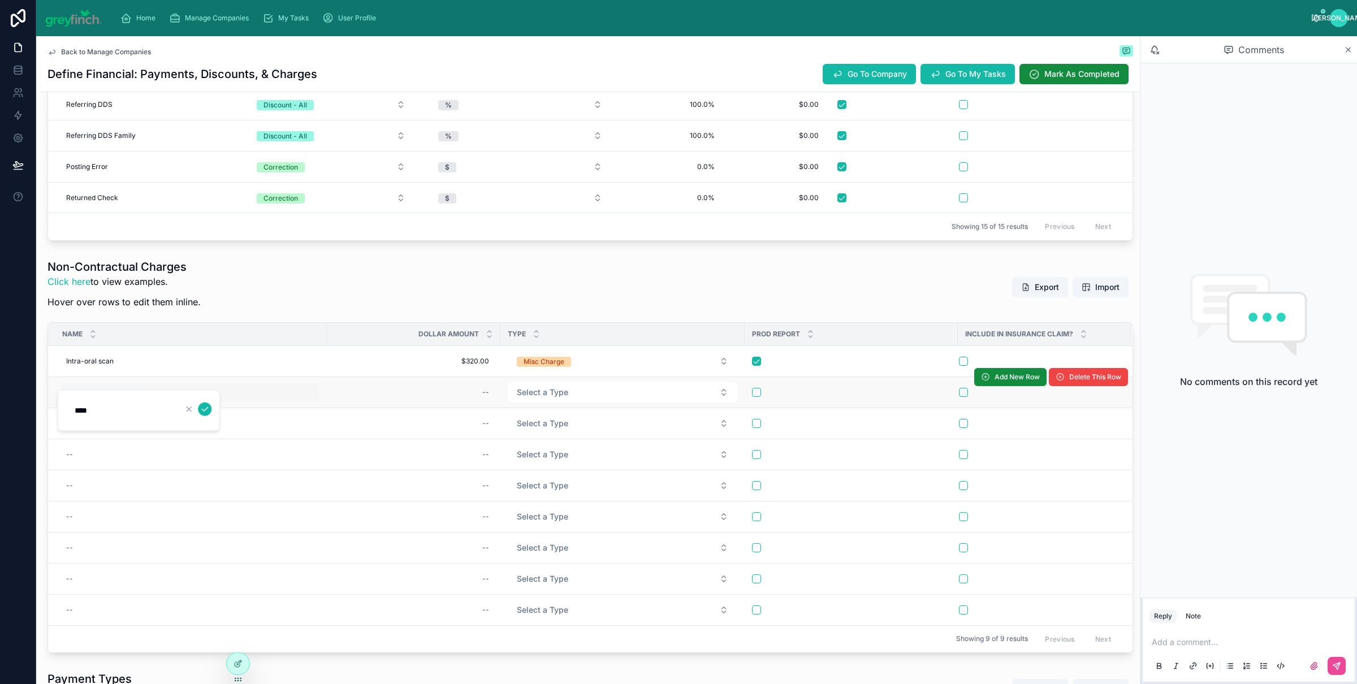
click button "submit" at bounding box center [205, 410] width 14 height 14
click at [468, 400] on div "--" at bounding box center [414, 392] width 160 height 18
click at [471, 399] on div "--" at bounding box center [414, 392] width 160 height 18
type input "*******"
click button "submit" at bounding box center [622, 410] width 14 height 14
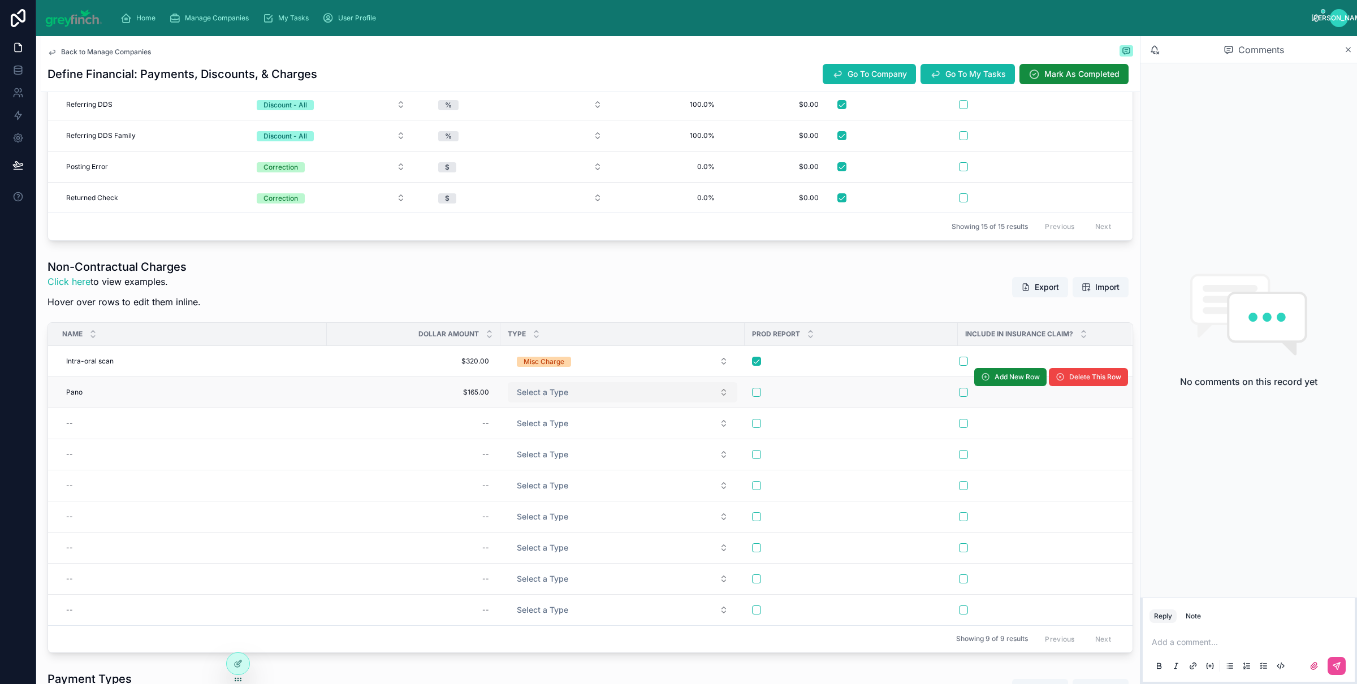
click at [587, 386] on button "Select a Type" at bounding box center [623, 392] width 230 height 20
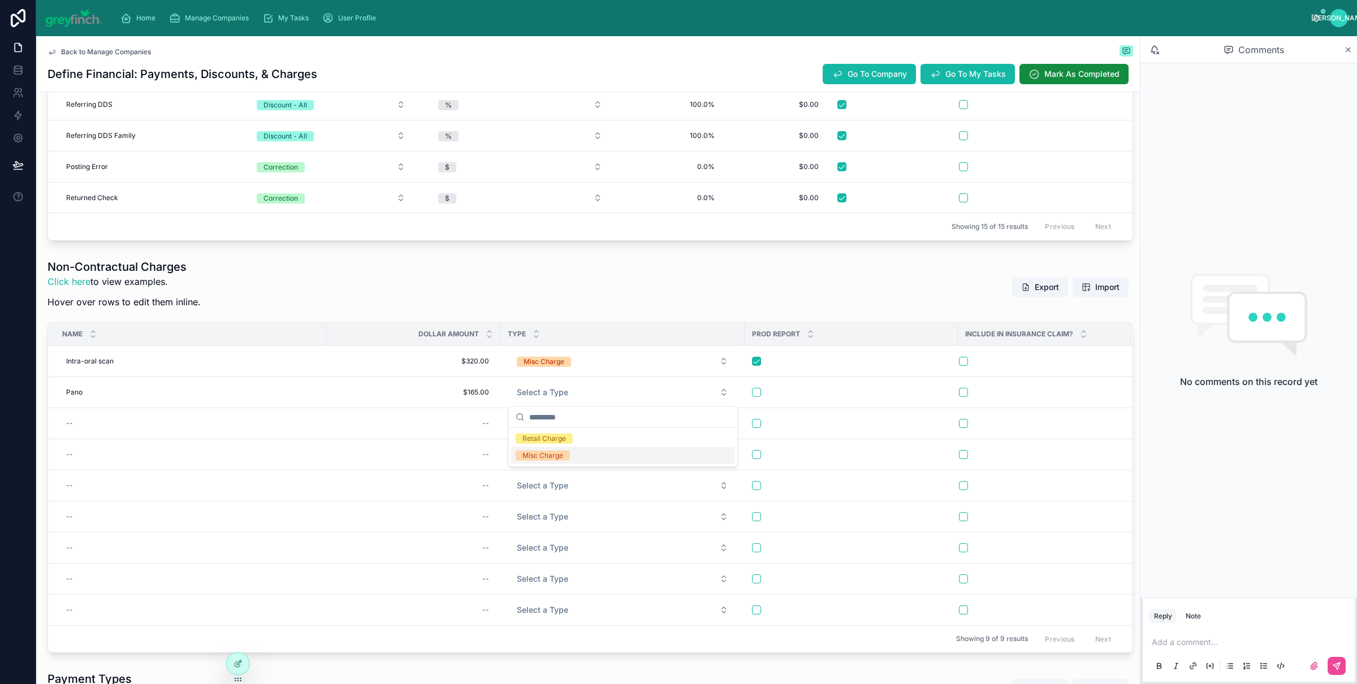
click at [545, 452] on div "Misc Charge" at bounding box center [543, 456] width 41 height 10
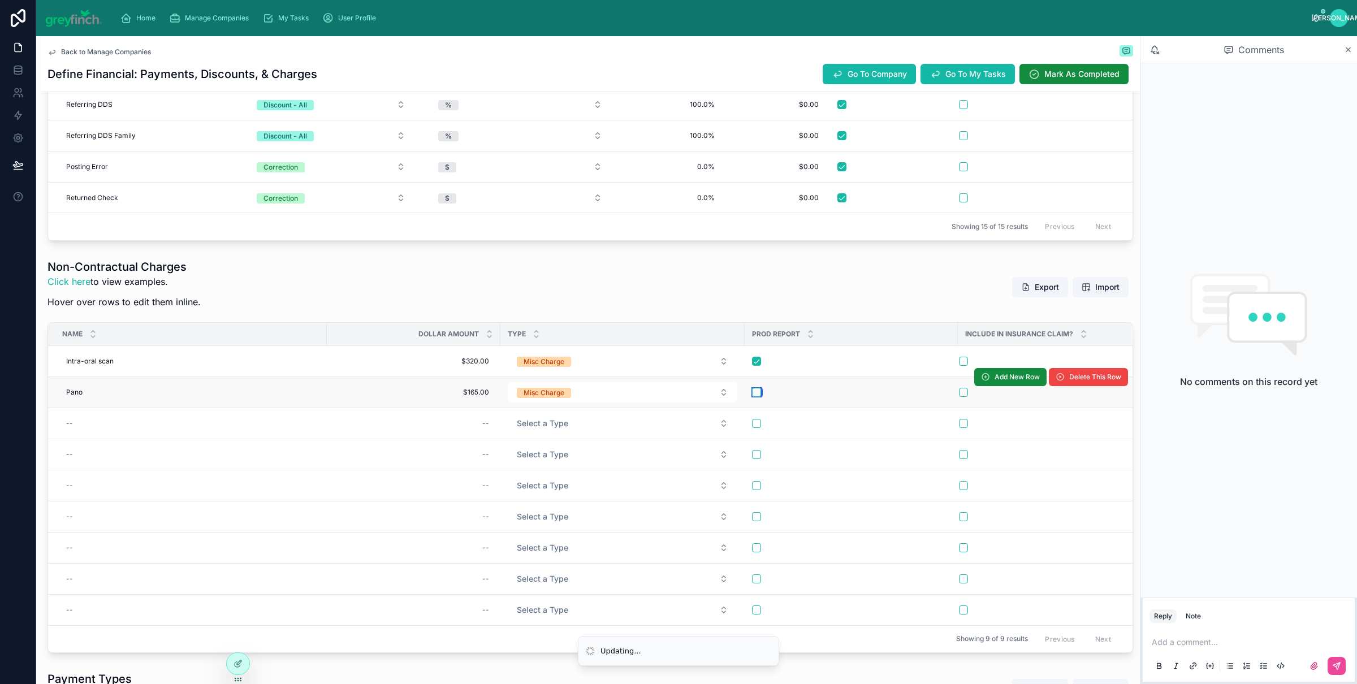
click at [757, 393] on button "button" at bounding box center [756, 392] width 9 height 9
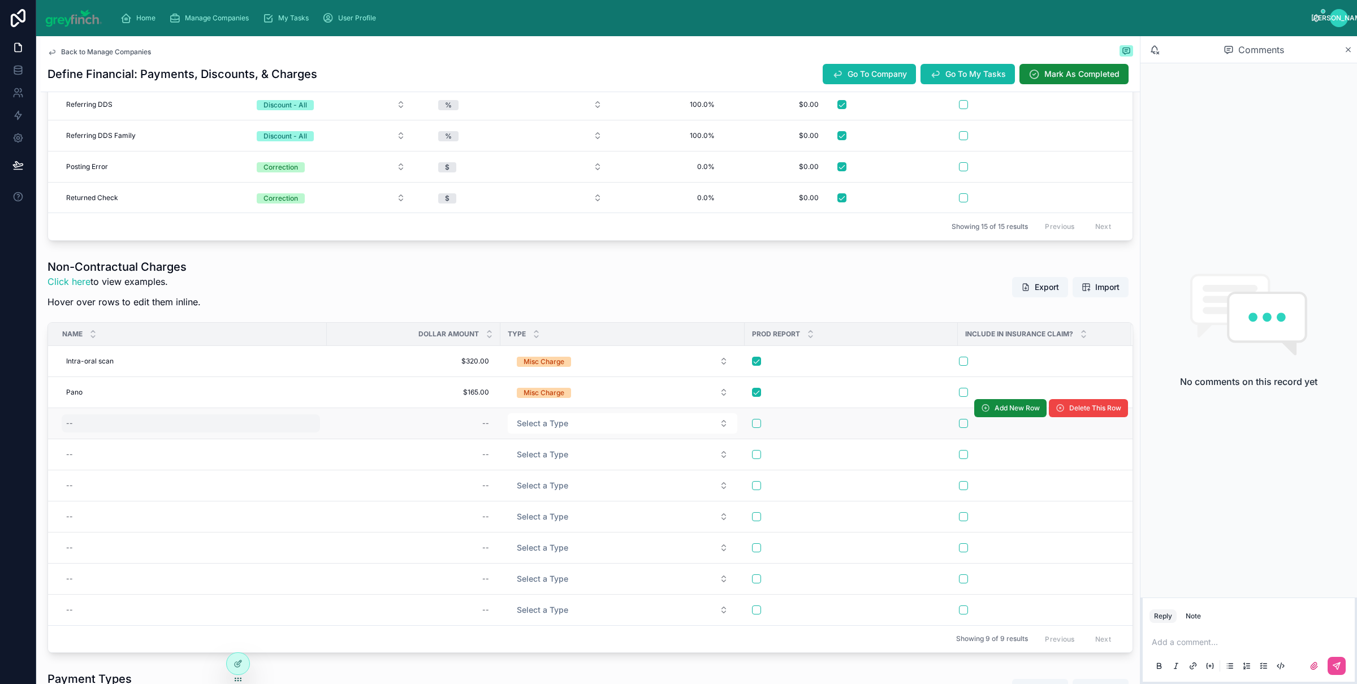
drag, startPoint x: 131, startPoint y: 415, endPoint x: 117, endPoint y: 430, distance: 20.0
click at [131, 416] on td "--" at bounding box center [187, 423] width 279 height 31
click at [114, 432] on div "--" at bounding box center [191, 424] width 258 height 18
type input "****"
click button "submit" at bounding box center [205, 441] width 14 height 14
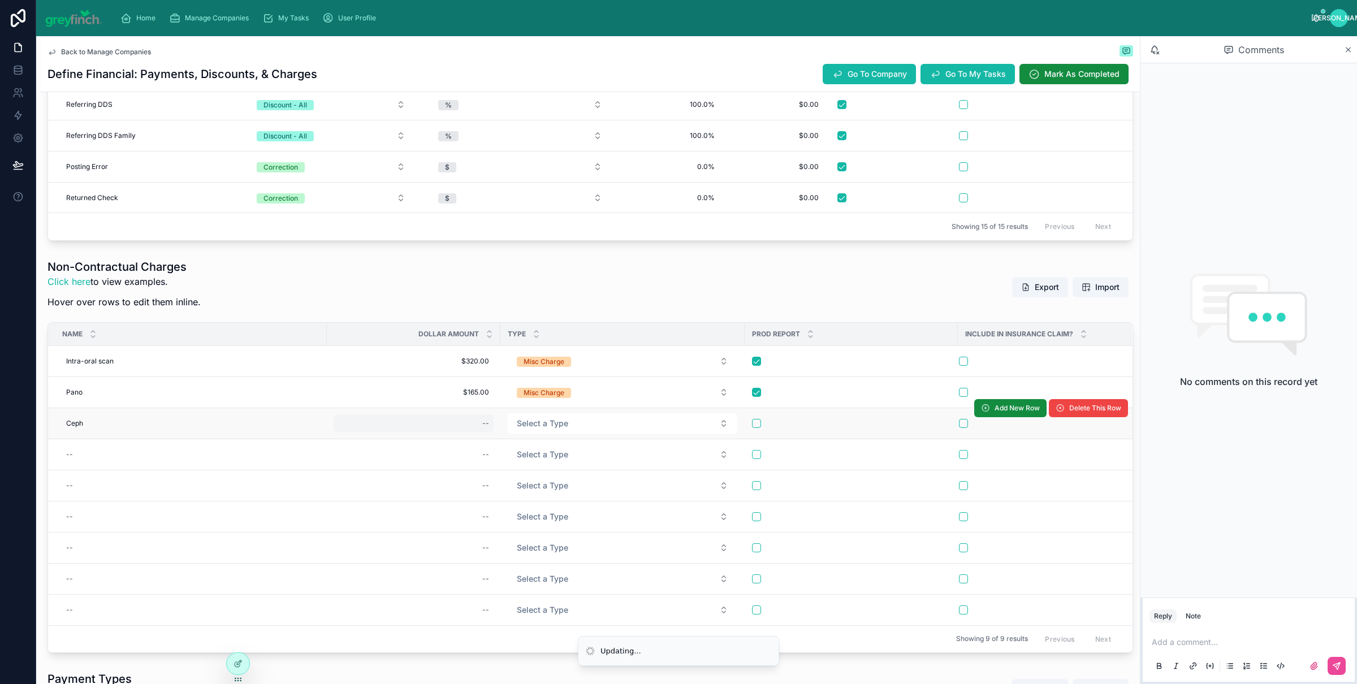
click at [446, 431] on div "--" at bounding box center [414, 424] width 160 height 18
click at [447, 431] on div "--" at bounding box center [414, 424] width 160 height 18
type input "*******"
click button "submit" at bounding box center [622, 441] width 14 height 14
click at [562, 425] on span "Select a Type" at bounding box center [542, 423] width 51 height 11
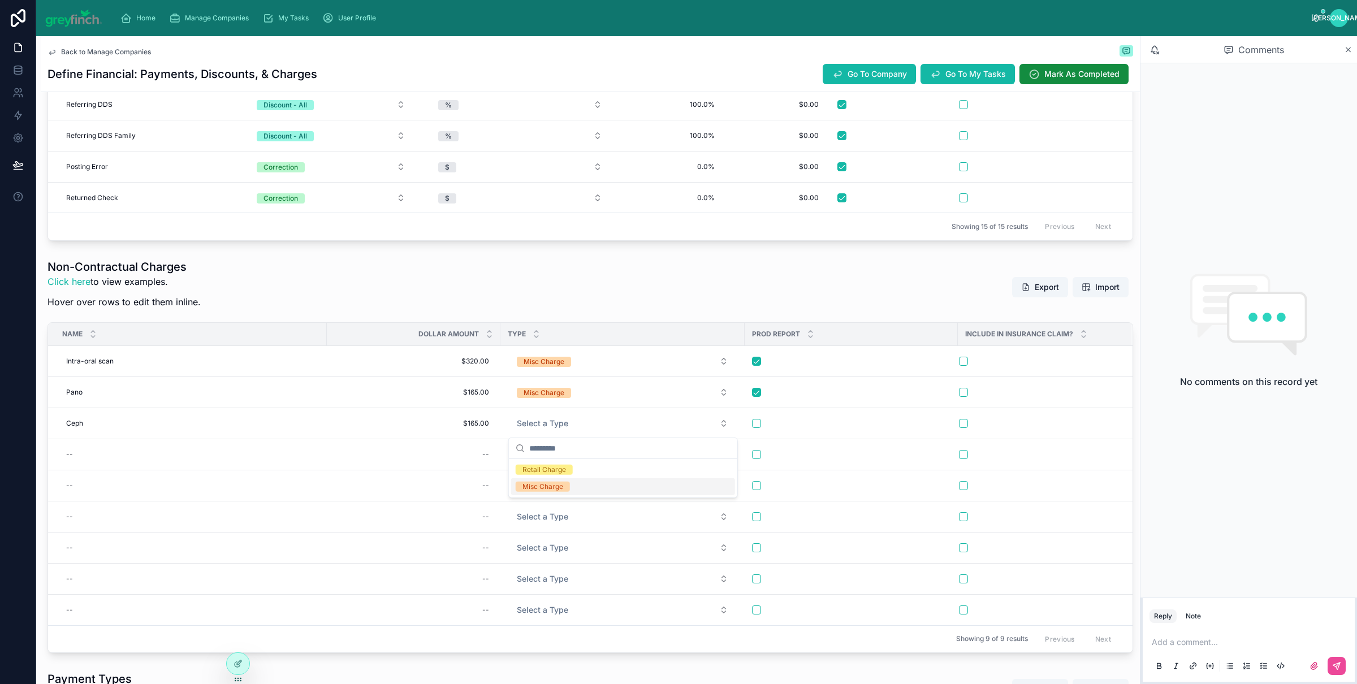
click at [523, 483] on div "Misc Charge" at bounding box center [543, 487] width 41 height 10
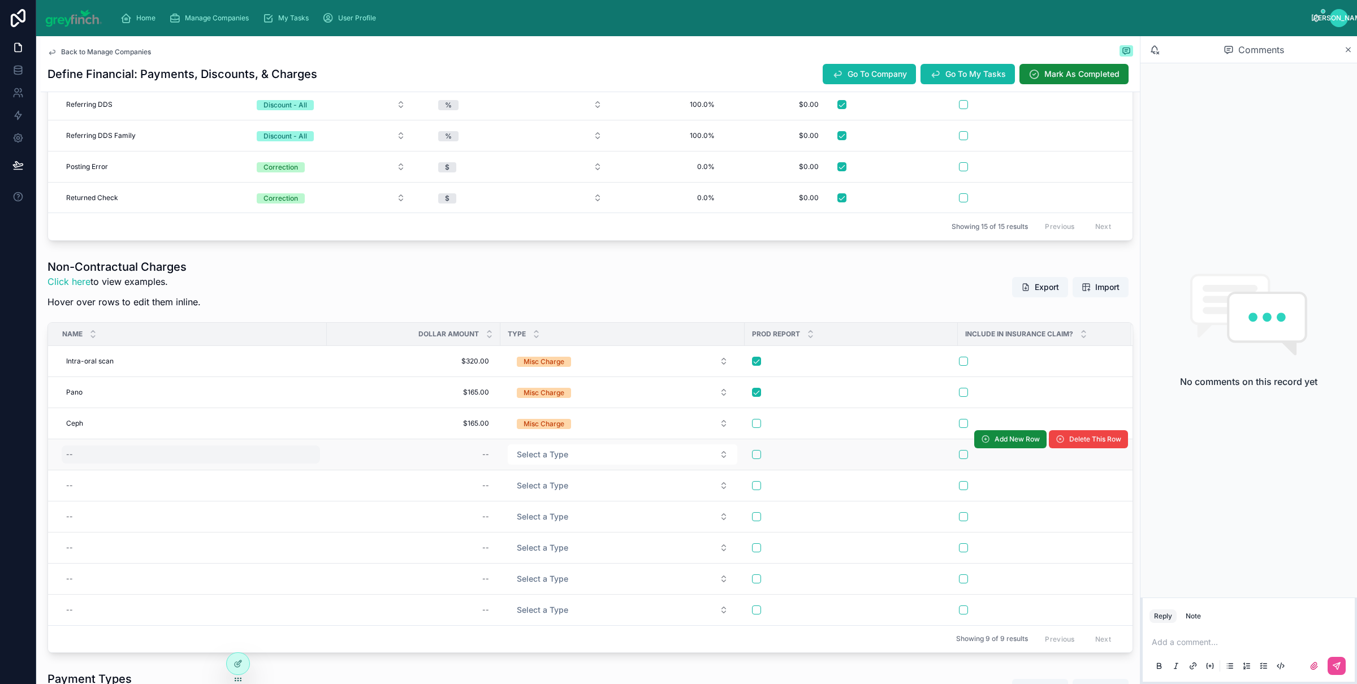
click at [71, 455] on div "--" at bounding box center [69, 454] width 7 height 9
type input "********"
click at [90, 460] on div "--" at bounding box center [191, 455] width 258 height 18
click button "submit" at bounding box center [205, 472] width 14 height 14
click at [416, 460] on div "--" at bounding box center [414, 455] width 160 height 18
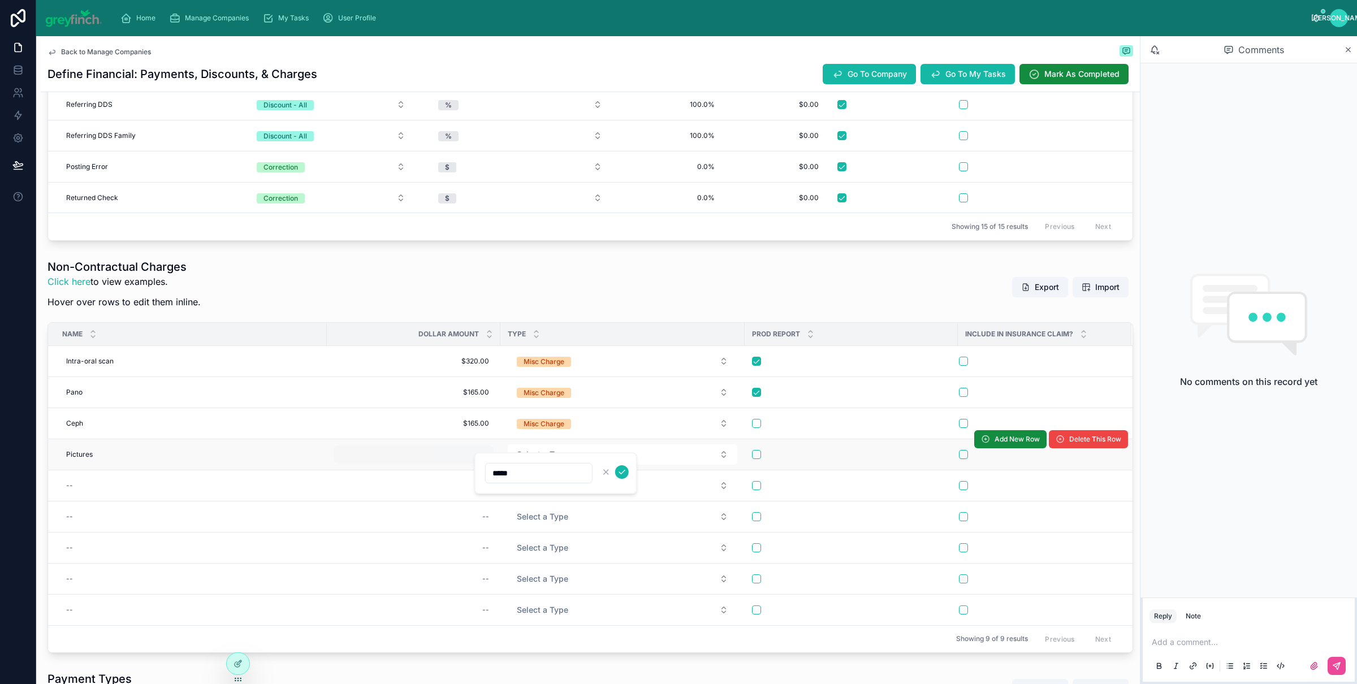
type input "******"
click button "submit" at bounding box center [622, 472] width 14 height 14
click at [557, 452] on span "Select a Type" at bounding box center [542, 454] width 51 height 11
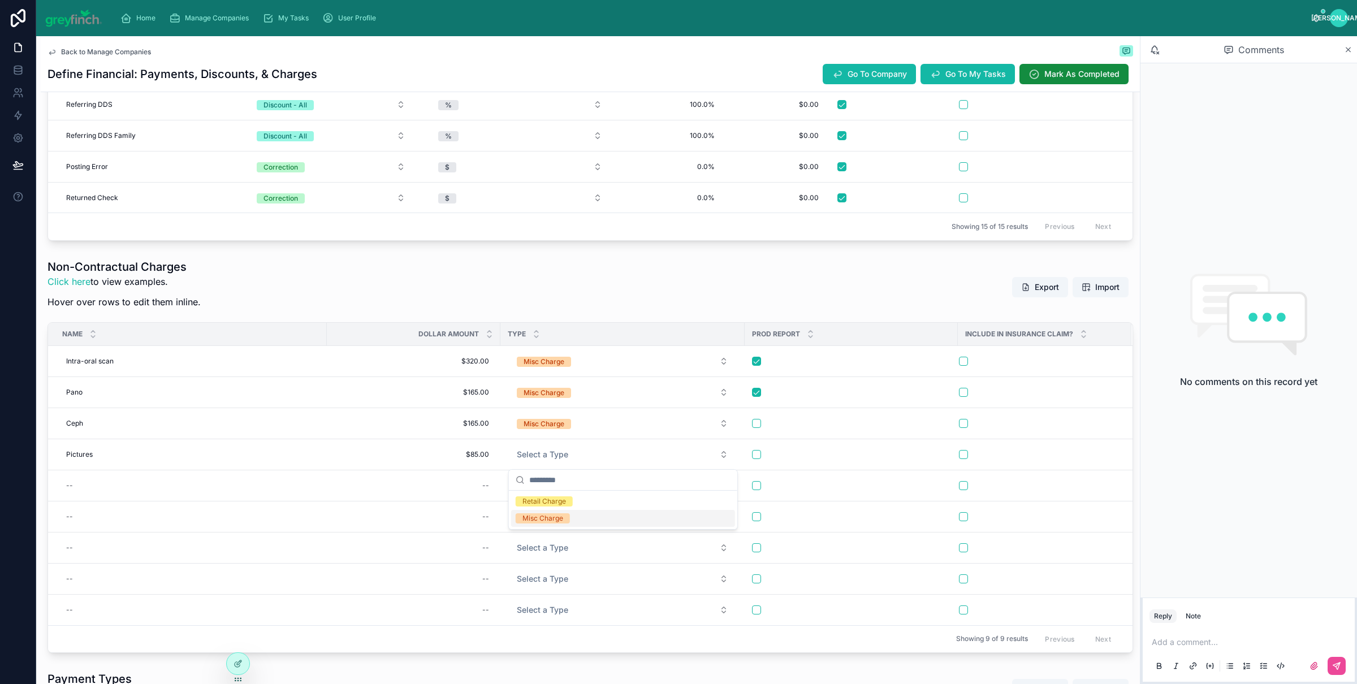
click at [551, 514] on div "Misc Charge" at bounding box center [543, 519] width 41 height 10
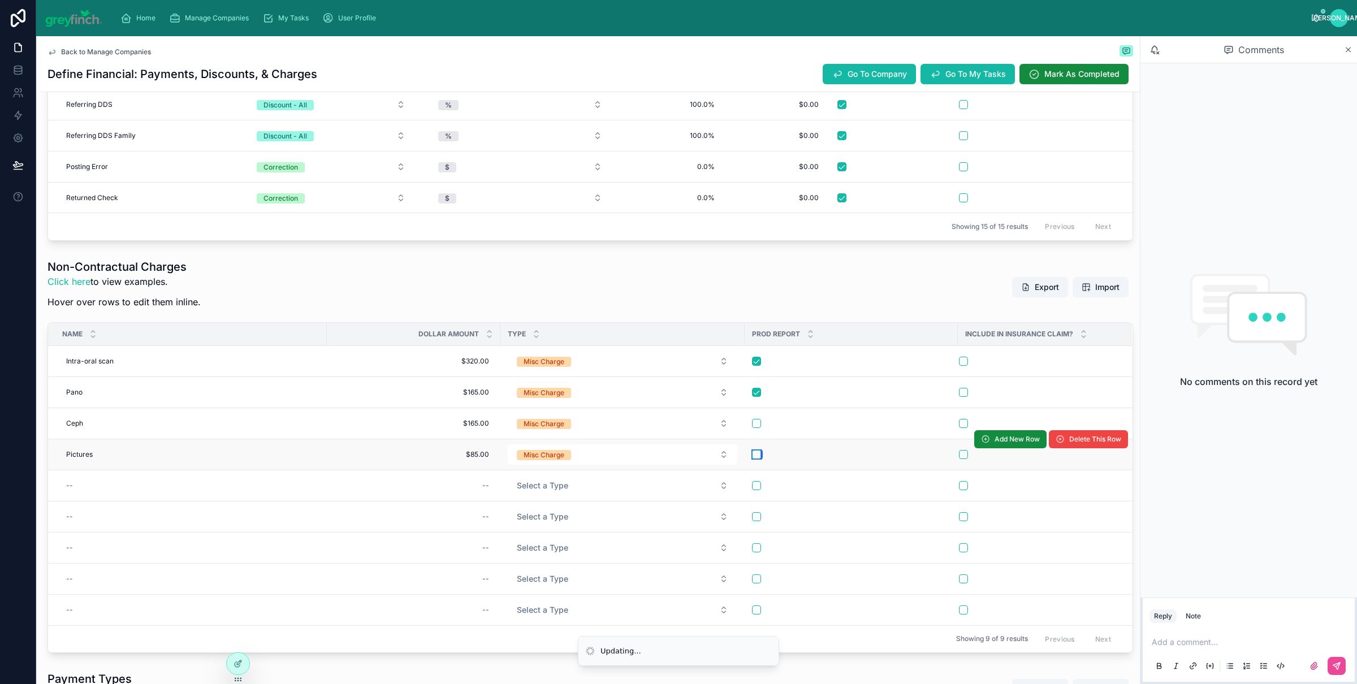
click at [752, 459] on button "button" at bounding box center [756, 454] width 9 height 9
click at [760, 432] on td at bounding box center [851, 423] width 213 height 31
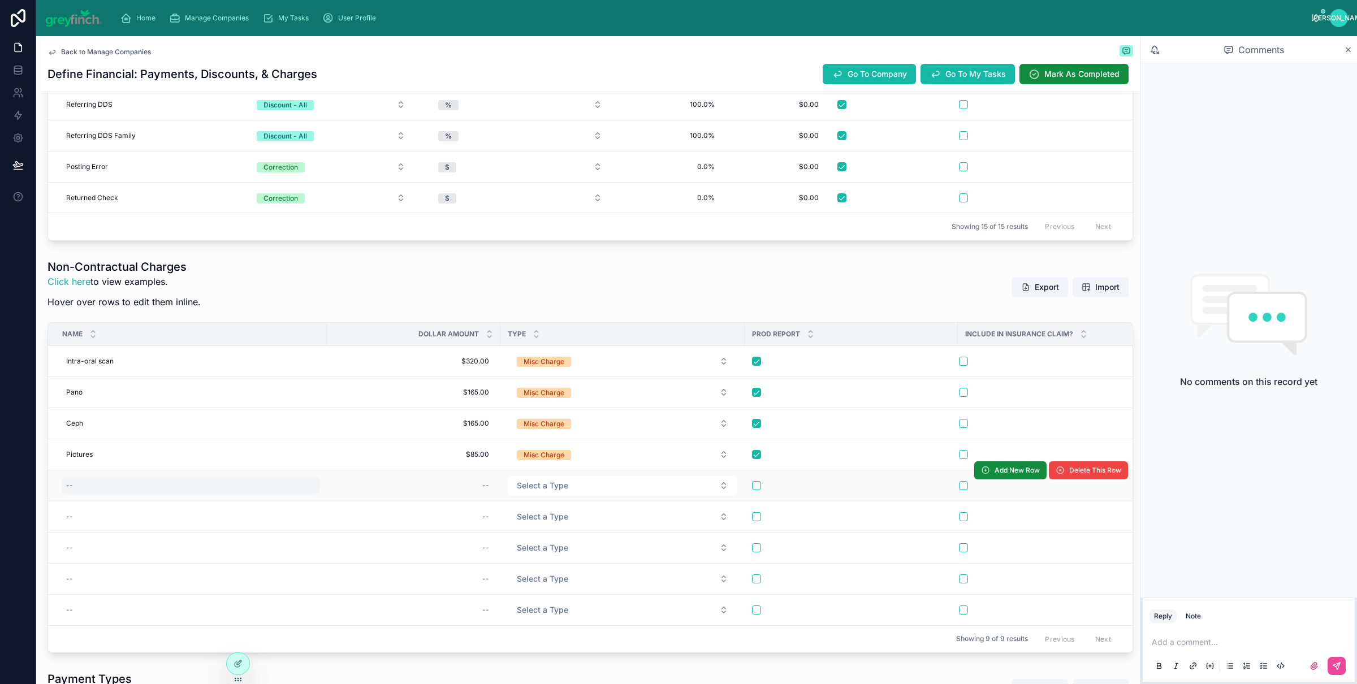
click at [71, 489] on div "--" at bounding box center [69, 485] width 7 height 9
type input "*********"
click button "submit" at bounding box center [205, 504] width 14 height 14
click at [473, 482] on div "--" at bounding box center [414, 486] width 160 height 18
type input "*****"
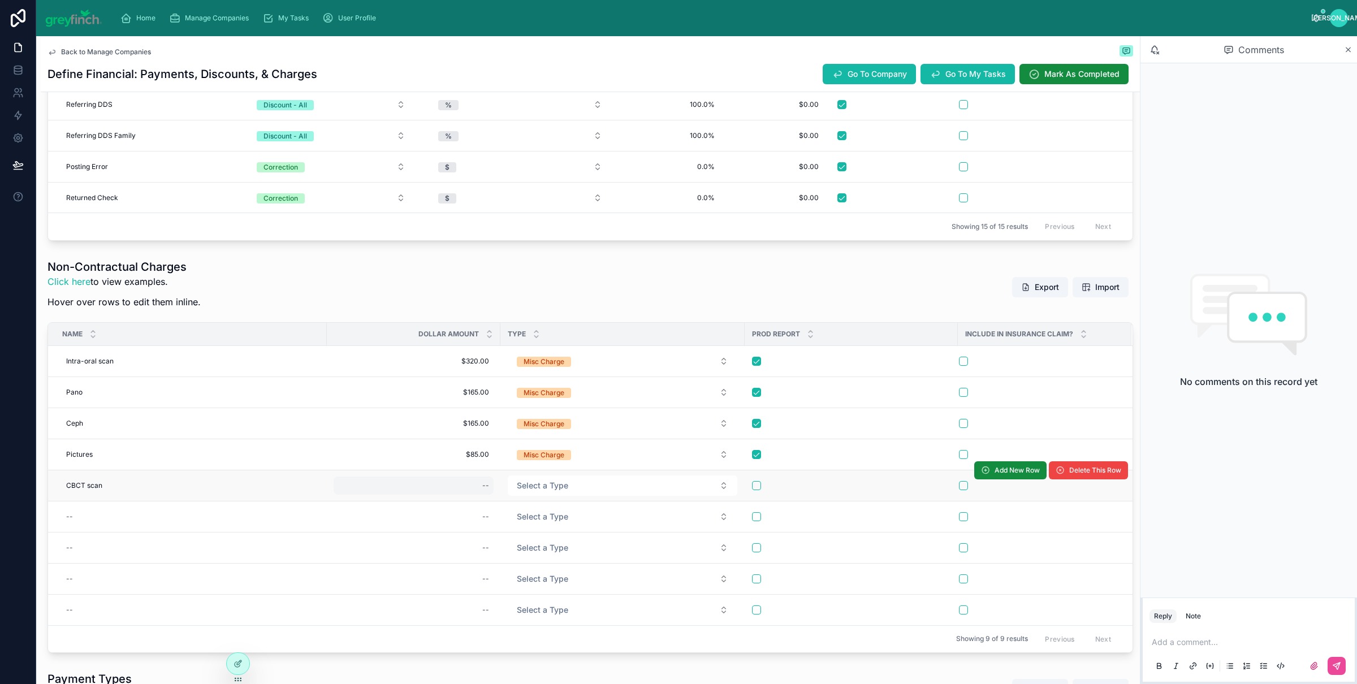
click at [472, 482] on div "--" at bounding box center [414, 486] width 160 height 18
click at [505, 505] on input "******" at bounding box center [539, 505] width 106 height 16
type input "*******"
click button "submit" at bounding box center [622, 504] width 14 height 14
click at [546, 485] on span "Select a Type" at bounding box center [542, 485] width 51 height 11
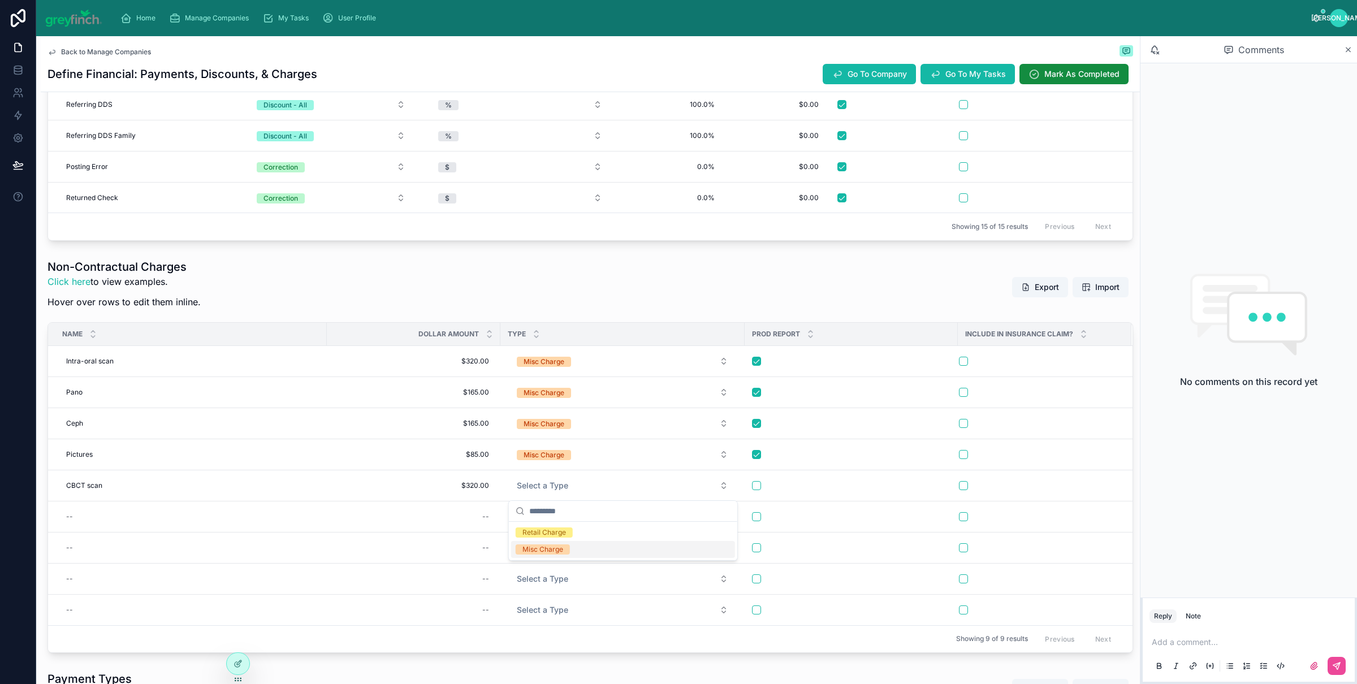
click at [546, 545] on div "Misc Charge" at bounding box center [543, 550] width 41 height 10
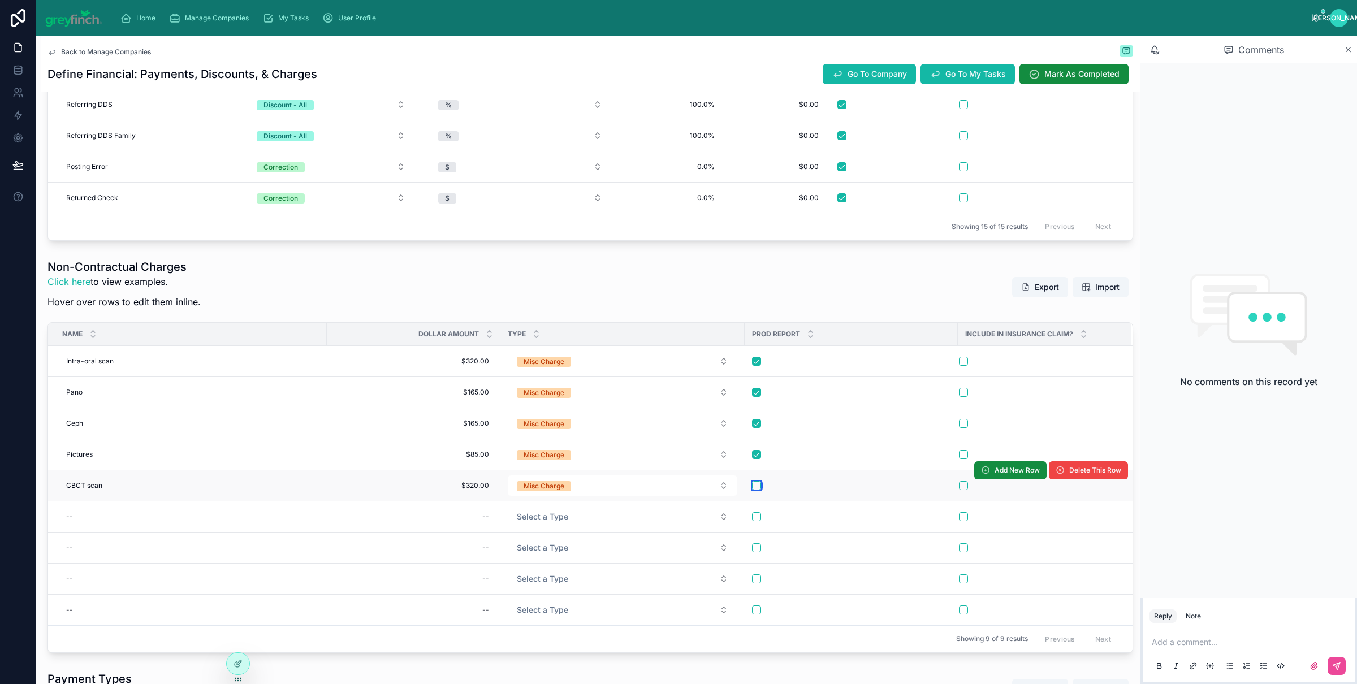
click at [756, 489] on button "button" at bounding box center [756, 485] width 9 height 9
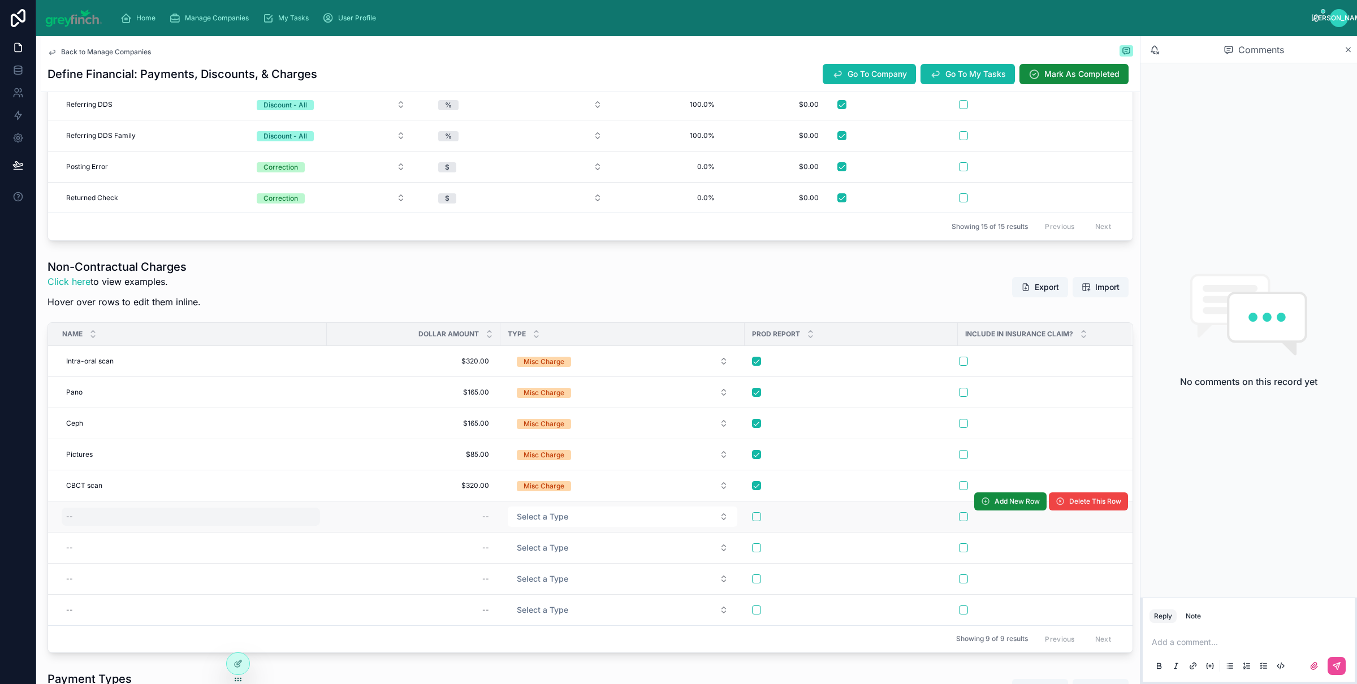
click at [87, 517] on div "--" at bounding box center [191, 517] width 258 height 18
type input "**********"
click button "submit" at bounding box center [205, 535] width 14 height 14
click at [445, 519] on div "--" at bounding box center [414, 517] width 160 height 18
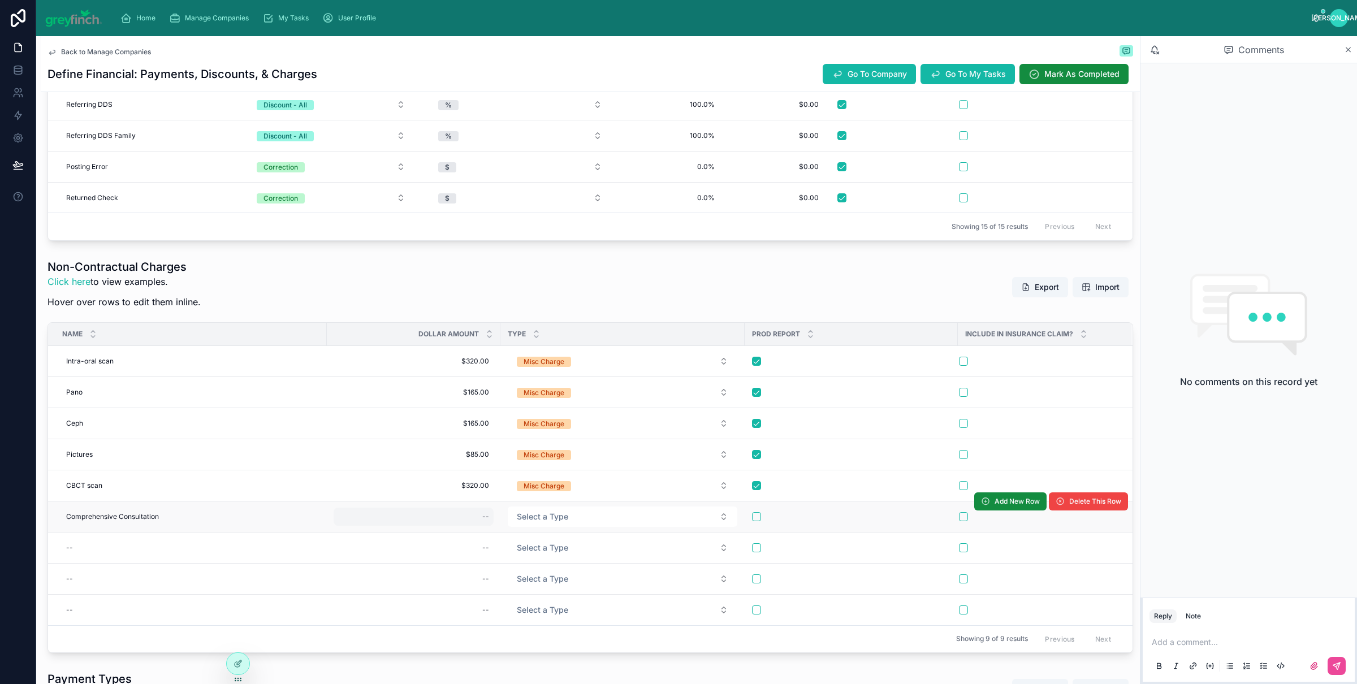
click at [444, 519] on div "--" at bounding box center [414, 517] width 160 height 18
type input "******"
click button "submit" at bounding box center [622, 535] width 14 height 14
click at [573, 521] on button "Select a Type" at bounding box center [623, 517] width 230 height 20
click at [537, 579] on div "Misc Charge" at bounding box center [543, 581] width 41 height 10
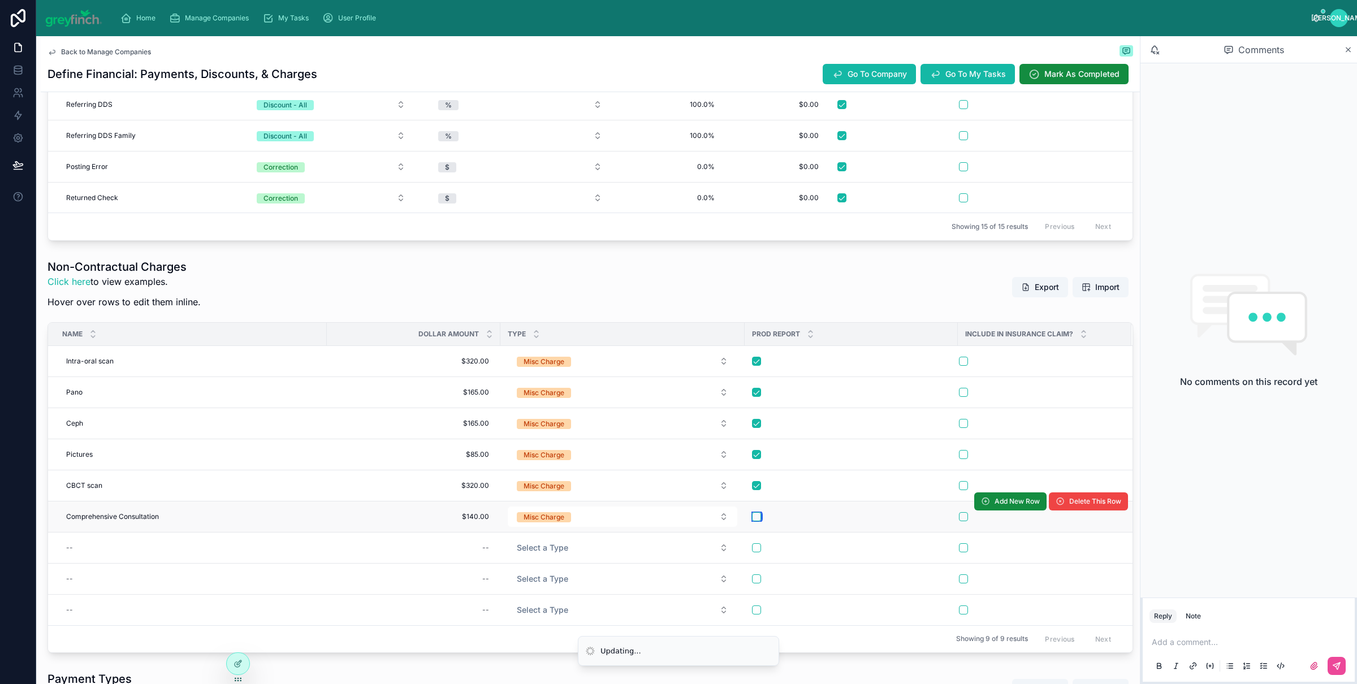
click at [752, 519] on button "button" at bounding box center [756, 516] width 9 height 9
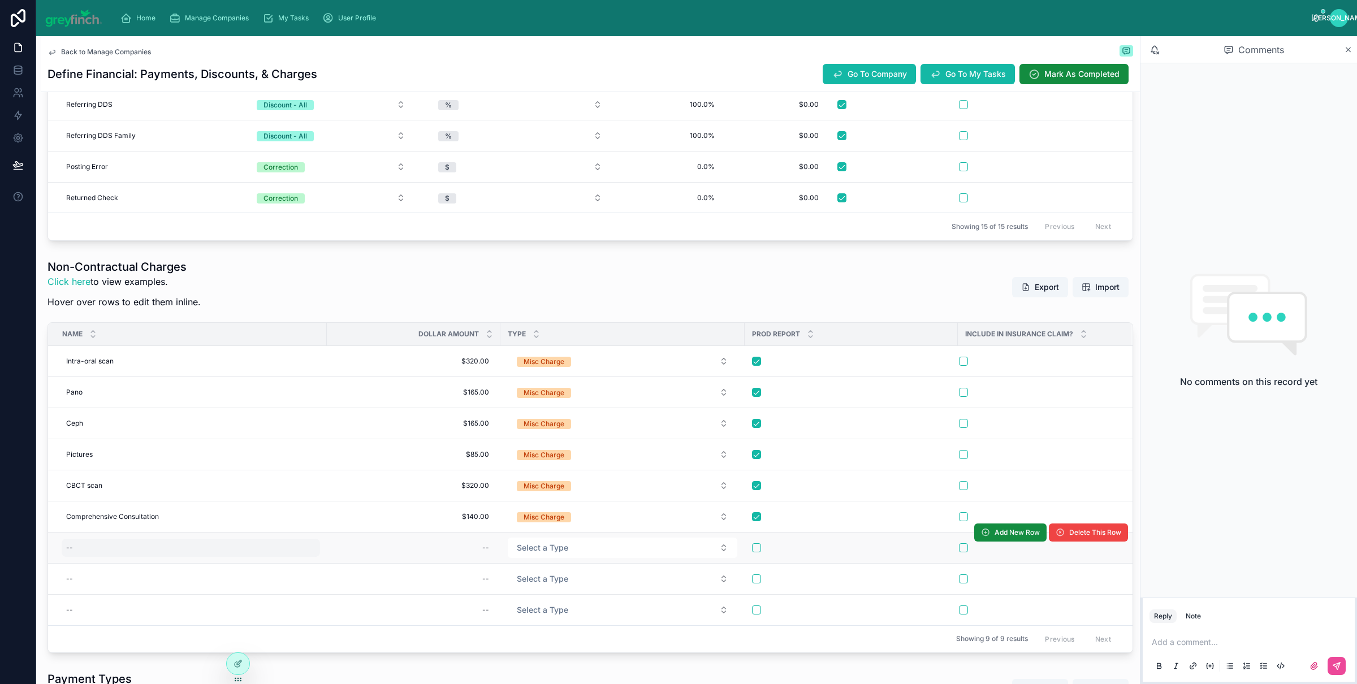
click at [92, 547] on div "--" at bounding box center [191, 548] width 258 height 18
type input "**********"
click button "submit" at bounding box center [205, 566] width 14 height 14
click at [428, 557] on div "--" at bounding box center [414, 548] width 160 height 18
type input "*******"
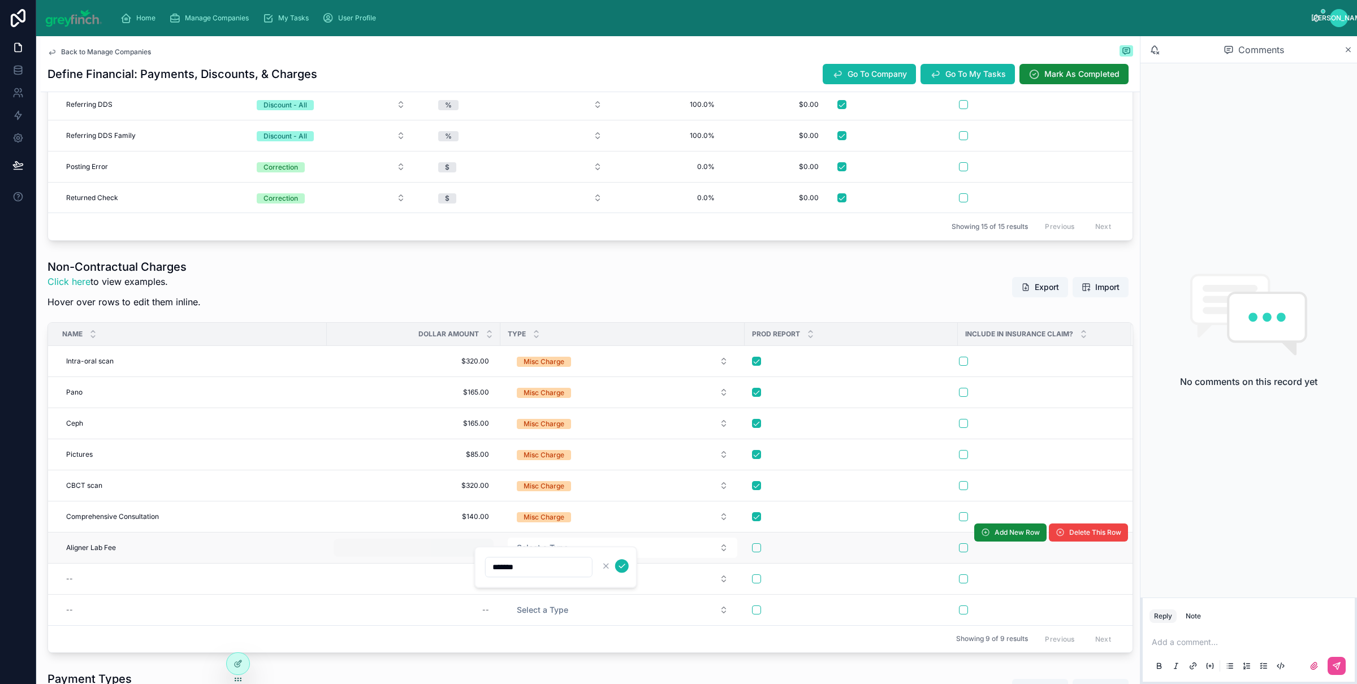
click button "submit" at bounding box center [622, 566] width 14 height 14
click at [580, 554] on button "Select a Type" at bounding box center [623, 548] width 230 height 20
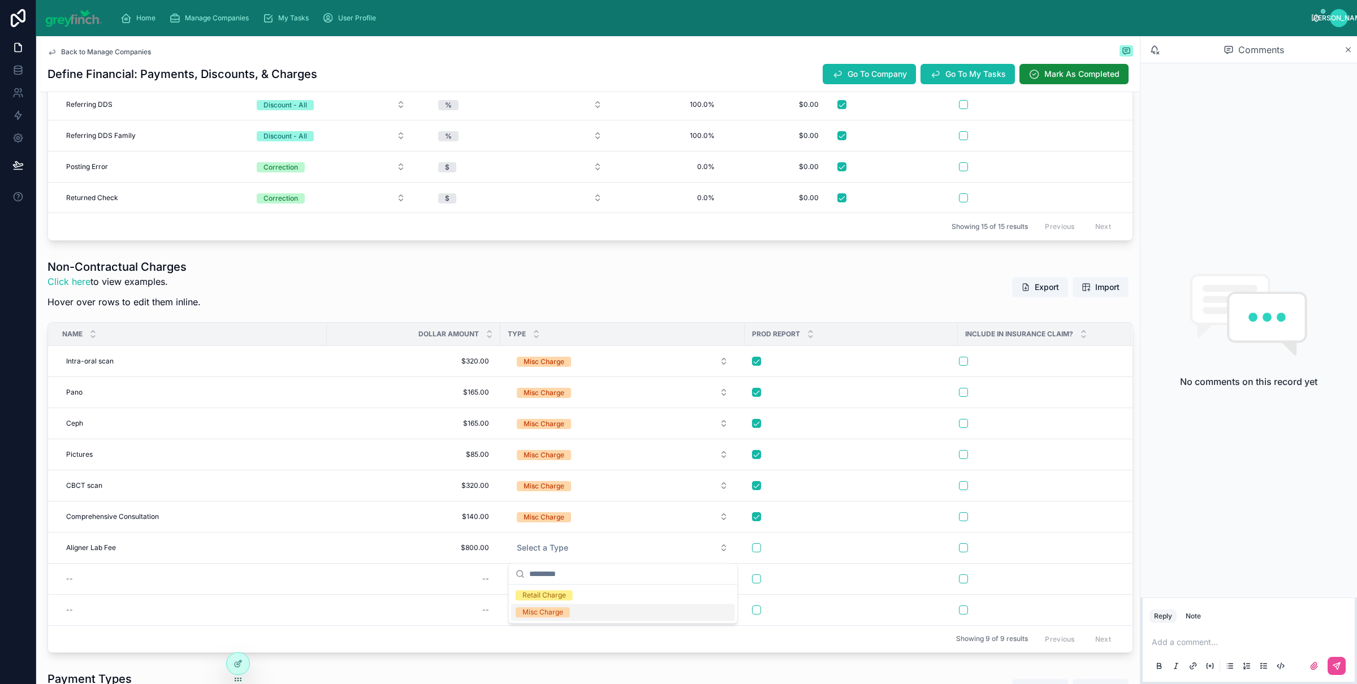
click at [534, 615] on div "Misc Charge" at bounding box center [543, 612] width 41 height 10
click at [751, 558] on td at bounding box center [851, 547] width 213 height 31
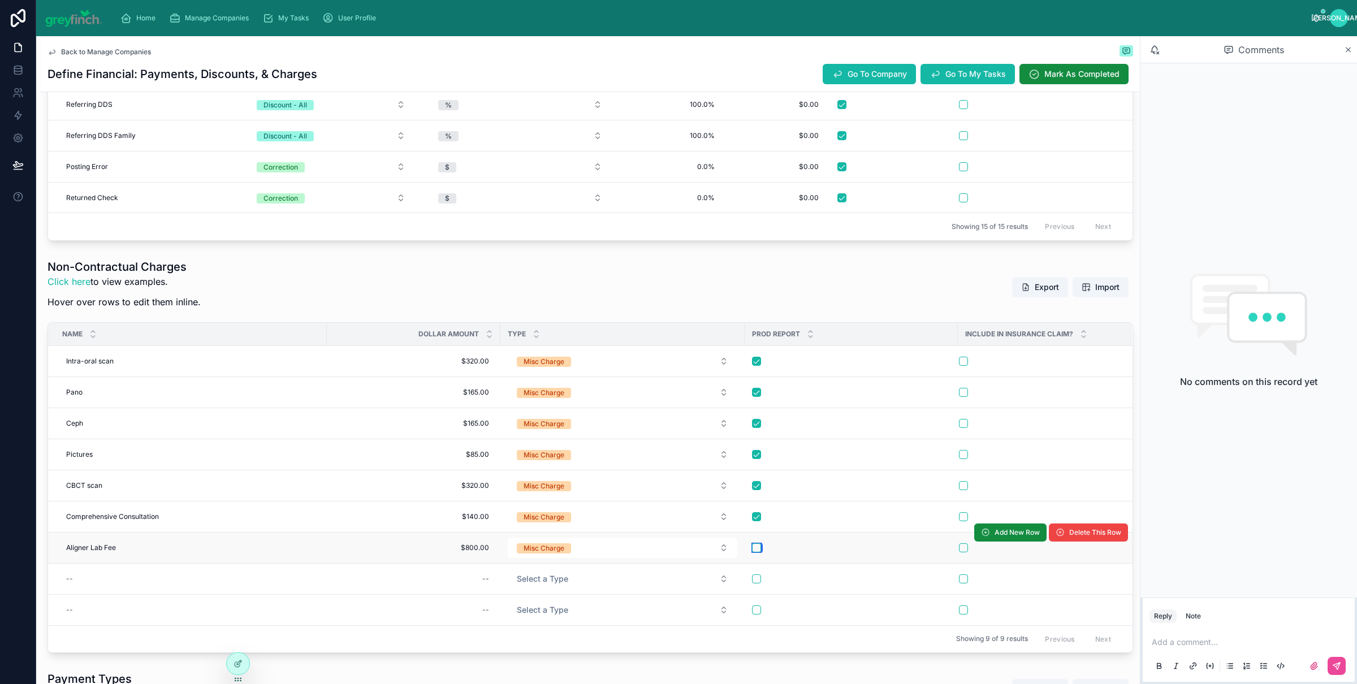
click at [756, 553] on button "button" at bounding box center [756, 548] width 9 height 9
click at [80, 584] on div "--" at bounding box center [191, 579] width 258 height 18
type input "**********"
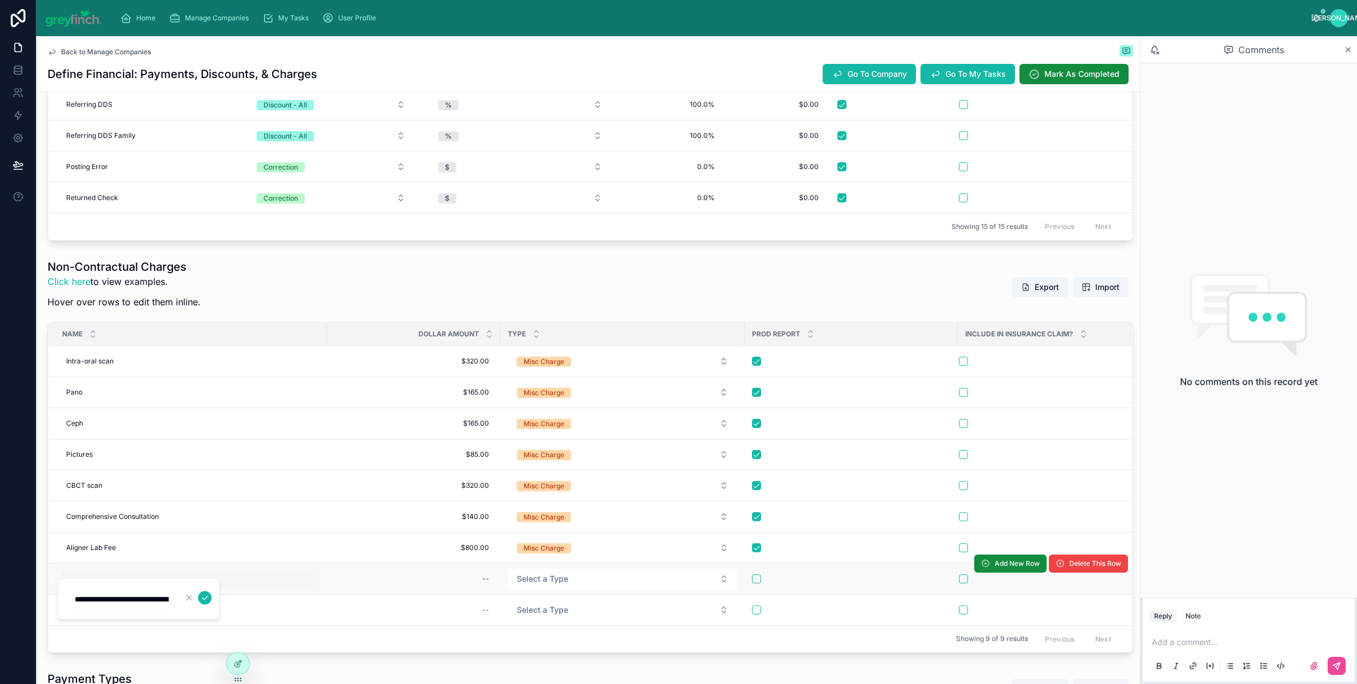
scroll to position [0, 47]
click button "submit" at bounding box center [205, 599] width 14 height 14
click at [431, 586] on div "--" at bounding box center [414, 579] width 160 height 18
type input "******"
click at [433, 584] on div "--" at bounding box center [414, 579] width 160 height 18
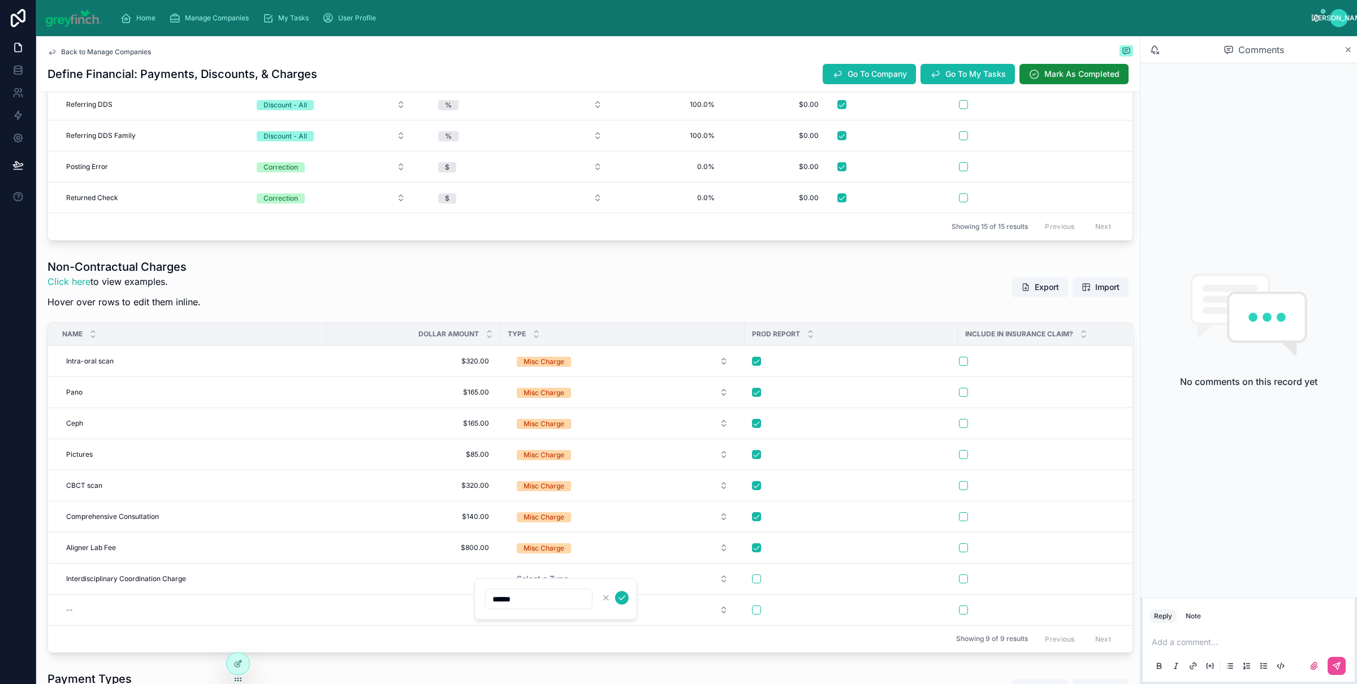
click at [501, 600] on input "******" at bounding box center [539, 600] width 106 height 16
type input "*********"
click button "submit" at bounding box center [622, 599] width 14 height 14
click at [560, 589] on button "Select a Type" at bounding box center [623, 579] width 230 height 20
click at [757, 584] on button "button" at bounding box center [756, 579] width 9 height 9
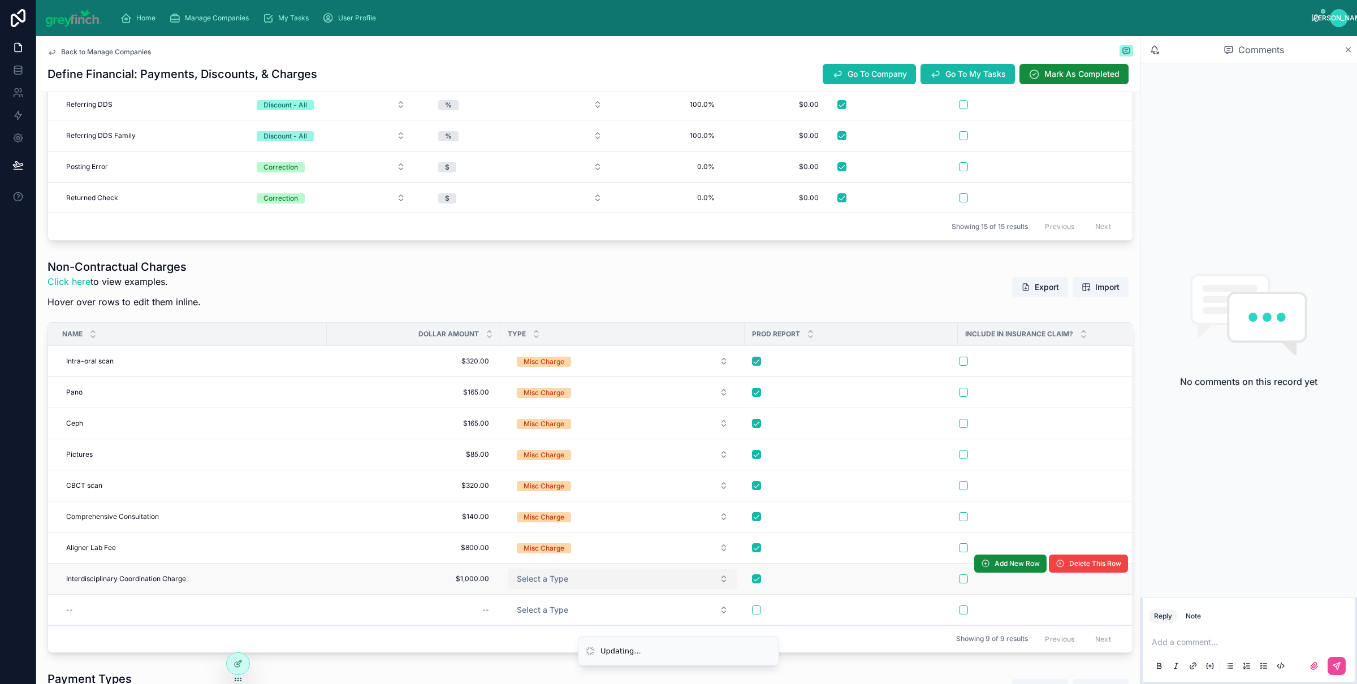
click at [563, 588] on button "Select a Type" at bounding box center [623, 579] width 230 height 20
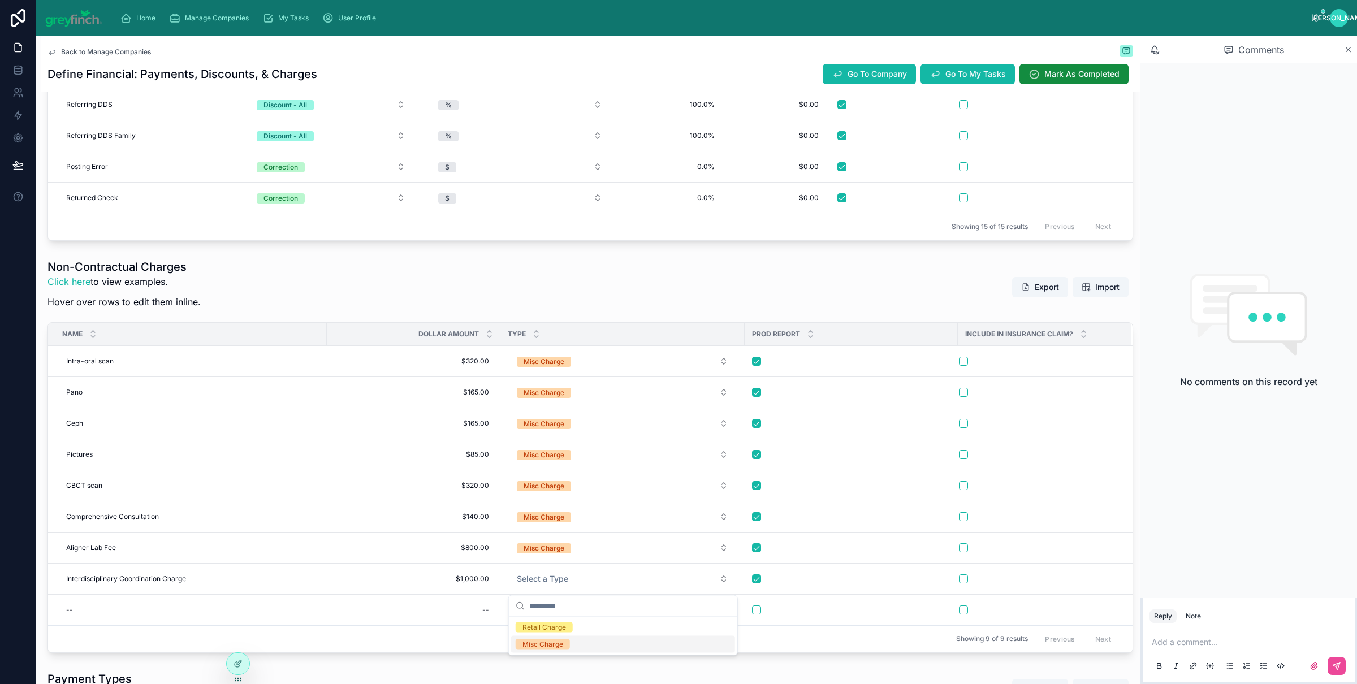
click at [538, 645] on div "Misc Charge" at bounding box center [543, 645] width 41 height 10
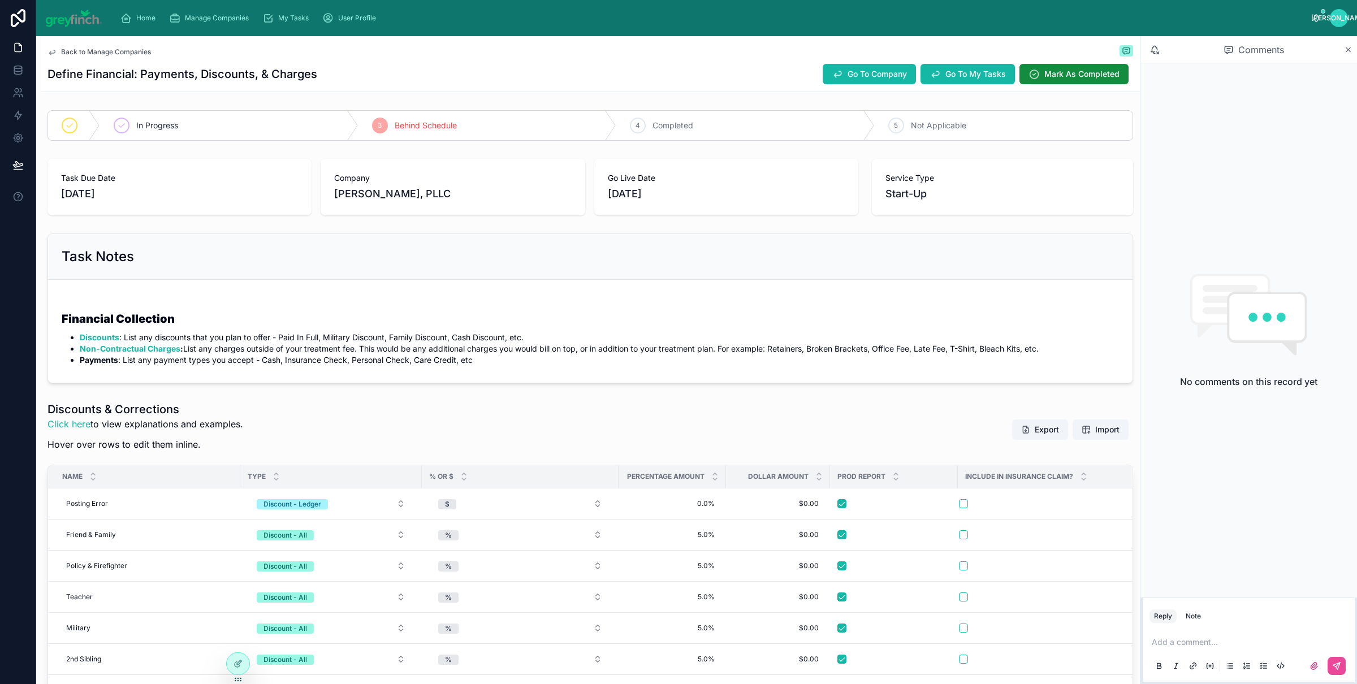
scroll to position [7, 0]
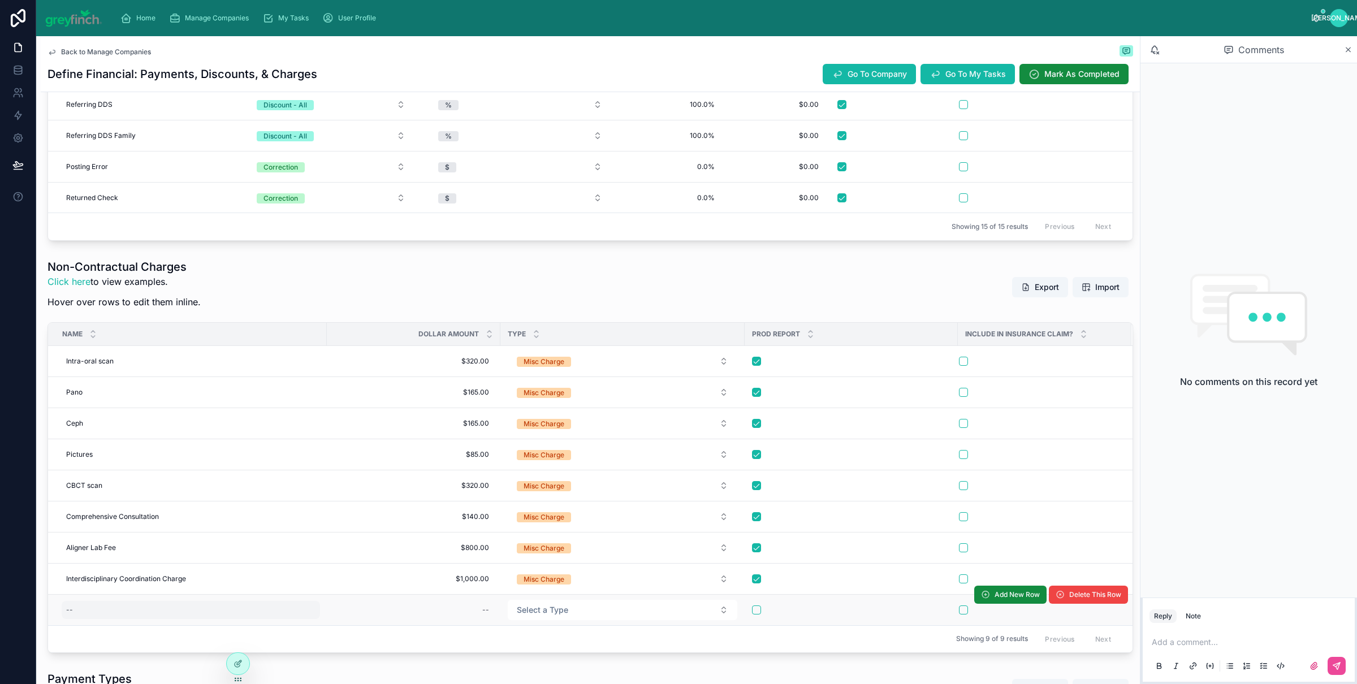
click at [106, 610] on div "--" at bounding box center [191, 610] width 258 height 18
type input "**********"
click button "submit" at bounding box center [205, 630] width 14 height 14
click at [124, 623] on td "Deband Only 2 arch Deband Only 2 arch" at bounding box center [187, 609] width 279 height 31
click at [146, 616] on div "Deband Only 2 arch Deband Only 2 arch" at bounding box center [191, 610] width 258 height 18
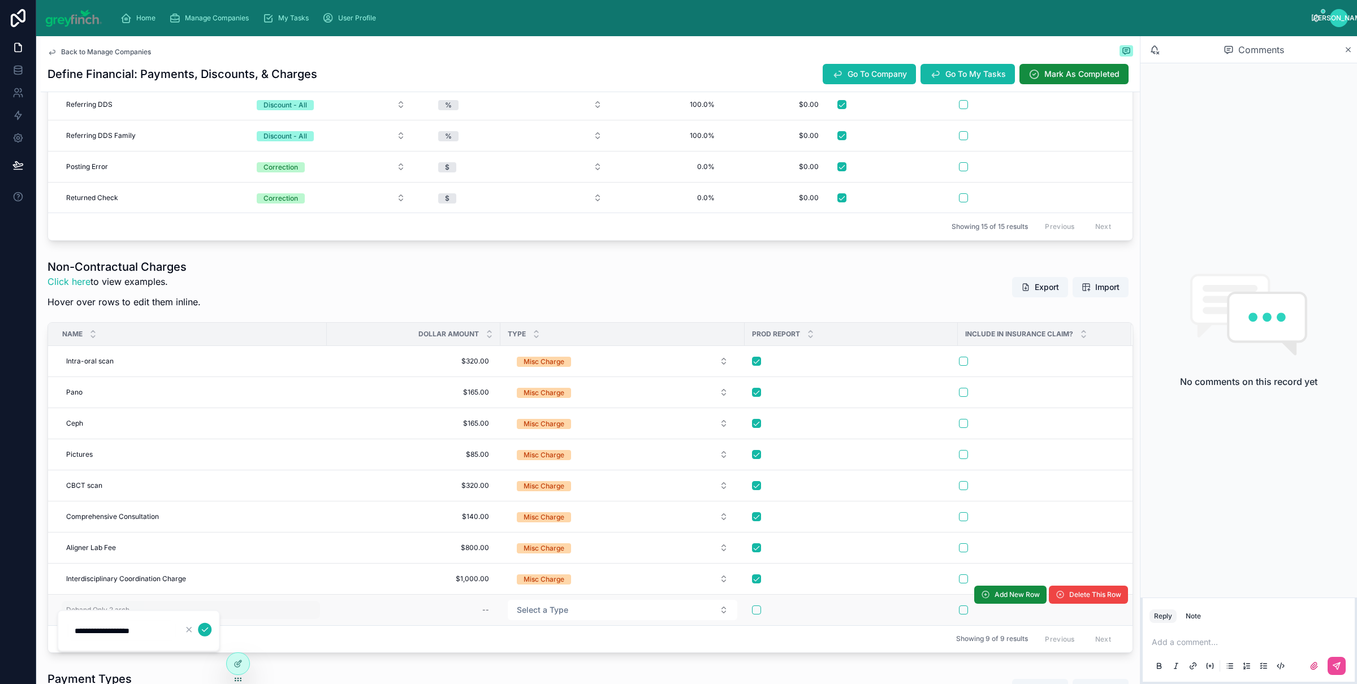
click at [198, 623] on button "submit" at bounding box center [205, 630] width 14 height 14
click at [462, 611] on div "--" at bounding box center [414, 610] width 160 height 18
type input "*******"
click button "submit" at bounding box center [622, 630] width 14 height 14
click at [577, 616] on button "Select a Type" at bounding box center [623, 610] width 230 height 20
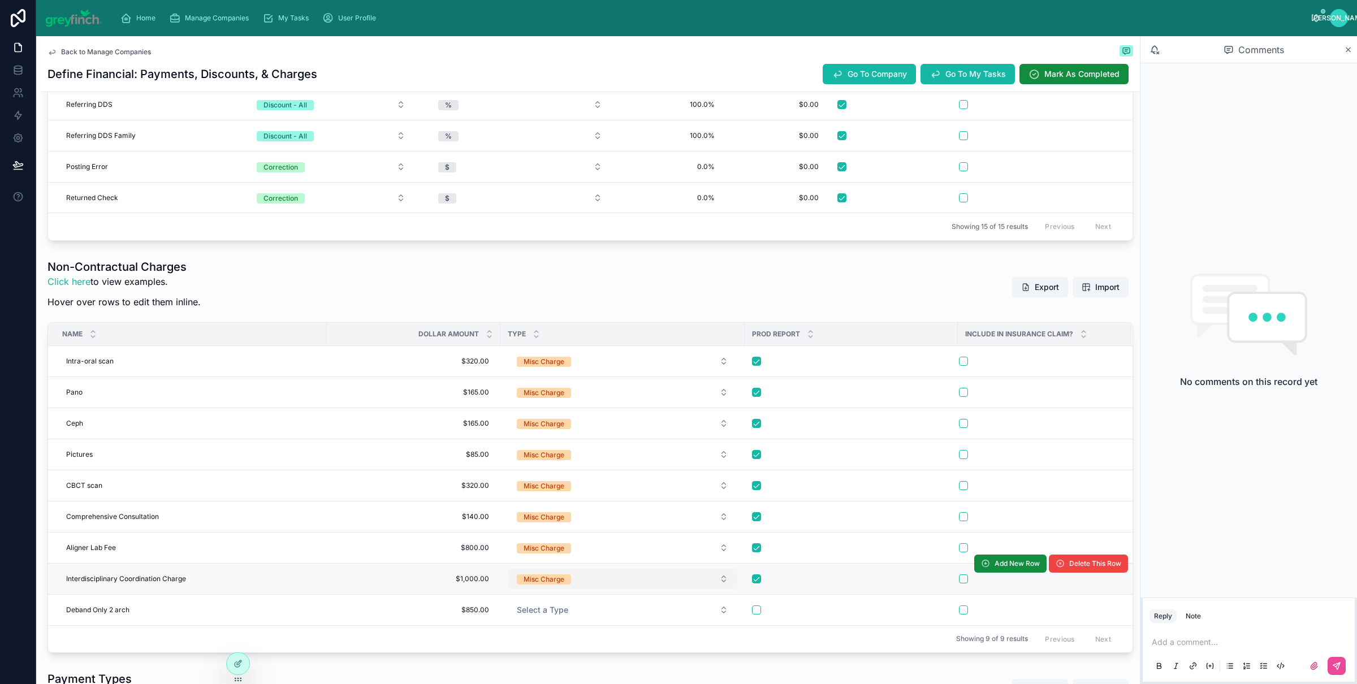
click at [554, 589] on button "Misc Charge" at bounding box center [623, 579] width 230 height 20
click at [411, 653] on div "Showing 9 of 9 results Previous Next" at bounding box center [590, 639] width 1085 height 27
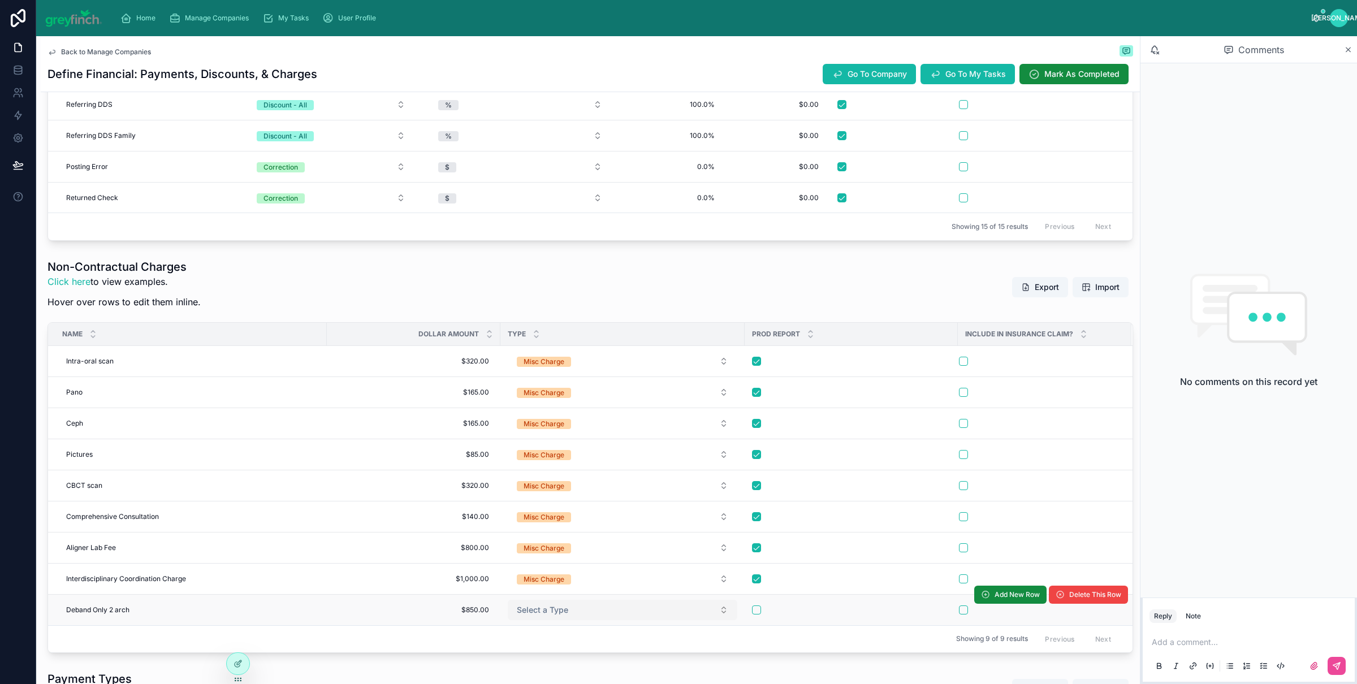
click at [553, 616] on span "Select a Type" at bounding box center [542, 610] width 51 height 11
click at [550, 593] on div "Misc Charge" at bounding box center [543, 590] width 41 height 10
click at [757, 615] on button "button" at bounding box center [756, 610] width 9 height 9
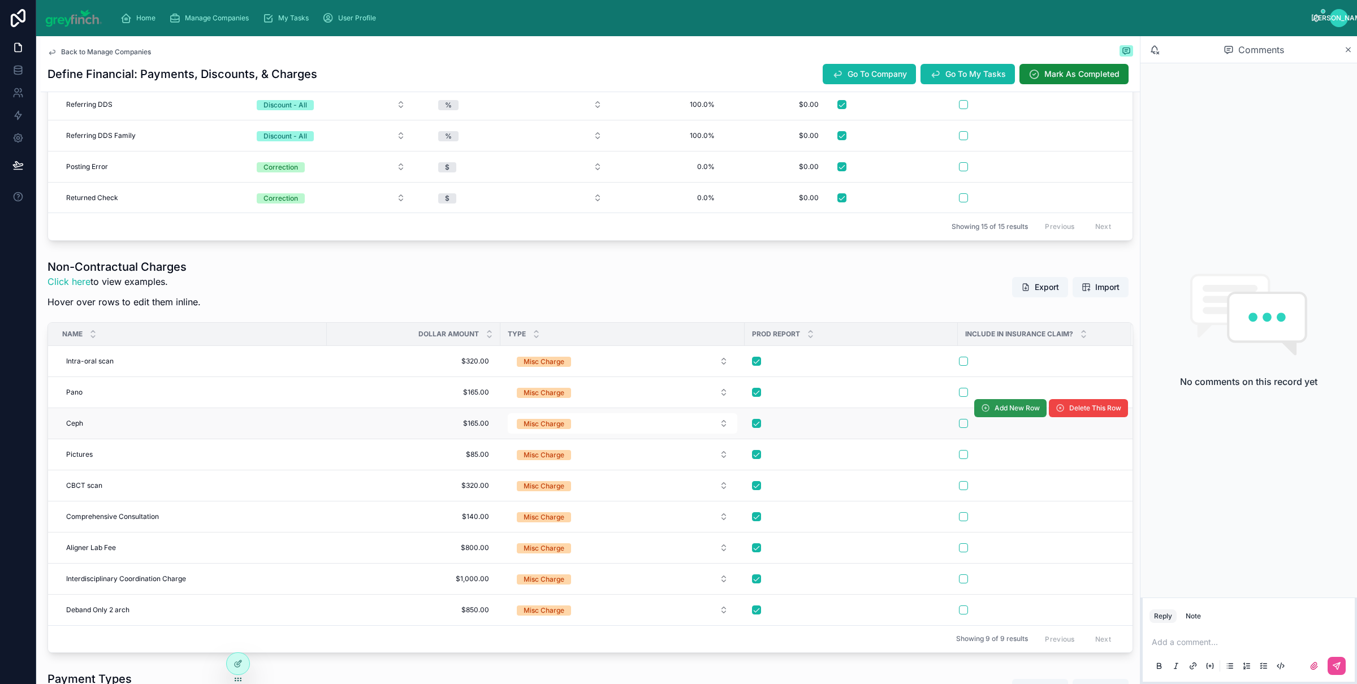
click at [1006, 404] on button "Add New Row" at bounding box center [1010, 408] width 72 height 18
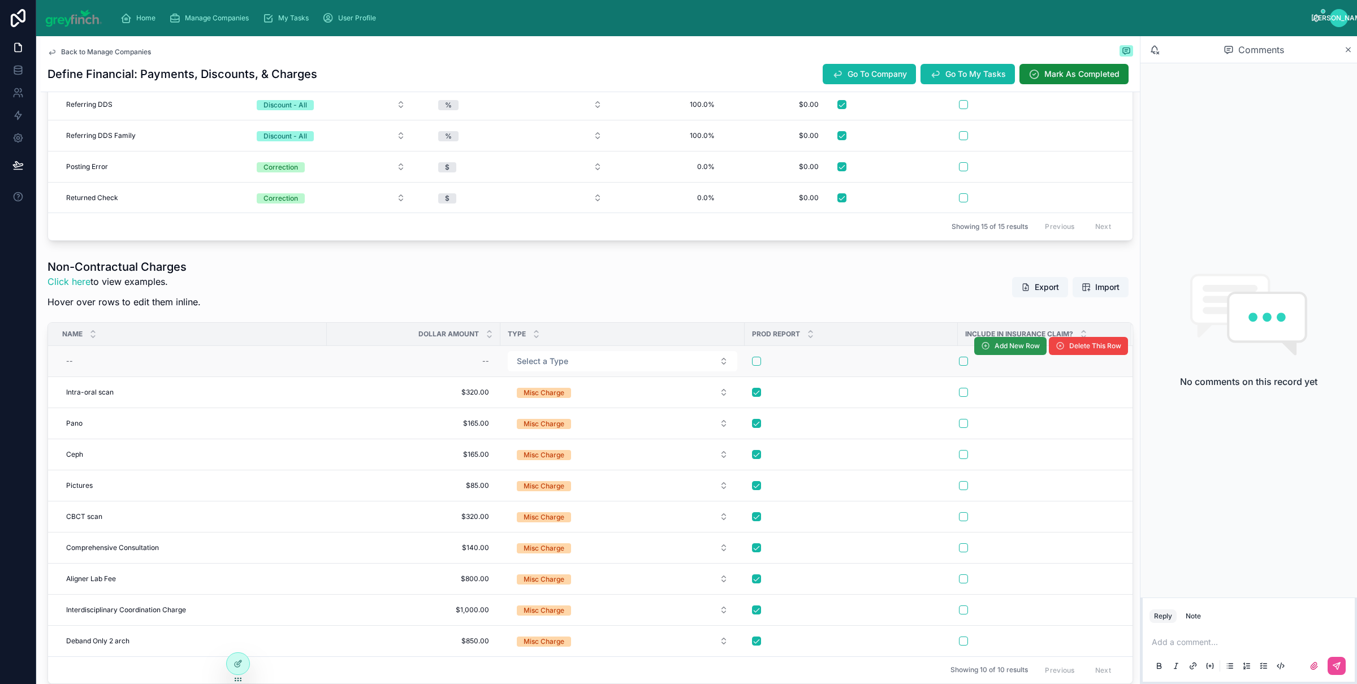
click at [995, 349] on span "Add New Row" at bounding box center [1017, 346] width 45 height 9
click at [995, 348] on span "Add New Row" at bounding box center [1010, 348] width 72 height 8
click at [999, 349] on span "Add New Row" at bounding box center [1017, 346] width 45 height 9
click at [0, 0] on span "Add New Row" at bounding box center [0, 0] width 0 height 0
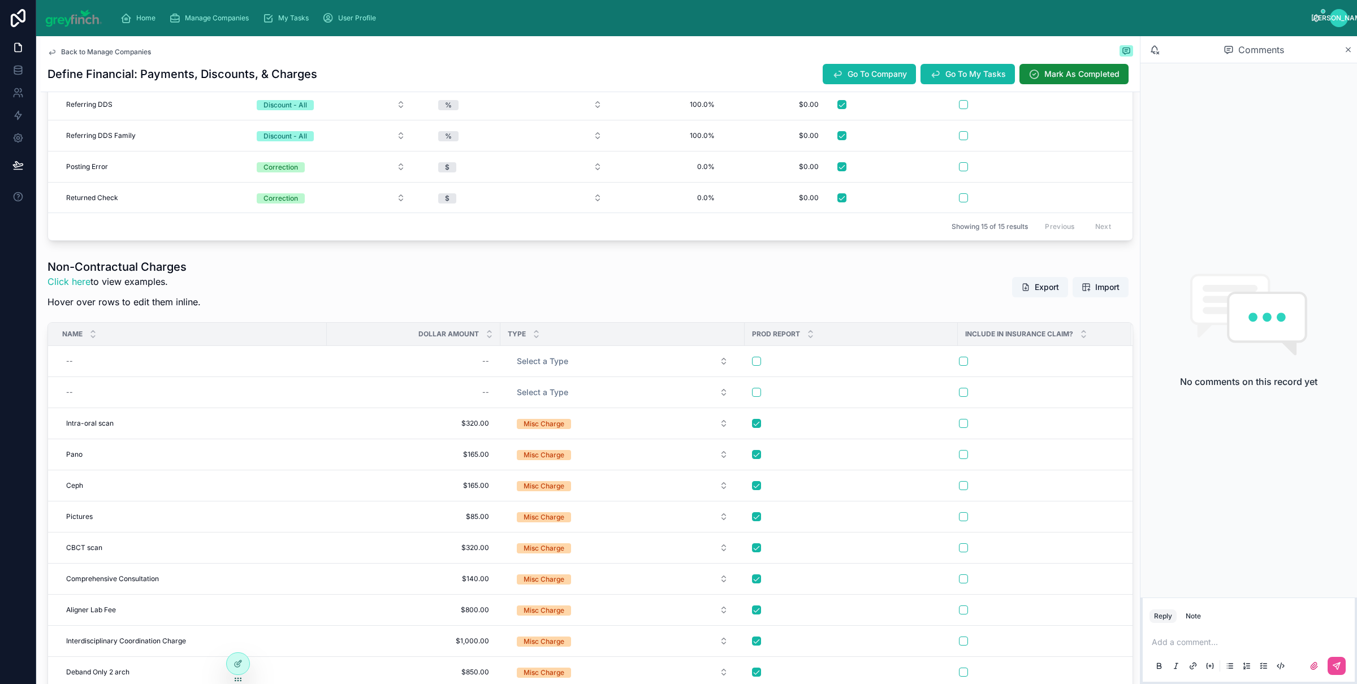
click at [0, 0] on span "Add New Row" at bounding box center [0, 0] width 0 height 0
click at [998, 348] on span "Add New Row" at bounding box center [1010, 348] width 72 height 8
click at [0, 0] on span "Add New Row" at bounding box center [0, 0] width 0 height 0
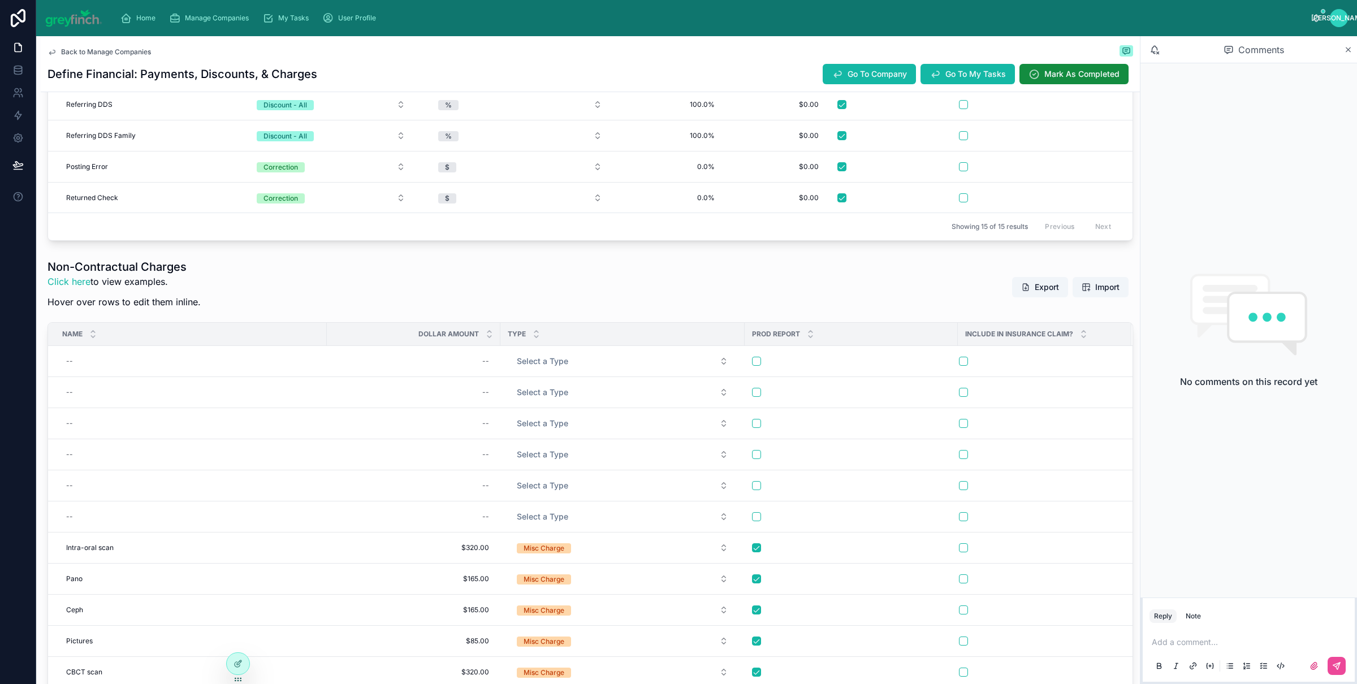
click at [0, 0] on span "Add New Row" at bounding box center [0, 0] width 0 height 0
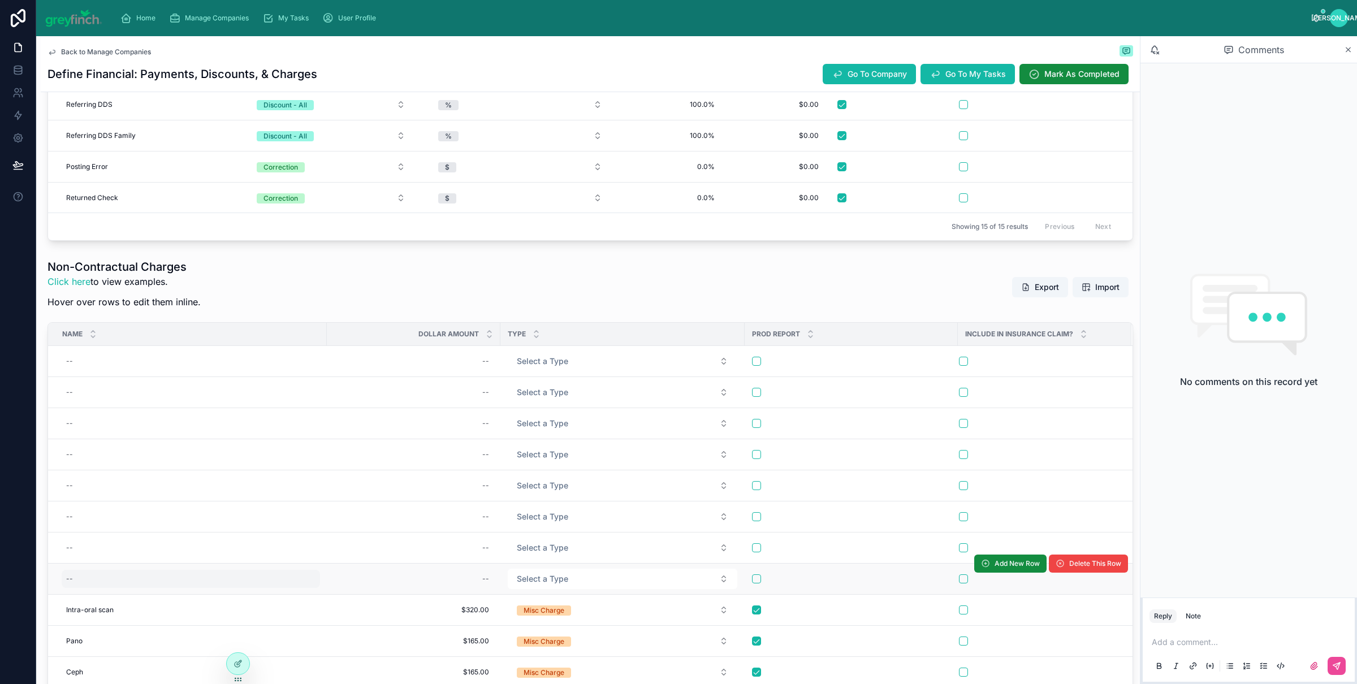
click at [81, 582] on div "--" at bounding box center [191, 579] width 258 height 18
type input "**********"
click at [84, 582] on div "--" at bounding box center [191, 579] width 258 height 18
type input "**********"
click button "submit" at bounding box center [205, 596] width 14 height 14
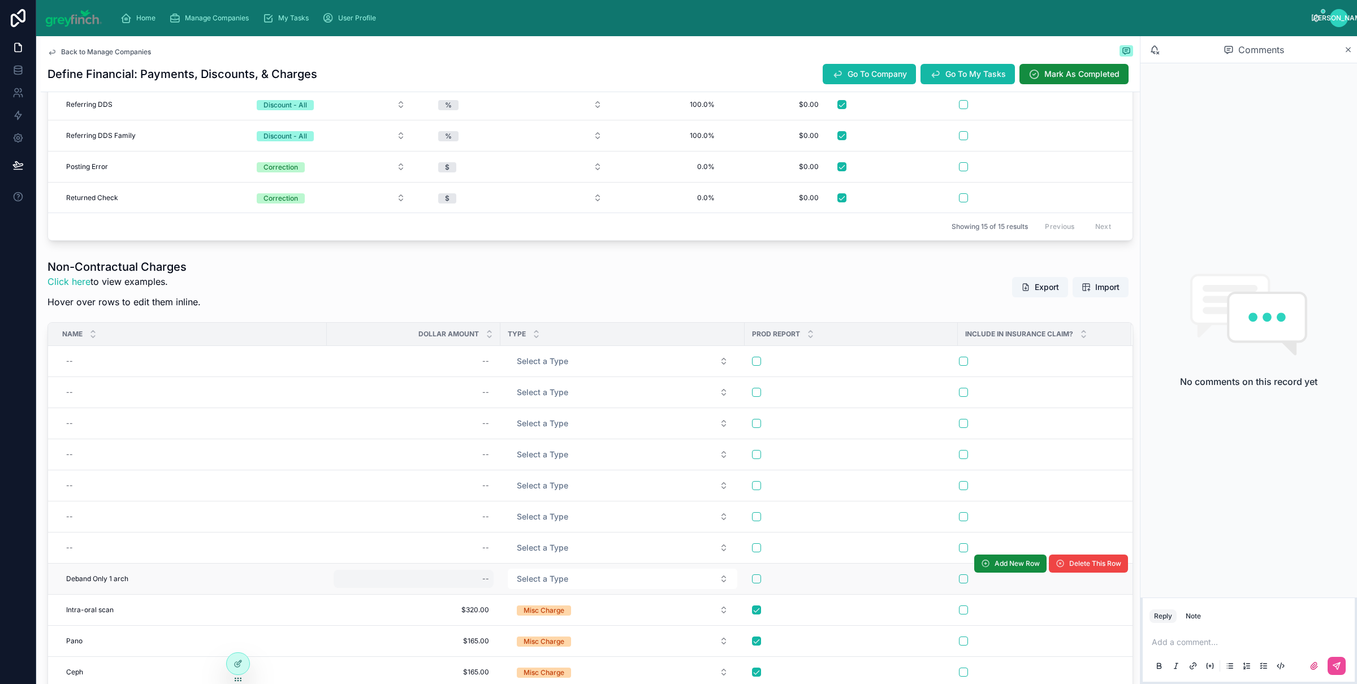
click at [430, 582] on div "--" at bounding box center [414, 579] width 160 height 18
type input "*******"
click button "submit" at bounding box center [622, 596] width 14 height 14
click at [538, 583] on span "Select a Type" at bounding box center [542, 578] width 51 height 11
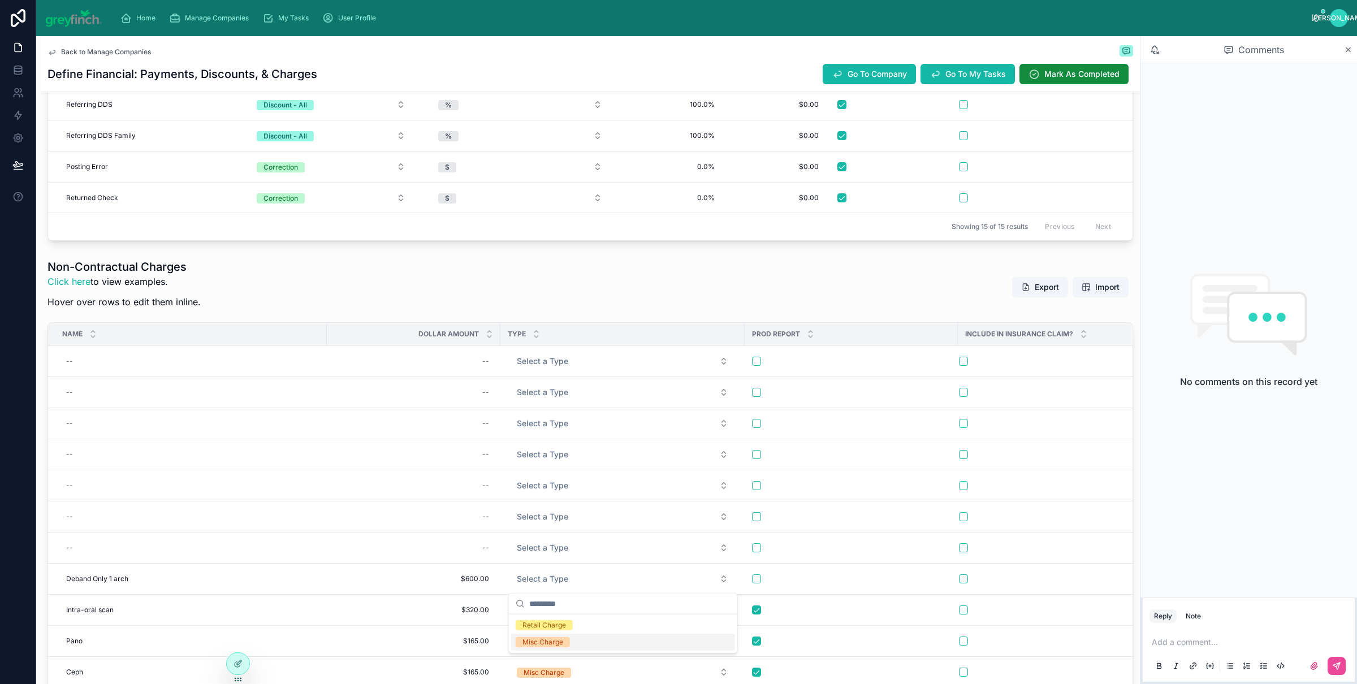
click at [554, 644] on div "Misc Charge" at bounding box center [543, 642] width 41 height 10
click at [751, 579] on td at bounding box center [851, 578] width 213 height 31
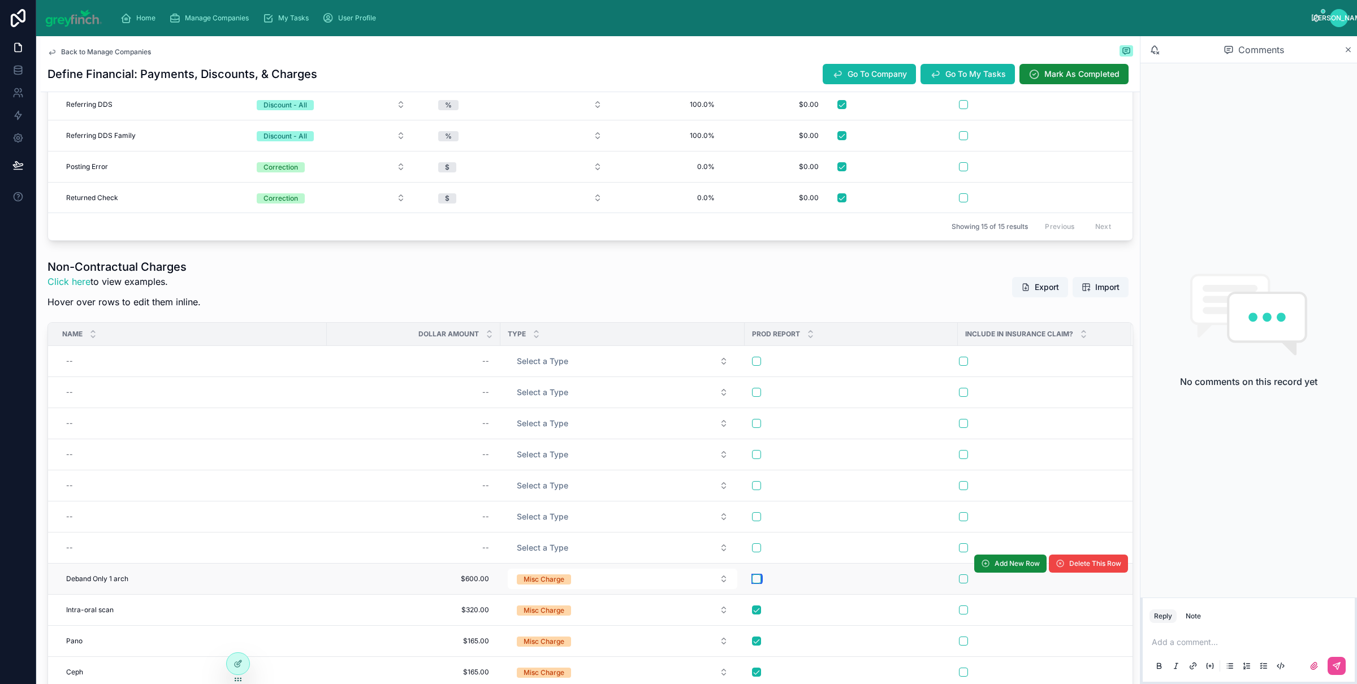
click at [756, 584] on button "button" at bounding box center [756, 579] width 9 height 9
click at [109, 551] on div "--" at bounding box center [191, 548] width 258 height 18
click at [112, 550] on div "--" at bounding box center [191, 548] width 258 height 18
click at [102, 563] on input "text" at bounding box center [121, 566] width 107 height 16
paste input "**********"
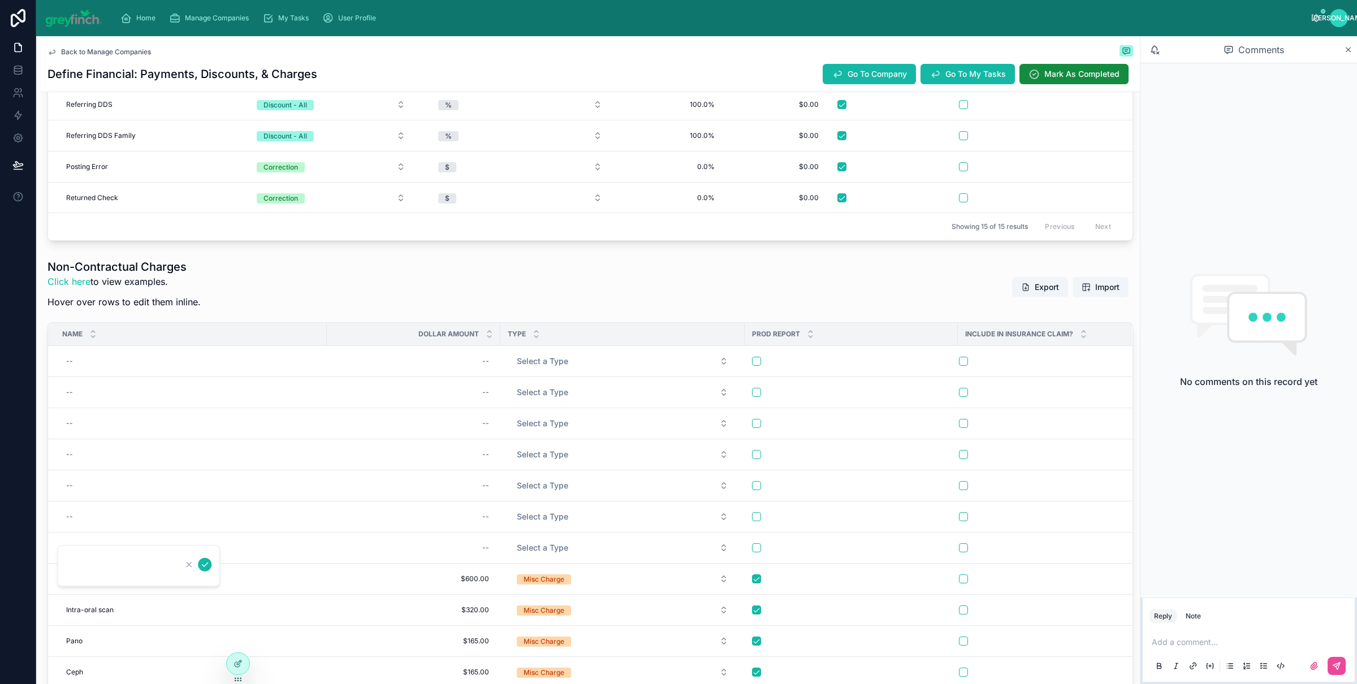
type input "**********"
click button "submit" at bounding box center [205, 565] width 14 height 14
click at [479, 546] on div "--" at bounding box center [414, 548] width 160 height 18
type input "*******"
click button "submit" at bounding box center [622, 565] width 14 height 14
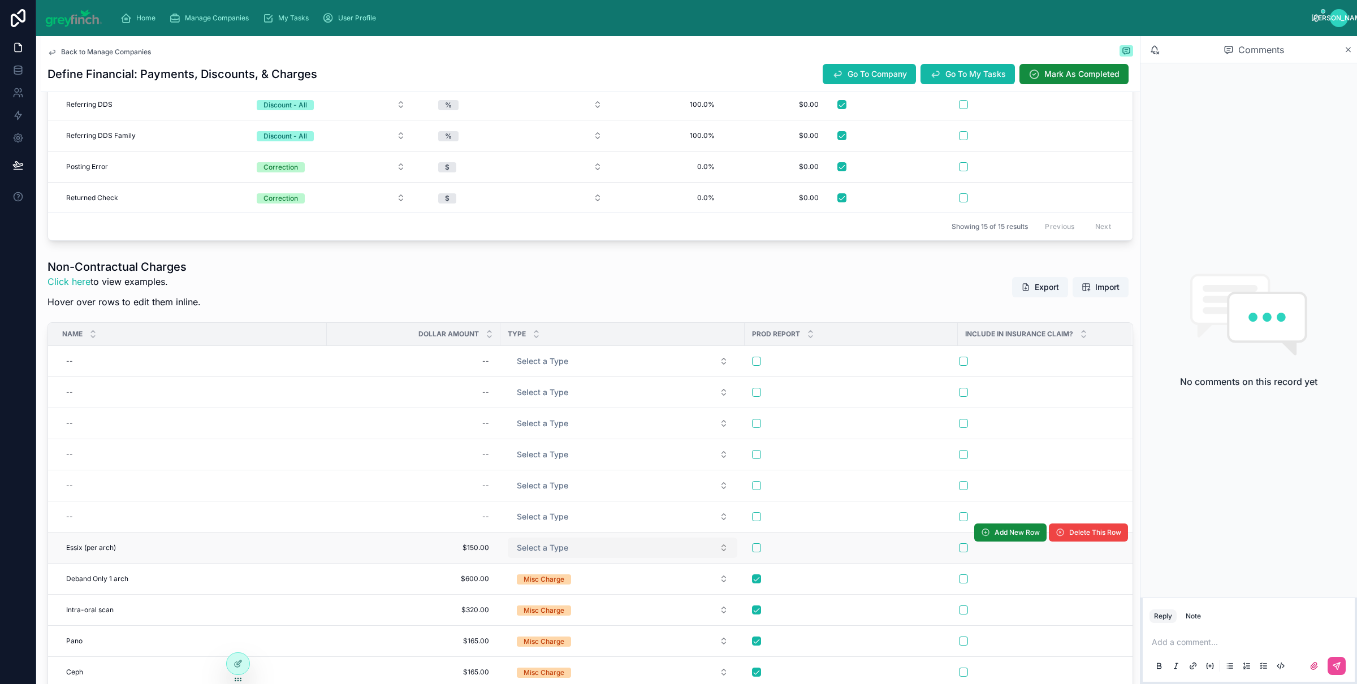
click at [564, 547] on span "Select a Type" at bounding box center [542, 547] width 51 height 11
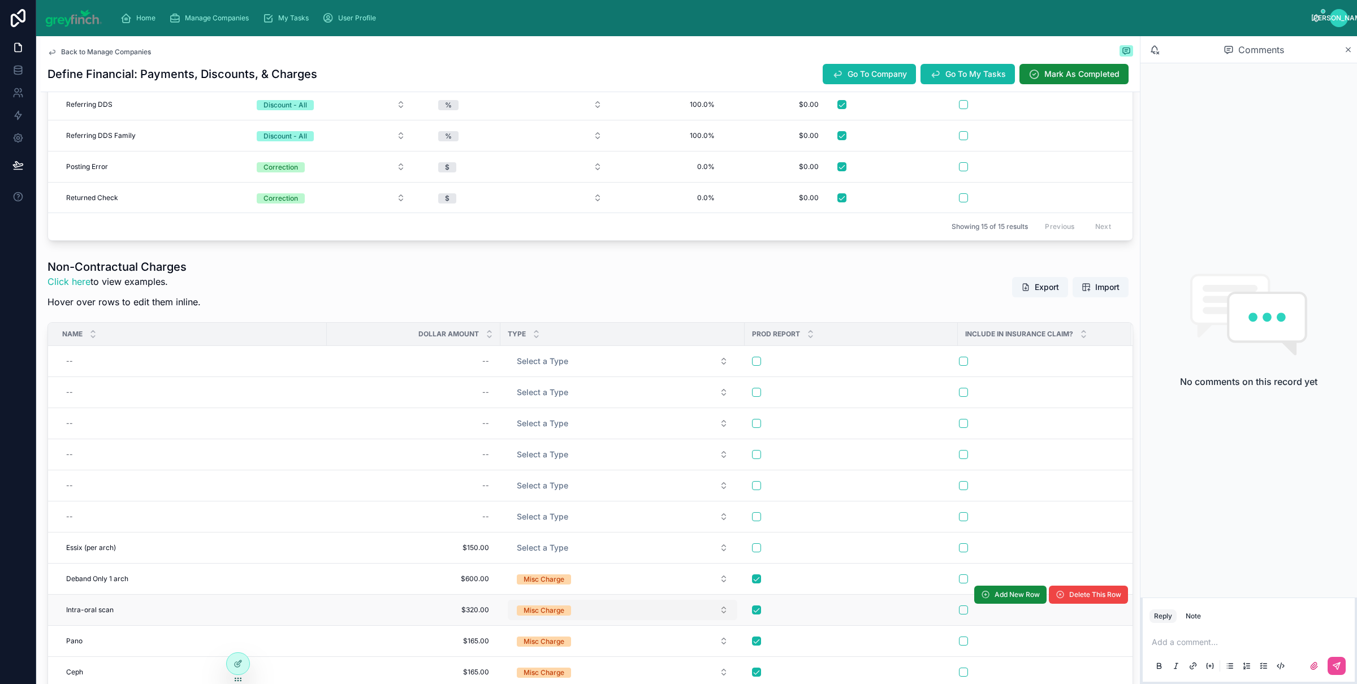
click at [558, 611] on div "Misc Charge" at bounding box center [544, 611] width 41 height 10
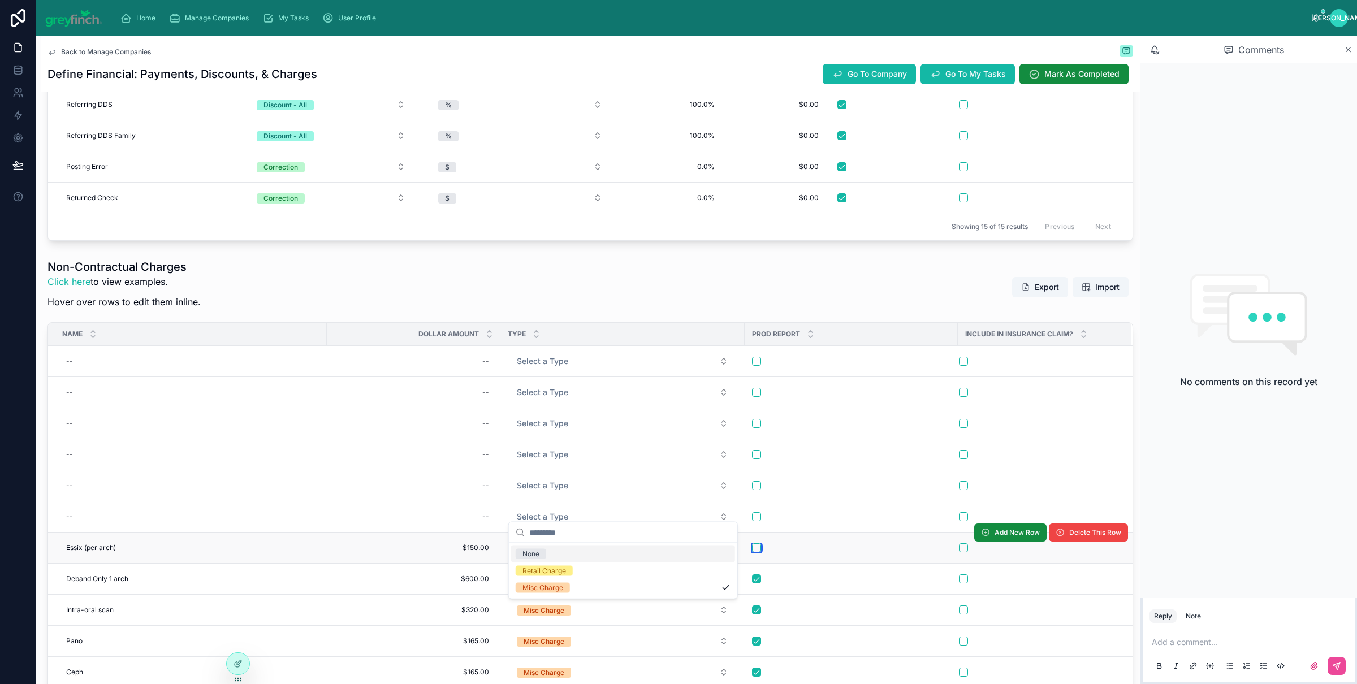
click at [758, 547] on button "button" at bounding box center [756, 548] width 9 height 9
drag, startPoint x: 568, startPoint y: 550, endPoint x: 581, endPoint y: 557, distance: 14.7
click at [568, 550] on button "Select a Type" at bounding box center [623, 548] width 230 height 20
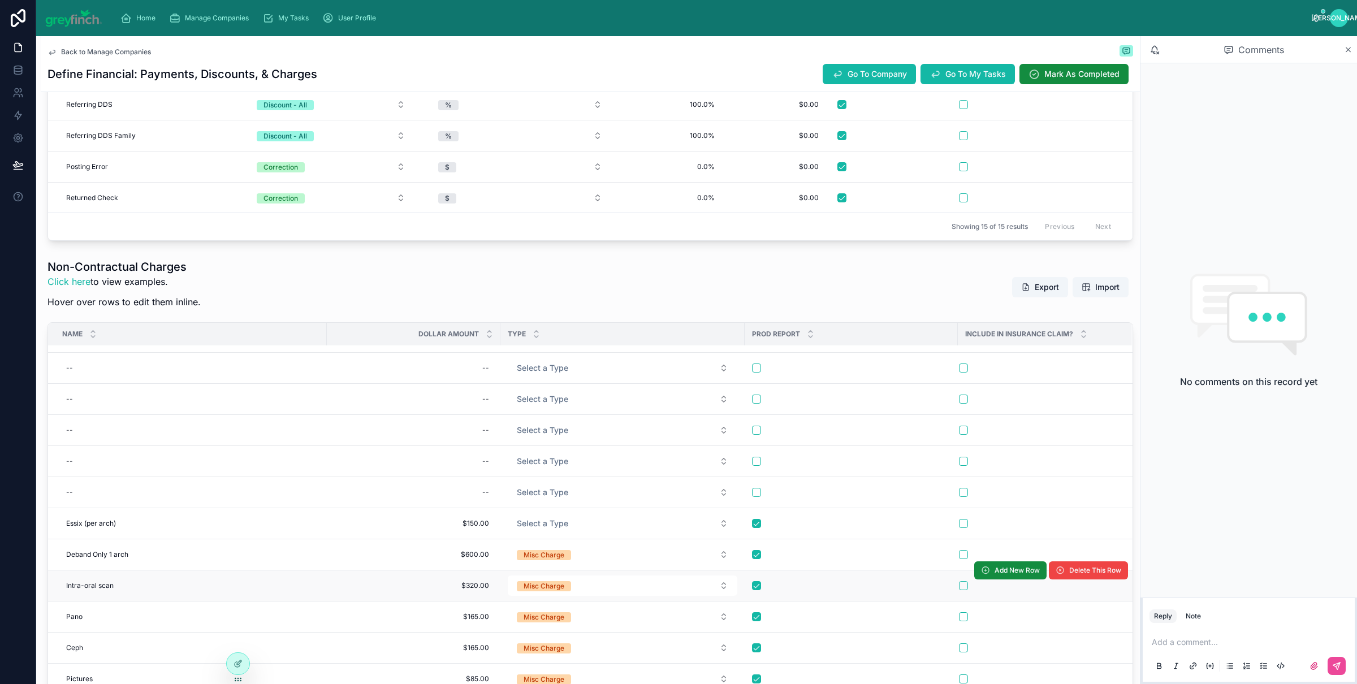
scroll to position [69, 0]
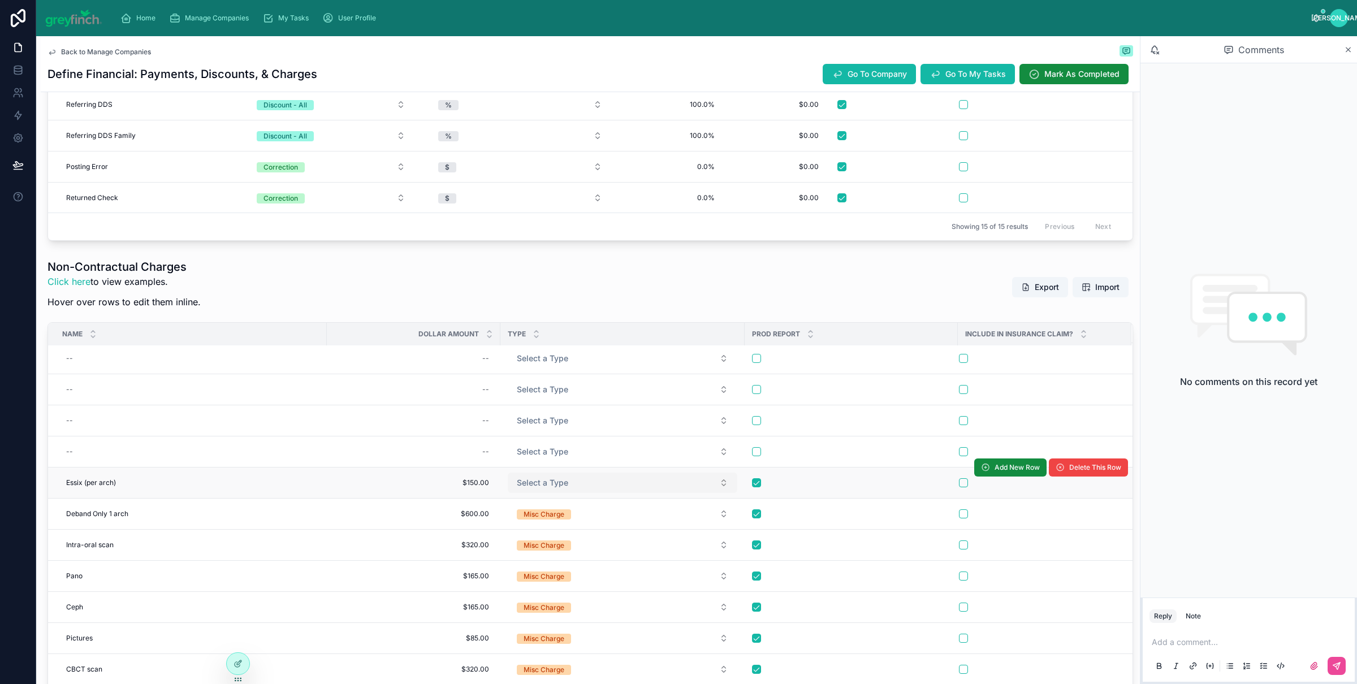
click at [559, 480] on span "Select a Type" at bounding box center [542, 482] width 51 height 11
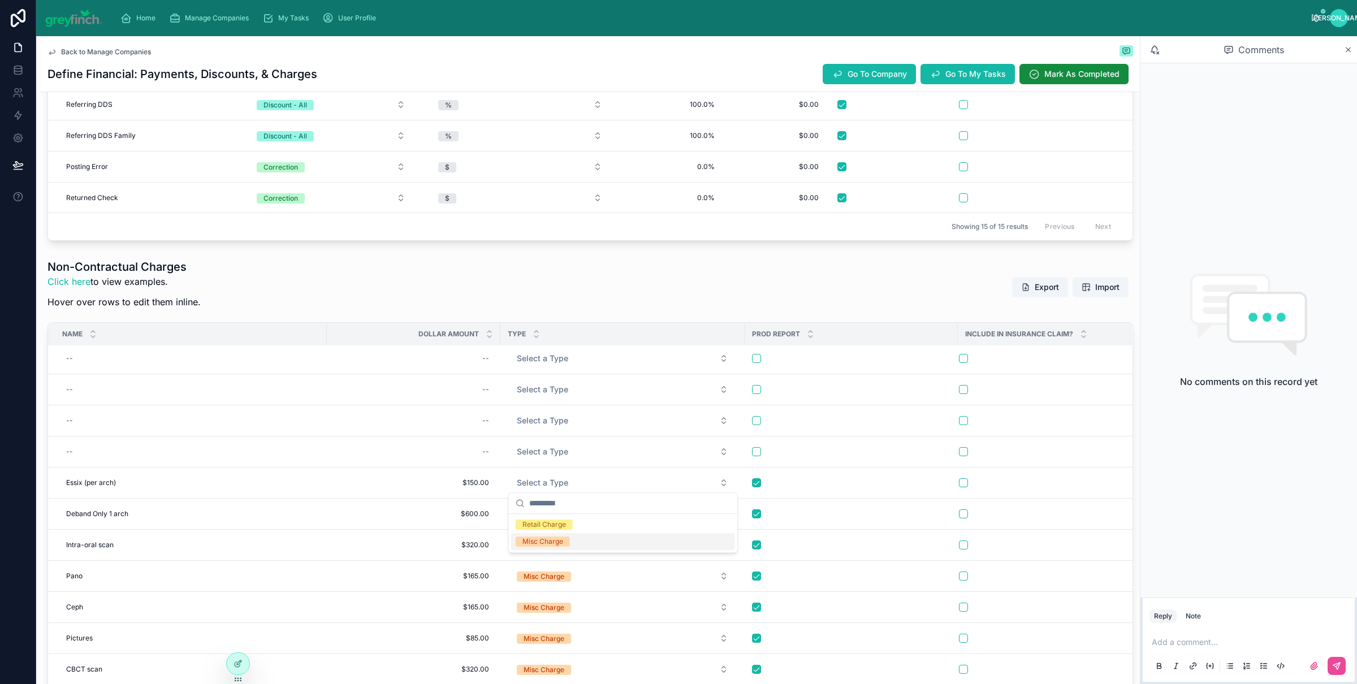
click at [573, 546] on div "Misc Charge" at bounding box center [623, 541] width 224 height 17
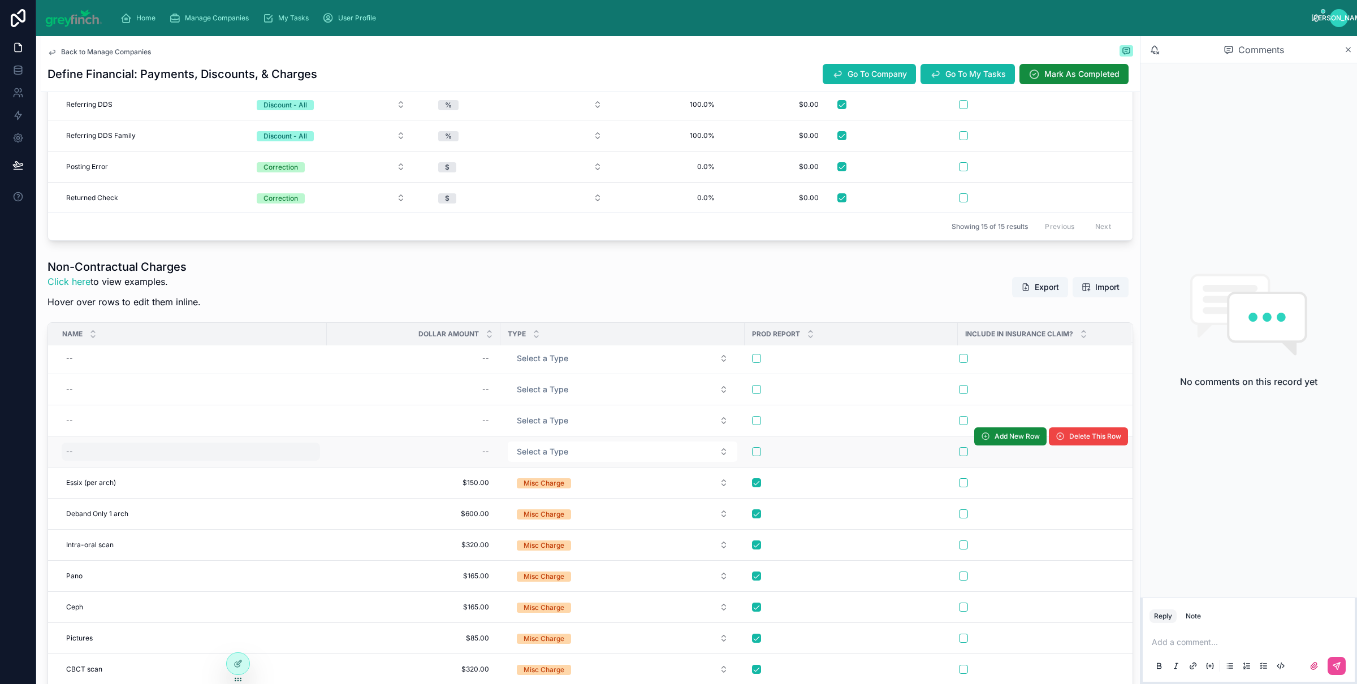
click at [73, 451] on div "--" at bounding box center [191, 452] width 258 height 18
type input "******"
click button "submit" at bounding box center [205, 465] width 14 height 14
click at [440, 455] on div "--" at bounding box center [414, 452] width 160 height 18
type input "*******"
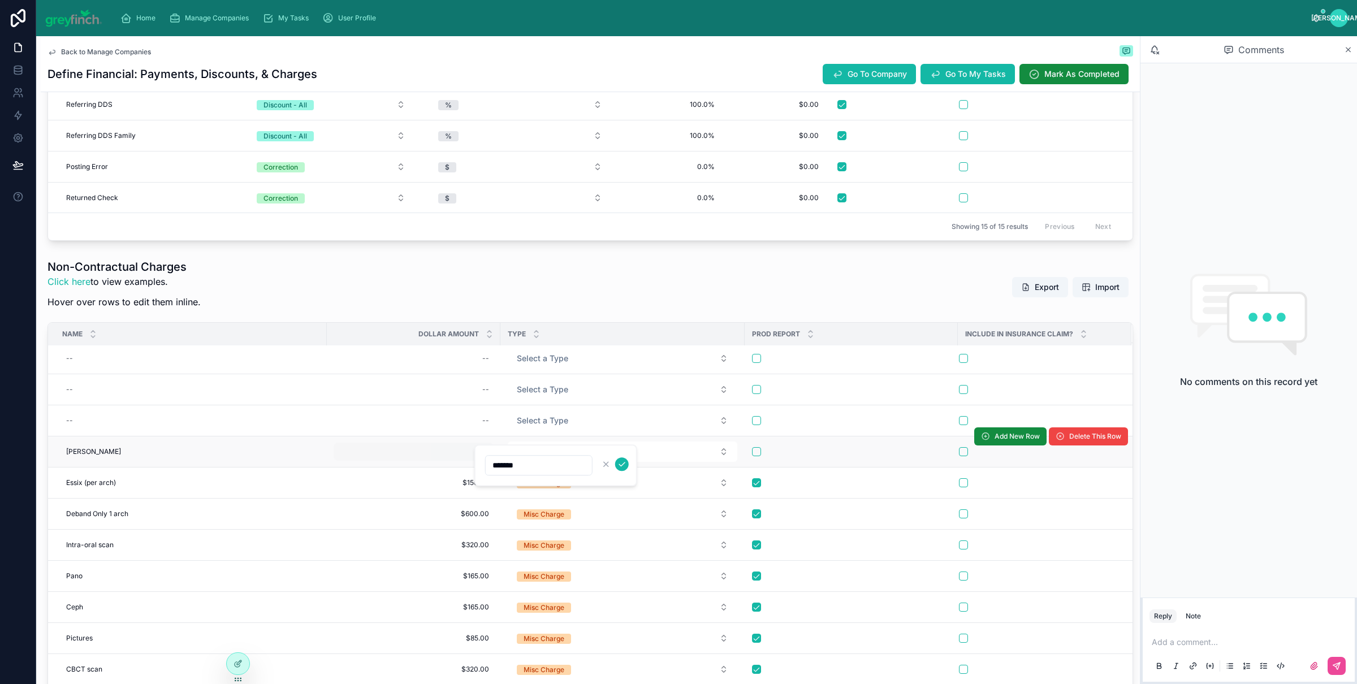
click button "submit" at bounding box center [622, 465] width 14 height 14
click at [552, 446] on span "Select a Type" at bounding box center [542, 451] width 51 height 11
click at [590, 453] on button "Select a Type" at bounding box center [623, 452] width 230 height 20
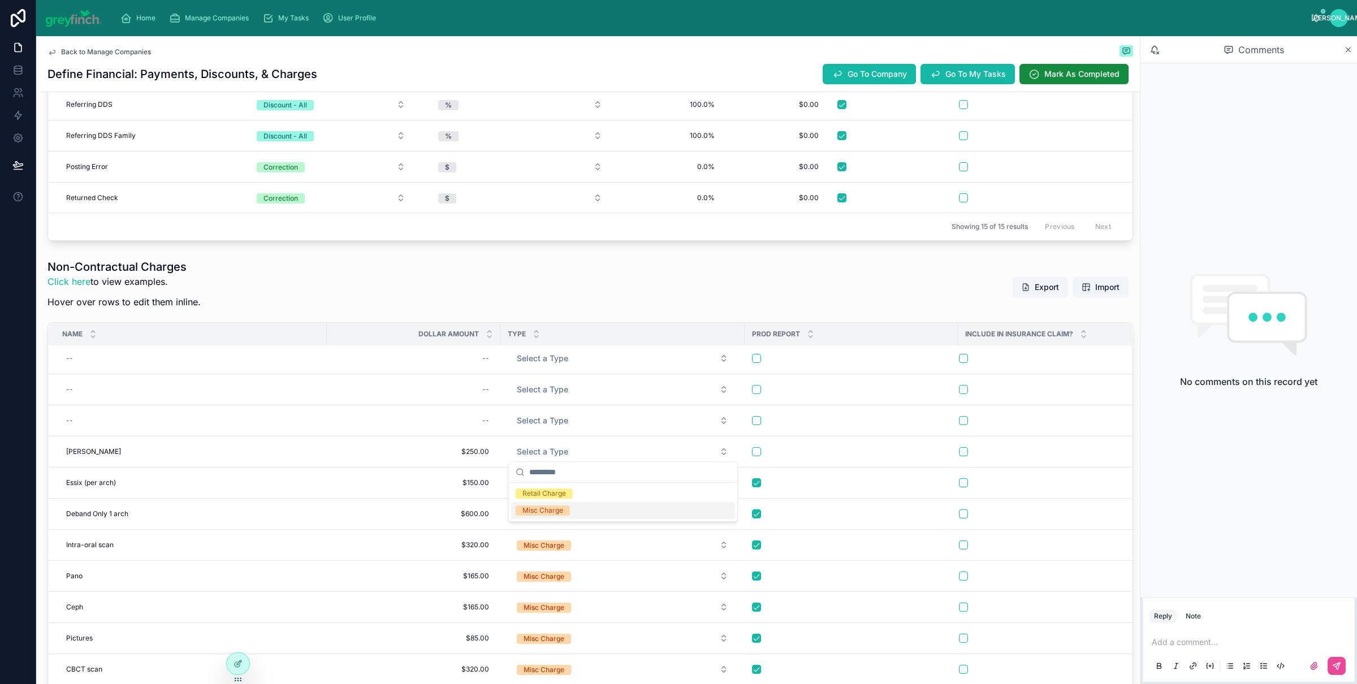
click at [553, 512] on div "Misc Charge" at bounding box center [543, 511] width 41 height 10
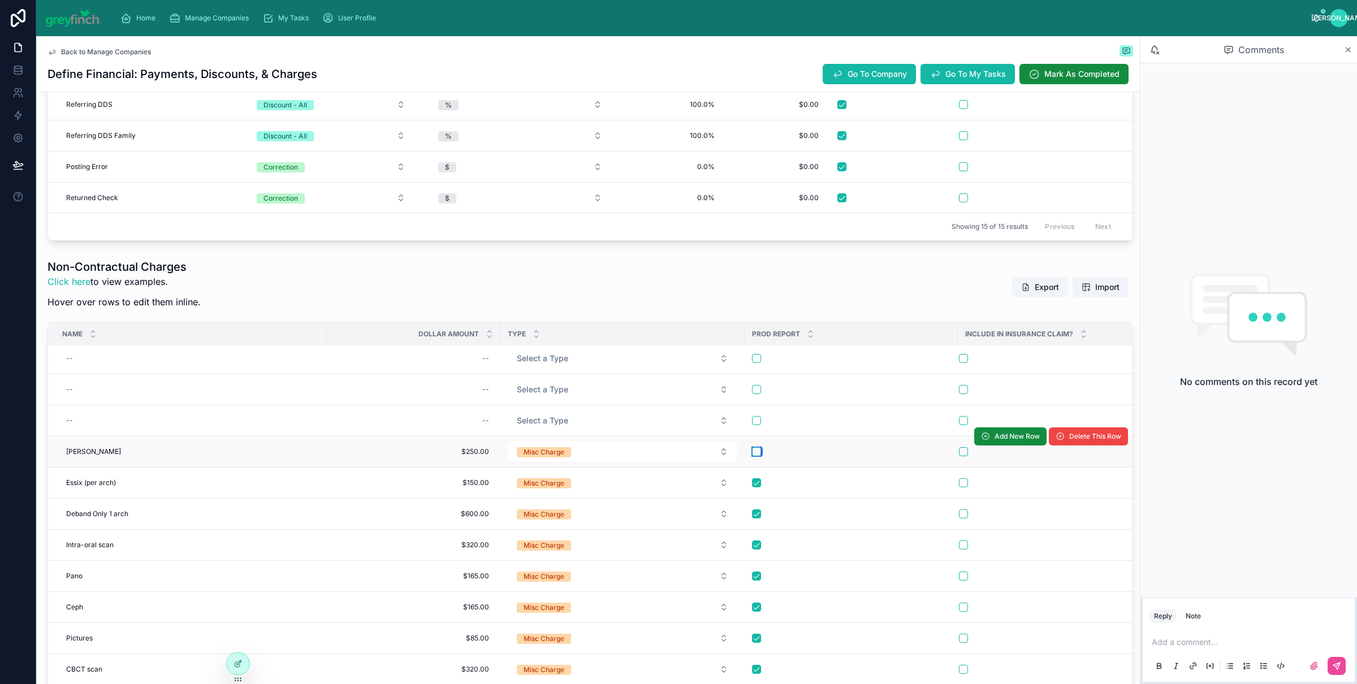
click at [753, 447] on button "button" at bounding box center [756, 451] width 9 height 9
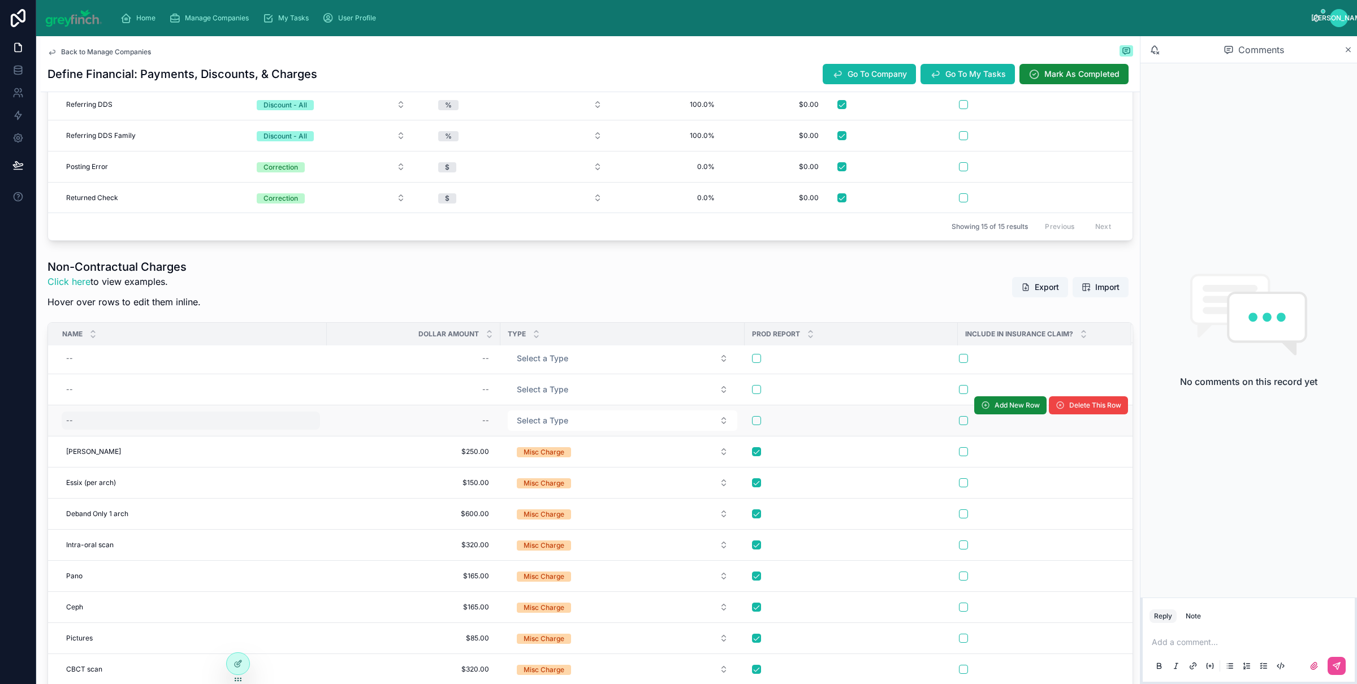
click at [68, 421] on div "--" at bounding box center [69, 420] width 7 height 9
click at [80, 412] on div "--" at bounding box center [191, 421] width 258 height 18
click at [86, 420] on div at bounding box center [138, 434] width 163 height 42
drag, startPoint x: 96, startPoint y: 439, endPoint x: 104, endPoint y: 434, distance: 9.9
click at [96, 439] on input "text" at bounding box center [121, 434] width 107 height 16
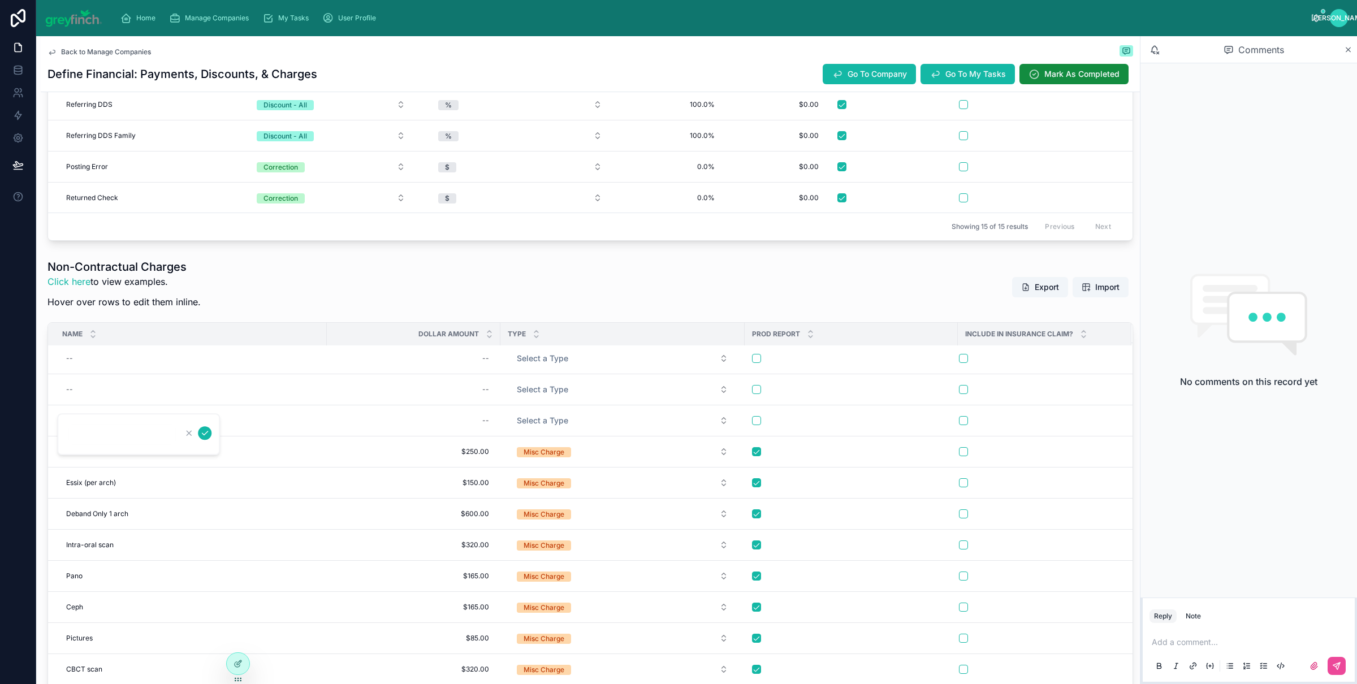
paste input "**********"
type input "**********"
click button "submit" at bounding box center [205, 433] width 14 height 14
click at [451, 416] on div "--" at bounding box center [414, 421] width 160 height 18
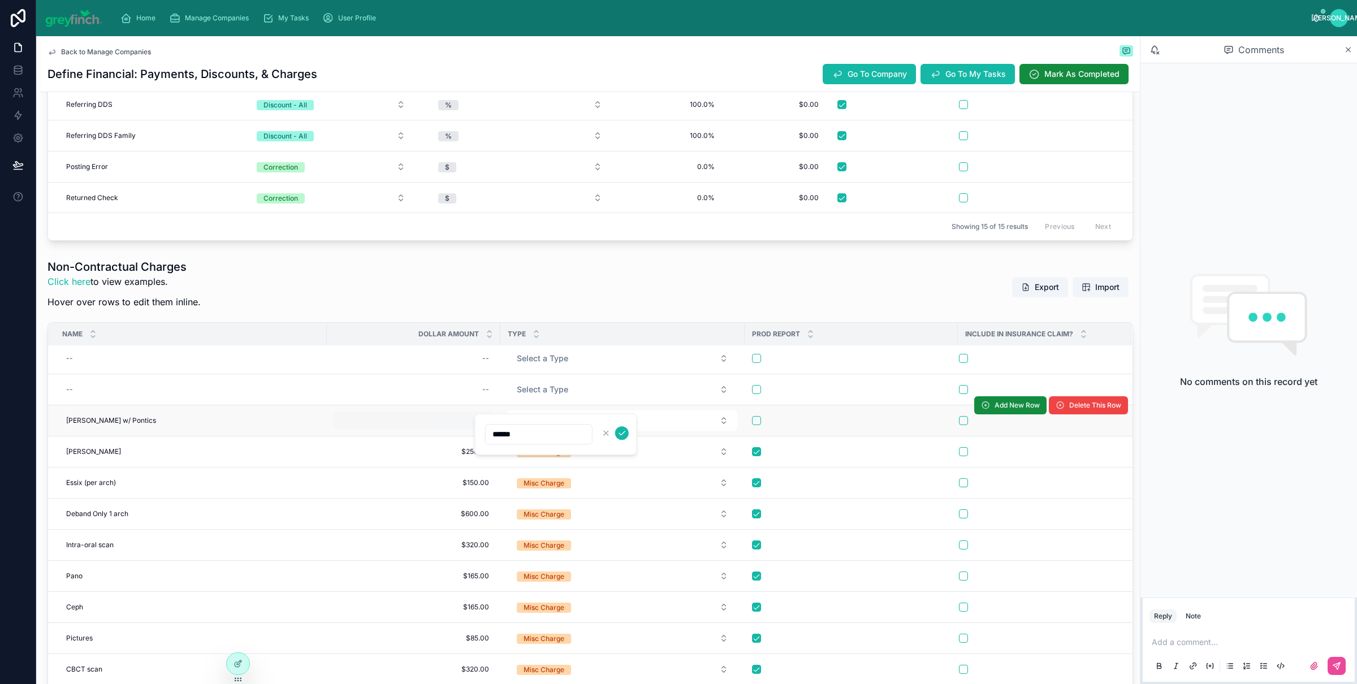
type input "*******"
click button "submit" at bounding box center [622, 433] width 14 height 14
click at [588, 425] on button "Select a Type" at bounding box center [623, 421] width 230 height 20
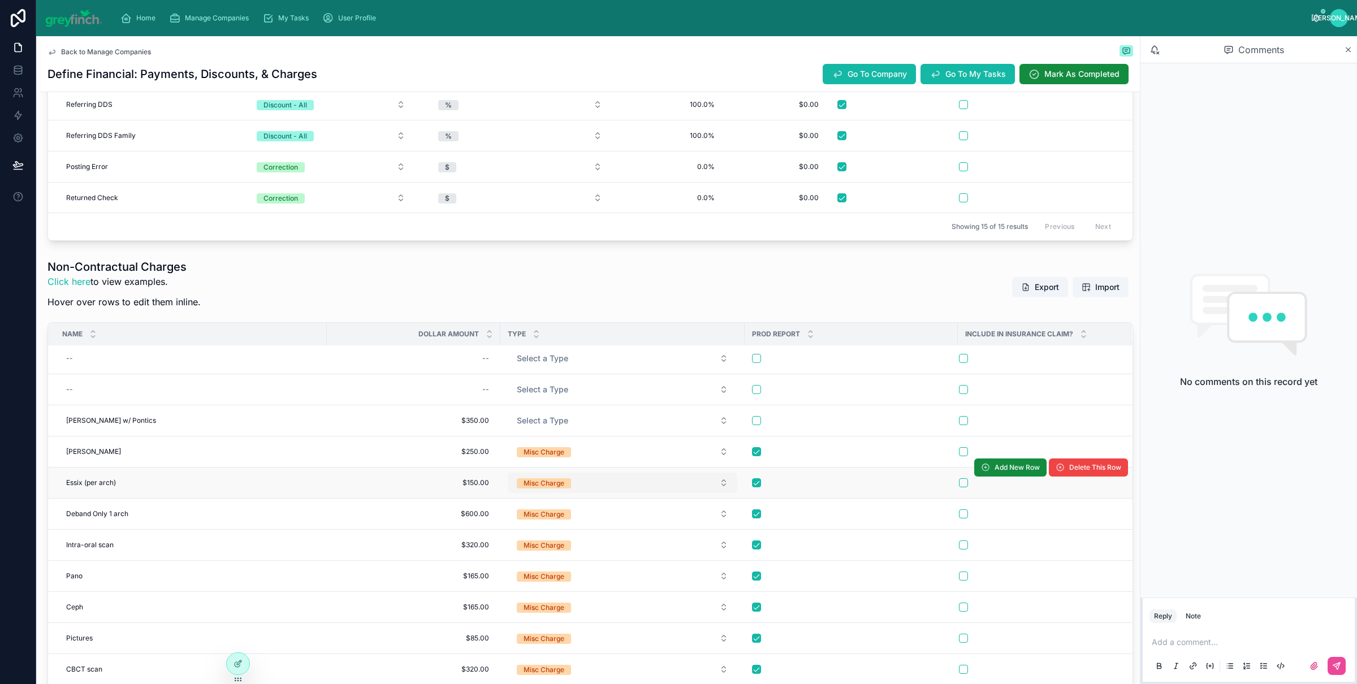
click at [550, 478] on div "Misc Charge" at bounding box center [544, 483] width 41 height 10
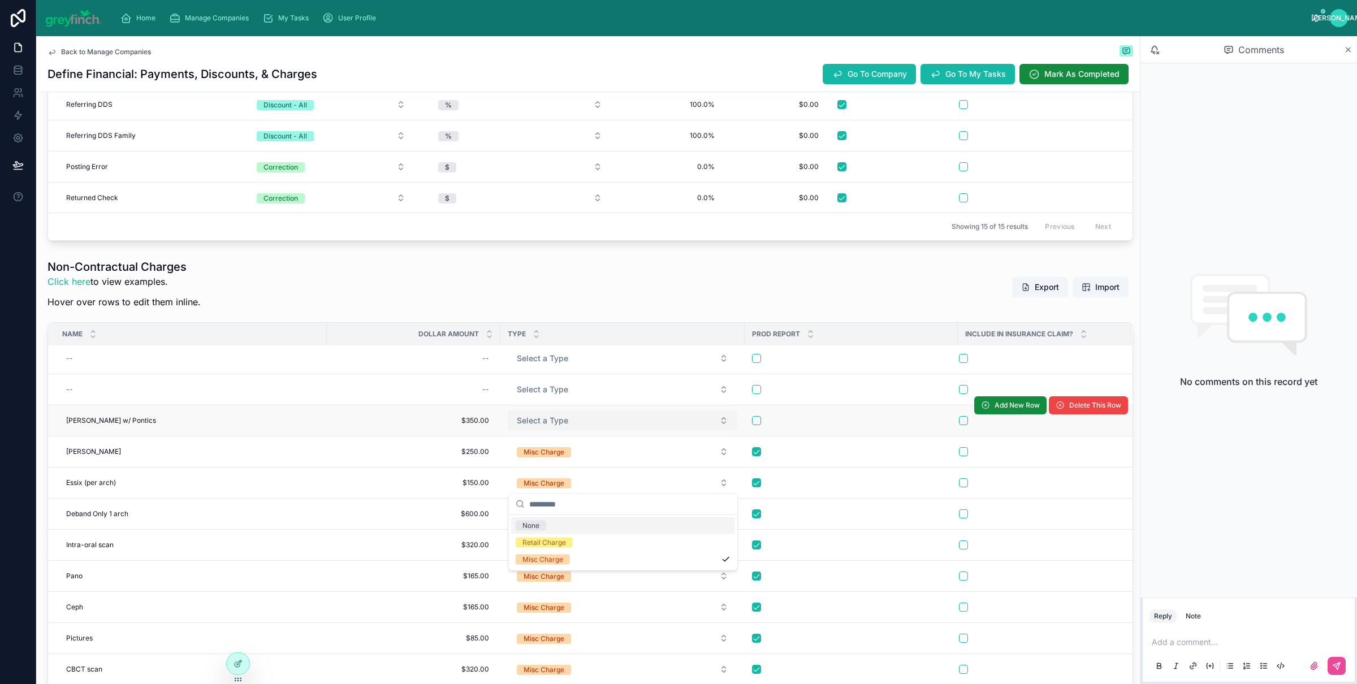
click at [551, 420] on span "Select a Type" at bounding box center [542, 420] width 51 height 11
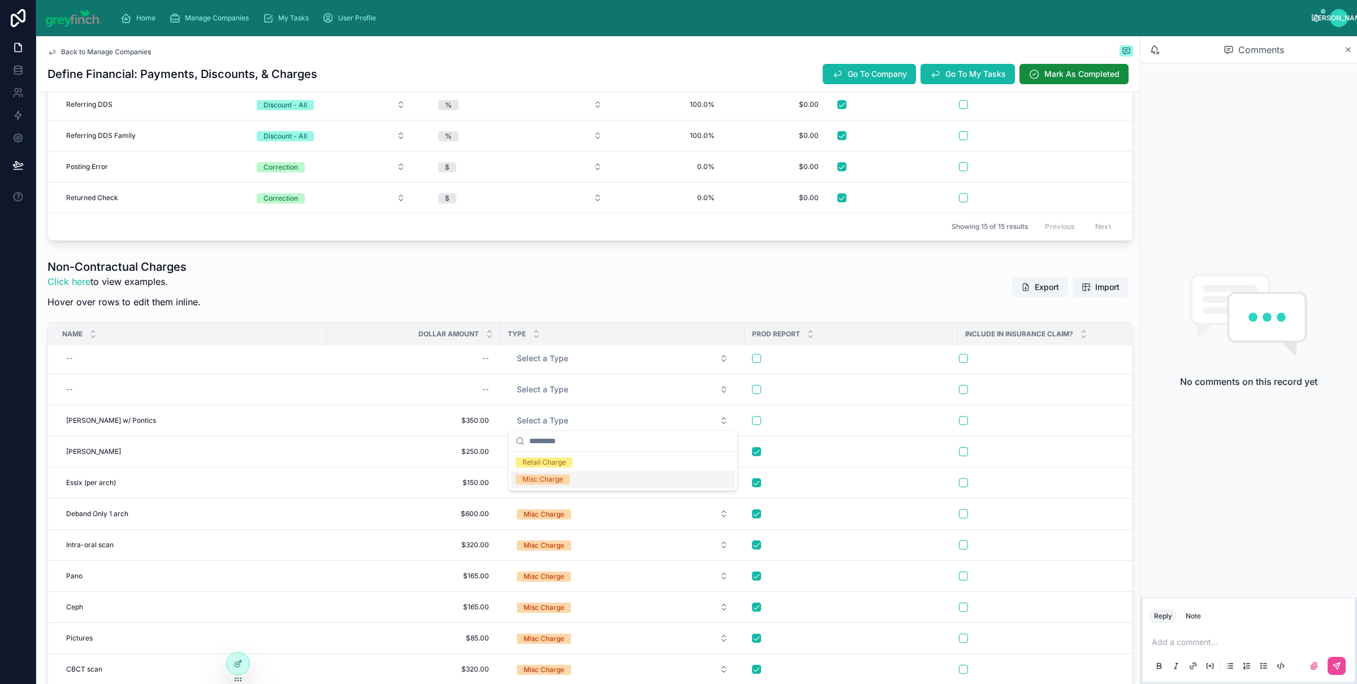
click at [551, 482] on div "Misc Charge" at bounding box center [543, 480] width 41 height 10
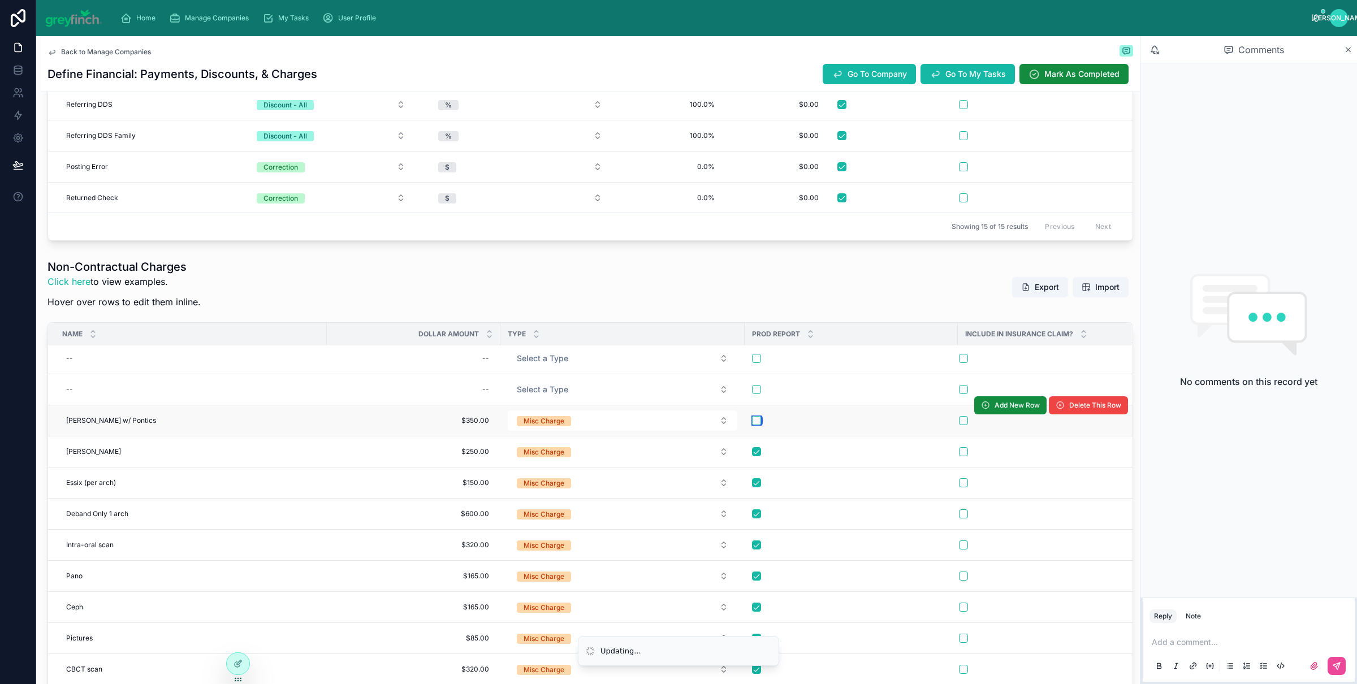
click at [752, 416] on button "button" at bounding box center [756, 420] width 9 height 9
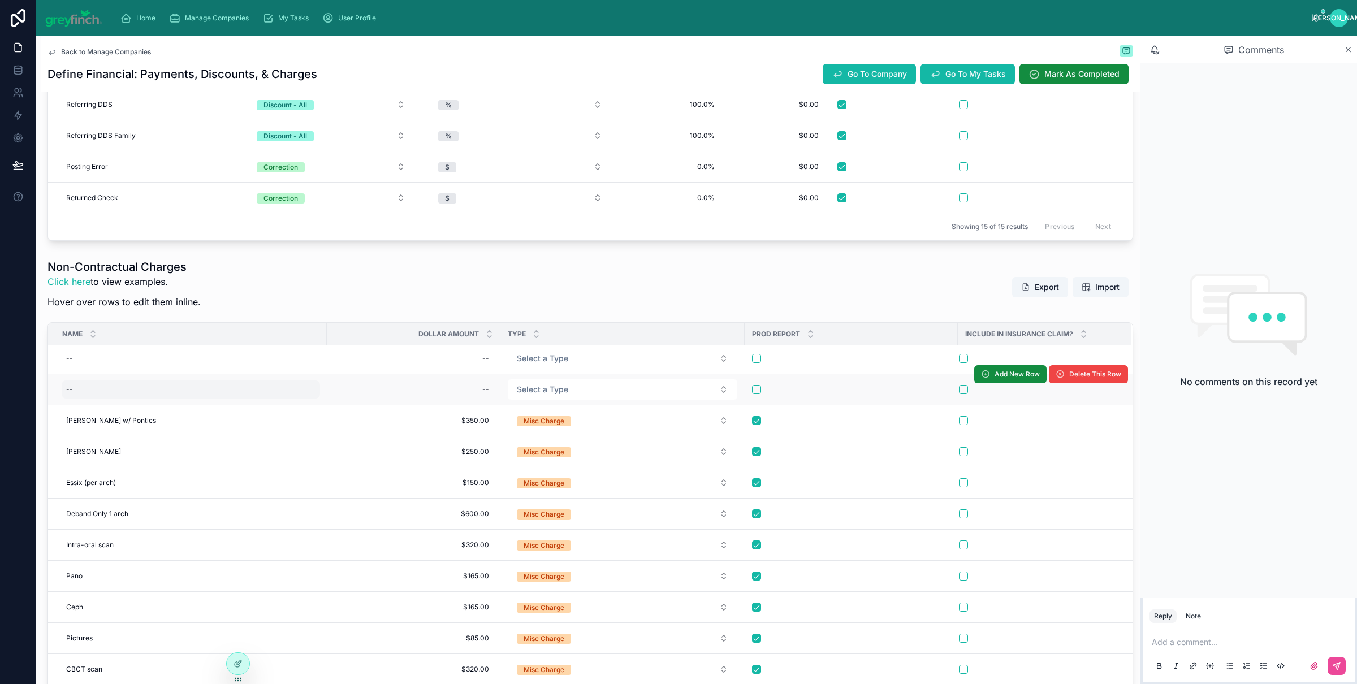
click at [72, 385] on div "--" at bounding box center [191, 390] width 258 height 18
type input "**********"
click button "submit" at bounding box center [205, 402] width 14 height 14
click at [451, 387] on div "--" at bounding box center [414, 390] width 160 height 18
type input "*******"
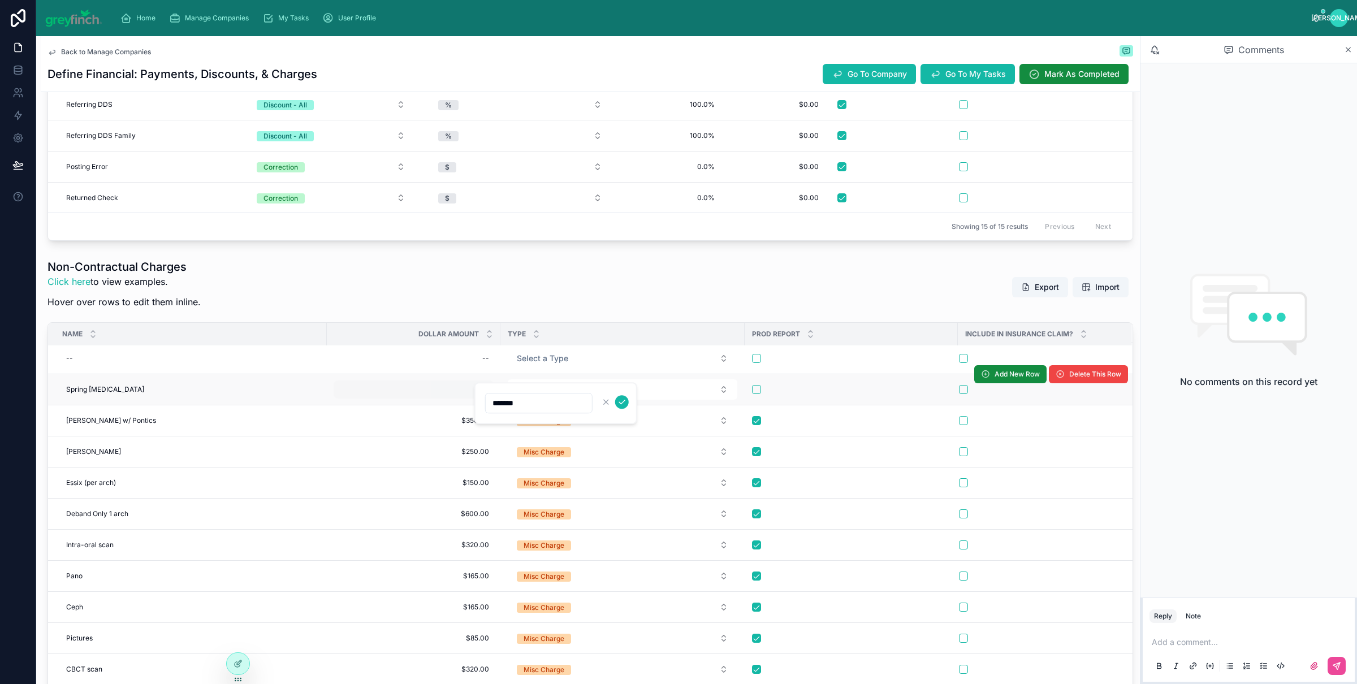
click button "submit" at bounding box center [622, 402] width 14 height 14
click at [533, 388] on span "Select a Type" at bounding box center [542, 389] width 51 height 11
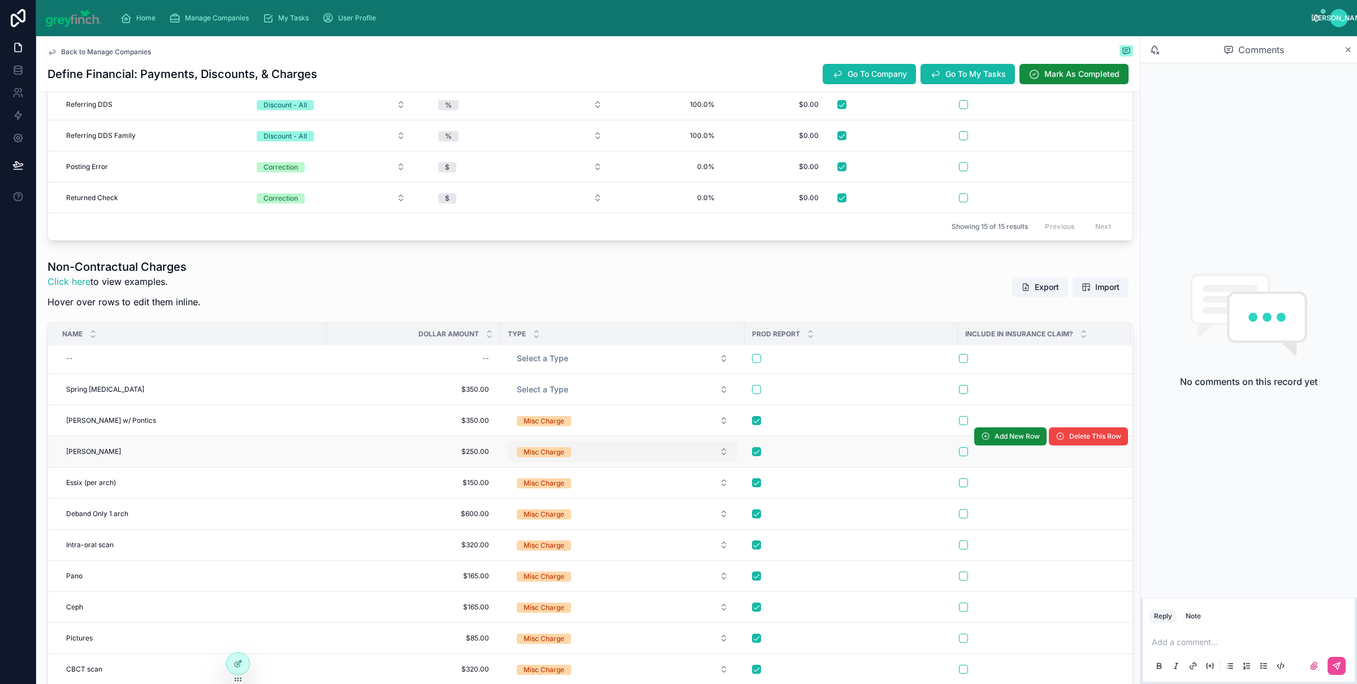
click at [534, 447] on div "Misc Charge" at bounding box center [544, 452] width 41 height 10
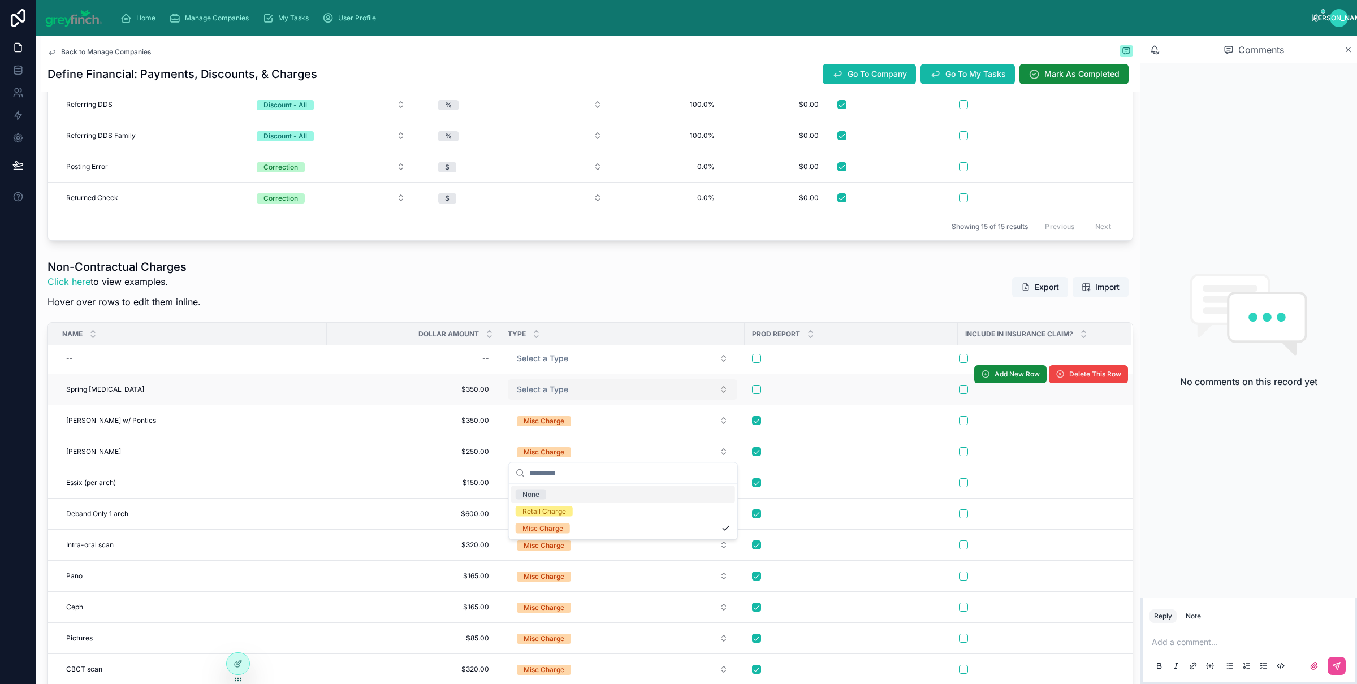
click at [551, 392] on span "Select a Type" at bounding box center [542, 389] width 51 height 11
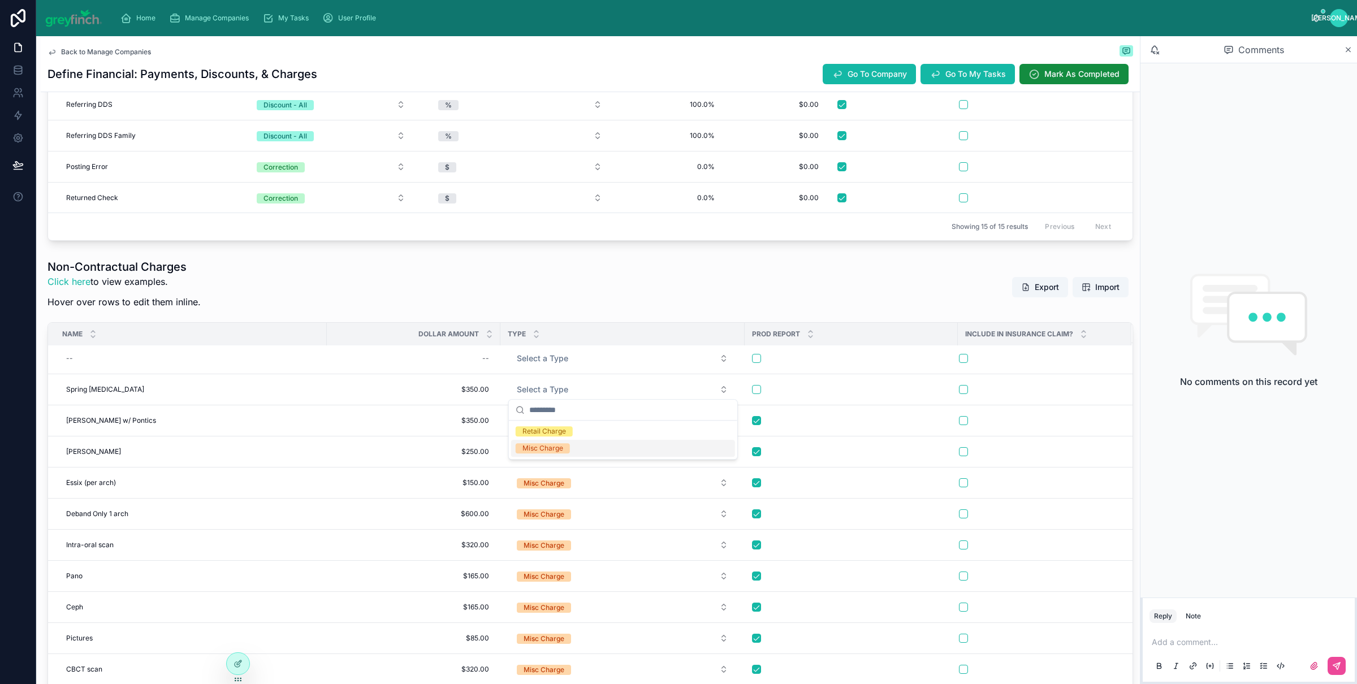
click at [549, 450] on div "Misc Charge" at bounding box center [543, 448] width 41 height 10
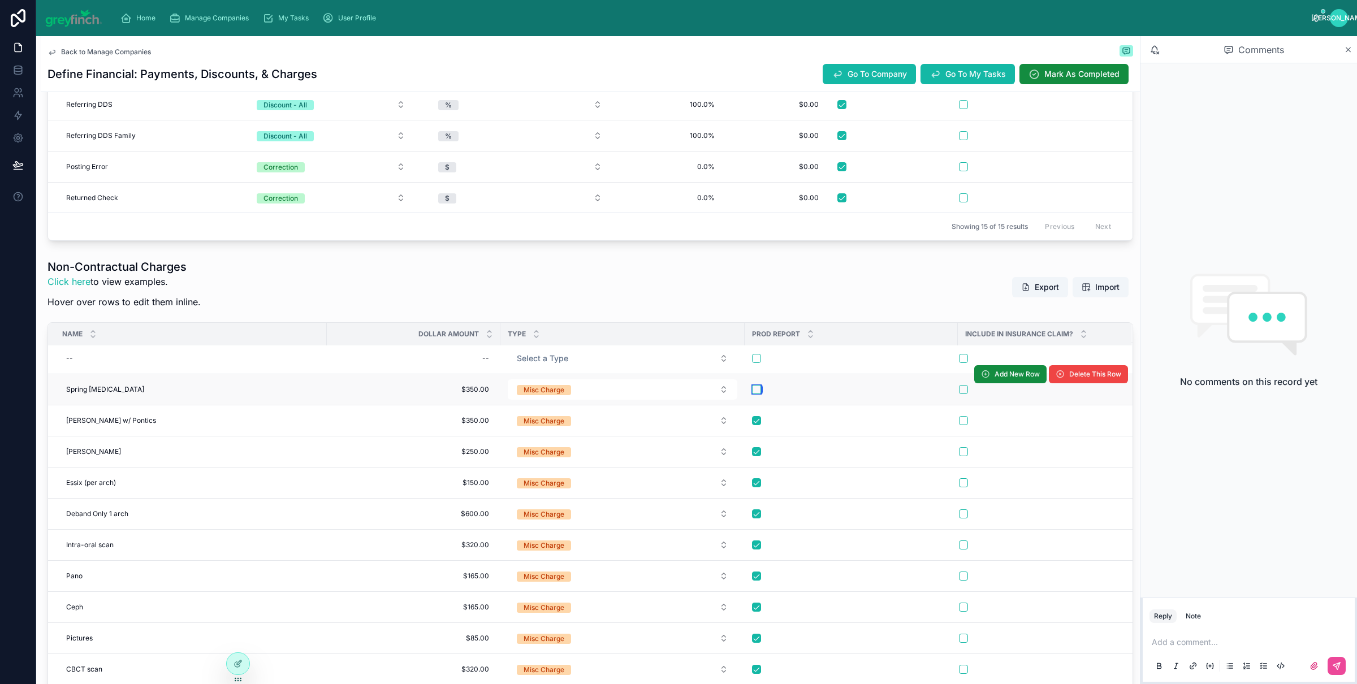
click at [754, 387] on button "button" at bounding box center [756, 389] width 9 height 9
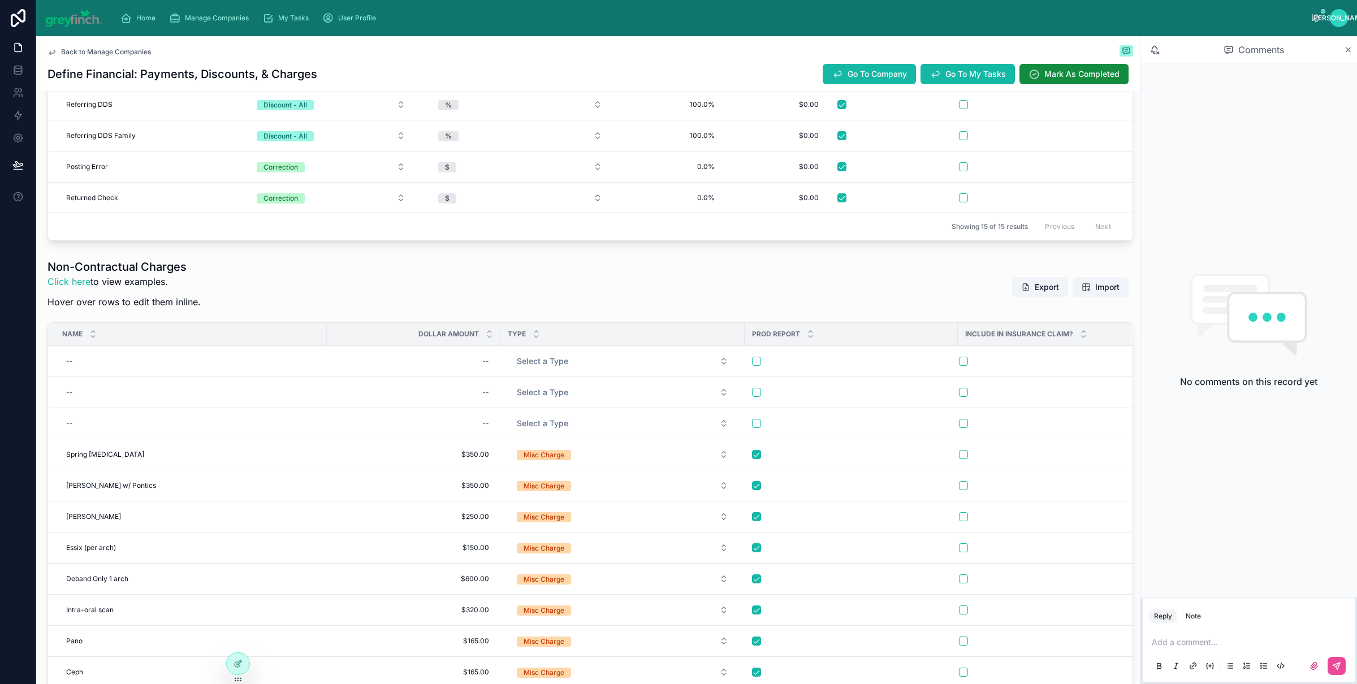
scroll to position [736, 0]
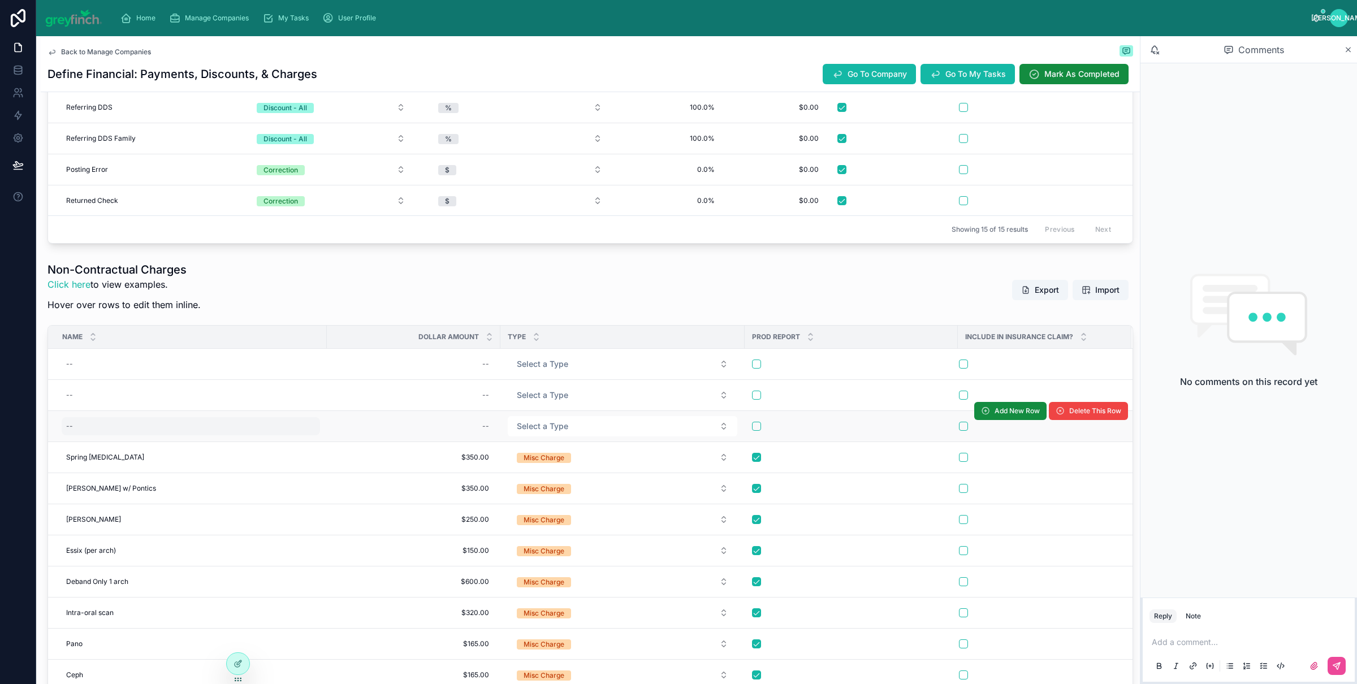
click at [85, 428] on div "--" at bounding box center [191, 426] width 258 height 18
type input "**********"
click button "submit" at bounding box center [205, 443] width 14 height 14
click at [460, 429] on div "--" at bounding box center [414, 426] width 160 height 18
type input "*******"
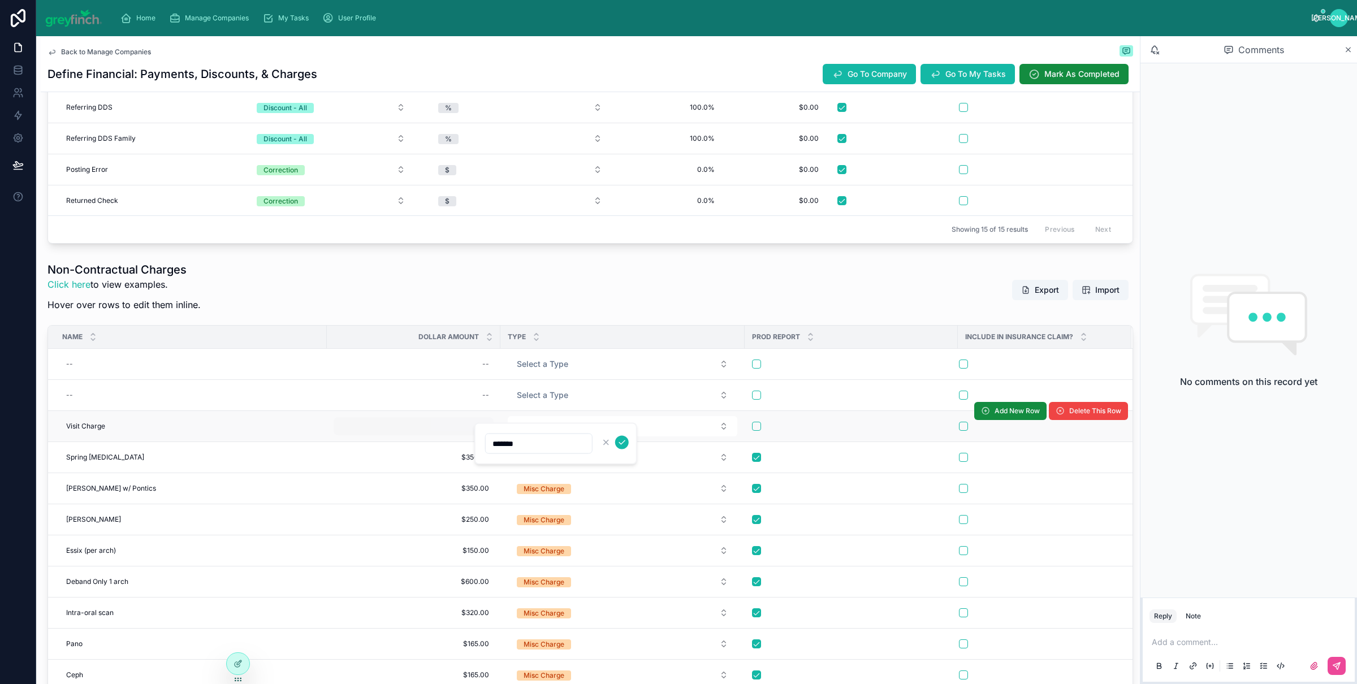
click button "submit" at bounding box center [622, 443] width 14 height 14
click at [562, 426] on span "Select a Type" at bounding box center [542, 426] width 51 height 11
click at [548, 490] on div "Misc Charge" at bounding box center [543, 489] width 41 height 10
click at [760, 426] on button "button" at bounding box center [756, 426] width 9 height 9
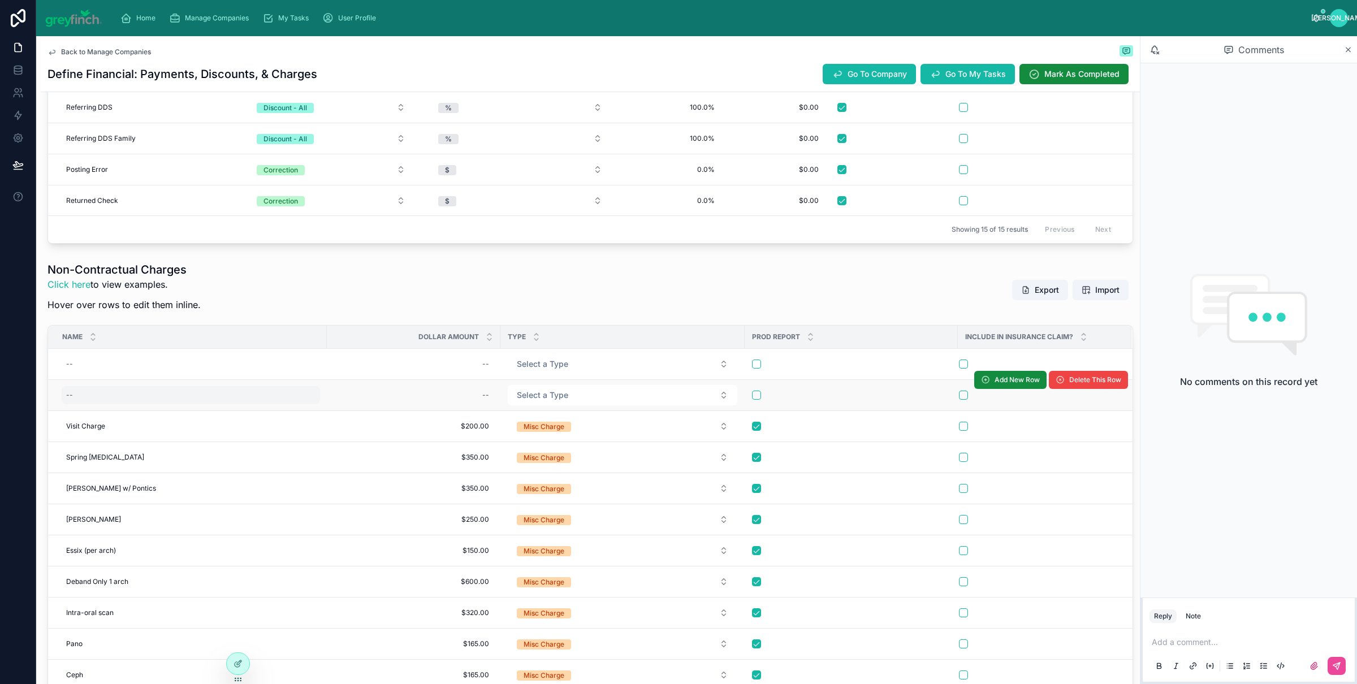
click at [76, 403] on div "--" at bounding box center [191, 395] width 258 height 18
type input "**********"
click button "submit" at bounding box center [205, 412] width 14 height 14
click at [443, 402] on div "--" at bounding box center [414, 395] width 160 height 18
type input "*********"
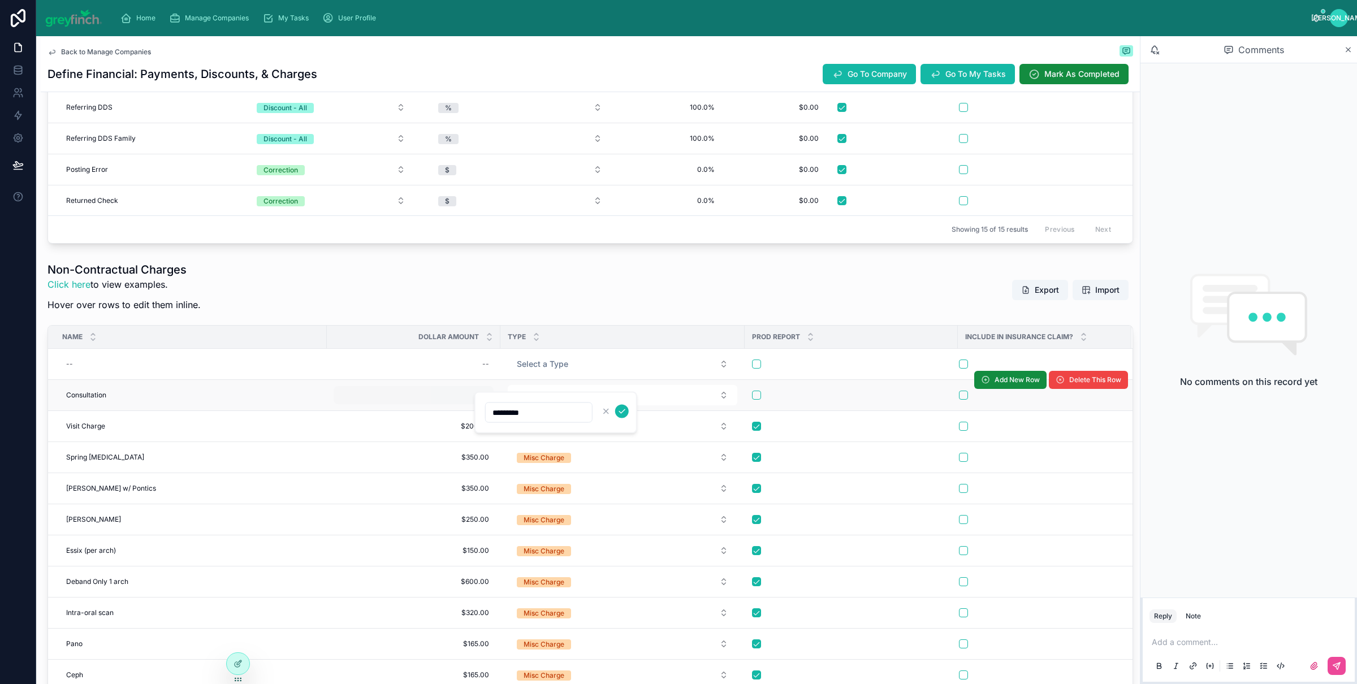
click button "submit" at bounding box center [622, 412] width 14 height 14
click at [449, 394] on span "$4,500.00" at bounding box center [413, 395] width 151 height 9
type input "*******"
click at [575, 395] on button "Select a Type" at bounding box center [623, 395] width 230 height 20
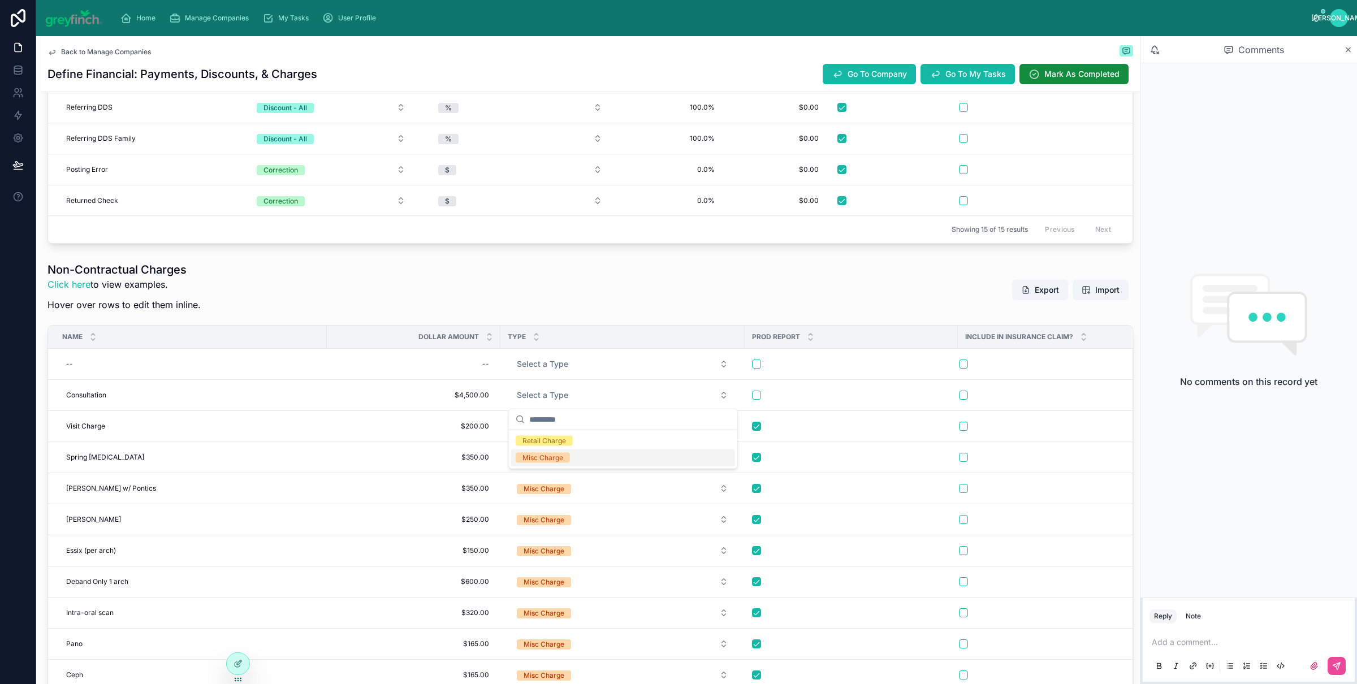
click at [560, 455] on div "Misc Charge" at bounding box center [543, 458] width 41 height 10
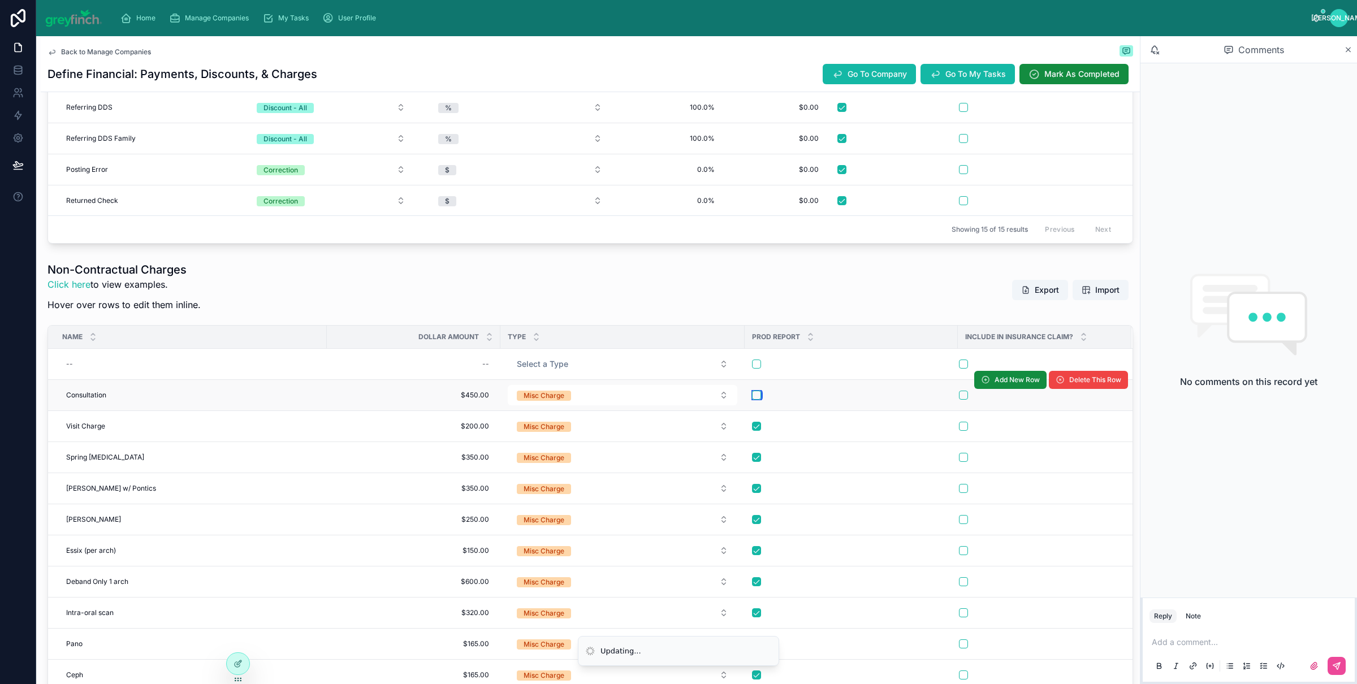
click at [758, 394] on button "button" at bounding box center [756, 395] width 9 height 9
click at [0, 0] on span "Delete This Row" at bounding box center [0, 0] width 0 height 0
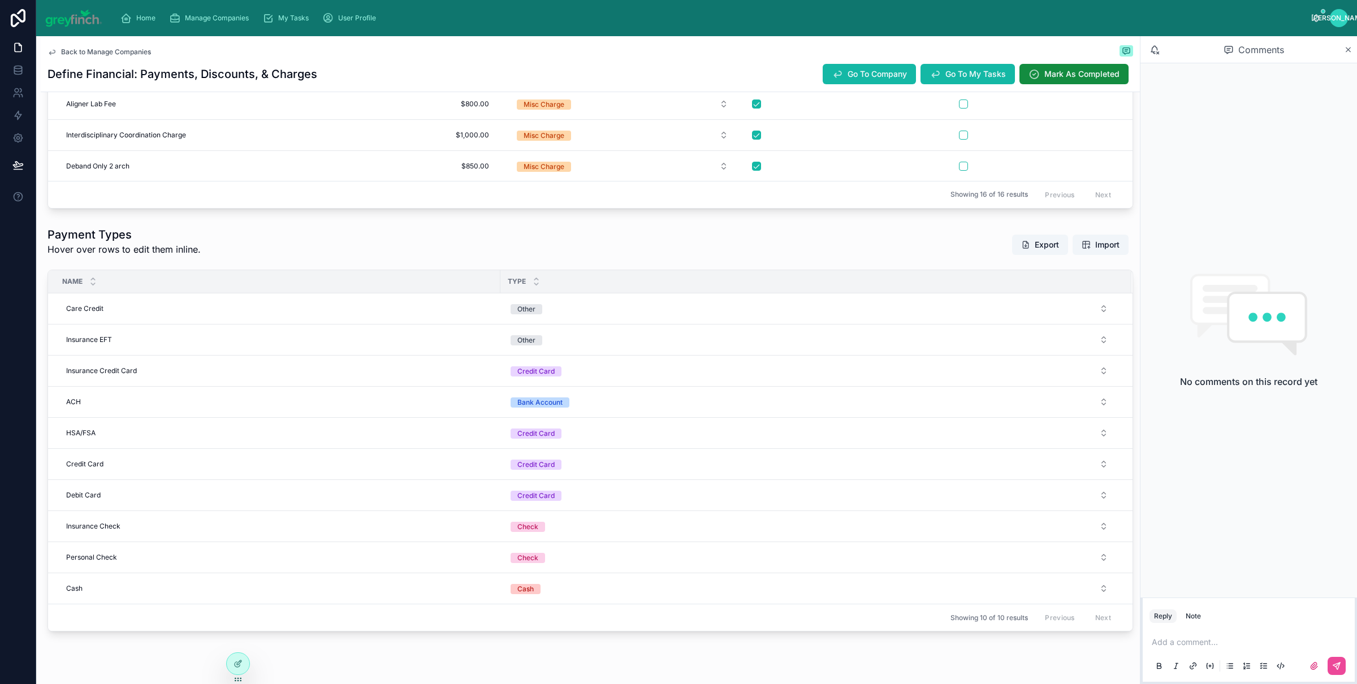
scroll to position [1260, 0]
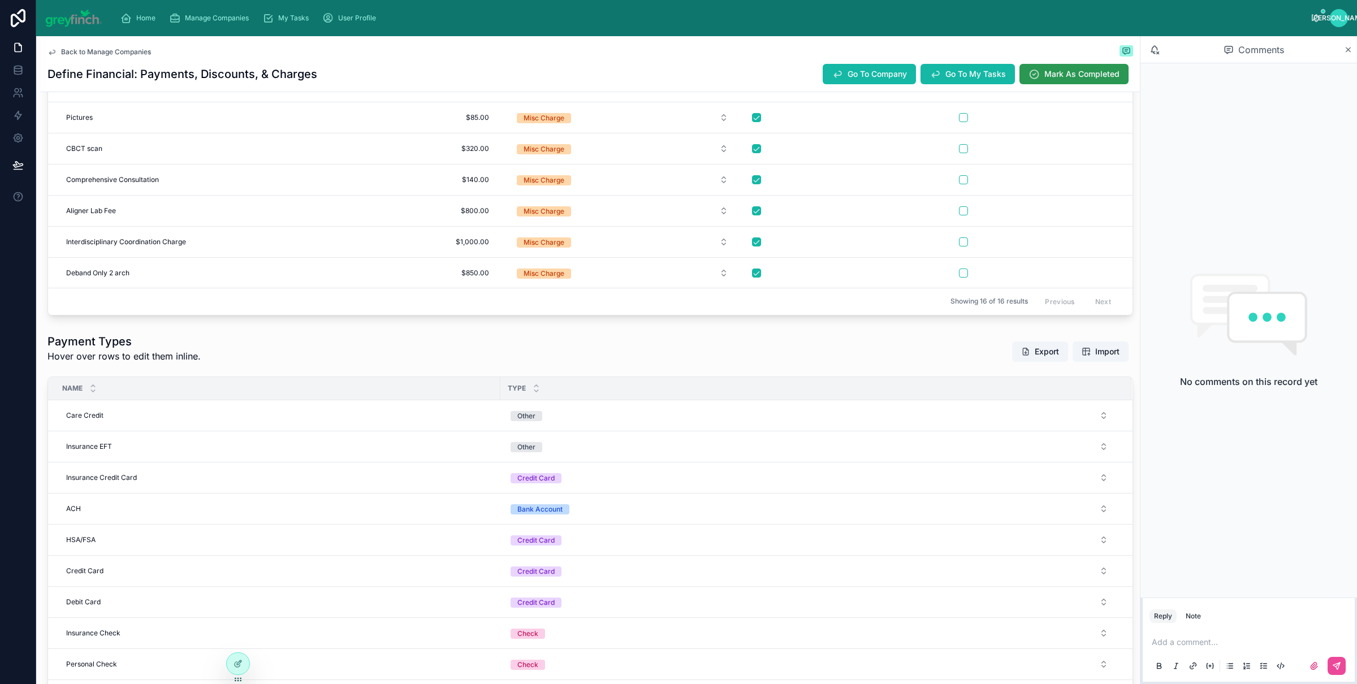
click at [1060, 65] on button "Mark As Completed" at bounding box center [1074, 74] width 109 height 20
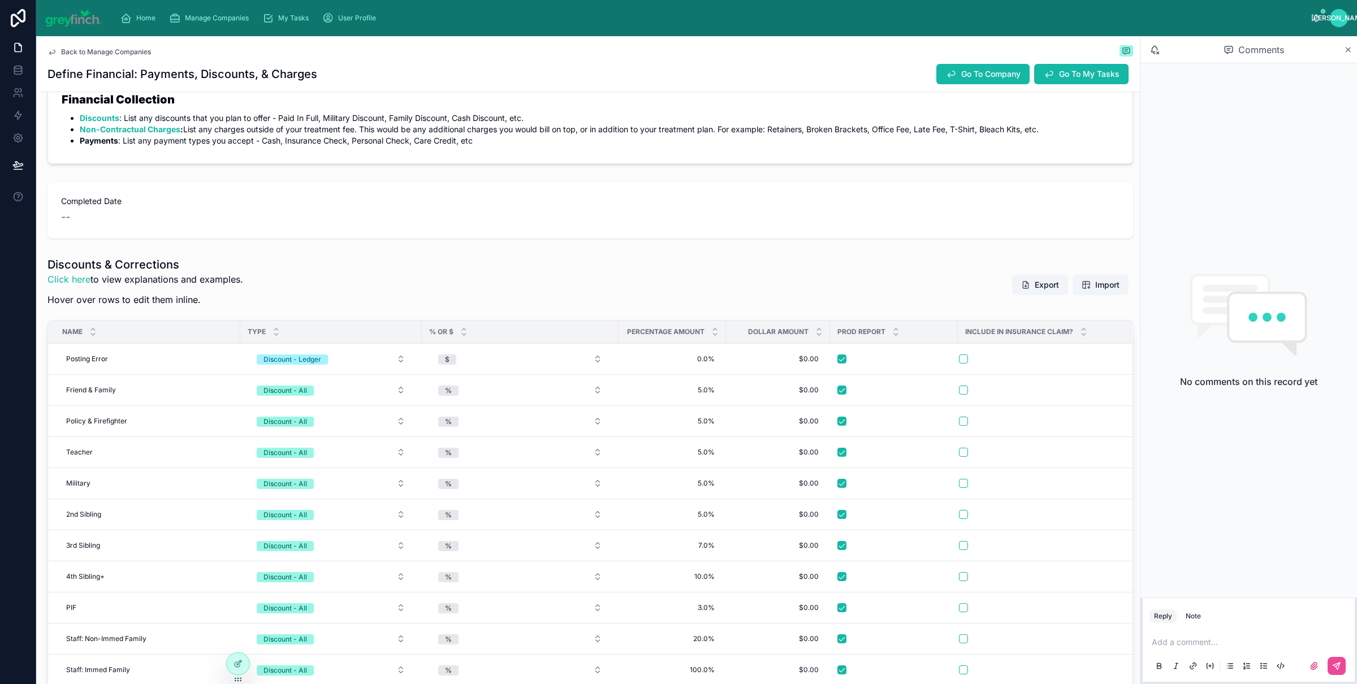
scroll to position [136, 0]
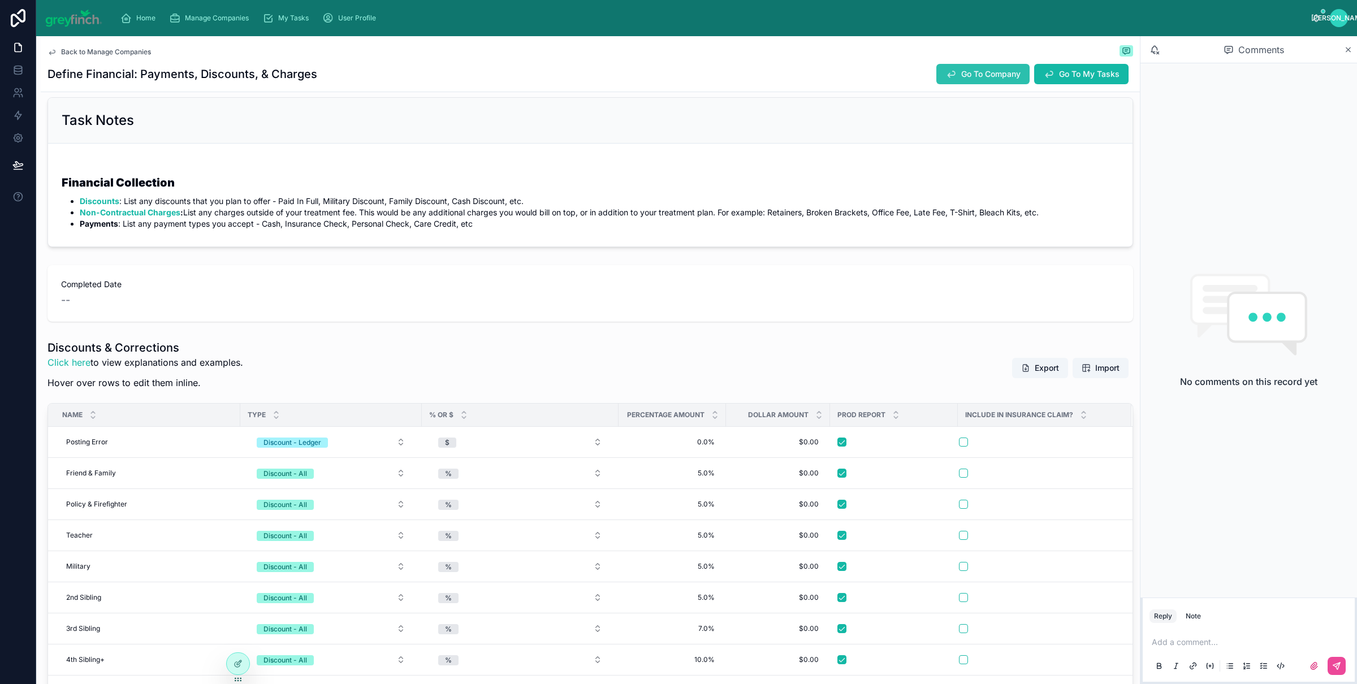
click at [965, 67] on button "Go To Company" at bounding box center [983, 74] width 93 height 20
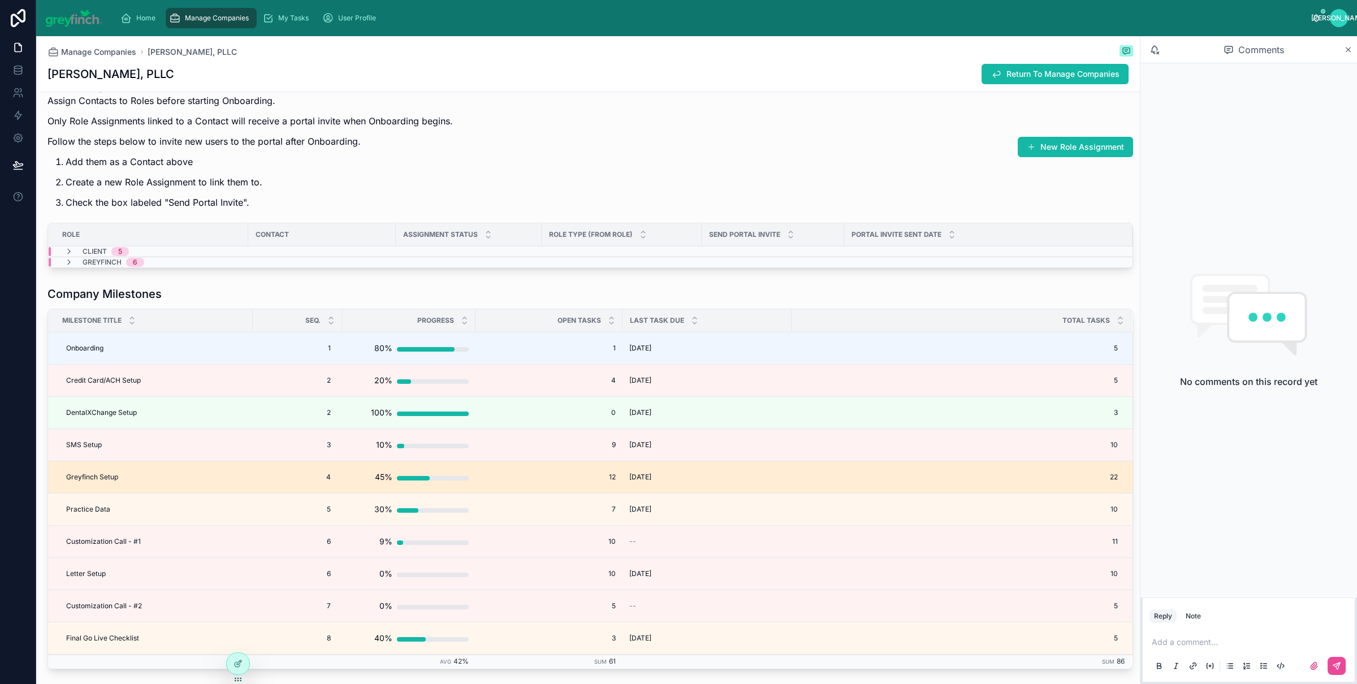
scroll to position [2444, 0]
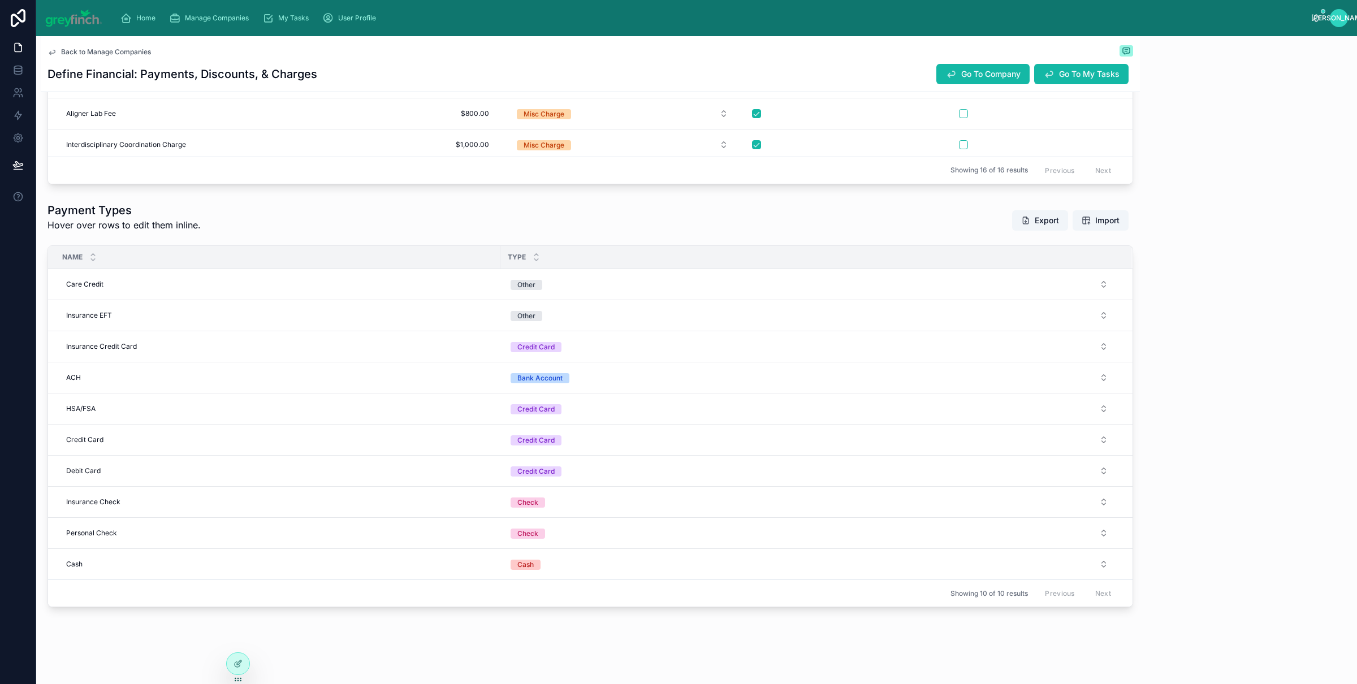
scroll to position [1451, 0]
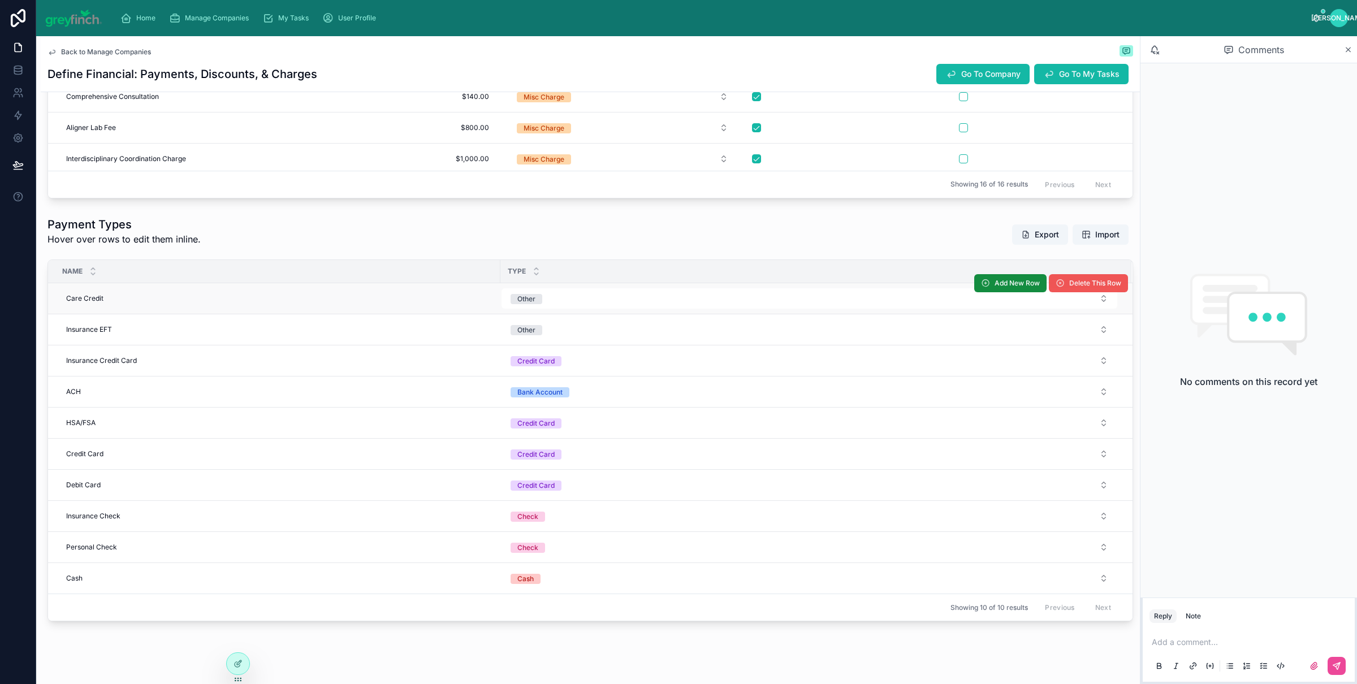
click at [1072, 284] on span "Delete This Row" at bounding box center [1095, 283] width 52 height 9
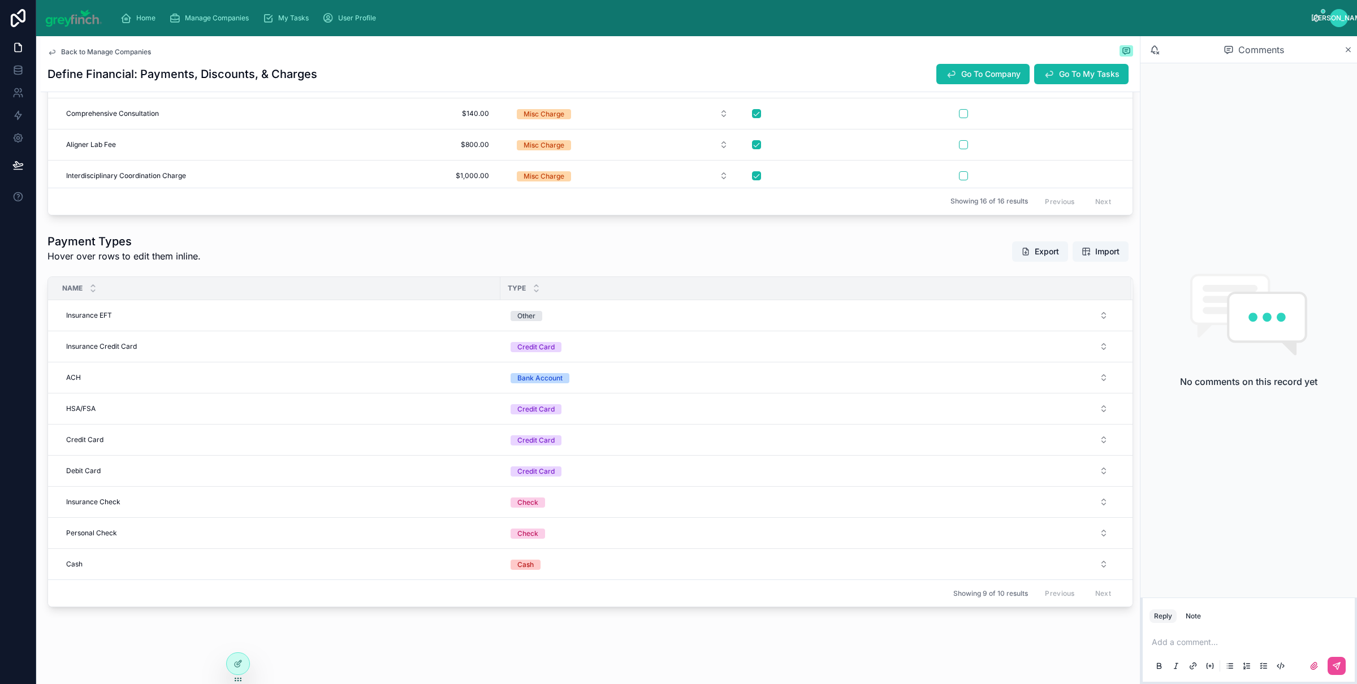
scroll to position [1438, 0]
click at [1069, 299] on span "Delete This Row" at bounding box center [1095, 300] width 52 height 9
click at [1066, 299] on span "Delete This Row" at bounding box center [1088, 302] width 79 height 8
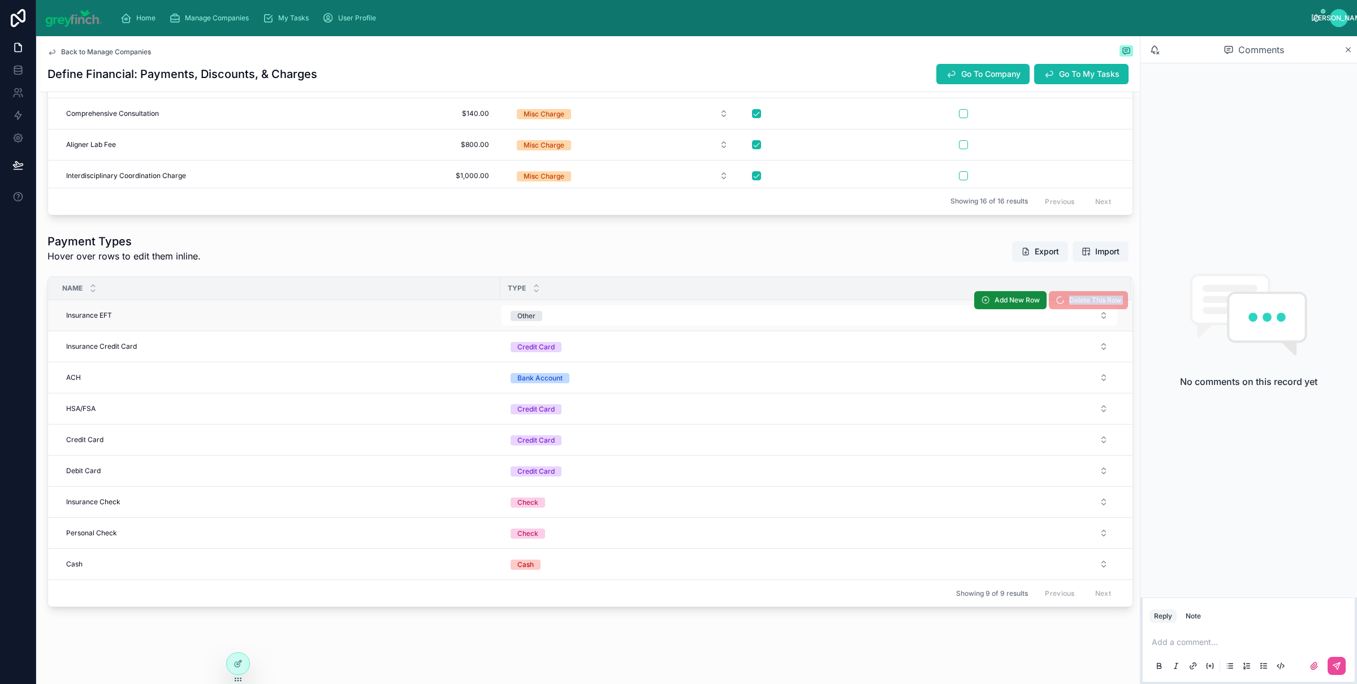
click at [1063, 292] on div "Delete This Row" at bounding box center [1088, 300] width 79 height 18
click at [1063, 300] on div "Payment Types Hover over rows to edit them inline. Export Import Name Type Insu…" at bounding box center [591, 421] width 1086 height 374
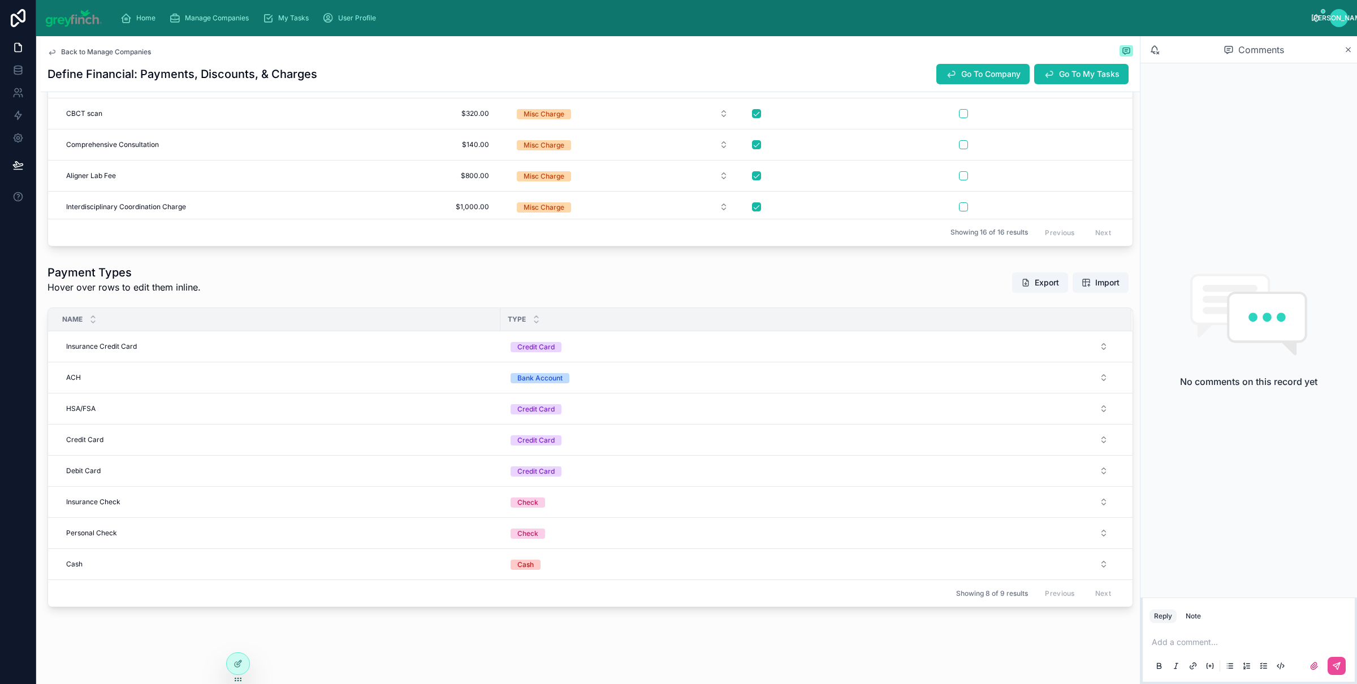
scroll to position [1407, 0]
click at [1063, 300] on div "Payment Types Hover over rows to edit them inline. Export Import Name Type Insu…" at bounding box center [591, 436] width 1086 height 343
click at [1061, 322] on div "Type" at bounding box center [816, 319] width 630 height 21
click at [1069, 332] on span "Delete This Row" at bounding box center [1095, 331] width 52 height 9
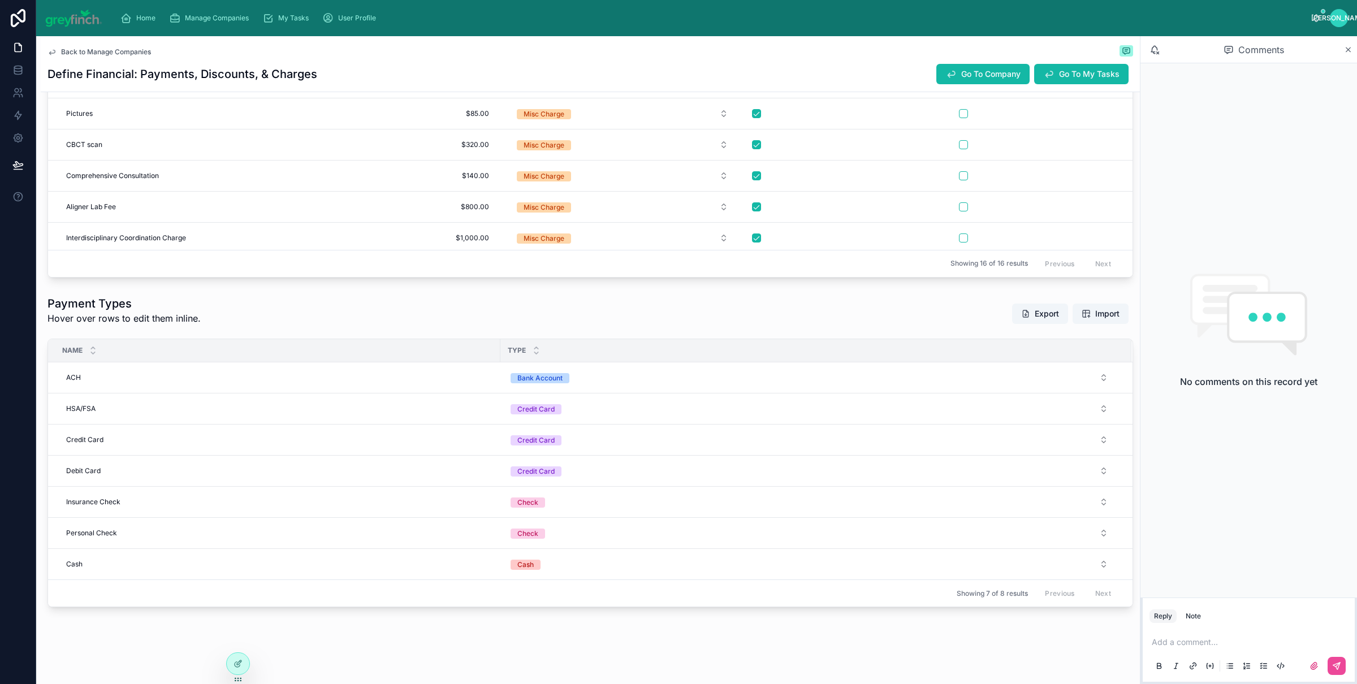
click at [1061, 334] on div "Payment Types Hover over rows to edit them inline. Export Import Name Type ACH …" at bounding box center [591, 452] width 1086 height 312
click at [1060, 370] on div "Add New Row Delete This Row" at bounding box center [1051, 362] width 154 height 31
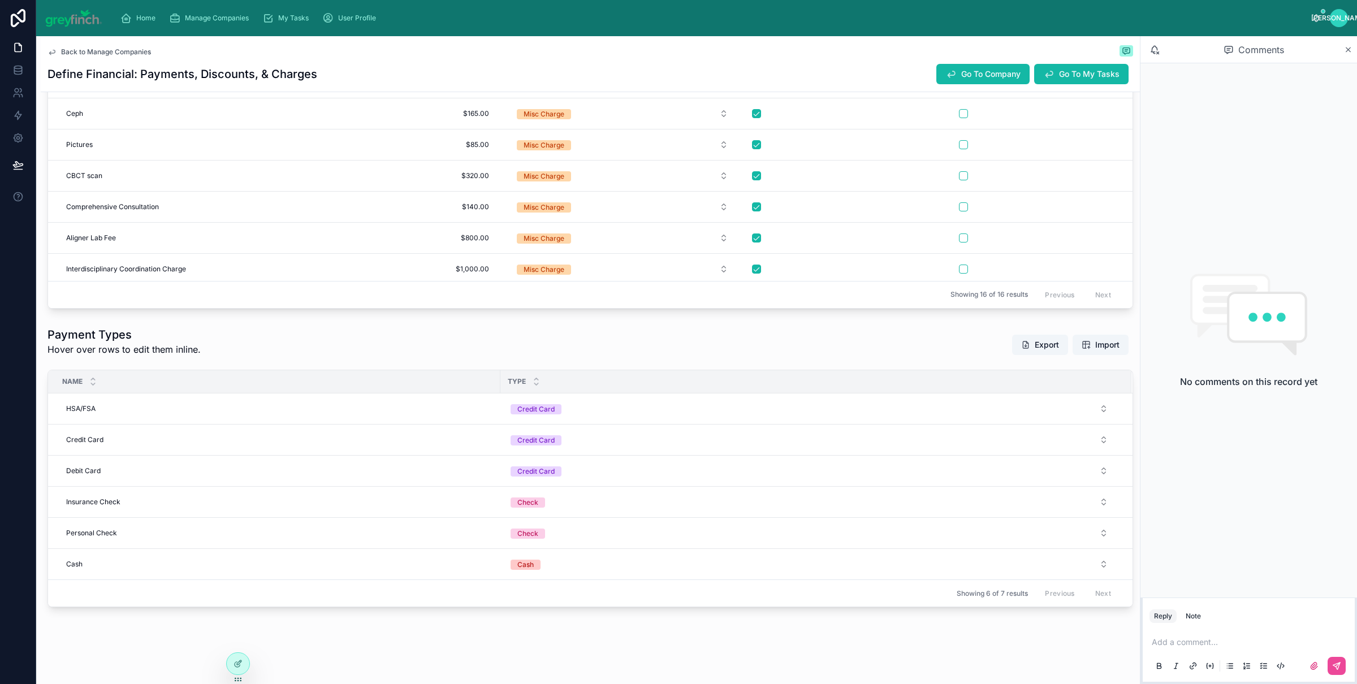
scroll to position [1344, 0]
click at [1063, 397] on button "Delete This Row" at bounding box center [1088, 394] width 79 height 18
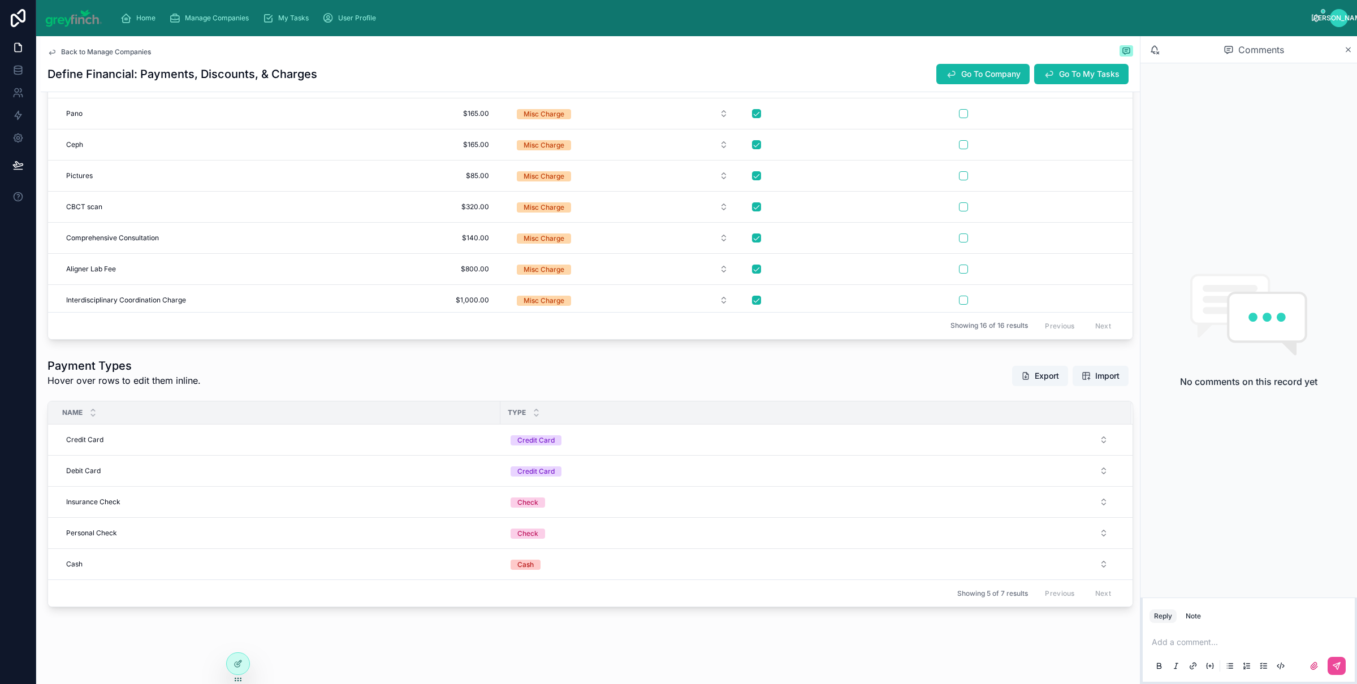
scroll to position [1313, 0]
click at [1069, 428] on span "Delete This Row" at bounding box center [1095, 424] width 52 height 9
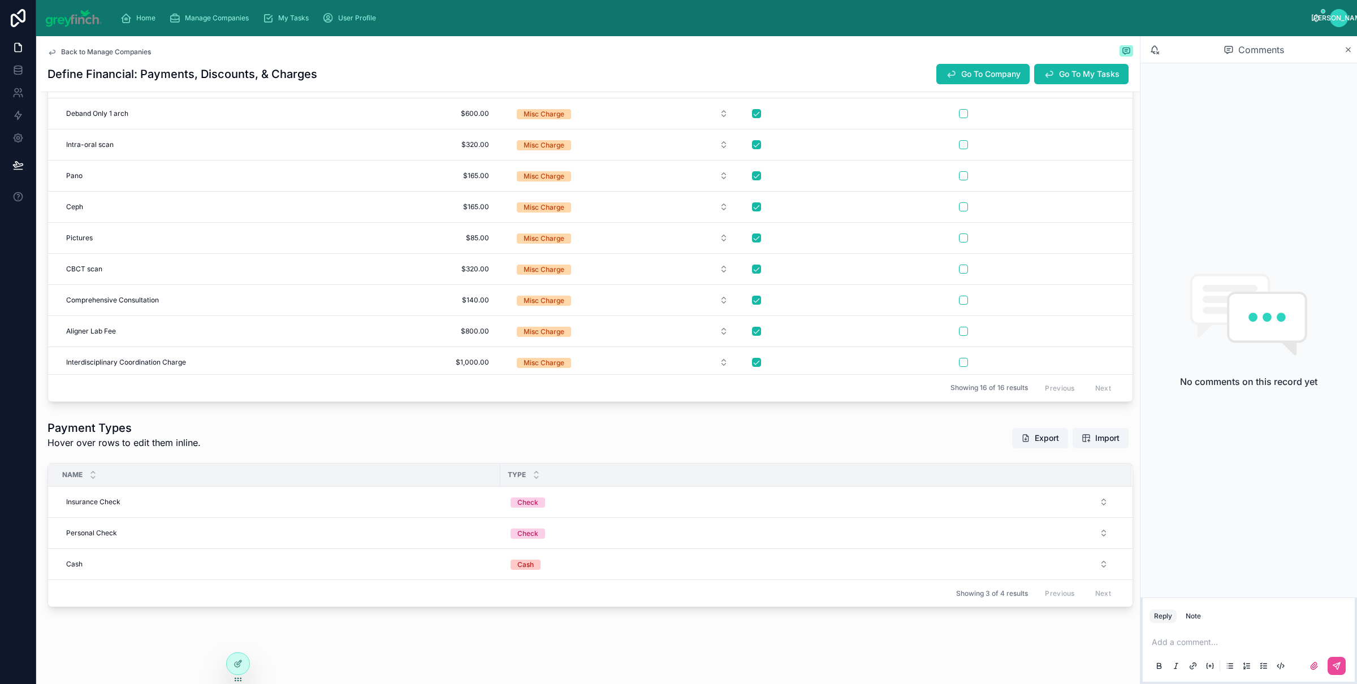
scroll to position [1249, 0]
click at [1064, 494] on button "Delete This Row" at bounding box center [1088, 487] width 79 height 18
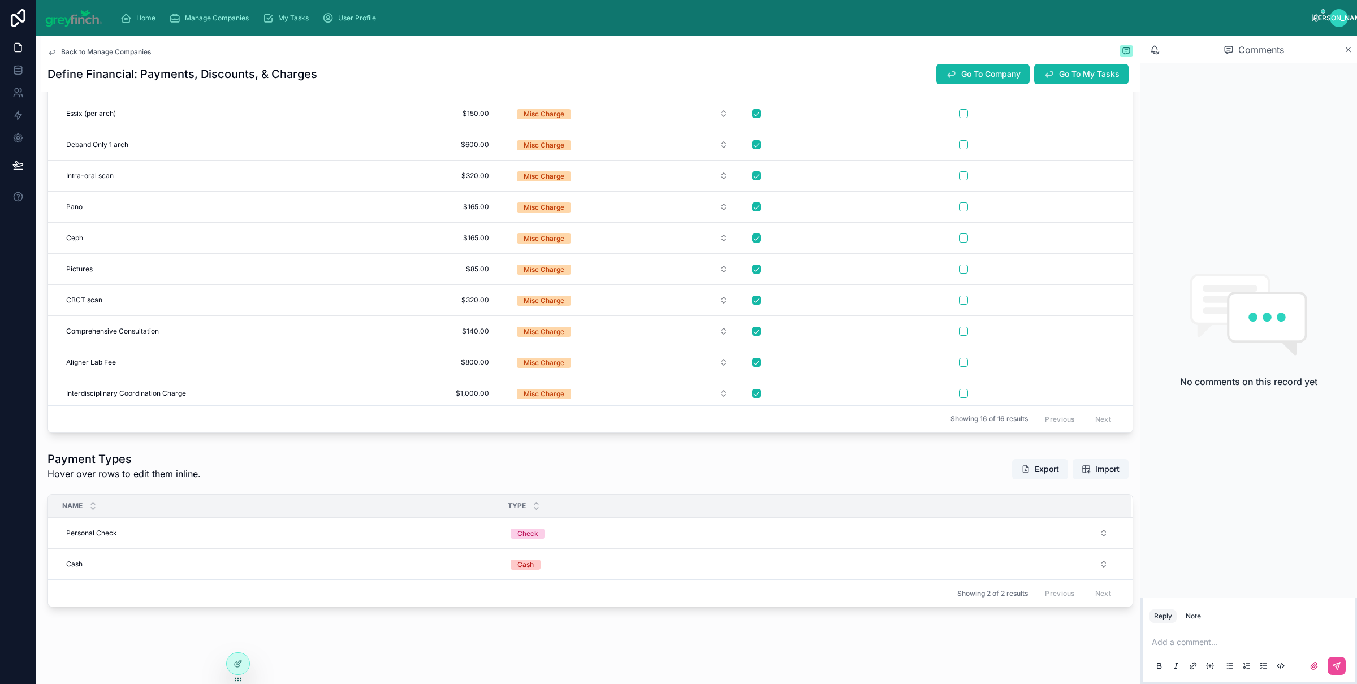
click at [0, 0] on span "Delete This Row" at bounding box center [0, 0] width 0 height 0
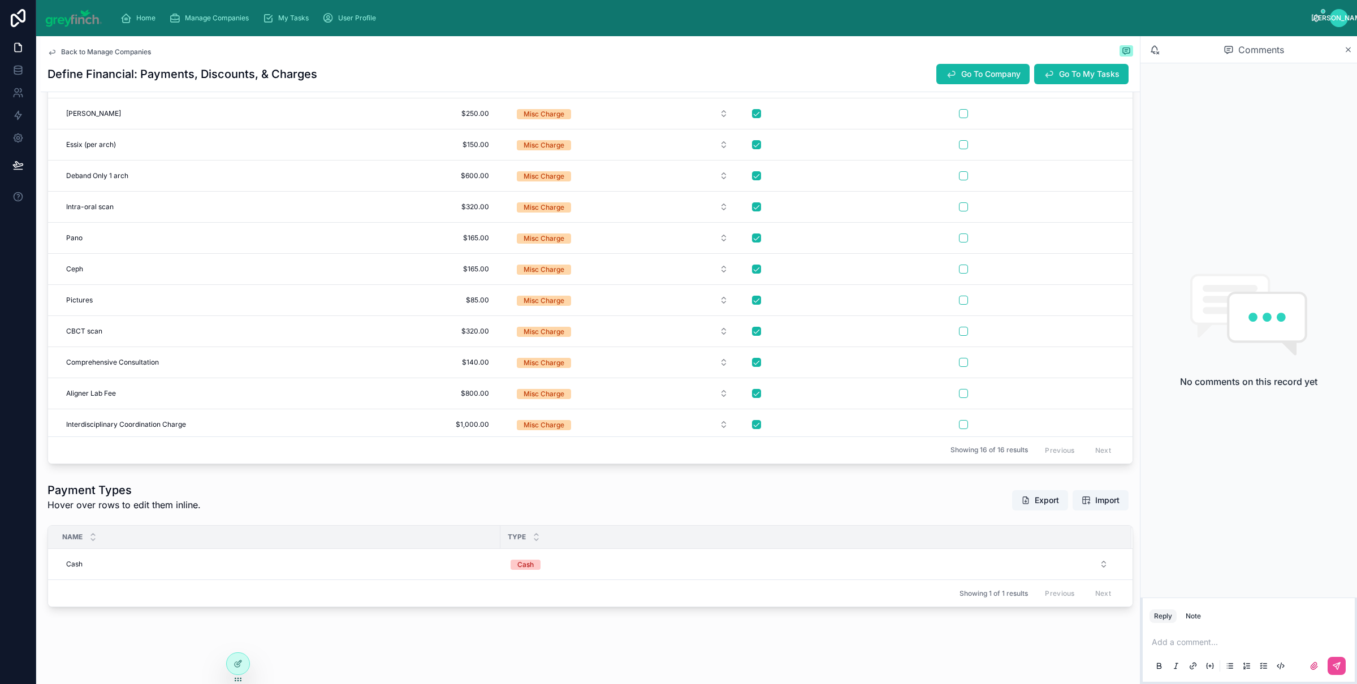
click at [0, 0] on span "Delete This Row" at bounding box center [0, 0] width 0 height 0
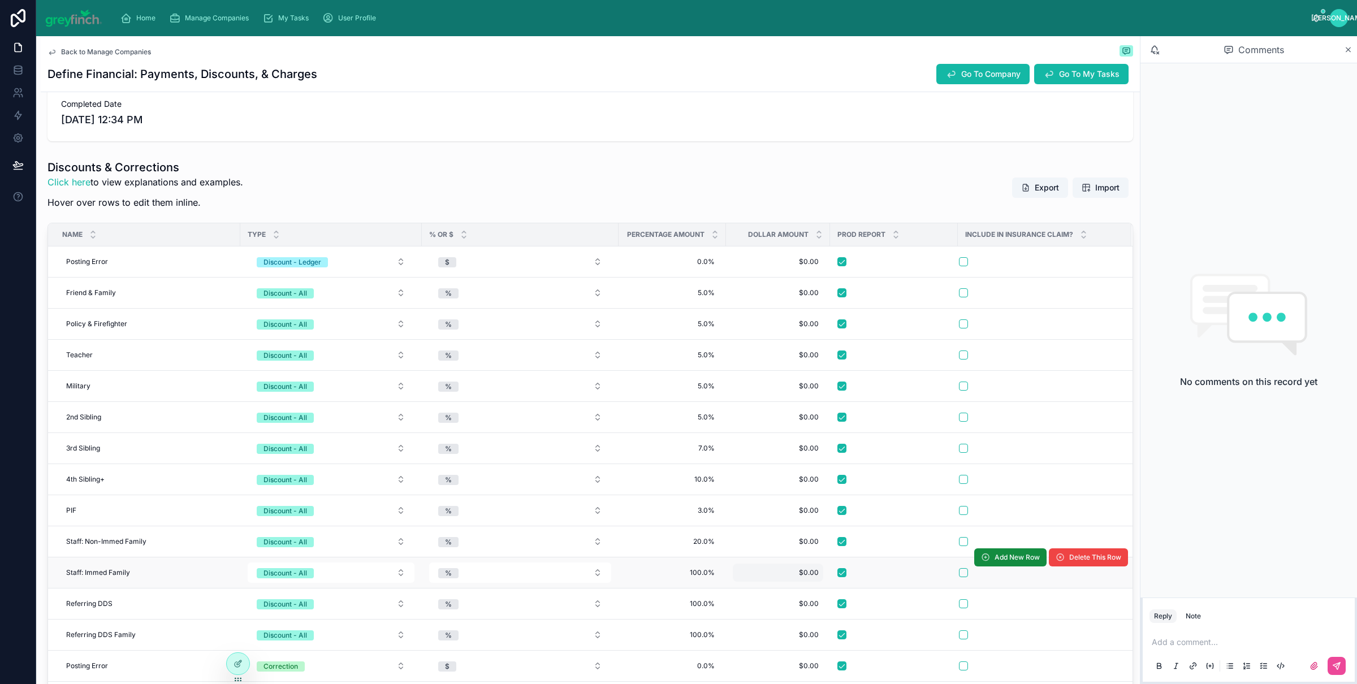
scroll to position [488, 0]
